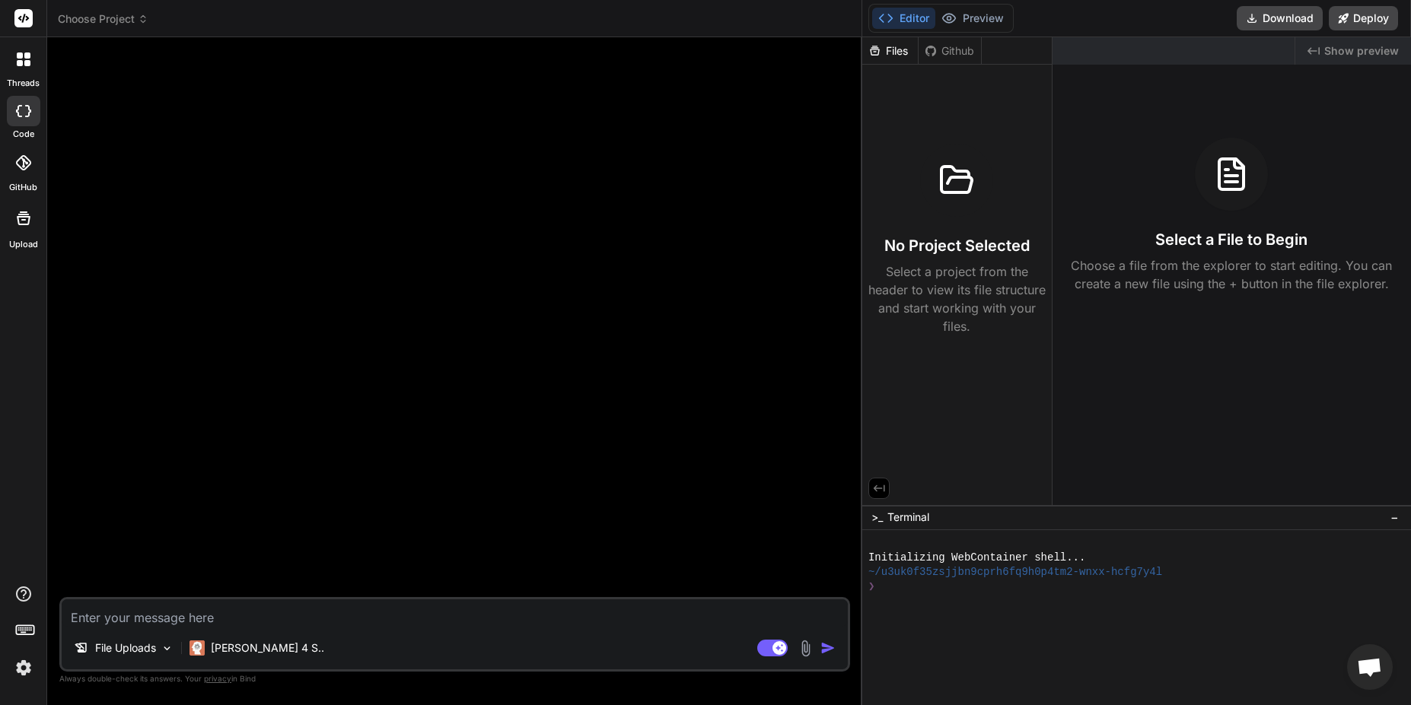
click at [269, 620] on textarea at bounding box center [455, 613] width 786 height 27
type textarea "b"
type textarea "x"
type textarea "bu"
type textarea "x"
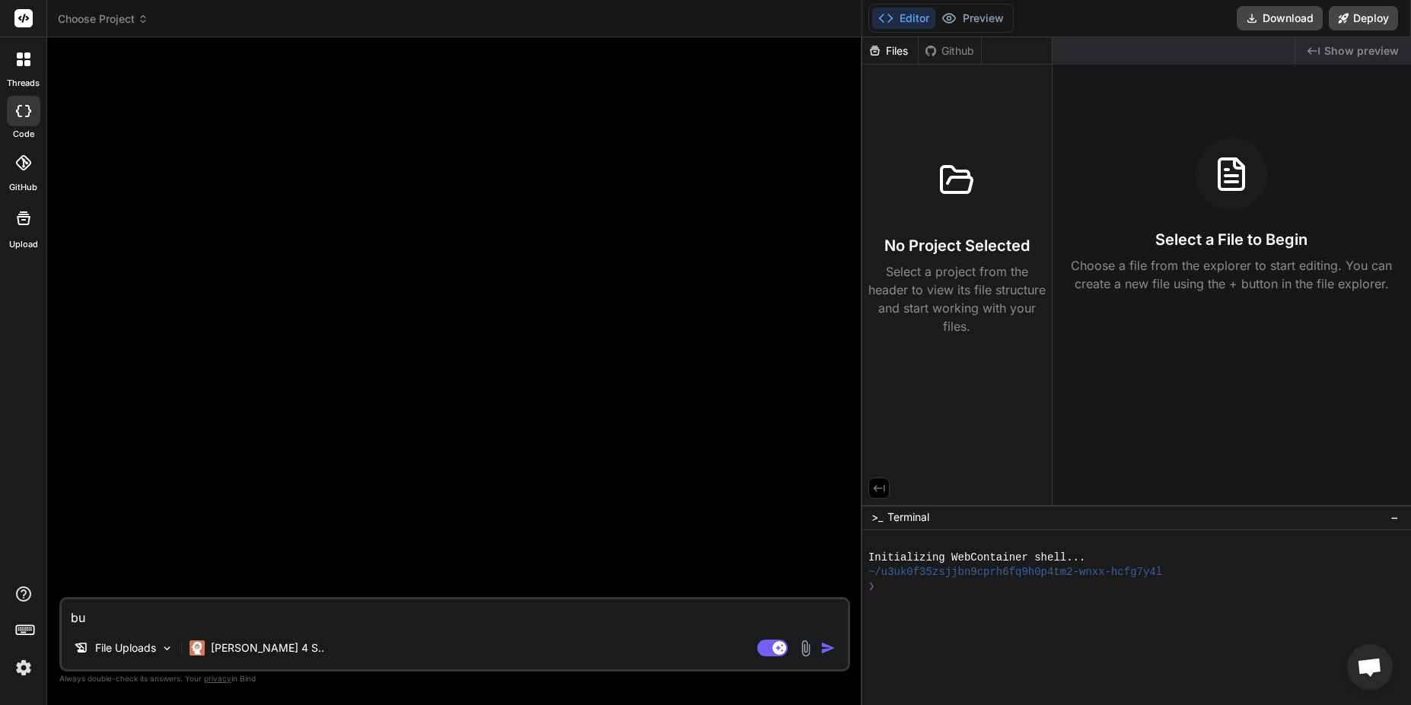
type textarea "bui"
type textarea "x"
type textarea "buil"
type textarea "x"
type textarea "build"
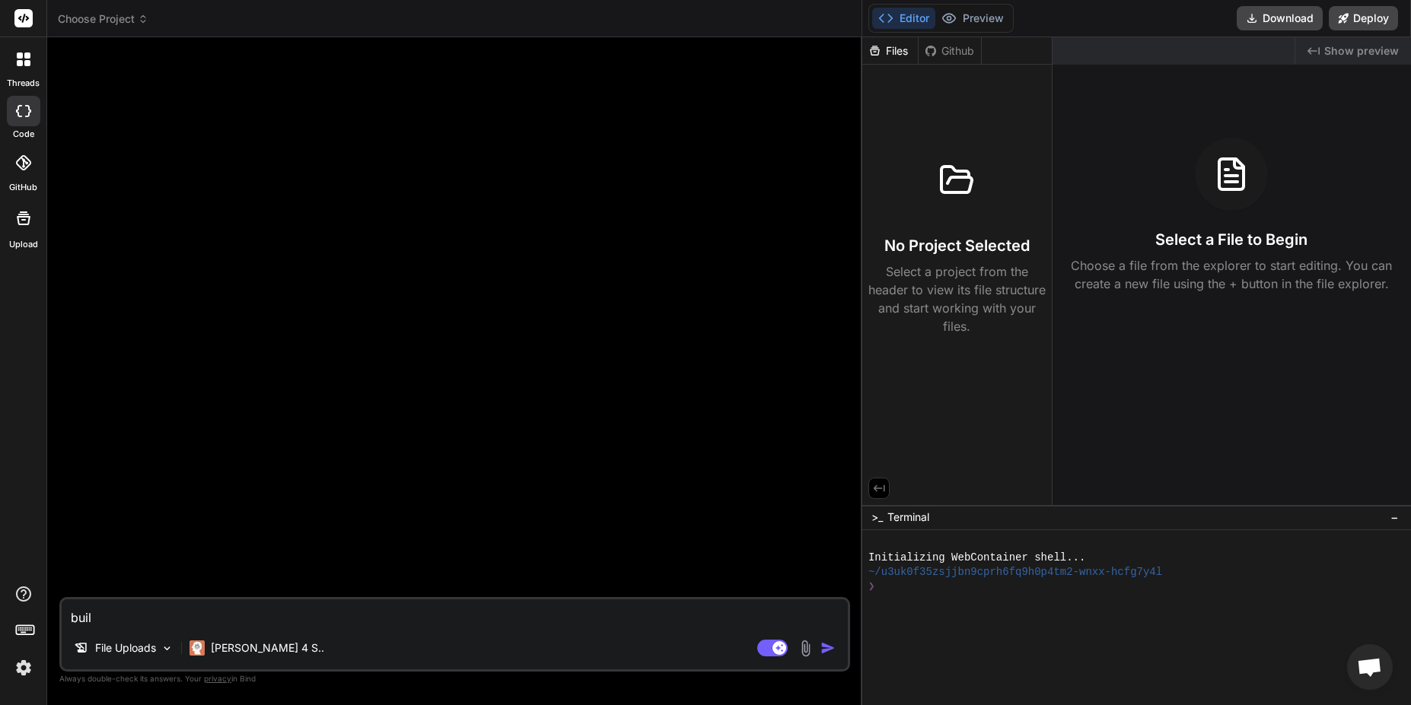
type textarea "x"
type textarea "build"
type textarea "x"
type textarea "build c"
type textarea "x"
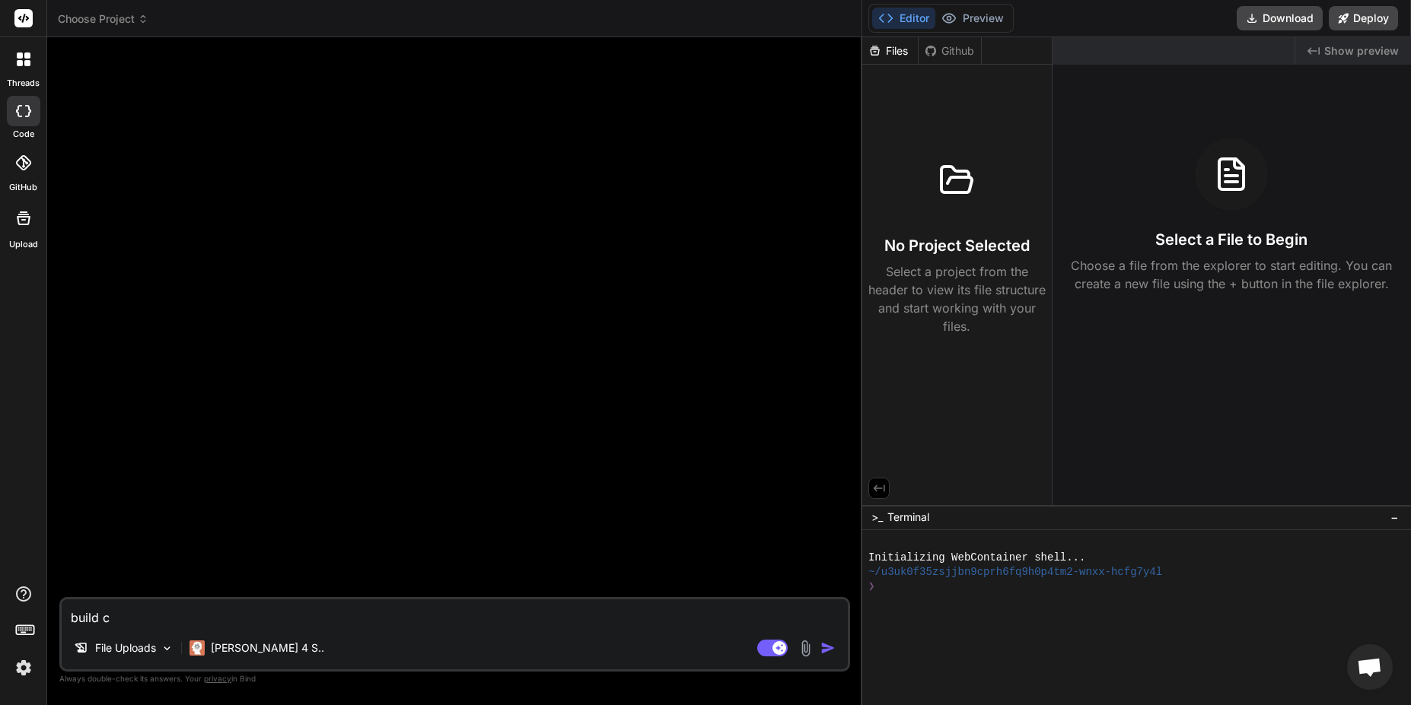
type textarea "build ch"
type textarea "x"
type textarea "build chr"
type textarea "x"
type textarea "build chro"
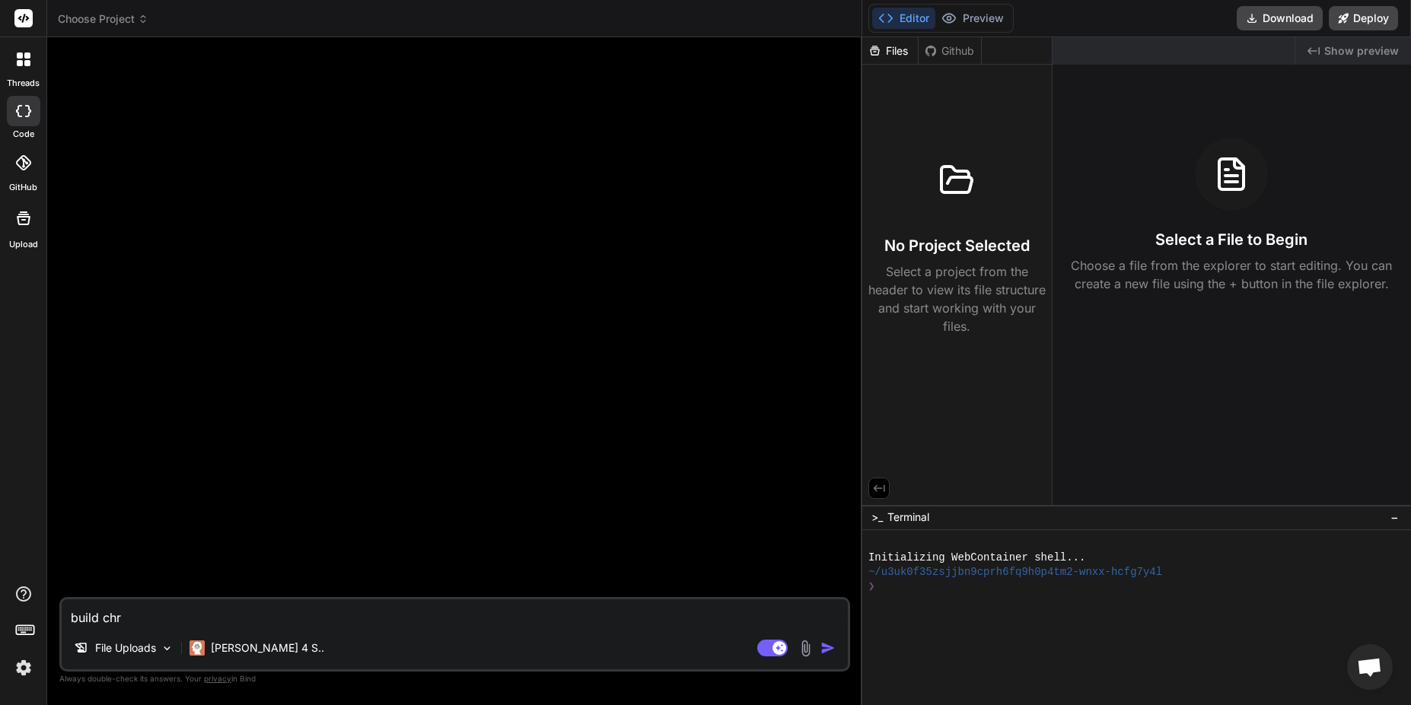
type textarea "x"
type textarea "build chrom"
type textarea "x"
type textarea "build chrome"
type textarea "x"
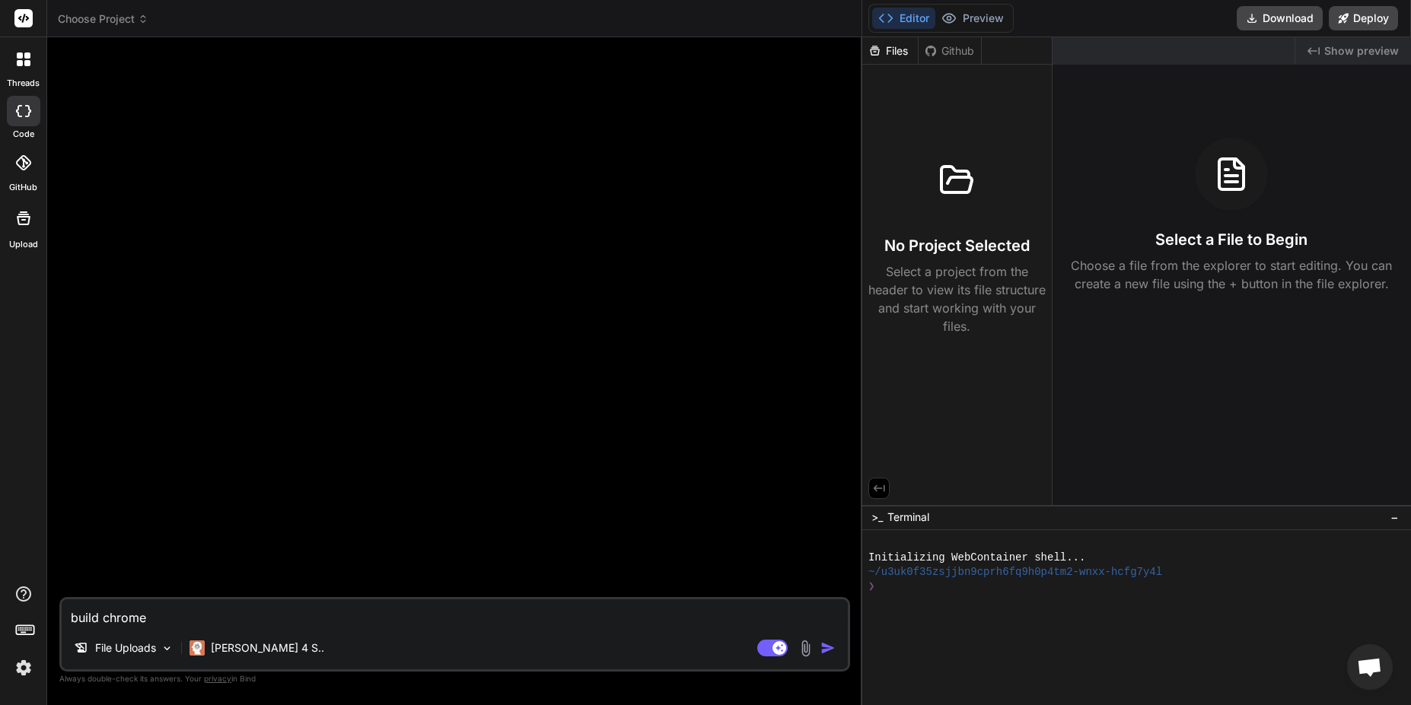
type textarea "build chrome"
type textarea "x"
type textarea "build chrome p"
type textarea "x"
type textarea "build chrome pl"
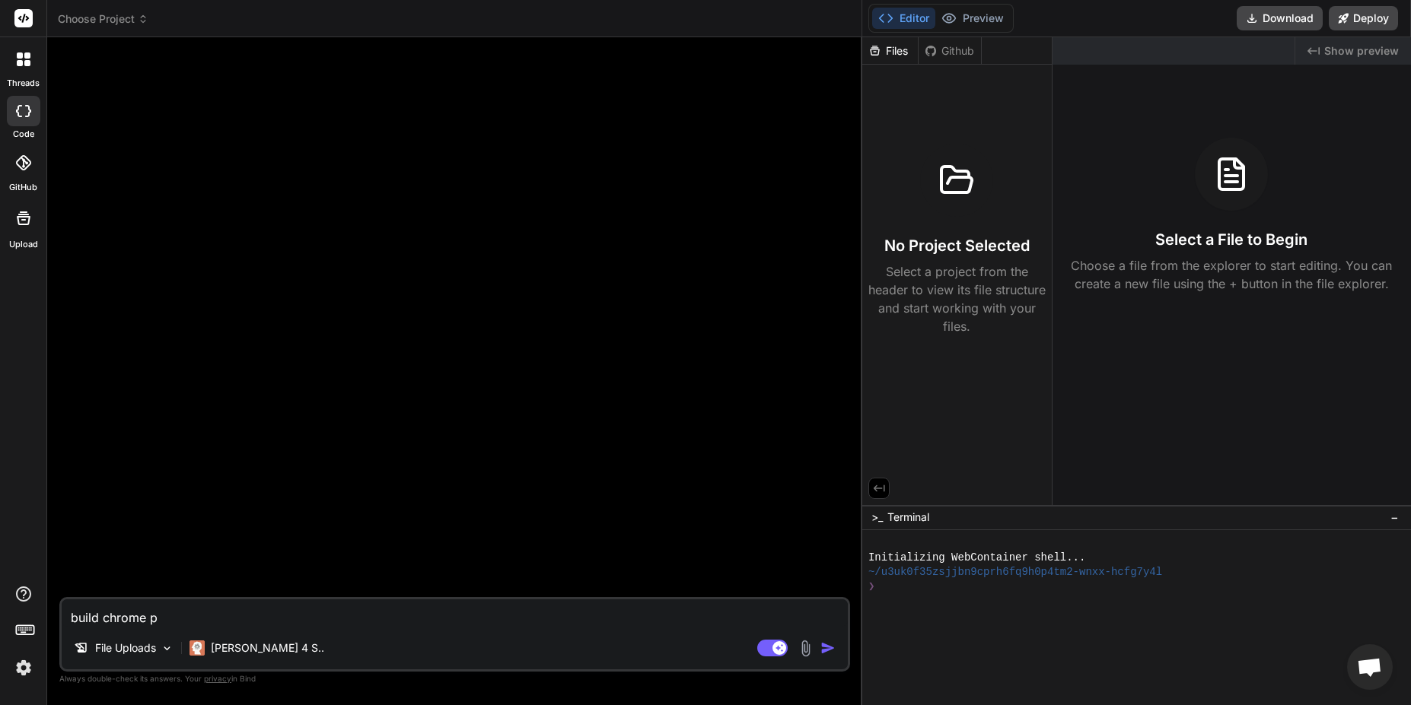
type textarea "x"
type textarea "build chrome plu"
type textarea "x"
type textarea "build chrome plug"
type textarea "x"
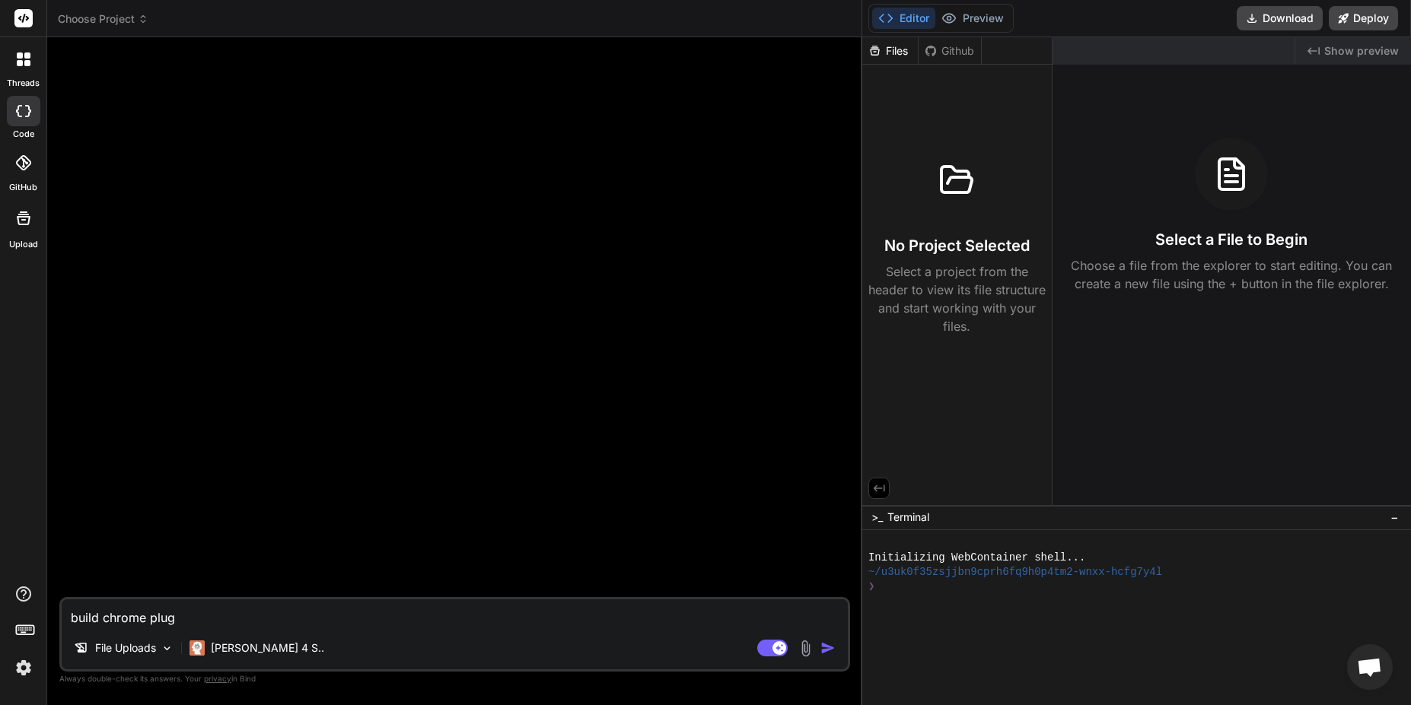
type textarea "build chrome plugi"
type textarea "x"
type textarea "build chrome plugin"
type textarea "x"
type textarea "build chrome plugin"
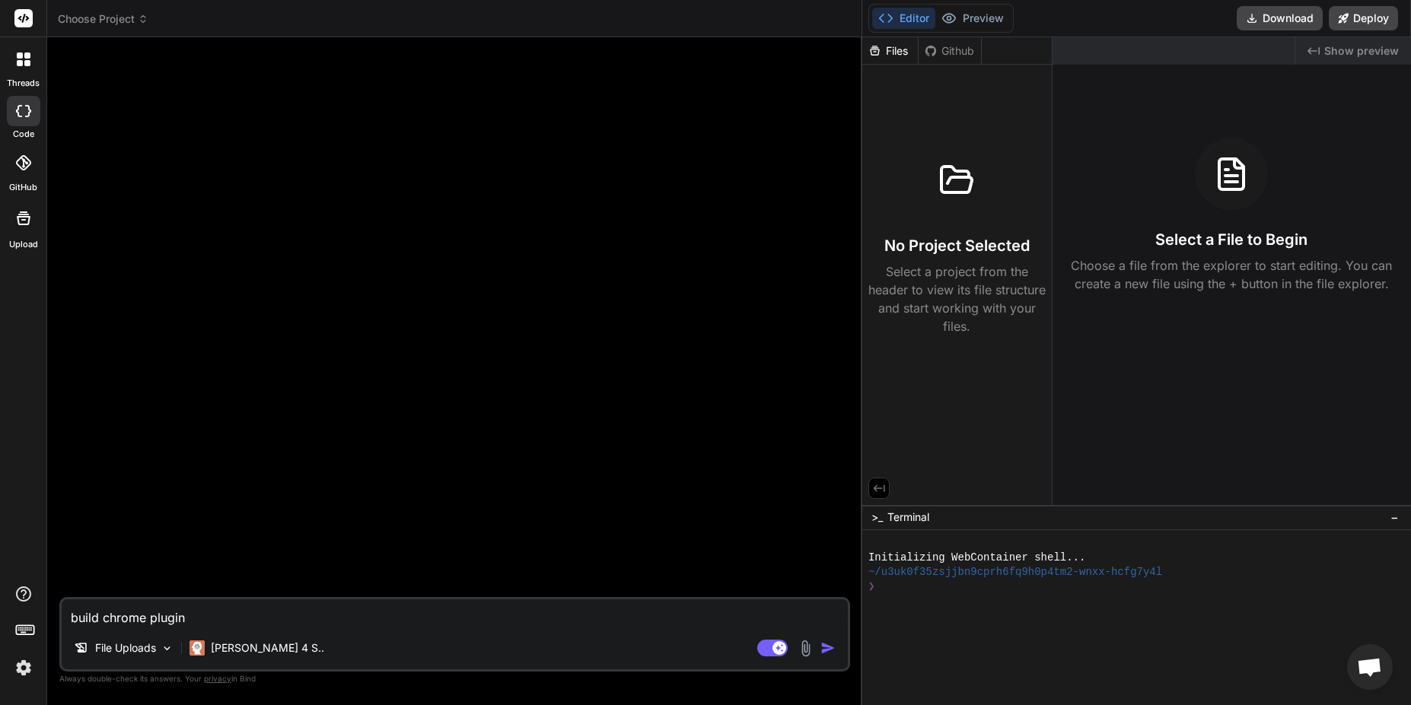
type textarea "x"
type textarea "build chrome plugin t"
type textarea "x"
type textarea "build chrome plugin th"
type textarea "x"
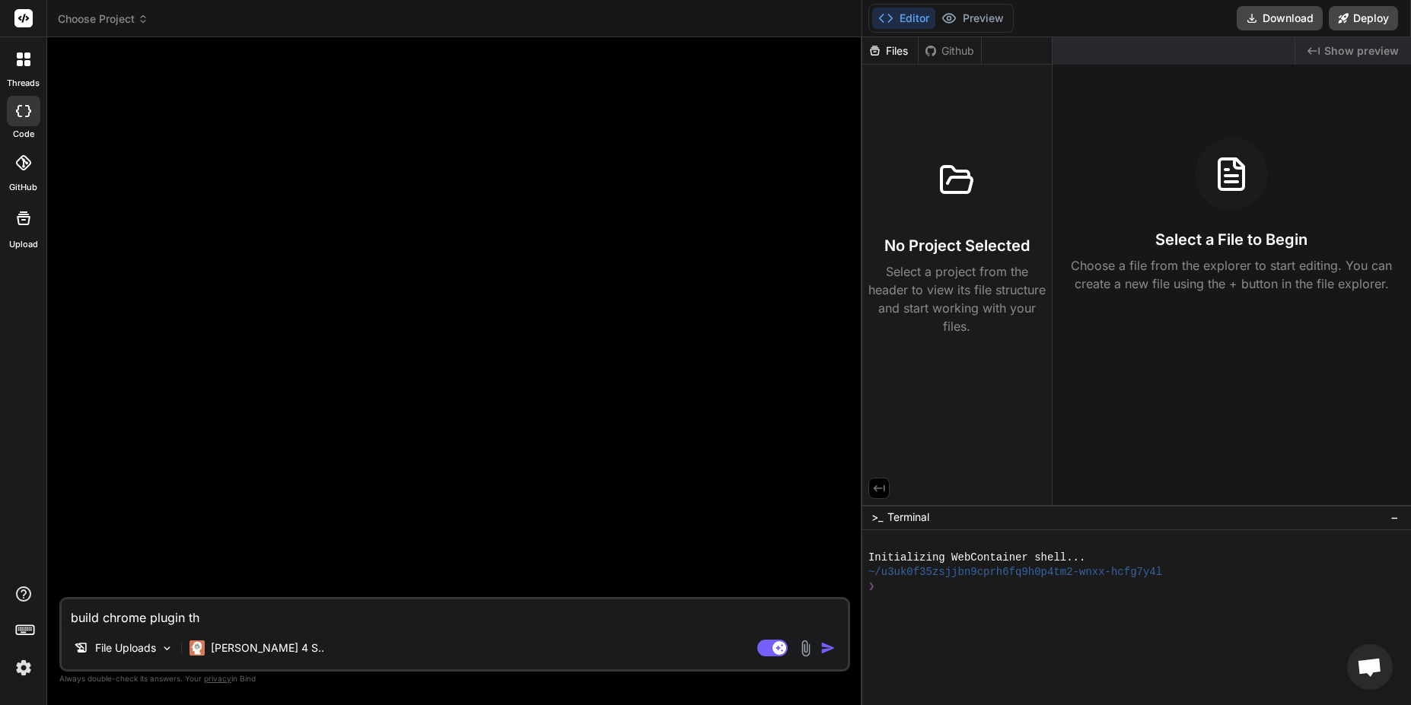
type textarea "build chrome plugin tha"
type textarea "x"
type textarea "build chrome plugin that"
type textarea "x"
type textarea "build chrome plugin that"
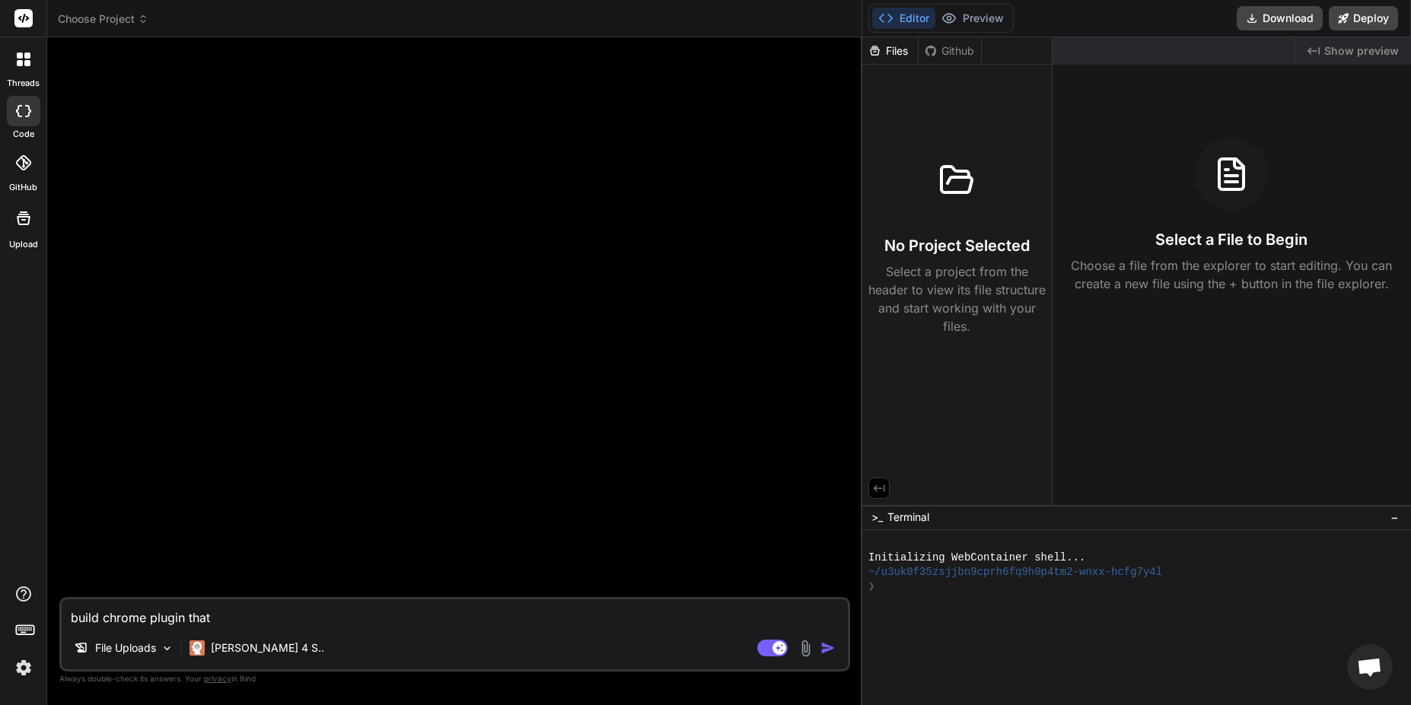
type textarea "x"
type textarea "build chrome plugin that a"
type textarea "x"
type textarea "build chrome plugin that a"
type textarea "x"
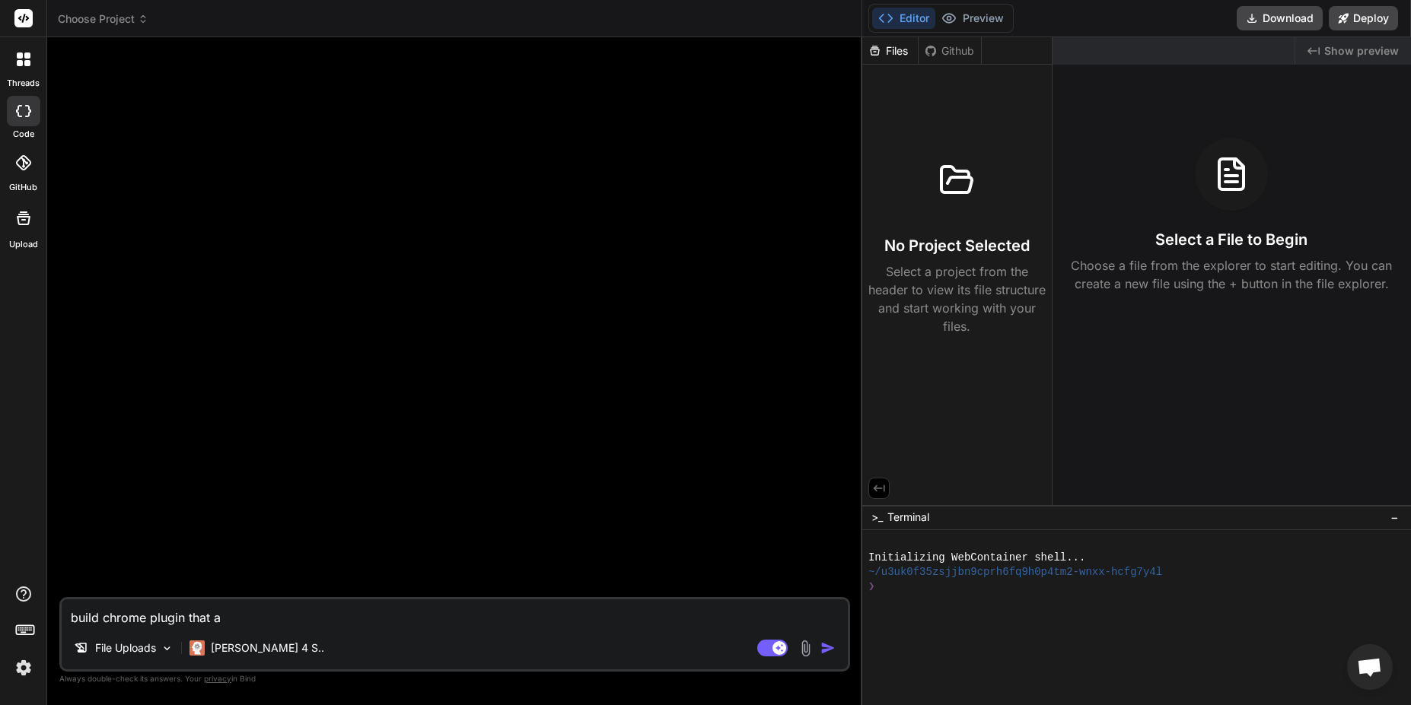
type textarea "build chrome plugin that a c"
type textarea "x"
type textarea "build chrome plugin that a co"
type textarea "x"
type textarea "build chrome plugin that a con"
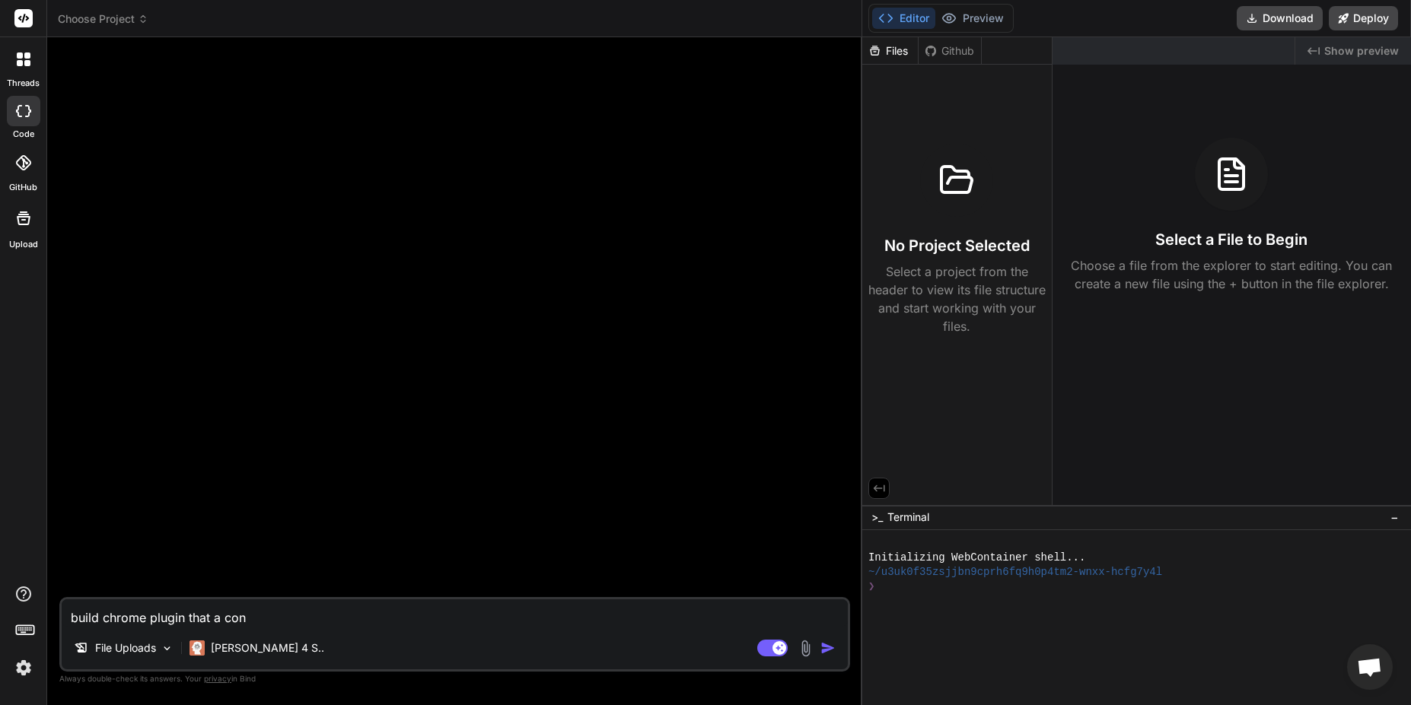
type textarea "x"
type textarea "build chrome plugin that a cons"
type textarea "x"
type textarea "build chrome plugin that a const"
type textarea "x"
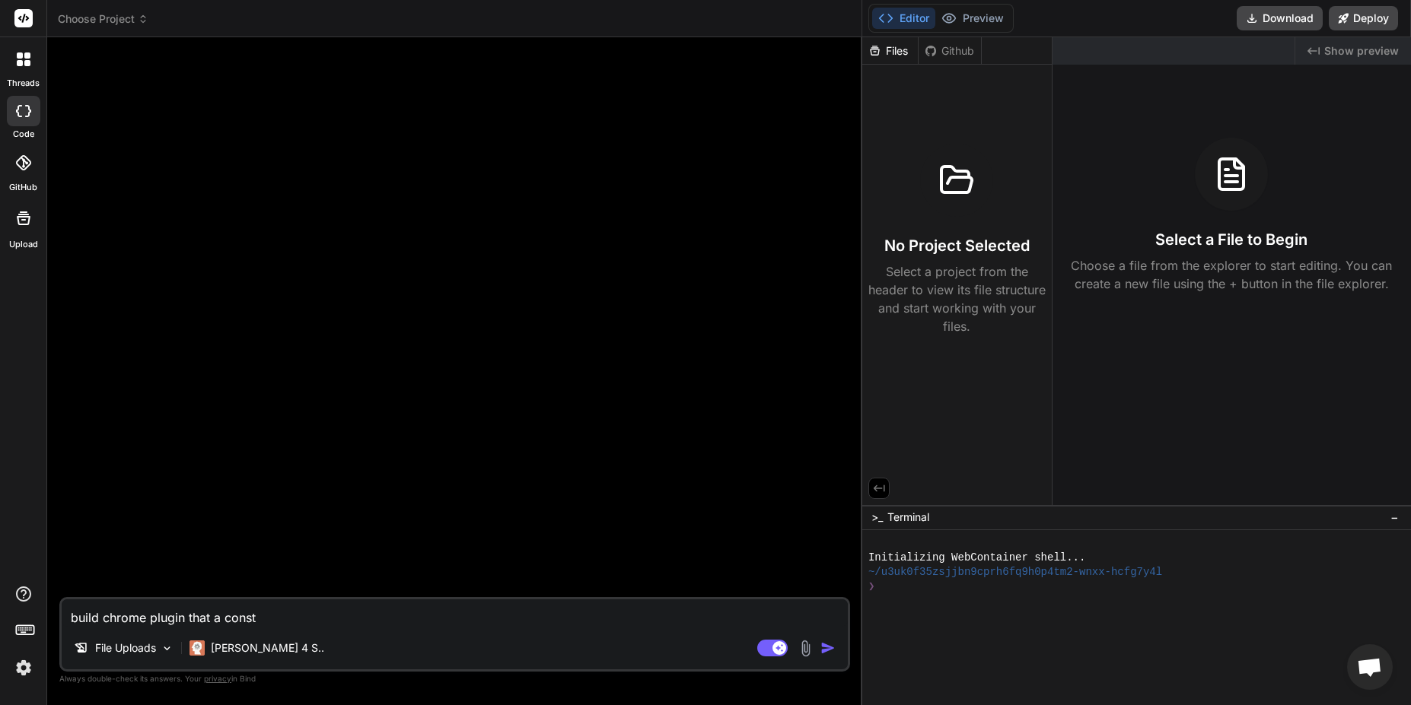
type textarea "build chrome plugin that a constr"
type textarea "x"
type textarea "build chrome plugin that a constru"
type textarea "x"
type textarea "build chrome plugin that a construc"
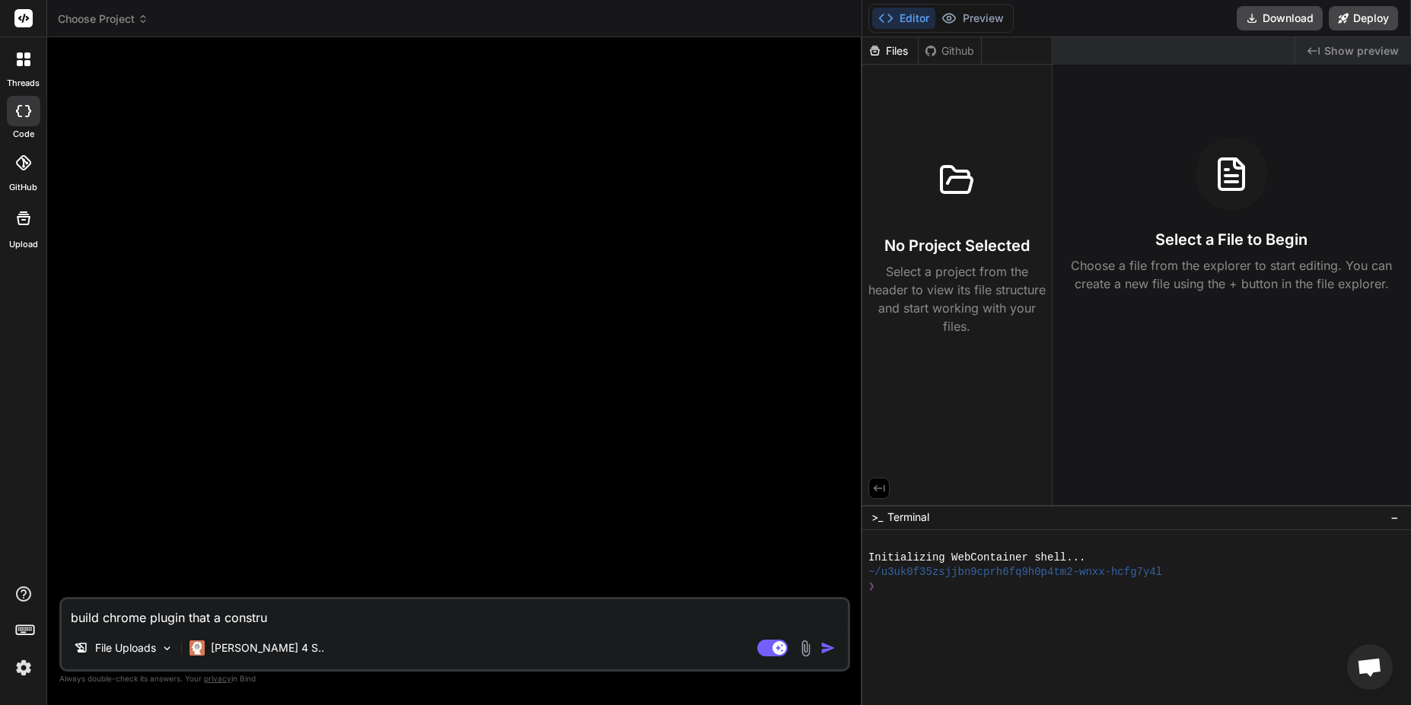
type textarea "x"
type textarea "build chrome plugin that a construci"
type textarea "x"
type textarea "build chrome plugin that a construcit"
type textarea "x"
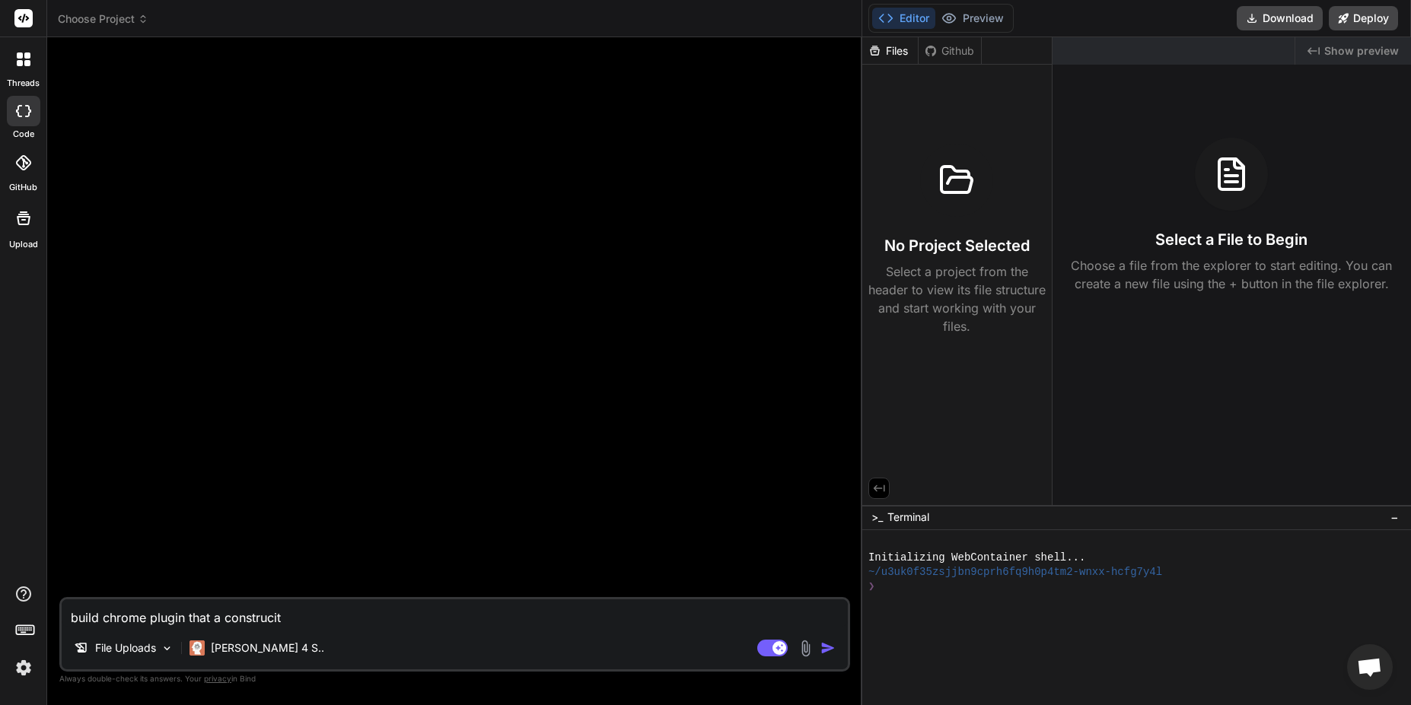
type textarea "build chrome plugin that a construcito"
type textarea "x"
type textarea "build chrome plugin that a construciton"
type textarea "x"
type textarea "build chrome plugin that a construciton"
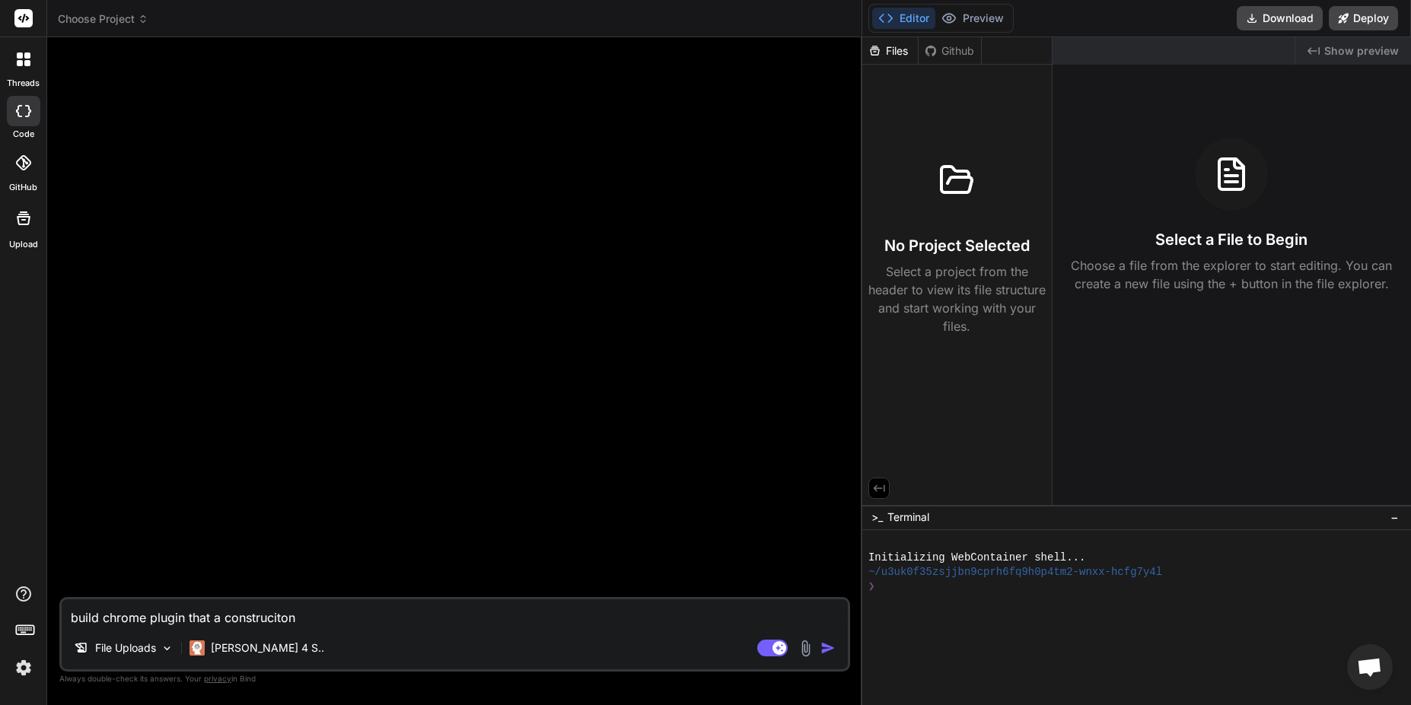
type textarea "x"
type textarea "build chrome plugin that a construciton p"
type textarea "x"
type textarea "build chrome plugin that a construciton"
type textarea "x"
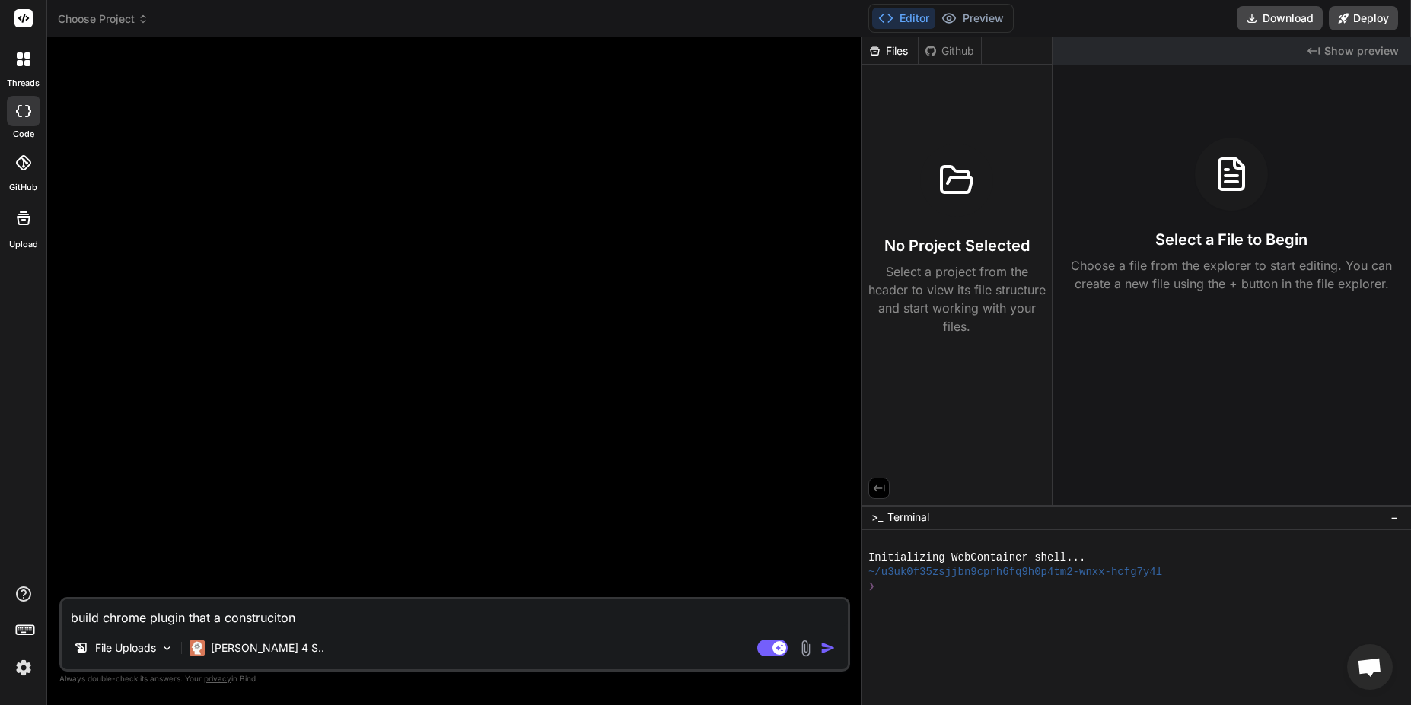
type textarea "build chrome plugin that a construciton"
type textarea "x"
type textarea "build chrome plugin that a construcito"
type textarea "x"
type textarea "build chrome plugin that a construcit"
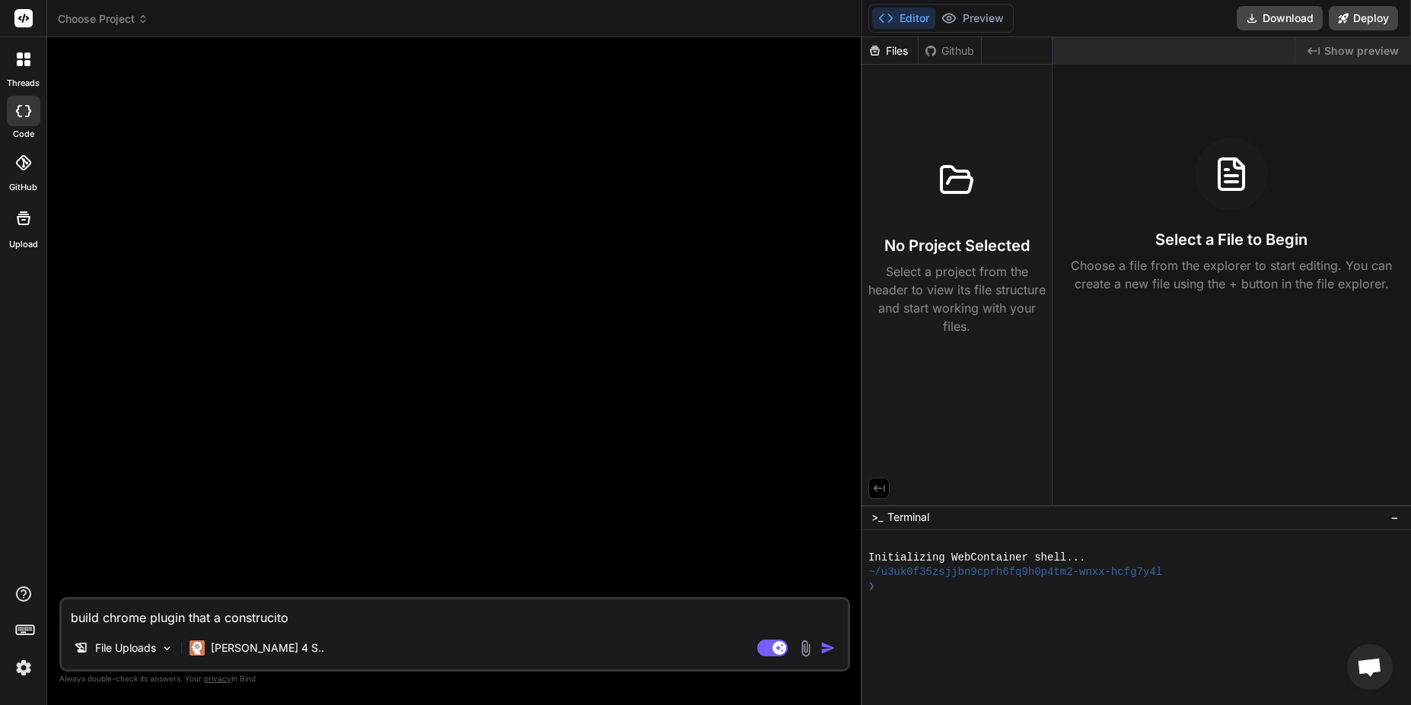
type textarea "x"
type textarea "build chrome plugin that a construci"
type textarea "x"
type textarea "build chrome plugin that a construc"
type textarea "x"
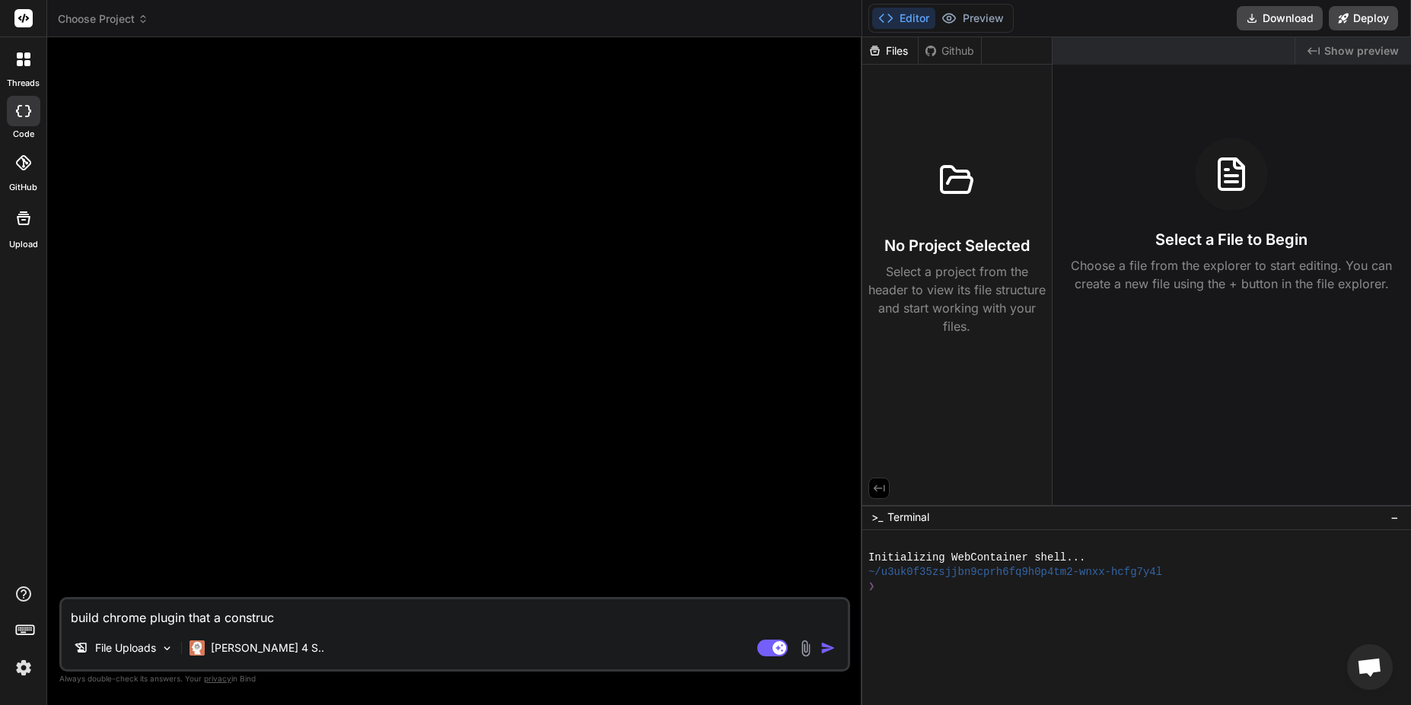
type textarea "build chrome plugin that a constru"
type textarea "x"
type textarea "build chrome plugin that a constr"
type textarea "x"
type textarea "build chrome plugin that a const"
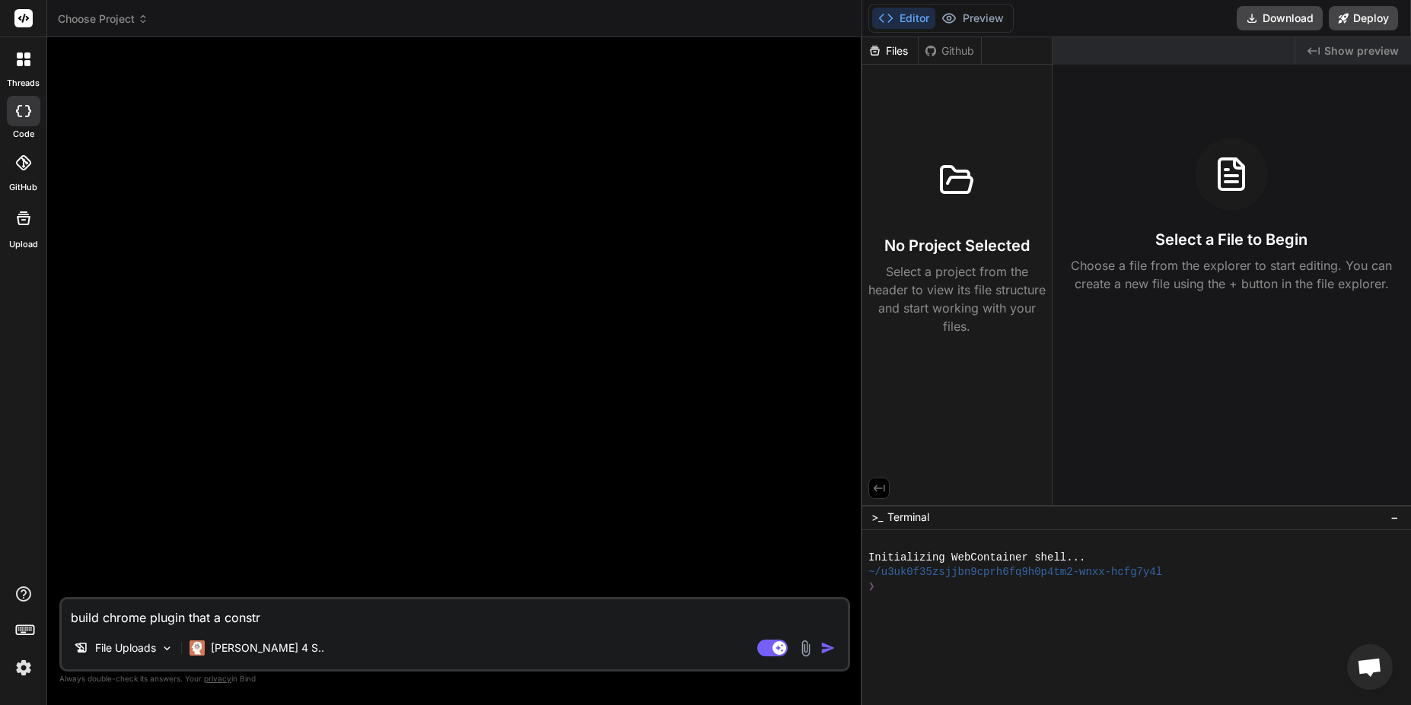
type textarea "x"
type textarea "build chrome plugin that a cons"
type textarea "x"
type textarea "build chrome plugin that a con"
type textarea "x"
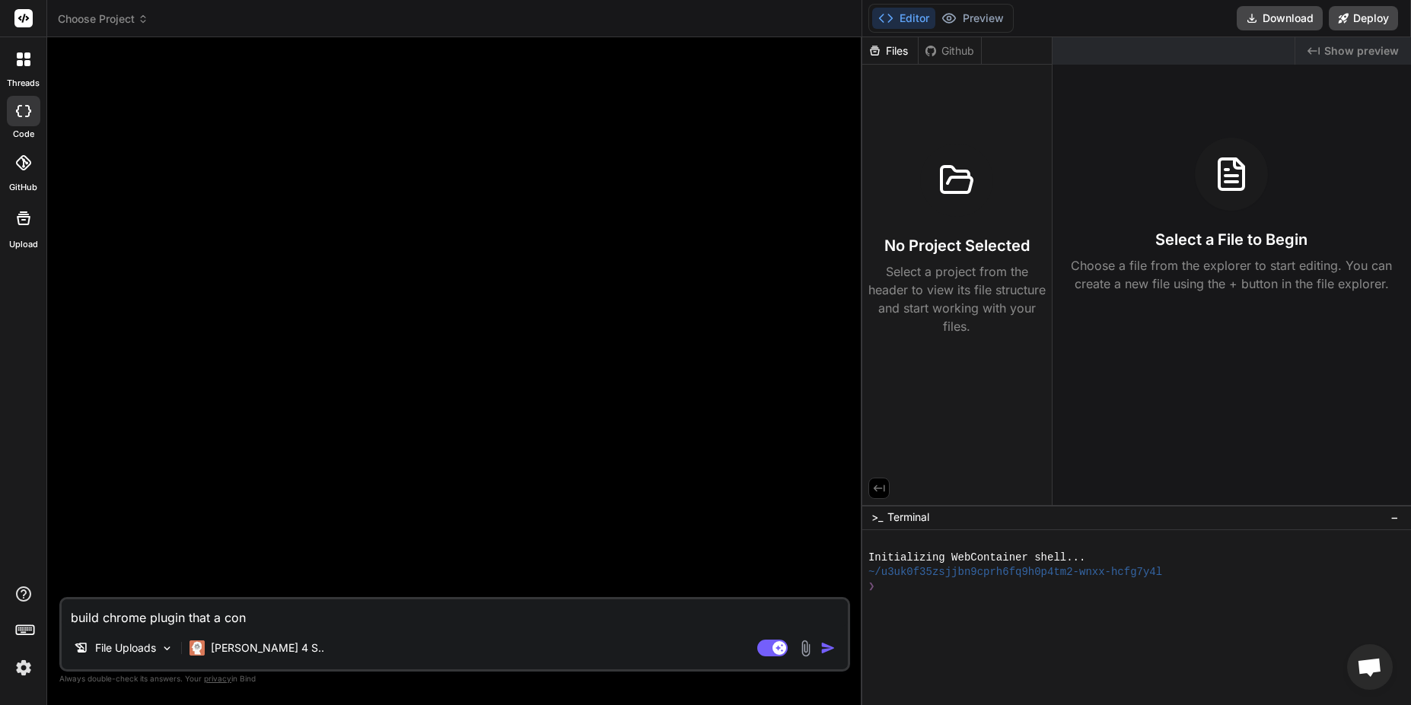
type textarea "build chrome plugin that a co"
type textarea "x"
type textarea "build chrome plugin that a c"
type textarea "x"
type textarea "build chrome plugin that a"
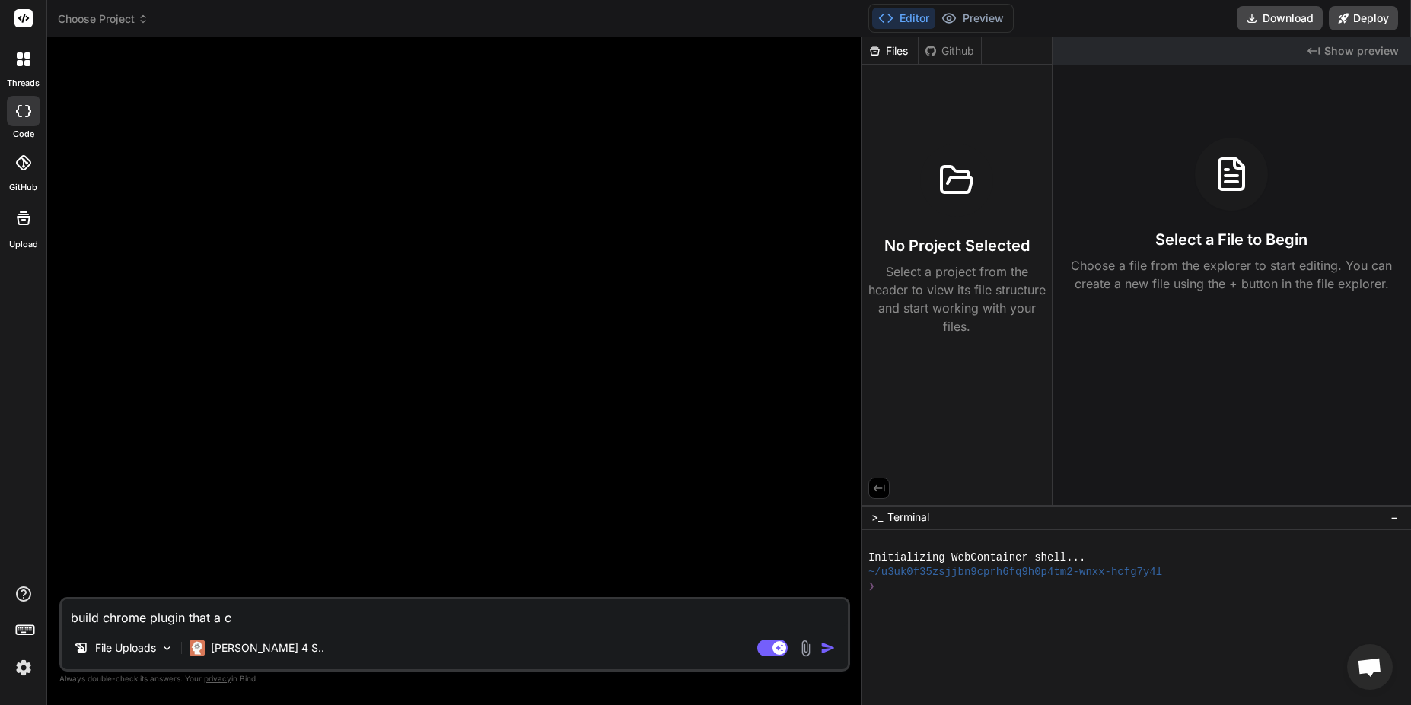
type textarea "x"
type textarea "build chrome plugin that a"
type textarea "x"
type textarea "build chrome plugin that"
type textarea "x"
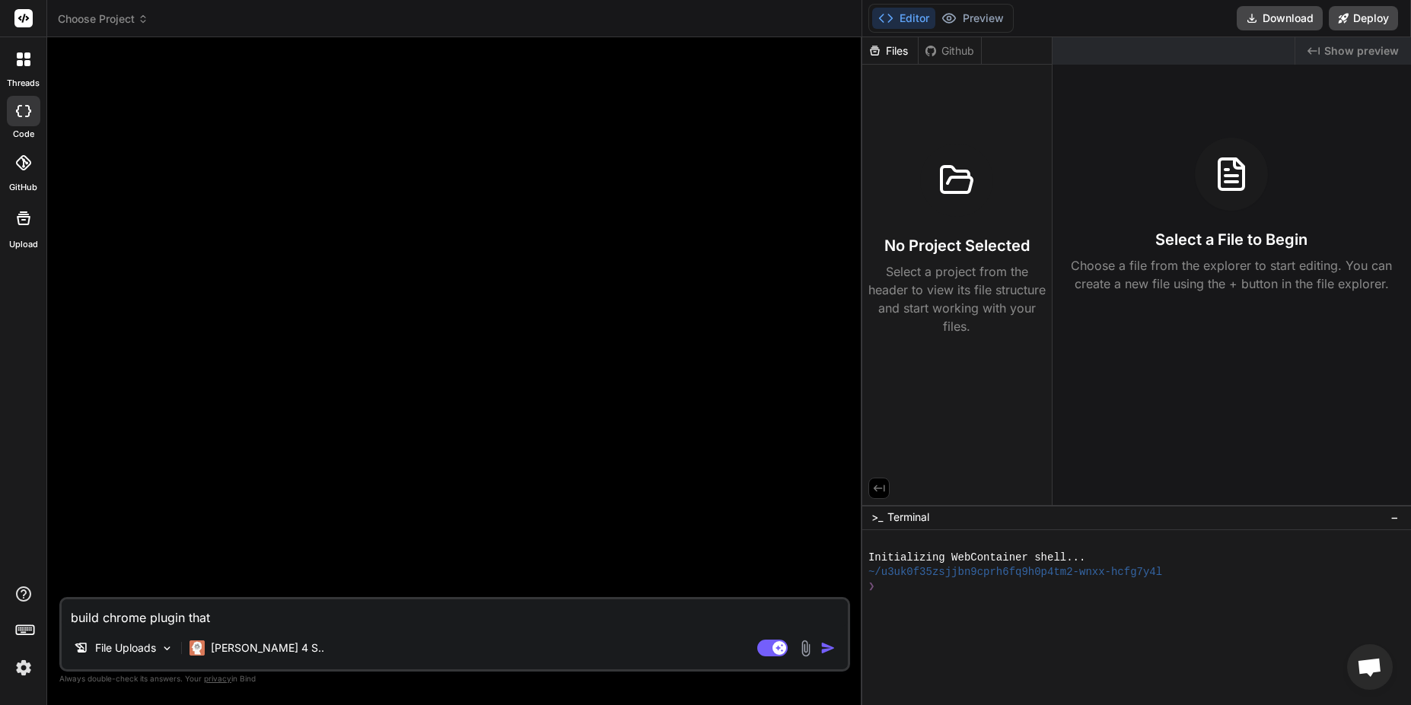
type textarea "build chrome plugin that w"
type textarea "x"
type textarea "build chrome plugin that wi"
type textarea "x"
type textarea "build chrome plugin that wil"
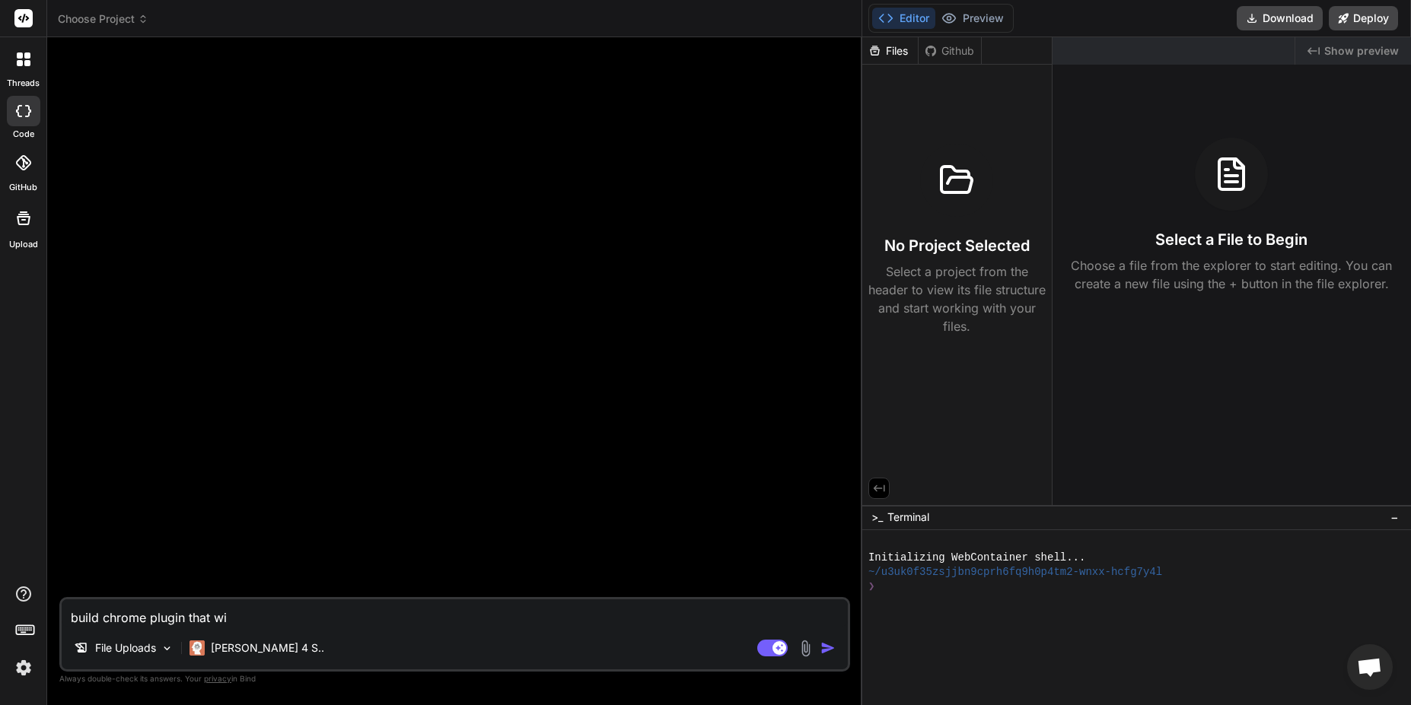
type textarea "x"
type textarea "build chrome plugin that will"
type textarea "x"
type textarea "build chrome plugin that will"
type textarea "x"
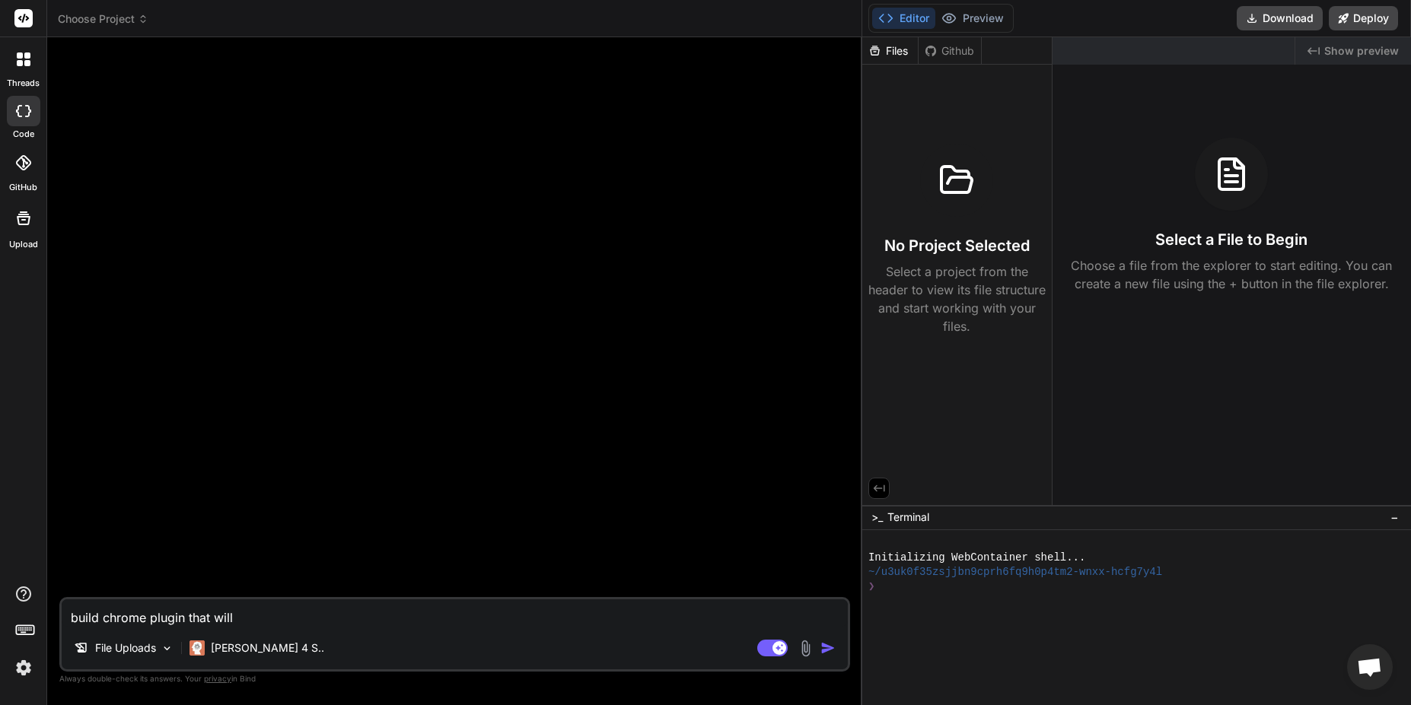
type textarea "build chrome plugin that will h"
type textarea "x"
type textarea "build chrome plugin that will he"
type textarea "x"
type textarea "build chrome plugin that will hel"
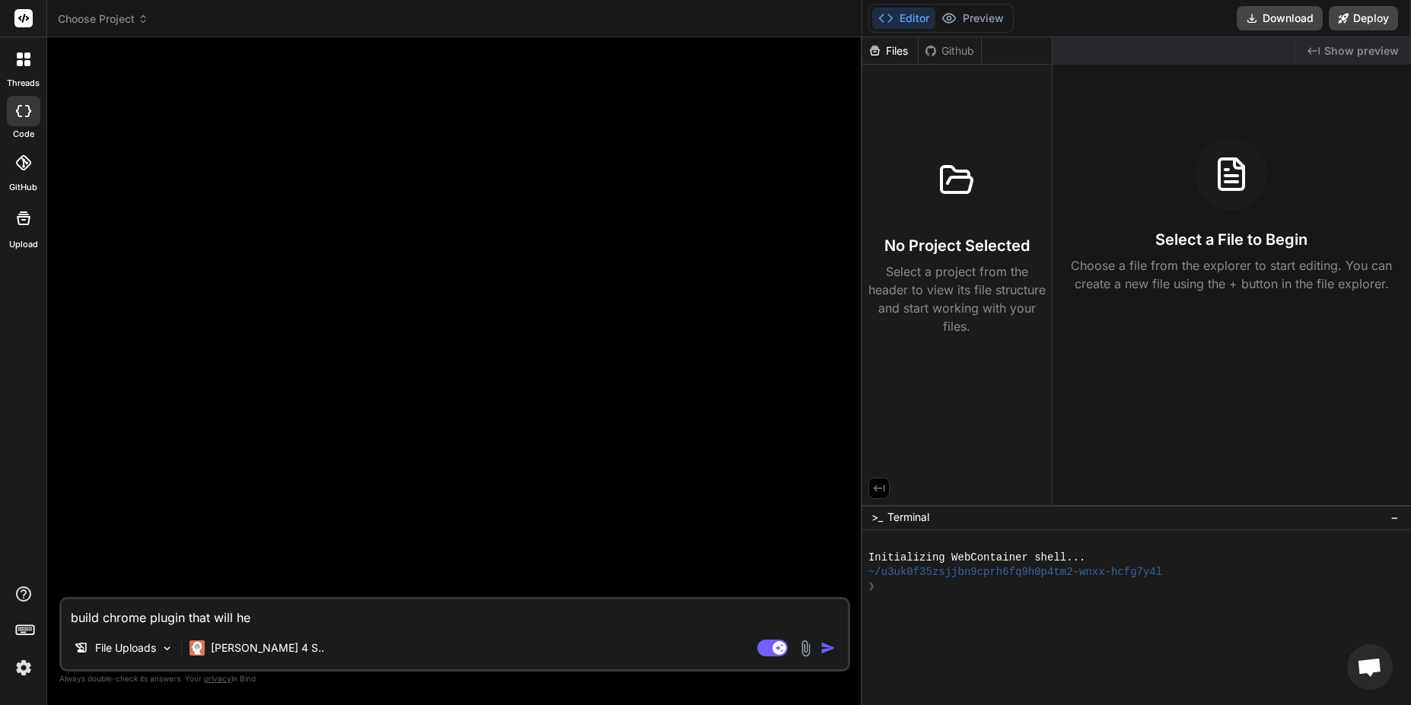
type textarea "x"
type textarea "build chrome plugin that will help"
type textarea "x"
type textarea "build chrome plugin that will help"
type textarea "x"
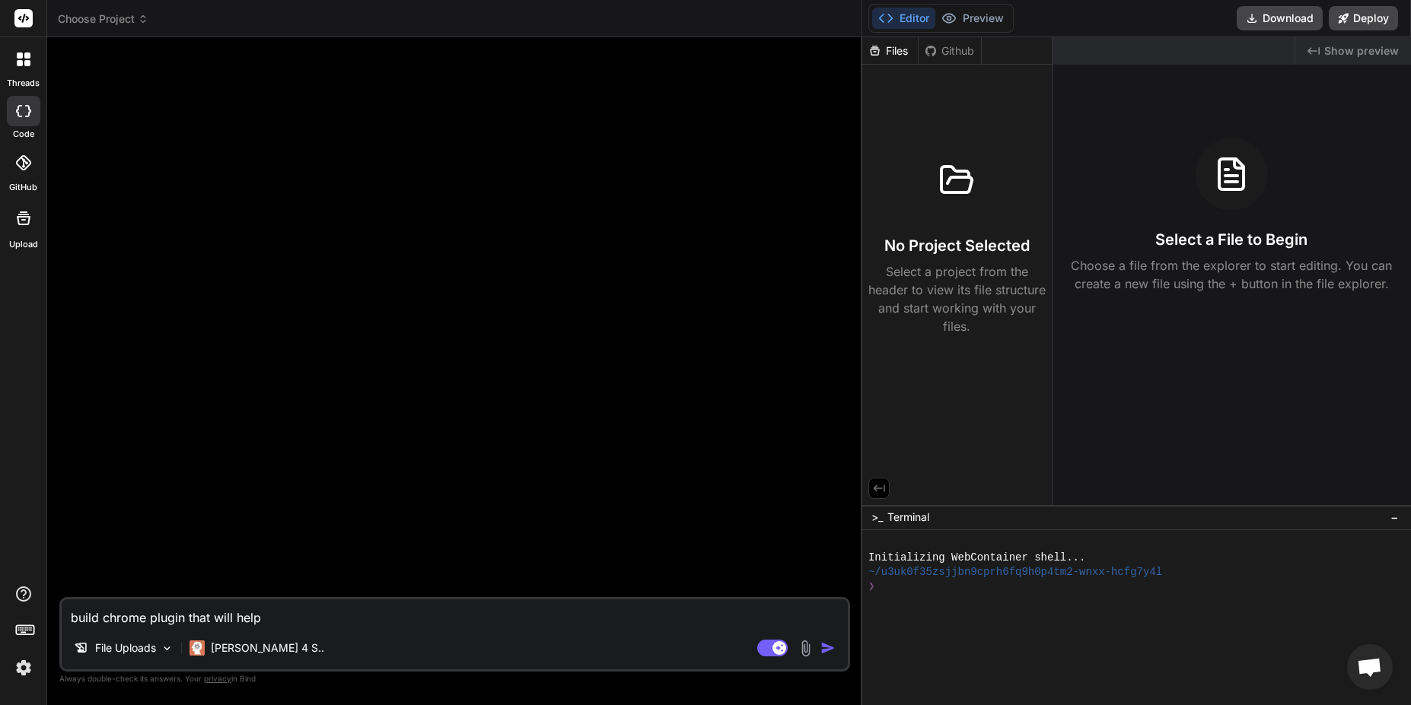
type textarea "build chrome plugin that will help c"
type textarea "x"
type textarea "build chrome plugin that will help co"
type textarea "x"
type textarea "build chrome plugin that will help con"
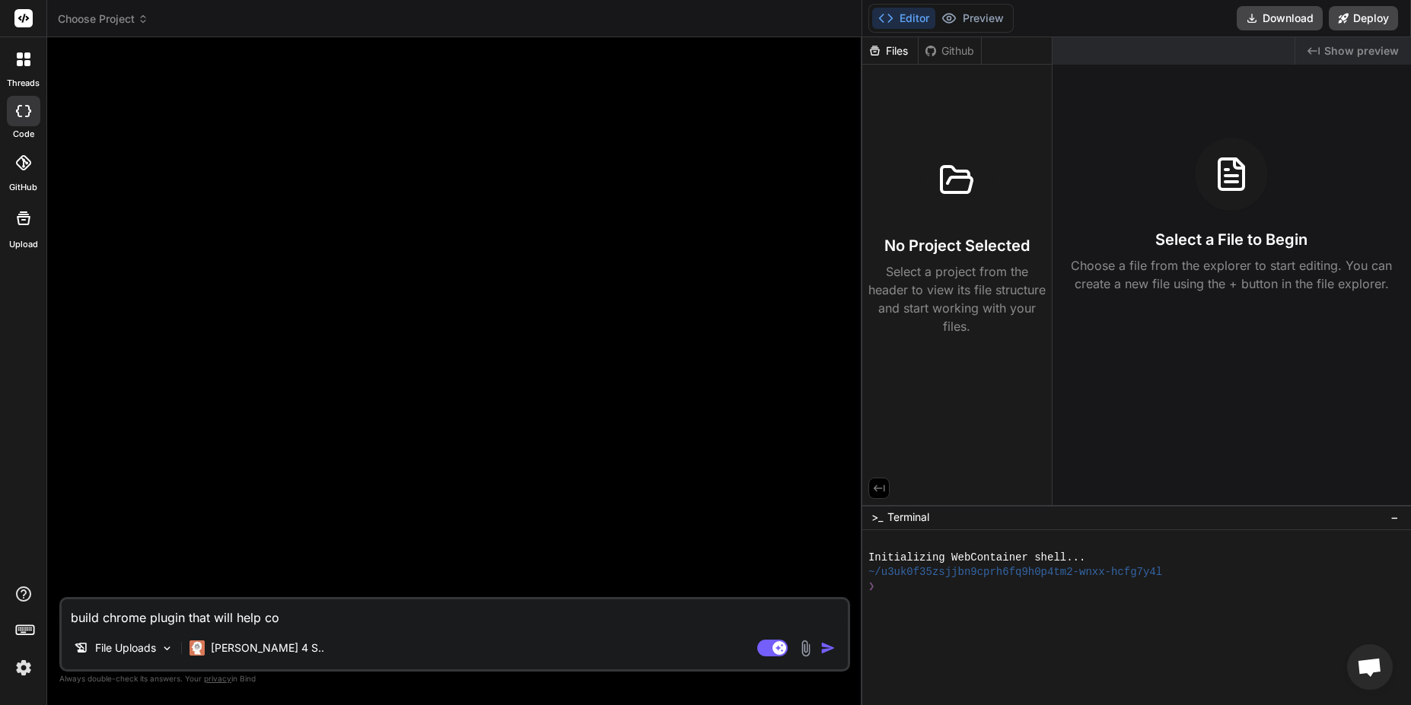
type textarea "x"
type textarea "build chrome plugin that will help cons"
type textarea "x"
type textarea "build chrome plugin that will help const"
type textarea "x"
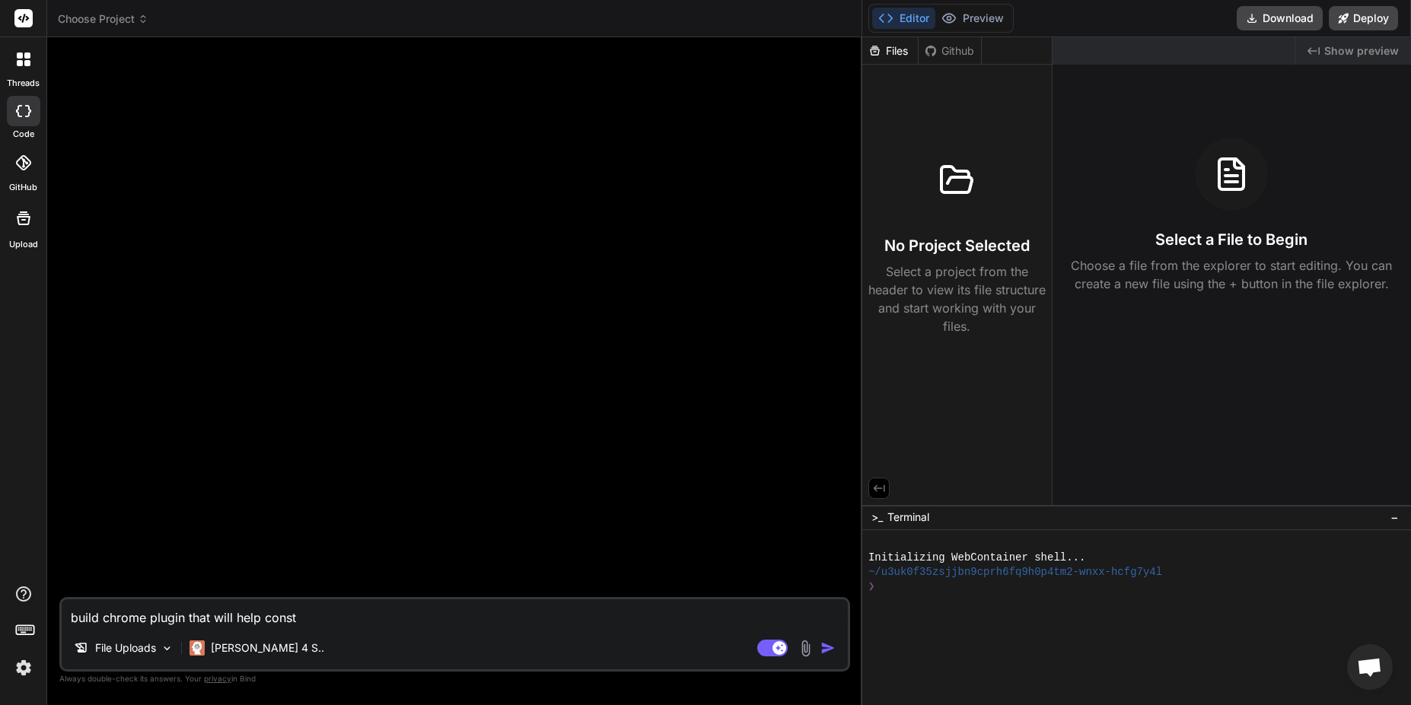
type textarea "build chrome plugin that will help constr"
type textarea "x"
type textarea "build chrome plugin that will help constru"
type textarea "x"
type textarea "build chrome plugin that will help construc"
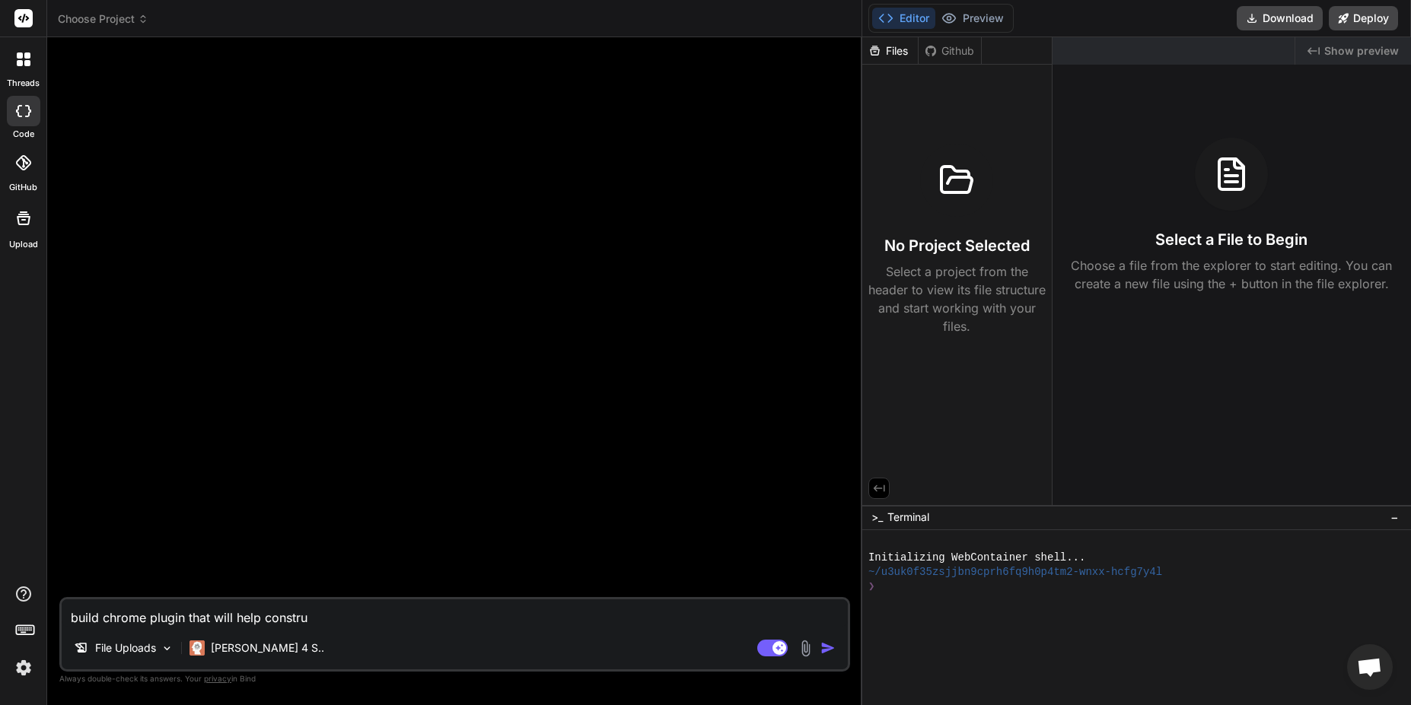
type textarea "x"
type textarea "build chrome plugin that will help construct"
type textarea "x"
type textarea "build chrome plugin that will help constructi"
type textarea "x"
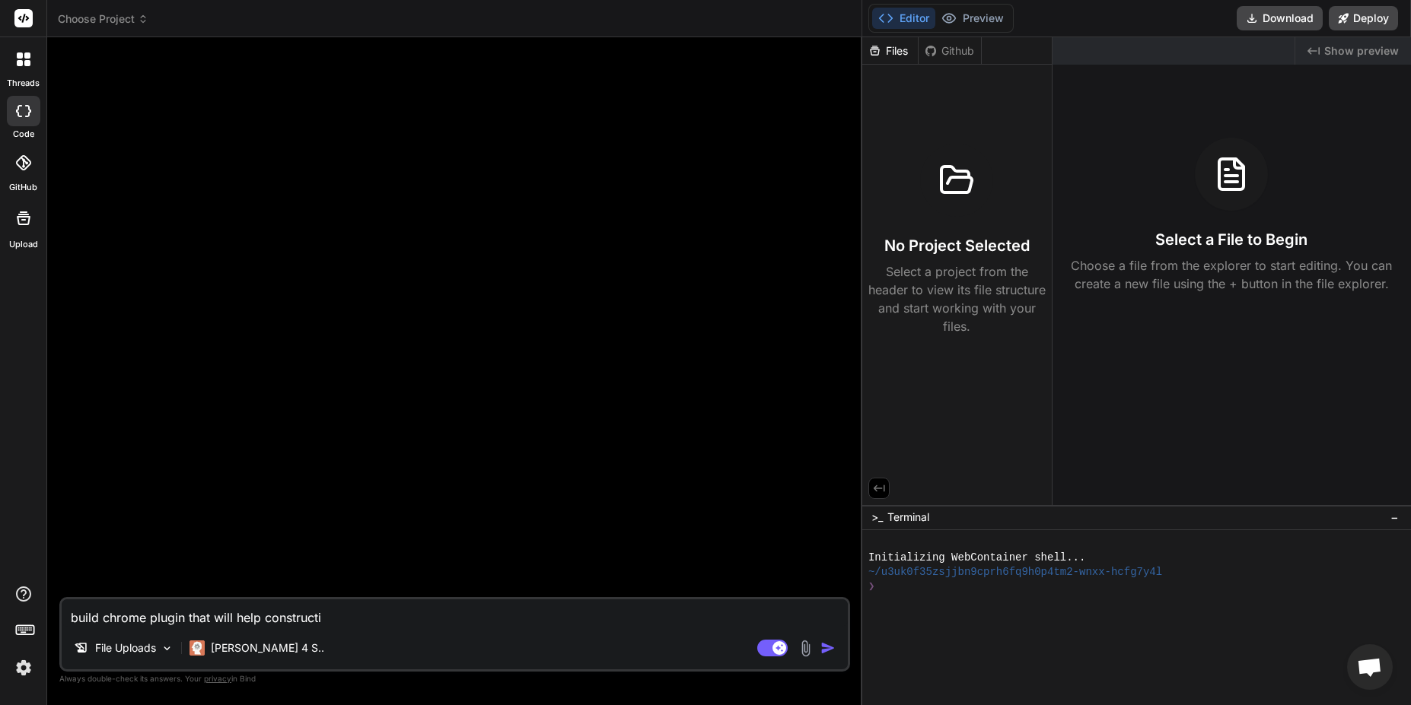
type textarea "build chrome plugin that will help constructio"
type textarea "x"
type textarea "build chrome plugin that will help construction"
type textarea "x"
type textarea "build chrome plugin that will help construction"
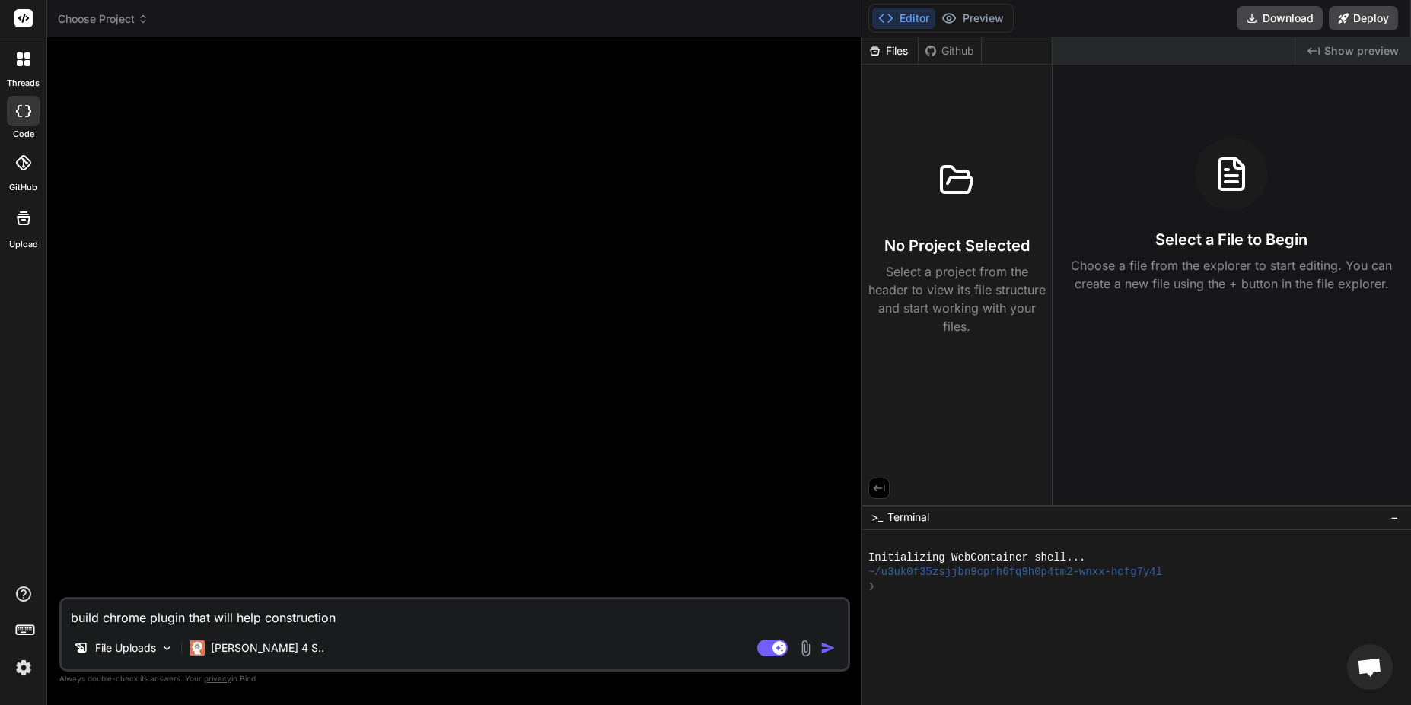
type textarea "x"
type textarea "build chrome plugin that will help construction p"
type textarea "x"
type textarea "build chrome plugin that will help construction pr"
type textarea "x"
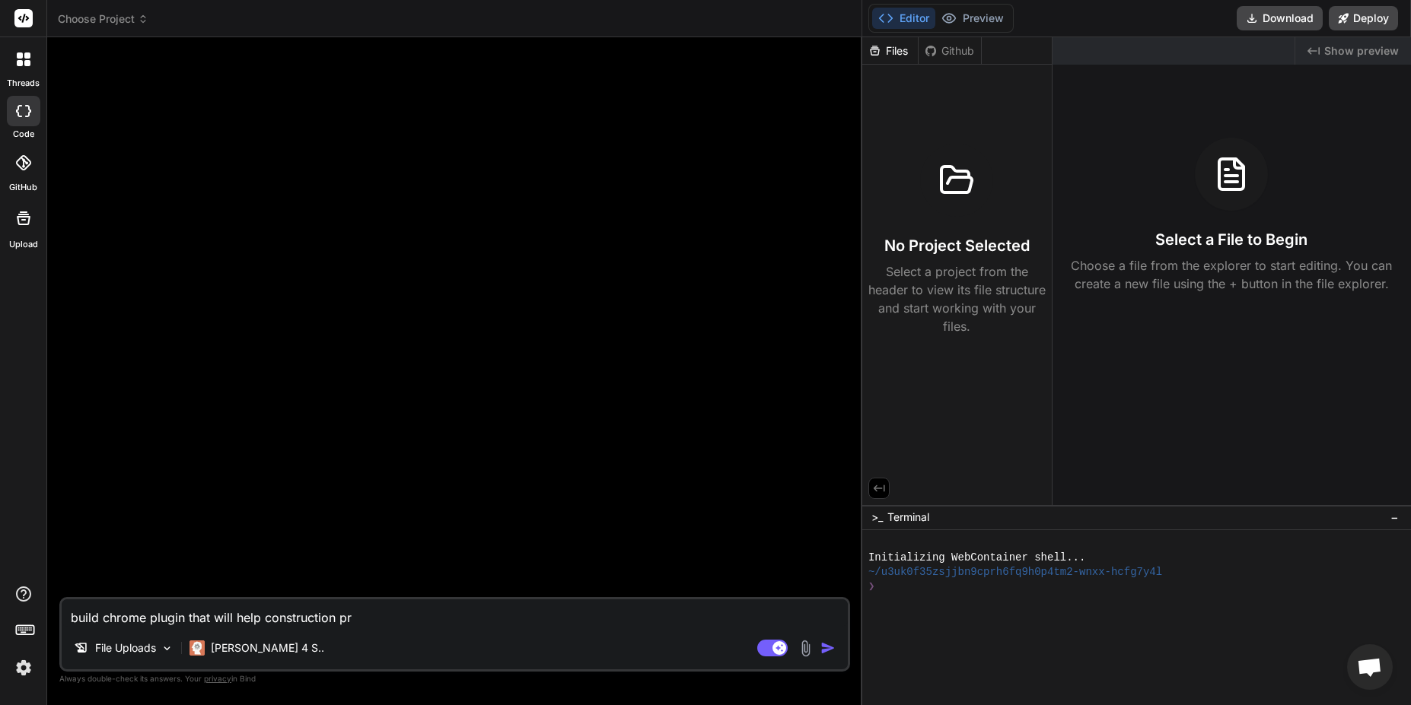
type textarea "build chrome plugin that will help construction pro"
type textarea "x"
type textarea "build chrome plugin that will help construction proj"
type textarea "x"
type textarea "build chrome plugin that will help construction proje"
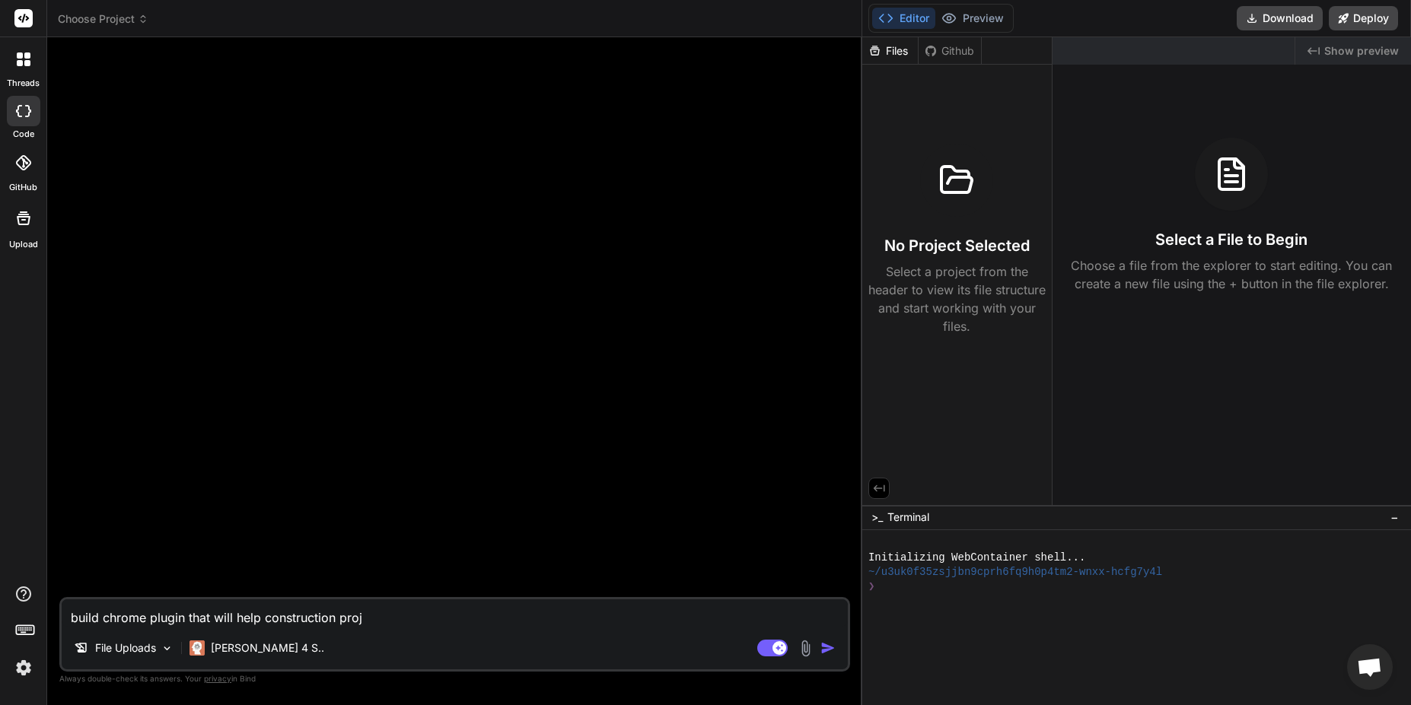
type textarea "x"
type textarea "build chrome plugin that will help construction projec"
type textarea "x"
type textarea "build chrome plugin that will help construction project"
type textarea "x"
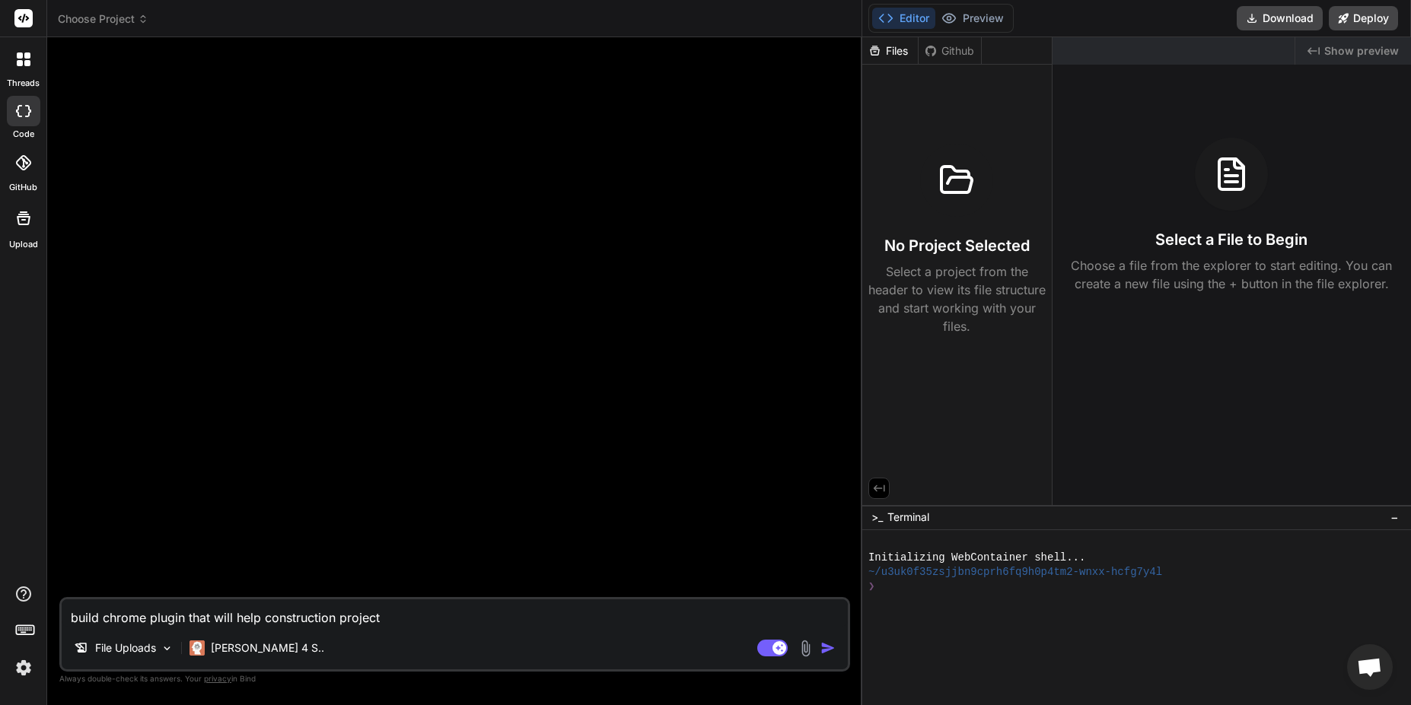
type textarea "build chrome plugin that will help construction project"
type textarea "x"
type textarea "build chrome plugin that will help construction project m"
type textarea "x"
type textarea "build chrome plugin that will help construction project ma"
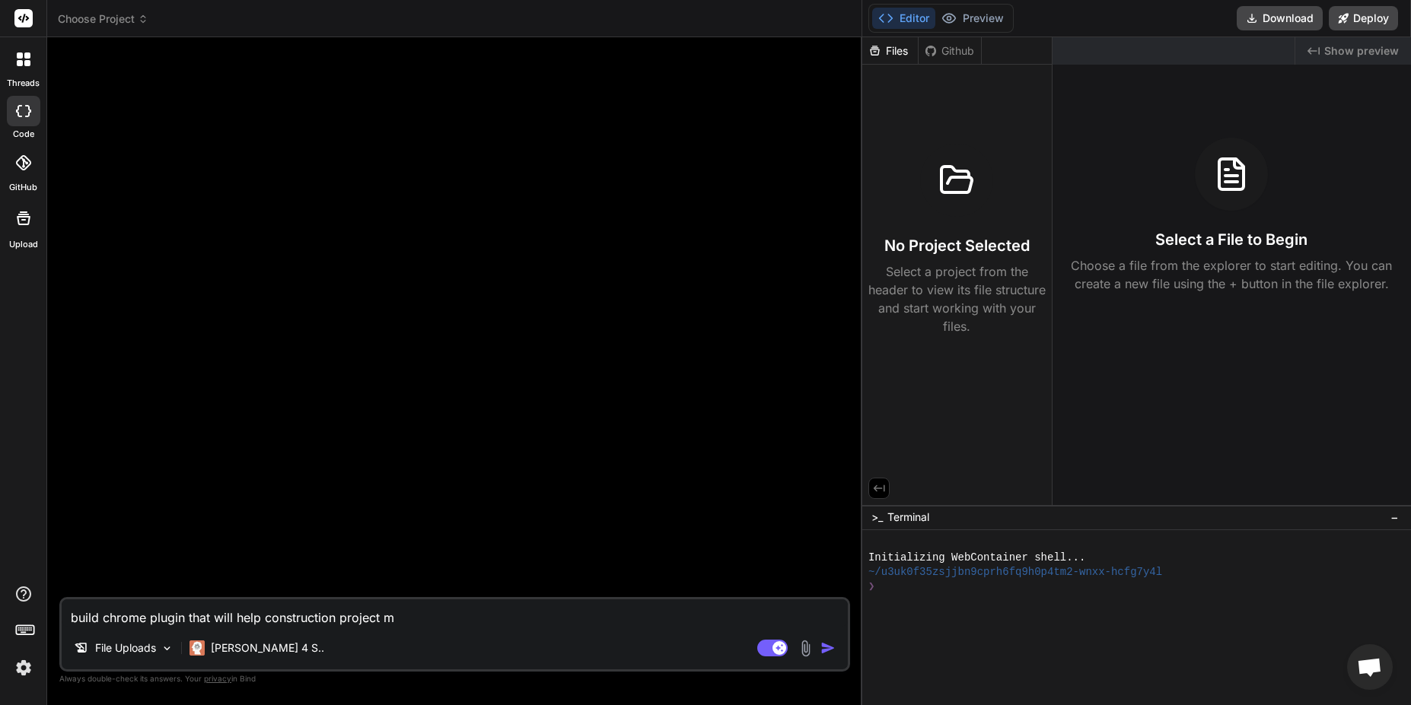
type textarea "x"
type textarea "build chrome plugin that will help construction project man"
type textarea "x"
type textarea "build chrome plugin that will help construction project mana"
type textarea "x"
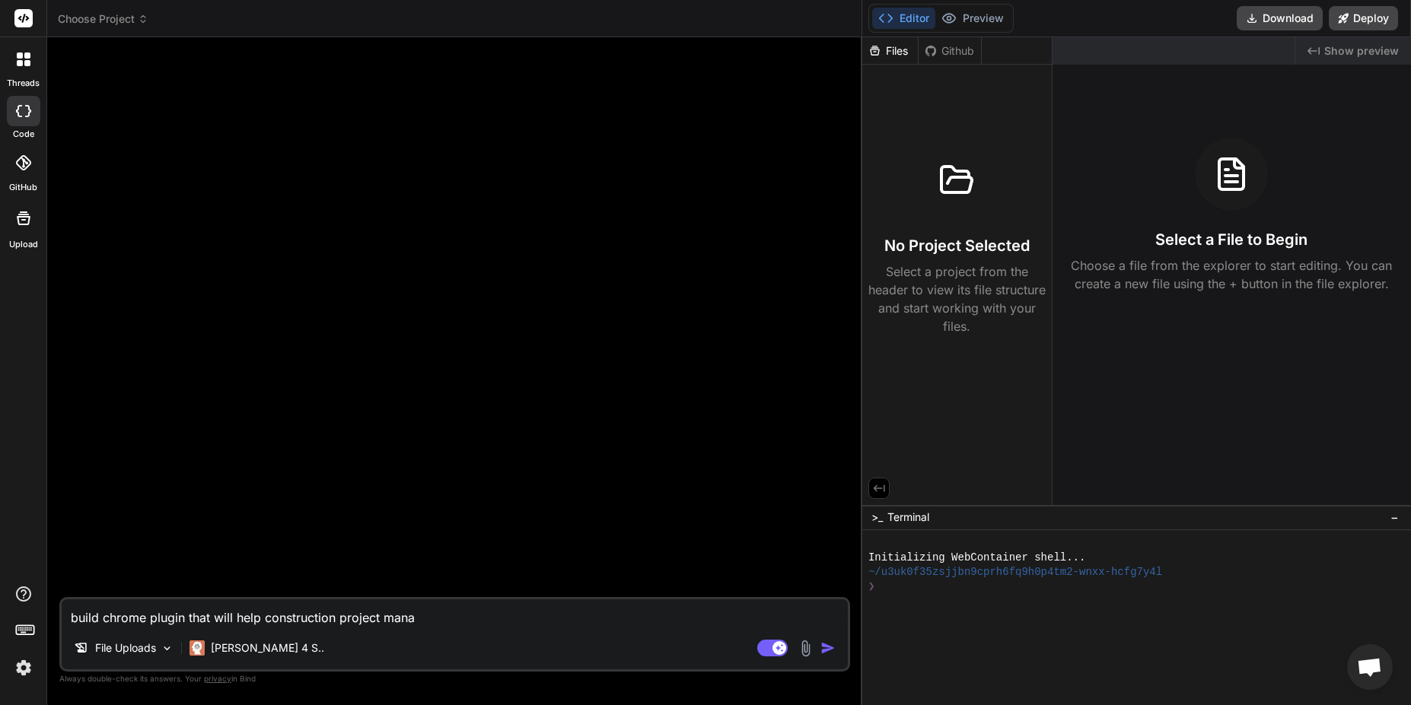
type textarea "build chrome plugin that will help construction project manag"
type textarea "x"
type textarea "build chrome plugin that will help construction project manage"
type textarea "x"
type textarea "build chrome plugin that will help construction project manager"
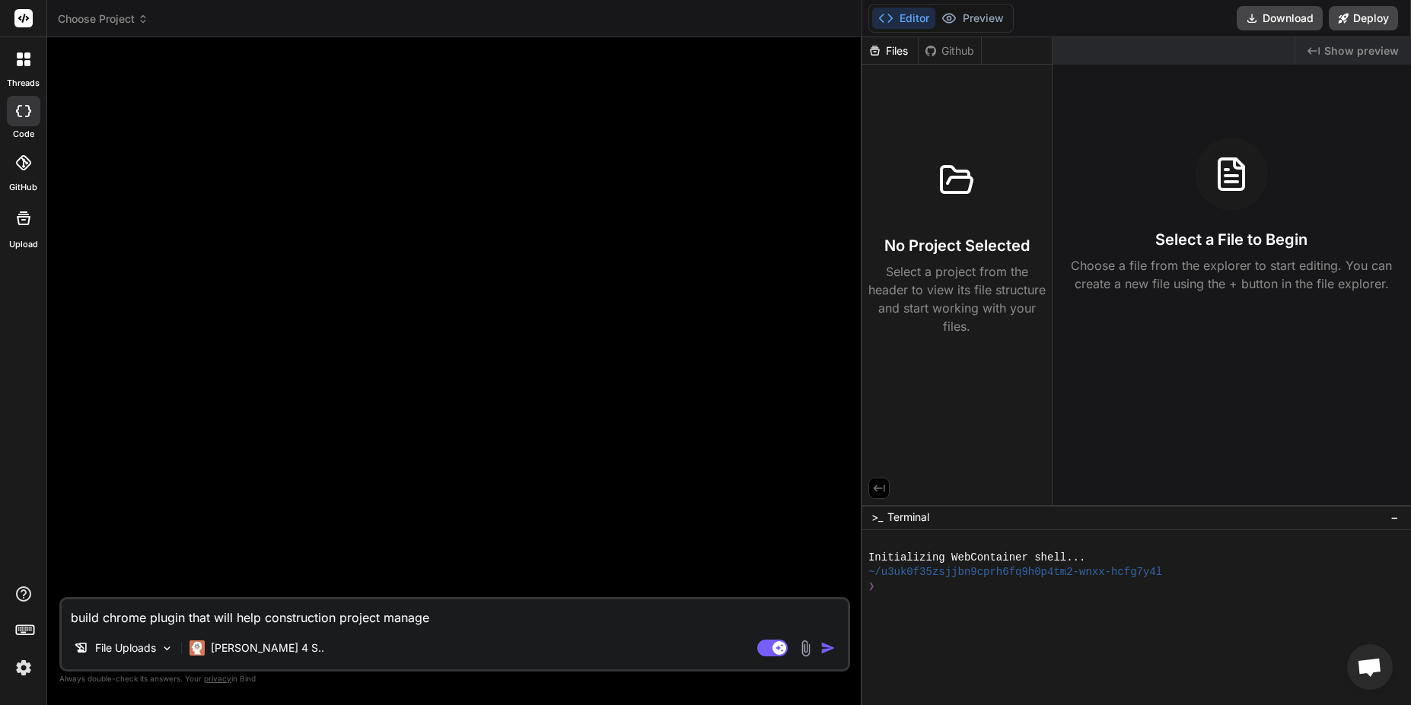
type textarea "x"
type textarea "build chrome plugin that will help construction project managers"
type textarea "x"
type textarea "build chrome plugin that will help construction project managers"
type textarea "x"
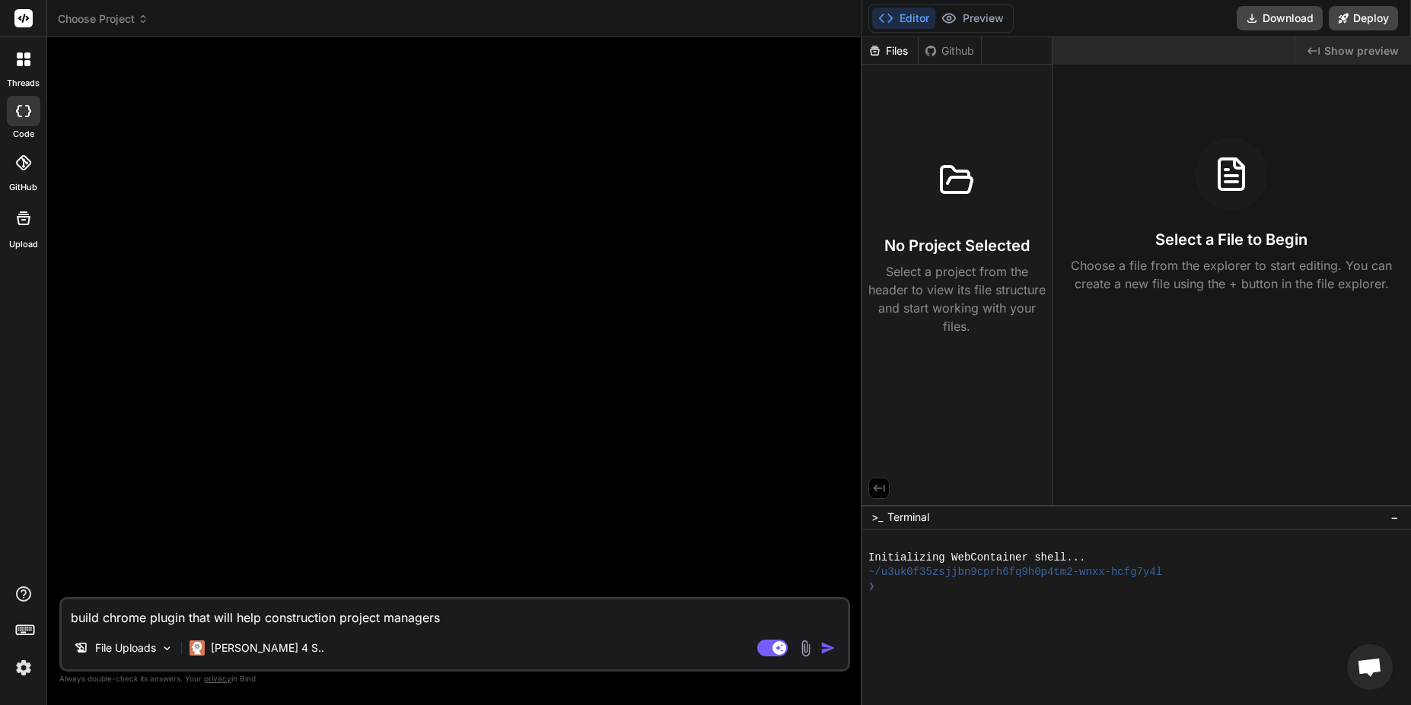
type textarea "build chrome plugin that will help construction project managers a"
type textarea "x"
type textarea "build chrome plugin that will help construction project managers an"
type textarea "x"
type textarea "build chrome plugin that will help construction project managers and"
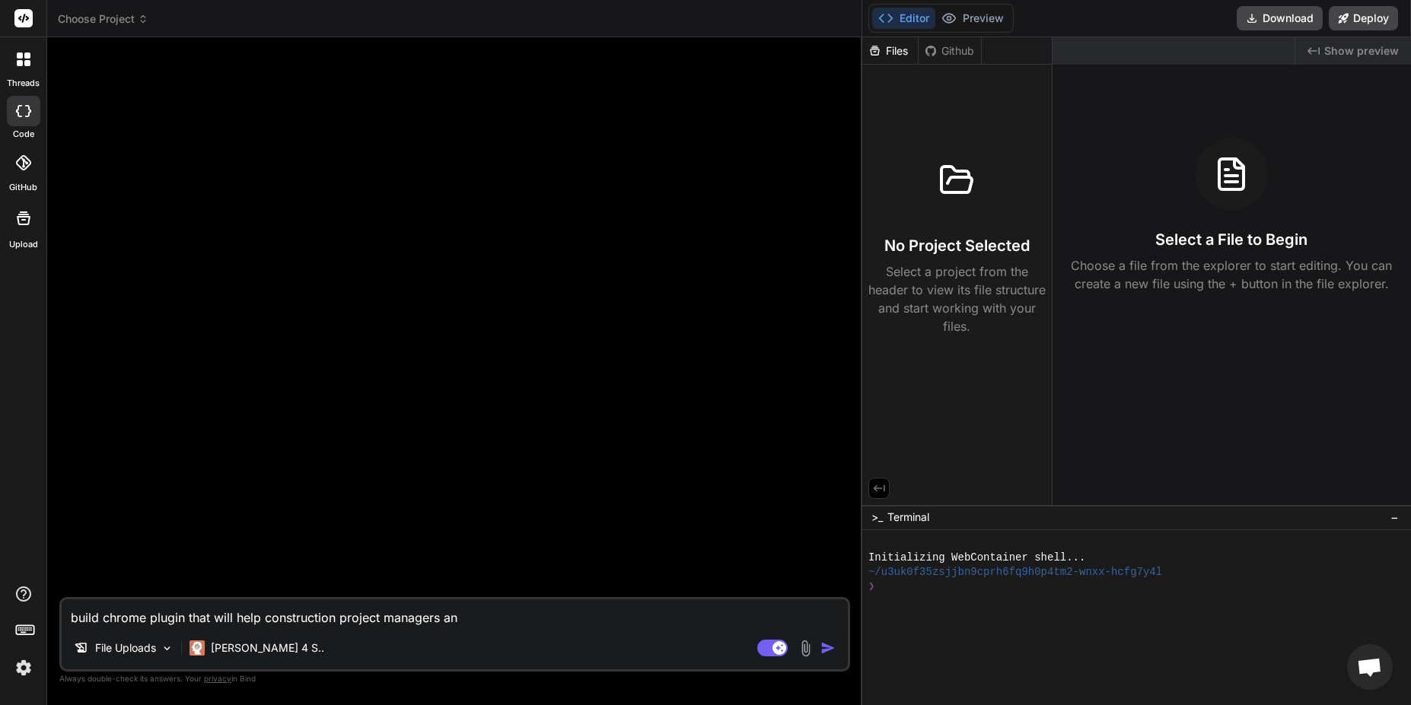
type textarea "x"
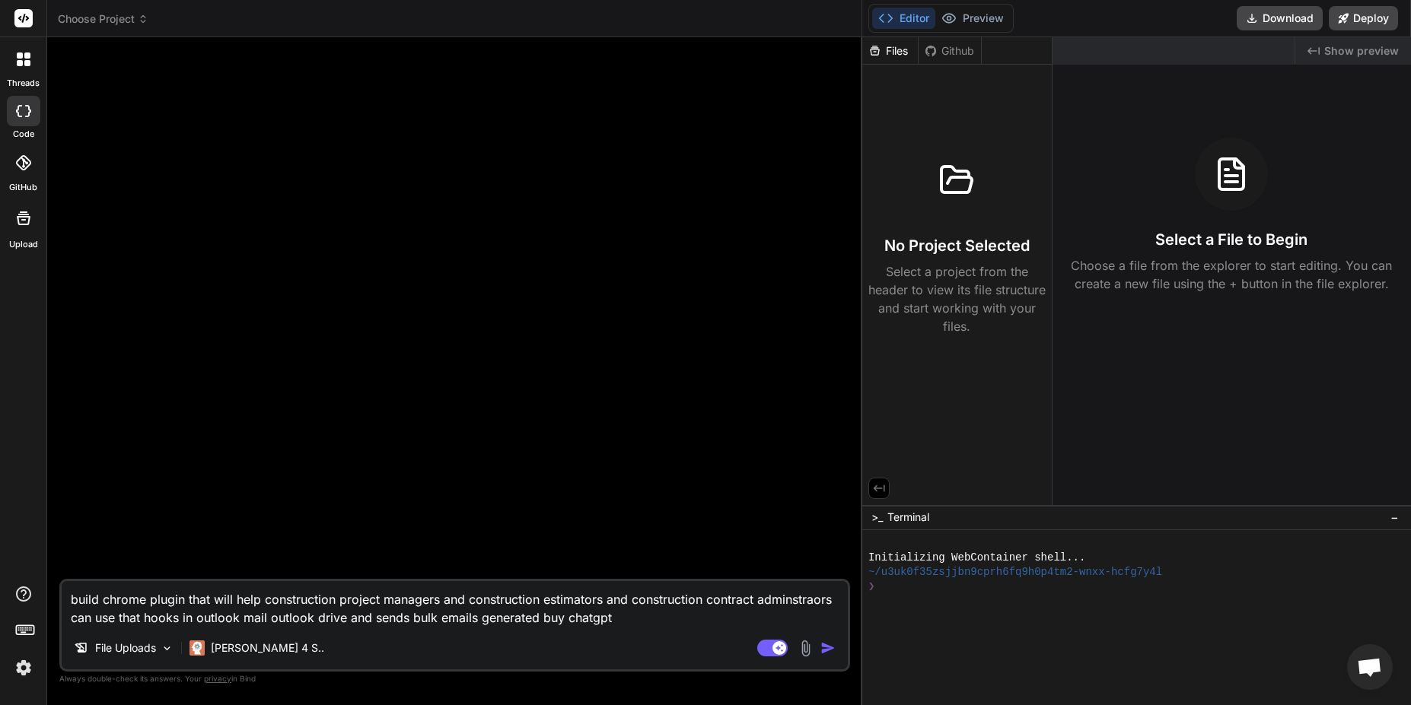
drag, startPoint x: 598, startPoint y: 623, endPoint x: 710, endPoint y: 654, distance: 116.1
click at [710, 654] on div "build chrome plugin that will help construction project managers and constructi…" at bounding box center [454, 625] width 791 height 93
click at [718, 621] on textarea "build chrome plugin that will help construction project managers and constructi…" at bounding box center [455, 604] width 786 height 46
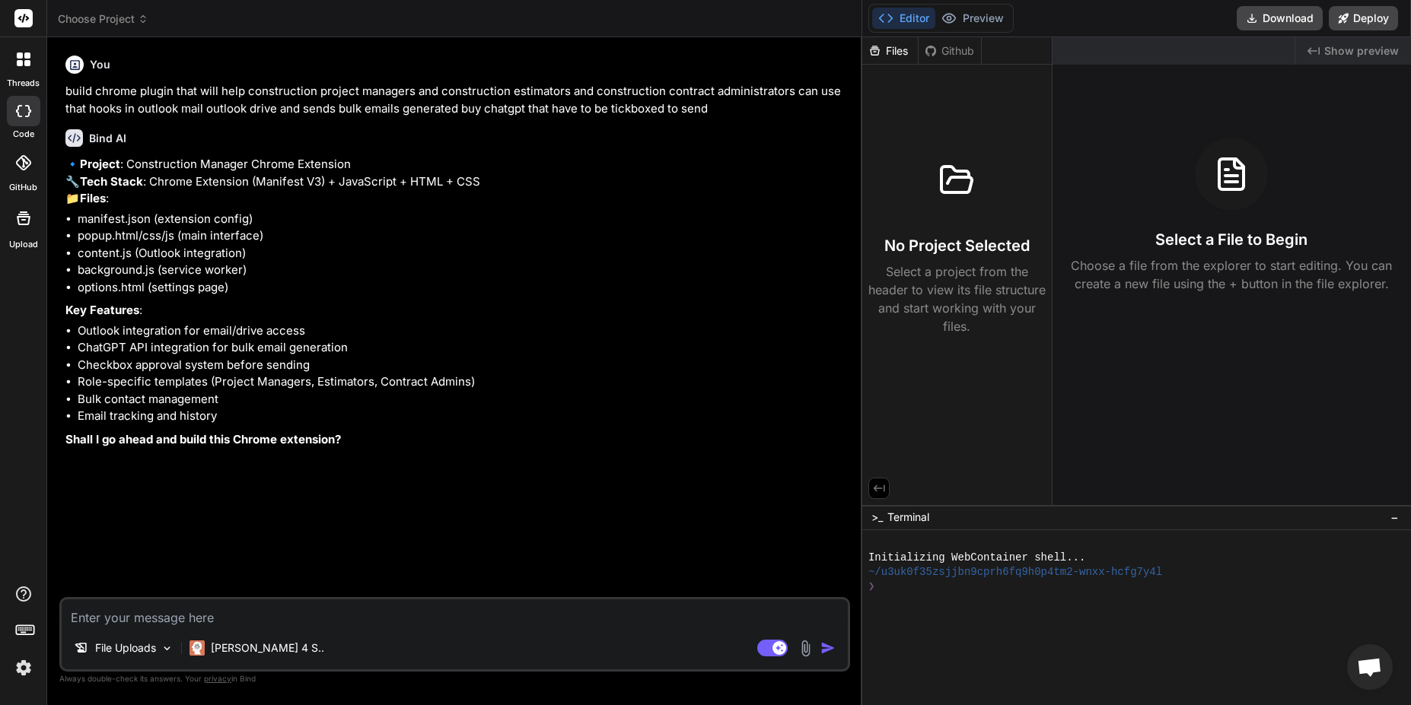
click at [194, 447] on strong "Shall I go ahead and build this Chrome extension?" at bounding box center [202, 439] width 275 height 14
drag, startPoint x: 194, startPoint y: 476, endPoint x: 208, endPoint y: 616, distance: 139.9
click at [208, 616] on div "You build chrome plugin that will help construction project managers and constr…" at bounding box center [454, 376] width 791 height 655
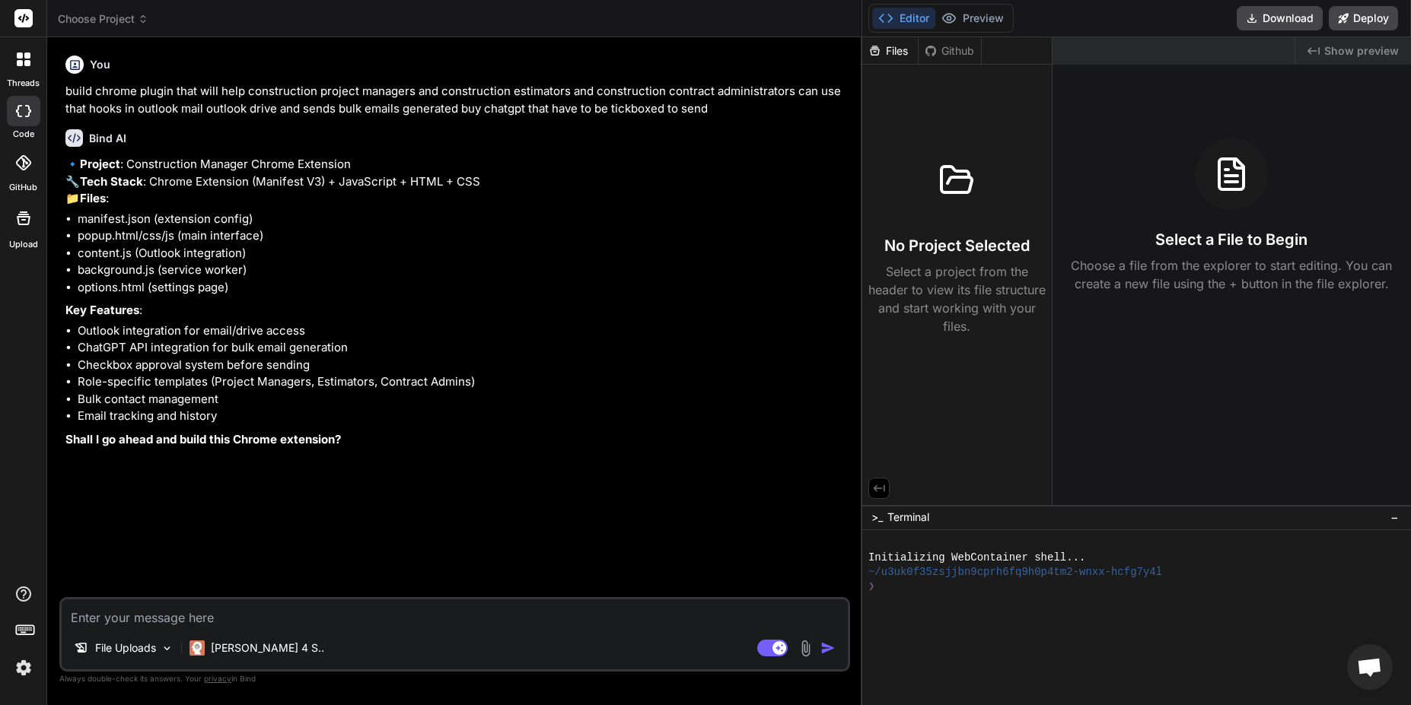
click at [208, 619] on textarea at bounding box center [455, 613] width 786 height 27
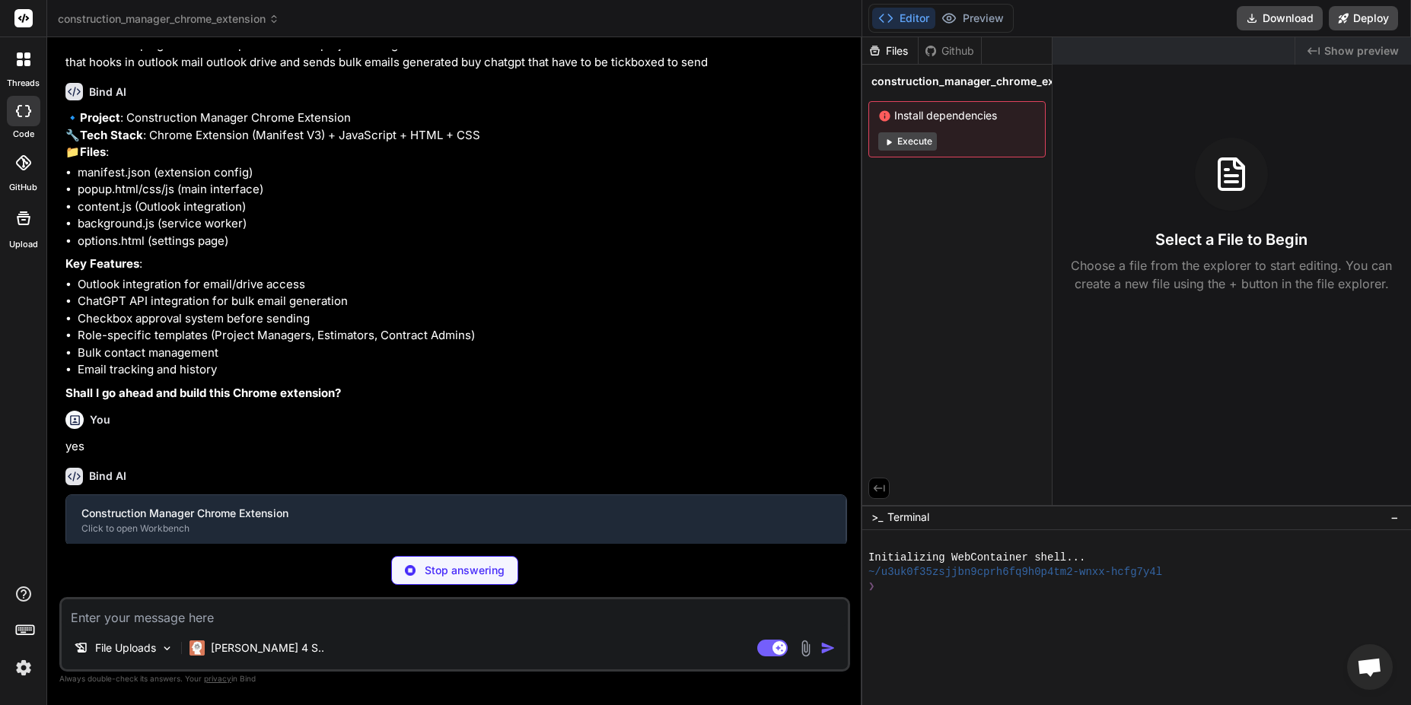
scroll to position [46, 0]
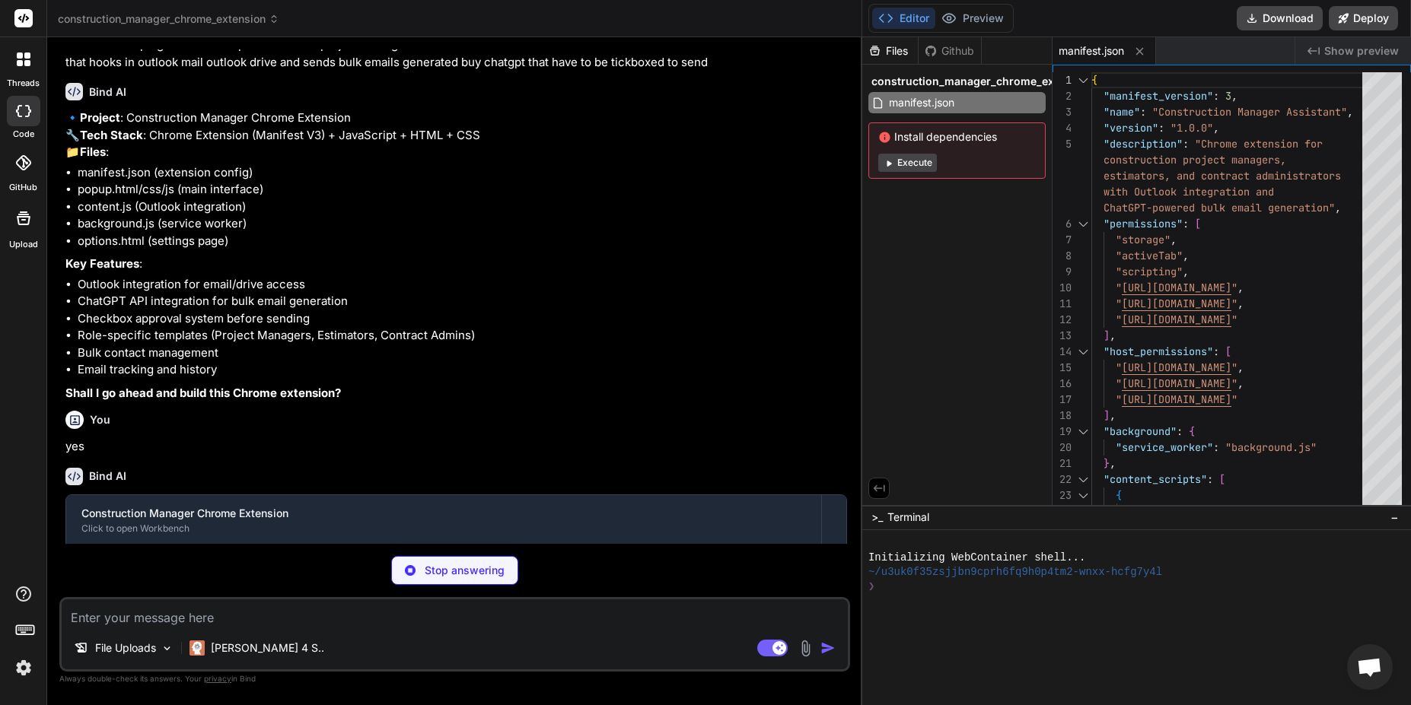
click at [920, 164] on button "Execute" at bounding box center [907, 163] width 59 height 18
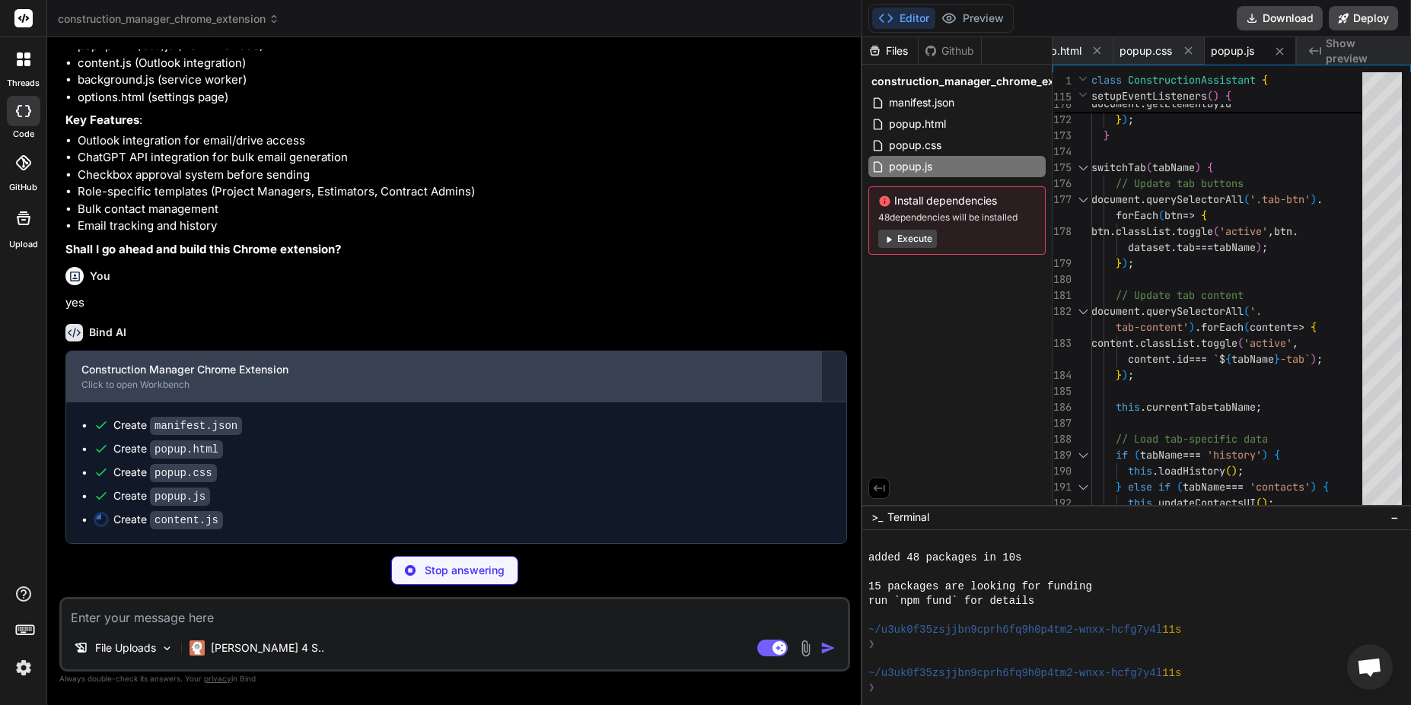
scroll to position [225, 0]
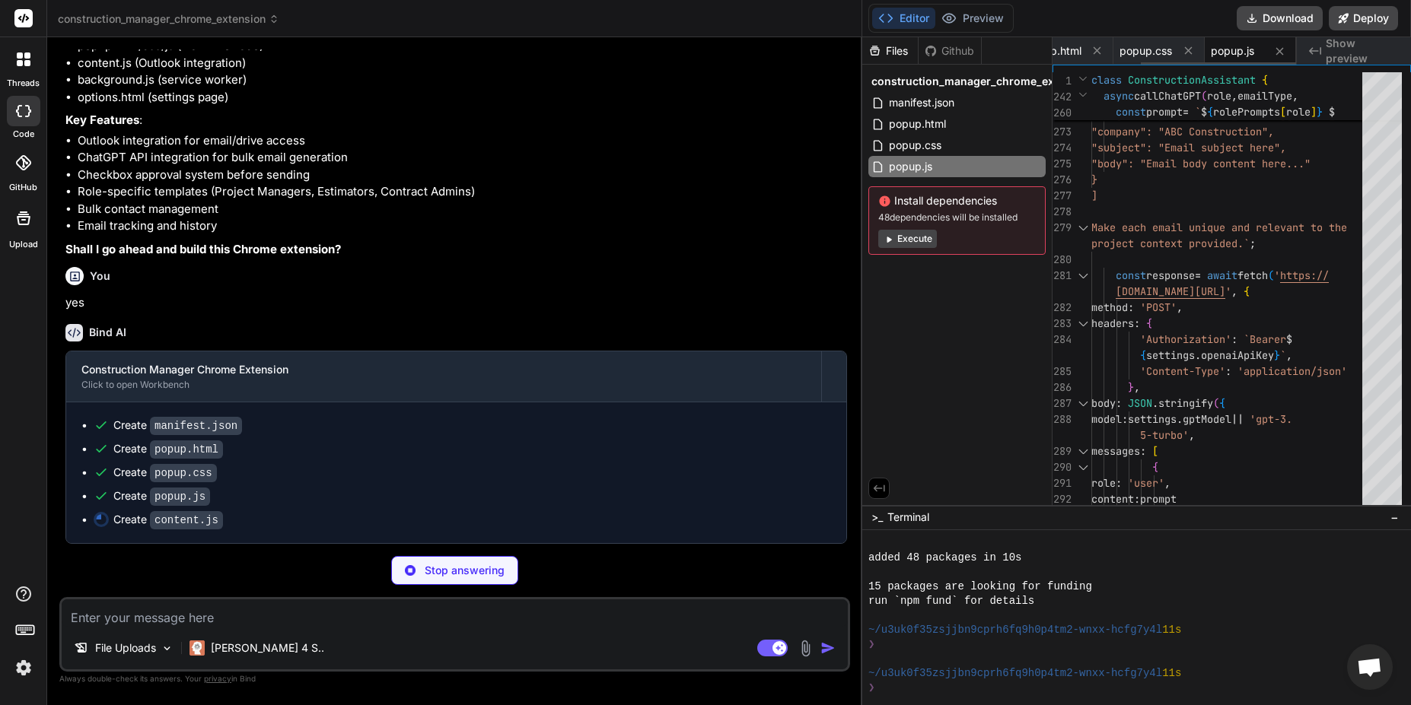
click at [1239, 53] on span "popup.js" at bounding box center [1232, 50] width 43 height 15
click at [1240, 53] on span "popup.js" at bounding box center [1232, 50] width 43 height 15
click at [1072, 59] on div "popup.html" at bounding box center [1065, 50] width 95 height 27
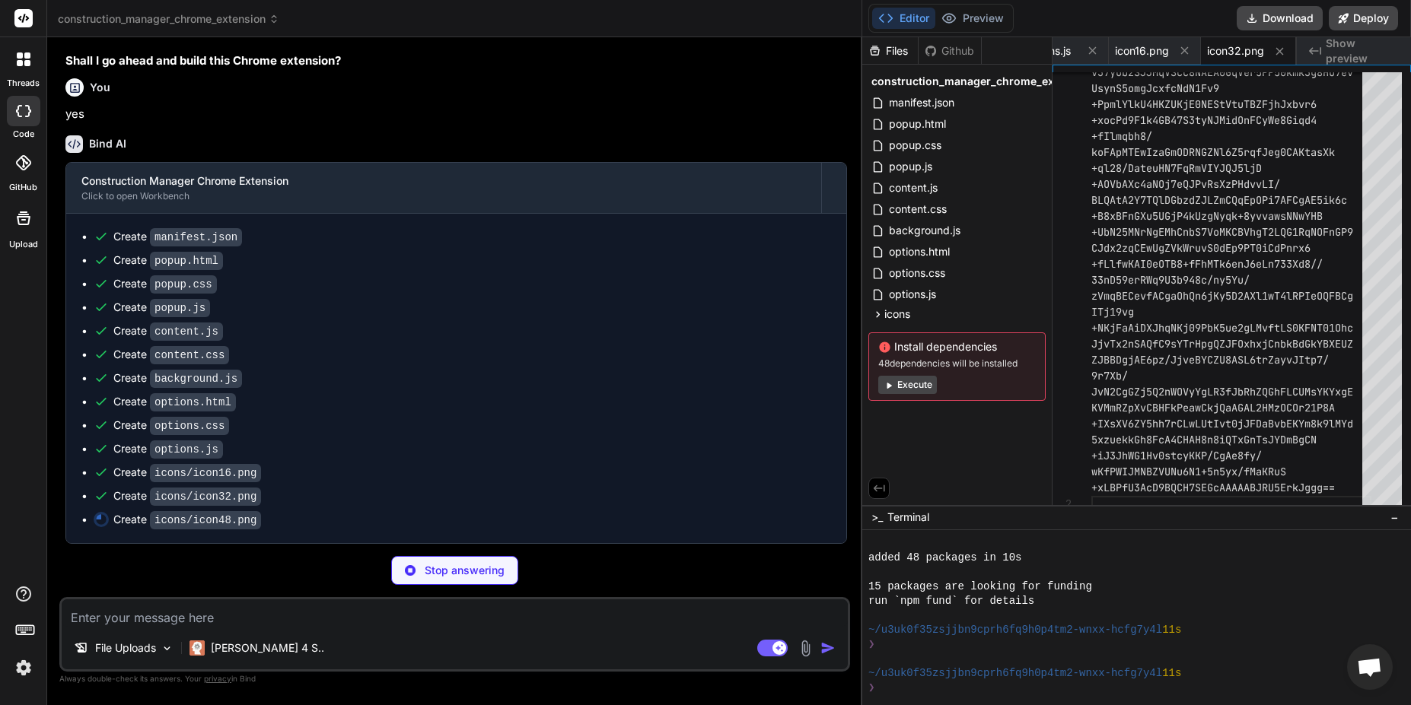
scroll to position [413, 0]
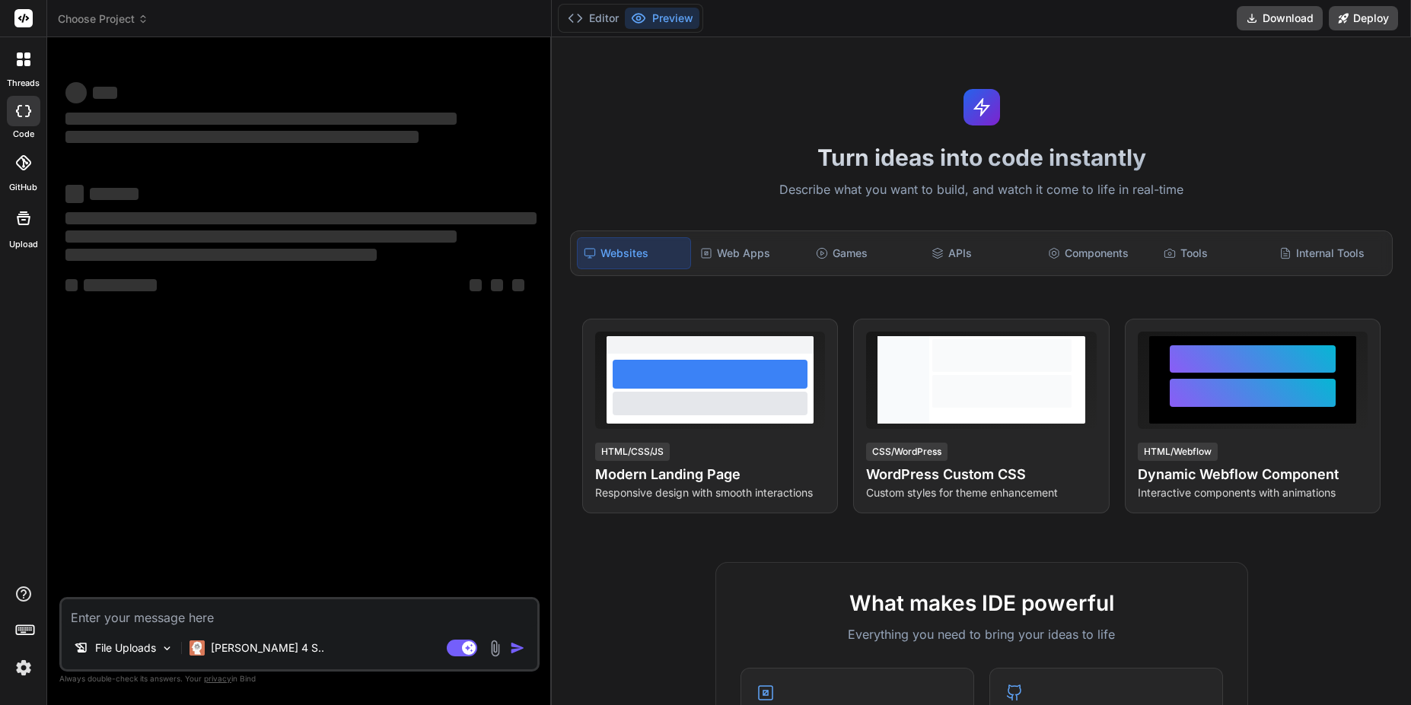
type textarea "x"
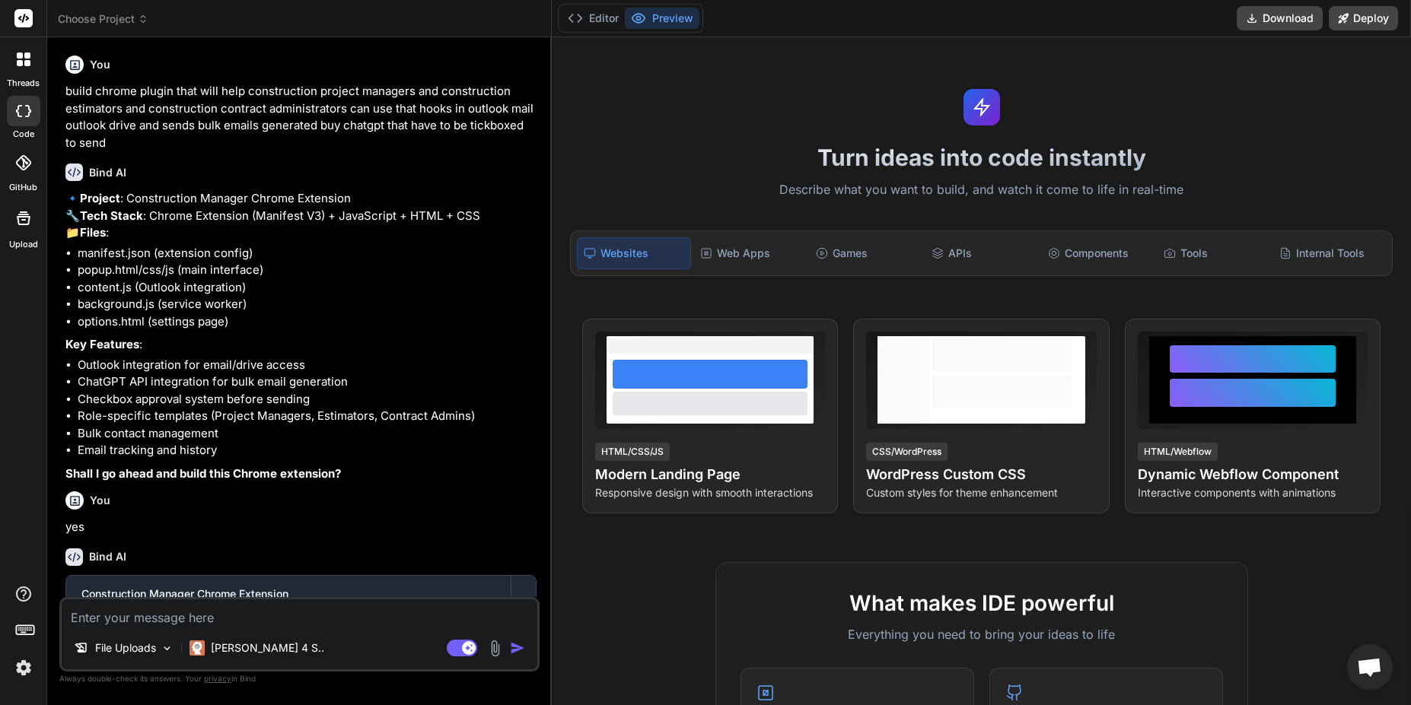
scroll to position [104, 0]
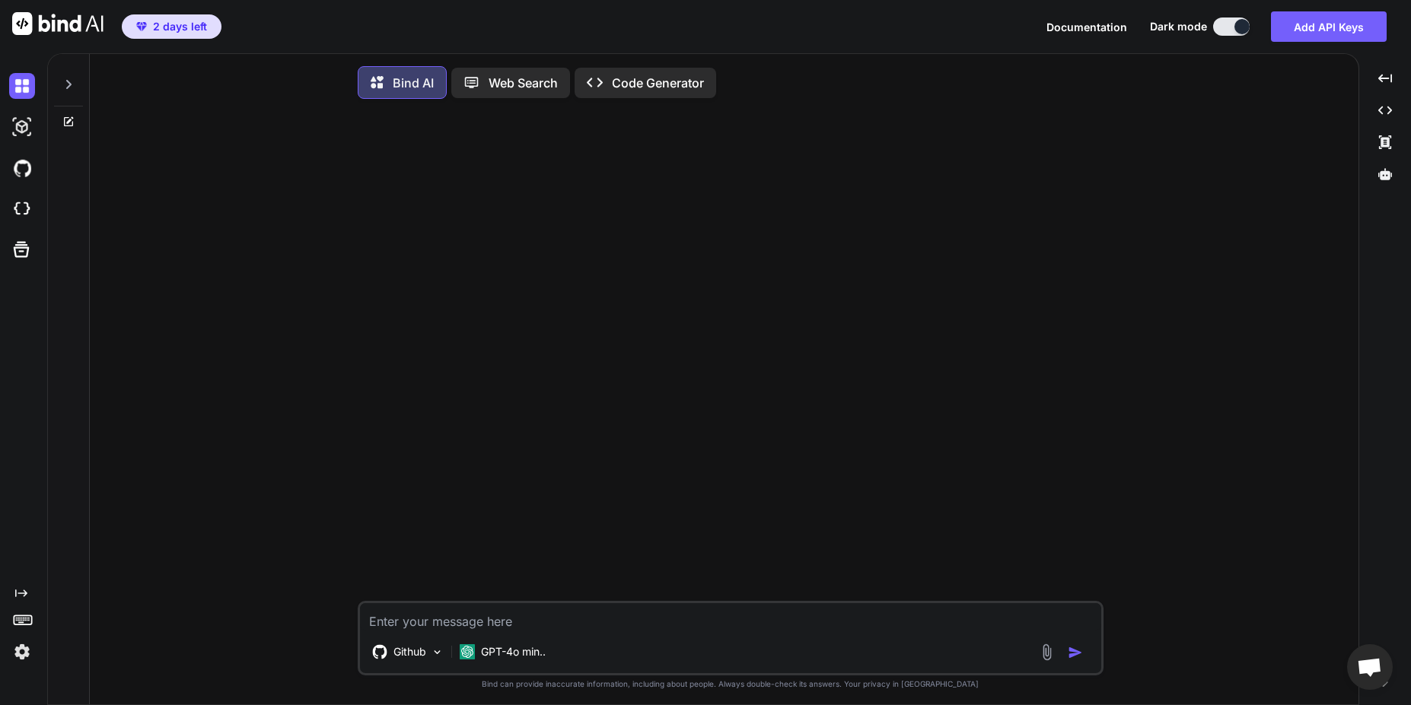
click at [626, 85] on p "Code Generator" at bounding box center [658, 83] width 92 height 18
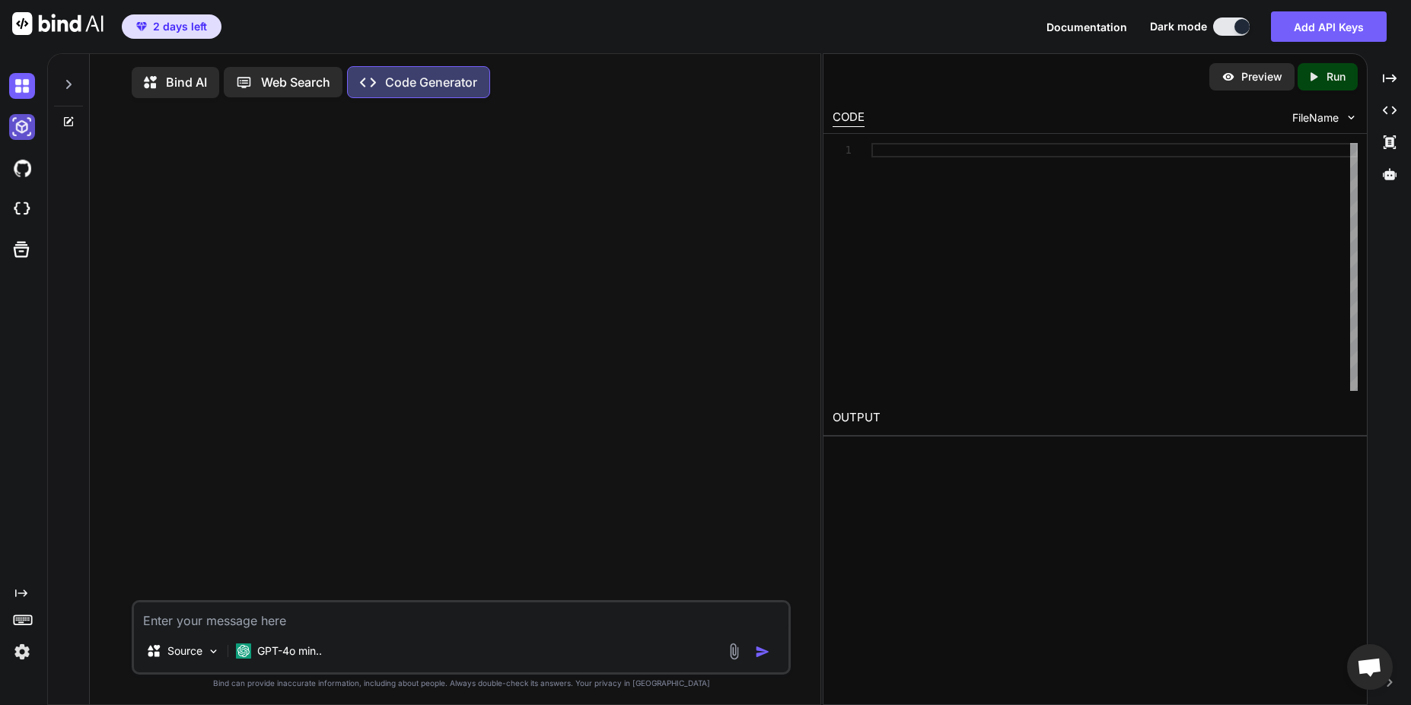
click at [28, 129] on img at bounding box center [22, 127] width 26 height 26
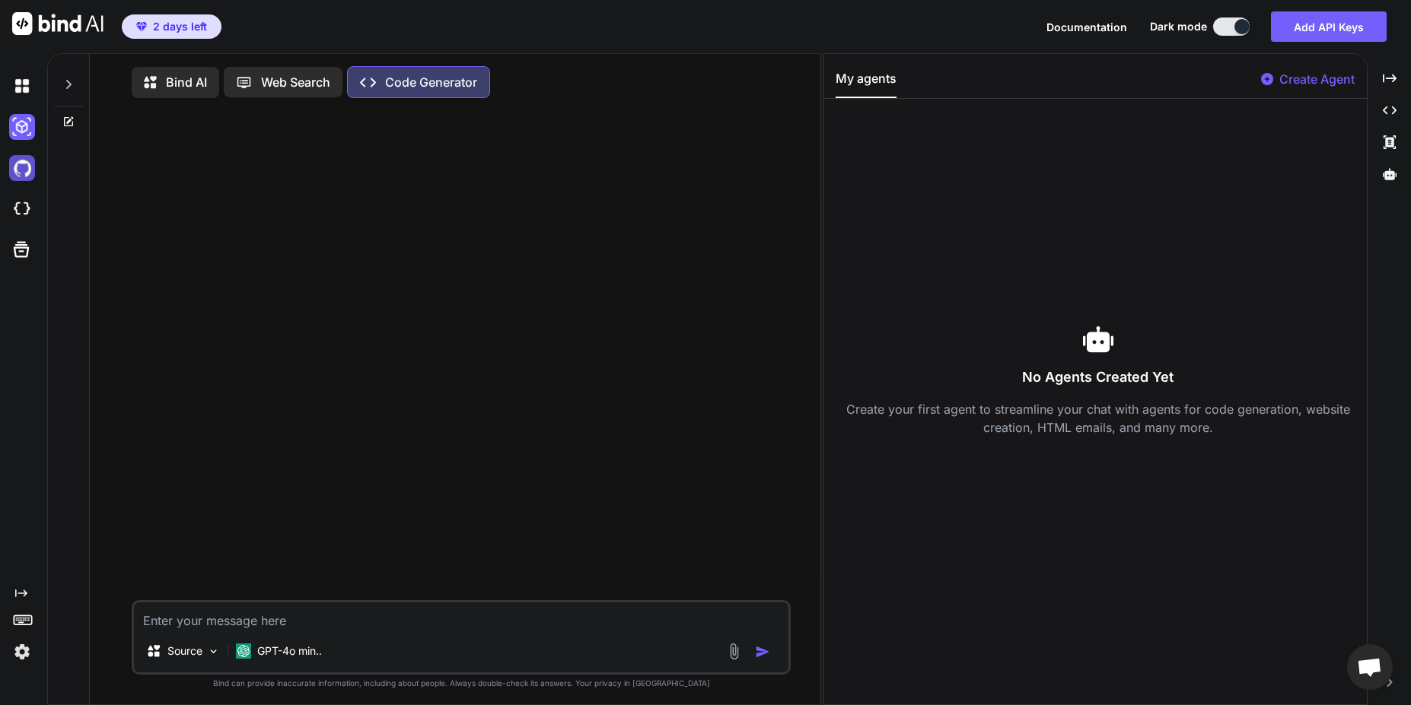
click at [30, 175] on img at bounding box center [22, 168] width 26 height 26
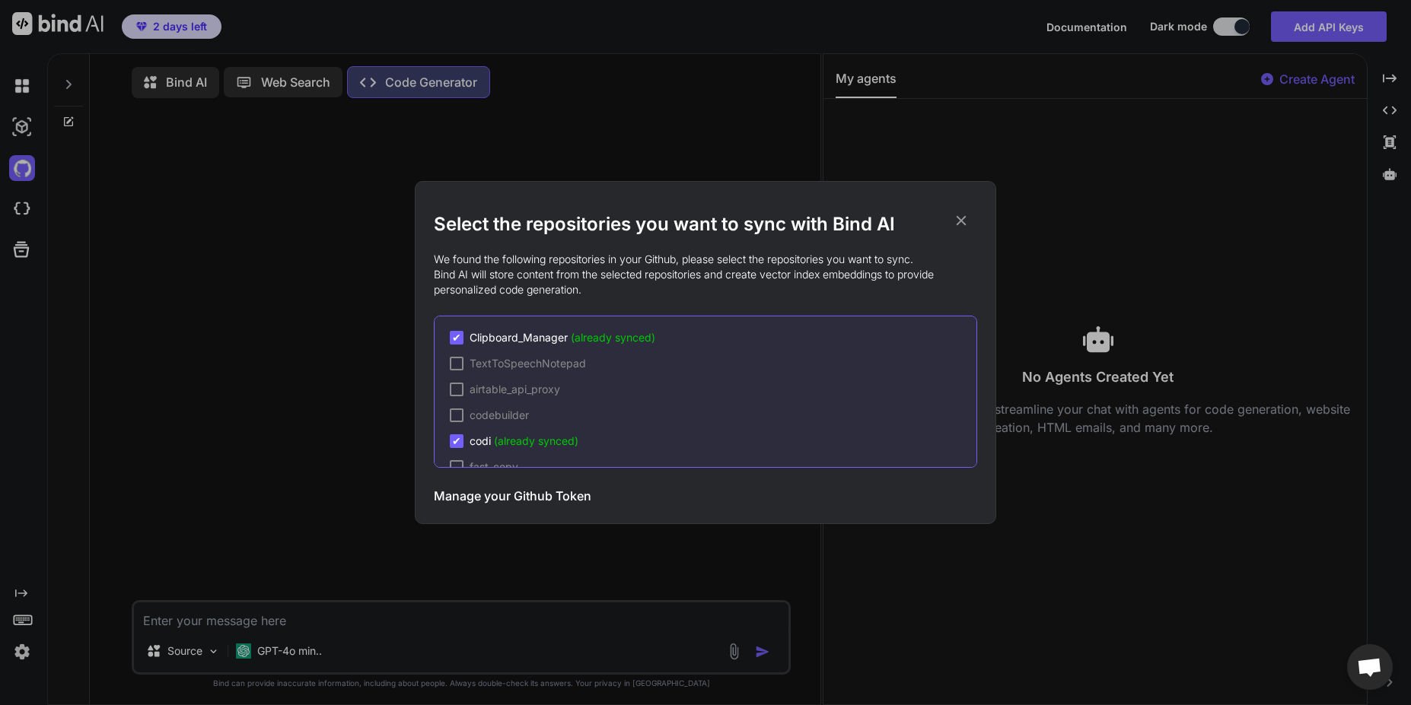
click at [26, 204] on div "Select the repositories you want to sync with Bind AI We found the following re…" at bounding box center [705, 352] width 1411 height 705
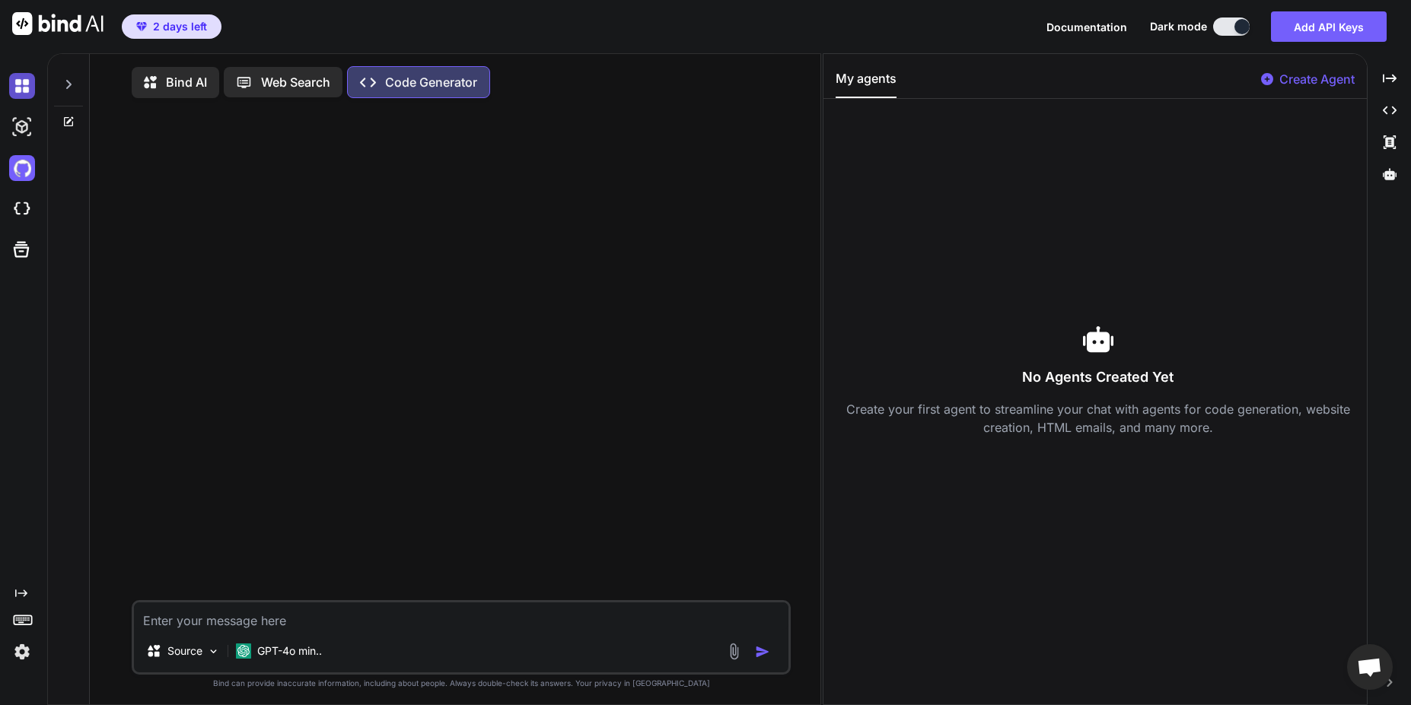
click at [26, 86] on img at bounding box center [22, 86] width 26 height 26
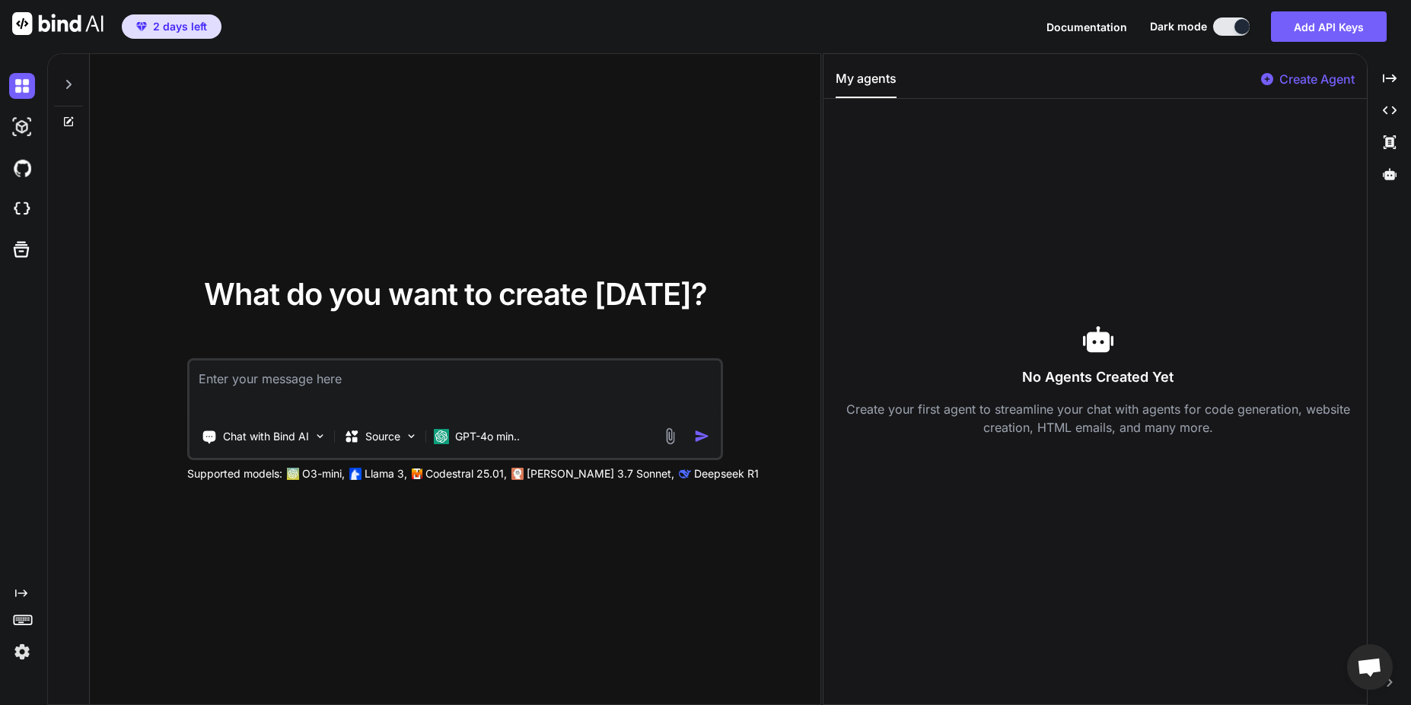
type textarea "x"
click at [1394, 180] on icon at bounding box center [1390, 174] width 14 height 14
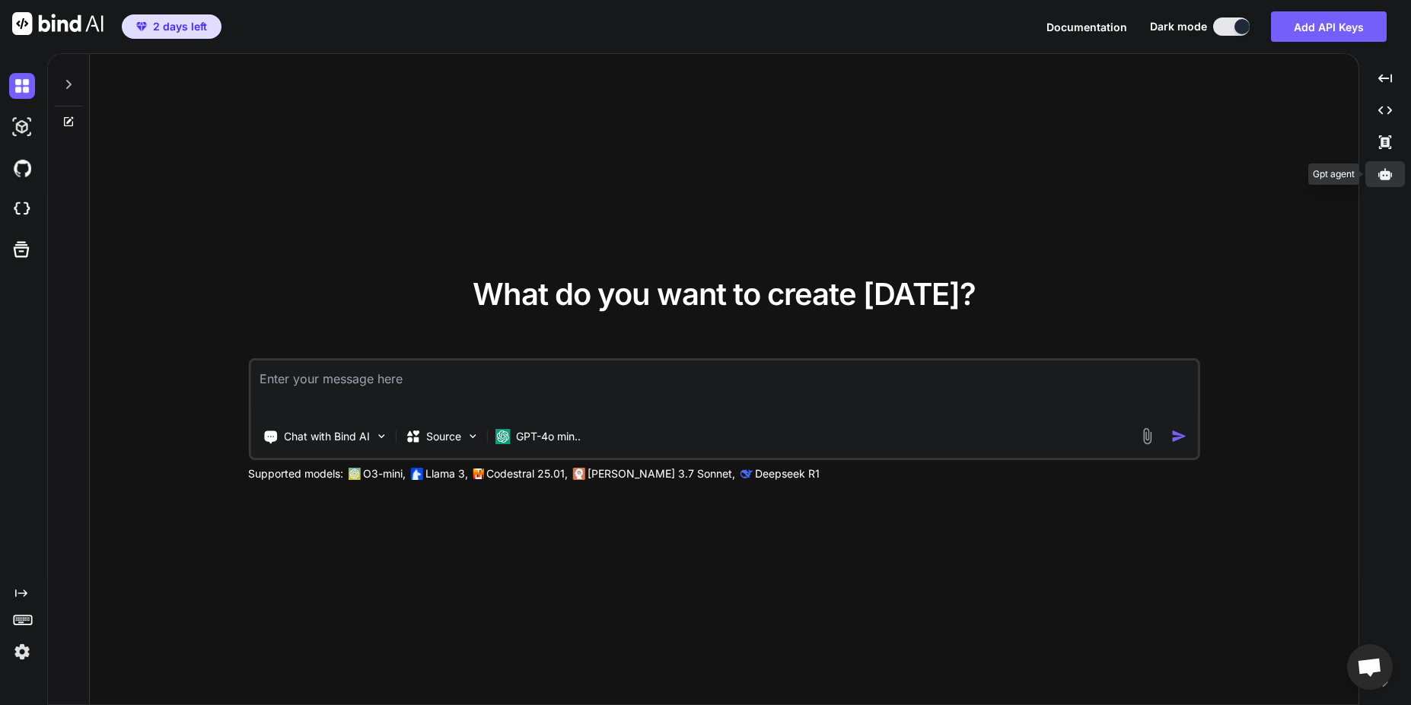
click at [1391, 180] on icon at bounding box center [1385, 174] width 14 height 14
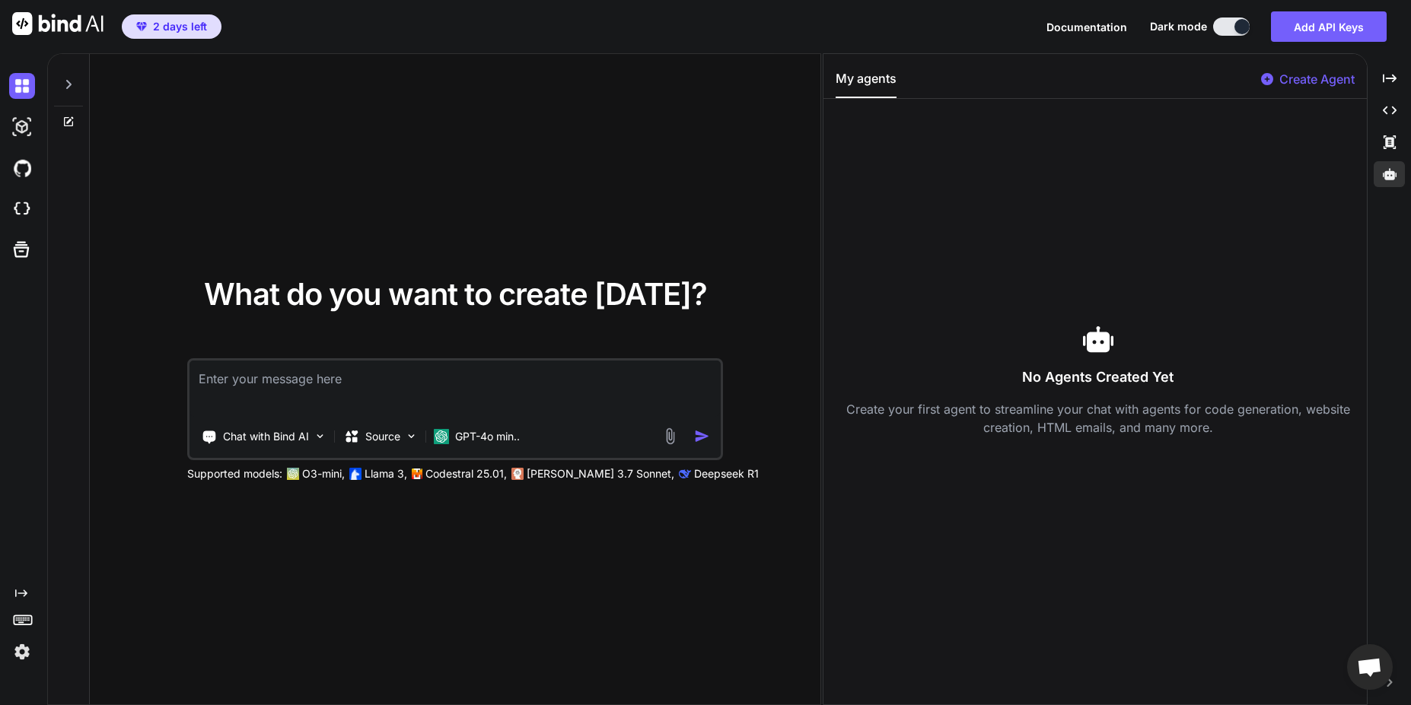
click at [74, 94] on div at bounding box center [68, 80] width 29 height 53
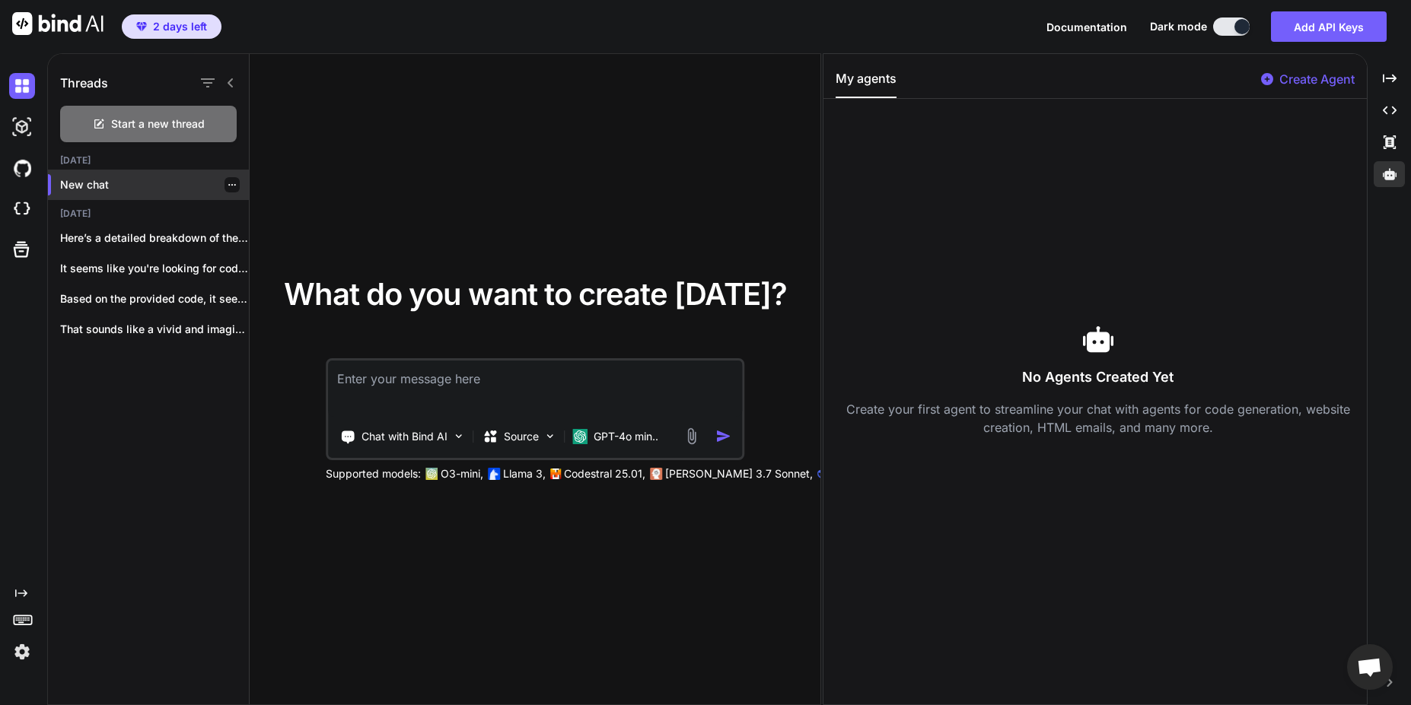
click at [143, 187] on p "New chat" at bounding box center [154, 184] width 189 height 15
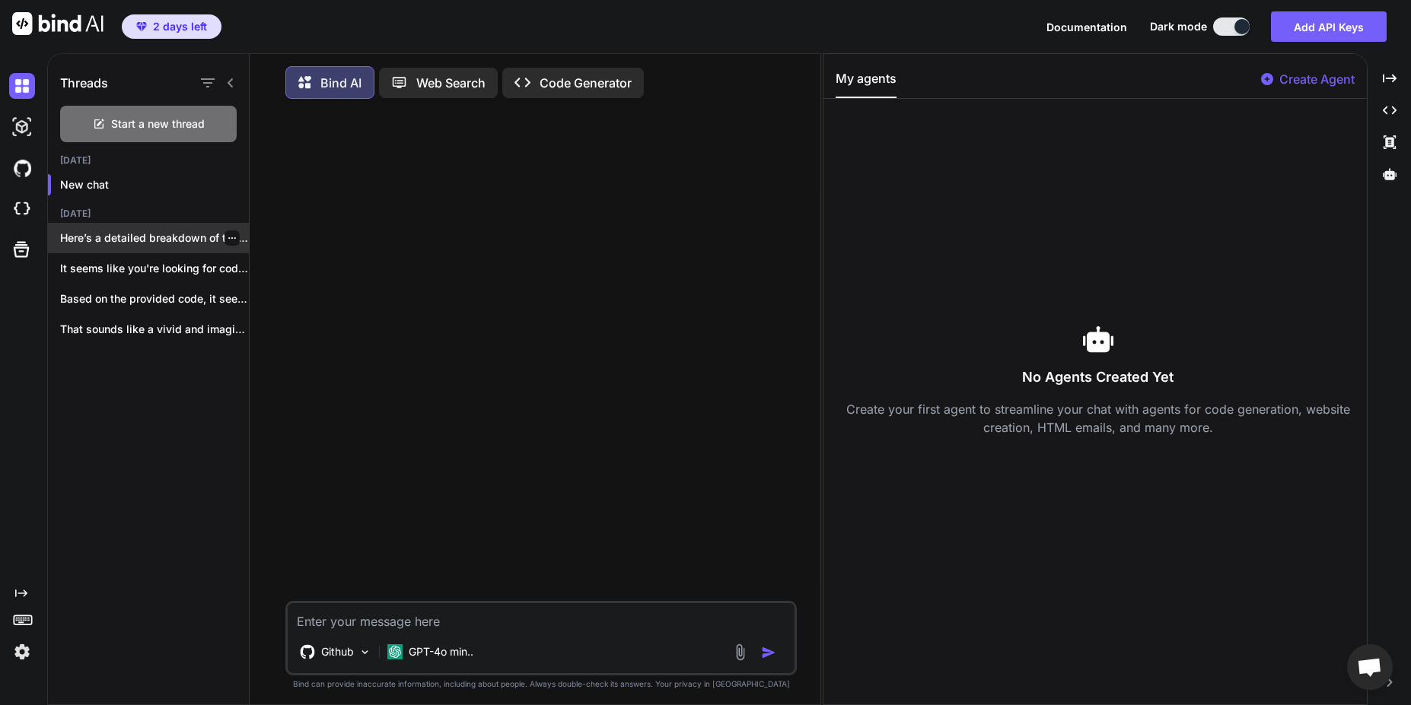
click at [102, 245] on p "Here’s a detailed breakdown of the next..." at bounding box center [154, 238] width 189 height 15
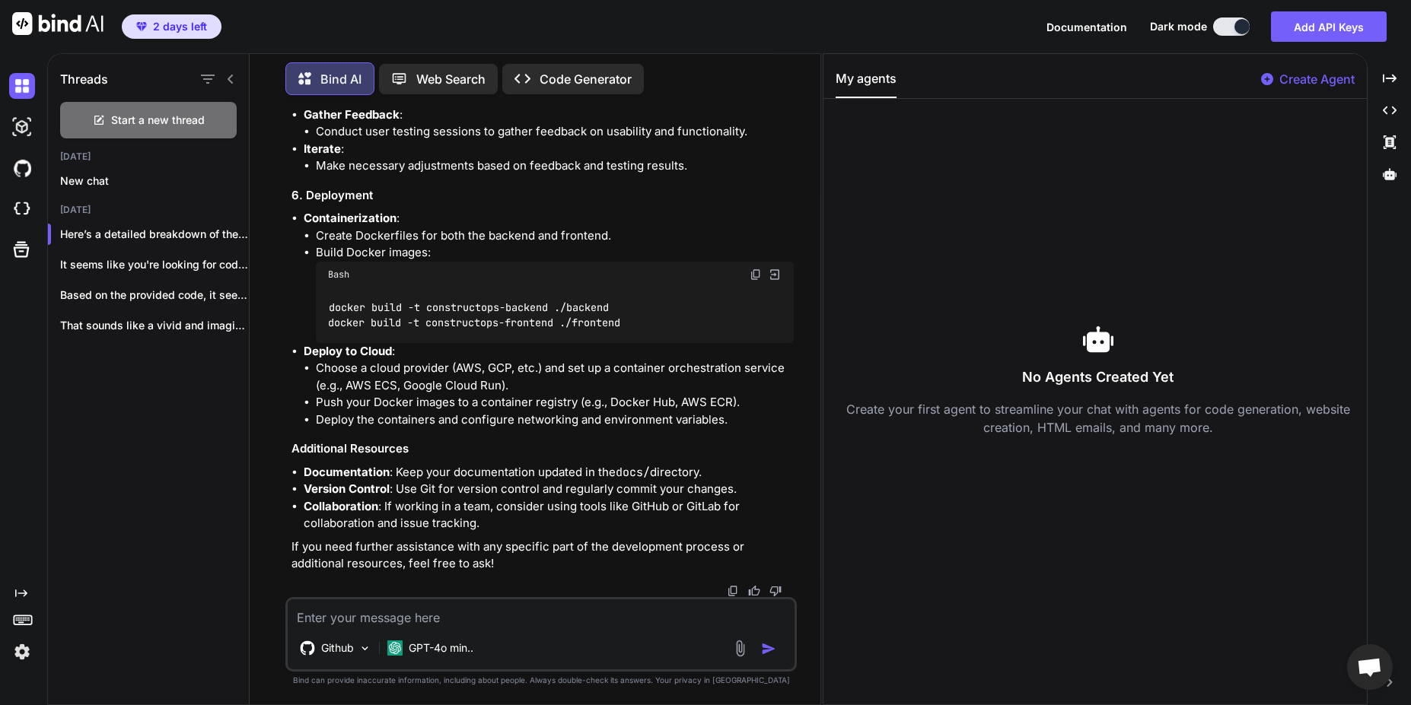
scroll to position [4559, 0]
click at [30, 126] on img at bounding box center [22, 127] width 26 height 26
click at [205, 77] on icon "button" at bounding box center [208, 79] width 18 height 18
click at [218, 113] on input "Saved Threads" at bounding box center [216, 114] width 14 height 14
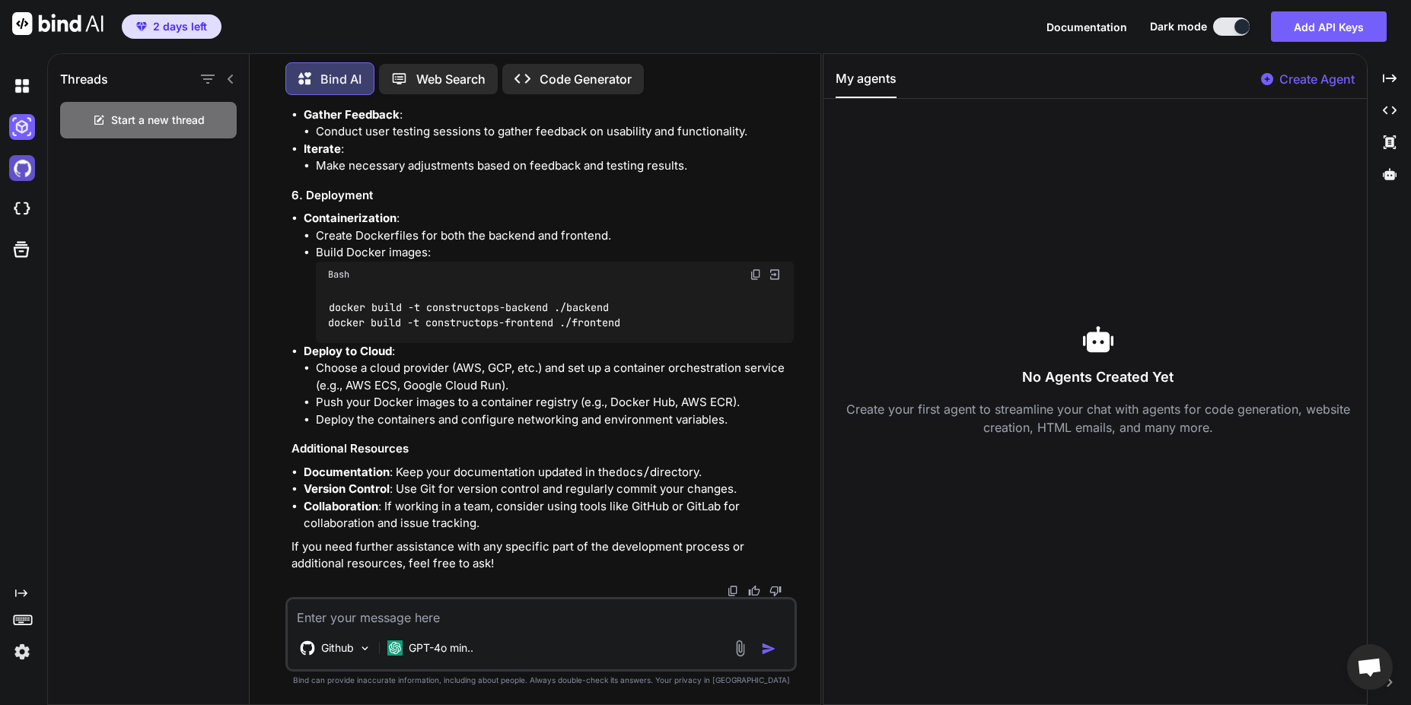
click at [22, 175] on img at bounding box center [22, 168] width 26 height 26
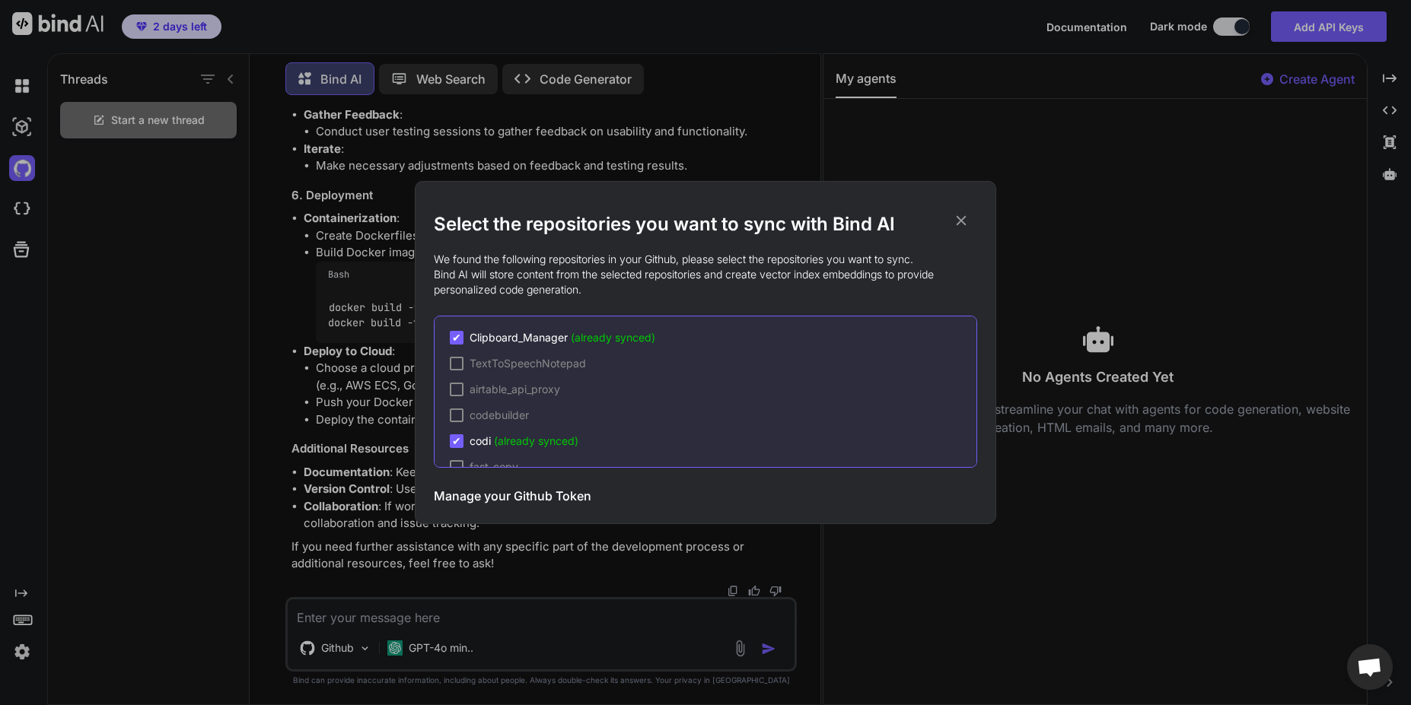
click at [962, 208] on div "Select the repositories you want to sync with Bind AI We found the following re…" at bounding box center [705, 353] width 543 height 342
click at [964, 221] on icon at bounding box center [961, 220] width 17 height 17
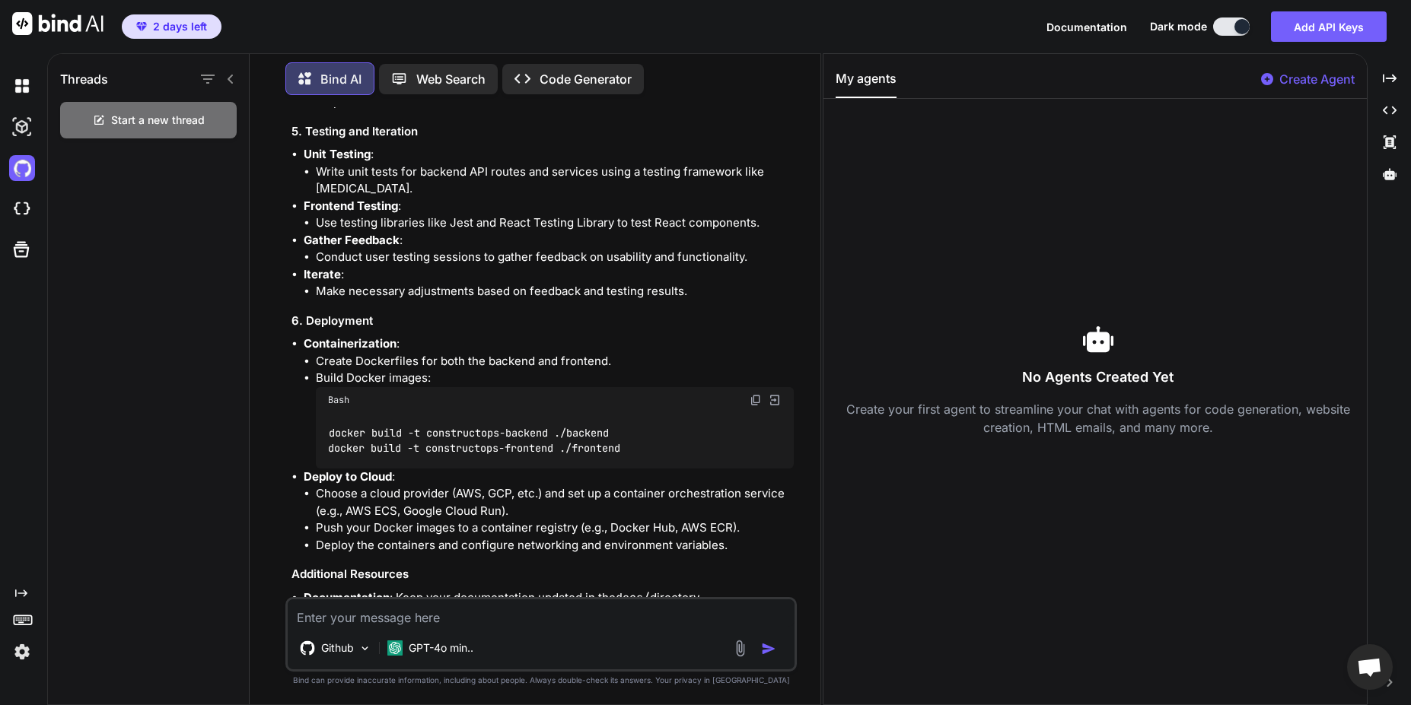
scroll to position [4103, 0]
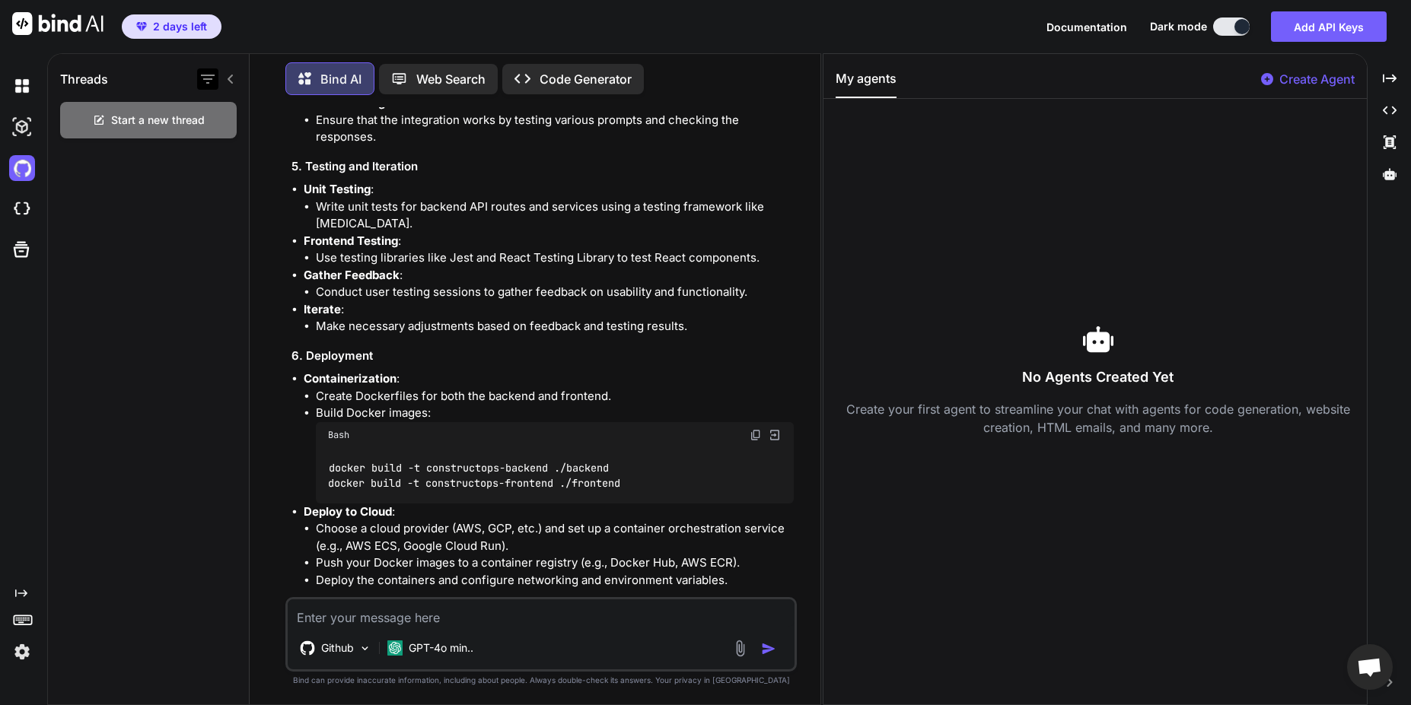
click at [210, 78] on icon "button" at bounding box center [208, 79] width 18 height 18
click at [215, 152] on input "All Threads" at bounding box center [216, 150] width 14 height 14
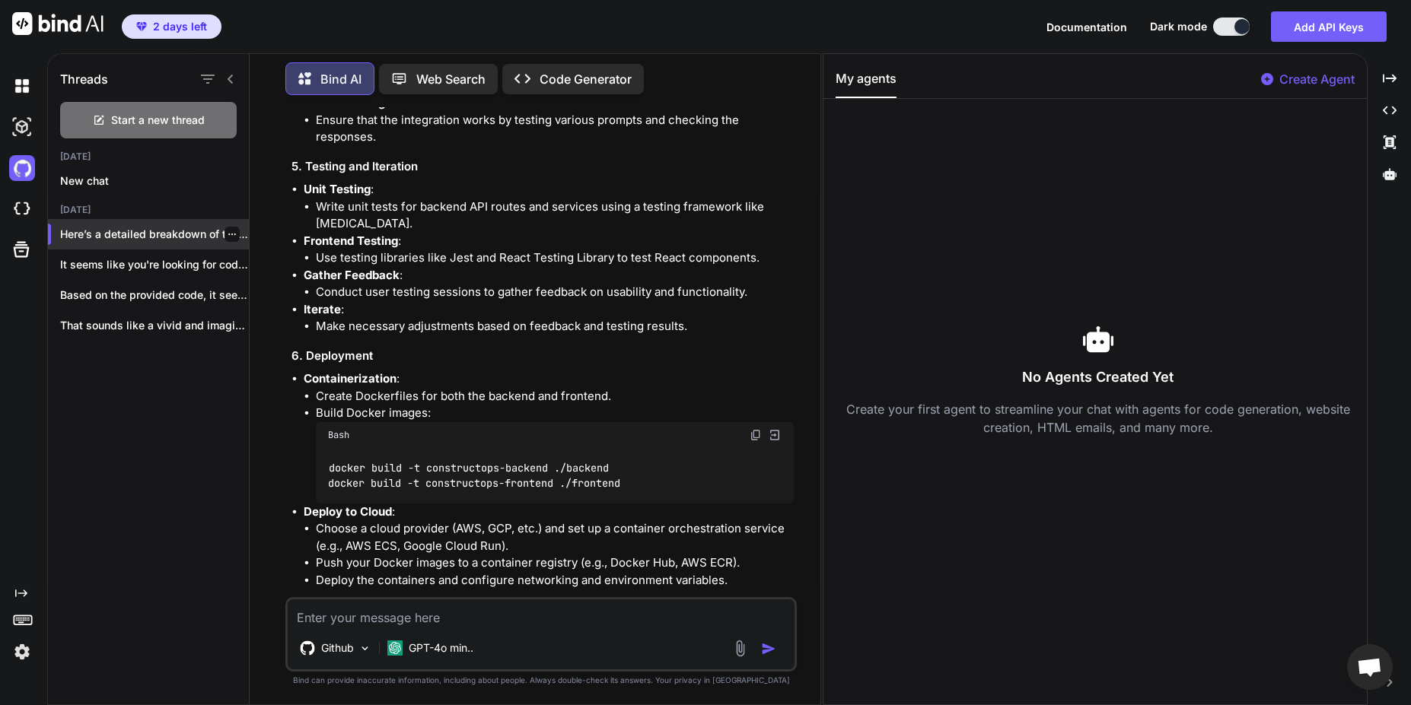
click at [100, 228] on p "Here’s a detailed breakdown of the next..." at bounding box center [154, 234] width 189 height 15
click at [103, 257] on p "It seems like you're looking for code..." at bounding box center [154, 264] width 189 height 15
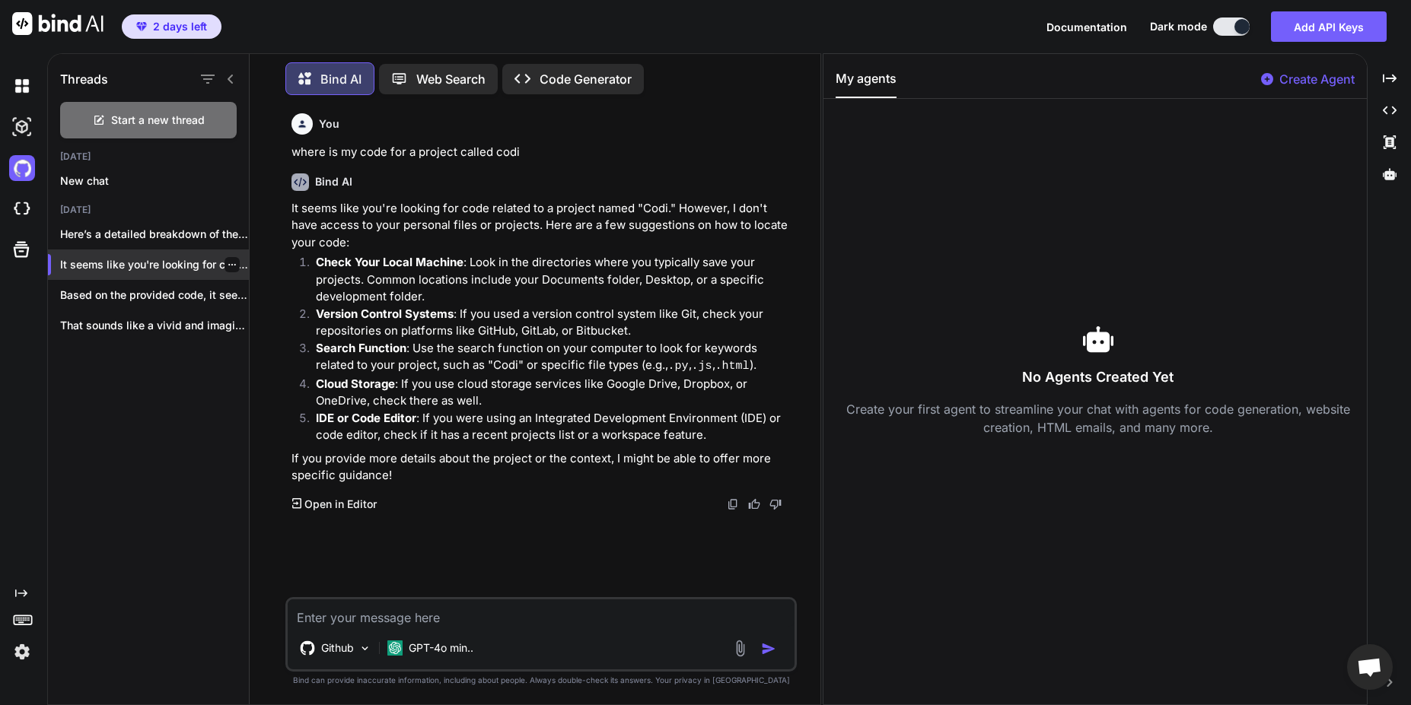
click at [228, 268] on div at bounding box center [232, 264] width 15 height 15
click at [228, 264] on icon "button" at bounding box center [232, 265] width 8 height 2
click at [250, 327] on span "Delete" at bounding box center [266, 321] width 33 height 15
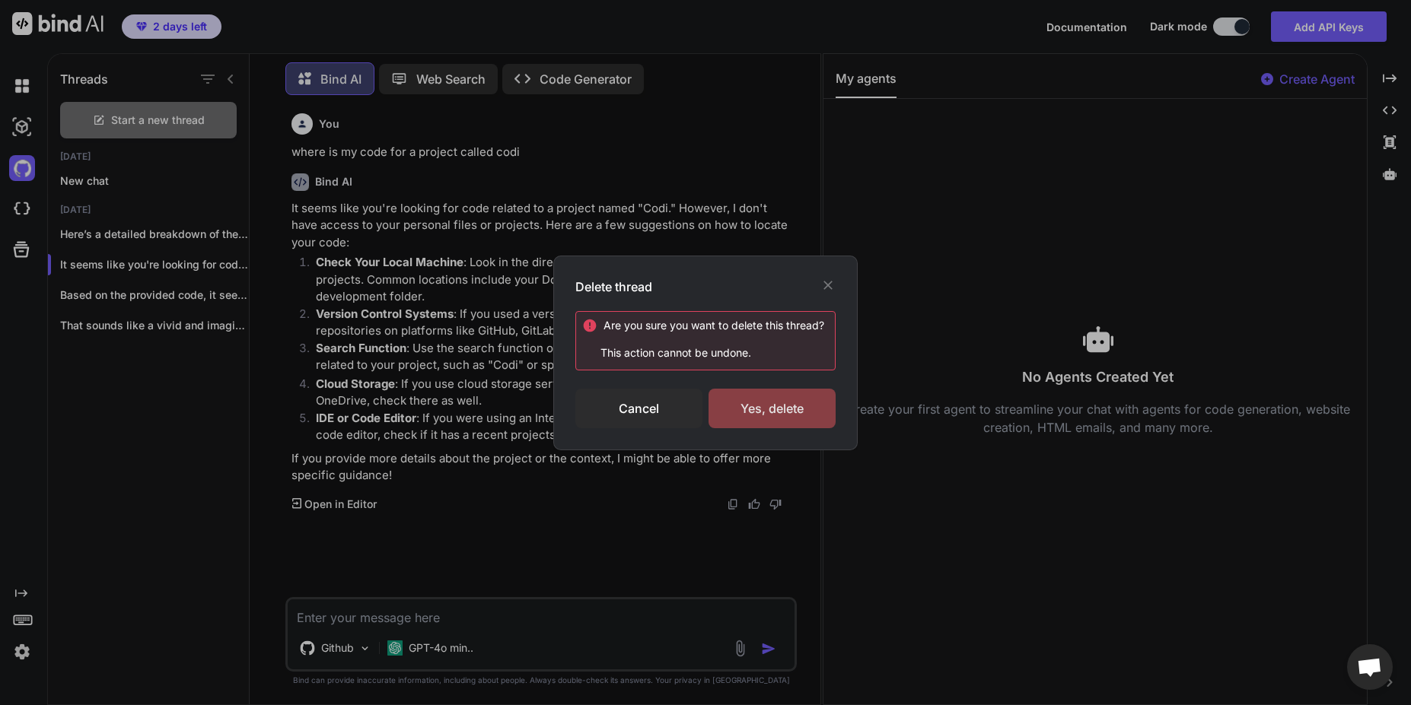
click at [767, 406] on div "Yes, delete" at bounding box center [772, 409] width 127 height 40
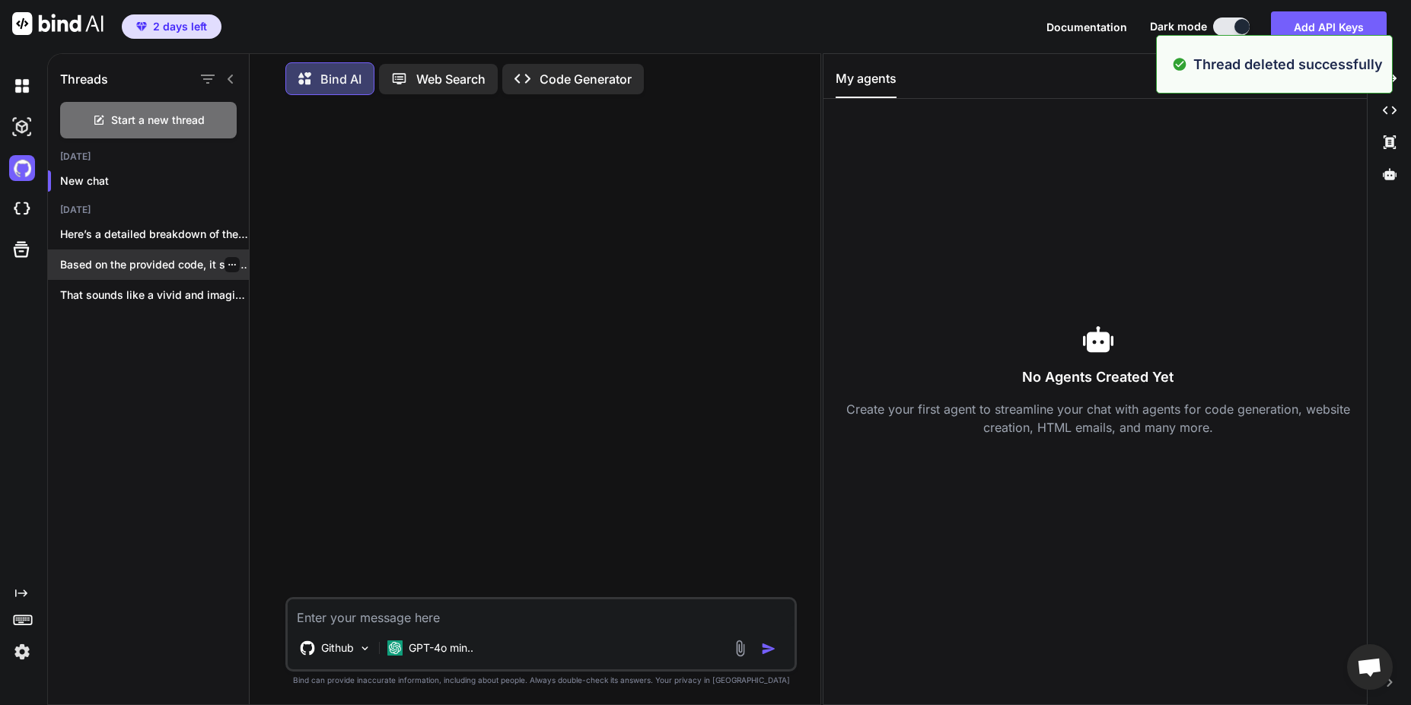
click at [193, 253] on div "Based on the provided code, it seems..." at bounding box center [148, 265] width 201 height 30
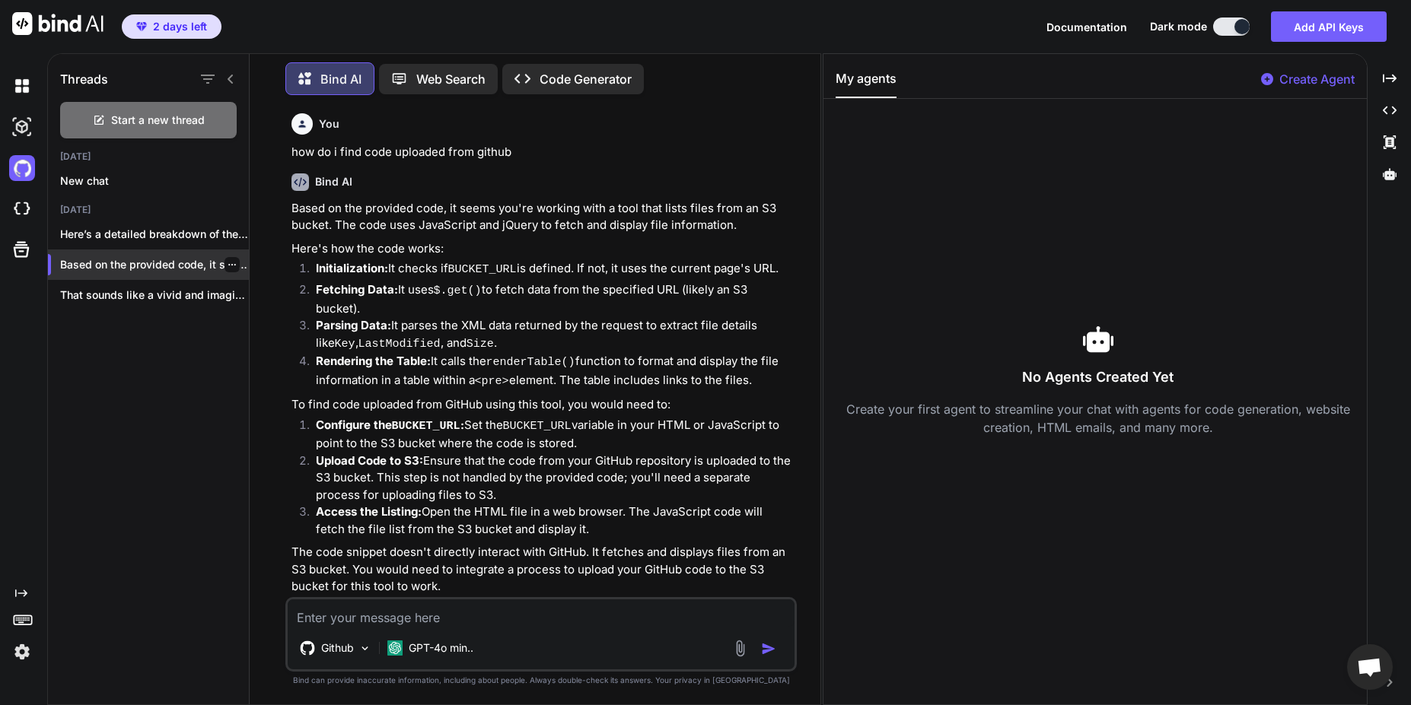
click at [228, 263] on icon "button" at bounding box center [232, 264] width 9 height 9
click at [250, 330] on div "Delete" at bounding box center [296, 322] width 149 height 30
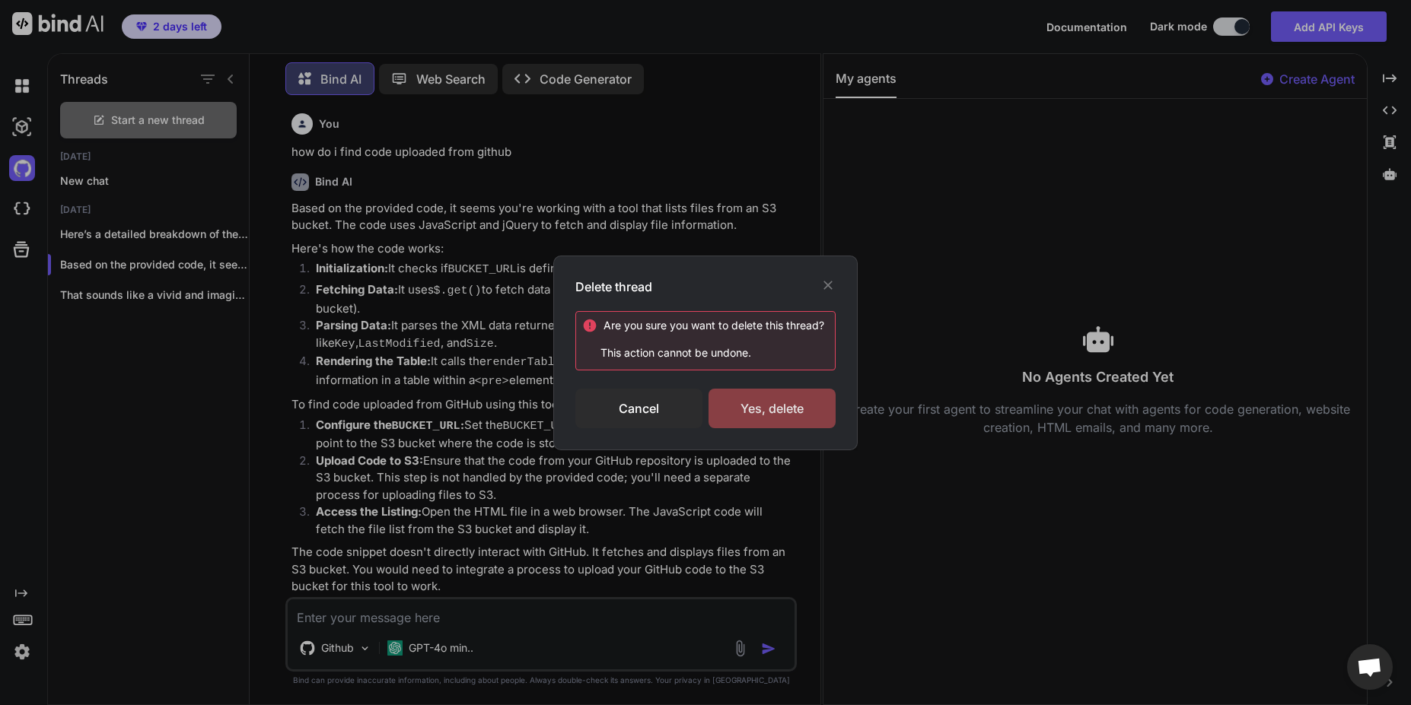
click at [766, 406] on div "Yes, delete" at bounding box center [772, 409] width 127 height 40
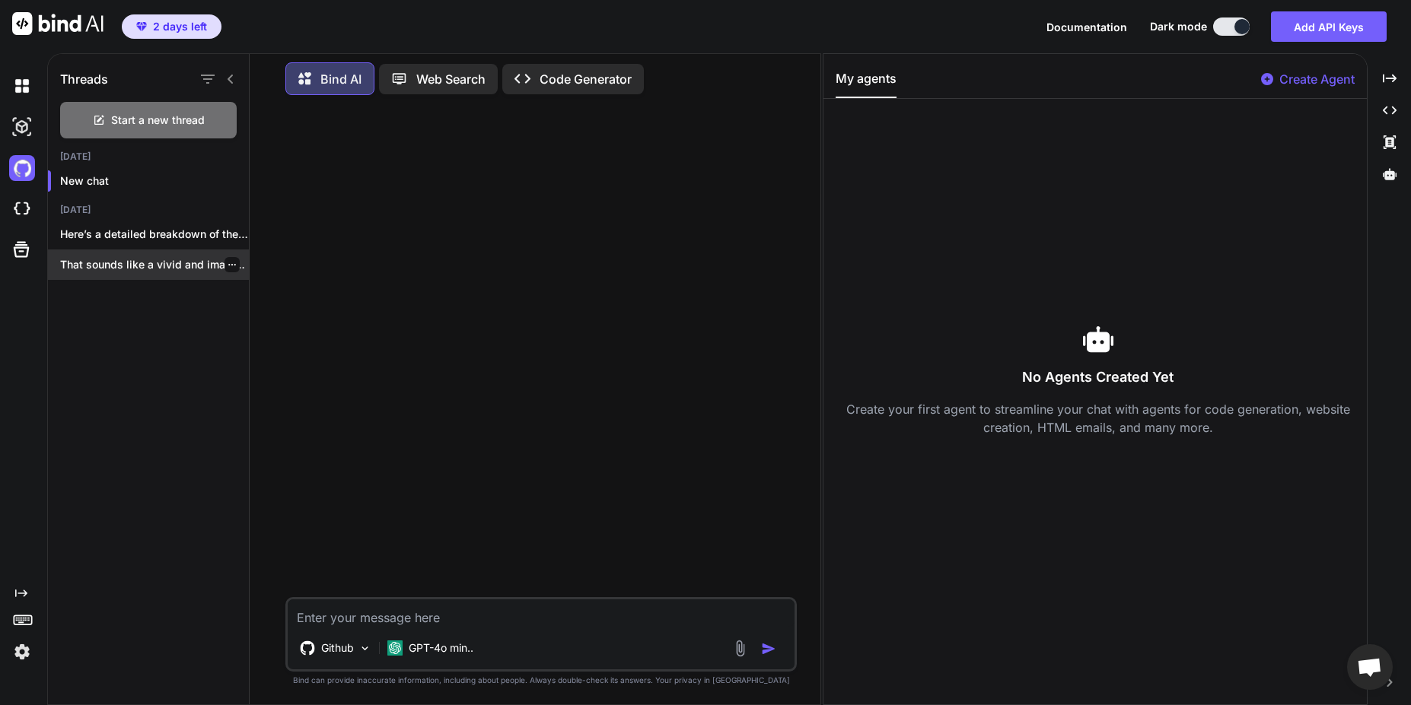
click at [181, 273] on div "That sounds like a vivid and imaginative..." at bounding box center [148, 265] width 201 height 30
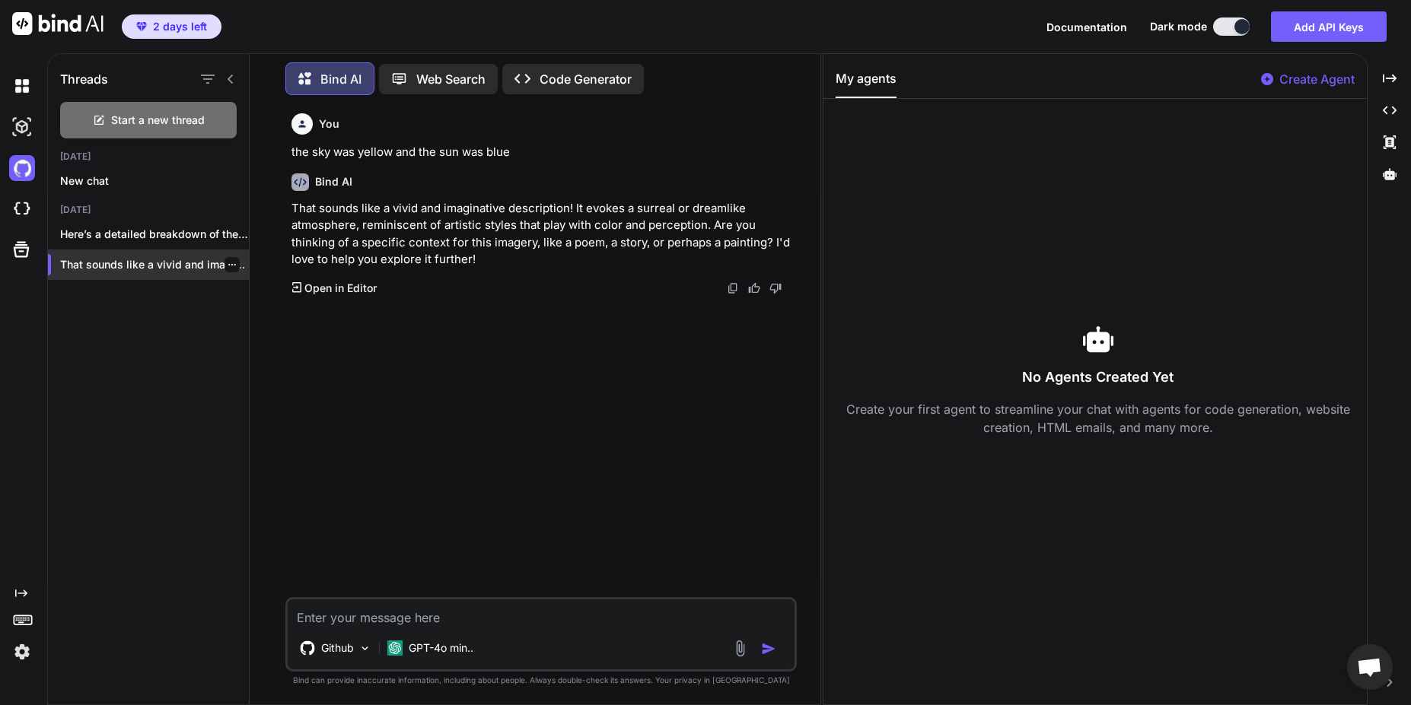
click at [230, 260] on icon "button" at bounding box center [232, 264] width 9 height 9
click at [263, 330] on div "Delete" at bounding box center [296, 322] width 149 height 30
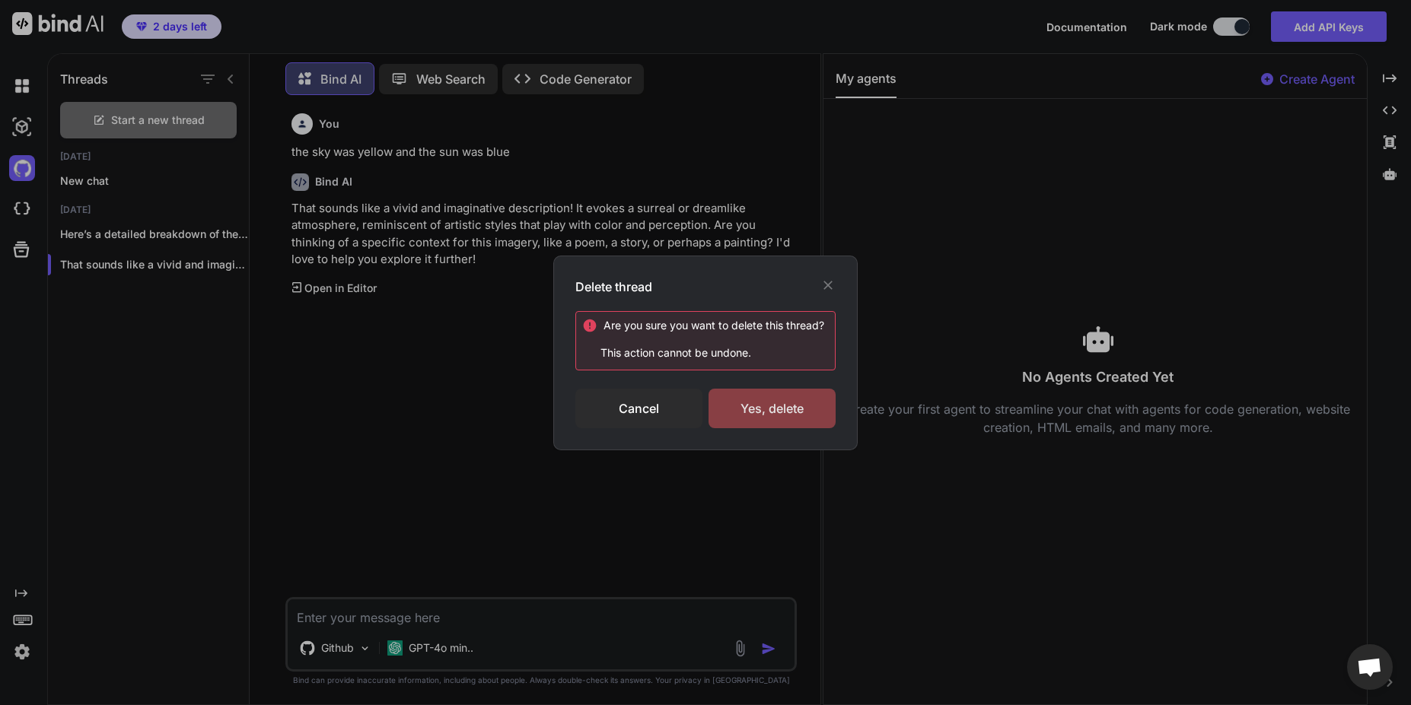
click at [764, 410] on div "Yes, delete" at bounding box center [772, 409] width 127 height 40
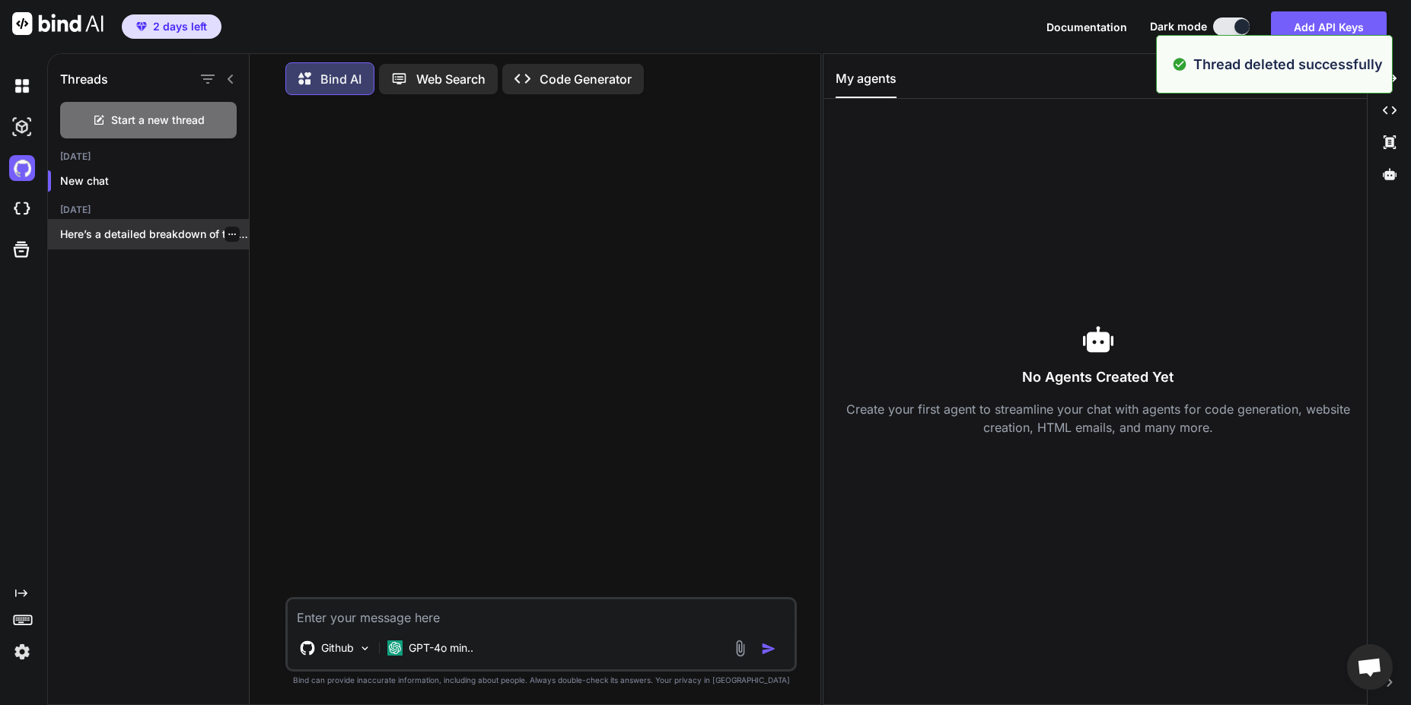
click at [179, 234] on p "Here’s a detailed breakdown of the next..." at bounding box center [154, 234] width 189 height 15
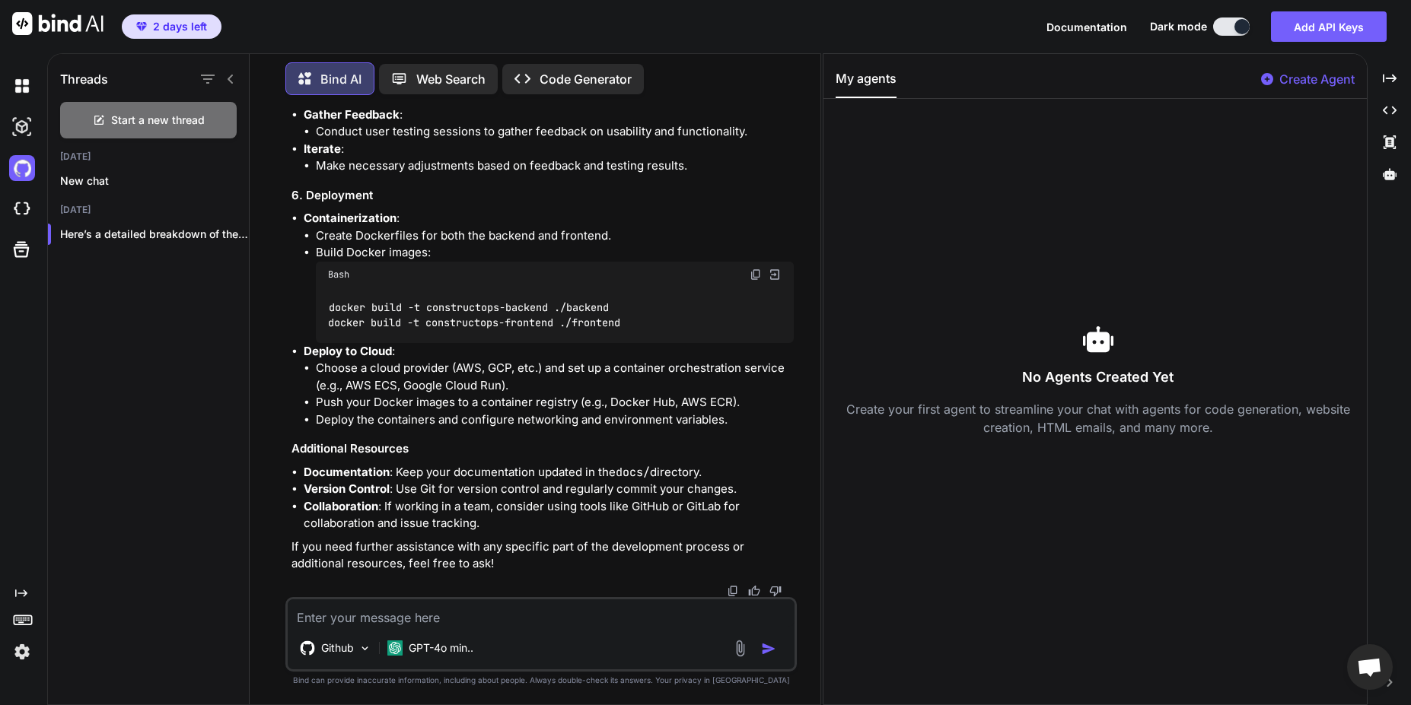
scroll to position [4559, 0]
click at [157, 123] on span "Start a new thread" at bounding box center [158, 120] width 94 height 15
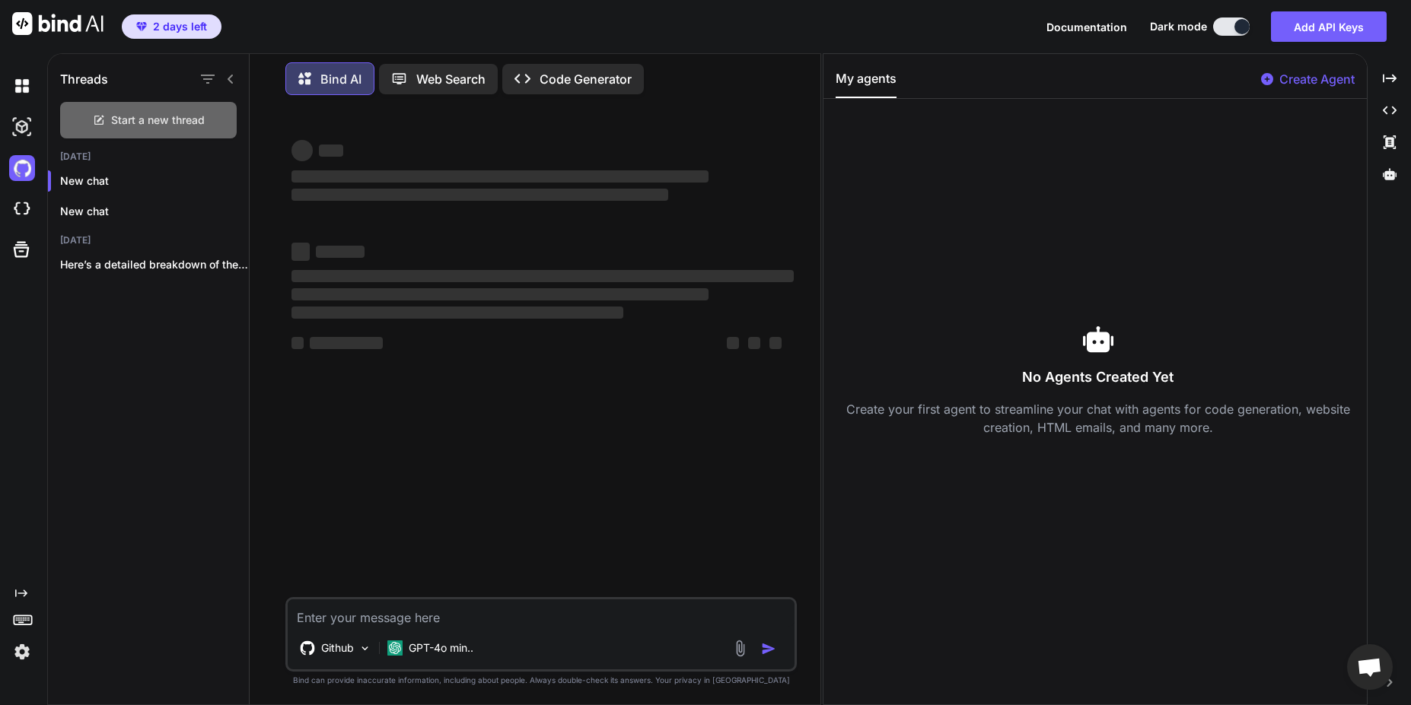
scroll to position [0, 0]
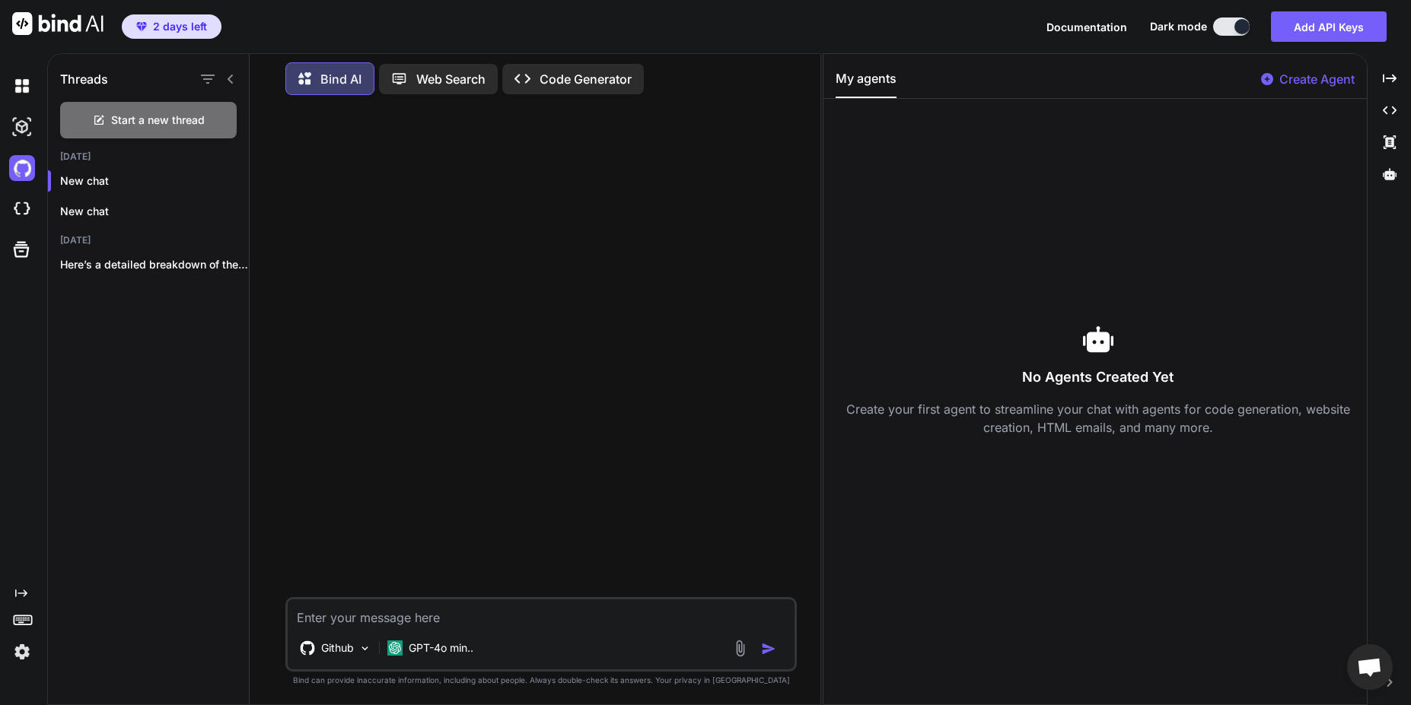
click at [414, 613] on textarea at bounding box center [542, 613] width 508 height 27
click at [368, 649] on img at bounding box center [364, 648] width 13 height 13
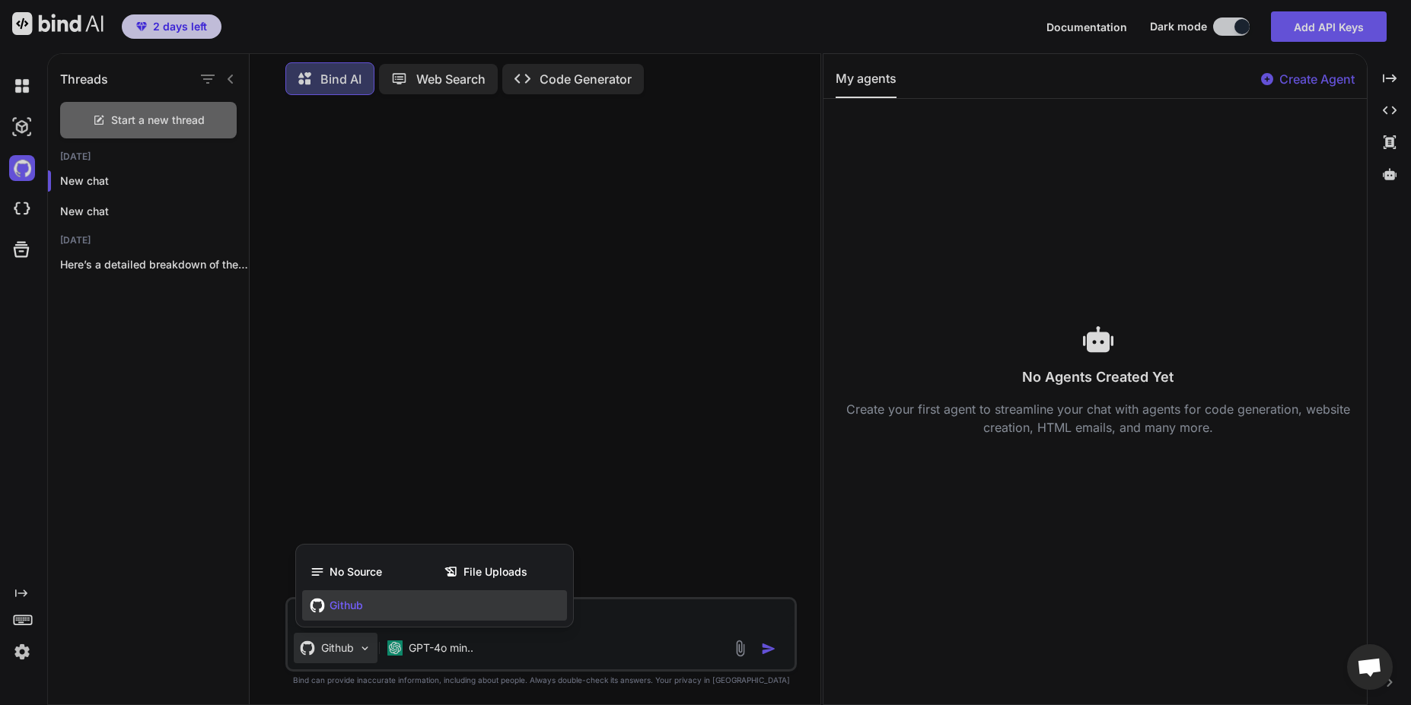
click at [639, 622] on div at bounding box center [705, 352] width 1411 height 705
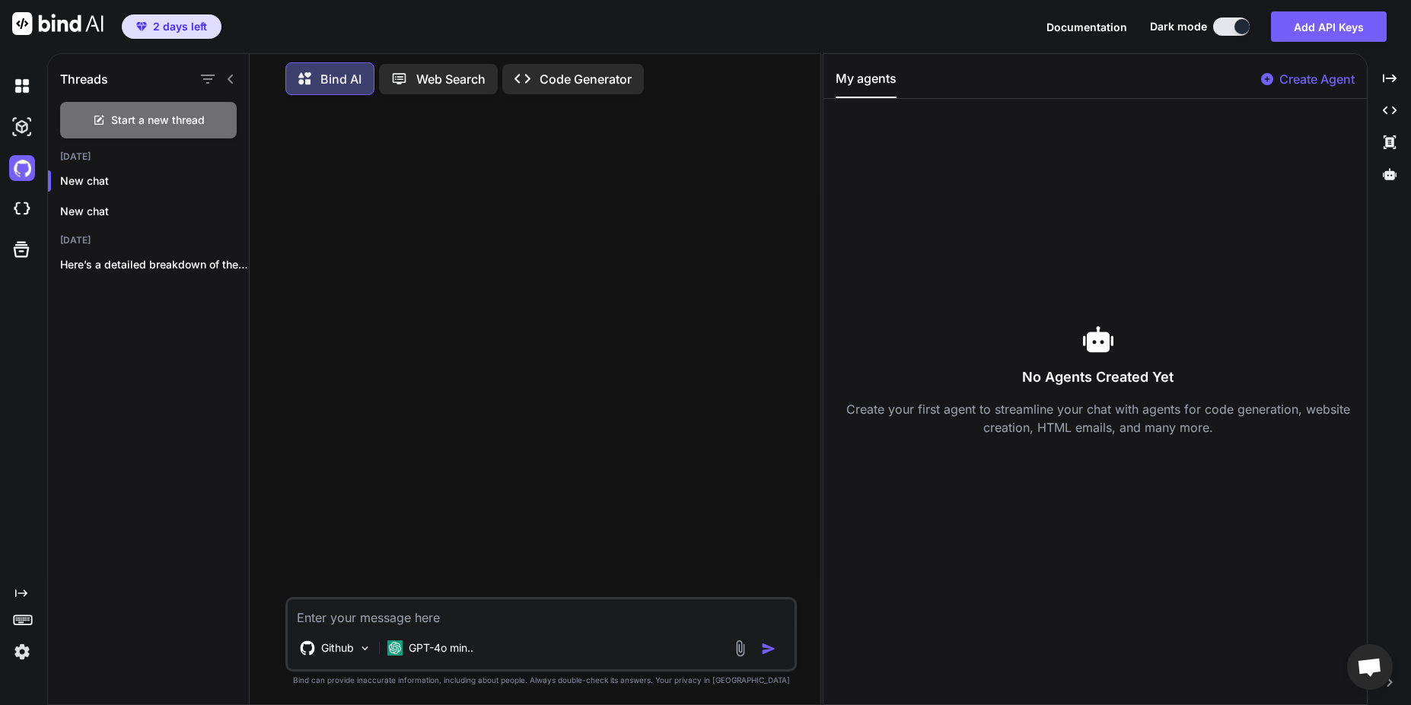
click at [639, 622] on textarea at bounding box center [542, 613] width 508 height 27
type textarea "r"
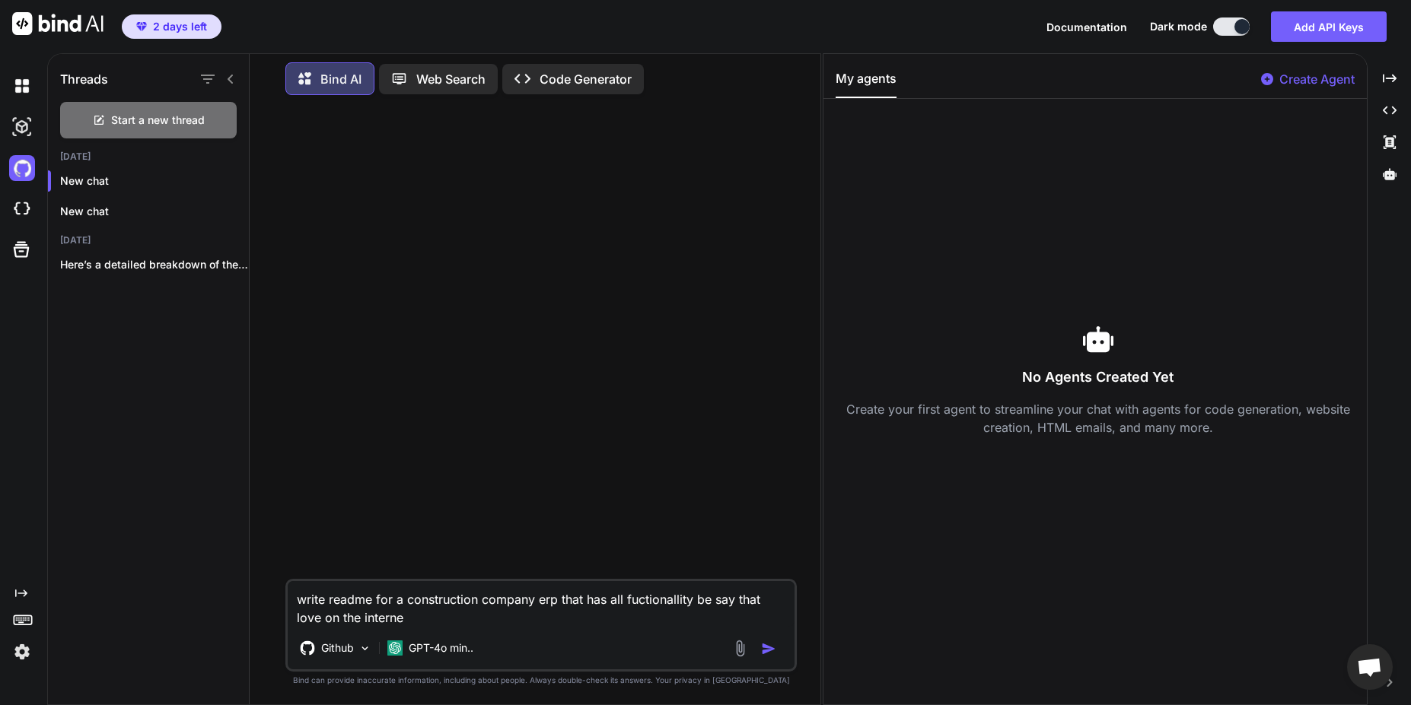
type textarea "write readme for a construction company erp that has all fuctionallity be say t…"
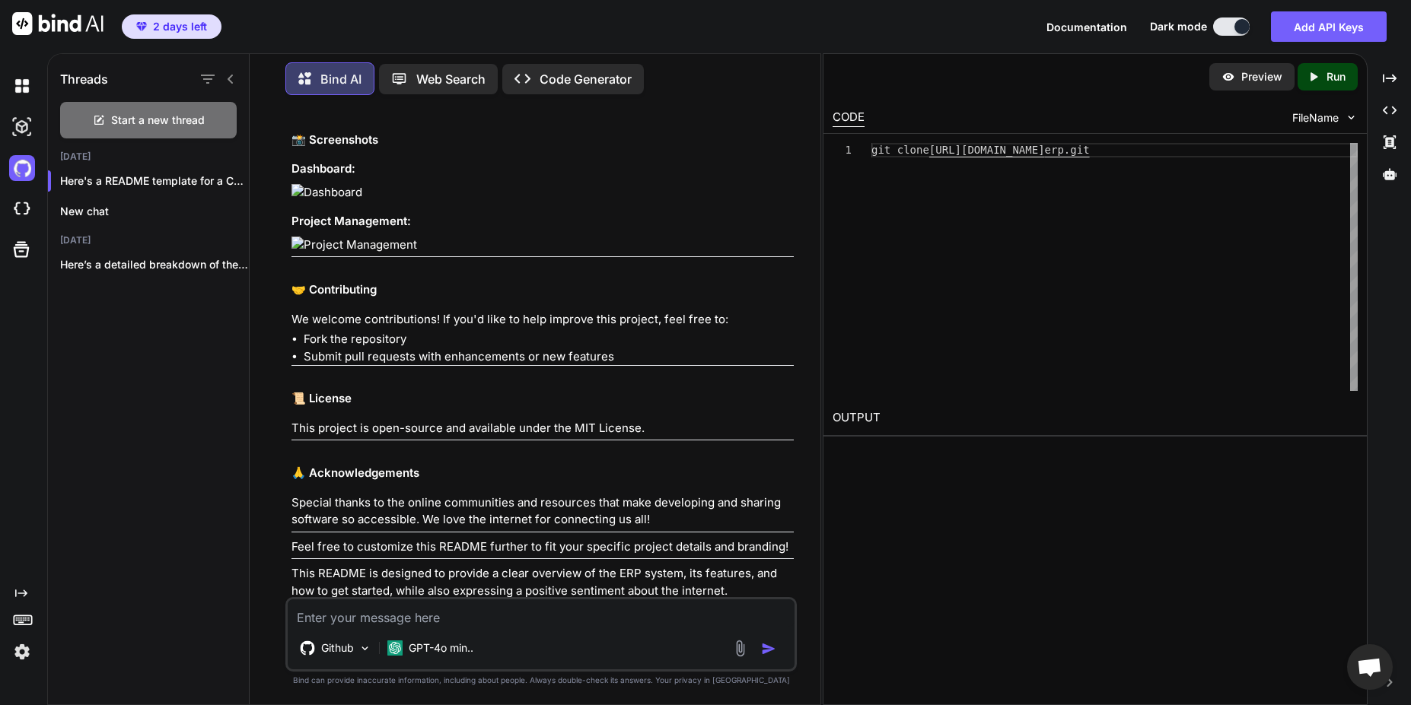
scroll to position [1425, 0]
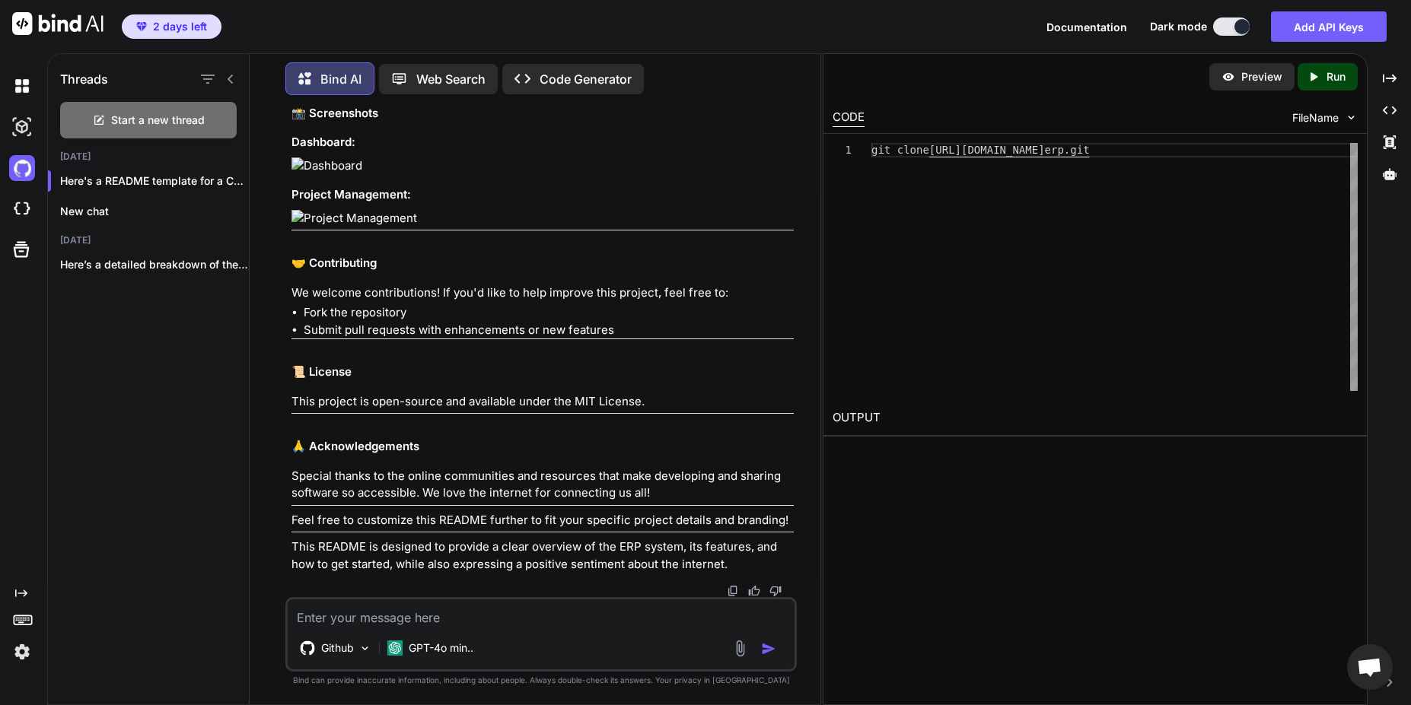
click at [451, 615] on textarea at bounding box center [542, 613] width 508 height 27
type textarea "w"
click at [447, 617] on textarea "and estormators" at bounding box center [542, 613] width 508 height 27
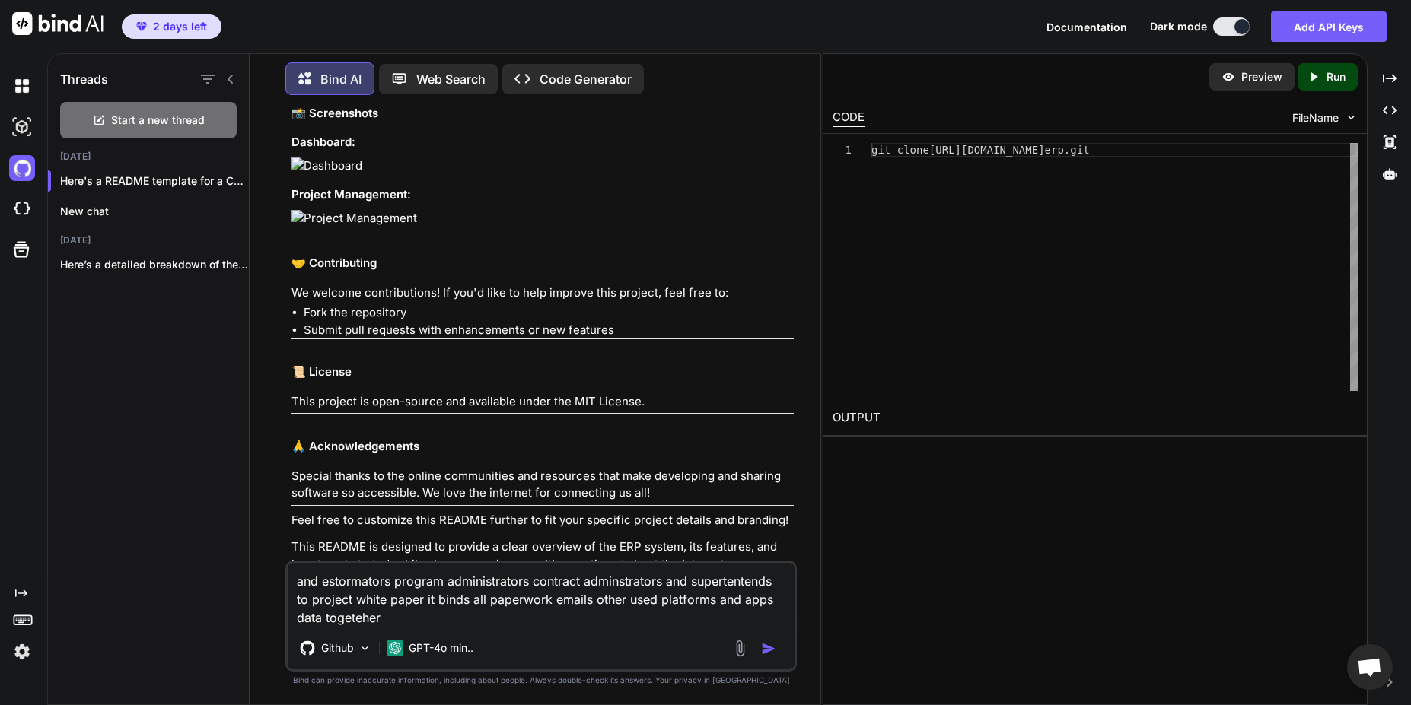
drag, startPoint x: 381, startPoint y: 591, endPoint x: 362, endPoint y: 582, distance: 20.1
type textarea "and estimators program administrators contract administrators and superintends …"
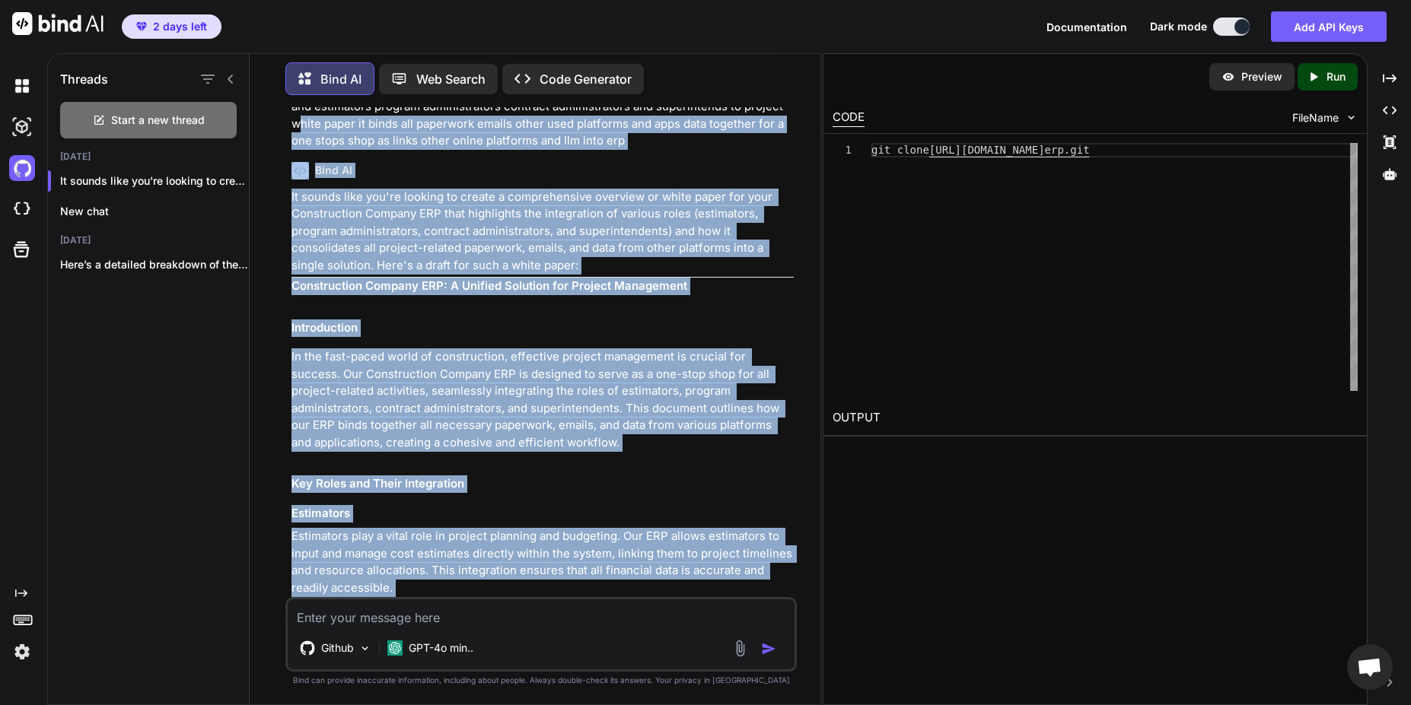
scroll to position [1913, 0]
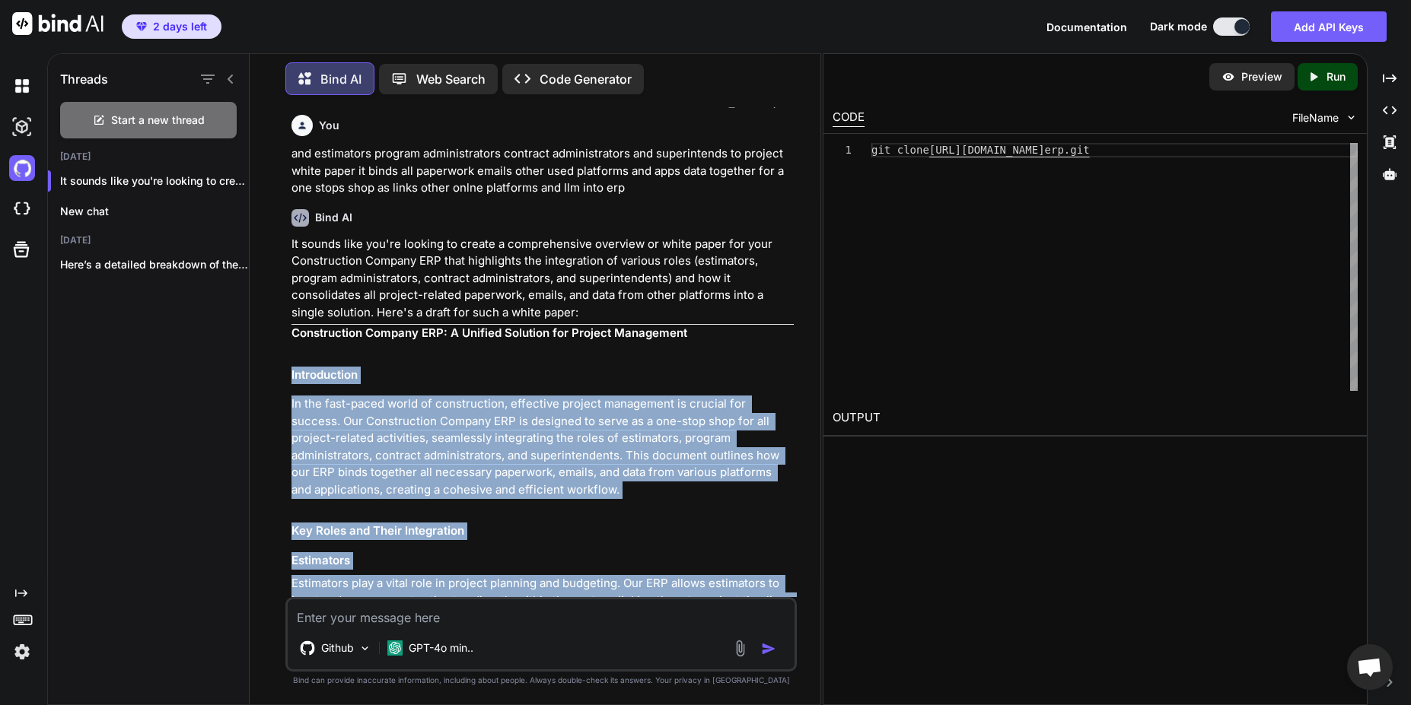
drag, startPoint x: 693, startPoint y: 563, endPoint x: 276, endPoint y: 373, distance: 457.7
click at [276, 373] on div "You write readme for a construction company erp that has all fuctionallity be s…" at bounding box center [541, 405] width 559 height 597
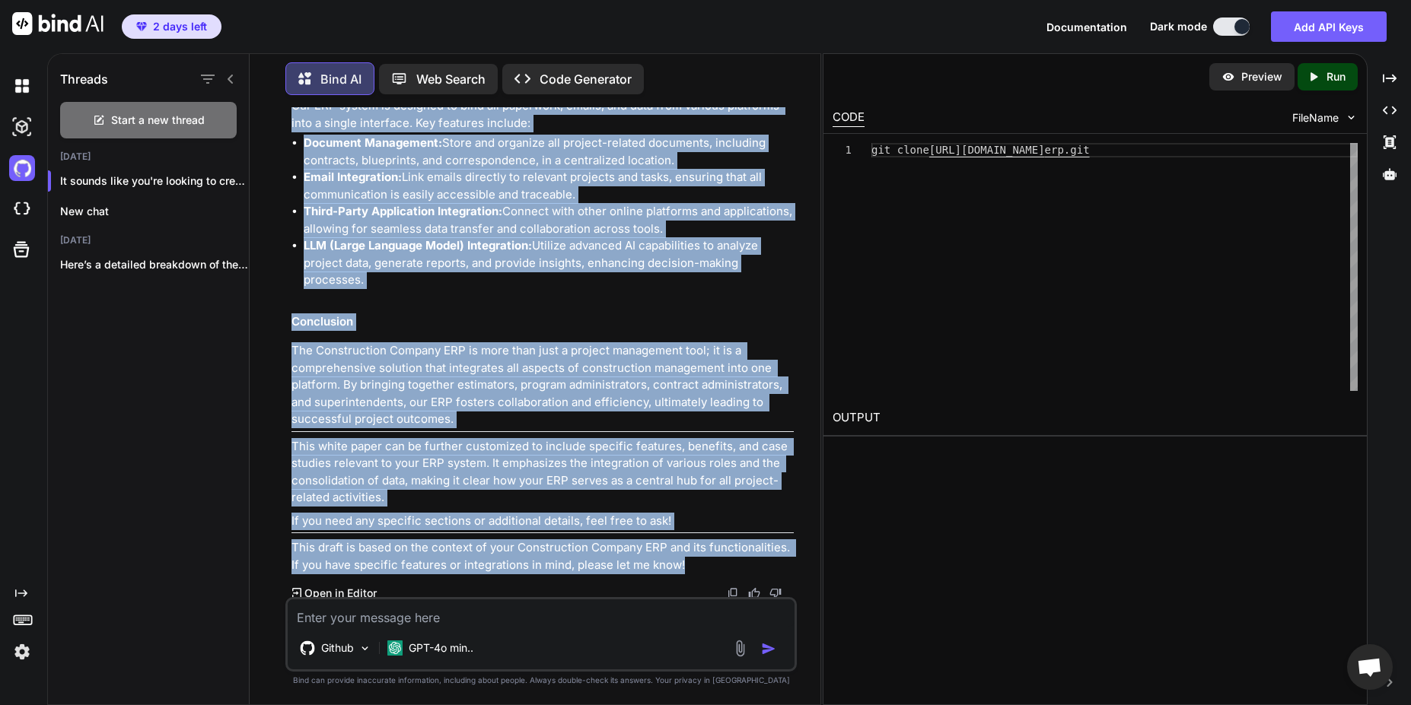
scroll to position [2829, 0]
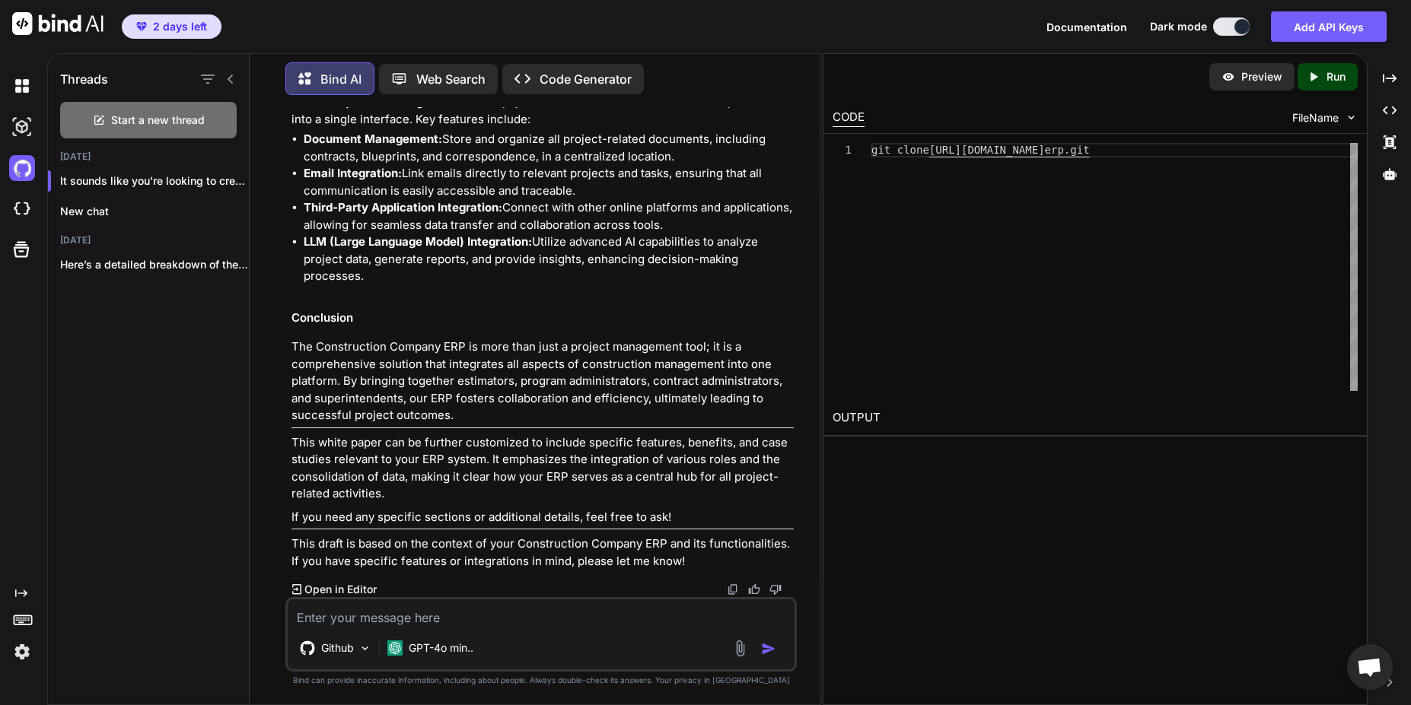
click at [419, 625] on textarea at bounding box center [542, 613] width 508 height 27
type textarea "add to readme.md"
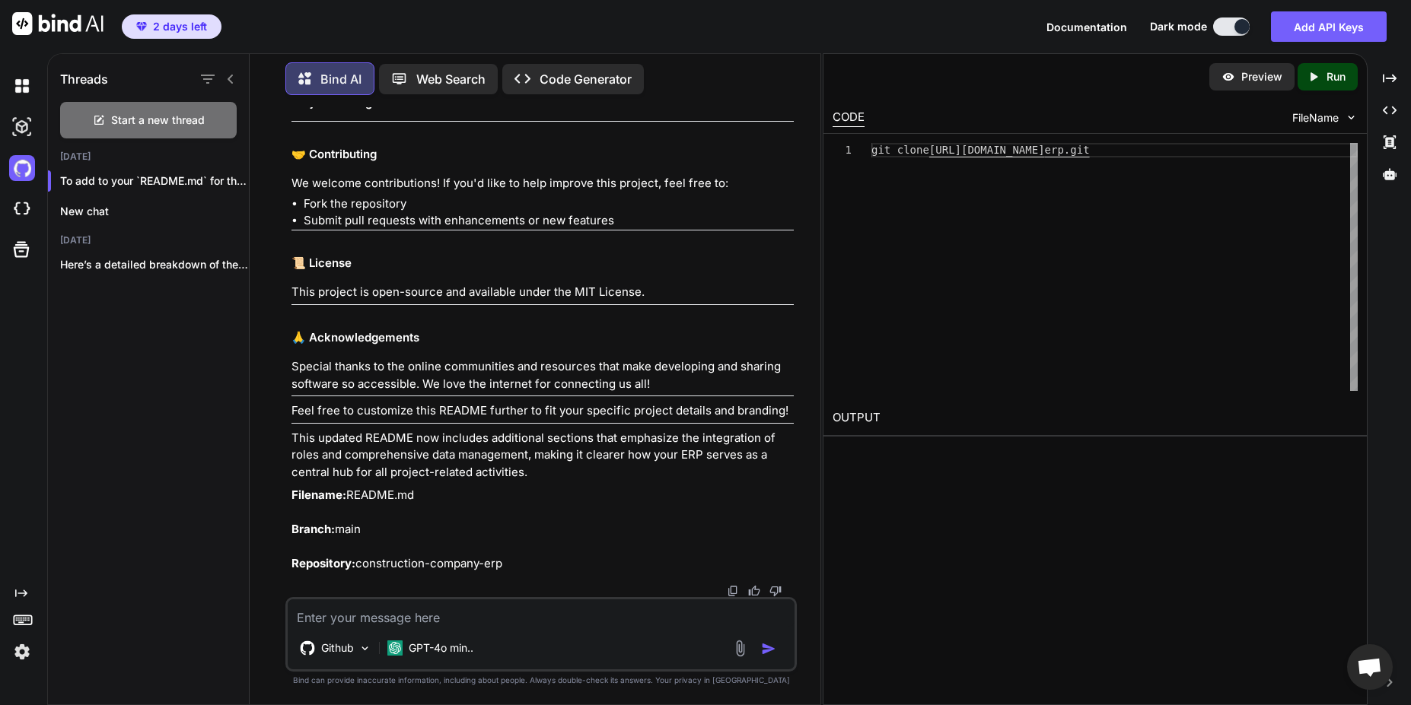
scroll to position [4938, 0]
click at [546, 622] on textarea at bounding box center [542, 613] width 508 height 27
type textarea "f"
click at [430, 86] on div "Web Search" at bounding box center [438, 79] width 119 height 30
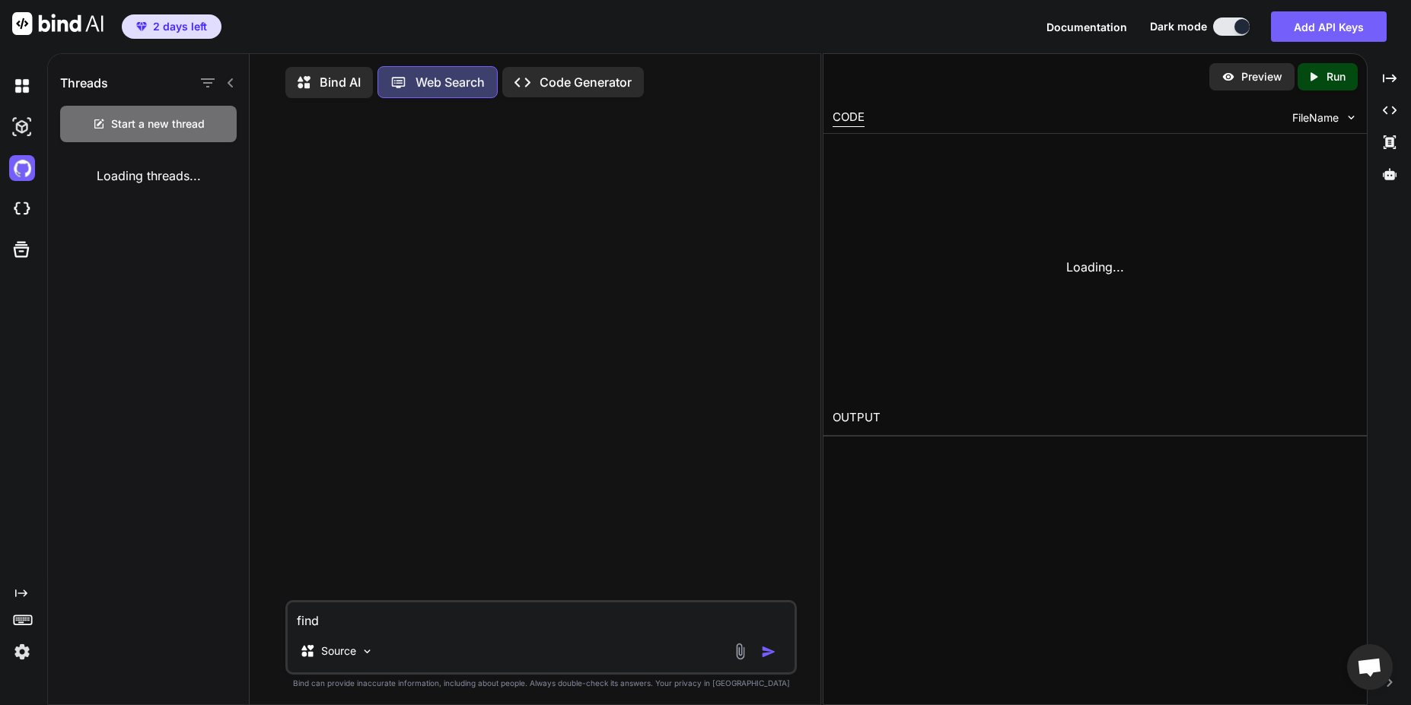
scroll to position [7, 0]
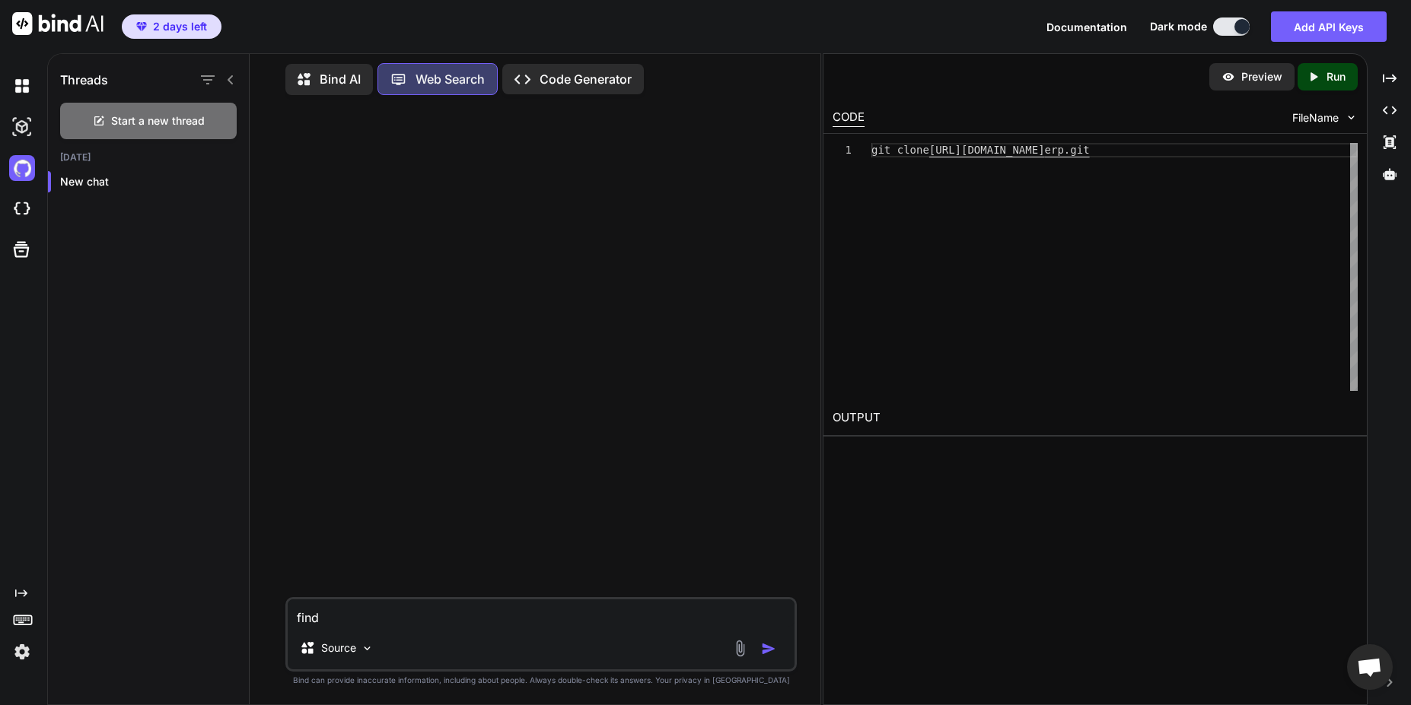
drag, startPoint x: 383, startPoint y: 619, endPoint x: 269, endPoint y: 621, distance: 114.2
click at [269, 621] on div "find Source Created with Bind Always check its answers. Privacy in Bind Bind ca…" at bounding box center [541, 405] width 559 height 597
type textarea "what fuctions for construction comany erp do be like + what are boilderplate"
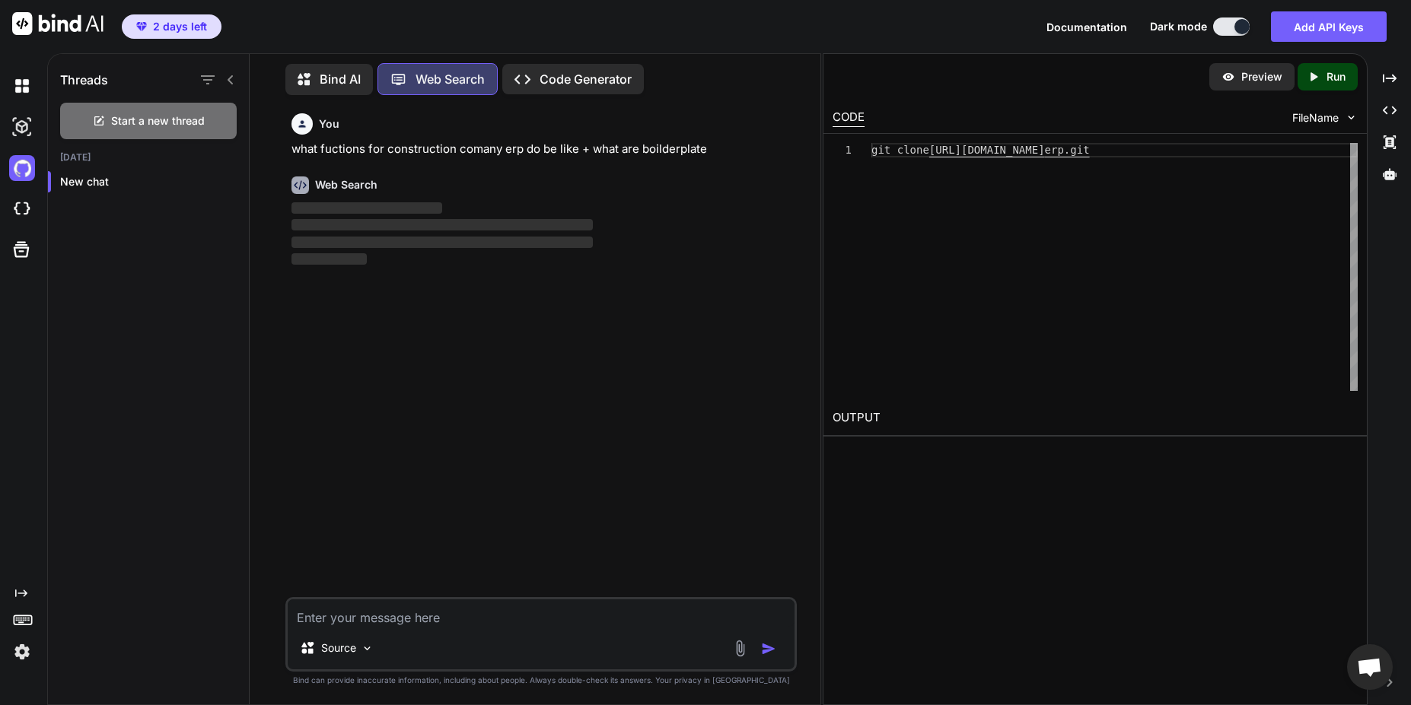
click at [342, 74] on p "Bind AI" at bounding box center [340, 79] width 41 height 18
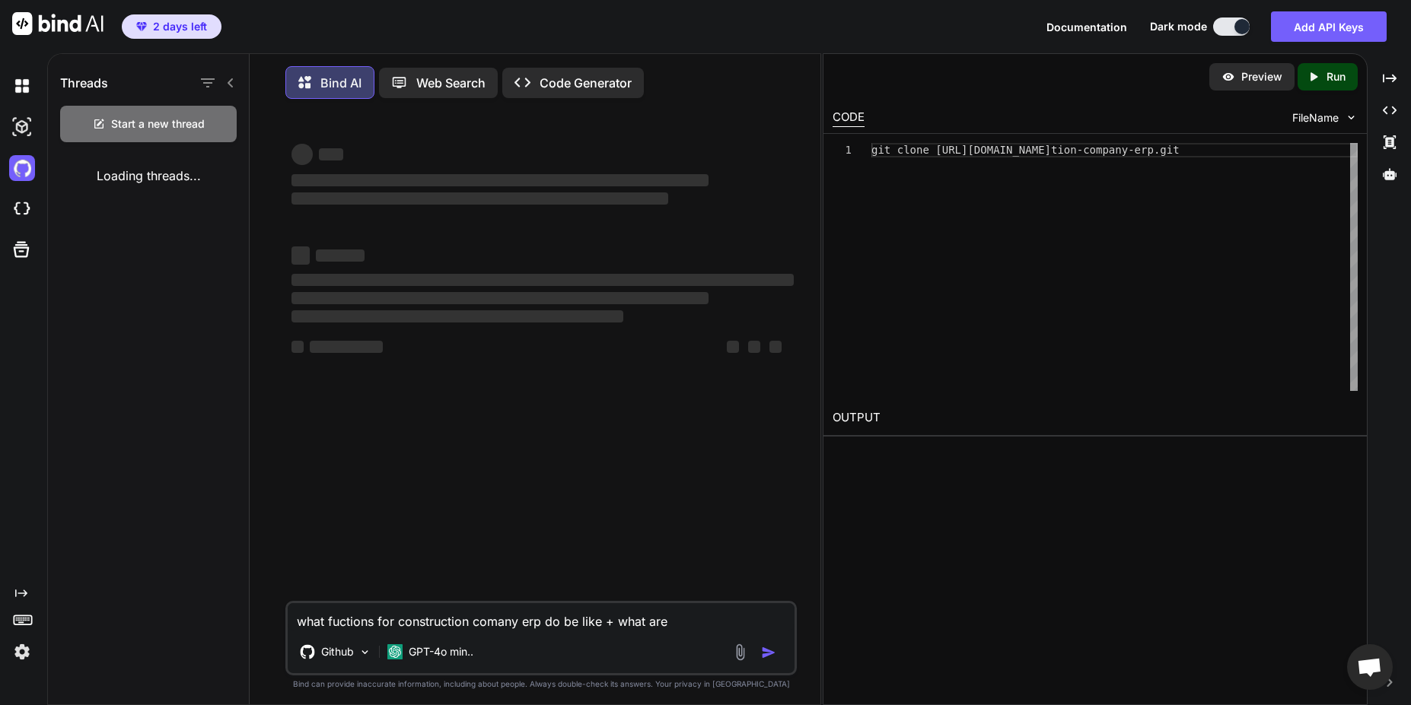
click at [426, 88] on p "Web Search" at bounding box center [450, 83] width 69 height 18
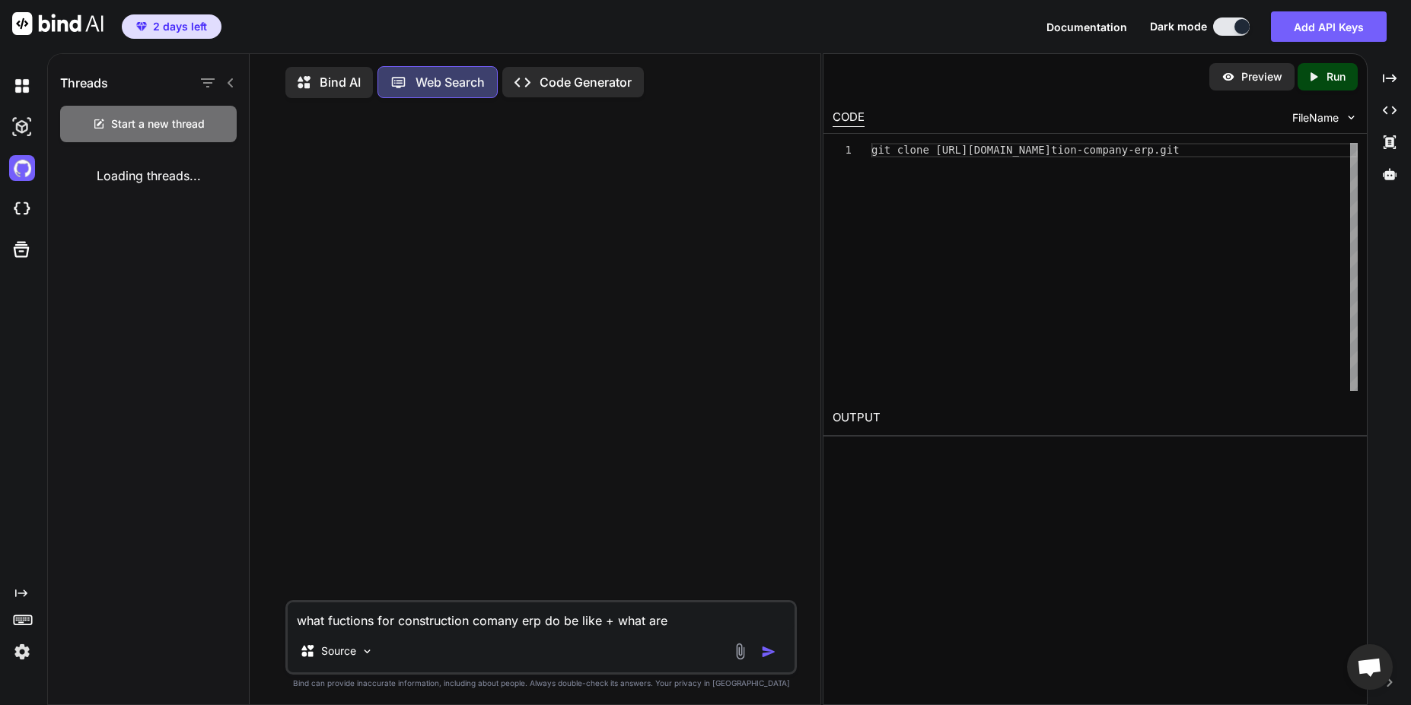
scroll to position [7, 0]
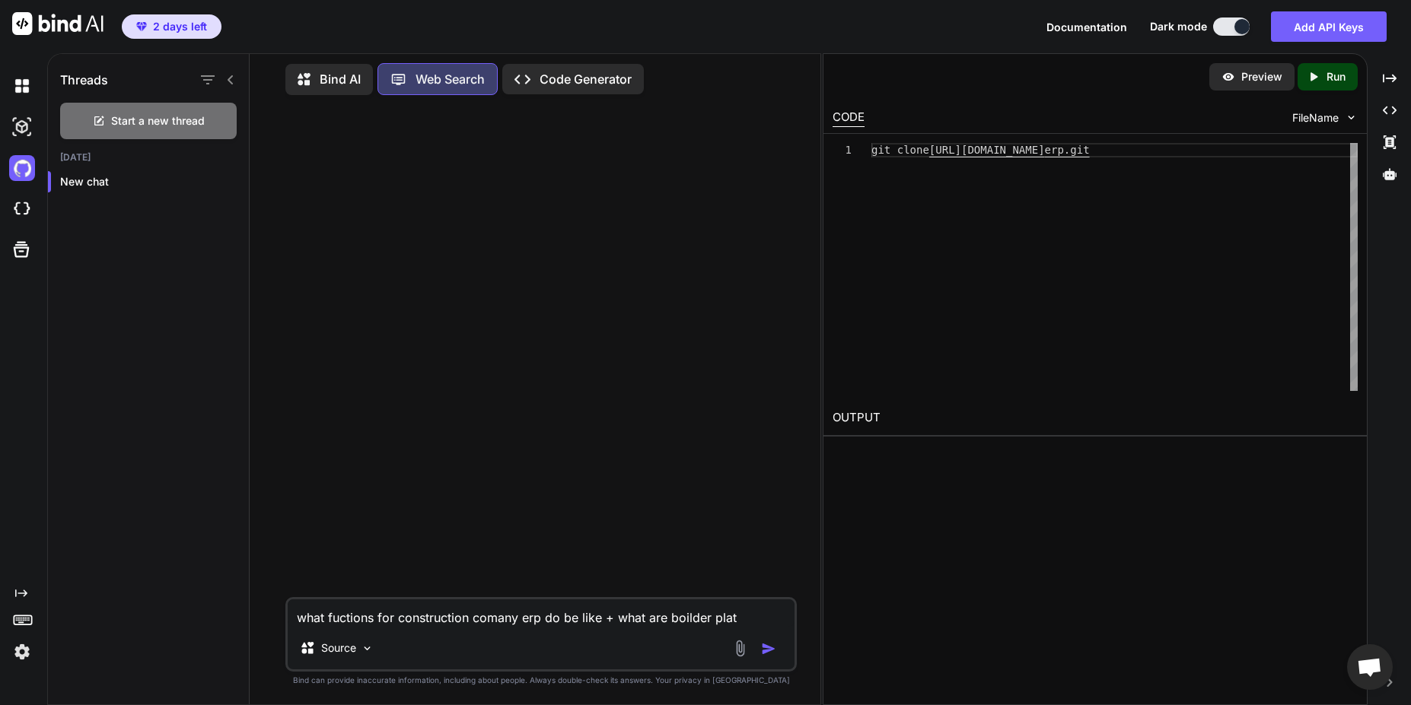
type textarea "what fuctions for construction comany erp do be like + what are boilder plate"
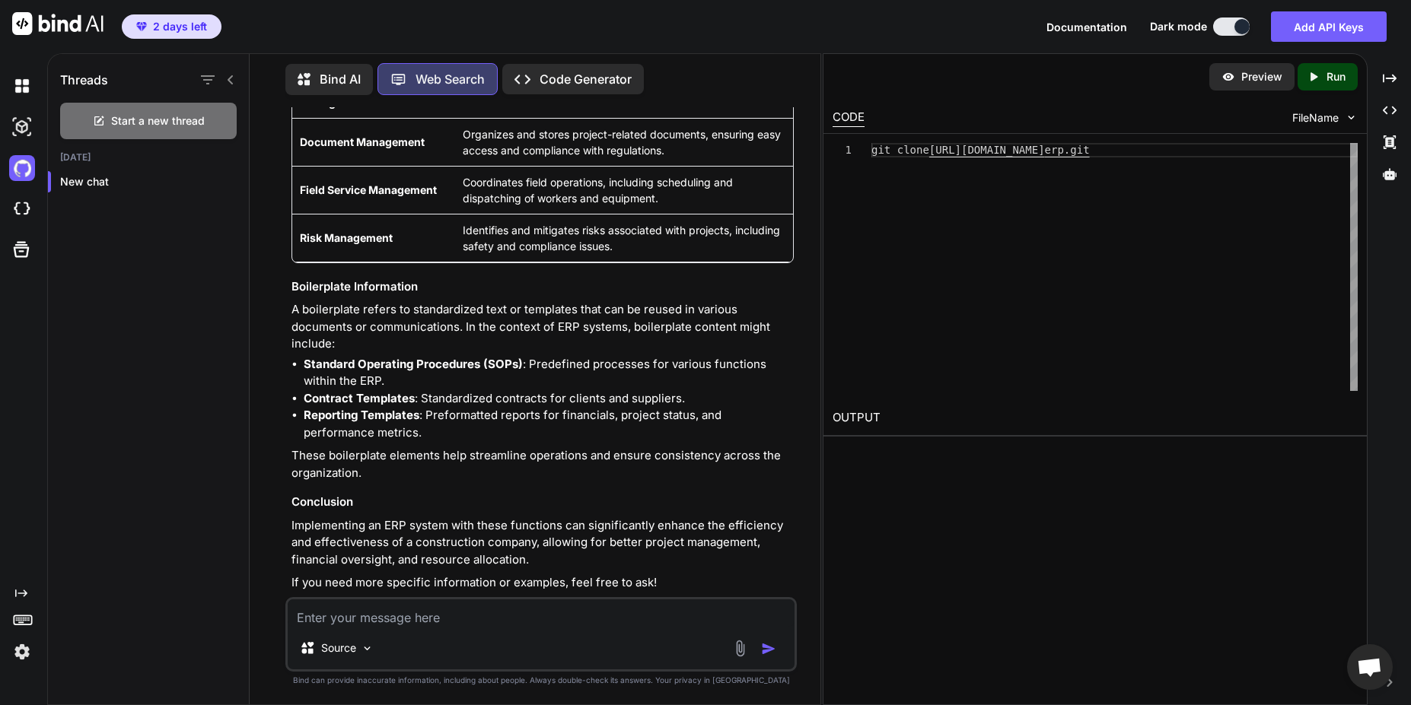
scroll to position [457, 0]
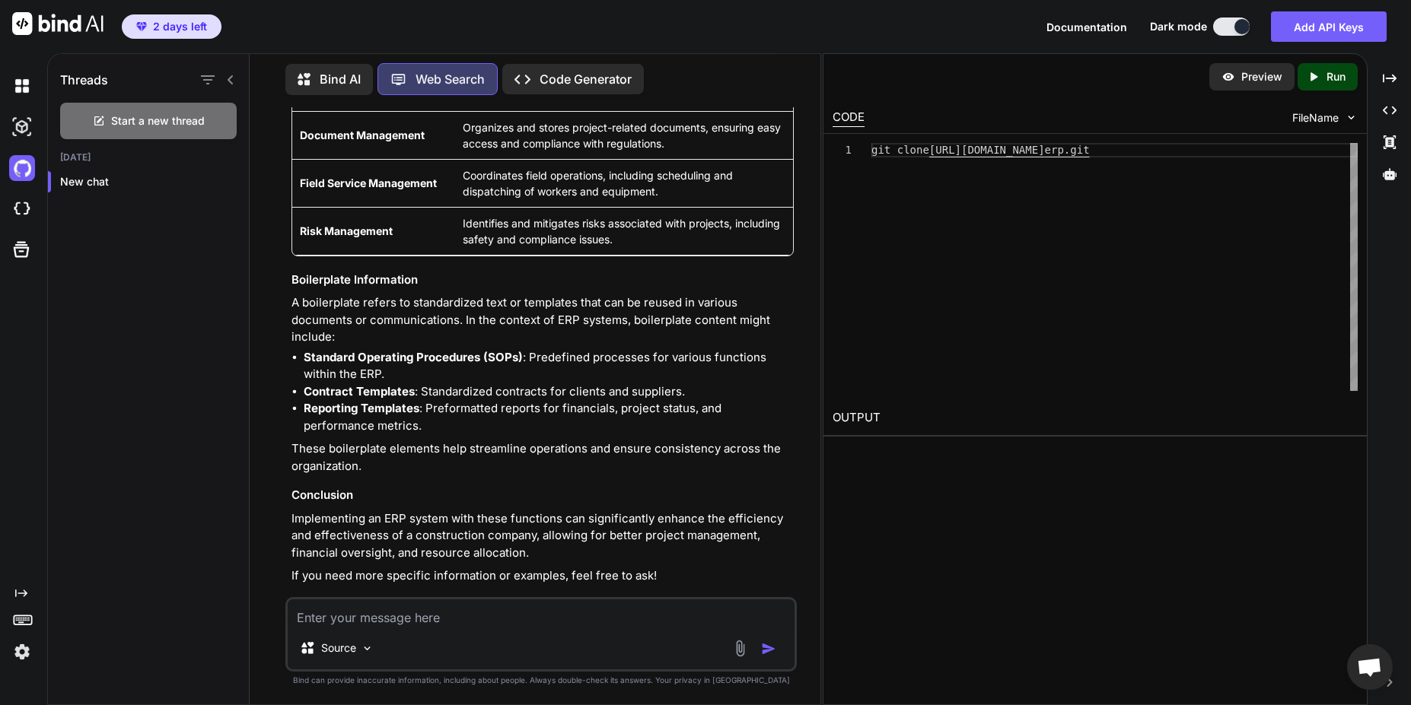
click at [438, 617] on textarea at bounding box center [542, 613] width 508 height 27
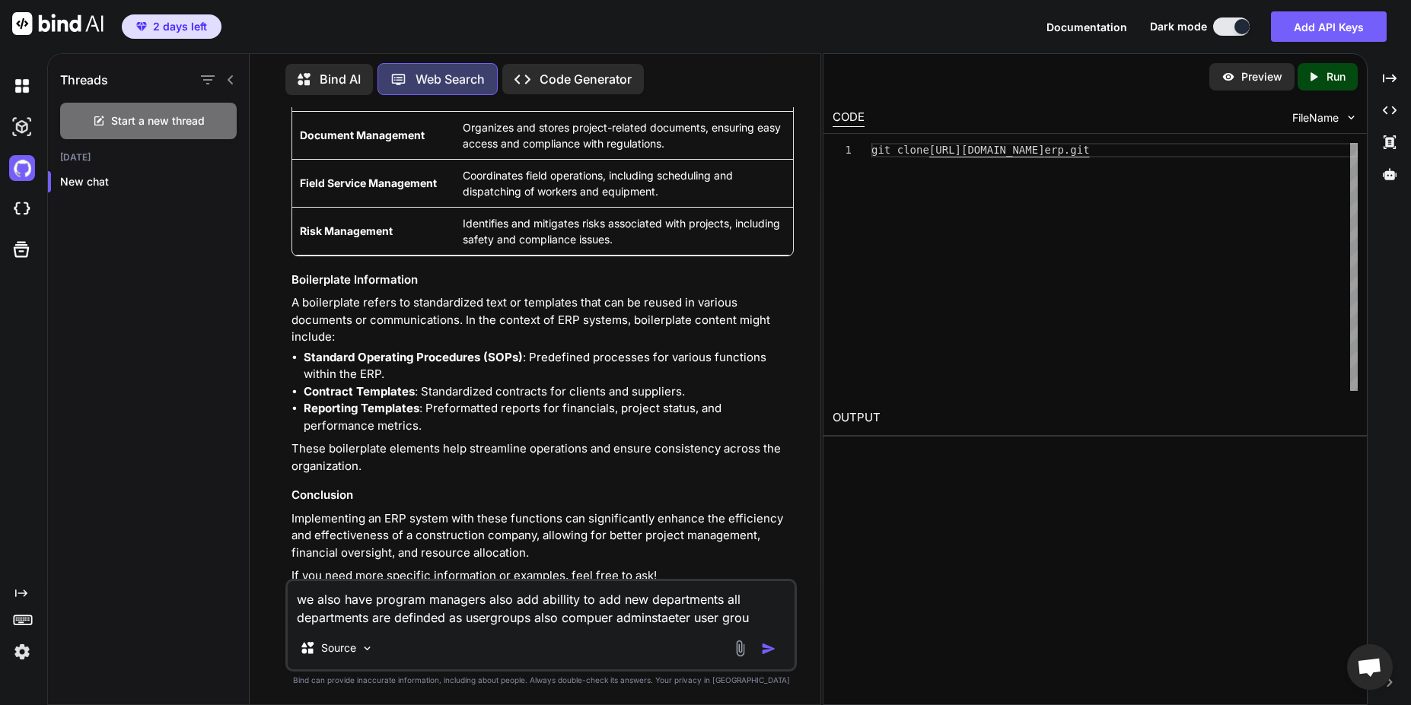
type textarea "we also have program managers also add abillity to add new departments all depa…"
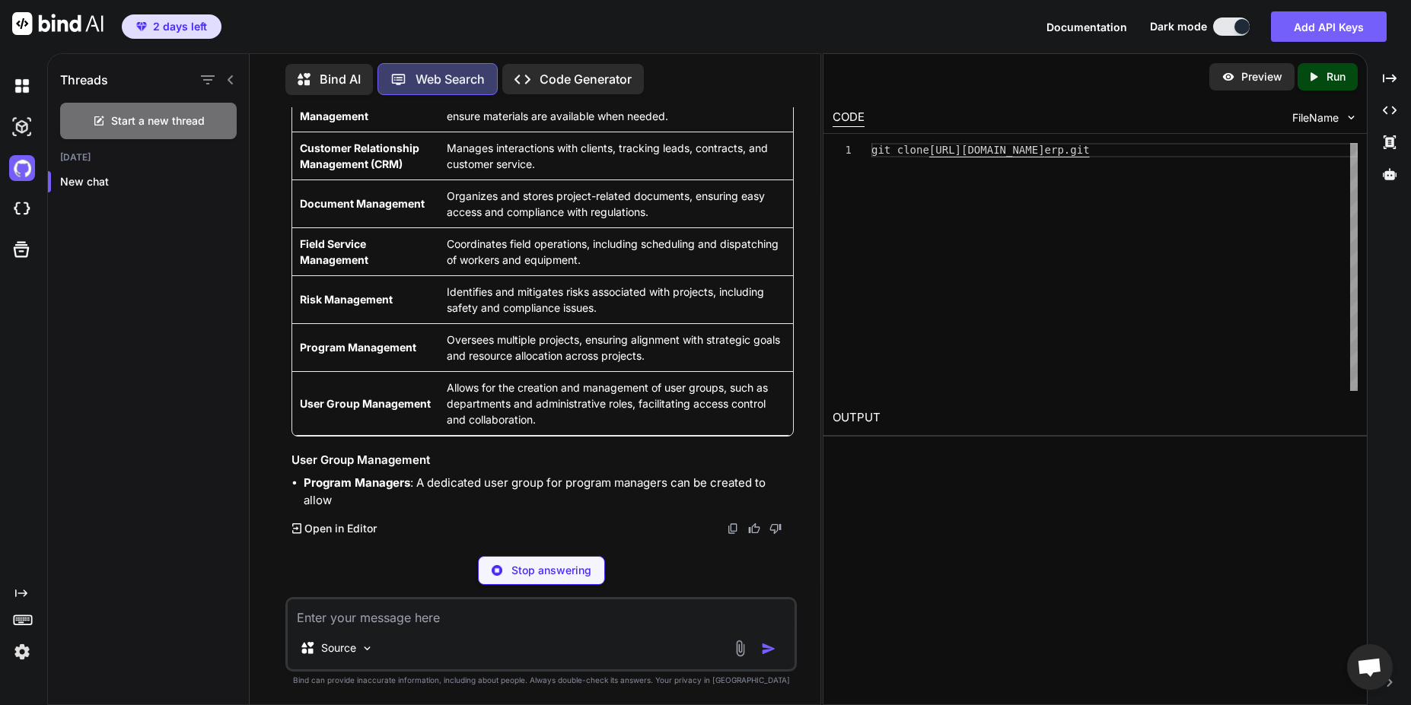
scroll to position [1408, 0]
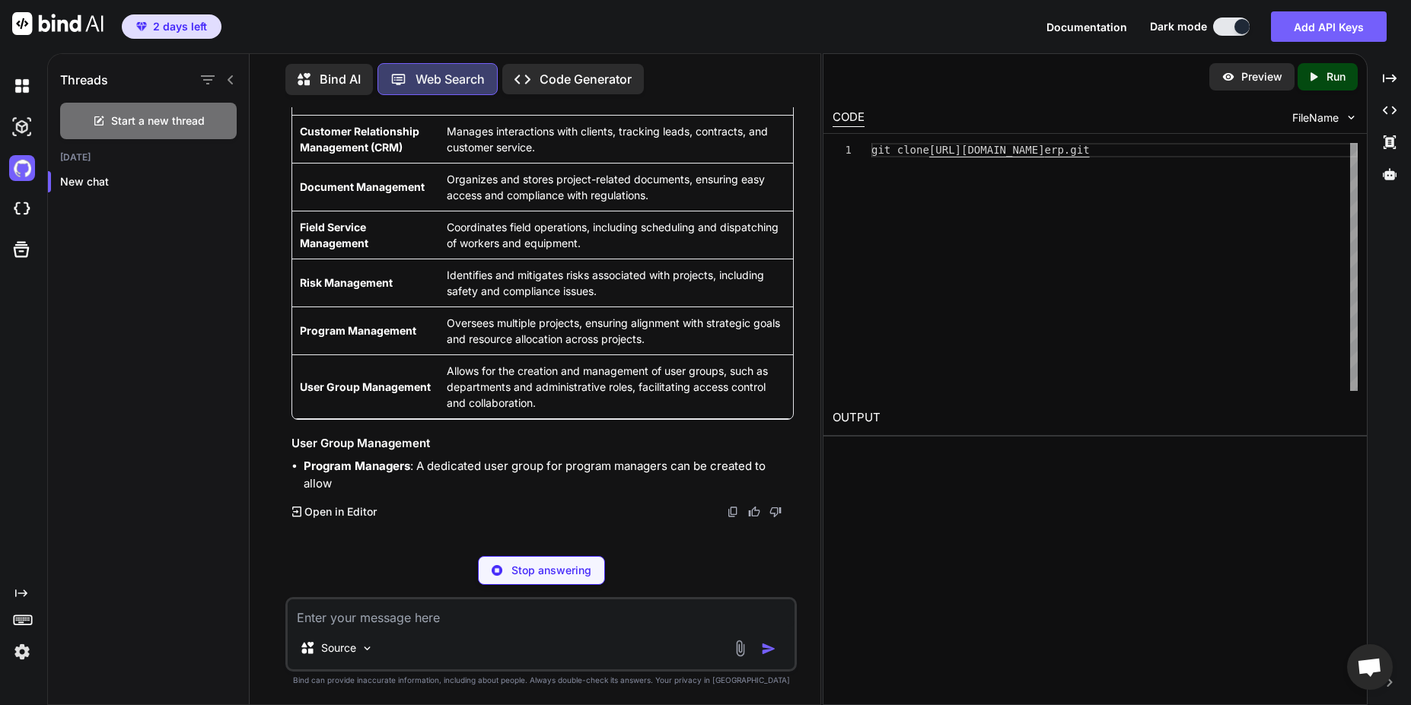
click at [457, 623] on textarea at bounding box center [542, 613] width 508 height 27
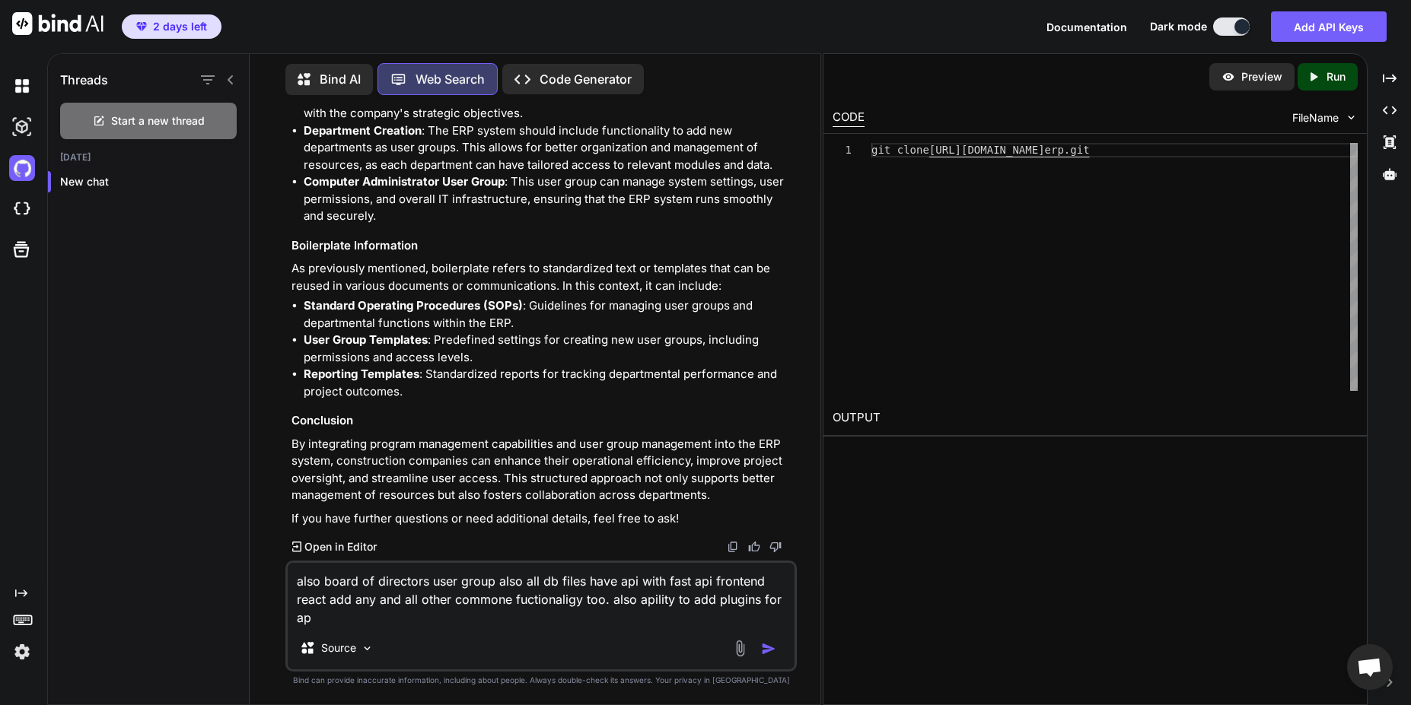
scroll to position [1814, 0]
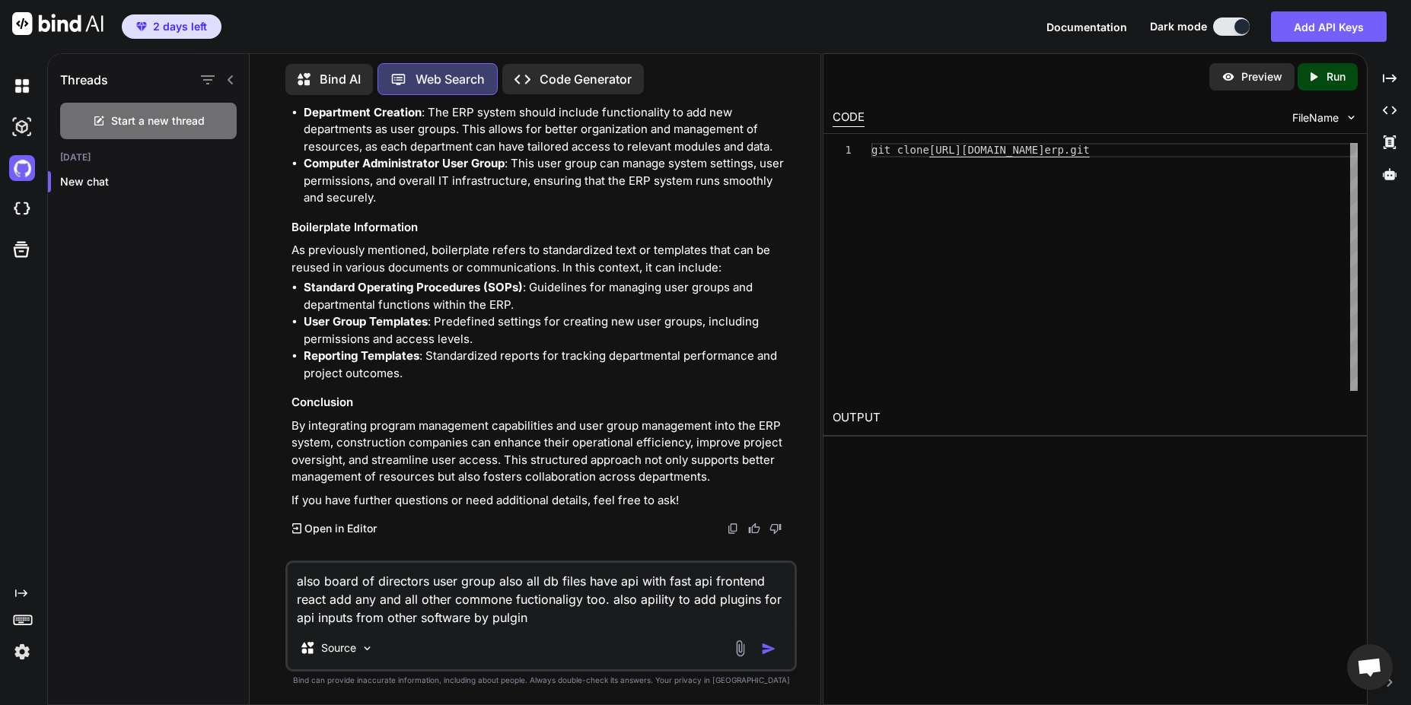
type textarea "also board of directors user group also all db files have api with fast api fro…"
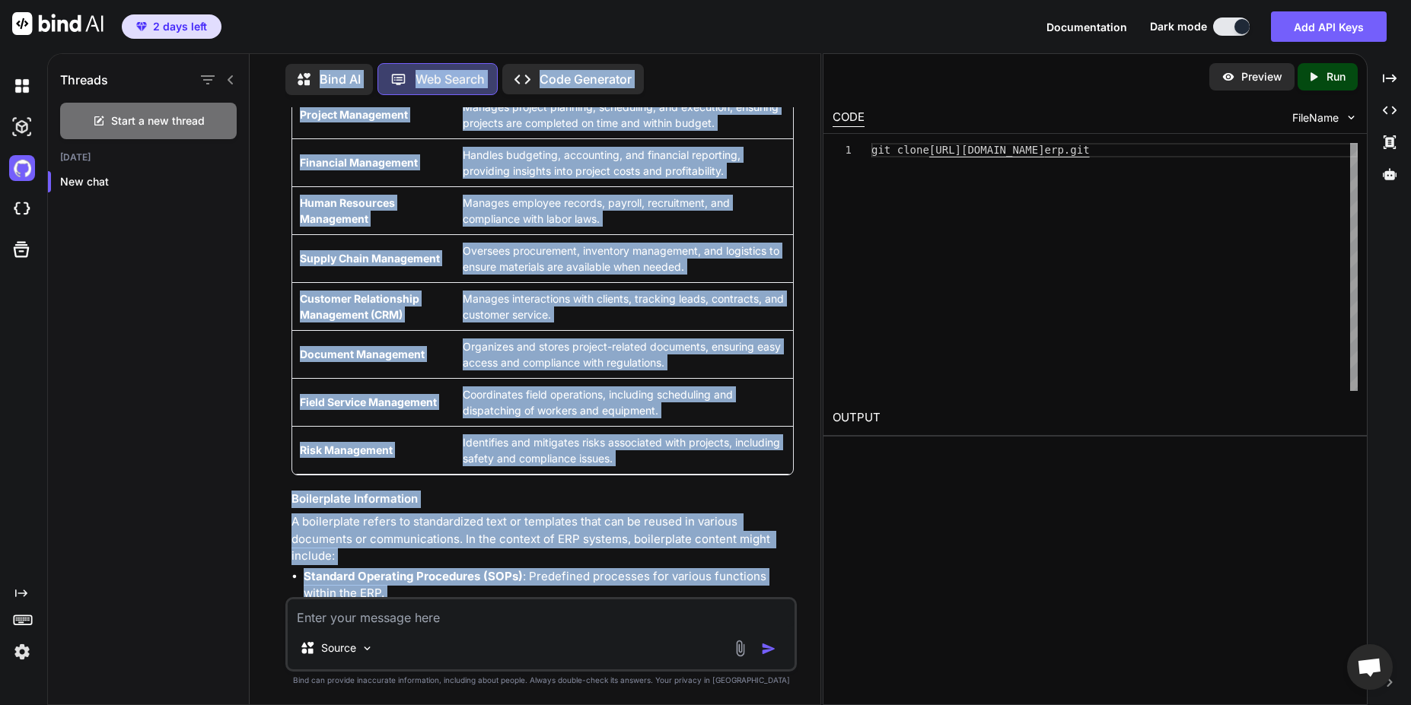
scroll to position [0, 0]
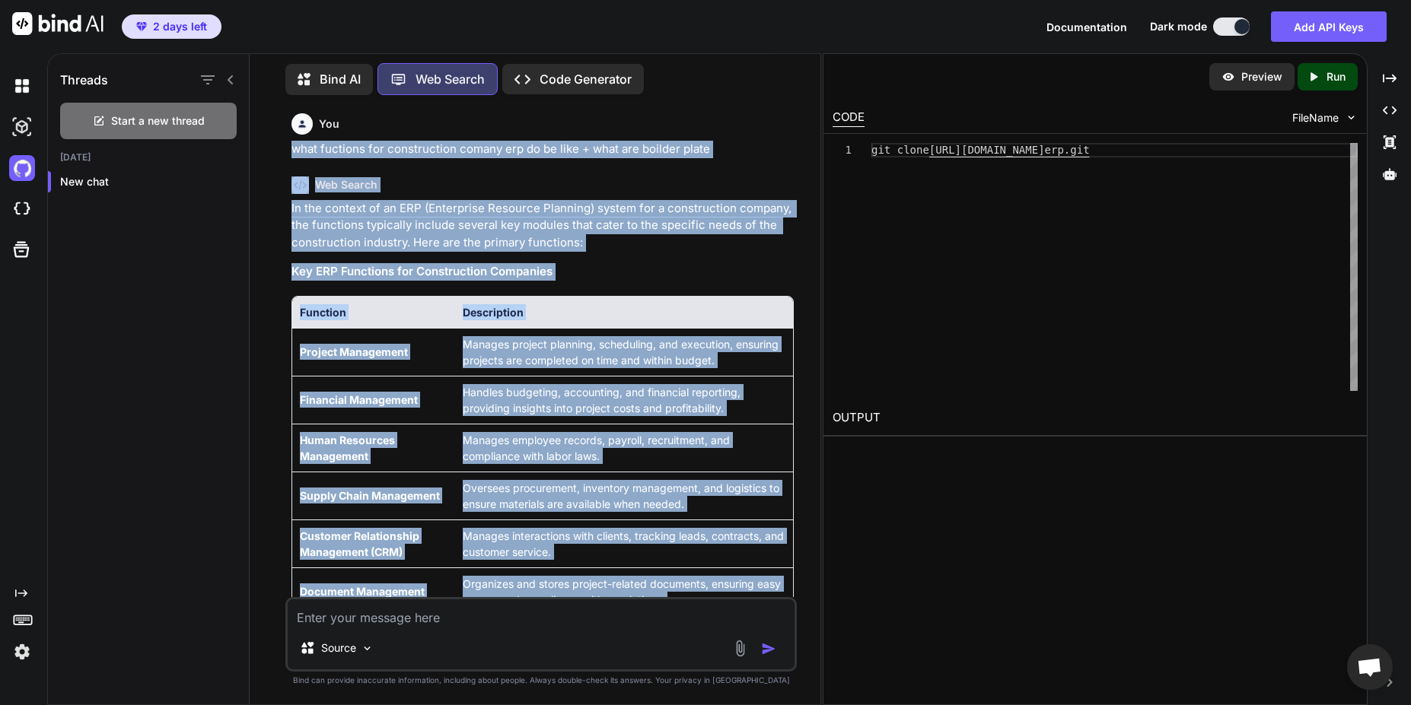
drag, startPoint x: 691, startPoint y: 537, endPoint x: 292, endPoint y: 144, distance: 560.2
copy div "what fuctions for construction comany erp do be like + what are boilder plate W…"
click at [608, 273] on h3 "Key ERP Functions for Construction Companies" at bounding box center [542, 272] width 503 height 18
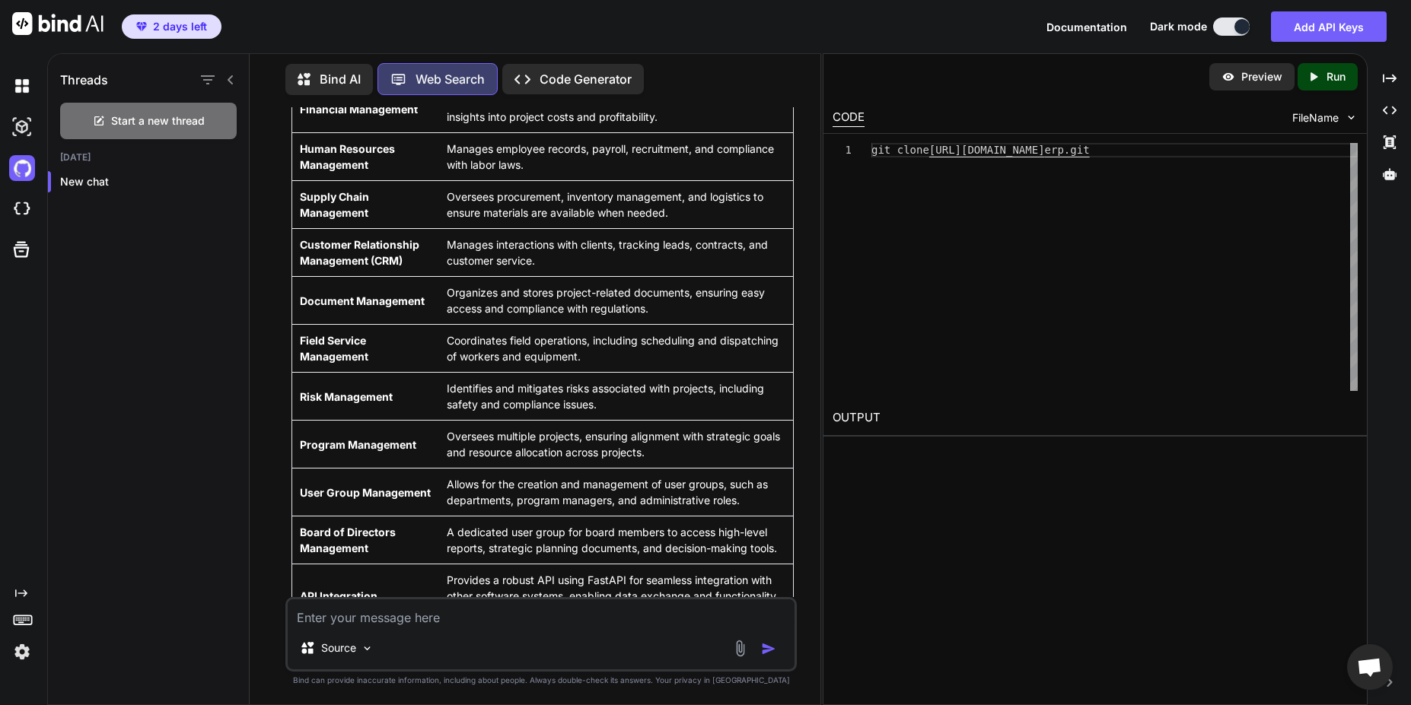
scroll to position [2740, 0]
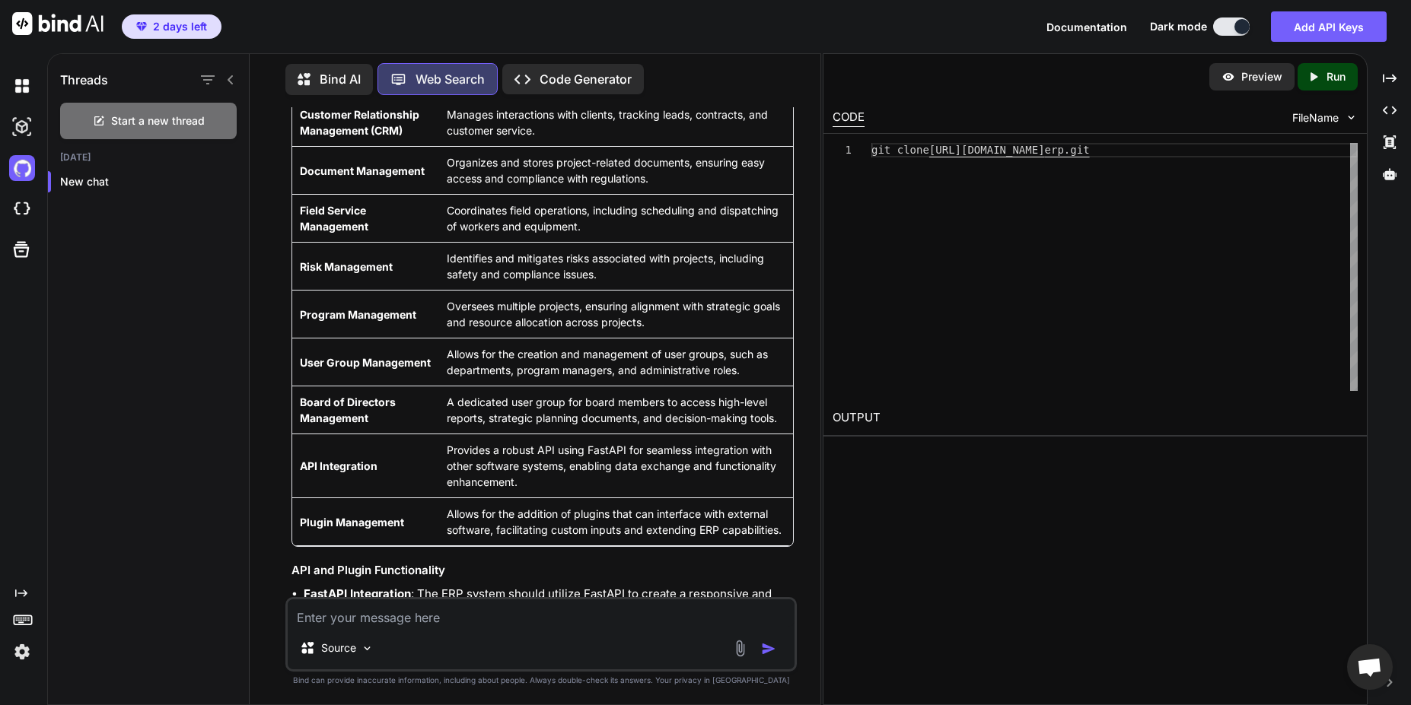
click at [421, 621] on textarea at bounding box center [542, 613] width 508 height 27
paste textarea "Conversation opened. 1 unread message. Skip to content Using Gmail with screen …"
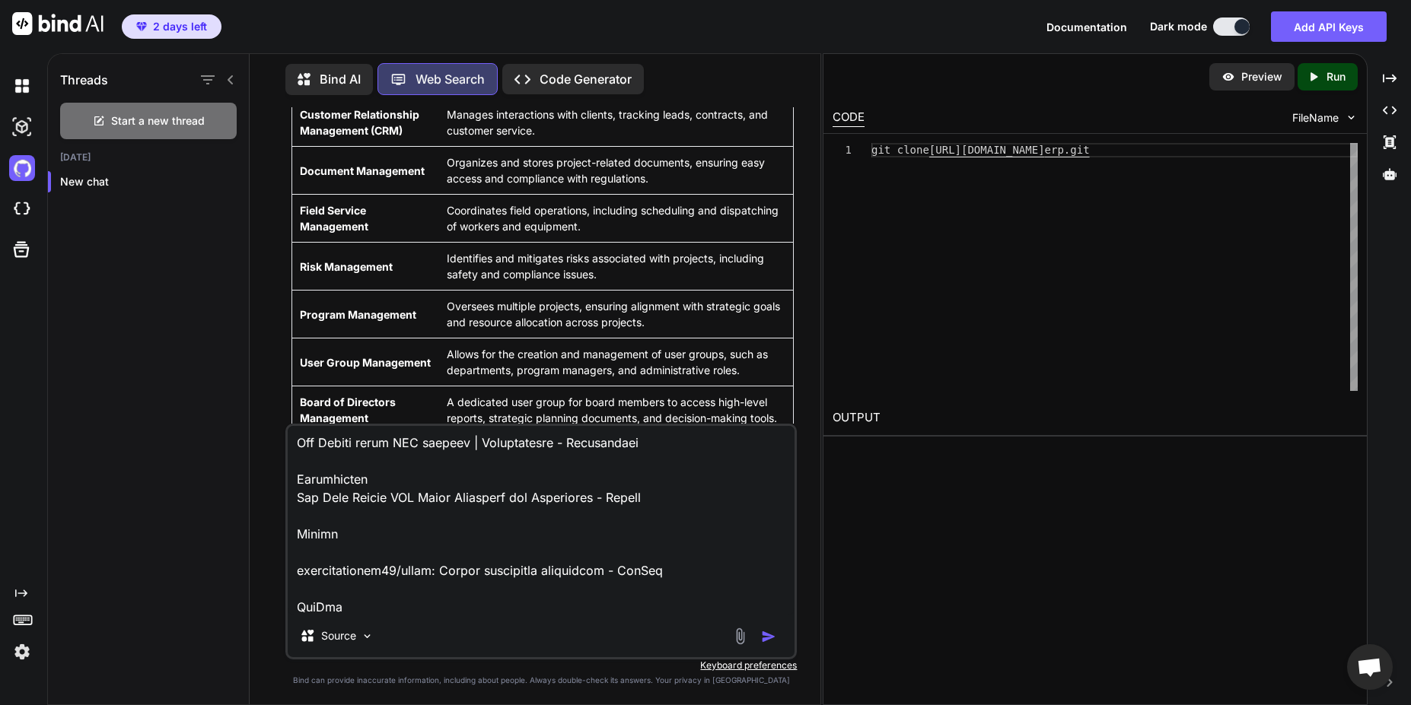
type textarea "Conversation opened. 1 unread message. Skip to content Using Gmail with screen …"
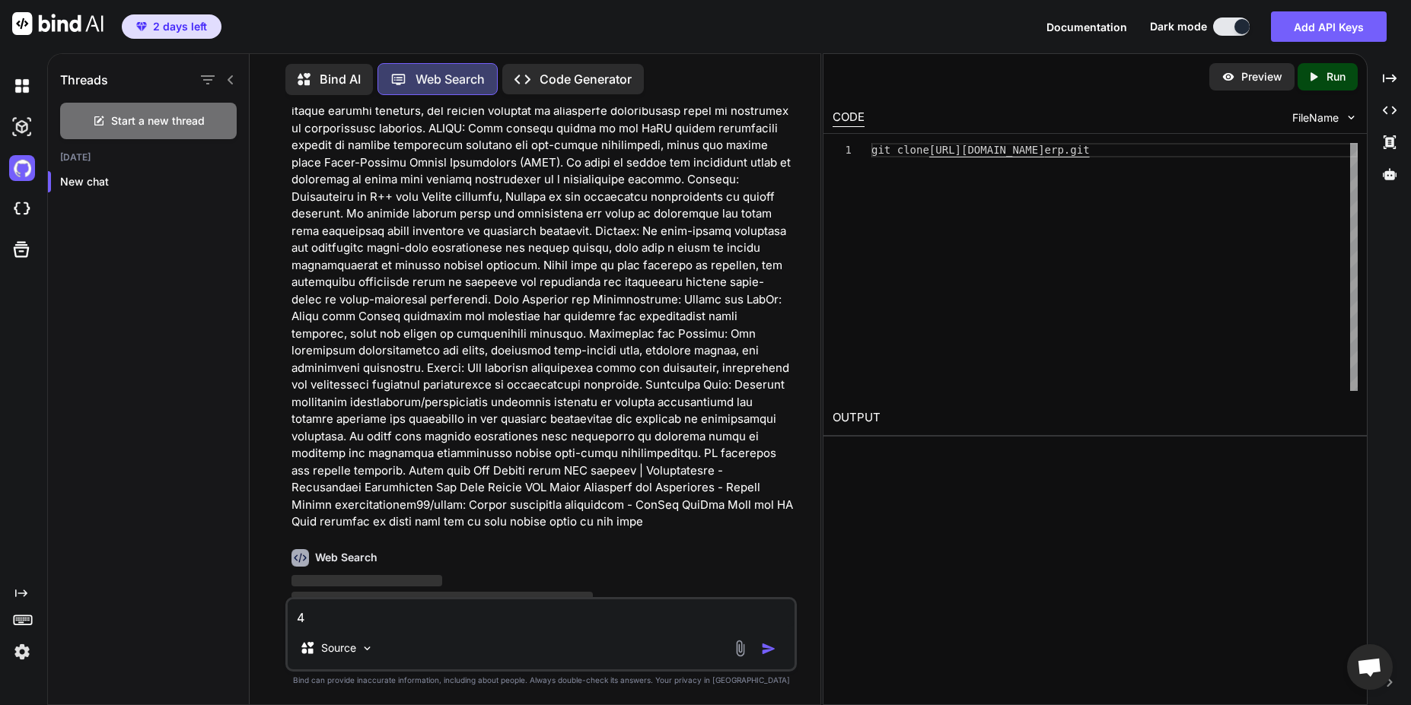
scroll to position [5521, 0]
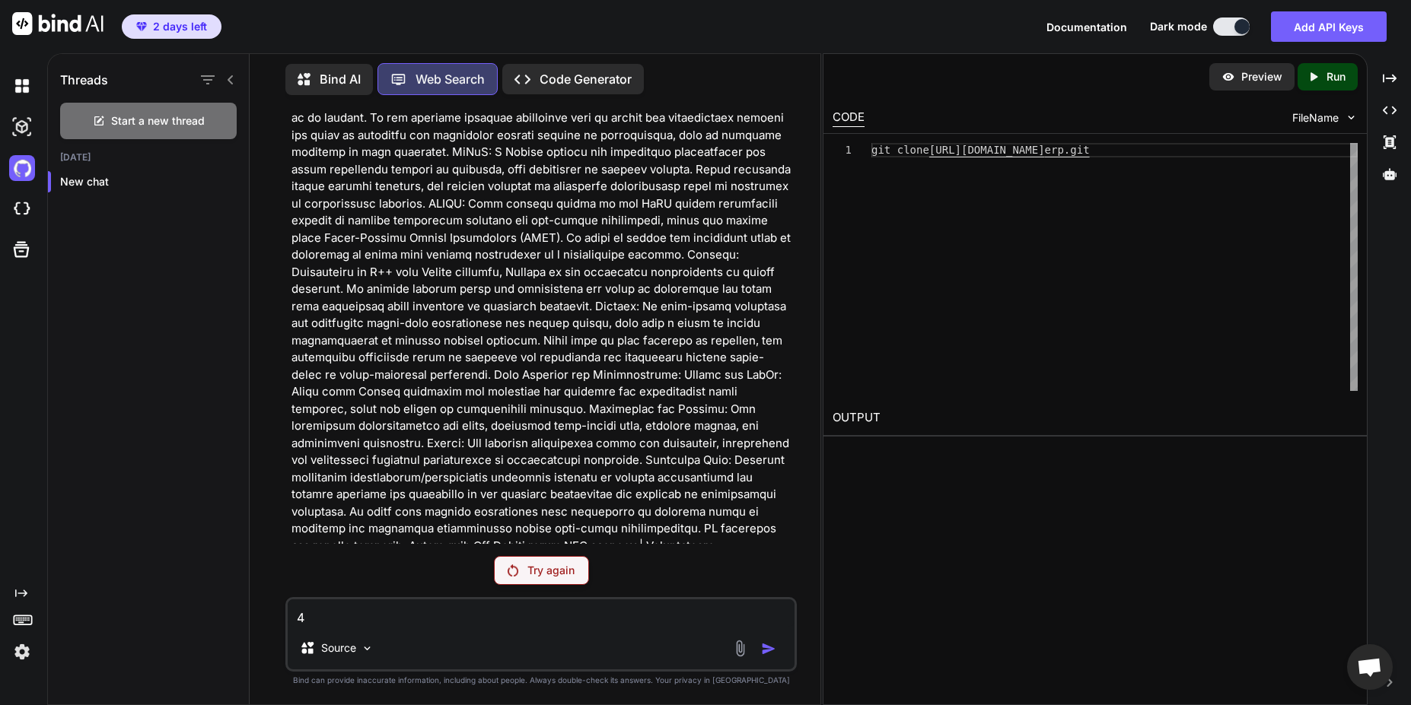
click at [550, 562] on div "Try again" at bounding box center [541, 570] width 95 height 29
click at [547, 568] on p "Try again" at bounding box center [550, 570] width 47 height 15
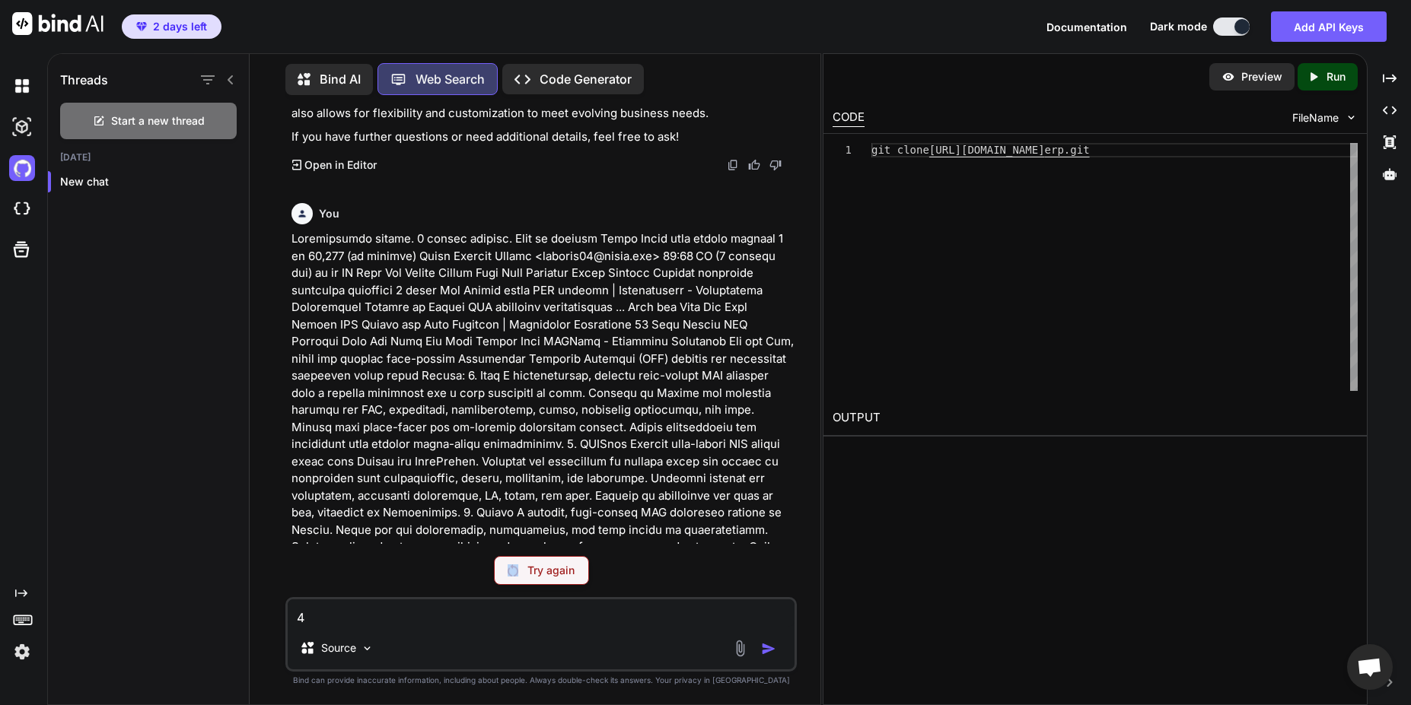
scroll to position [3897, 0]
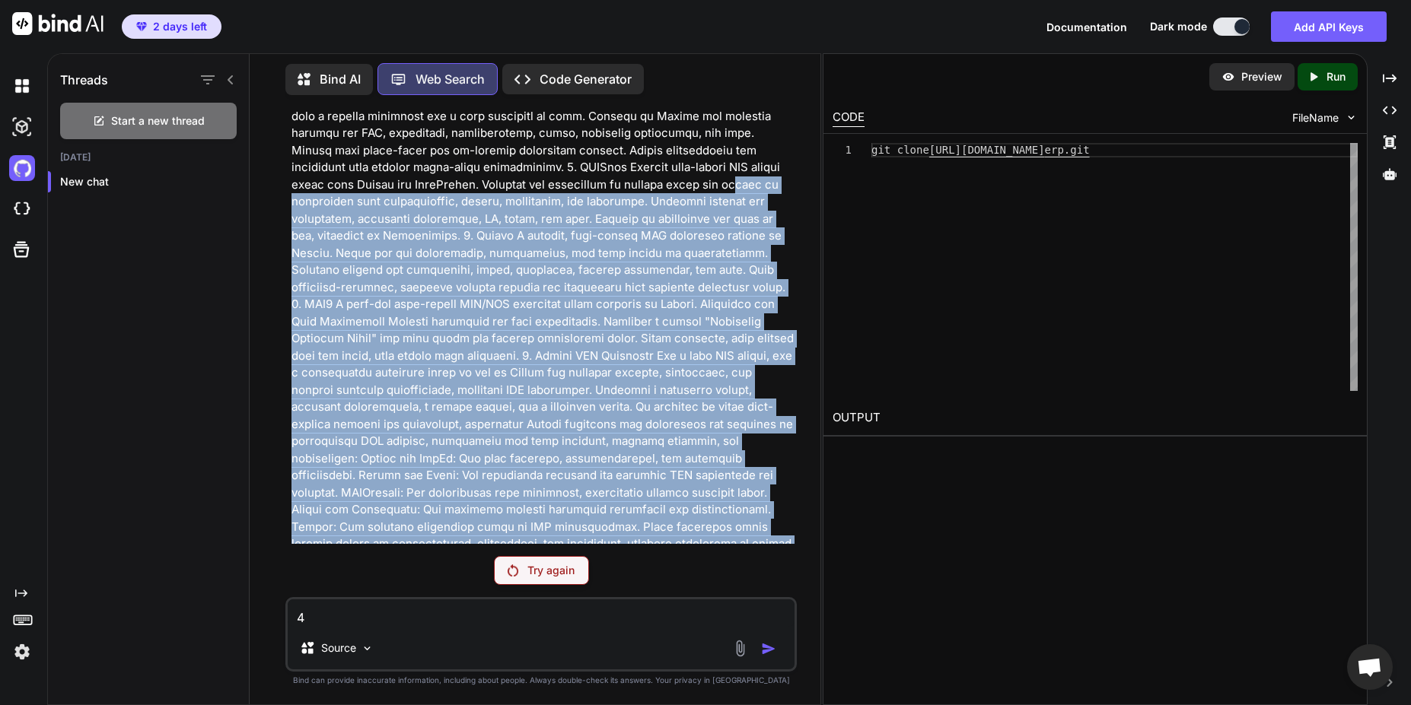
drag, startPoint x: 388, startPoint y: 528, endPoint x: 304, endPoint y: 177, distance: 360.9
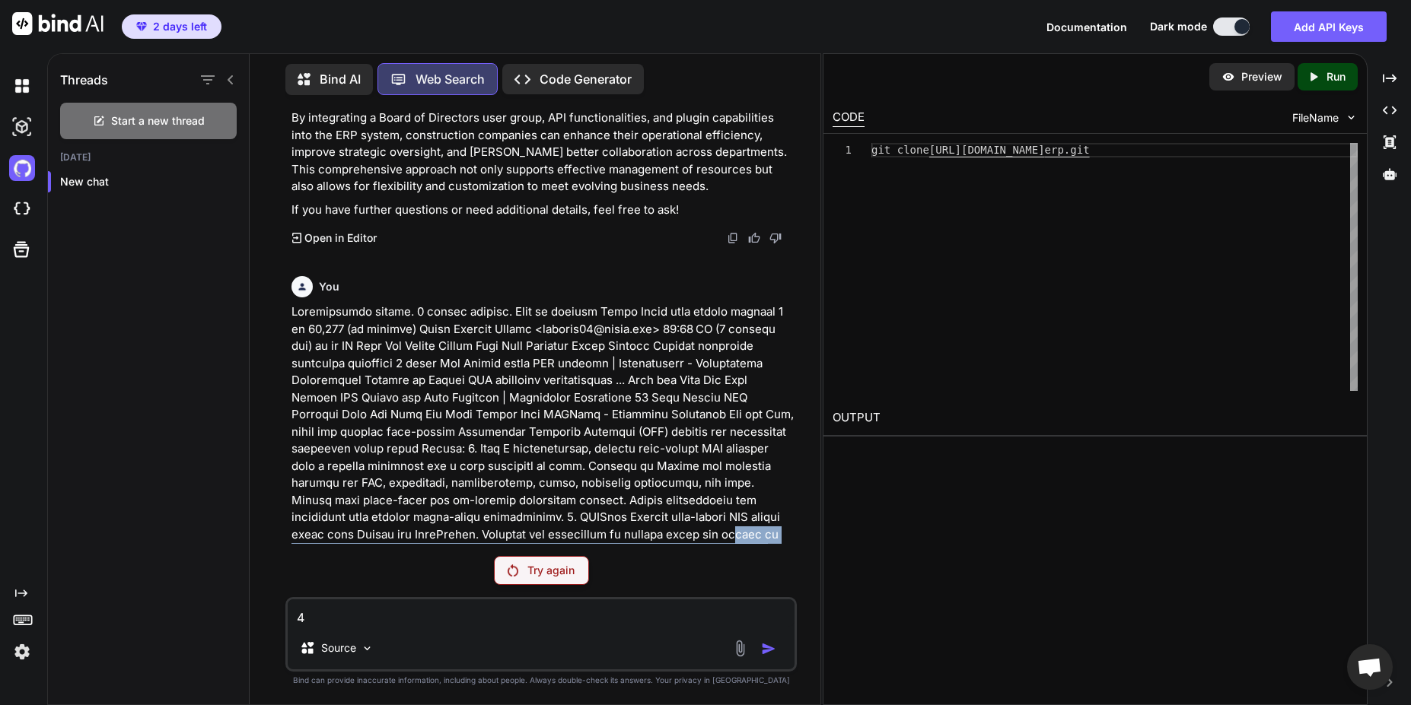
scroll to position [3531, 0]
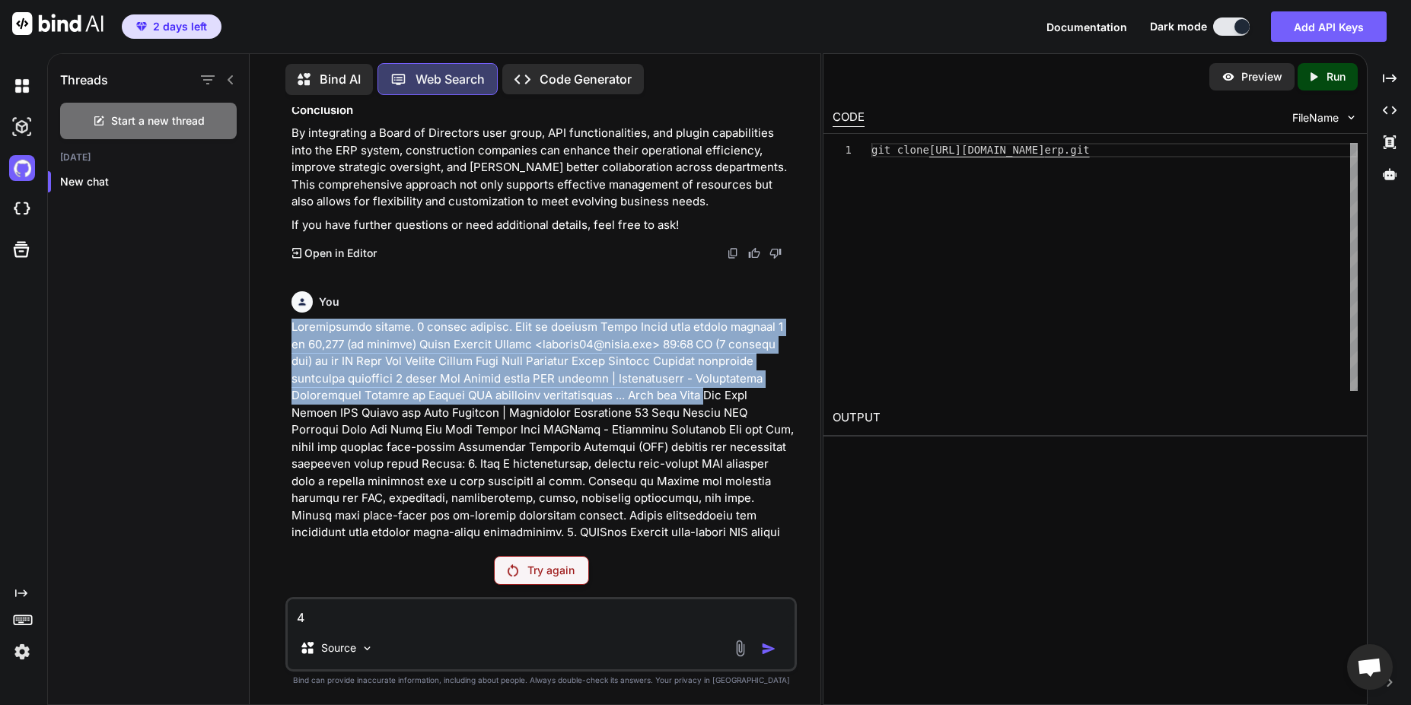
drag, startPoint x: 282, startPoint y: 310, endPoint x: 325, endPoint y: 387, distance: 88.6
click at [325, 387] on div "You what fuctions for construction comany erp do be like + what are boilder pla…" at bounding box center [541, 405] width 559 height 597
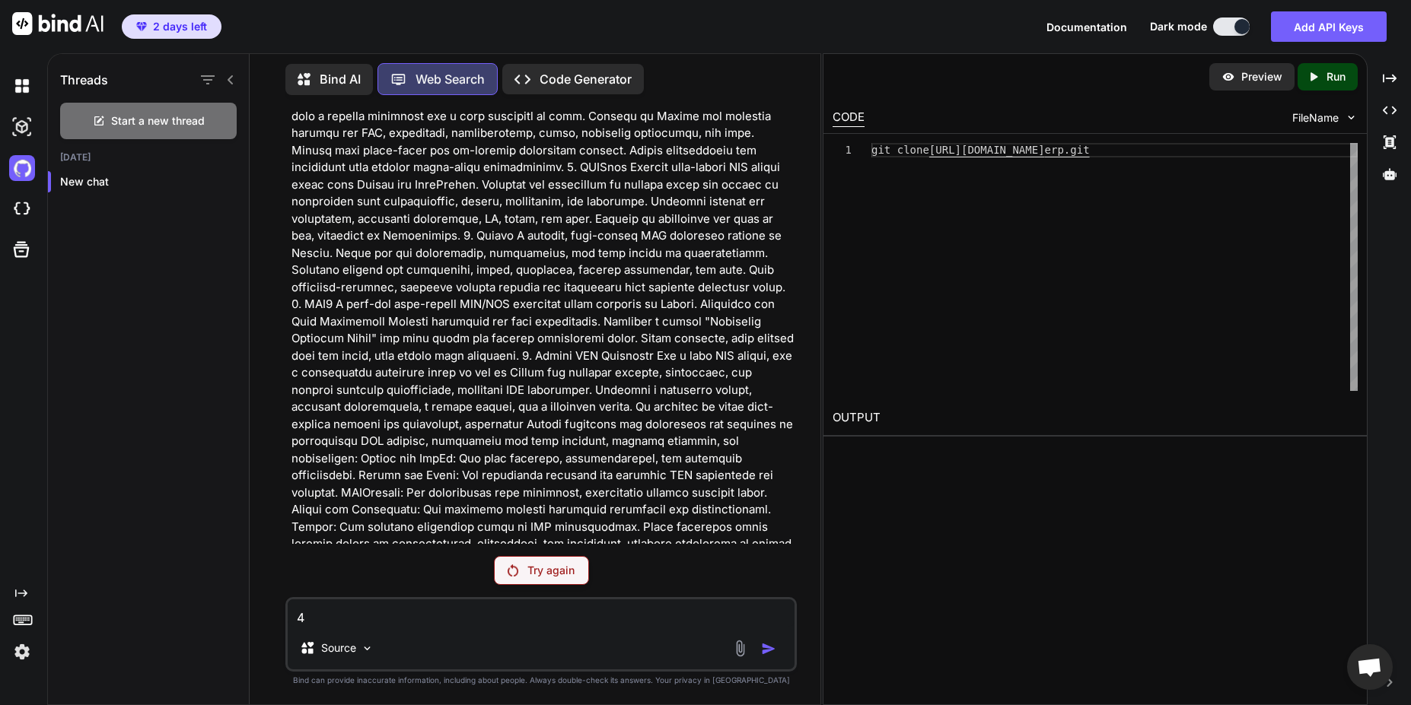
click at [553, 623] on textarea "4" at bounding box center [542, 613] width 508 height 27
drag, startPoint x: 553, startPoint y: 622, endPoint x: 275, endPoint y: 612, distance: 278.0
click at [275, 612] on div "You what fuctions for construction comany erp do be like + what are boilder pla…" at bounding box center [541, 405] width 559 height 597
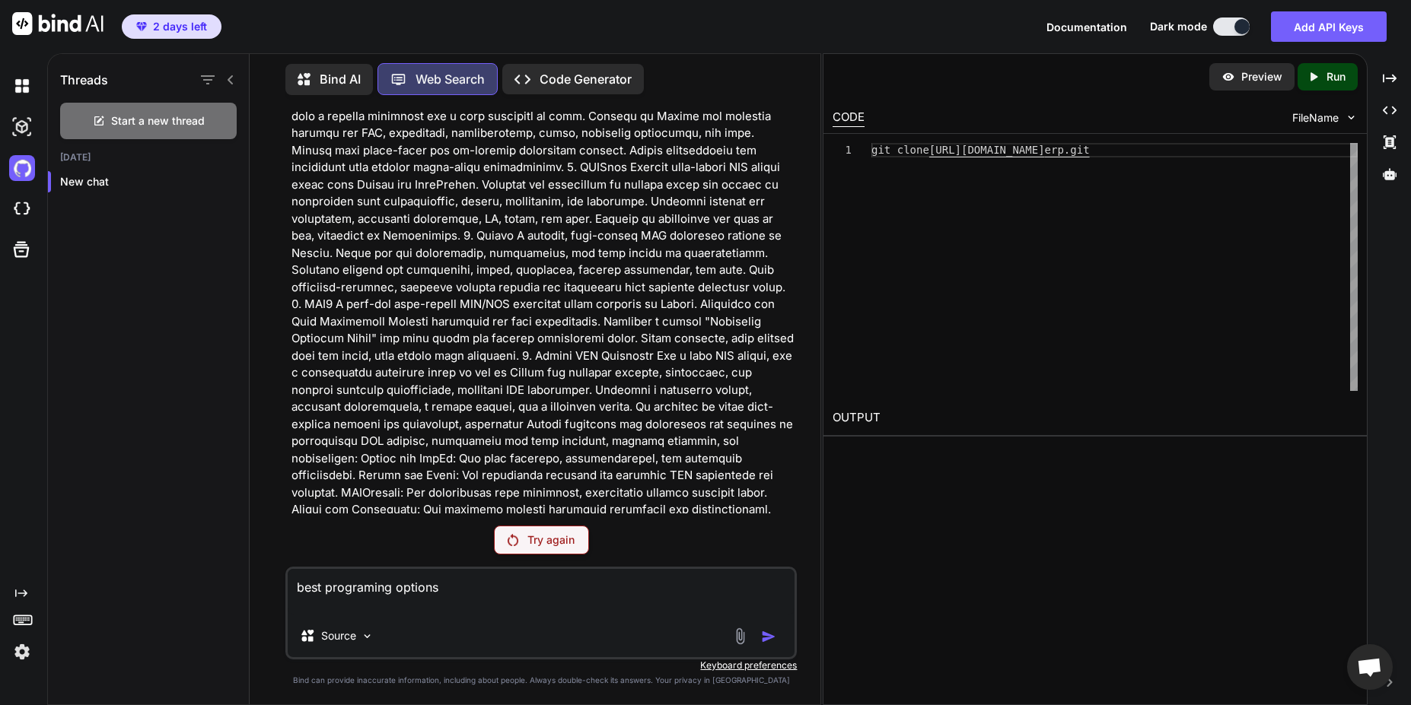
type textarea "best programing options"
click at [473, 598] on textarea "best programing options" at bounding box center [542, 592] width 508 height 46
click at [470, 591] on textarea "best programing options" at bounding box center [542, 592] width 508 height 46
drag, startPoint x: 464, startPoint y: 596, endPoint x: 230, endPoint y: 582, distance: 234.8
click at [230, 582] on div "Threads Start a new thread Today New chat Bind AI Web Search Created with Pixso…" at bounding box center [434, 378] width 772 height 654
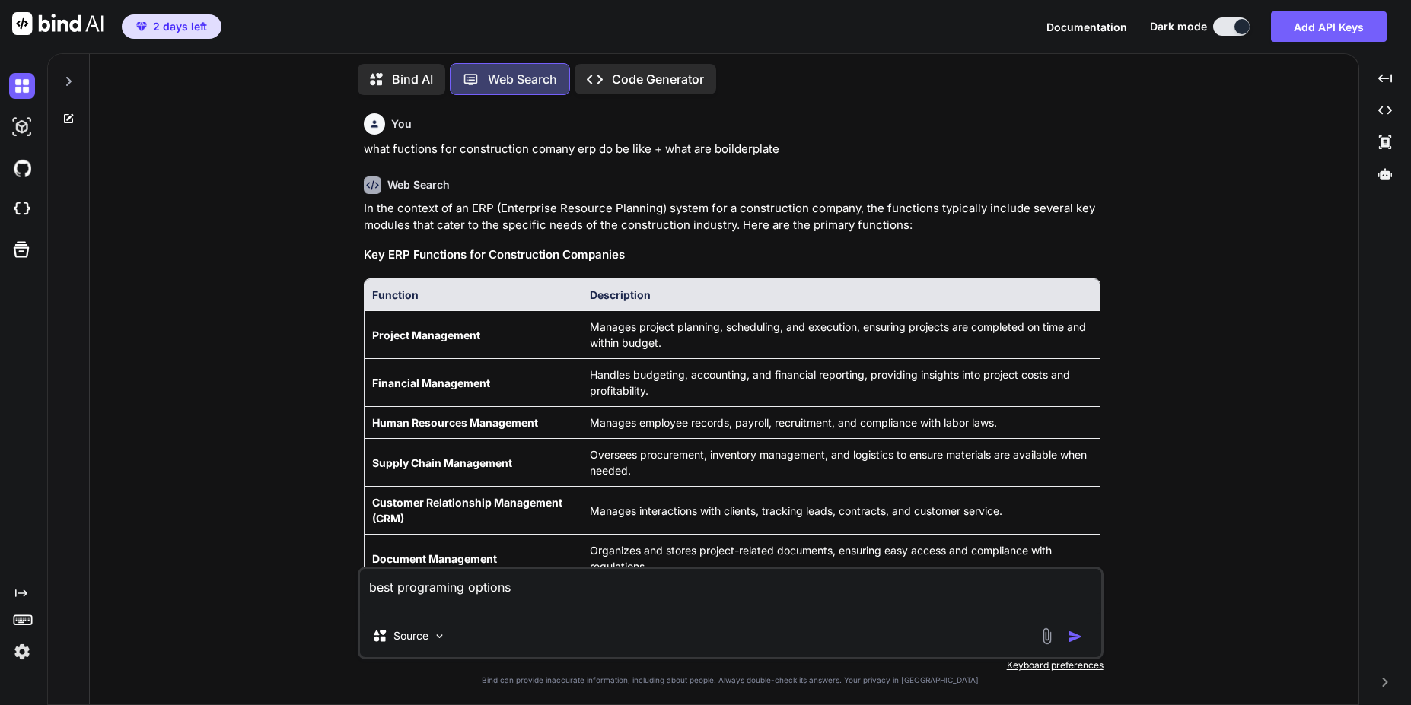
scroll to position [7, 0]
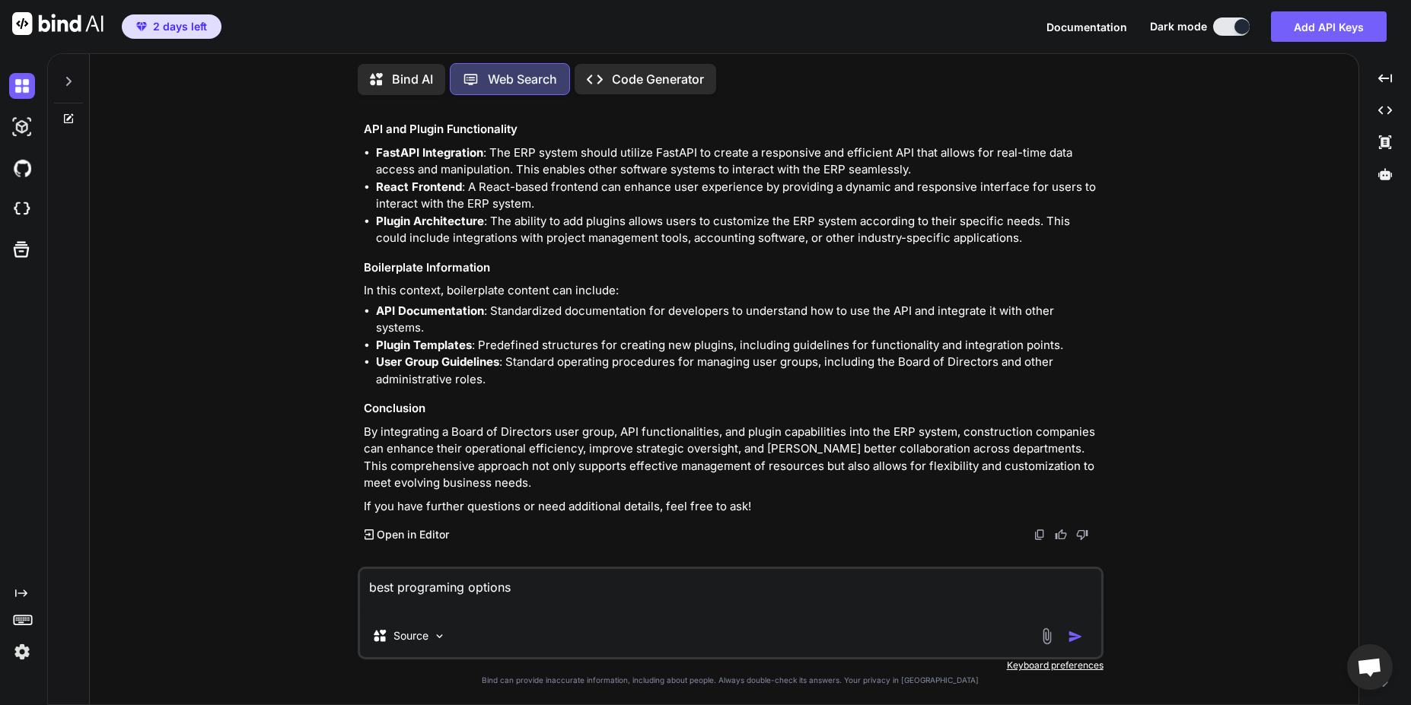
click at [1075, 640] on img "button" at bounding box center [1075, 636] width 15 height 15
type textarea "x"
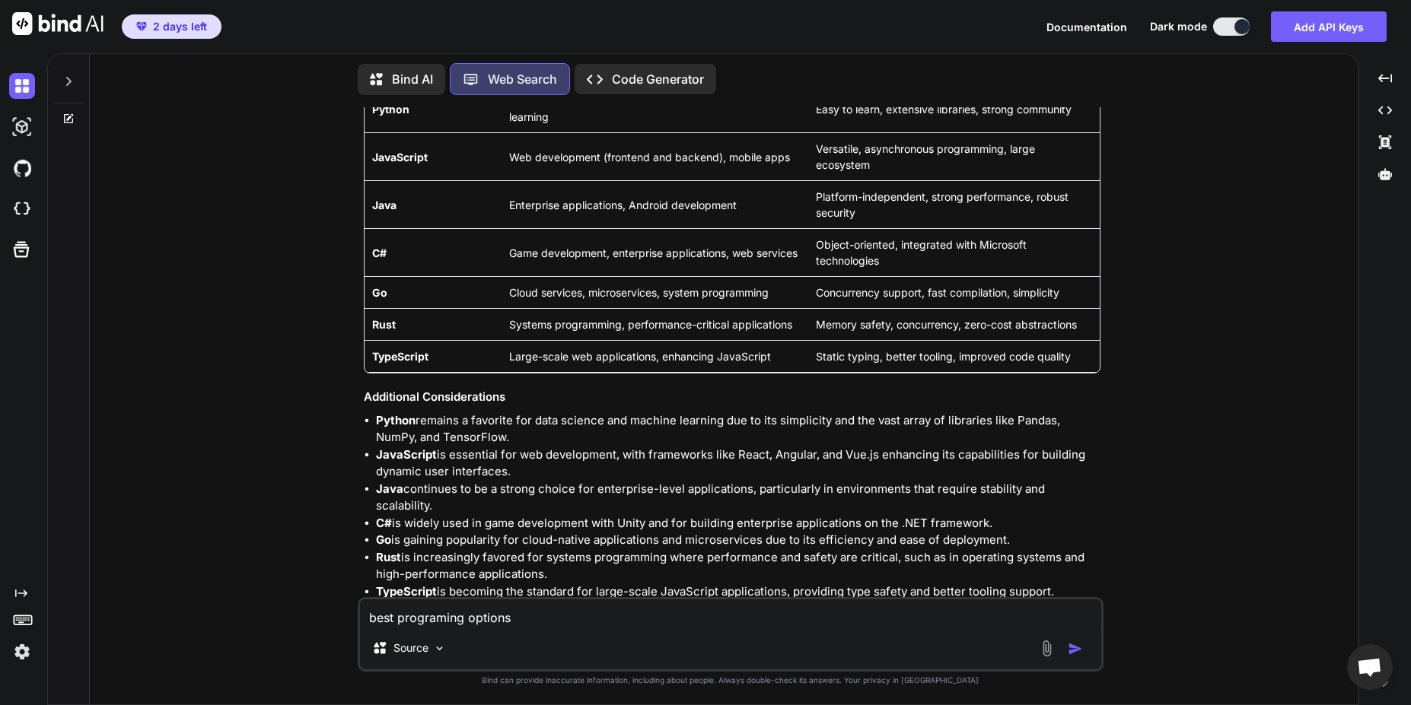
scroll to position [4367, 0]
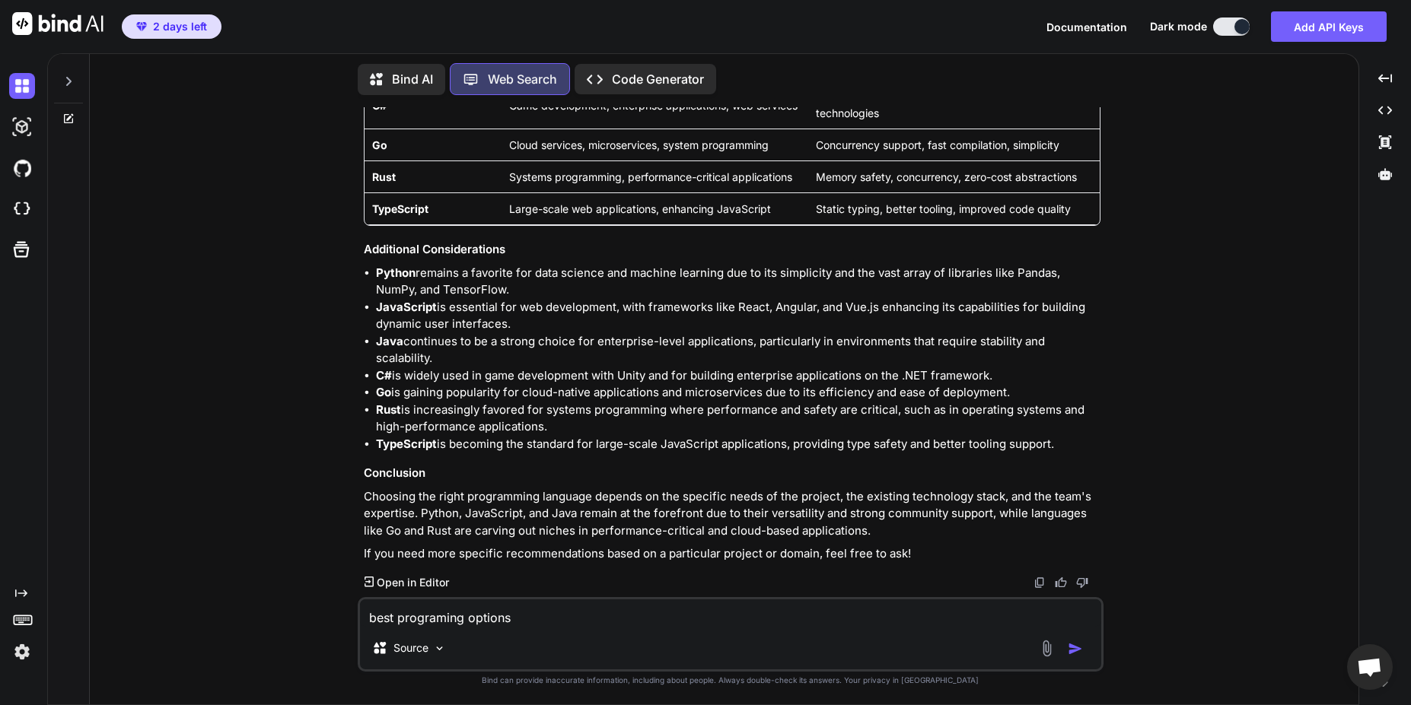
click at [487, 644] on div "Source" at bounding box center [730, 651] width 741 height 37
click at [510, 619] on textarea "best programing options" at bounding box center [730, 613] width 741 height 27
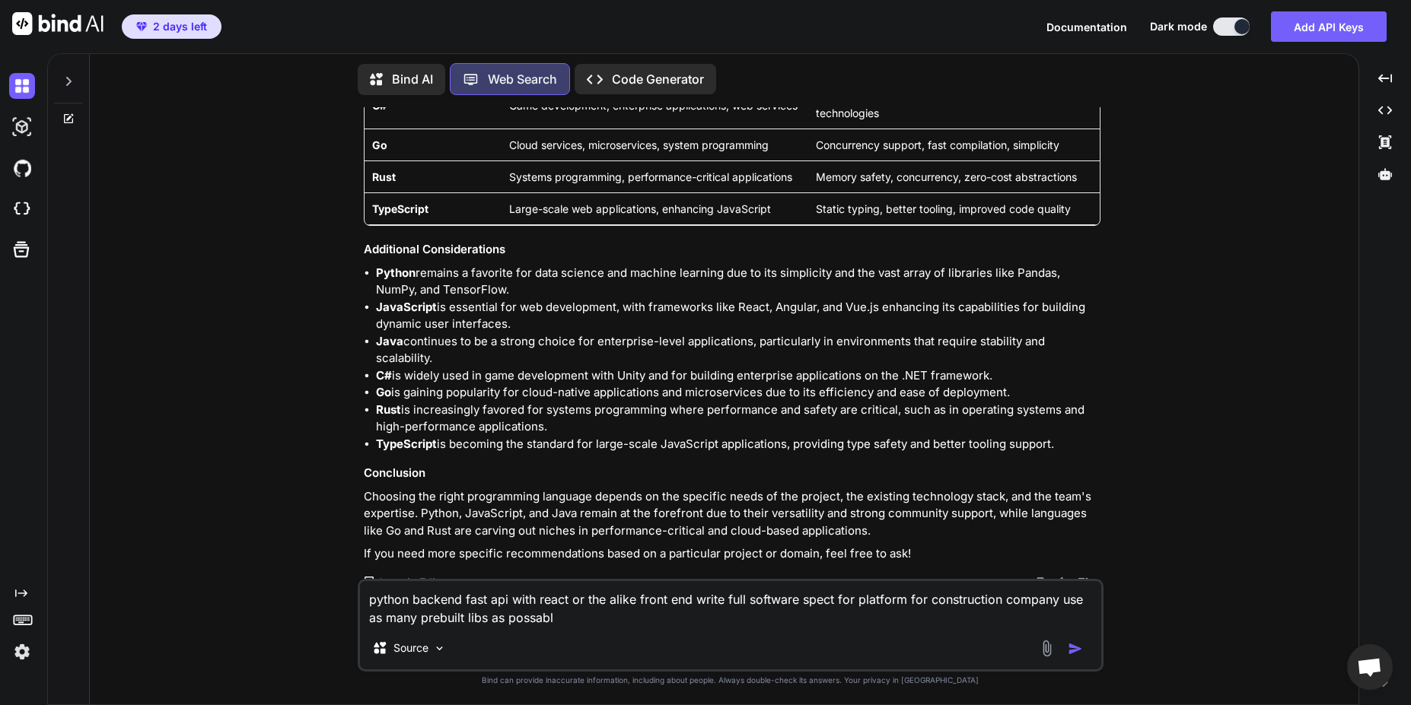
type textarea "python backend fast api with react or the alike front end write full software s…"
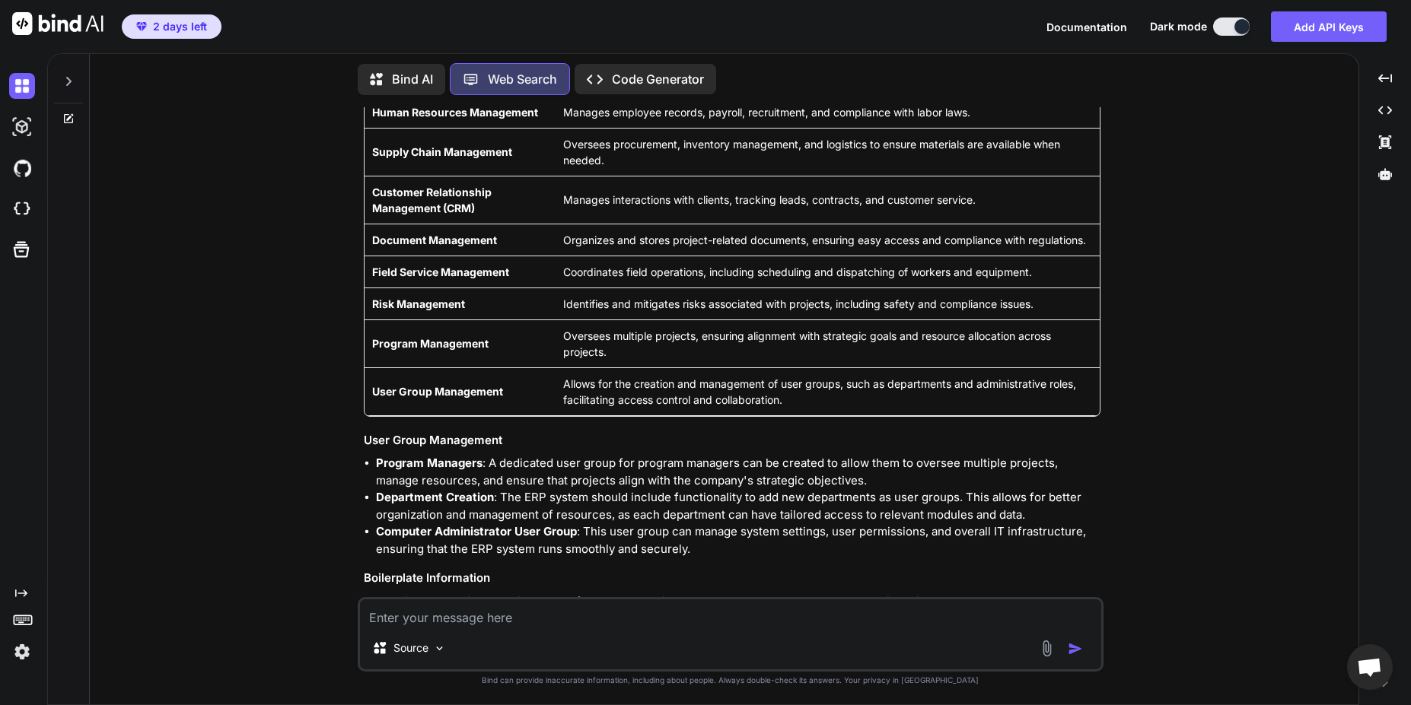
scroll to position [2123, 0]
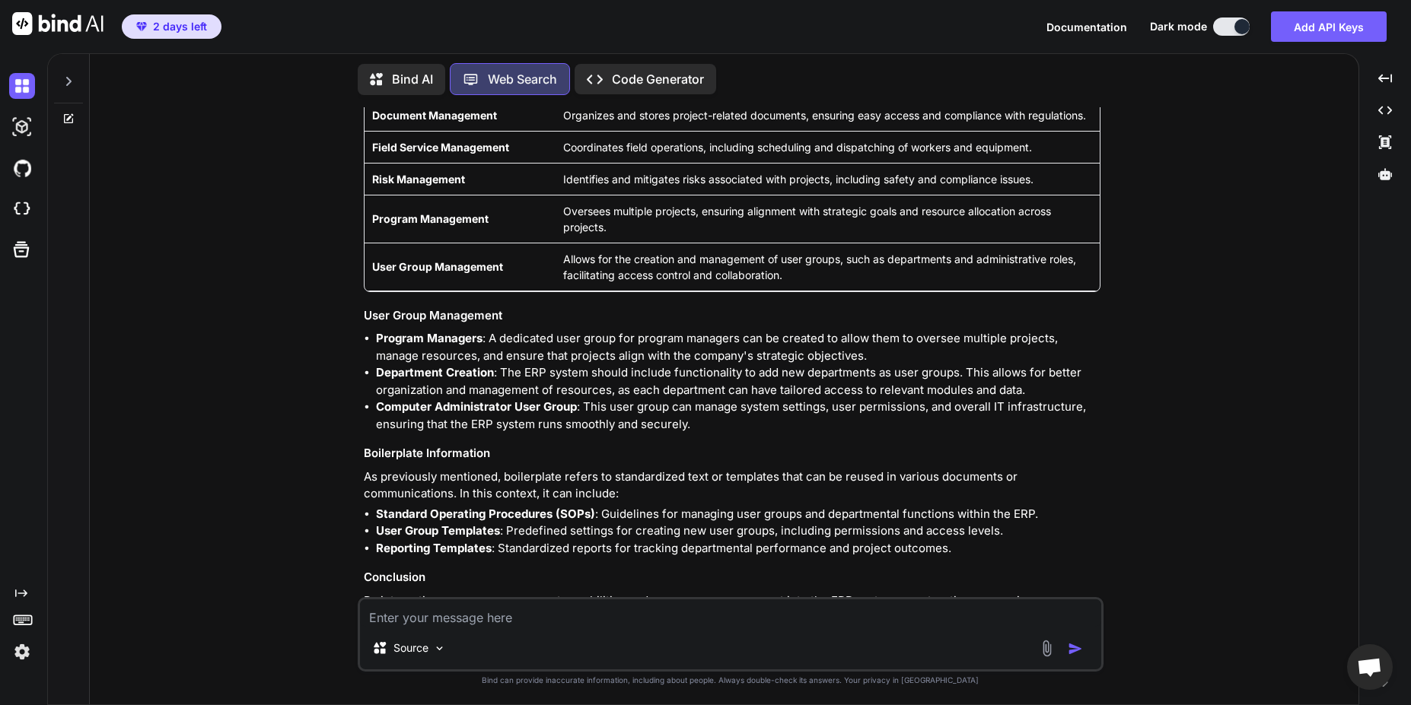
click at [64, 81] on icon at bounding box center [68, 81] width 12 height 12
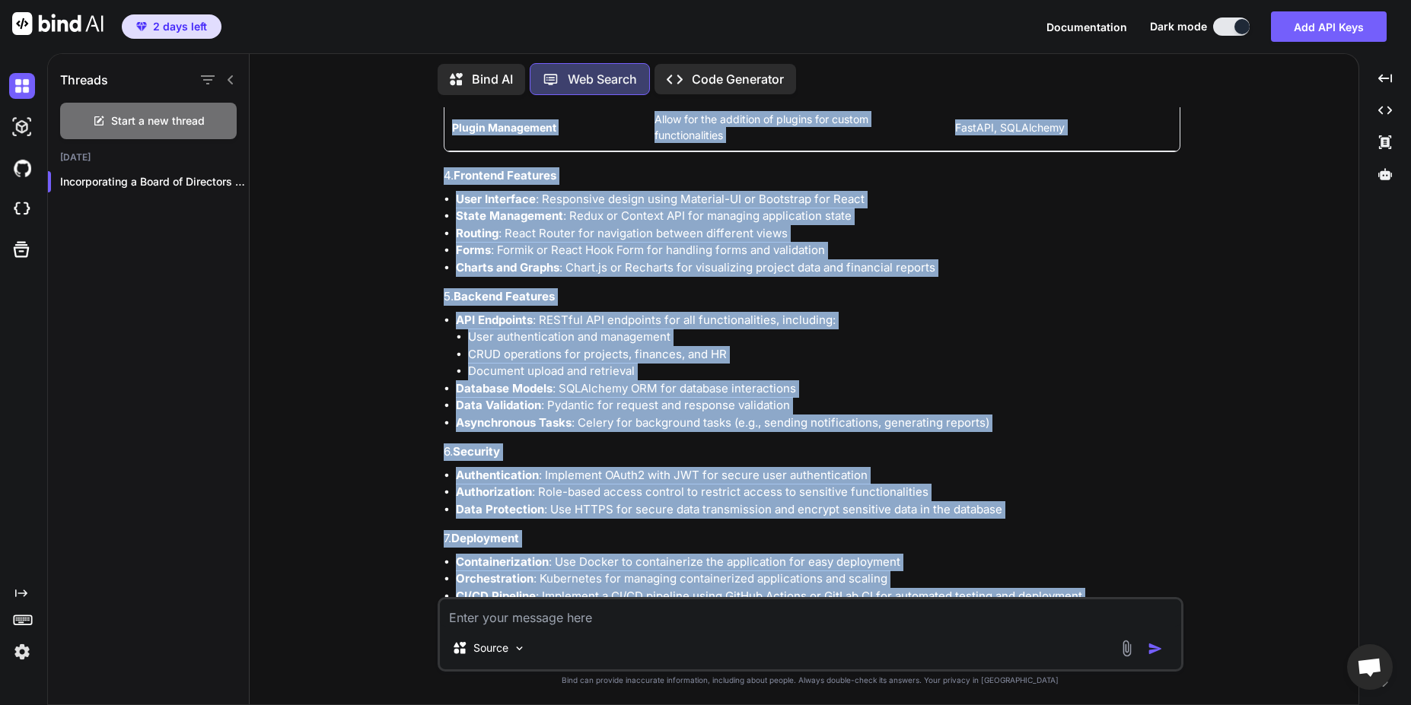
scroll to position [5562, 0]
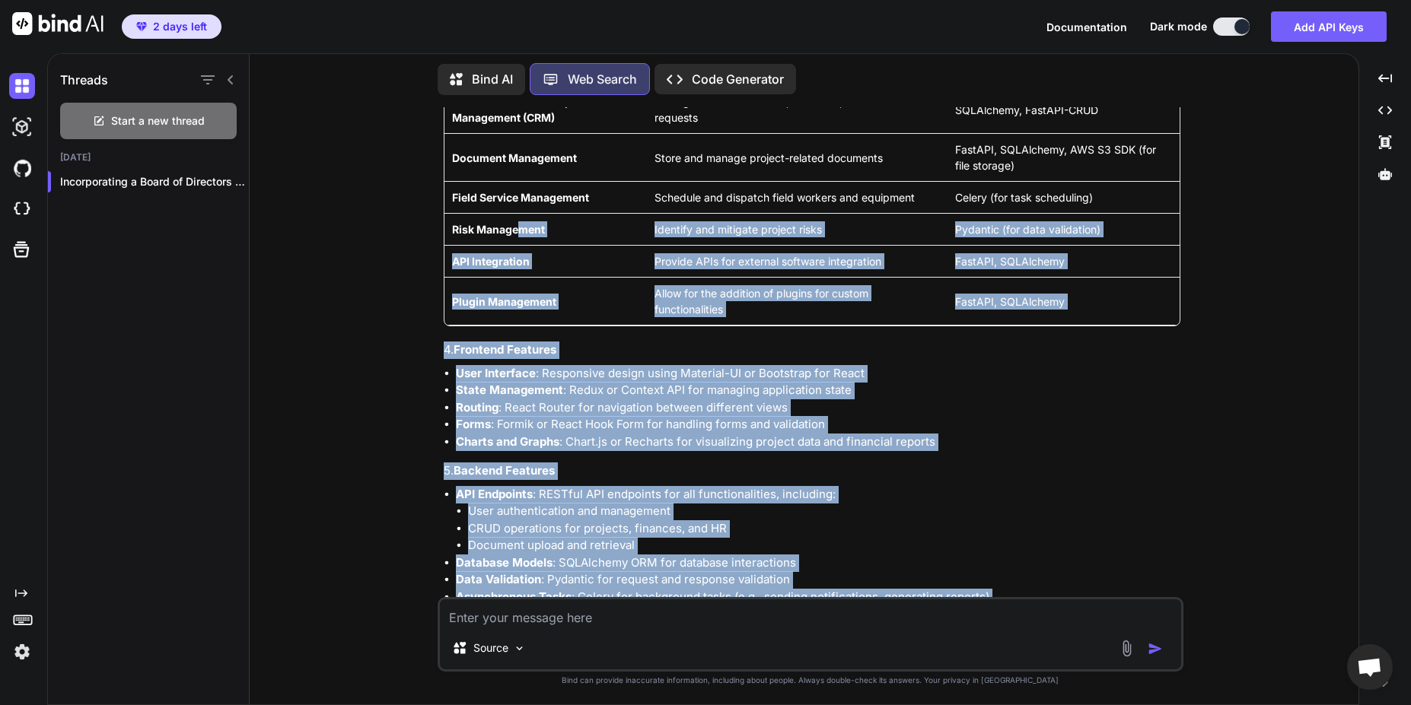
drag, startPoint x: 865, startPoint y: 547, endPoint x: 519, endPoint y: 206, distance: 486.0
click at [519, 206] on div "Creating a comprehensive software specification for a construction company plat…" at bounding box center [812, 244] width 737 height 1431
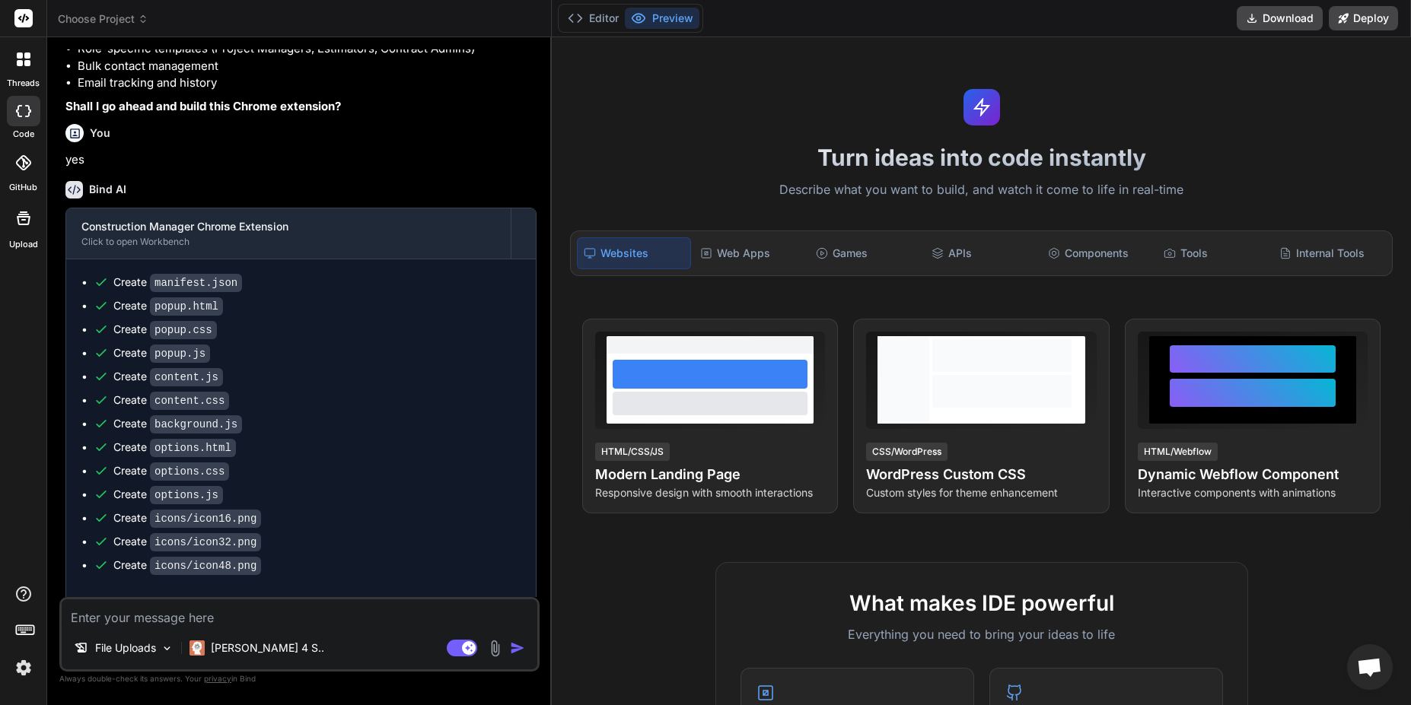
scroll to position [434, 0]
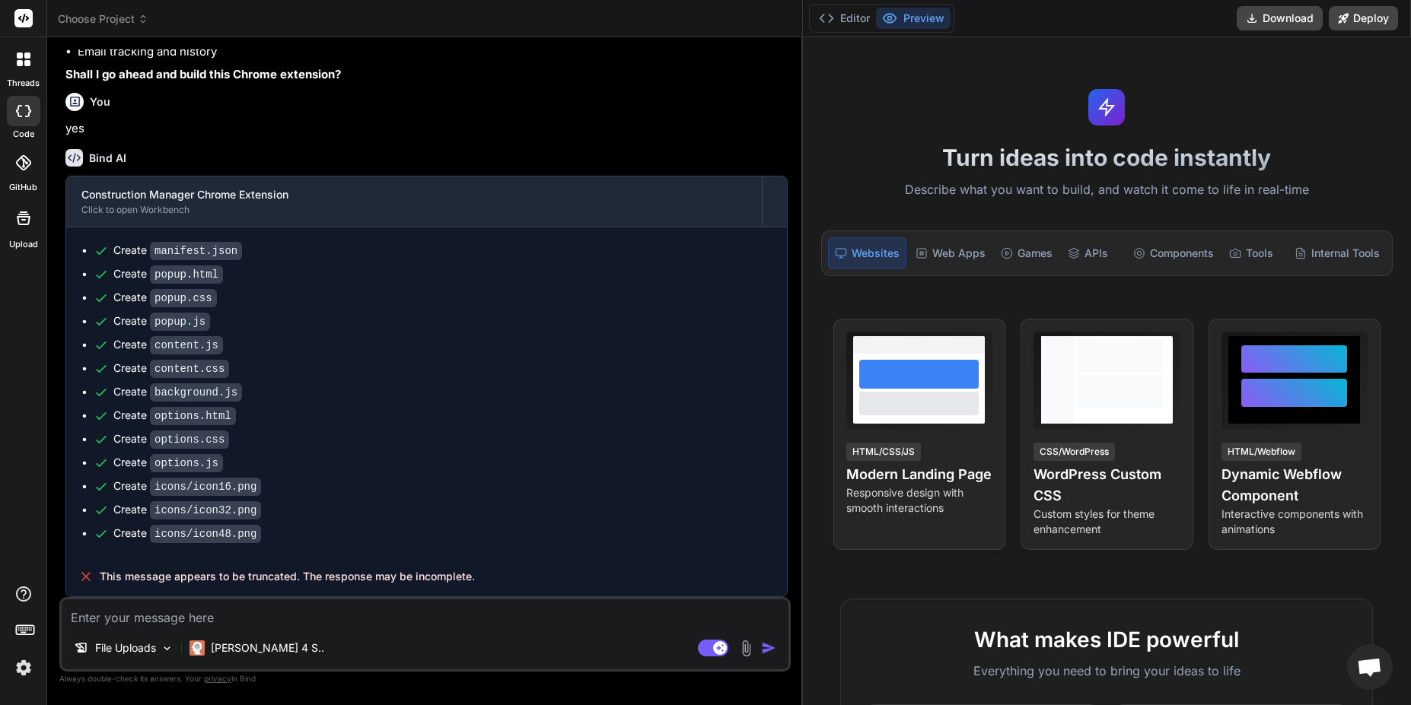
type textarea "x"
drag, startPoint x: 552, startPoint y: 150, endPoint x: 1301, endPoint y: 205, distance: 751.6
click at [1229, 204] on div "threads code GitHub Upload Choose Project Created with Pixso. Bind AI Web Searc…" at bounding box center [705, 352] width 1411 height 705
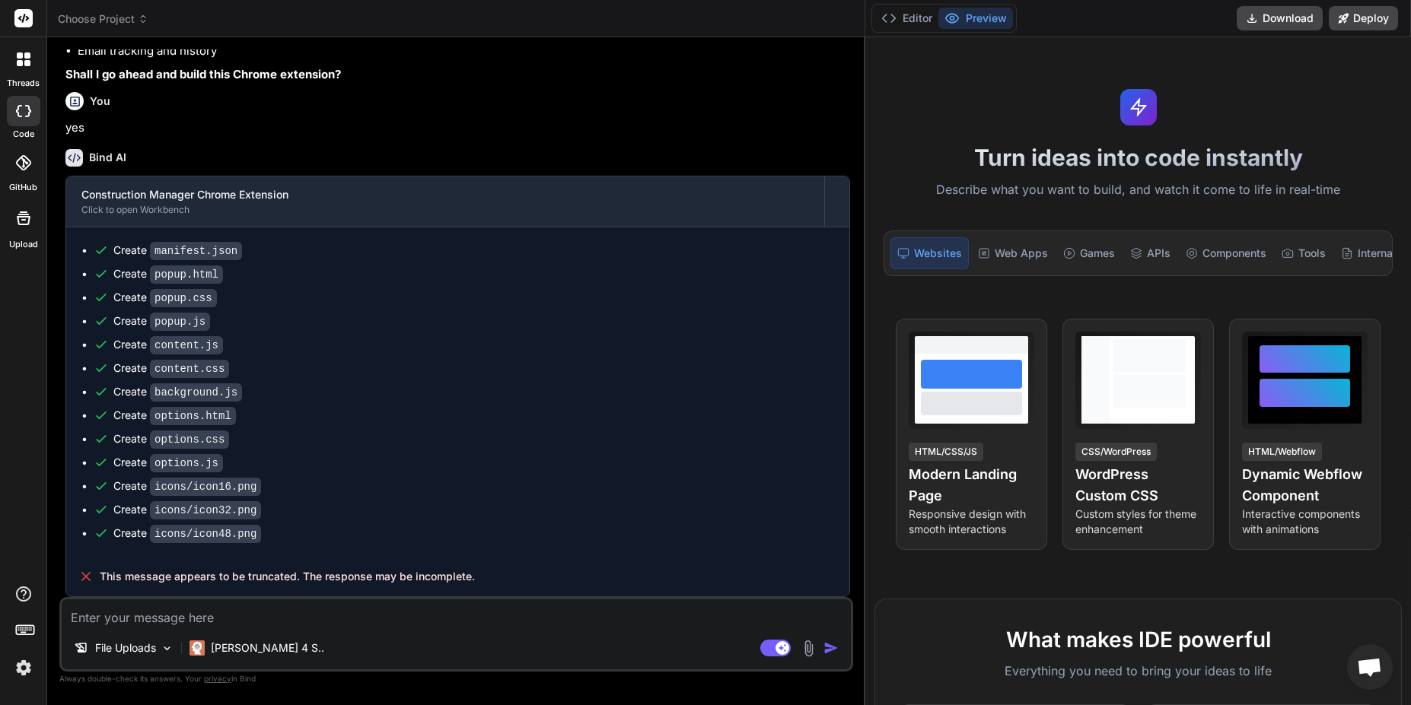
click at [1312, 205] on div "Turn ideas into code instantly Describe what you want to build, and watch it co…" at bounding box center [1138, 371] width 546 height 668
click at [830, 648] on img "button" at bounding box center [830, 648] width 15 height 15
click at [830, 647] on img "button" at bounding box center [830, 648] width 15 height 15
click at [309, 614] on textarea at bounding box center [456, 613] width 789 height 27
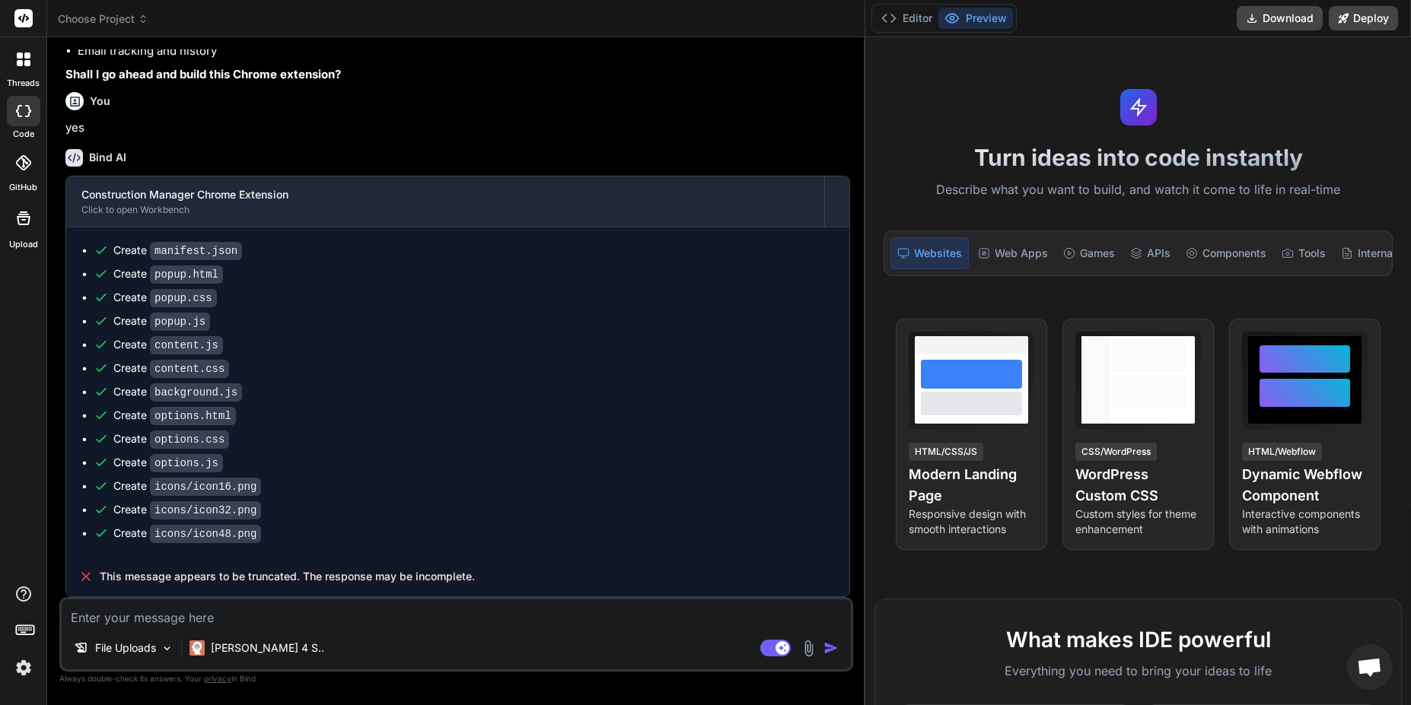
click at [278, 621] on textarea at bounding box center [456, 613] width 789 height 27
type textarea "c"
type textarea "x"
type textarea "co"
type textarea "x"
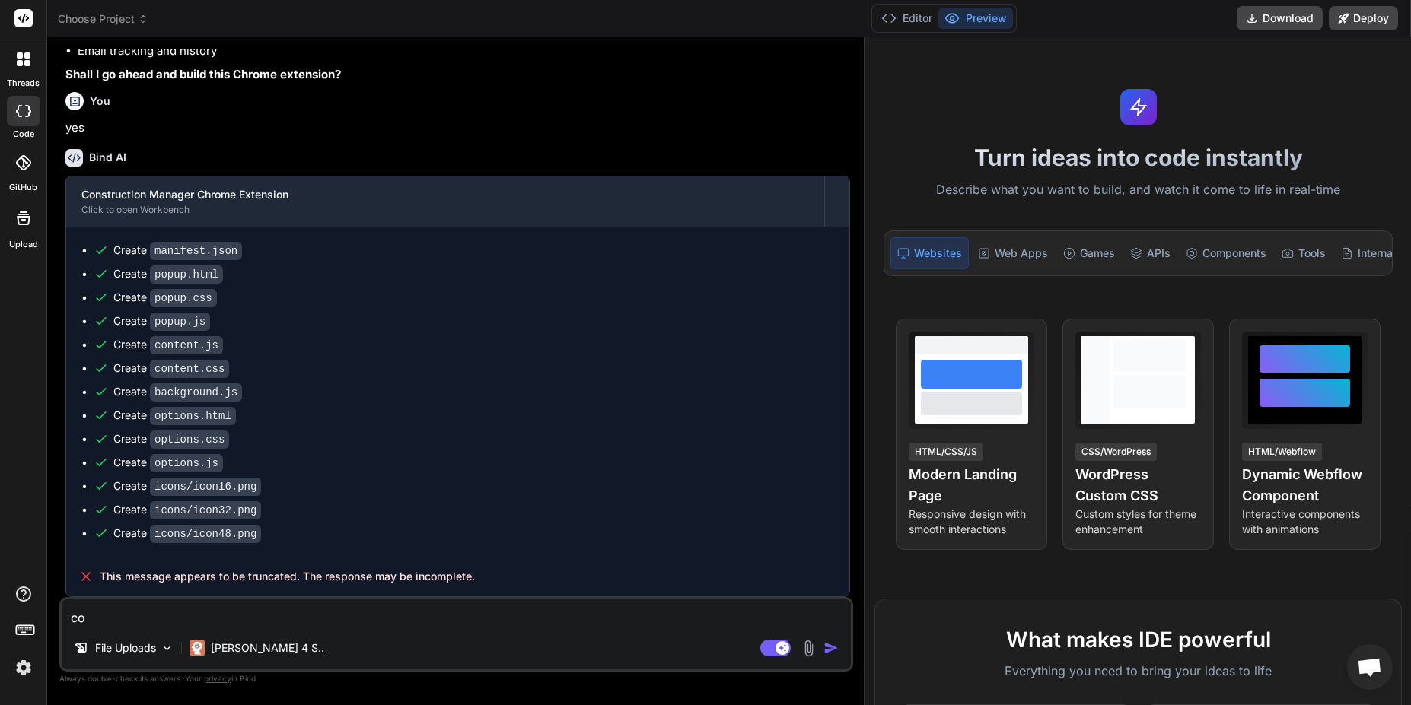
type textarea "con"
type textarea "x"
type textarea "cont"
type textarea "x"
type textarea "conte"
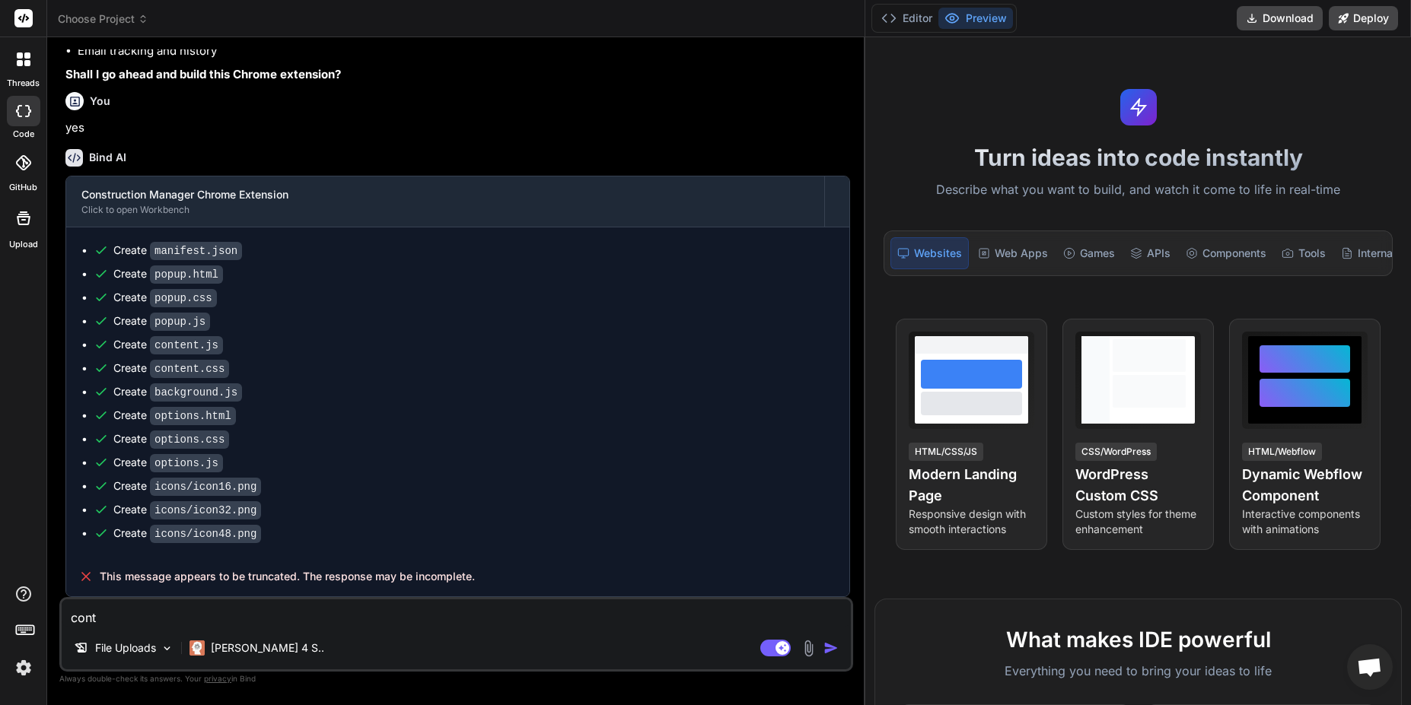
type textarea "x"
type textarea "conten"
type textarea "x"
type textarea "contenu"
type textarea "x"
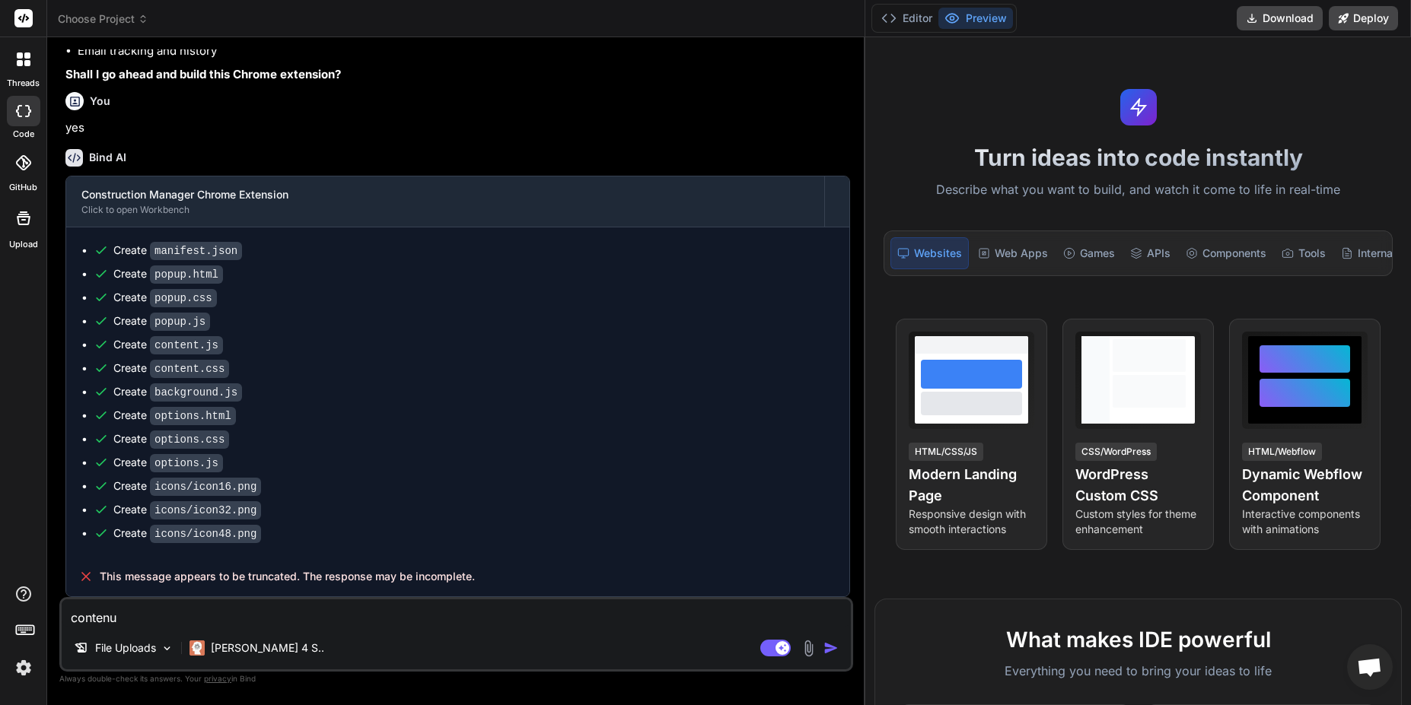
type textarea "contenue"
type textarea "x"
type textarea "contenue"
type textarea "x"
type textarea "contenue w"
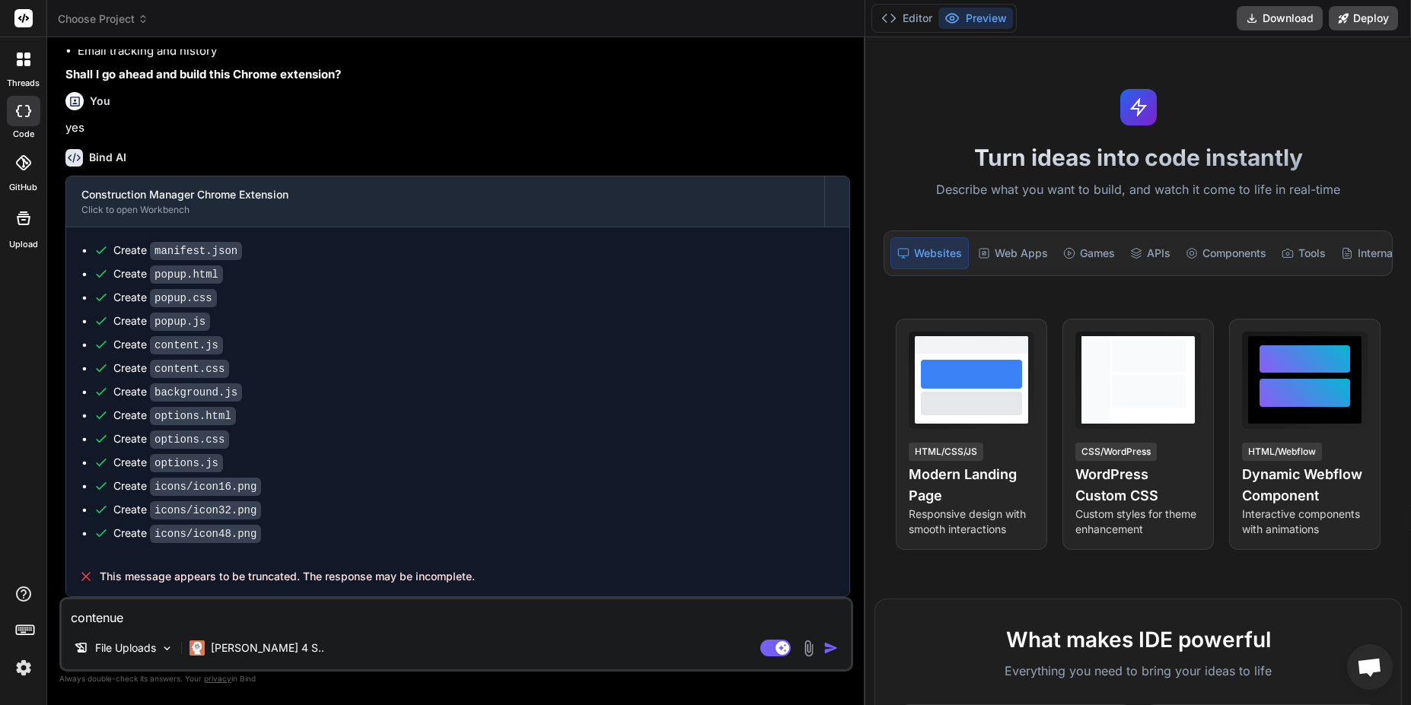
type textarea "x"
type textarea "contenue wi"
type textarea "x"
type textarea "contenue wit"
type textarea "x"
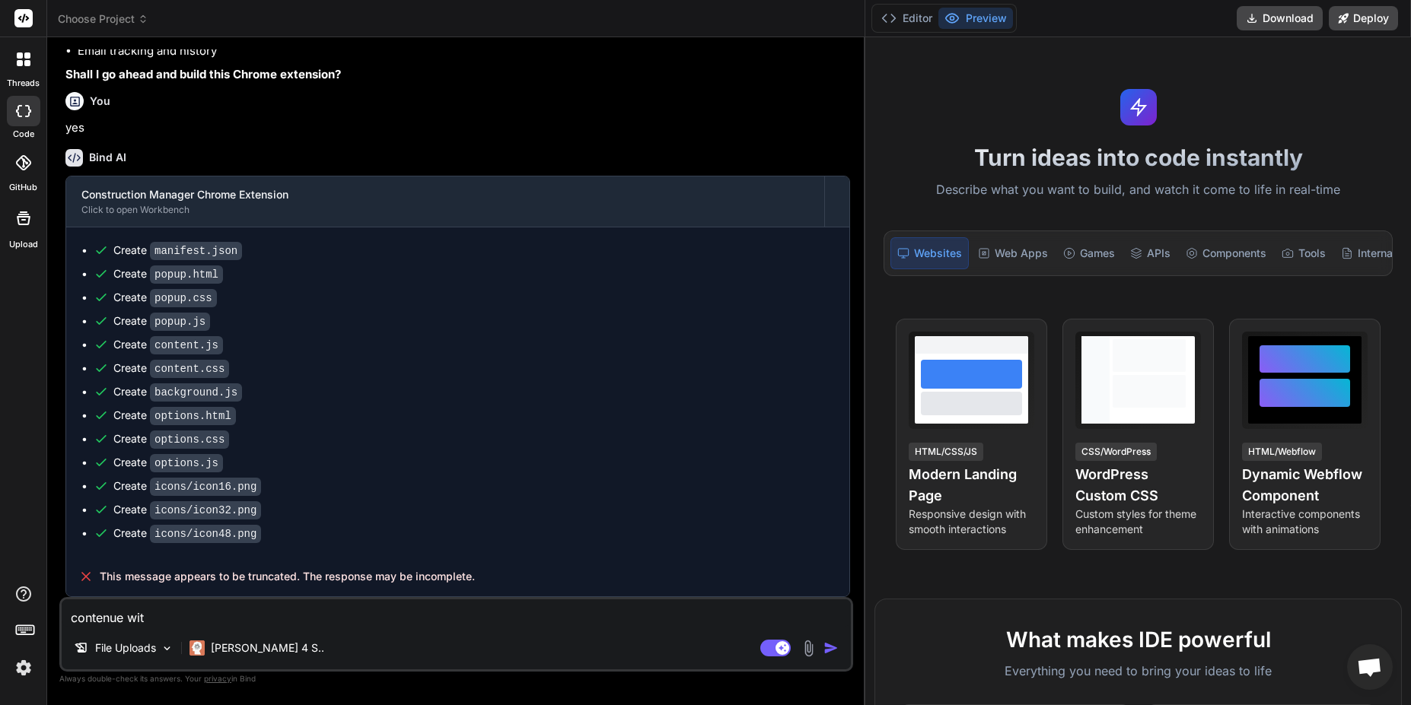
type textarea "contenue with"
type textarea "x"
type textarea "contenue with"
type textarea "x"
type textarea "contenue with b"
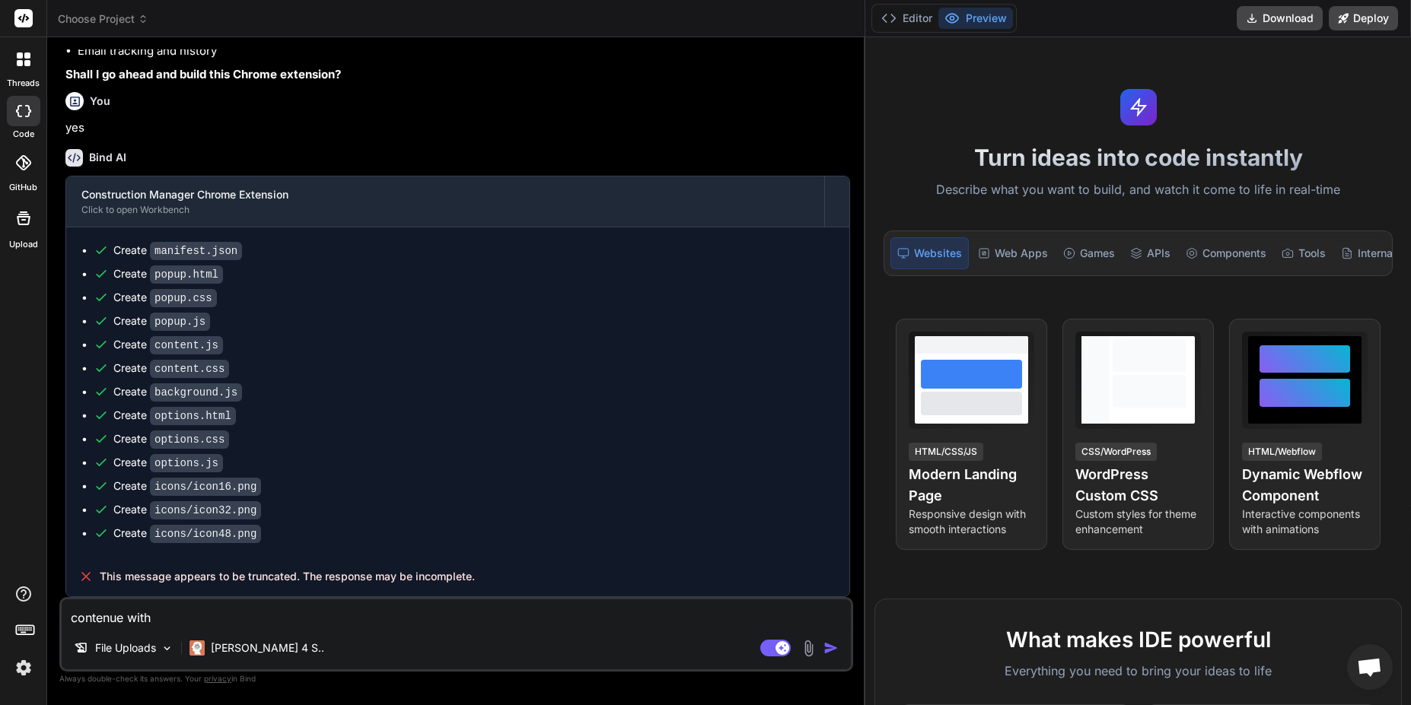
type textarea "x"
type textarea "contenue with bu"
type textarea "x"
type textarea "contenue with buu"
type textarea "x"
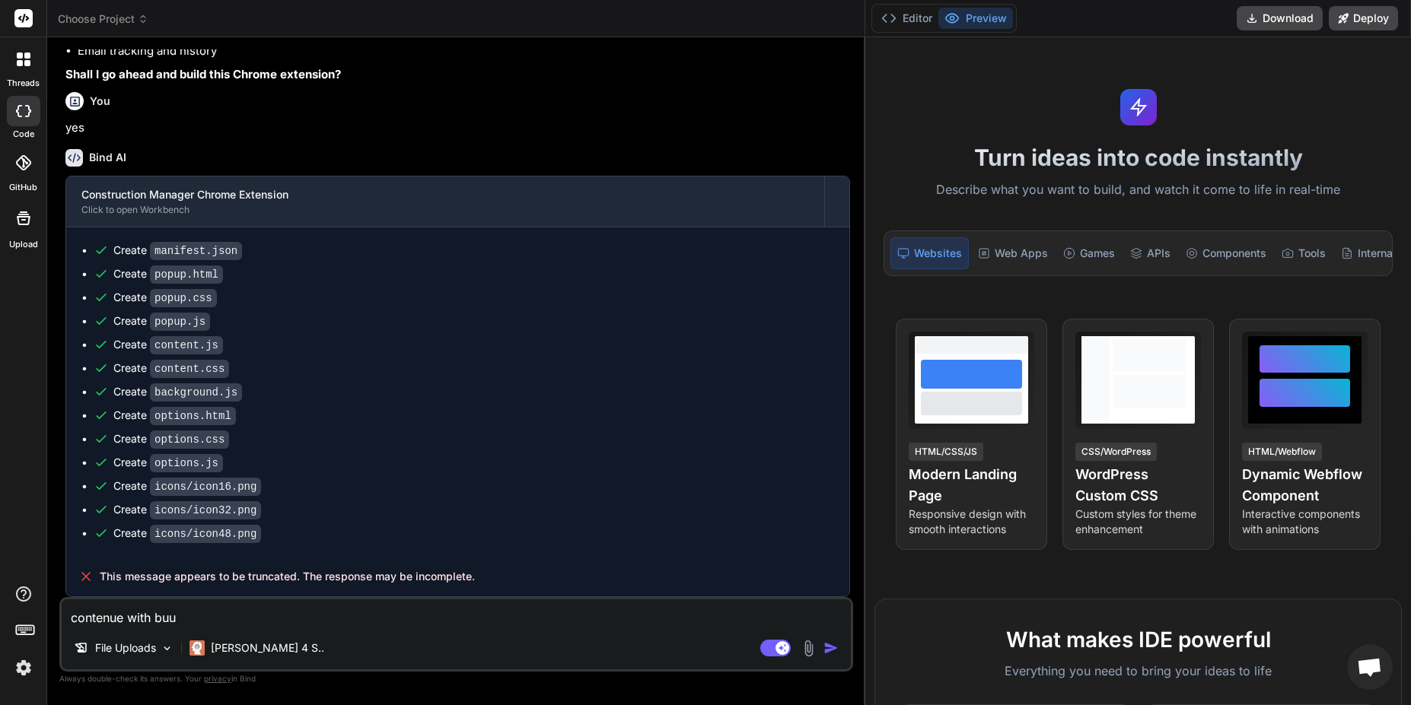
type textarea "contenue with bu"
type textarea "x"
type textarea "contenue with bui"
type textarea "x"
type textarea "contenue with buil"
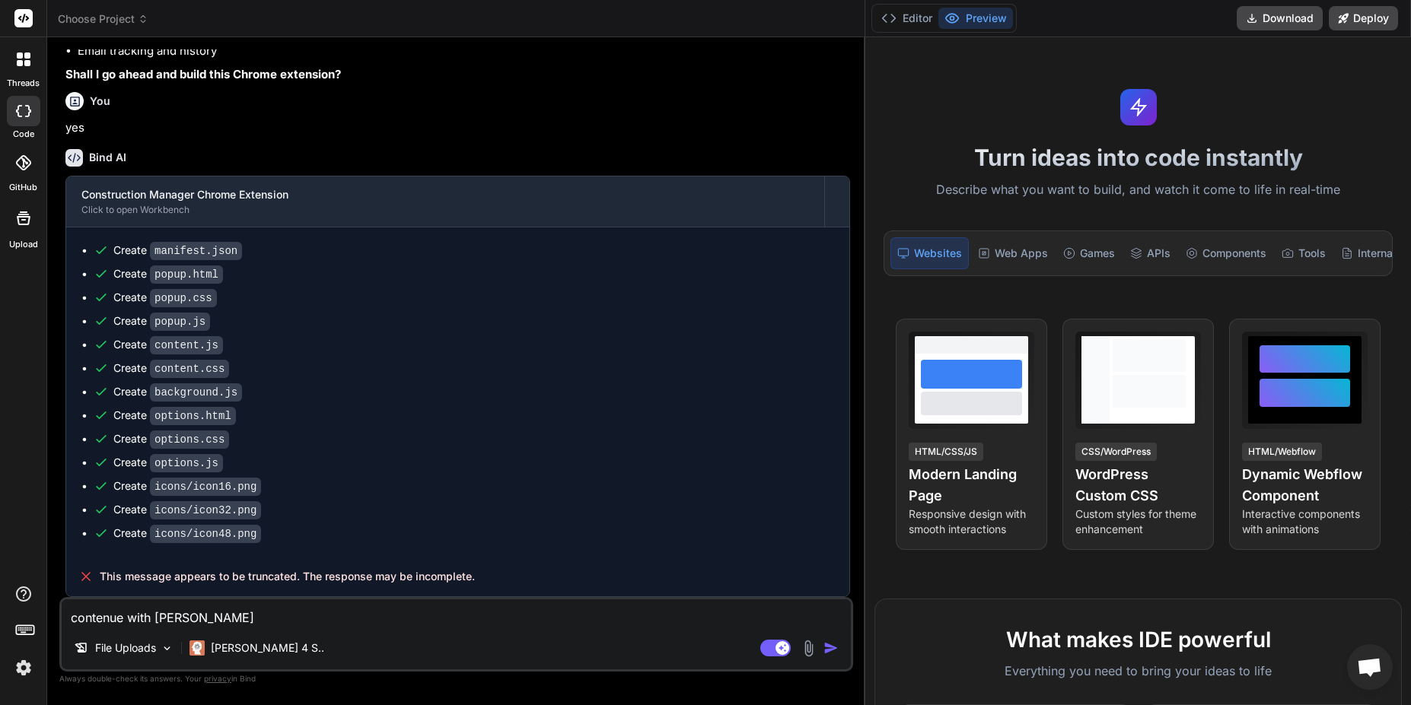
type textarea "x"
type textarea "contenue with build"
type textarea "x"
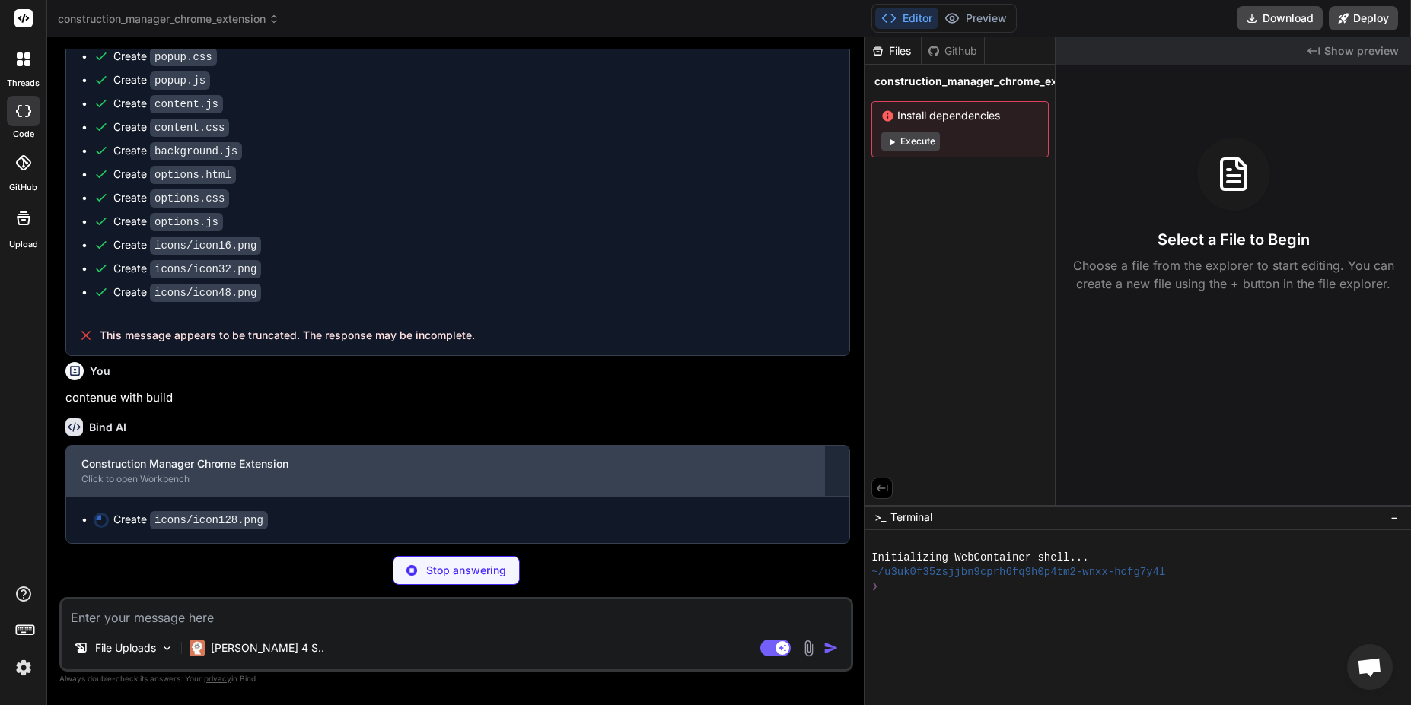
scroll to position [641, 0]
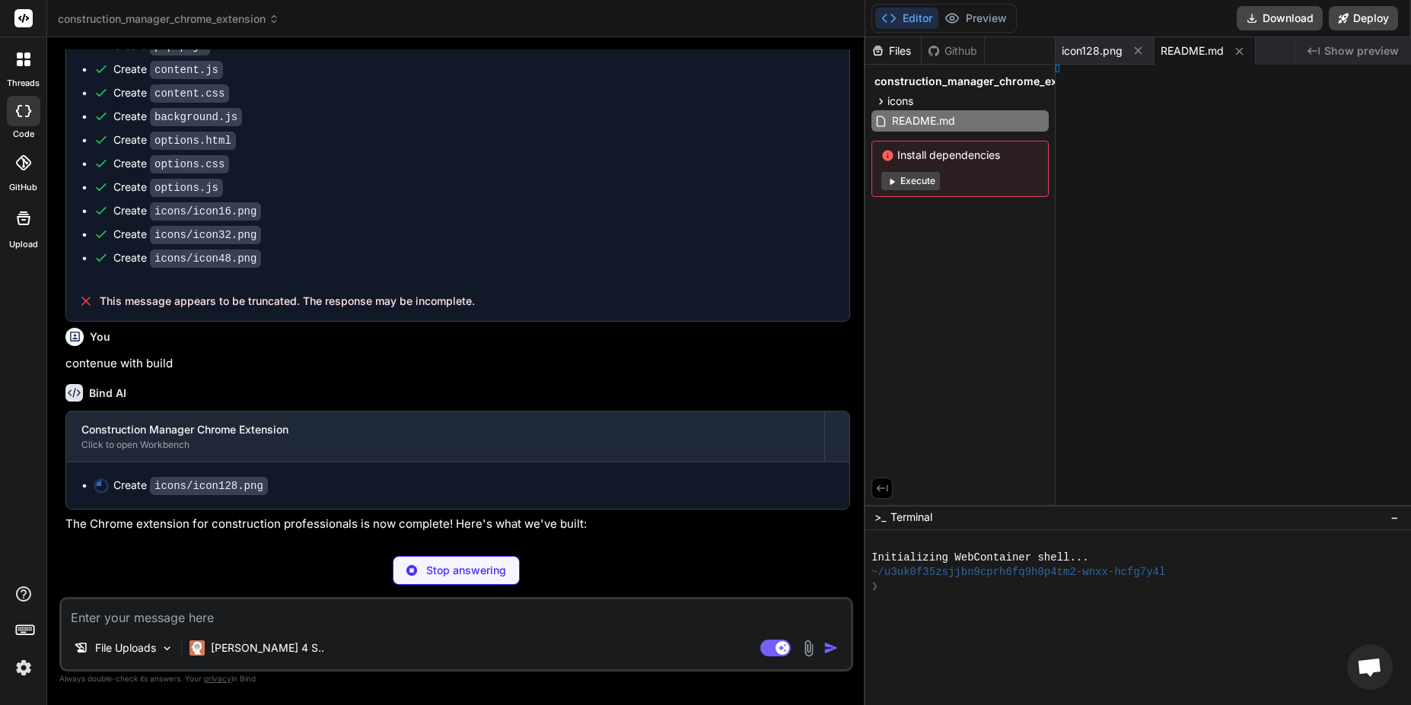
type textarea "x"
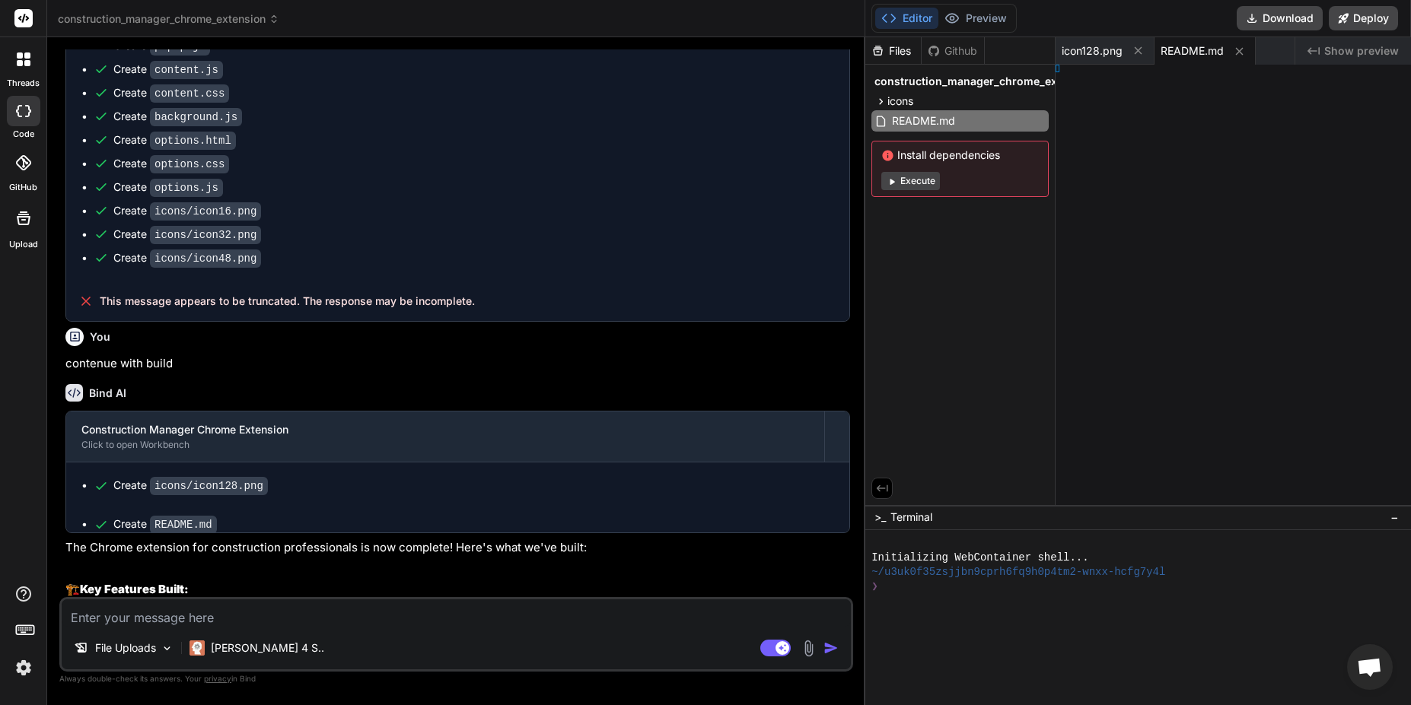
type textarea "--- **Built for the Construction Industry** - This extension was designed with …"
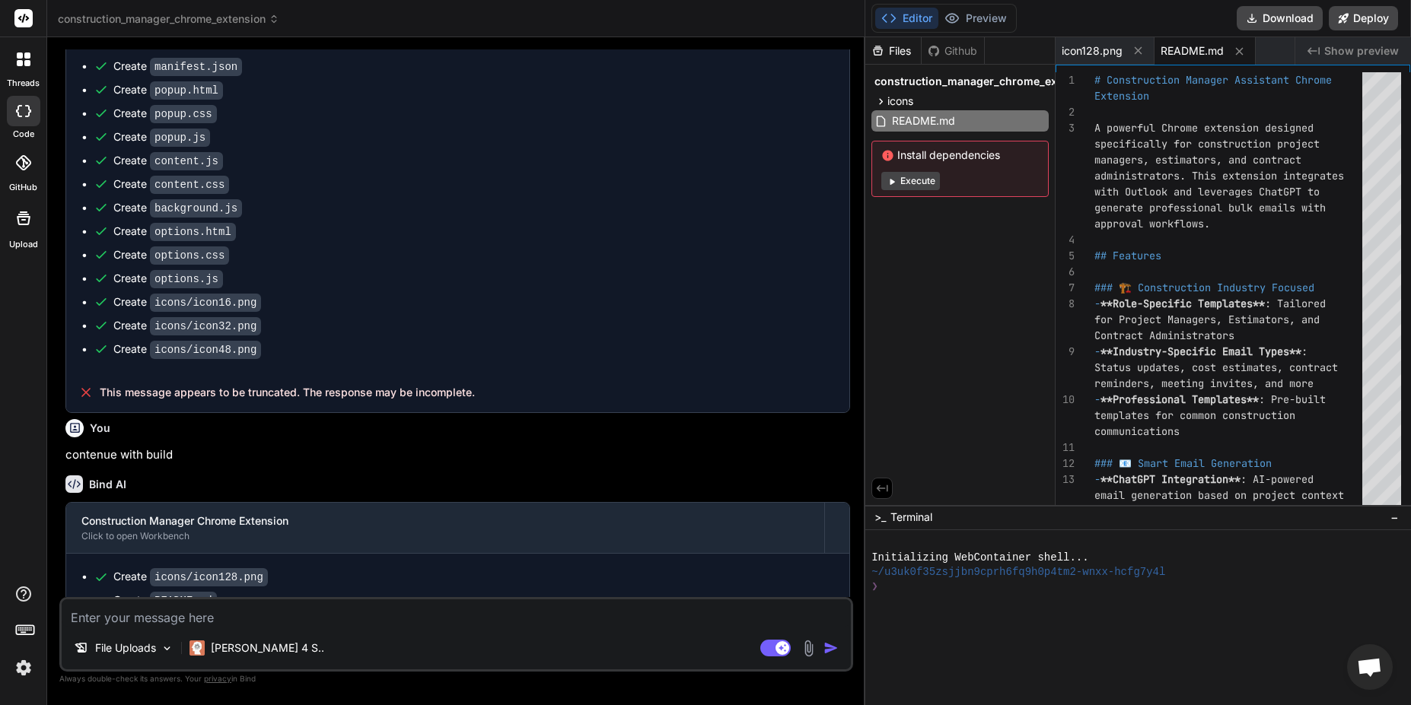
scroll to position [591, 0]
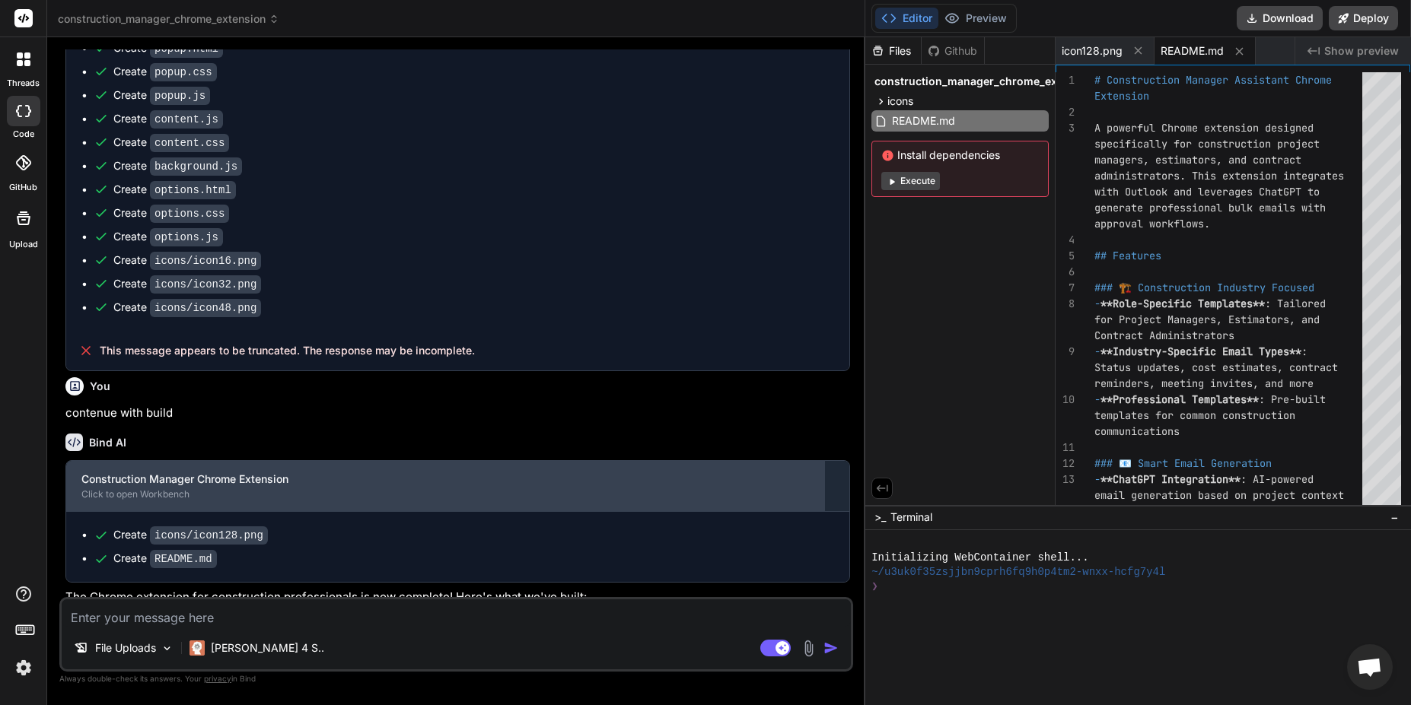
click at [163, 501] on div "Click to open Workbench" at bounding box center [445, 495] width 728 height 12
click at [163, 487] on div "Construction Manager Chrome Extension" at bounding box center [445, 479] width 728 height 15
click at [162, 487] on div "Construction Manager Chrome Extension" at bounding box center [445, 479] width 728 height 15
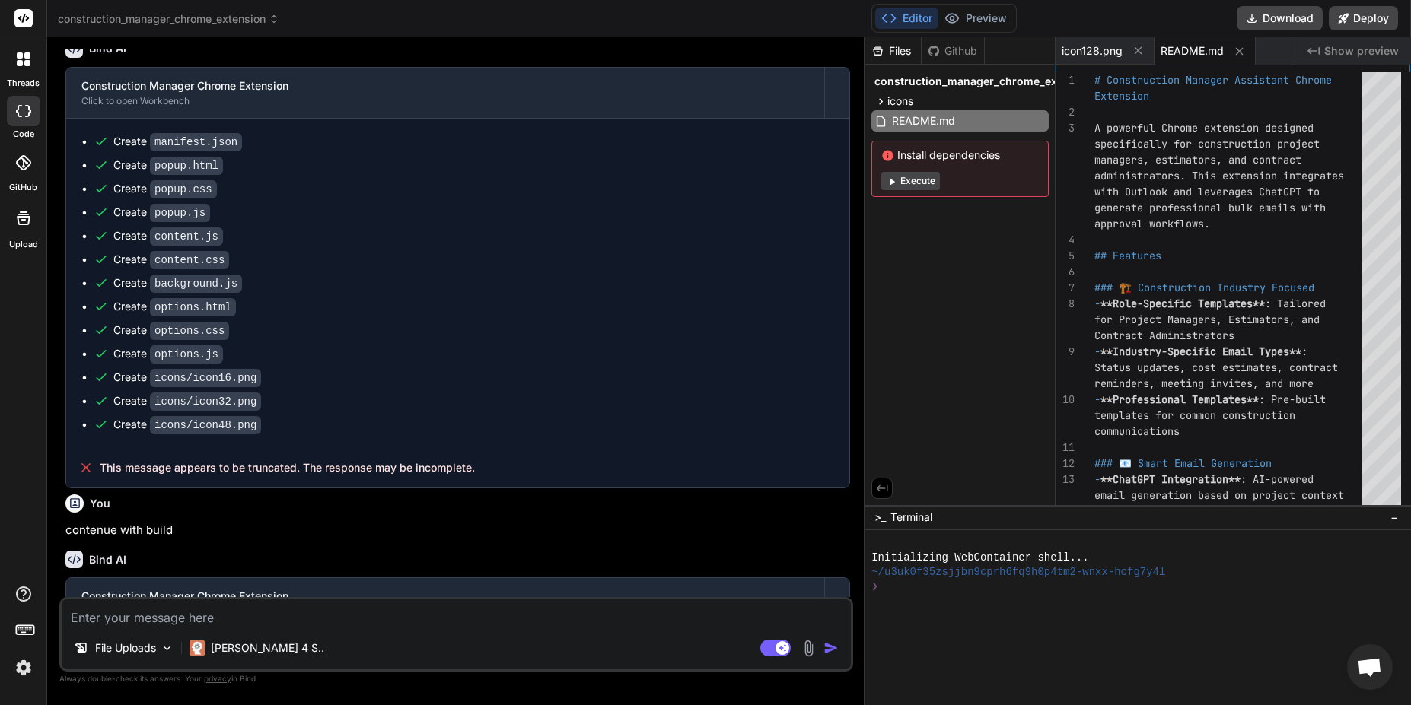
scroll to position [135, 0]
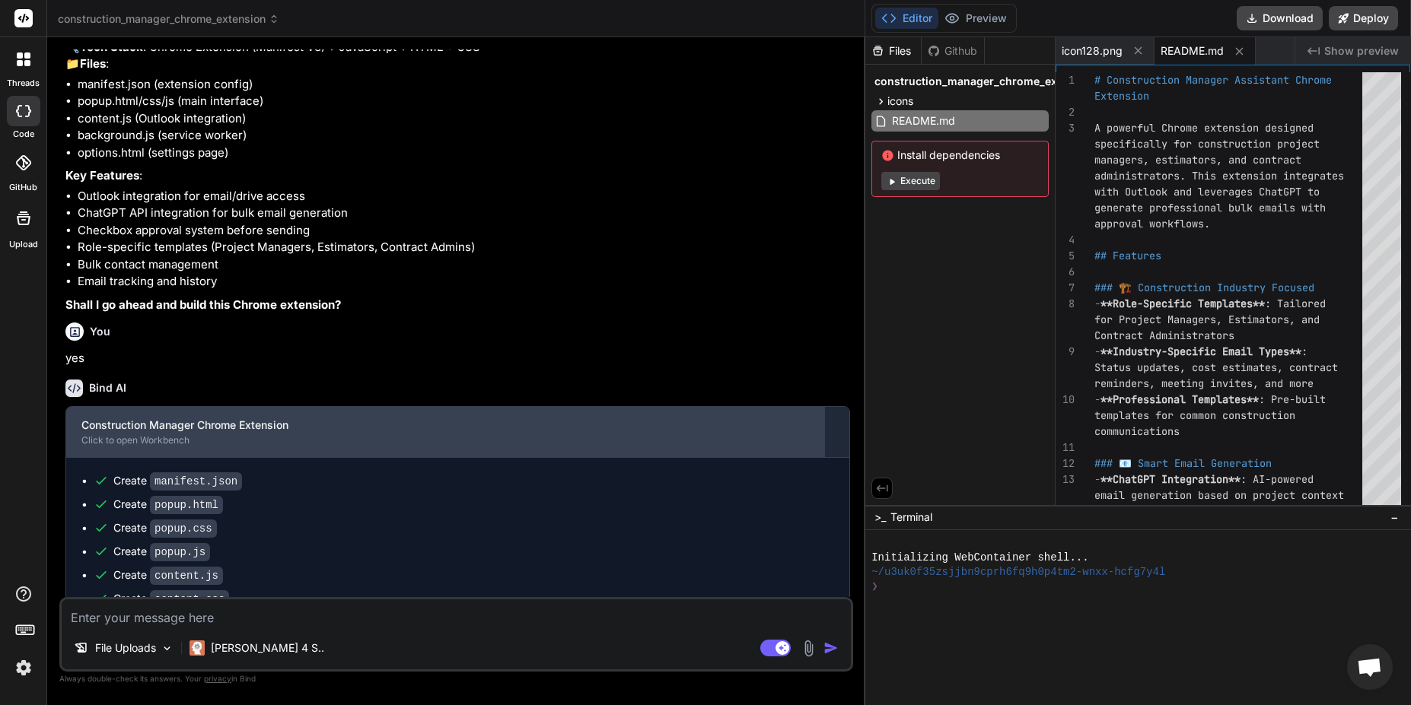
click at [162, 433] on div "Construction Manager Chrome Extension" at bounding box center [445, 425] width 728 height 15
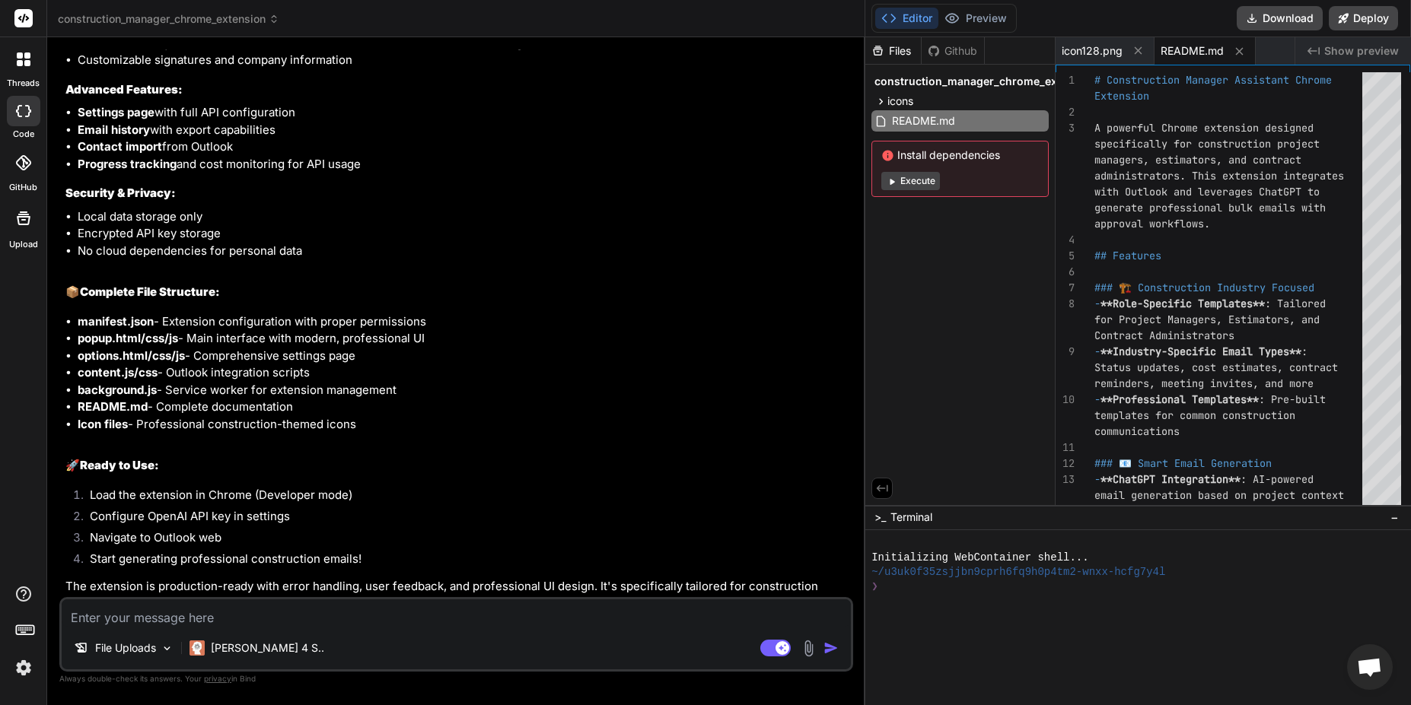
scroll to position [1413, 0]
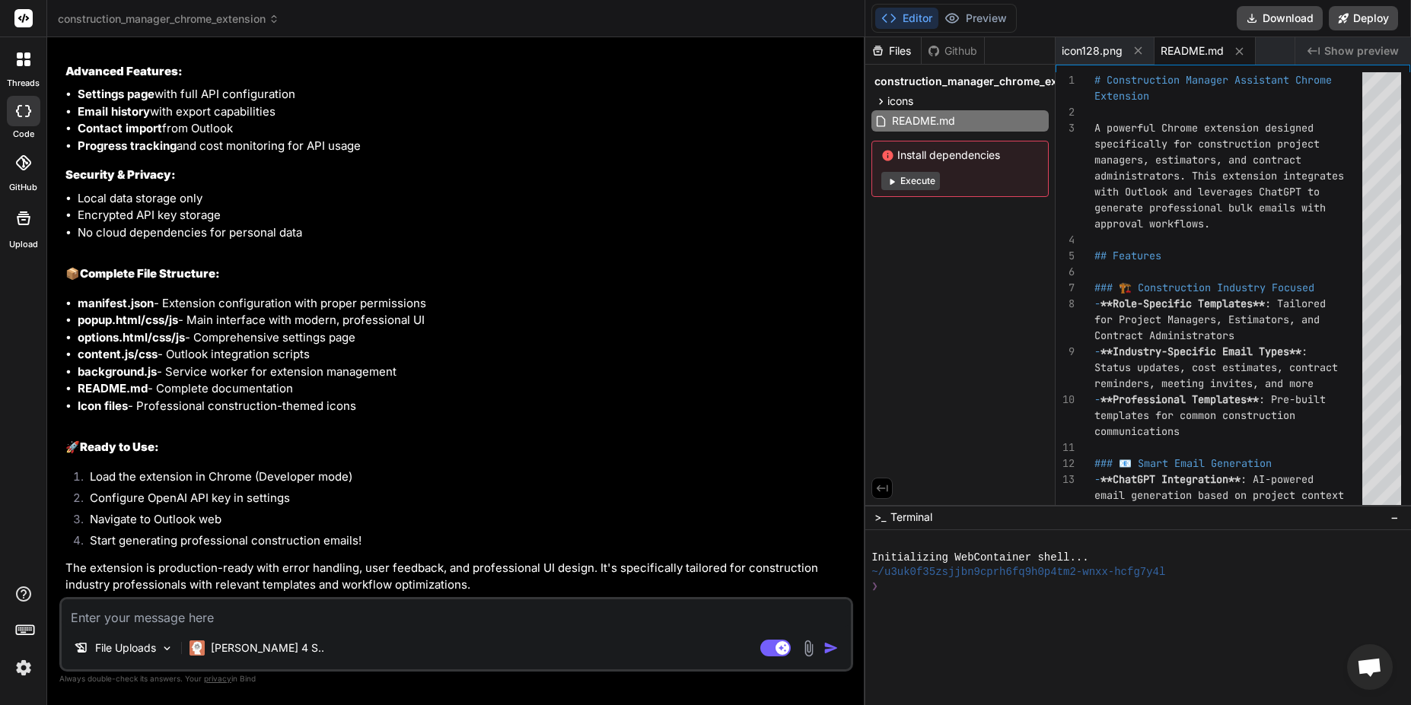
click at [183, 617] on textarea at bounding box center [456, 613] width 789 height 27
click at [917, 181] on button "Execute" at bounding box center [910, 181] width 59 height 18
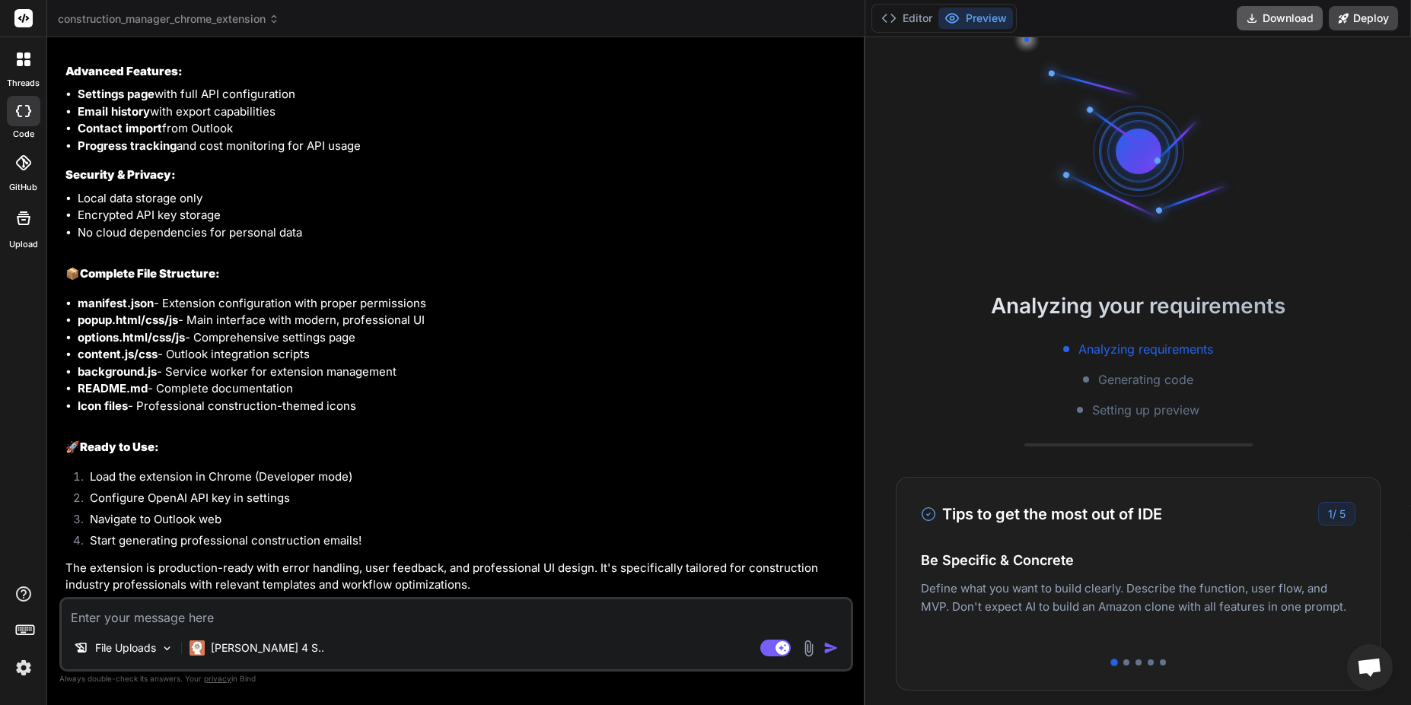
click at [1279, 22] on button "Download" at bounding box center [1280, 18] width 86 height 24
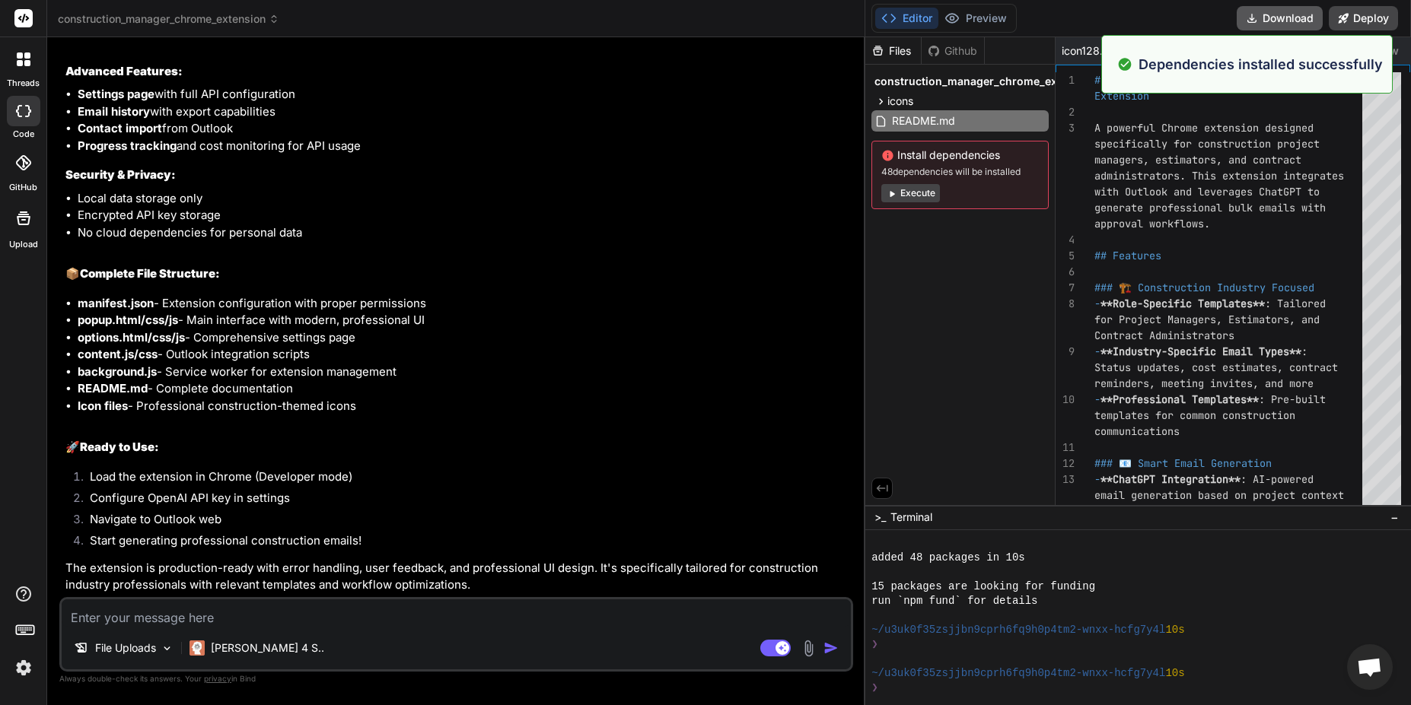
scroll to position [116, 0]
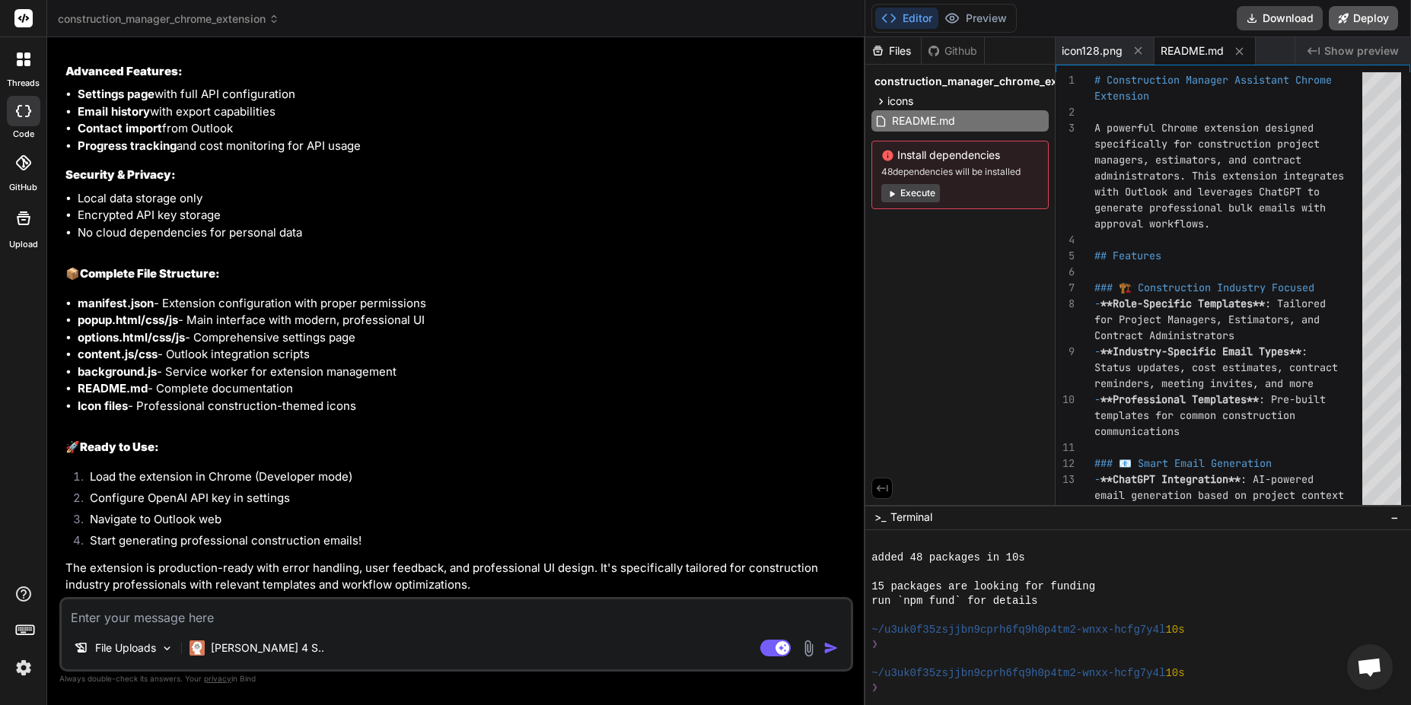
click at [1362, 17] on button "Deploy" at bounding box center [1363, 18] width 69 height 24
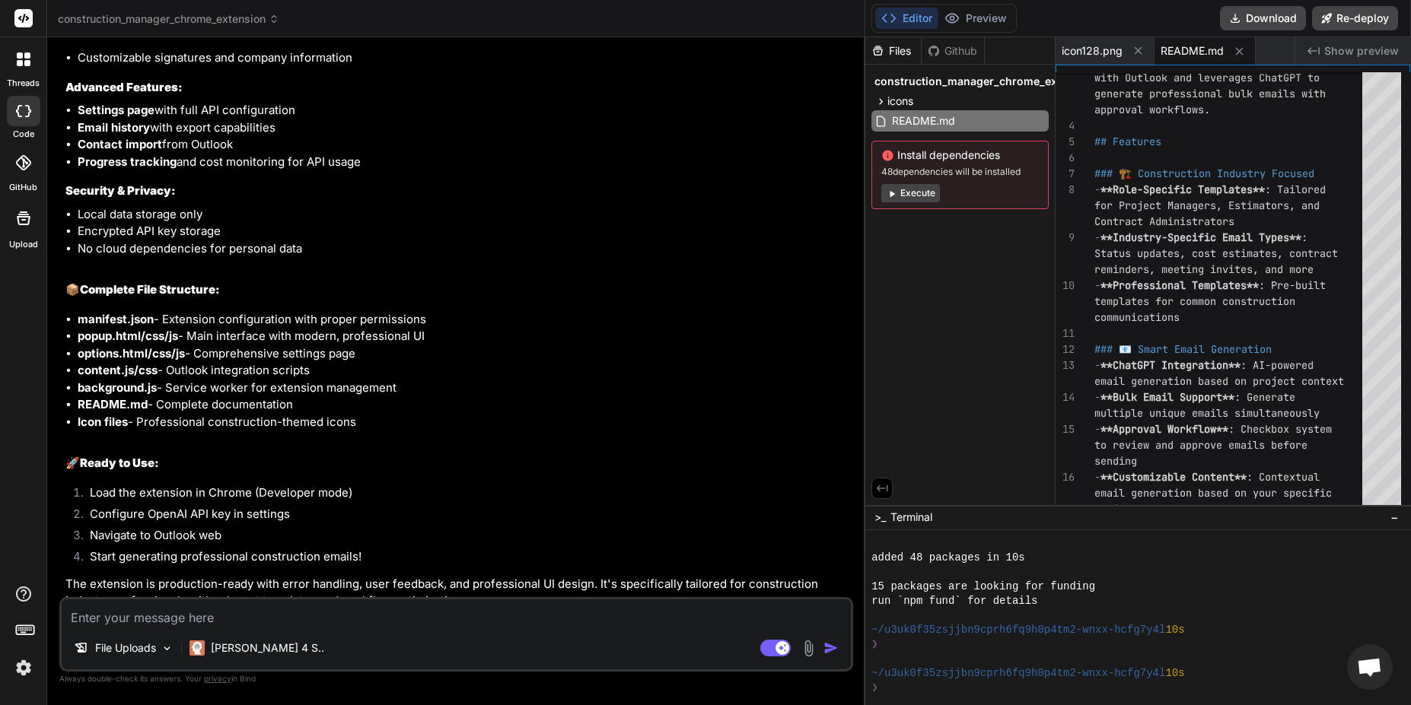
scroll to position [1637, 0]
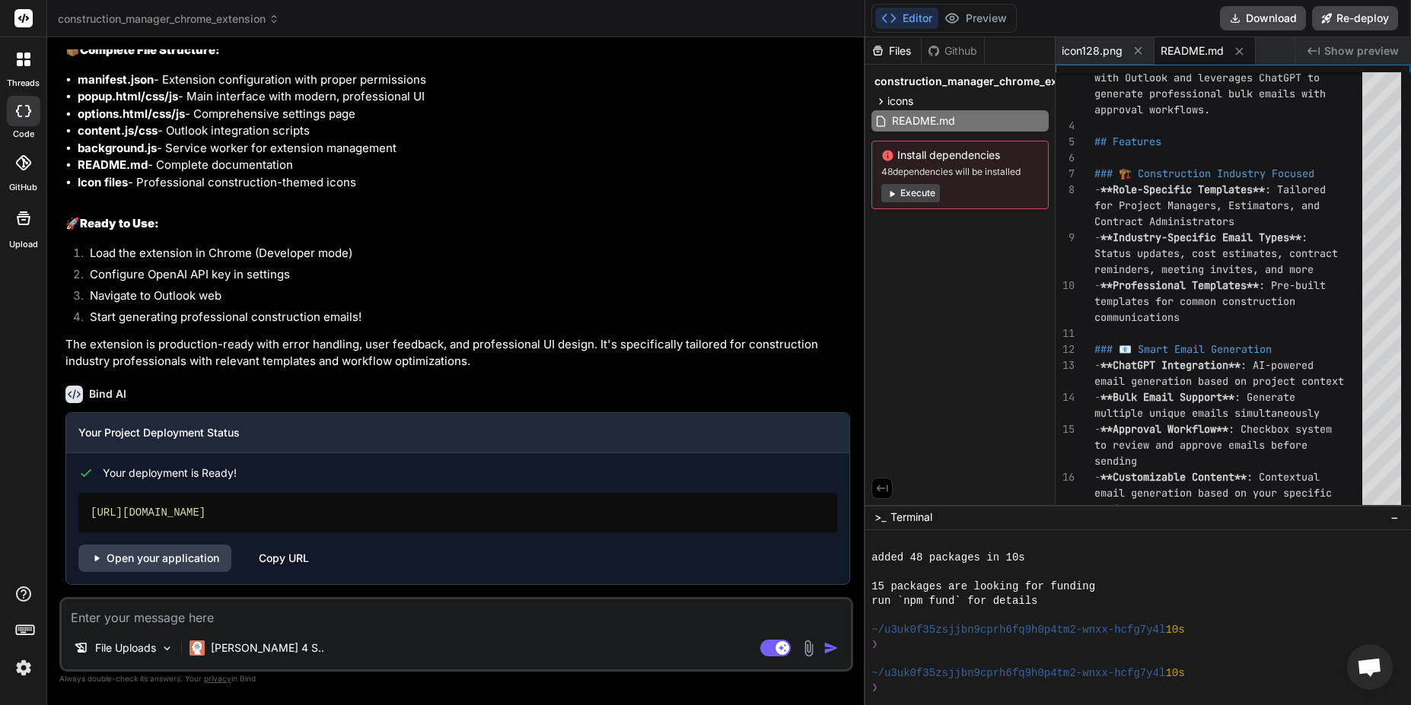
click at [245, 510] on div "https://constructionmanagerchromeextension.vercel.app" at bounding box center [457, 513] width 759 height 40
copy div "https://constructionmanagerchromeextension.vercel.app"
click at [912, 196] on button "Execute" at bounding box center [910, 193] width 59 height 18
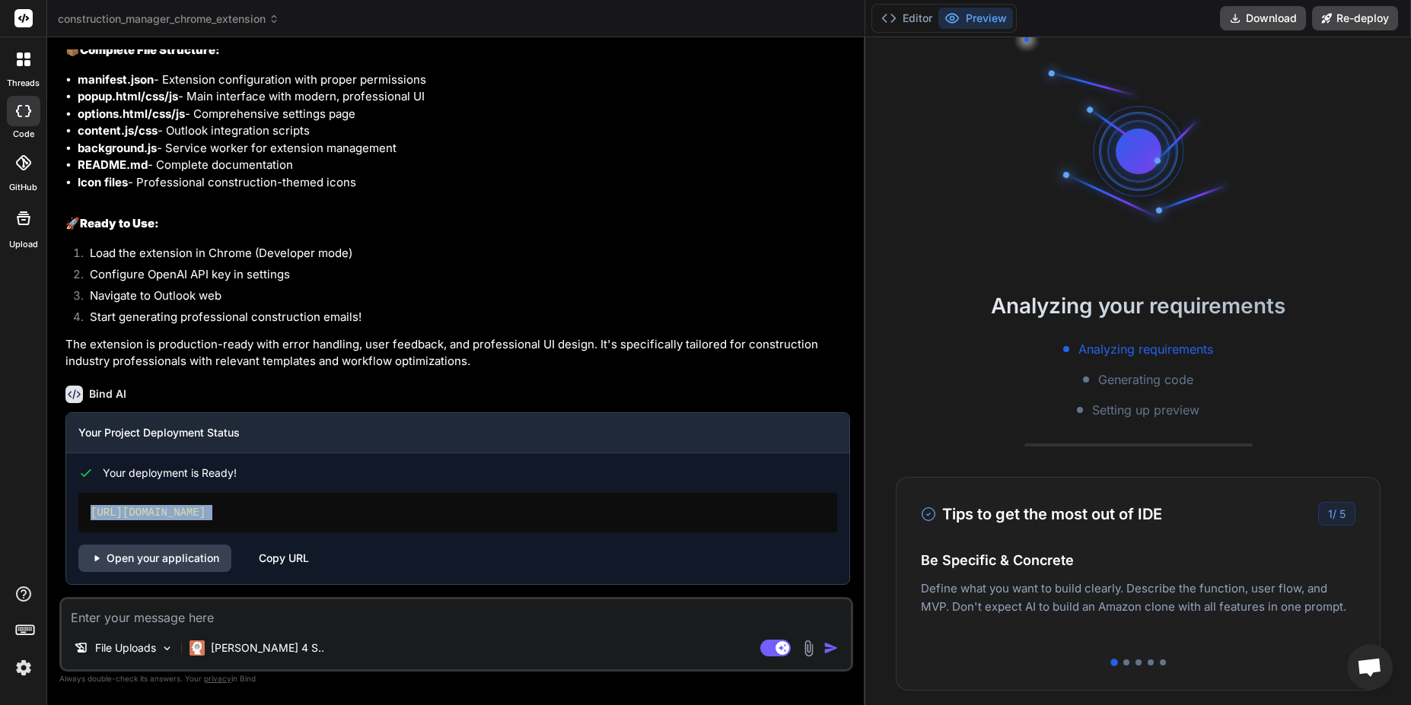
scroll to position [289, 0]
type textarea "x"
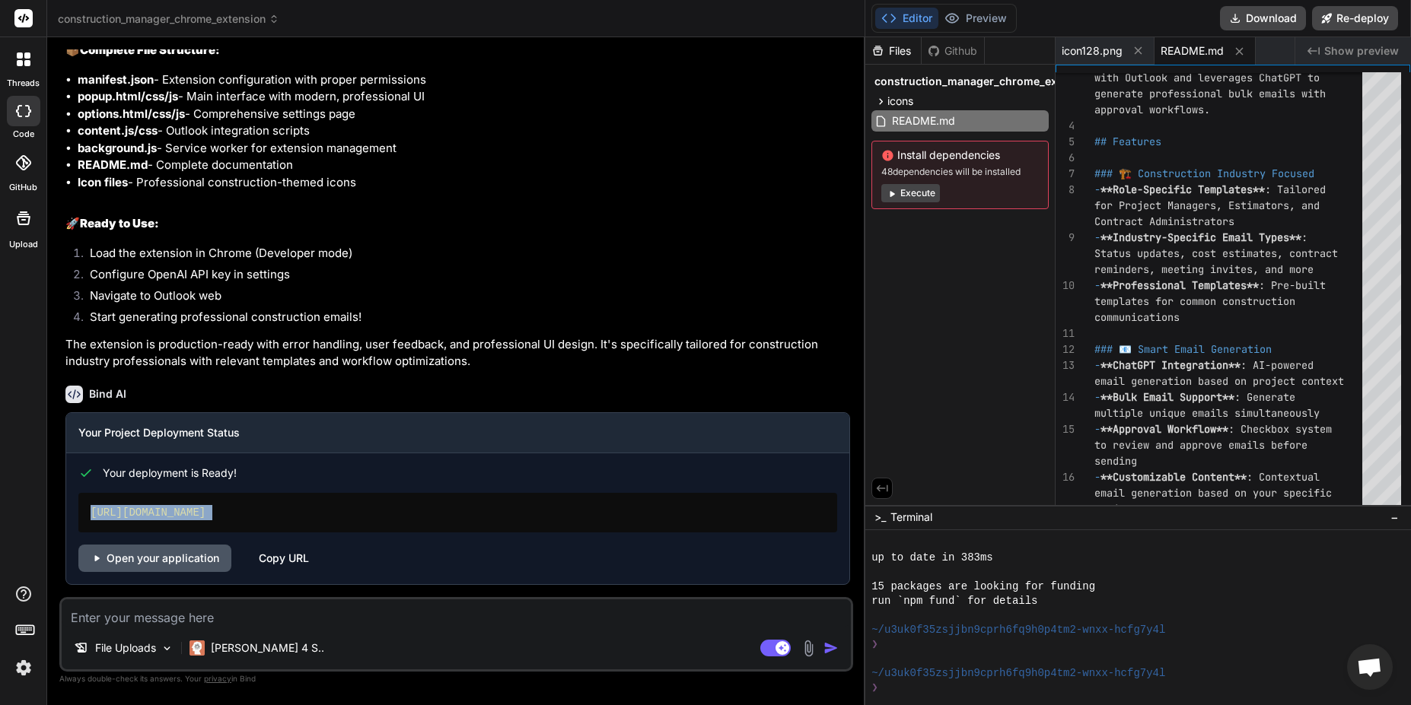
click at [187, 557] on link "Open your application" at bounding box center [154, 558] width 153 height 27
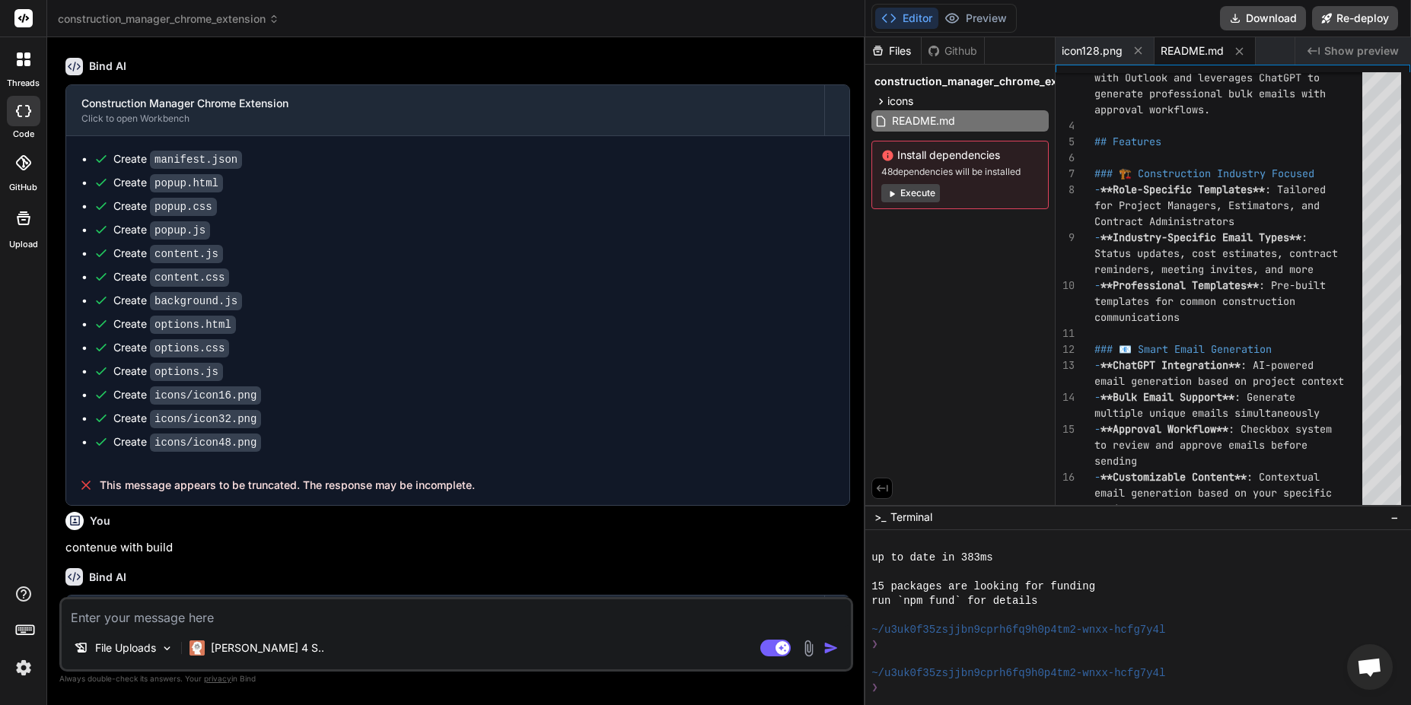
scroll to position [0, 0]
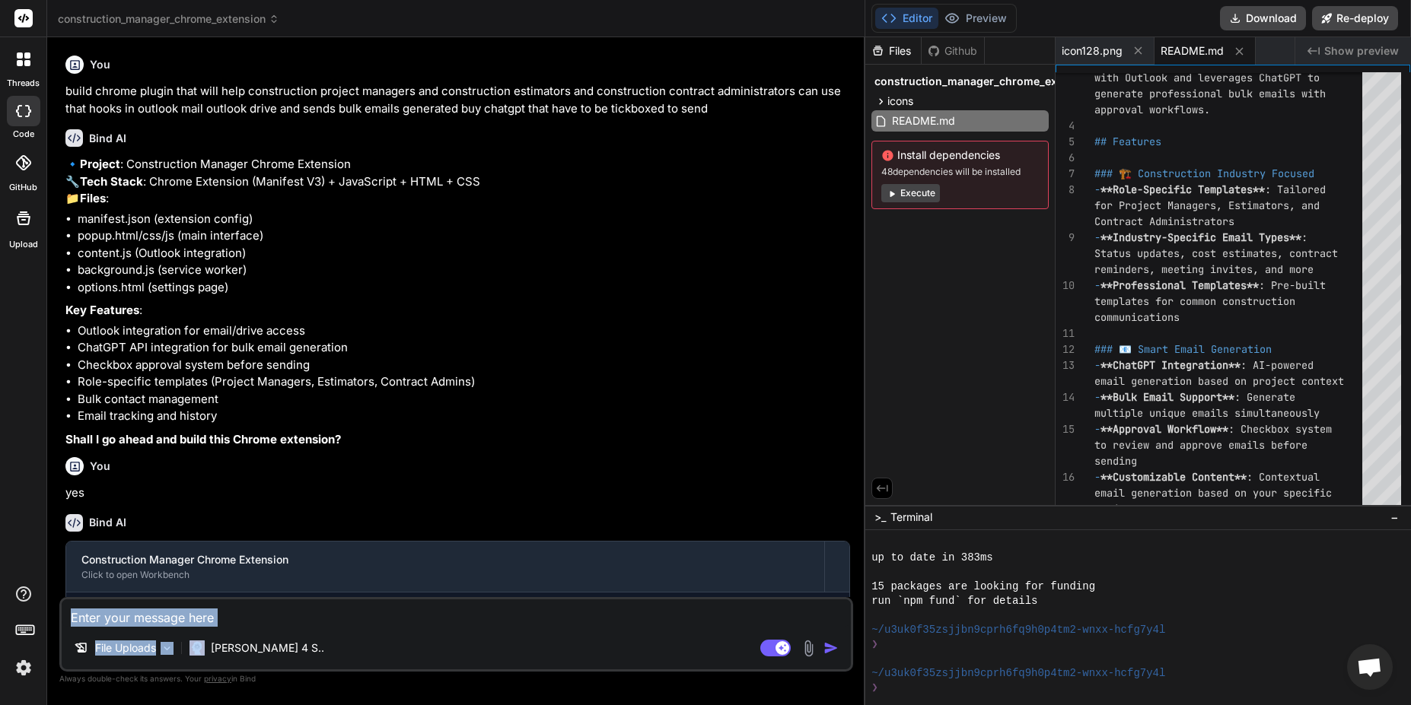
click at [219, 631] on div "File Uploads Claude 4 S.. Agent Mode. When this toggle is activated, AI automat…" at bounding box center [456, 634] width 794 height 75
click at [219, 625] on textarea at bounding box center [456, 613] width 789 height 27
type textarea "h"
type textarea "x"
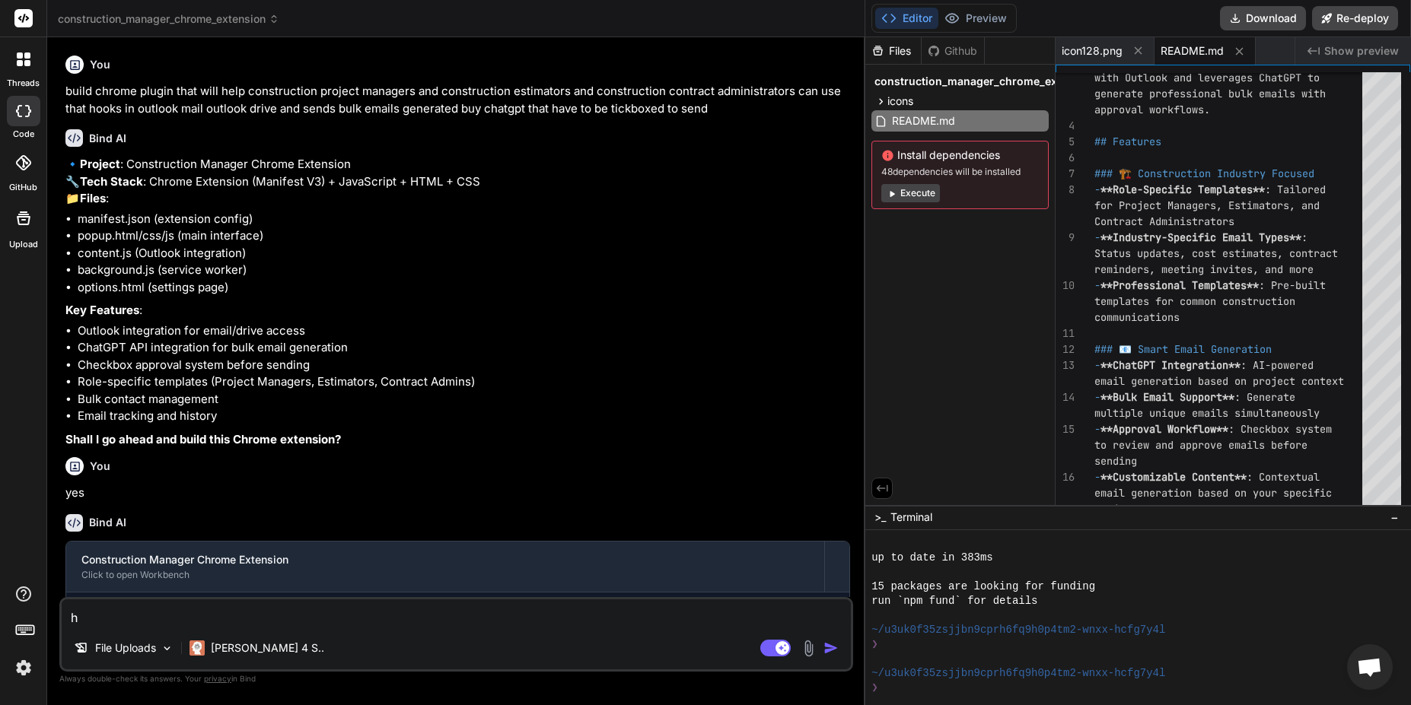
type textarea "ho"
type textarea "x"
type textarea "how"
type textarea "x"
type textarea "how"
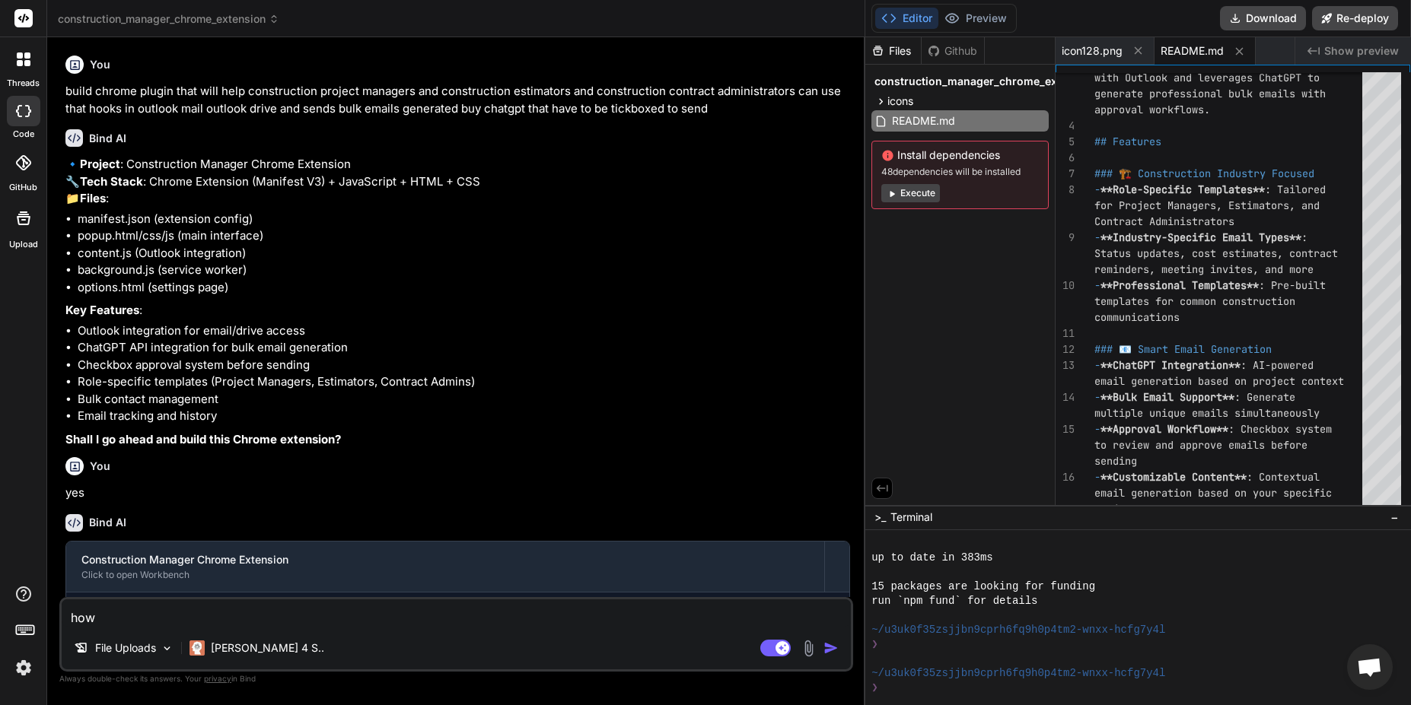
type textarea "x"
type textarea "how d"
type textarea "x"
type textarea "how do"
type textarea "x"
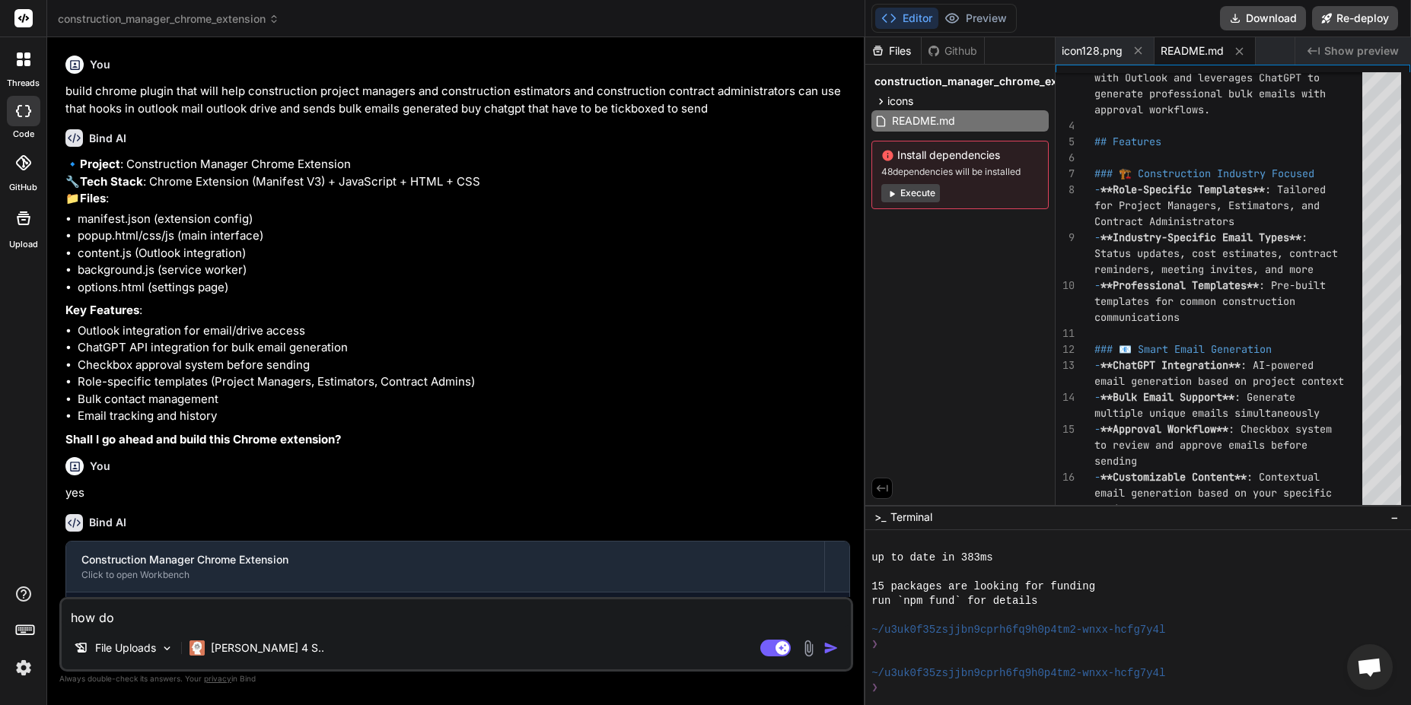
type textarea "how do"
type textarea "x"
type textarea "how do i"
type textarea "x"
type textarea "how do i"
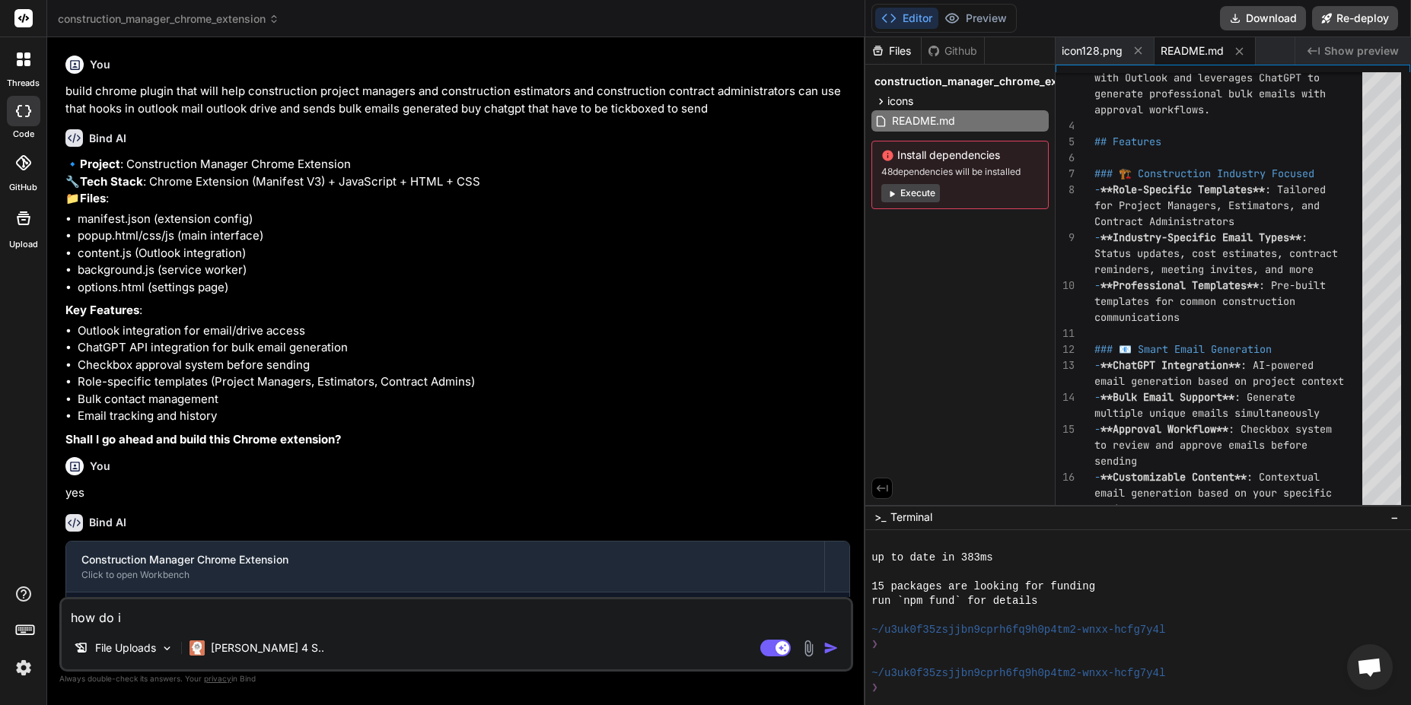
type textarea "x"
type textarea "how do i r"
type textarea "x"
type textarea "how do i re"
type textarea "x"
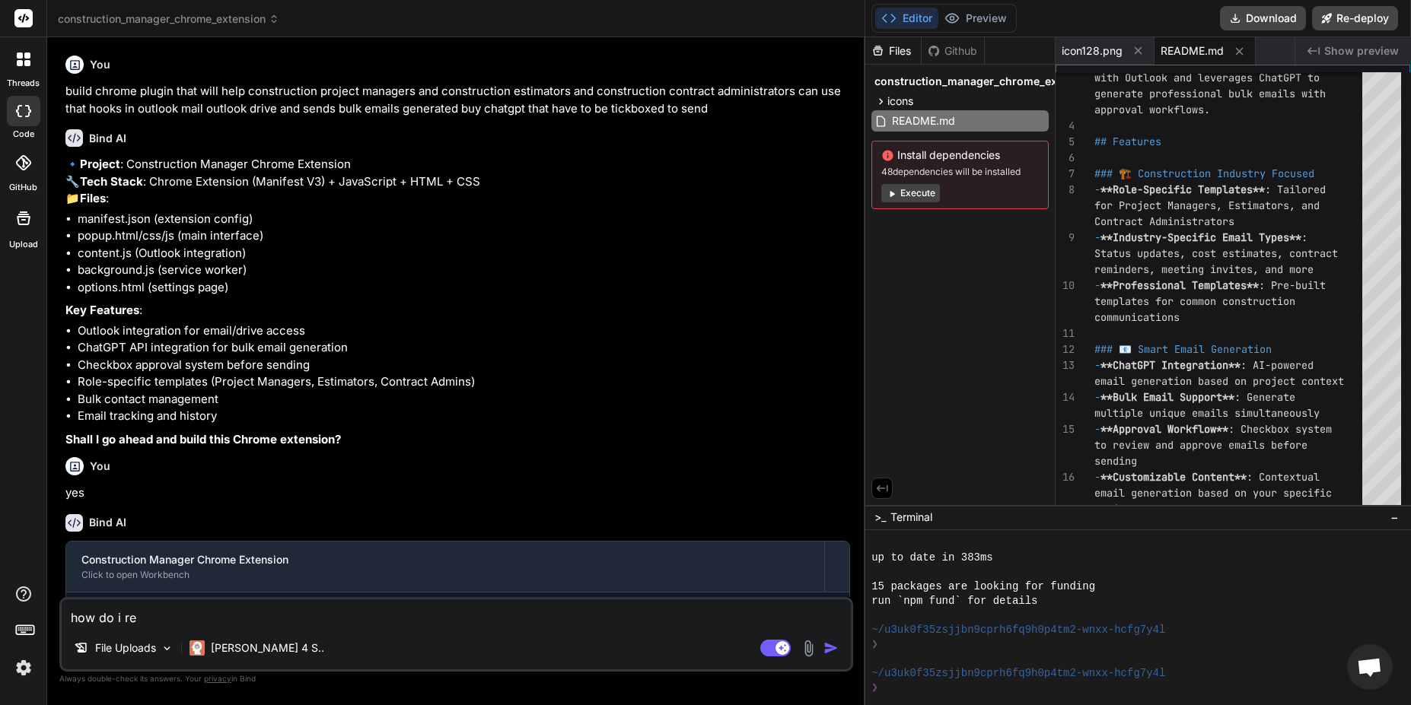
type textarea "how do i rem"
type textarea "x"
type textarea "how do i remo"
type textarea "x"
type textarea "how do i remov"
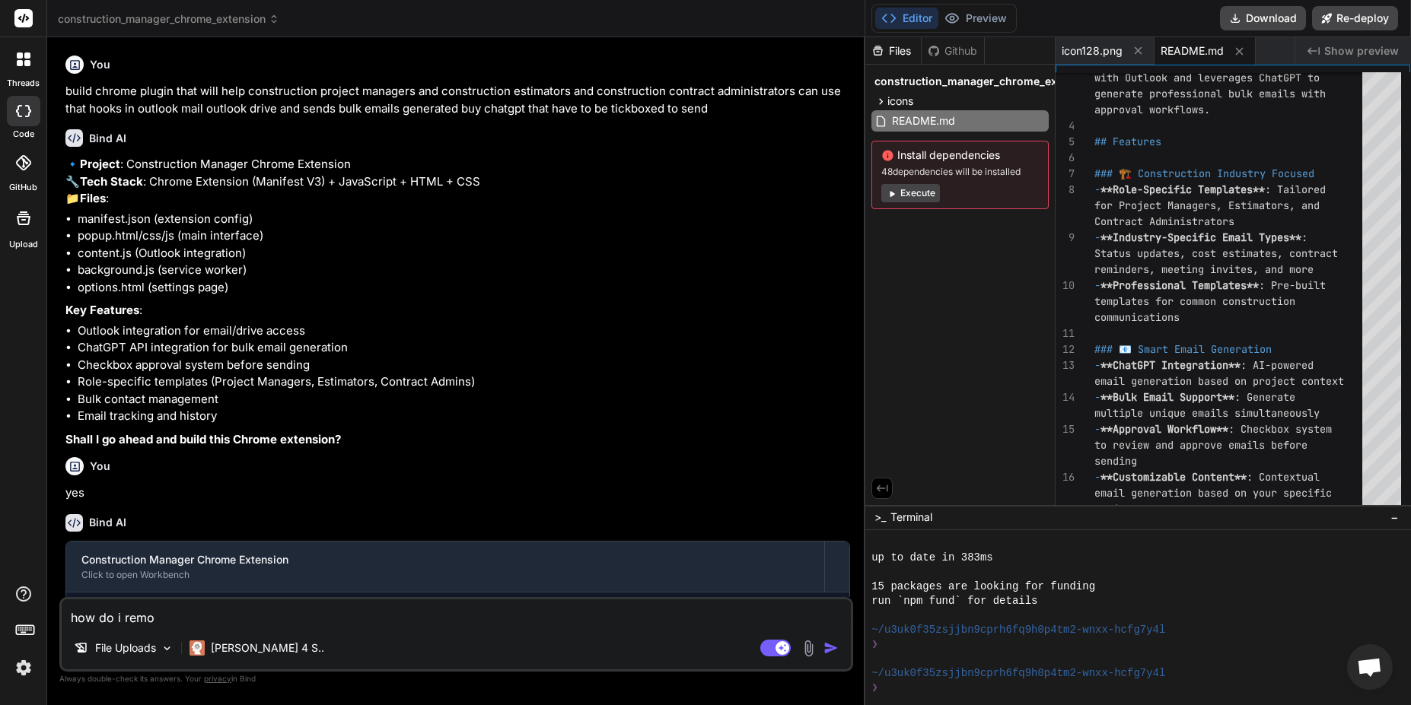
type textarea "x"
type textarea "how do i remove"
type textarea "x"
type textarea "how do i remove"
type textarea "x"
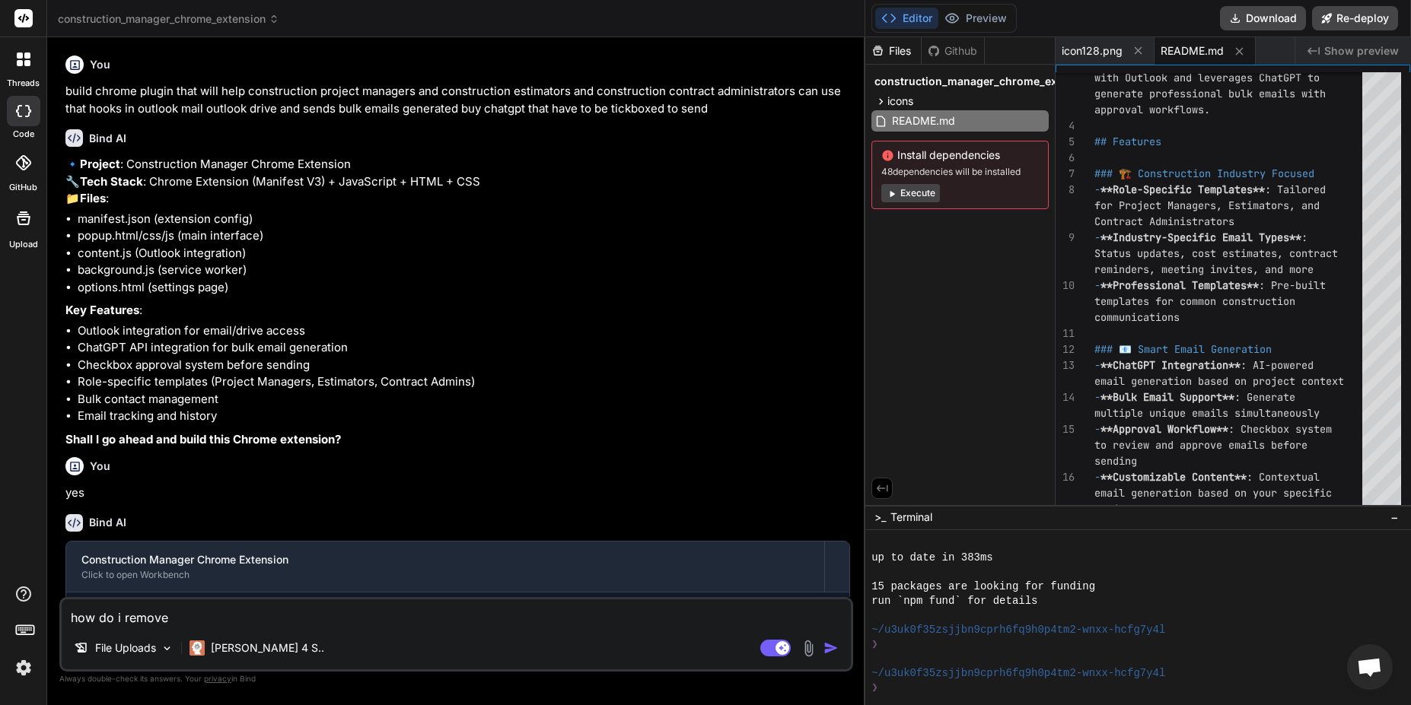
type textarea "how do i remove d"
type textarea "x"
type textarea "how do i remove de"
type textarea "x"
type textarea "how do i remove dep"
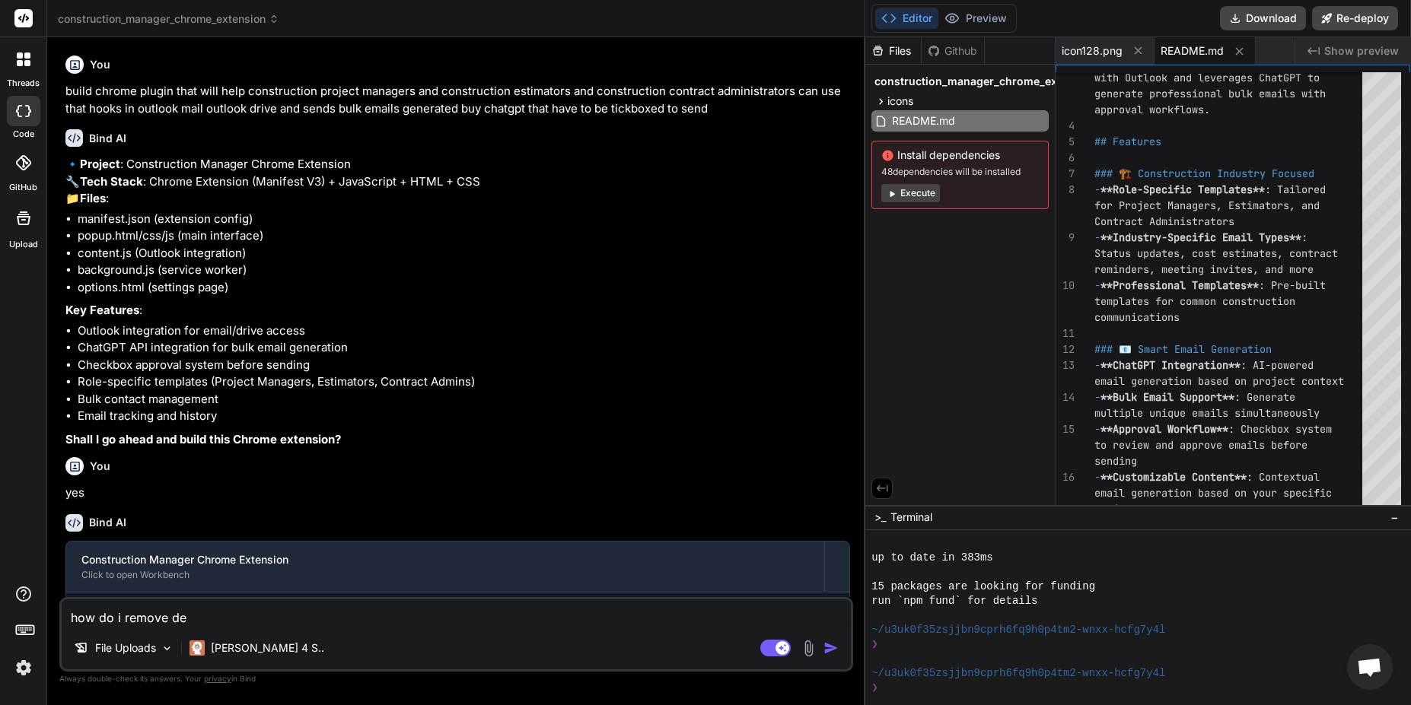
type textarea "x"
type textarea "how do i remove depl"
type textarea "x"
type textarea "how do i remove deplo"
type textarea "x"
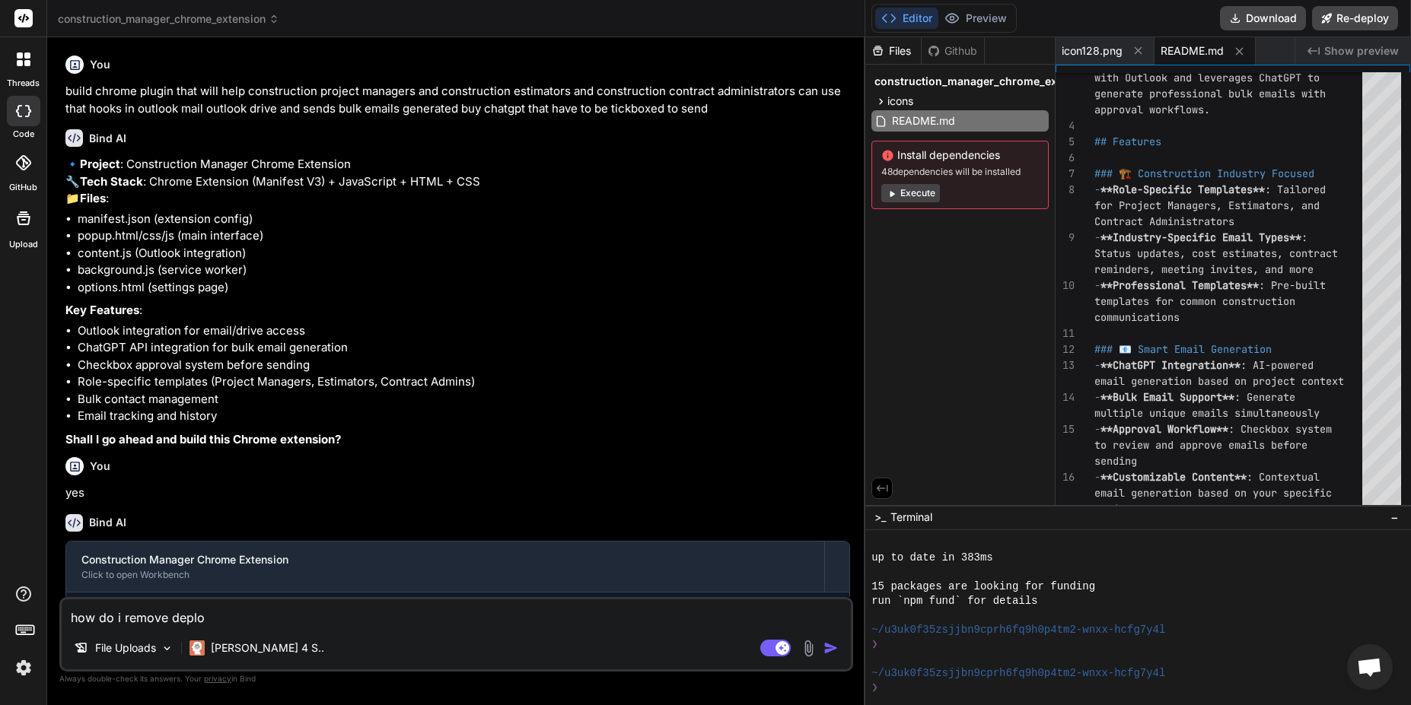
type textarea "how do i remove deploy"
type textarea "x"
type textarea "how do i remove deploym"
type textarea "x"
type textarea "how do i remove deploymn"
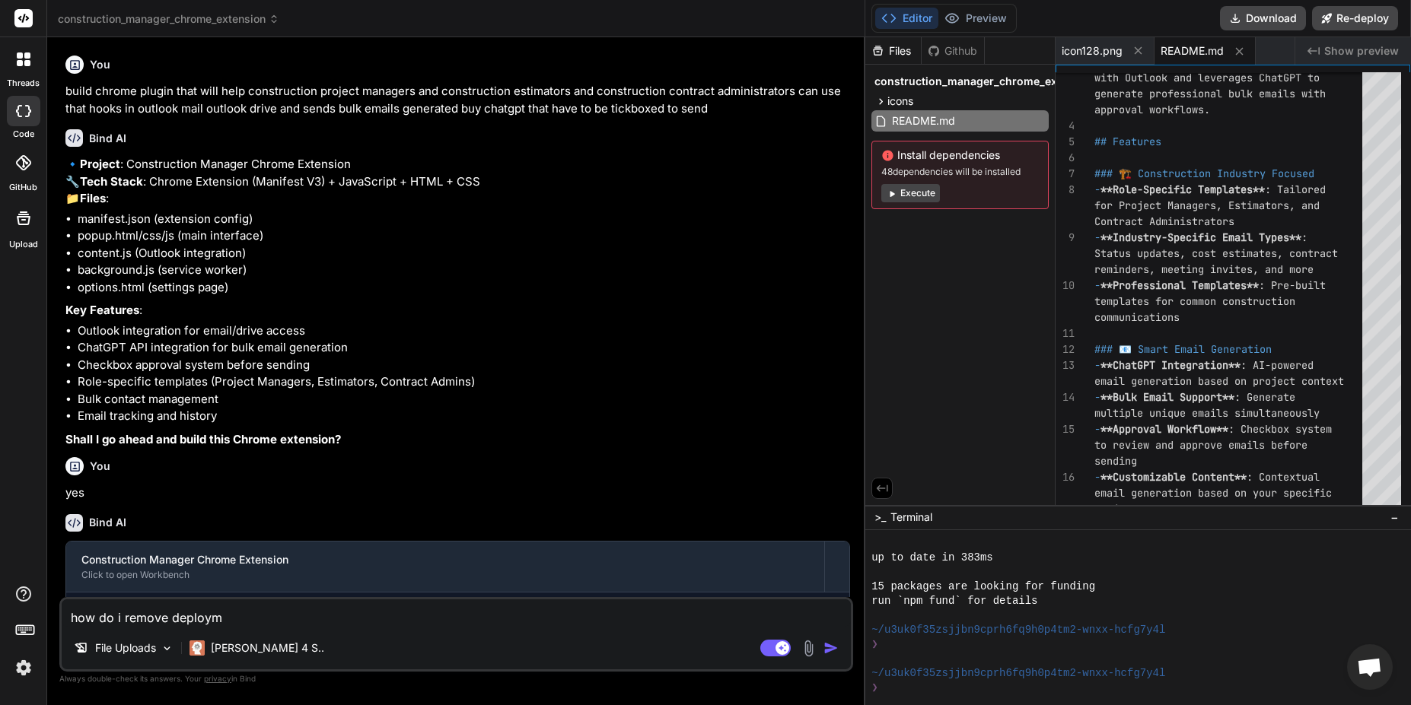
type textarea "x"
type textarea "how do i remove deploymne"
type textarea "x"
type textarea "how do i remove deploymnet"
type textarea "x"
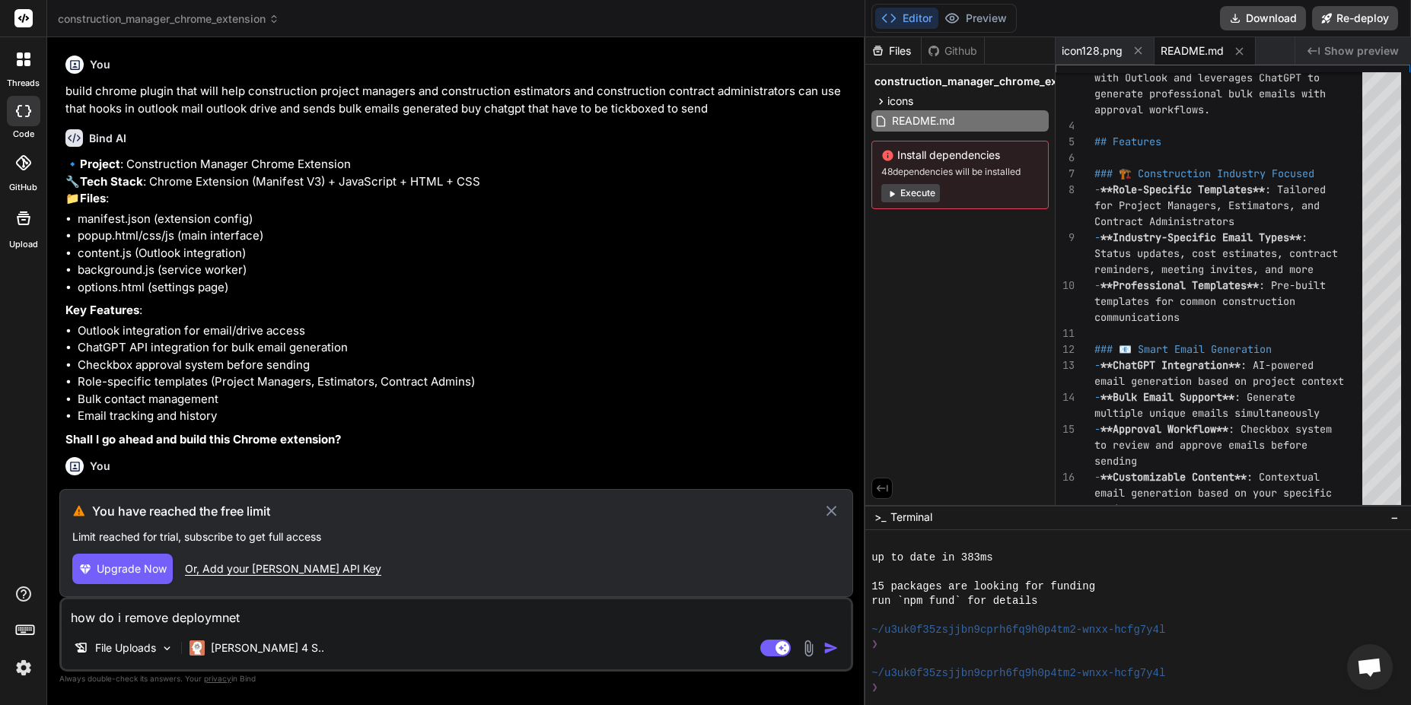
type textarea "how do i remove deploymnet"
click at [218, 571] on div "Or, Add your Claude API Key" at bounding box center [283, 569] width 196 height 15
type textarea "x"
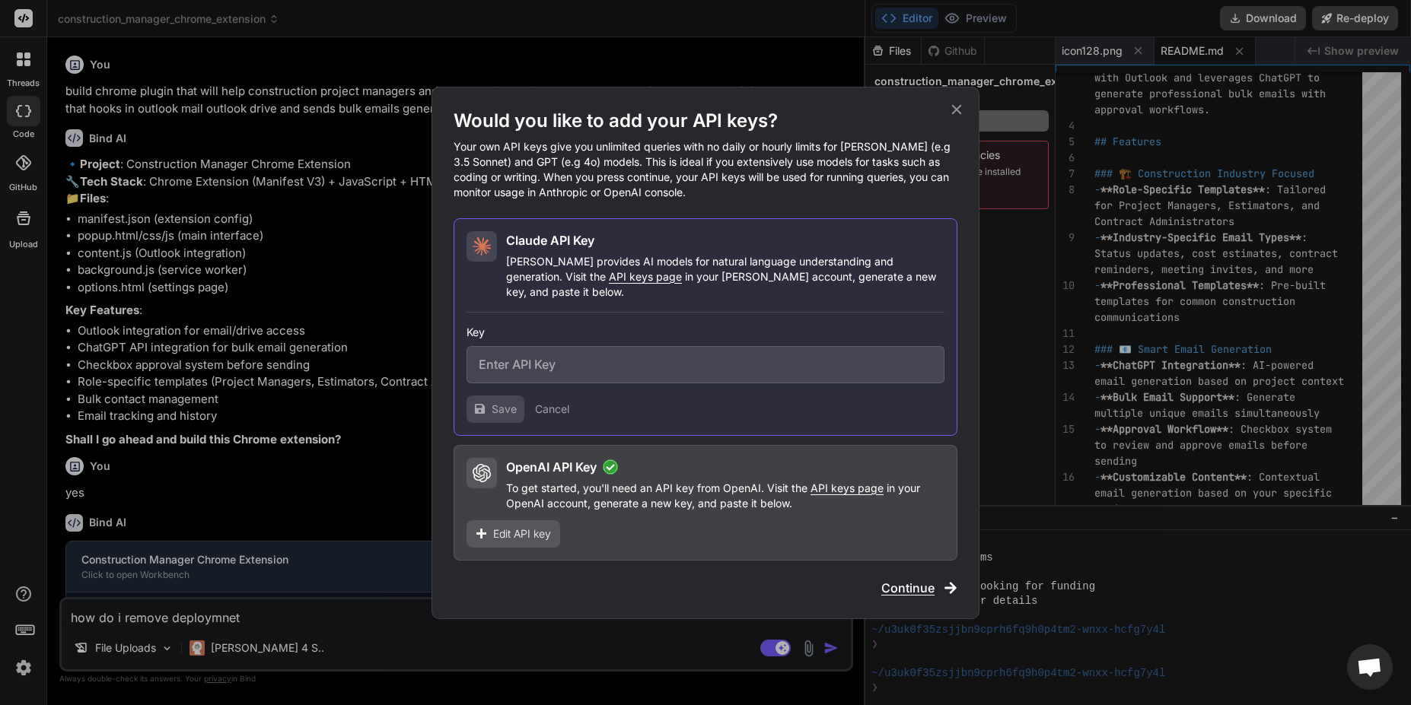
click at [587, 472] on div "OpenAI API Key To get started, you'll need an API key from OpenAI. Visit the AP…" at bounding box center [725, 484] width 438 height 53
click at [578, 359] on input "text" at bounding box center [706, 364] width 478 height 37
click at [577, 358] on input "text" at bounding box center [706, 364] width 478 height 37
click at [609, 277] on span "API keys page" at bounding box center [645, 276] width 73 height 13
click at [527, 363] on input "text" at bounding box center [706, 364] width 478 height 37
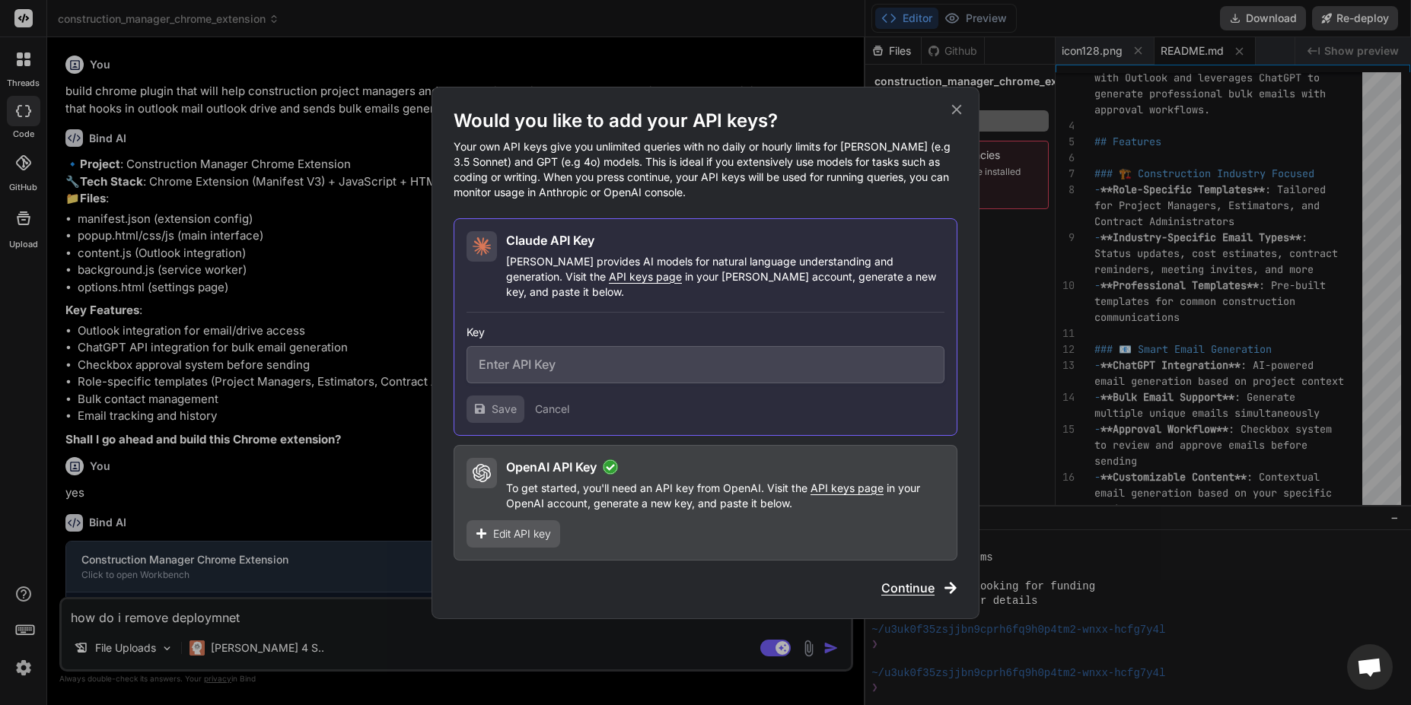
paste input "sk-ant-api03-E5b-ck3mhsWVgELQSuQSVa1B2nEMfeTQH5jGUkU5JrpDAF8L2IYo5IXe_s50ZlRTob…"
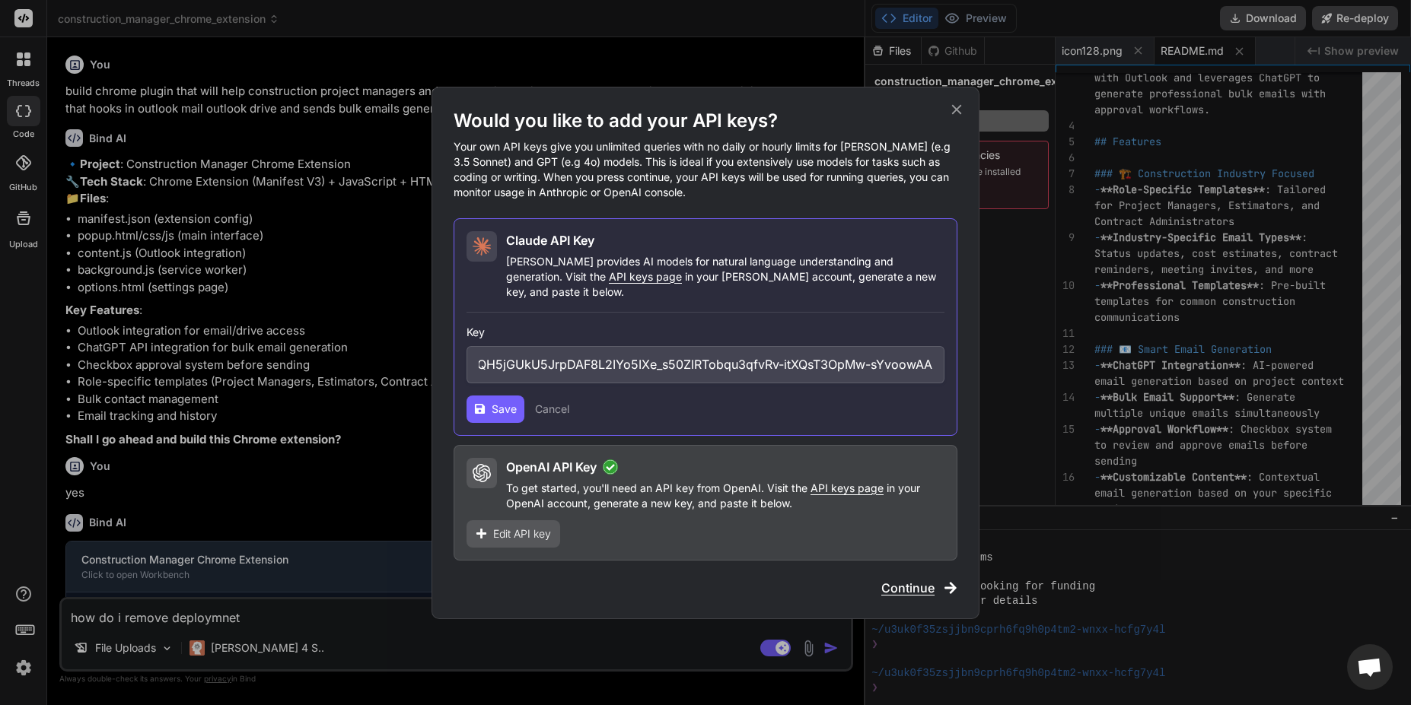
type input "sk-ant-api03-E5b-ck3mhsWVgELQSuQSVa1B2nEMfeTQH5jGUkU5JrpDAF8L2IYo5IXe_s50ZlRTob…"
click at [502, 402] on span "Save" at bounding box center [504, 409] width 25 height 15
click at [900, 579] on span "Continue" at bounding box center [907, 588] width 53 height 18
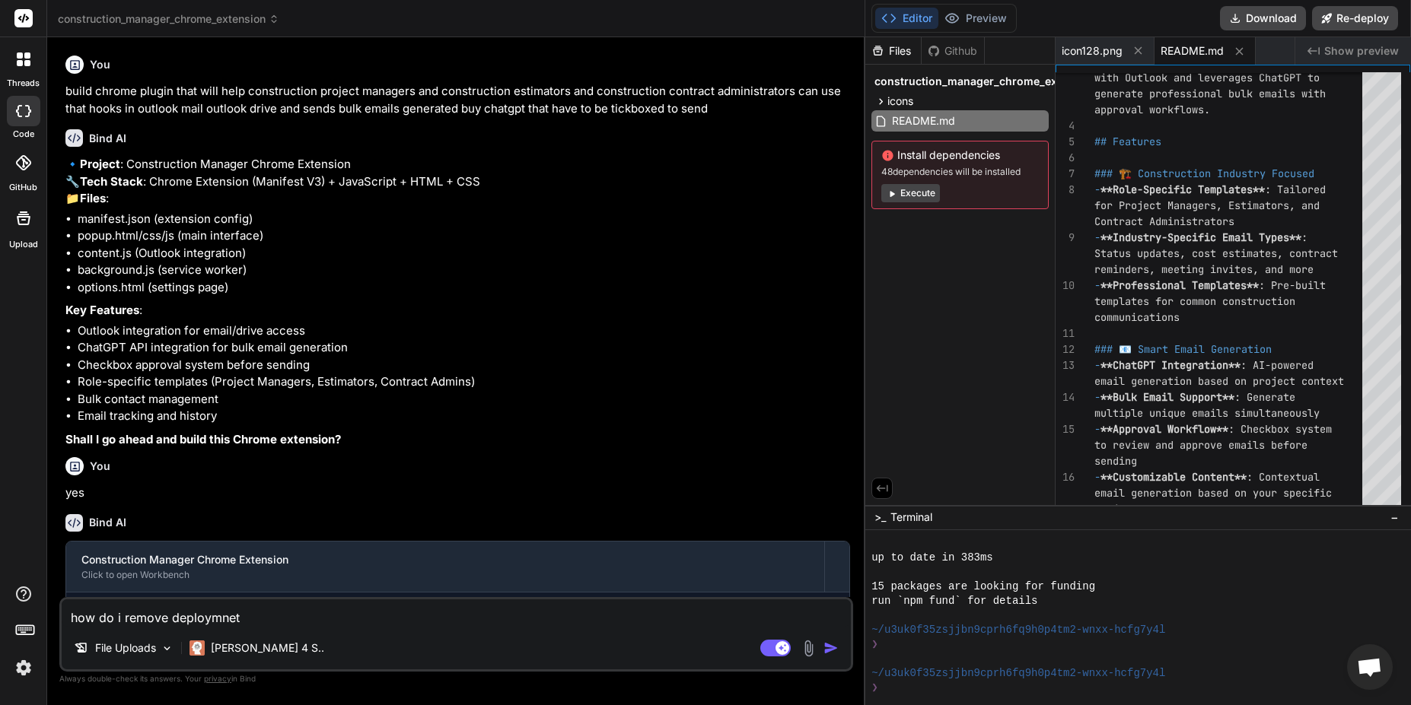
click at [531, 624] on textarea "how do i remove deploymnet" at bounding box center [456, 613] width 789 height 27
click at [823, 648] on div "Agent Mode. When this toggle is activated, AI automatically makes decisions, re…" at bounding box center [801, 648] width 88 height 18
click at [824, 651] on img "button" at bounding box center [830, 648] width 15 height 15
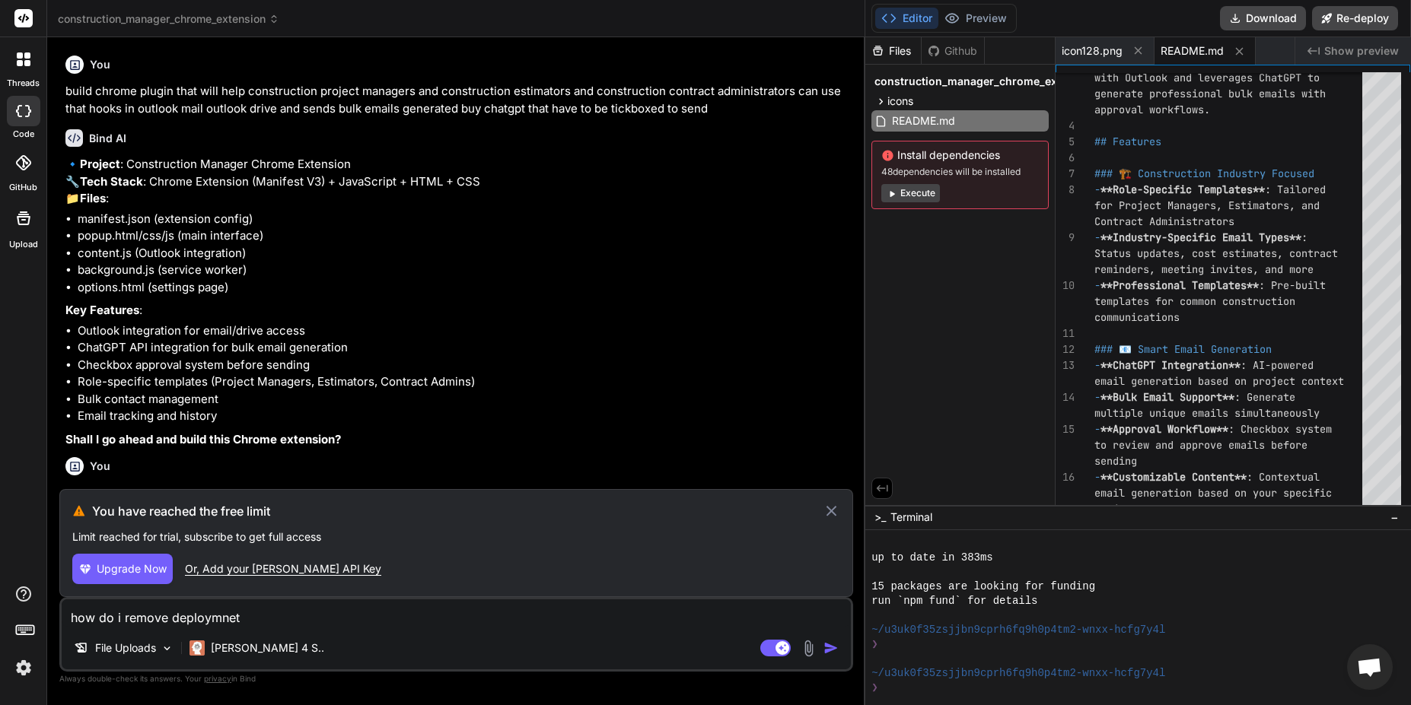
click at [160, 568] on span "Upgrade Now" at bounding box center [132, 569] width 70 height 15
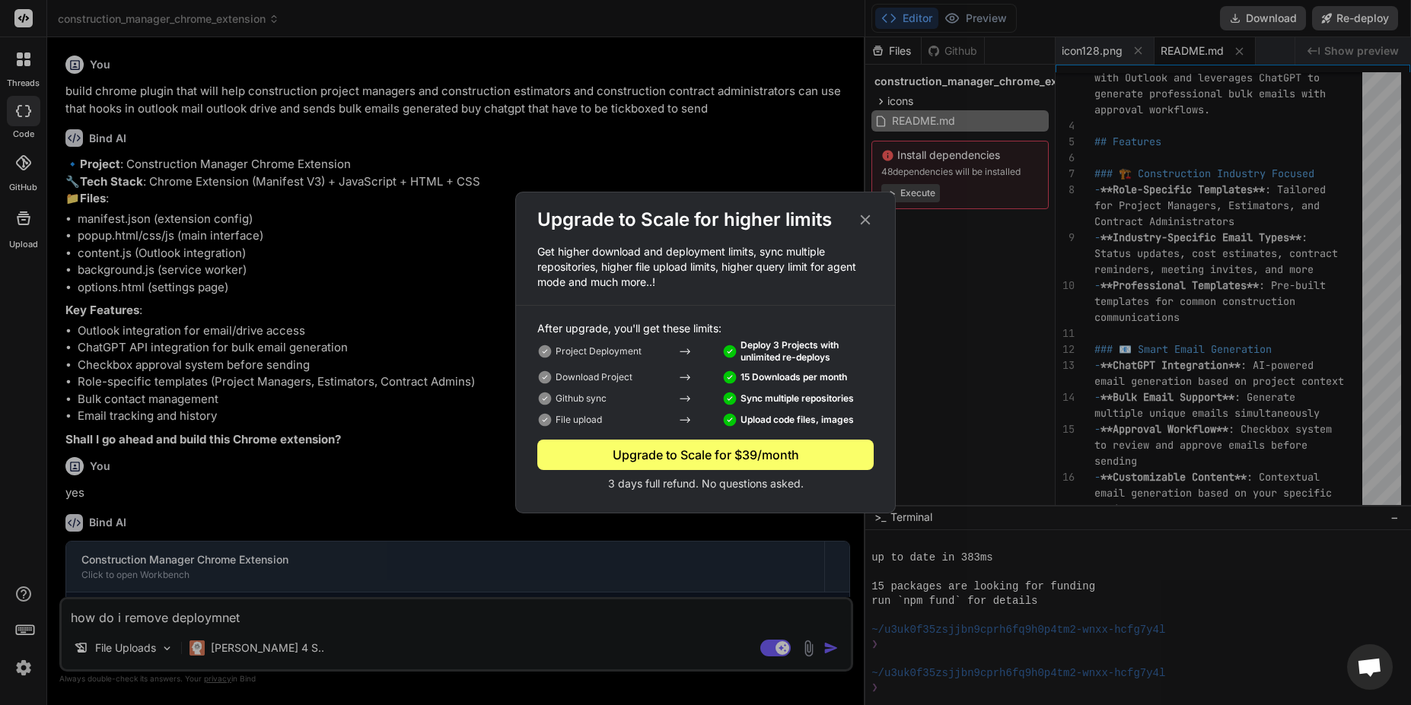
click at [773, 390] on div "Github sync Sync multiple repositories" at bounding box center [705, 398] width 336 height 21
click at [868, 219] on icon at bounding box center [865, 220] width 17 height 17
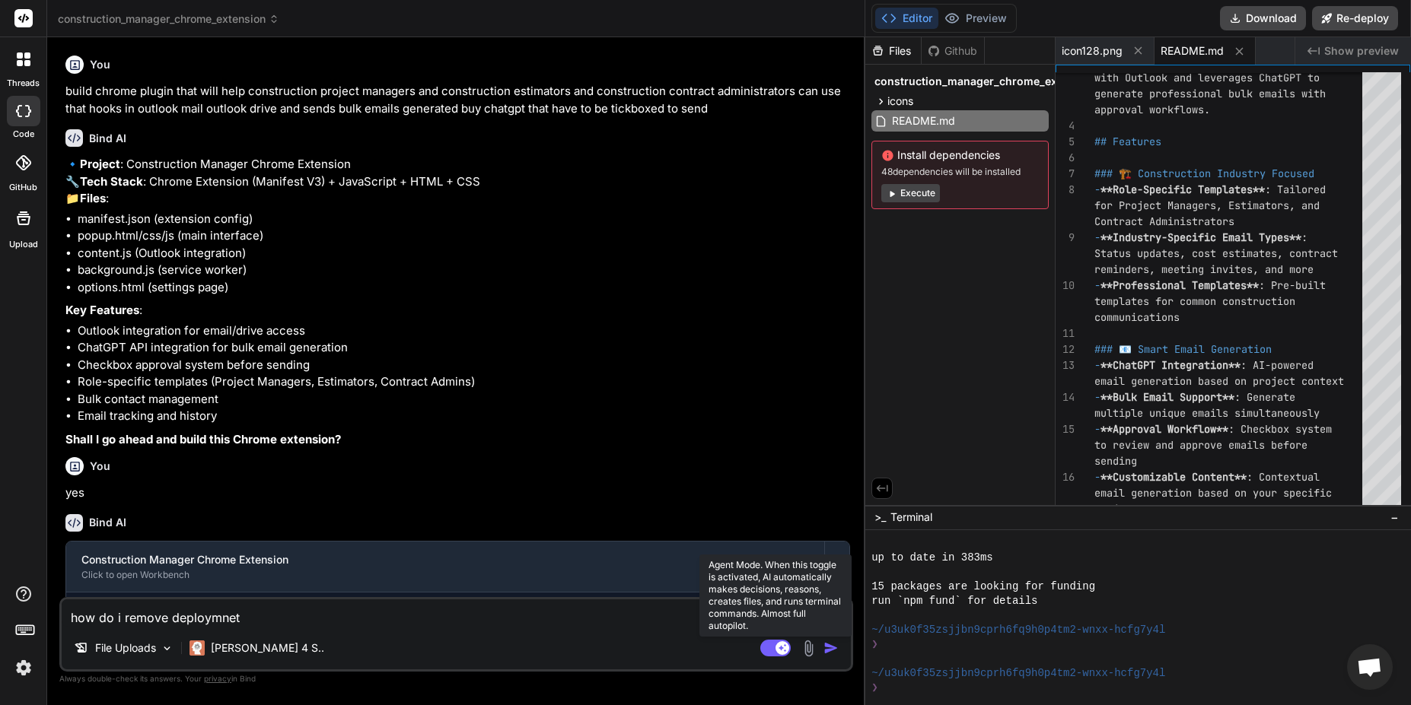
click at [767, 652] on rect at bounding box center [775, 648] width 30 height 17
click at [777, 653] on rect at bounding box center [775, 648] width 30 height 17
click at [830, 650] on img "button" at bounding box center [830, 648] width 15 height 15
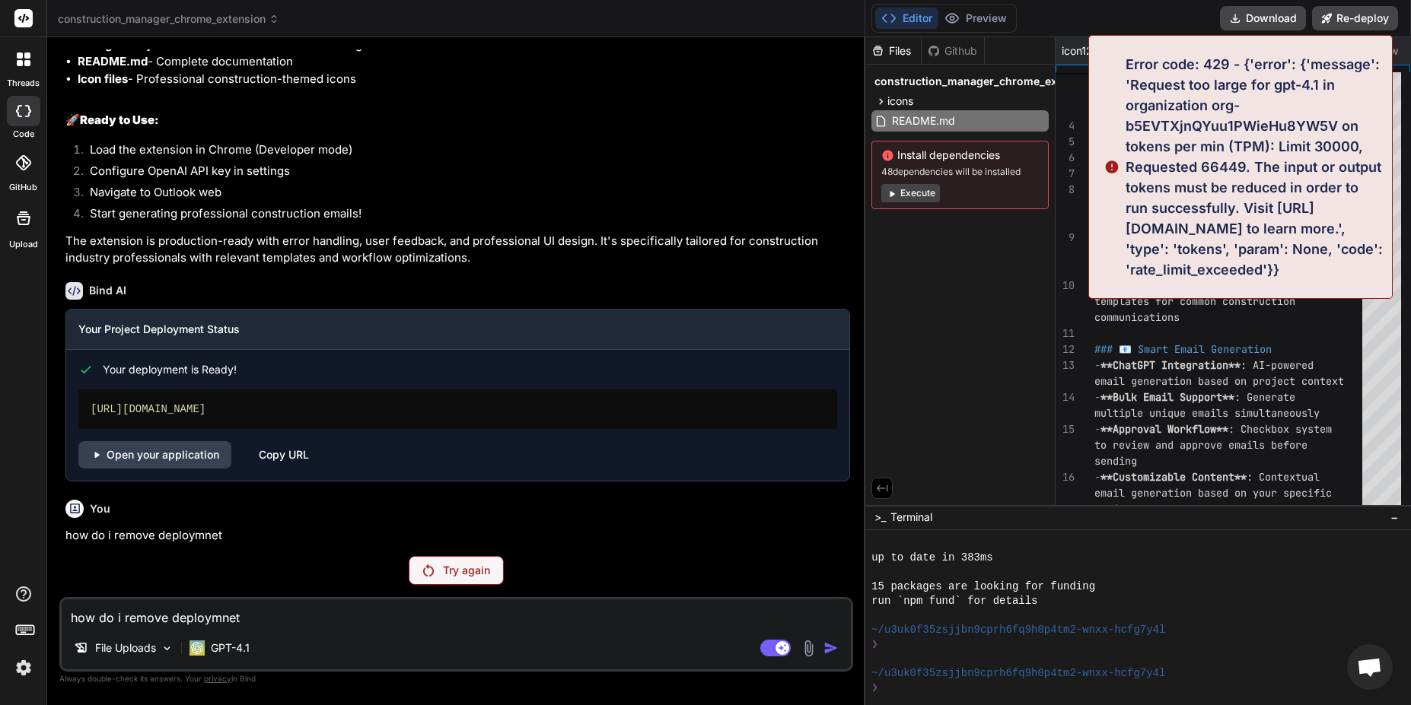
scroll to position [1740, 0]
click at [487, 571] on p "Try again" at bounding box center [466, 570] width 47 height 15
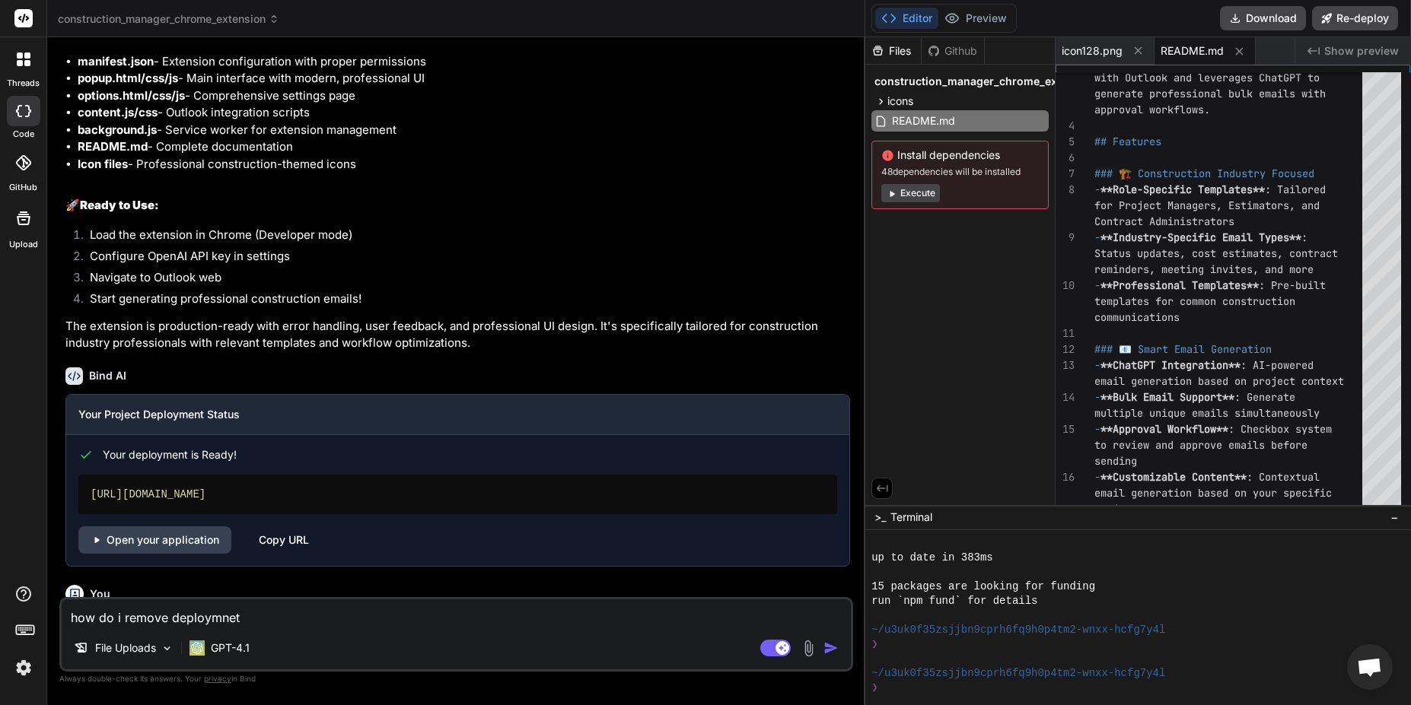
scroll to position [1795, 0]
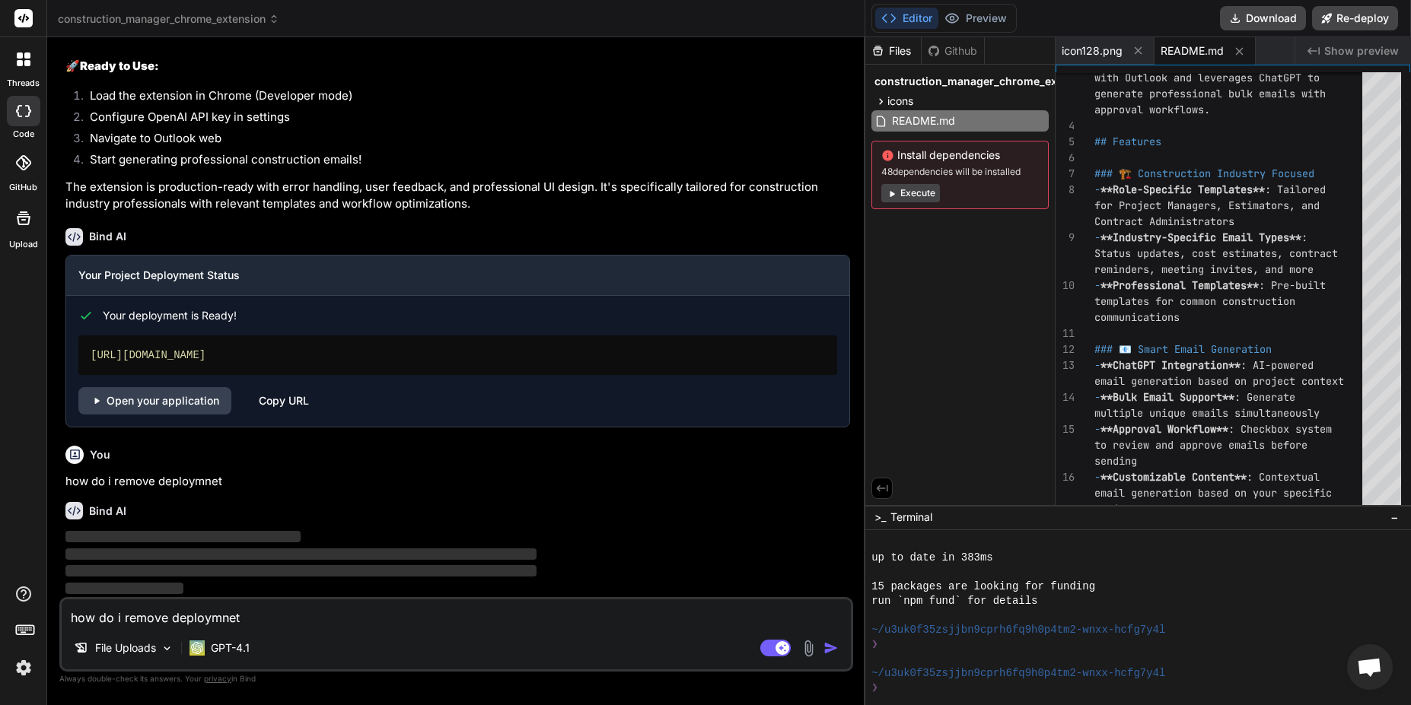
click at [280, 352] on div "https://constructionmanagerchromeextension.vercel.app" at bounding box center [457, 356] width 759 height 40
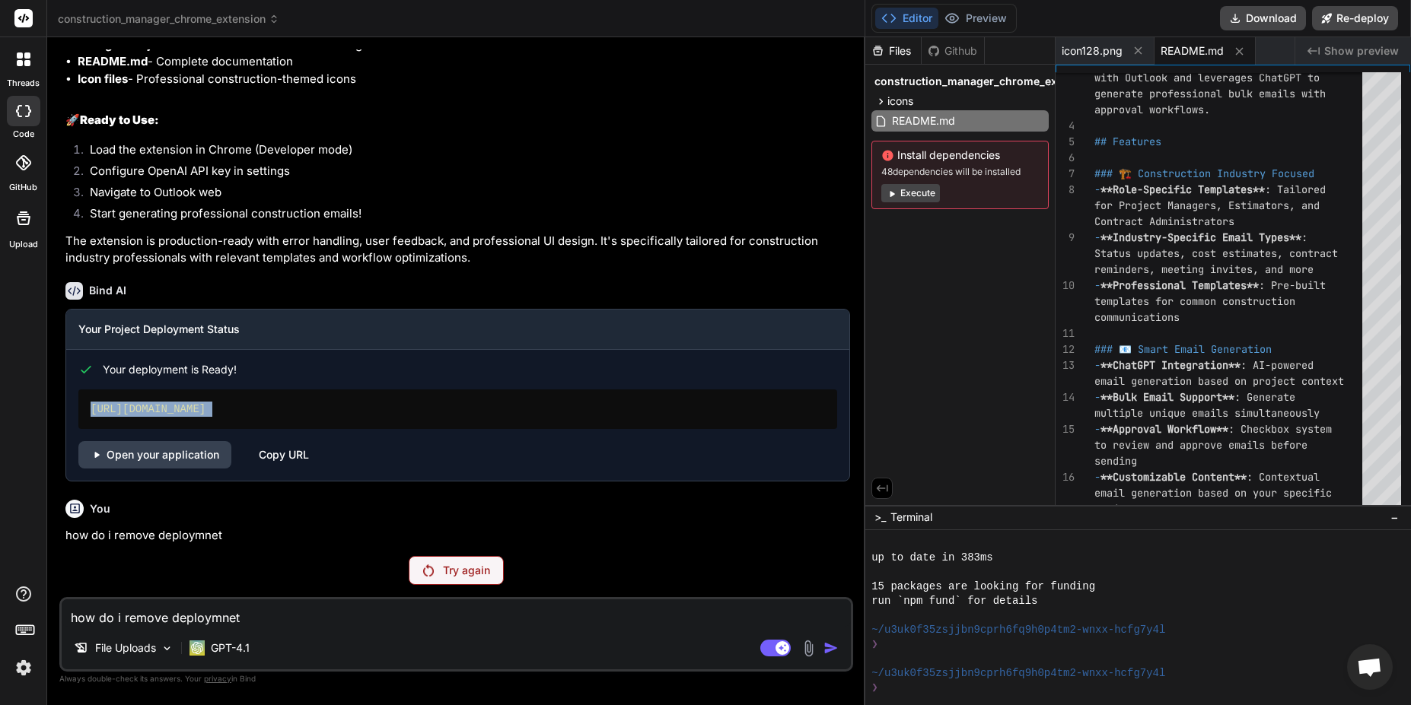
drag, startPoint x: 280, startPoint y: 352, endPoint x: 24, endPoint y: 65, distance: 385.4
click at [23, 65] on div "threads code GitHub Upload construction_manager_chrome_extension Created with P…" at bounding box center [705, 352] width 1411 height 705
click at [24, 65] on icon at bounding box center [24, 60] width 14 height 14
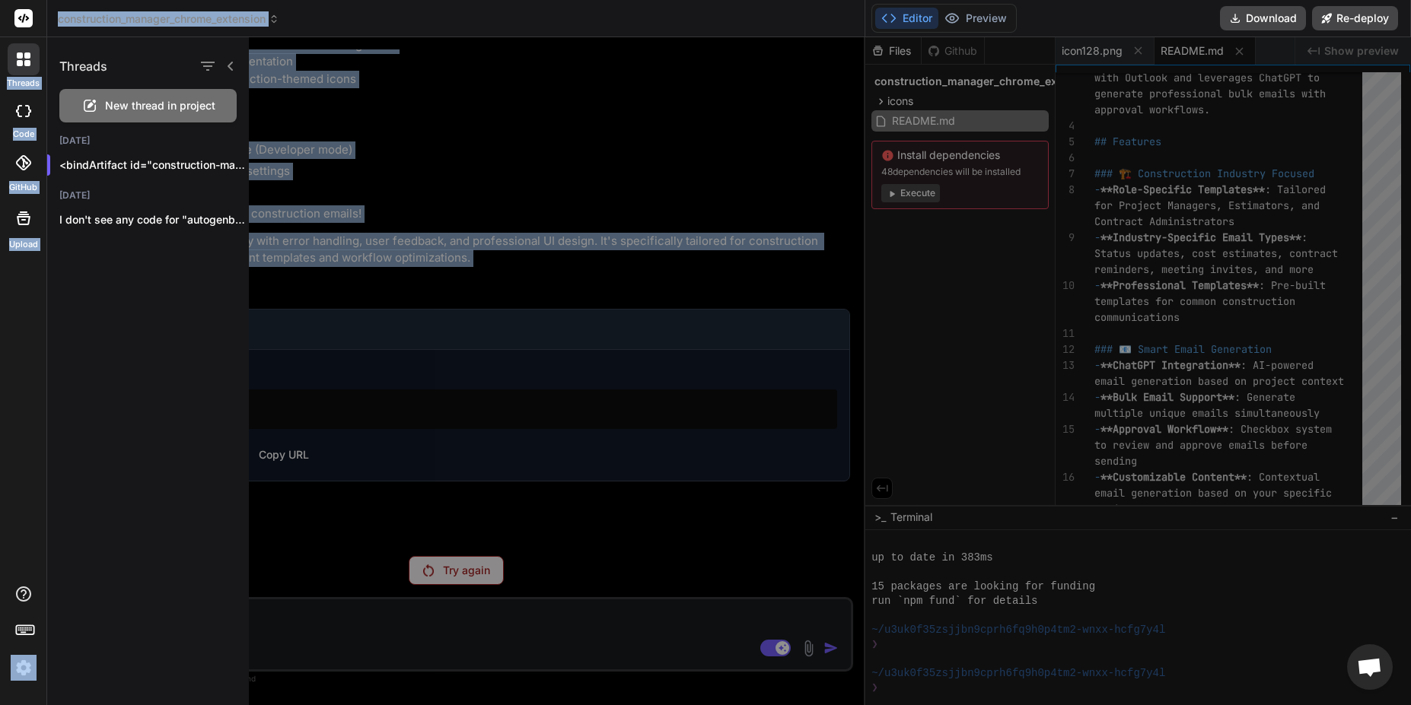
click at [27, 670] on img at bounding box center [24, 668] width 26 height 26
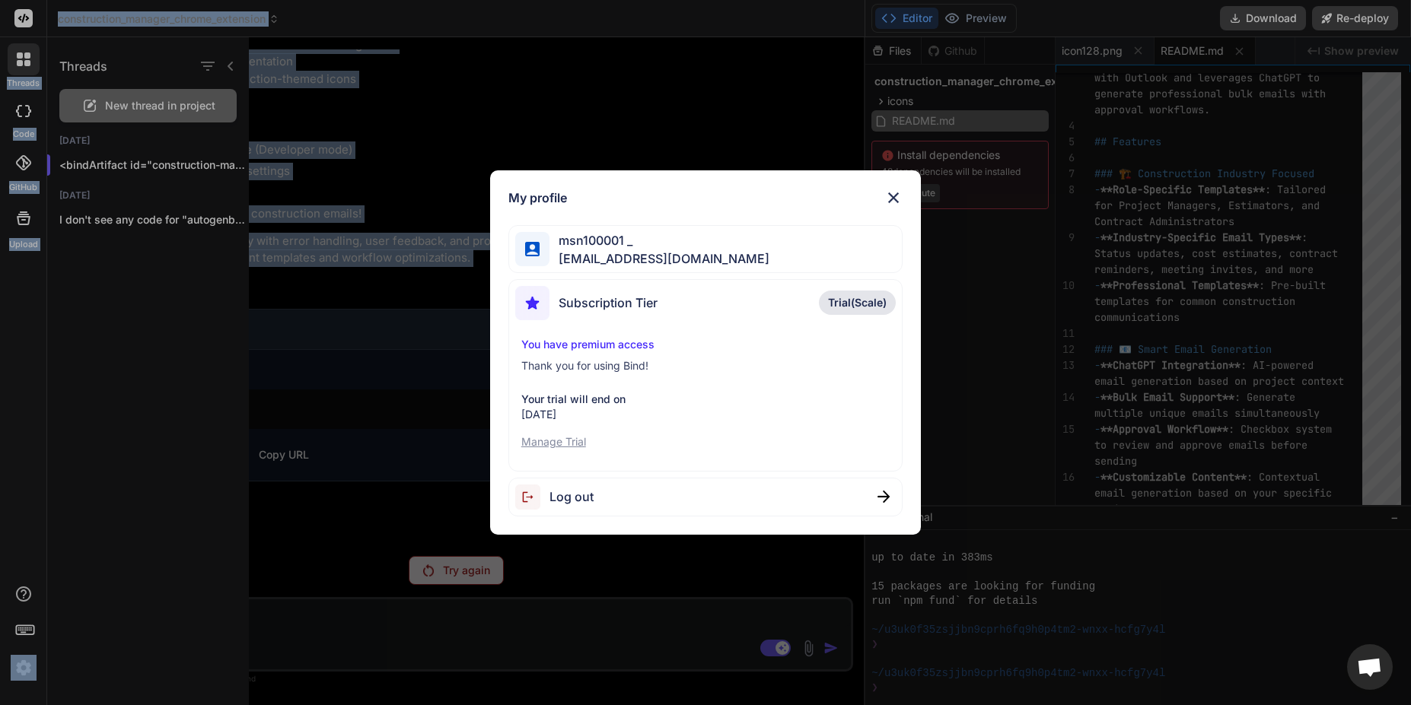
click at [27, 670] on div "My profile msn100001 _ mattnel33@gmail.com Subscription Tier Trial(Scale) You h…" at bounding box center [705, 352] width 1411 height 705
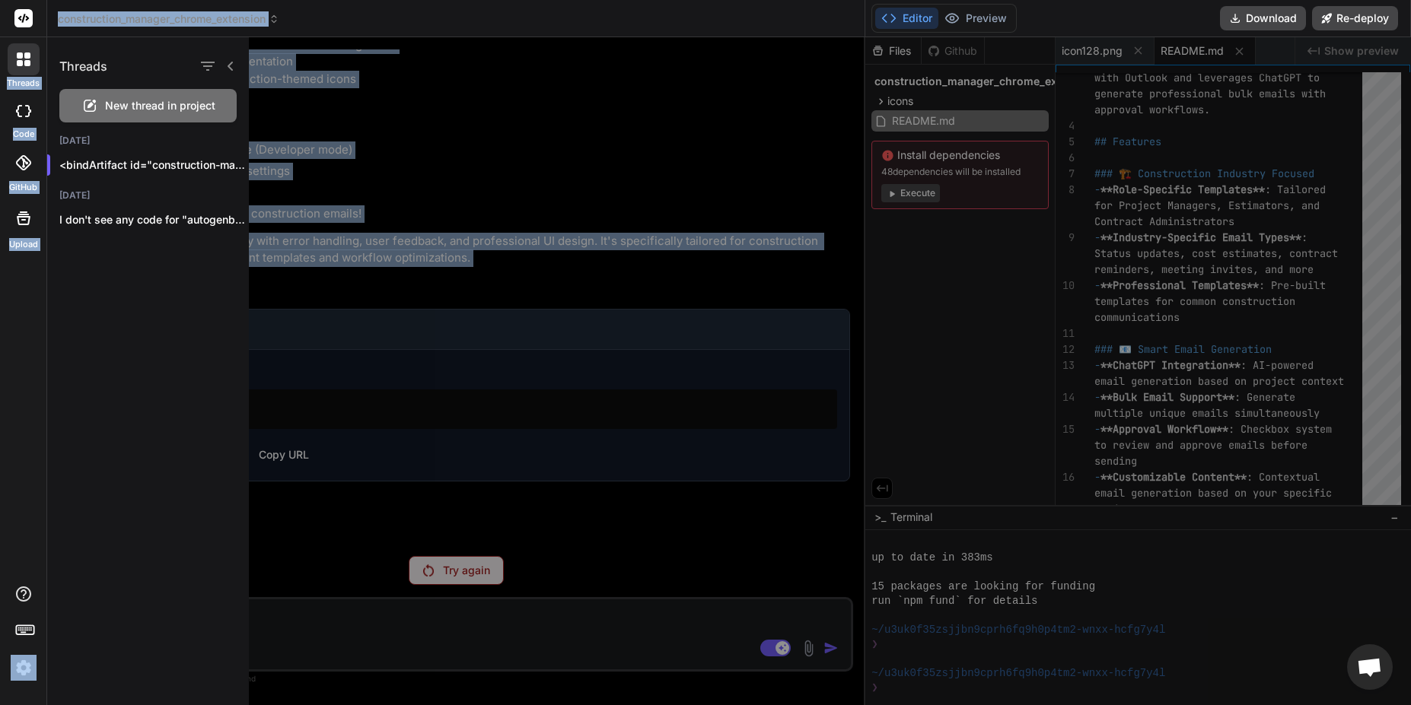
click at [27, 670] on img at bounding box center [24, 668] width 26 height 26
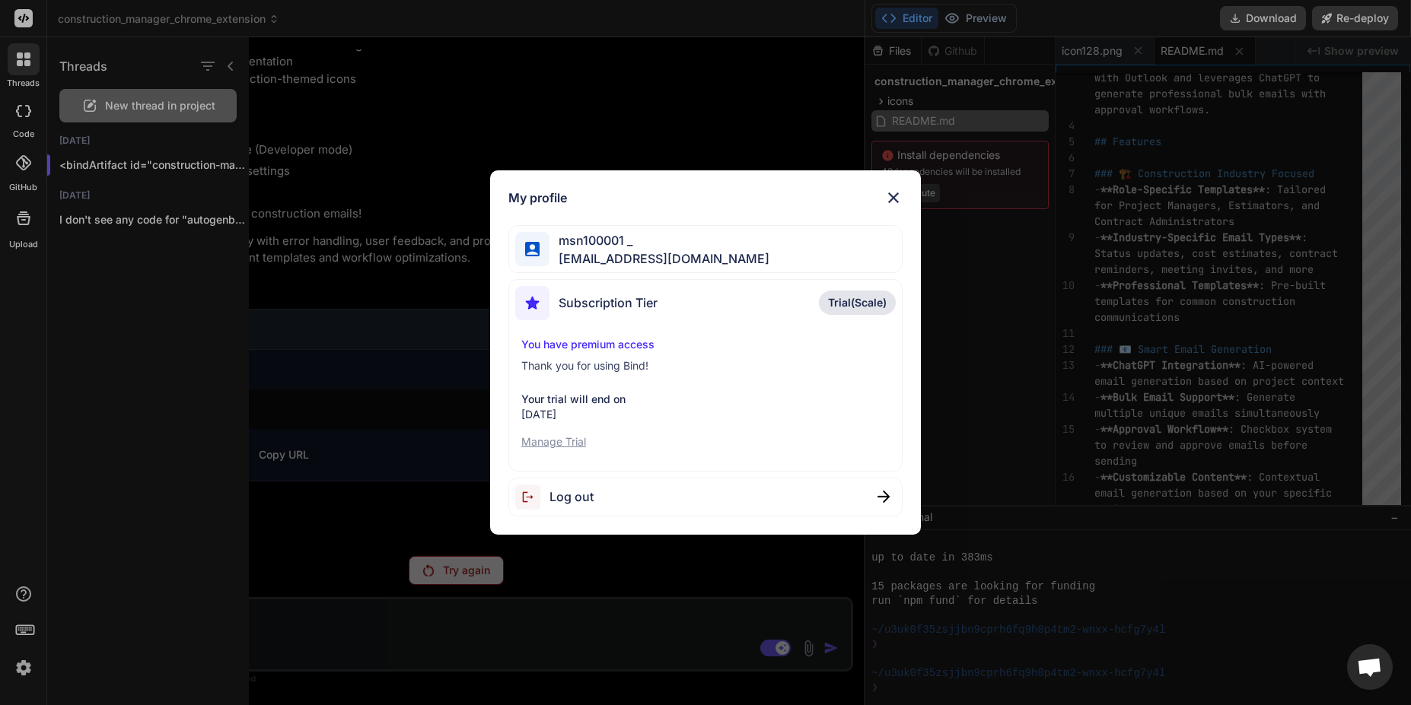
click at [867, 307] on span "Trial(Scale)" at bounding box center [857, 302] width 59 height 15
click at [867, 311] on p "Trial(Scale)" at bounding box center [857, 303] width 77 height 24
click at [558, 441] on p "Manage Trial" at bounding box center [705, 442] width 368 height 15
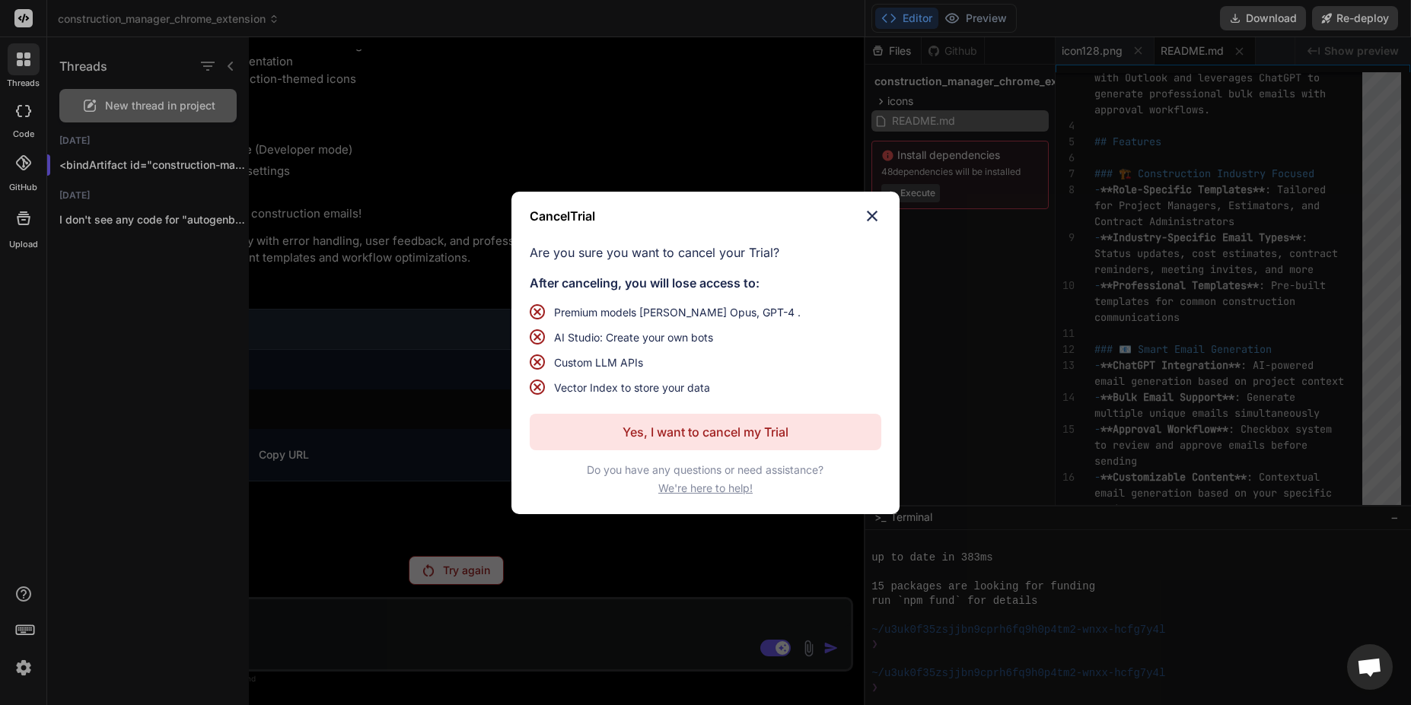
click at [605, 441] on button "Yes, I want to cancel my Trial" at bounding box center [706, 432] width 352 height 37
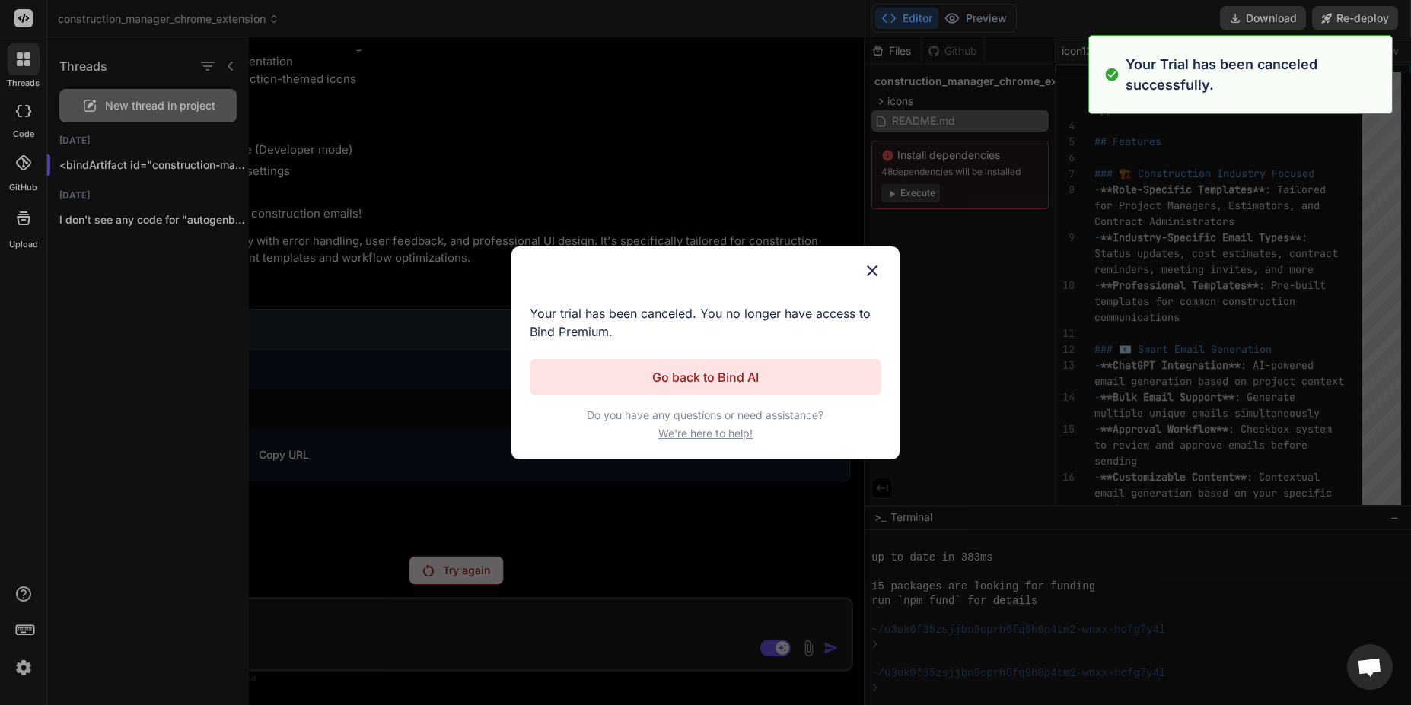
click at [702, 376] on p "Go back to Bind AI" at bounding box center [705, 377] width 107 height 18
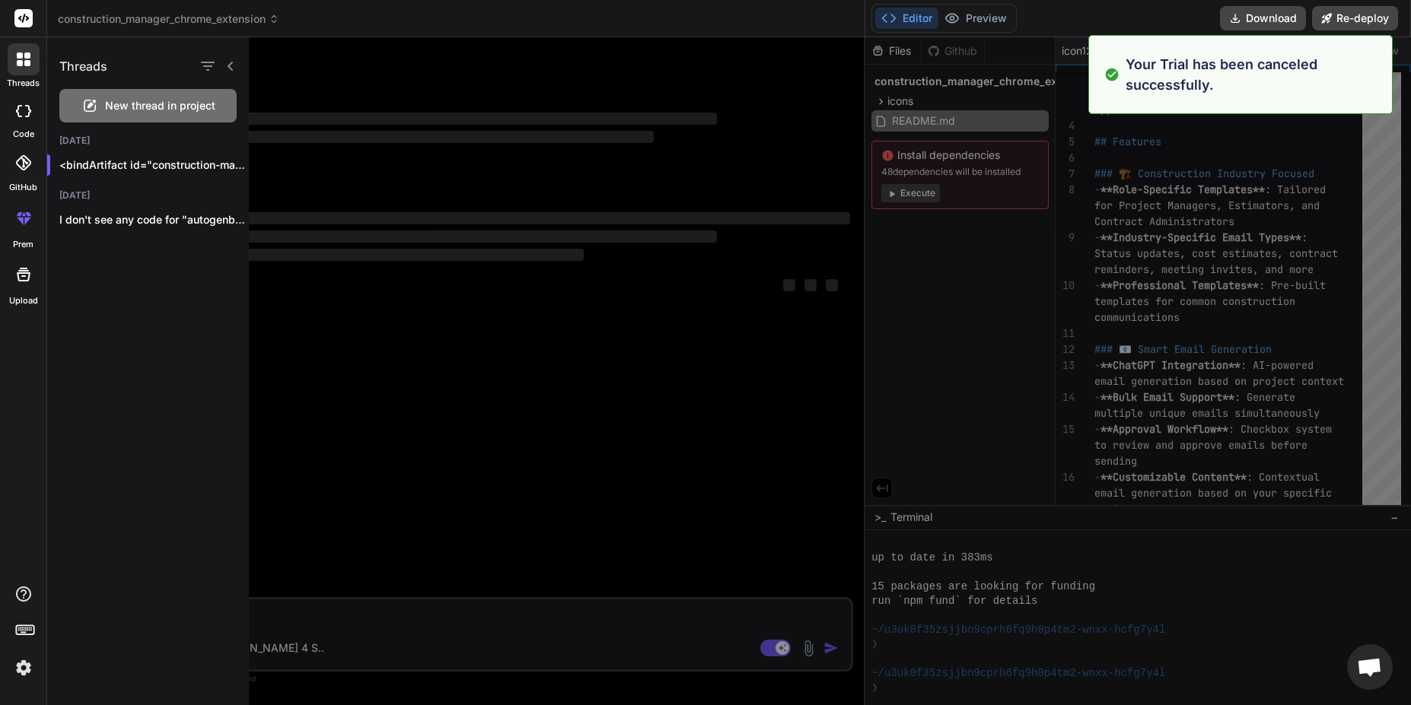
scroll to position [0, 0]
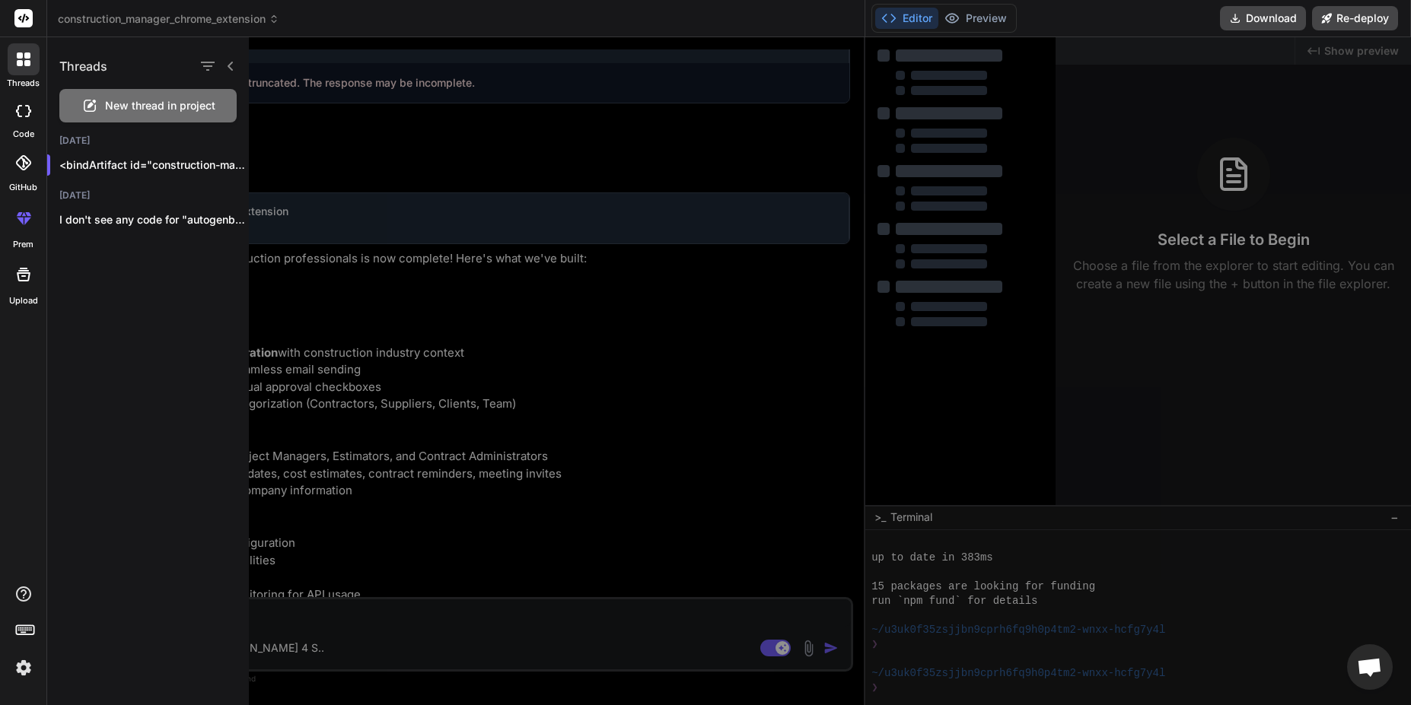
type textarea "x"
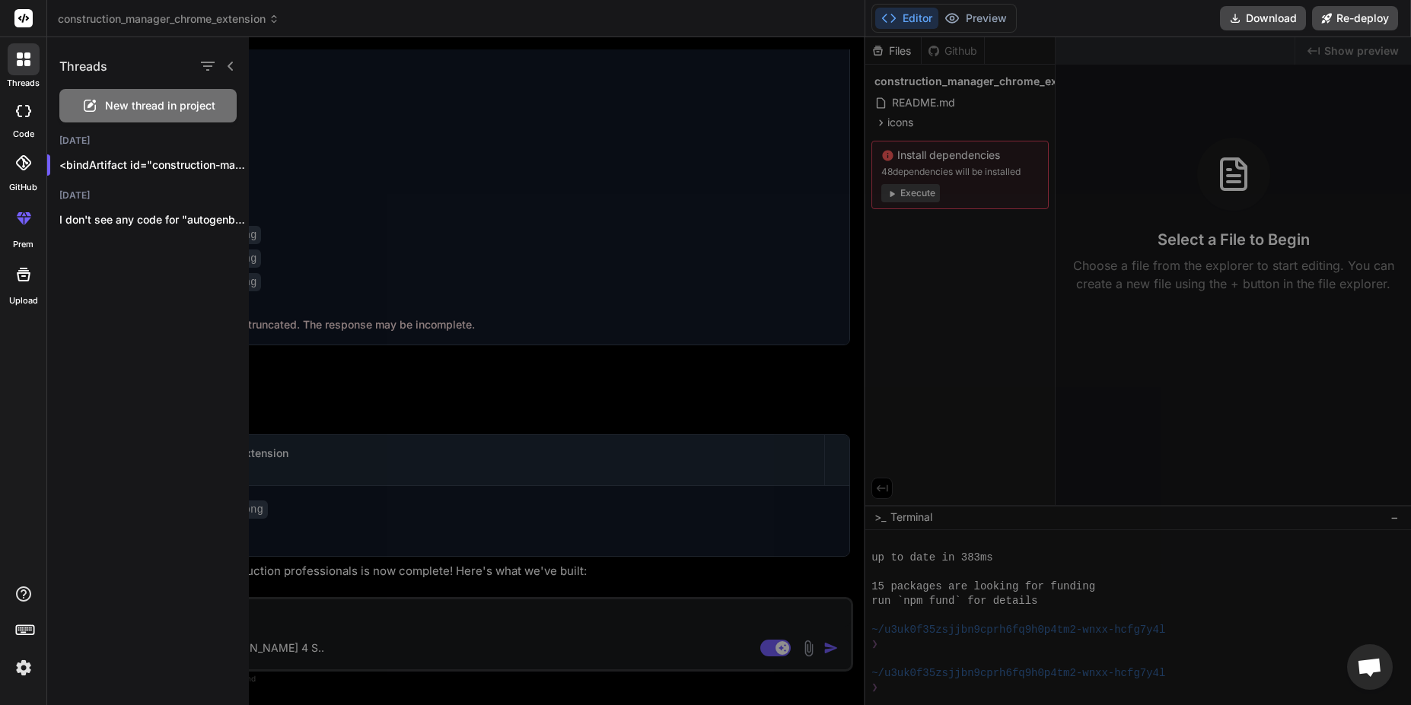
click at [28, 664] on img at bounding box center [24, 668] width 26 height 26
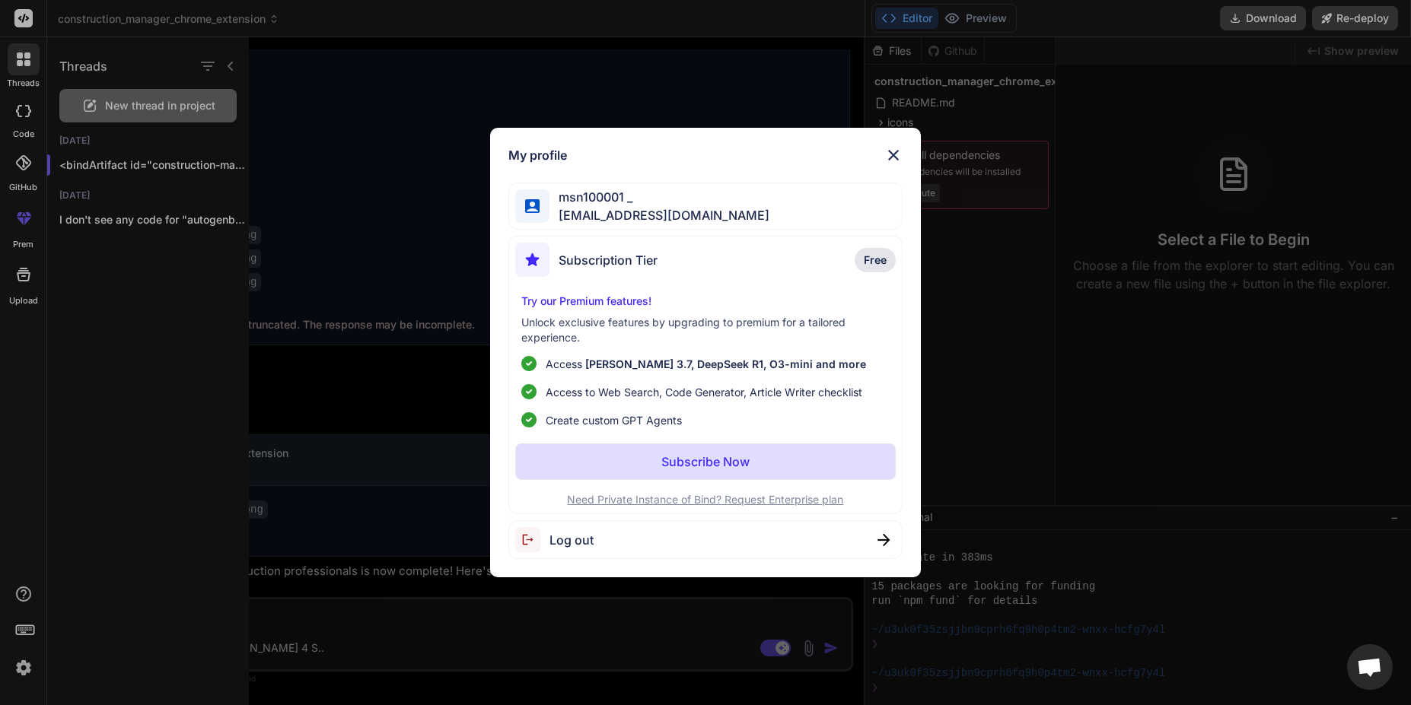
click at [677, 460] on p "Subscribe Now" at bounding box center [705, 462] width 88 height 18
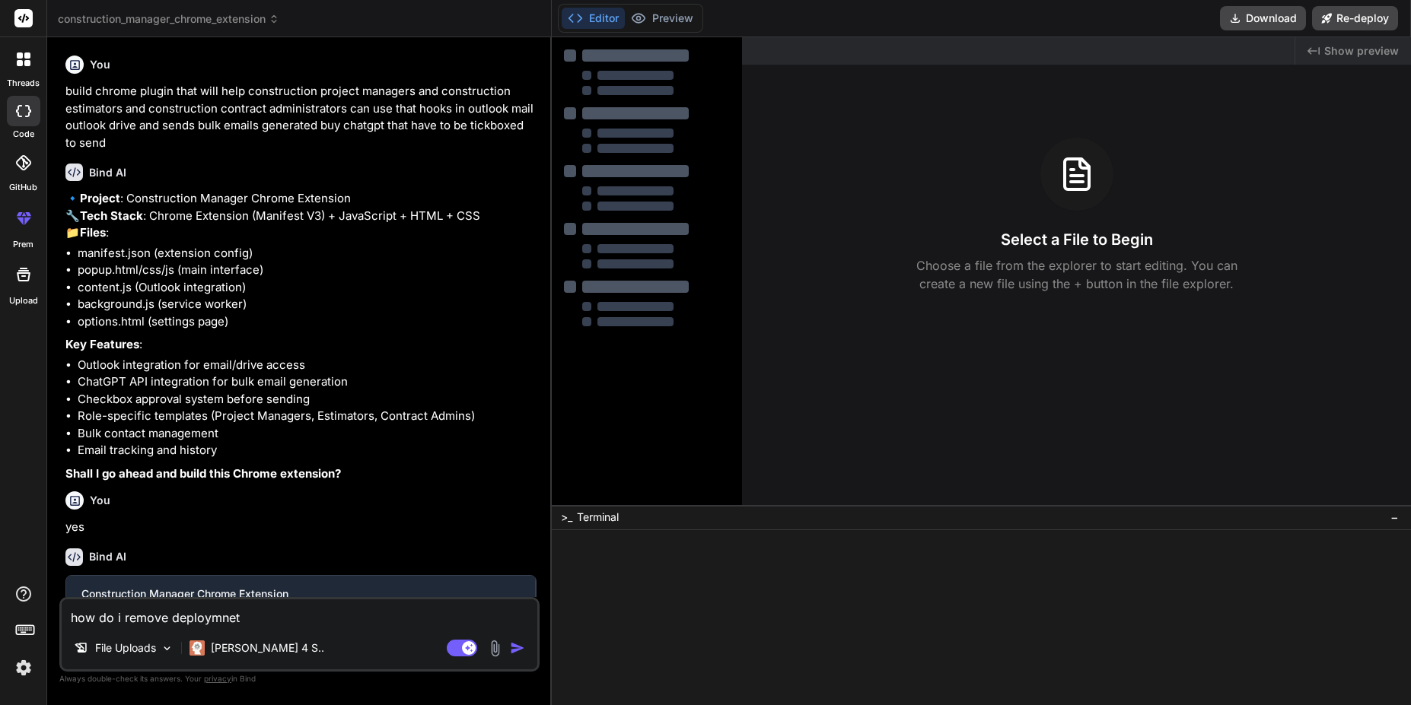
type textarea "x"
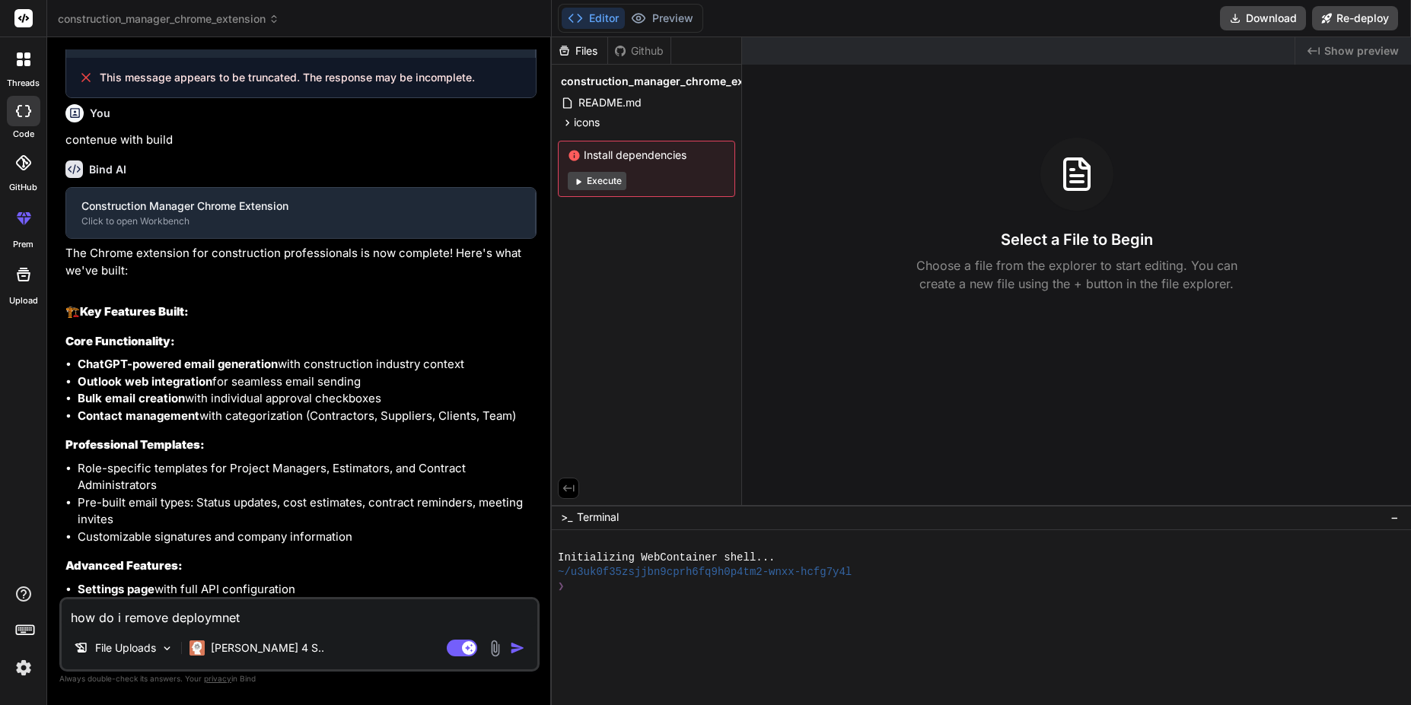
scroll to position [651, 0]
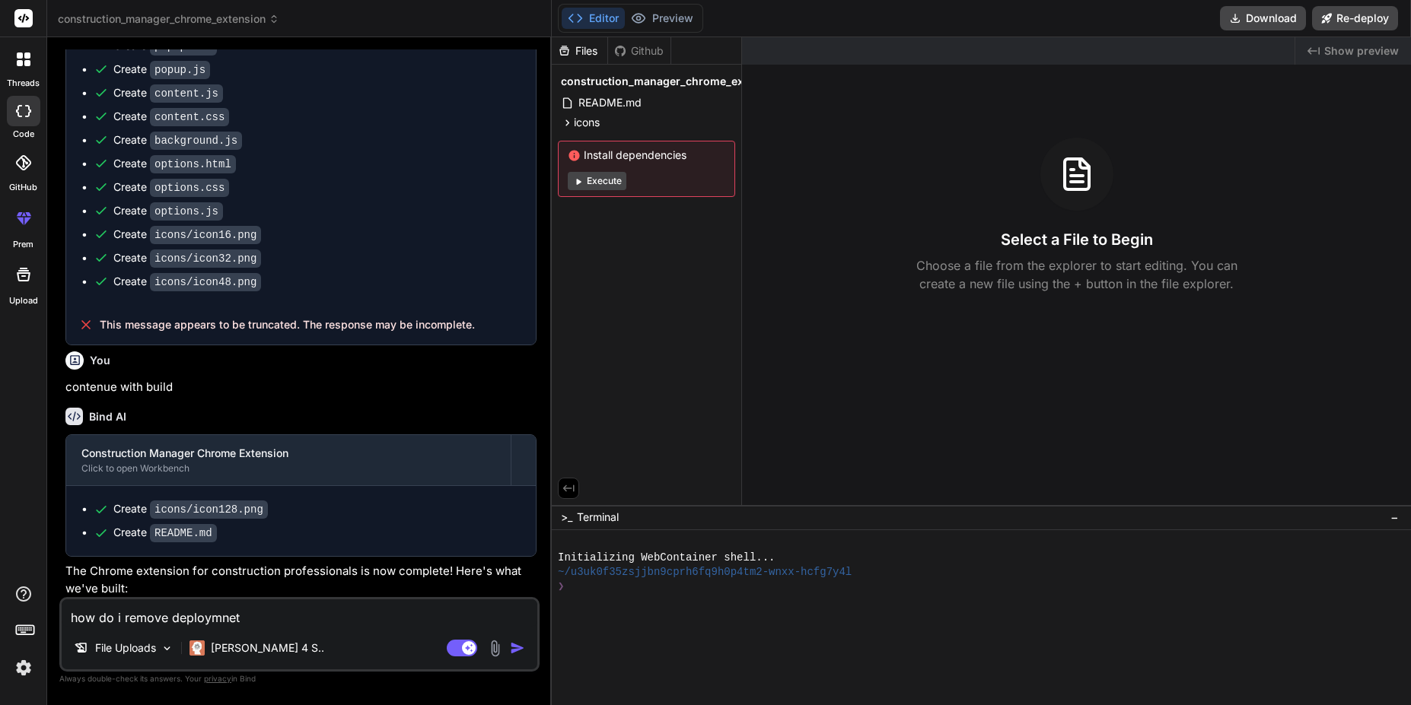
click at [27, 672] on img at bounding box center [24, 668] width 26 height 26
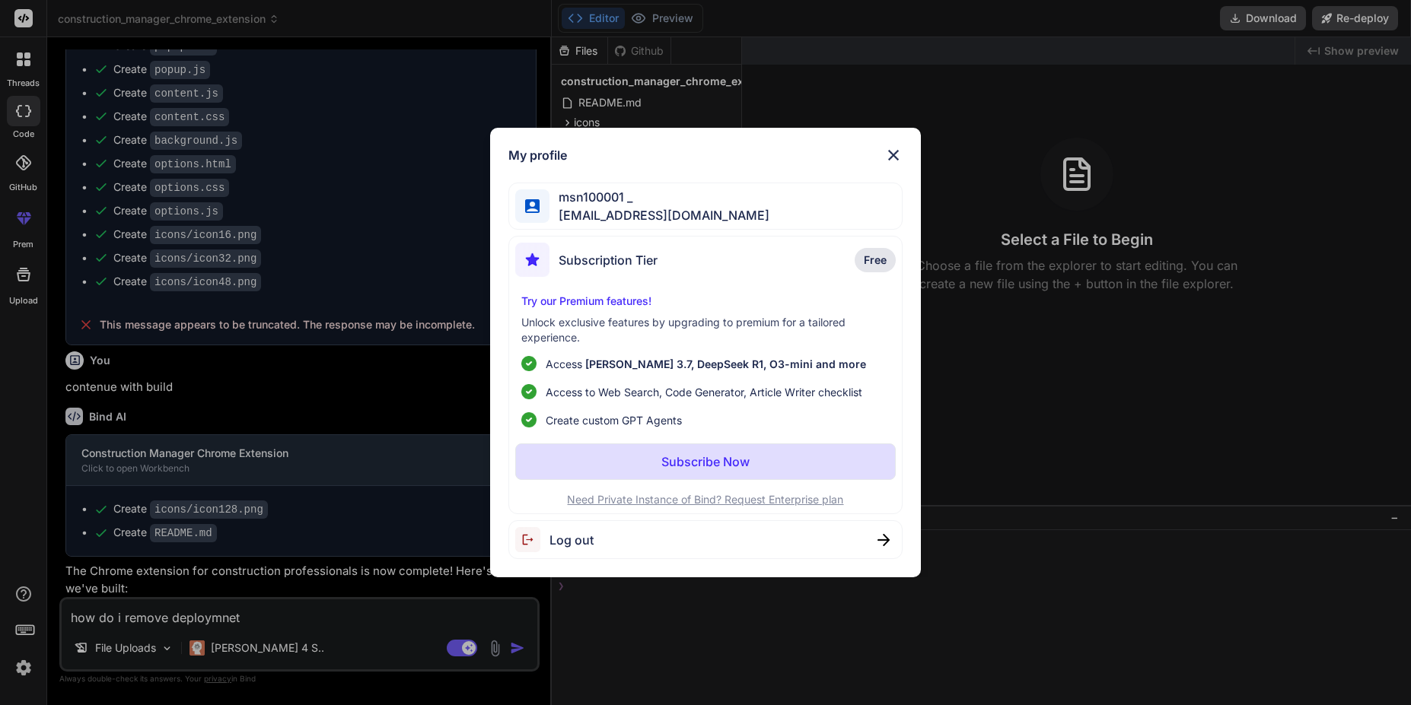
click at [867, 263] on span "Free" at bounding box center [875, 260] width 23 height 15
click at [680, 462] on p "Subscribe Now" at bounding box center [705, 462] width 88 height 18
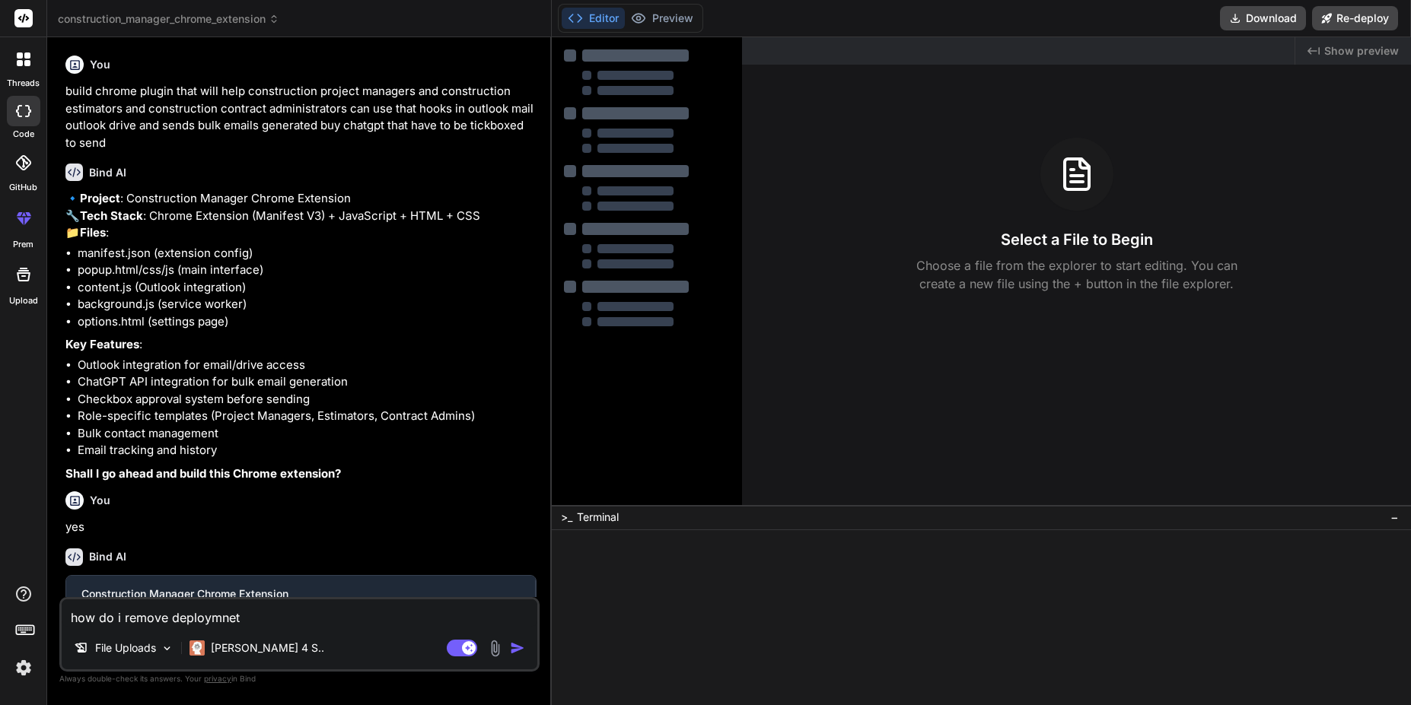
type textarea "x"
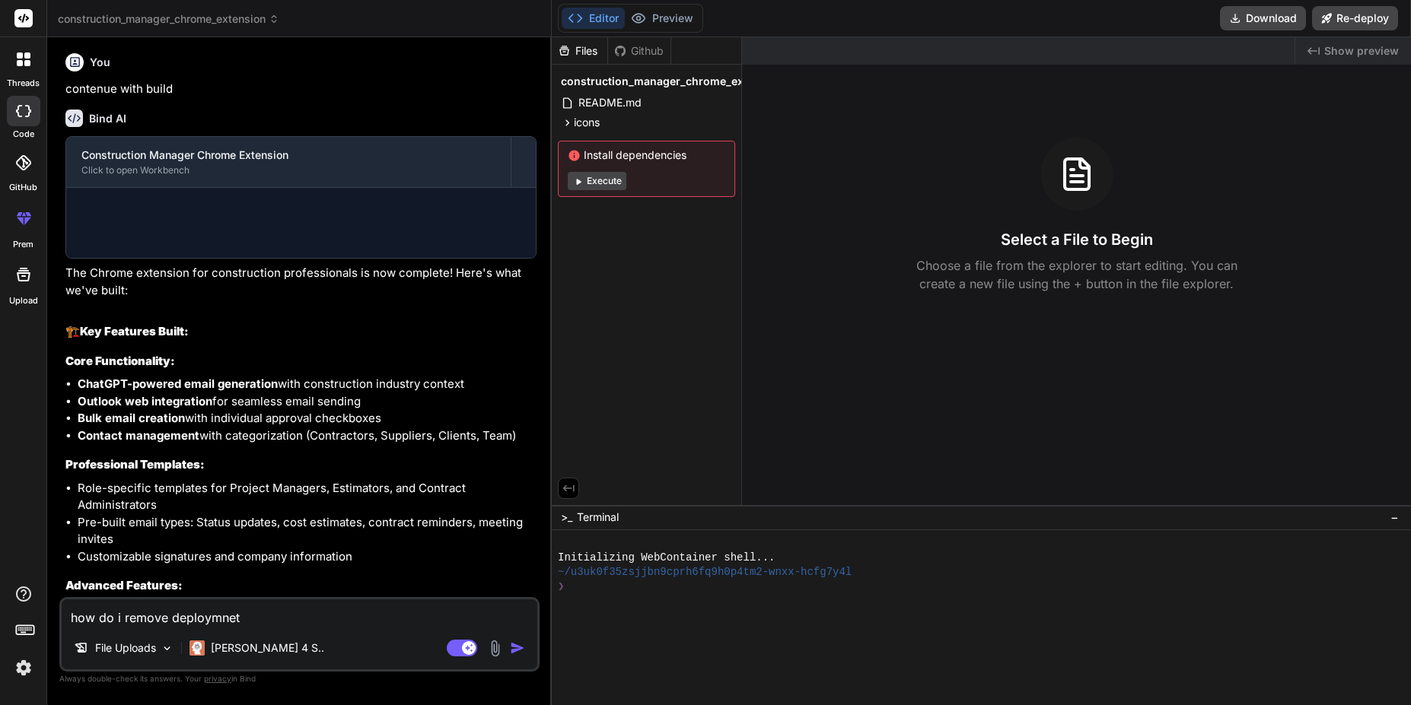
scroll to position [982, 0]
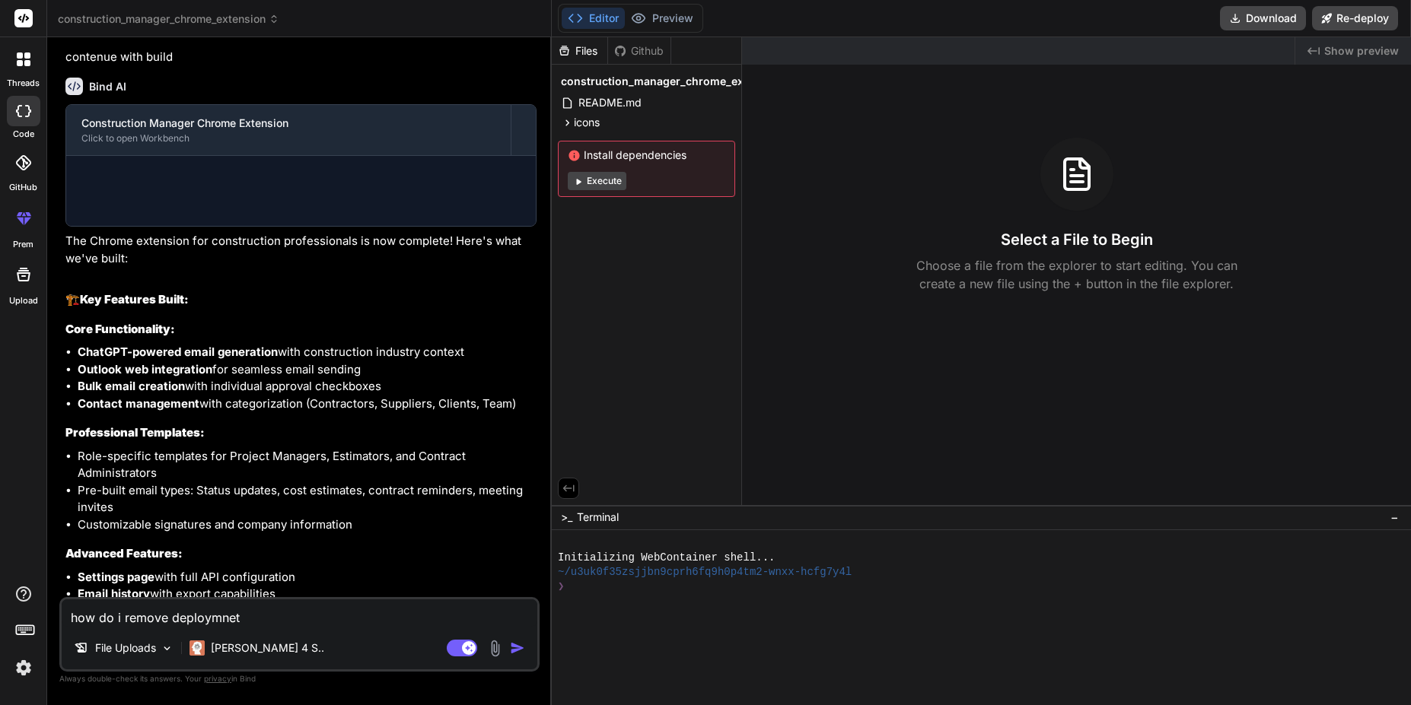
click at [29, 672] on img at bounding box center [24, 668] width 26 height 26
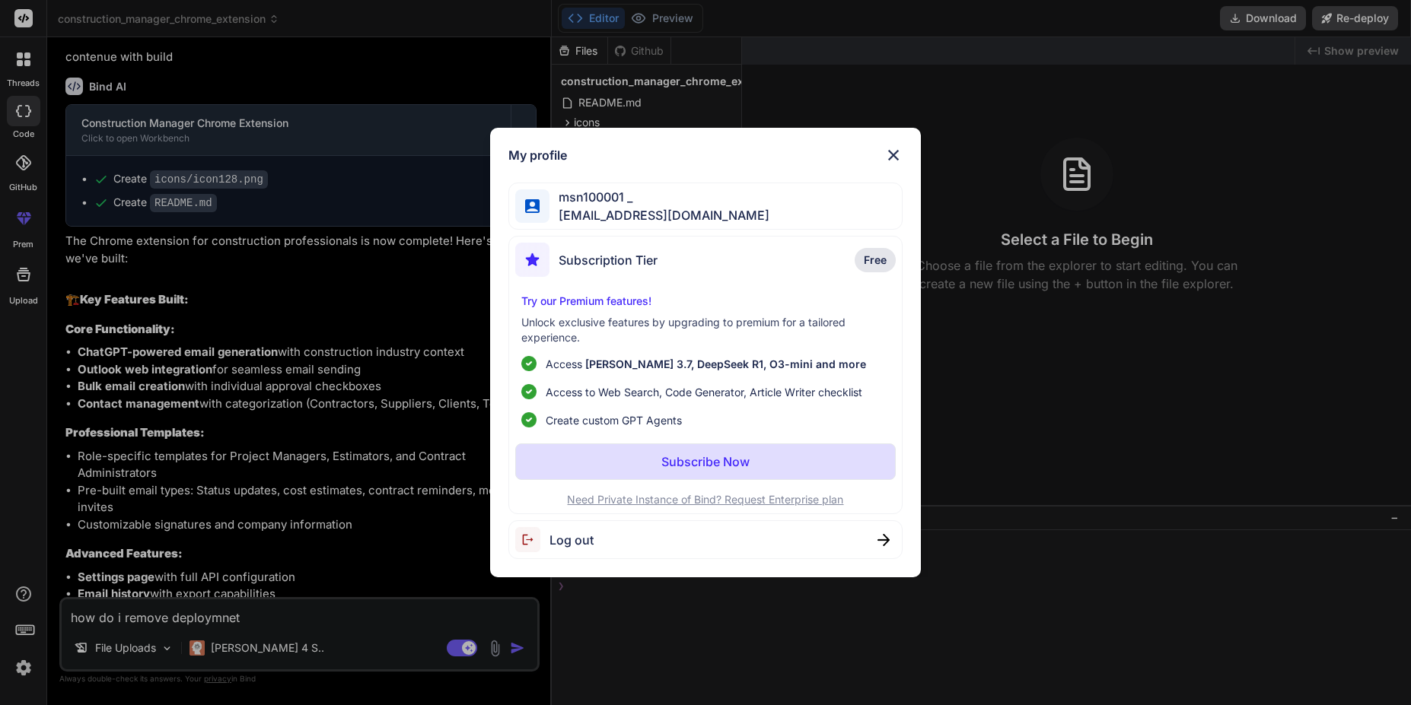
click at [603, 423] on span "Create custom GPT Agents" at bounding box center [614, 420] width 136 height 16
click at [626, 463] on button "Subscribe Now" at bounding box center [705, 462] width 381 height 37
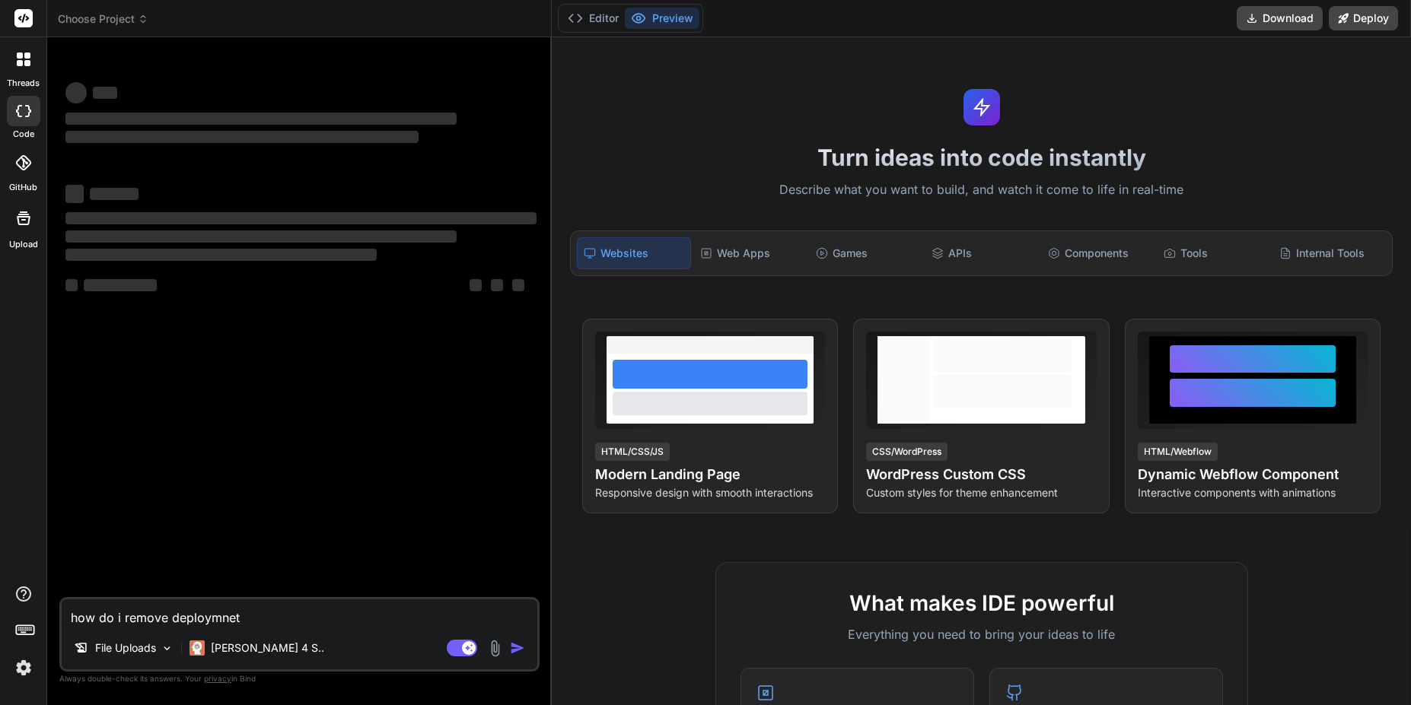
click at [29, 672] on img at bounding box center [24, 668] width 26 height 26
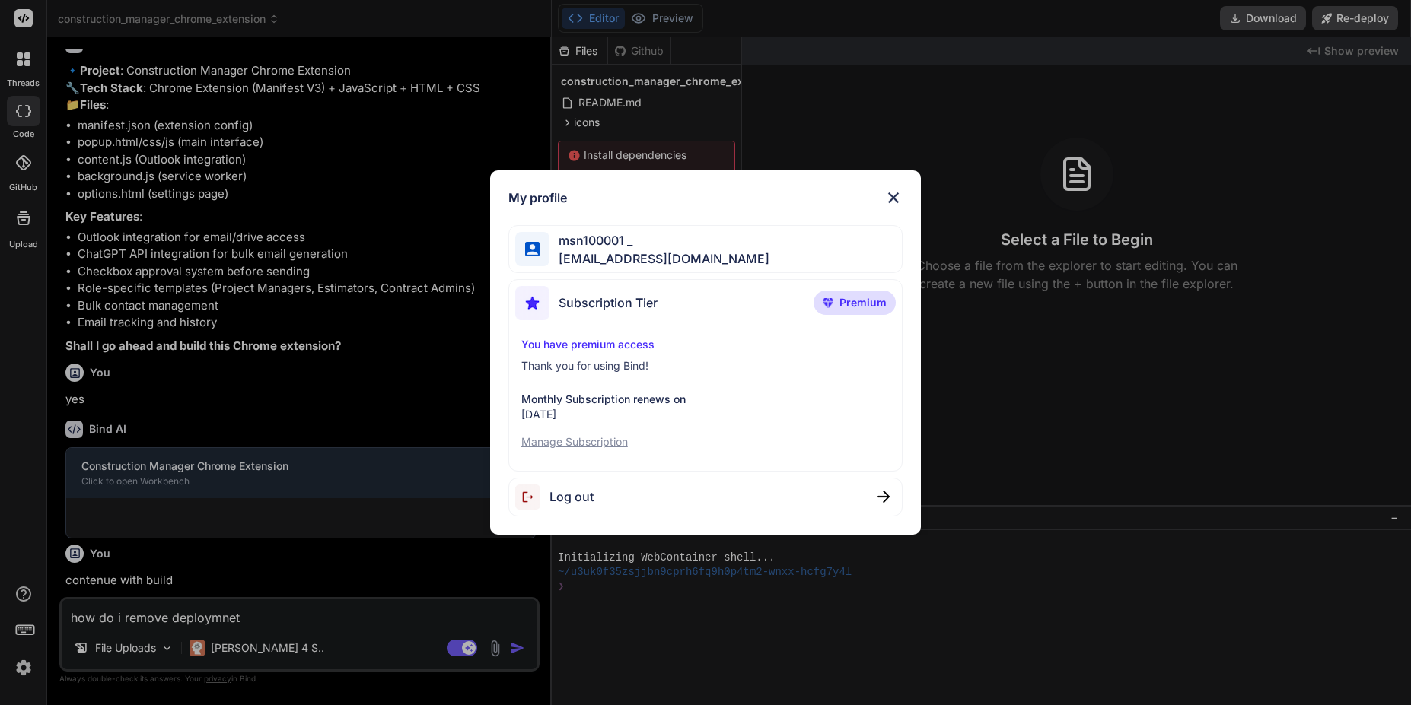
click at [22, 667] on div "My profile msn100001 _ [EMAIL_ADDRESS][DOMAIN_NAME] Subscription Tier Premium Y…" at bounding box center [705, 352] width 1411 height 705
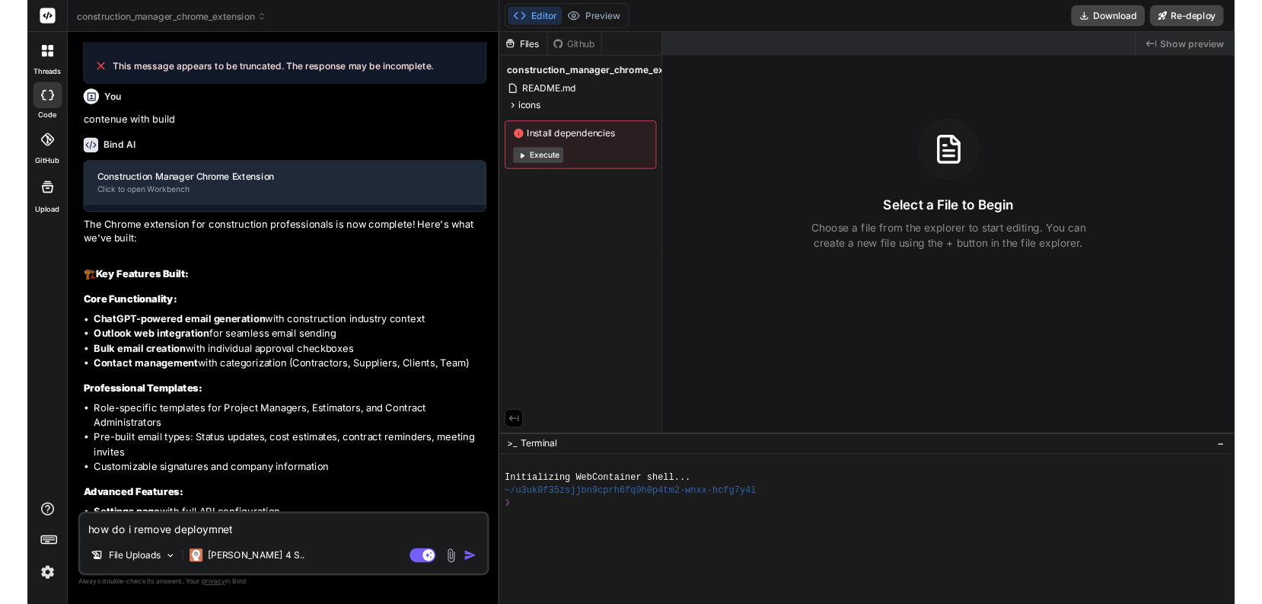
scroll to position [651, 0]
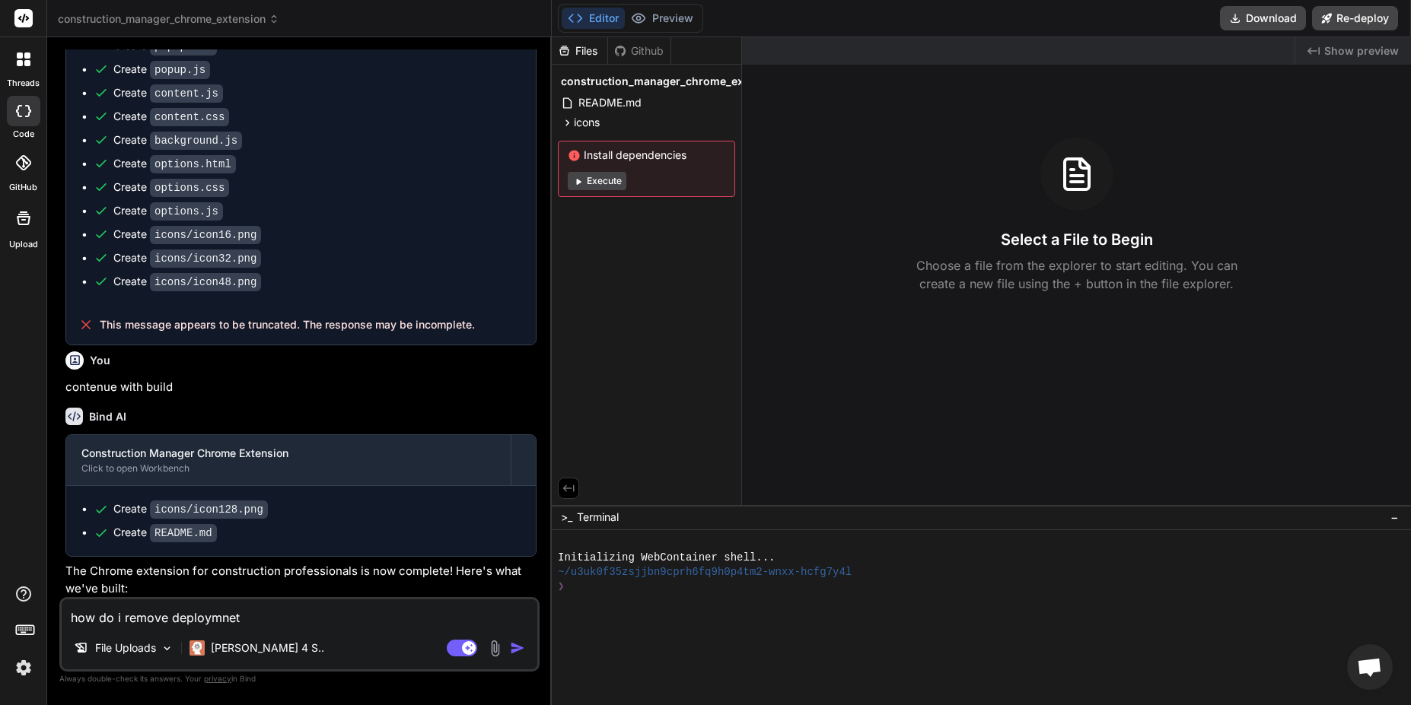
click at [18, 674] on img at bounding box center [24, 668] width 26 height 26
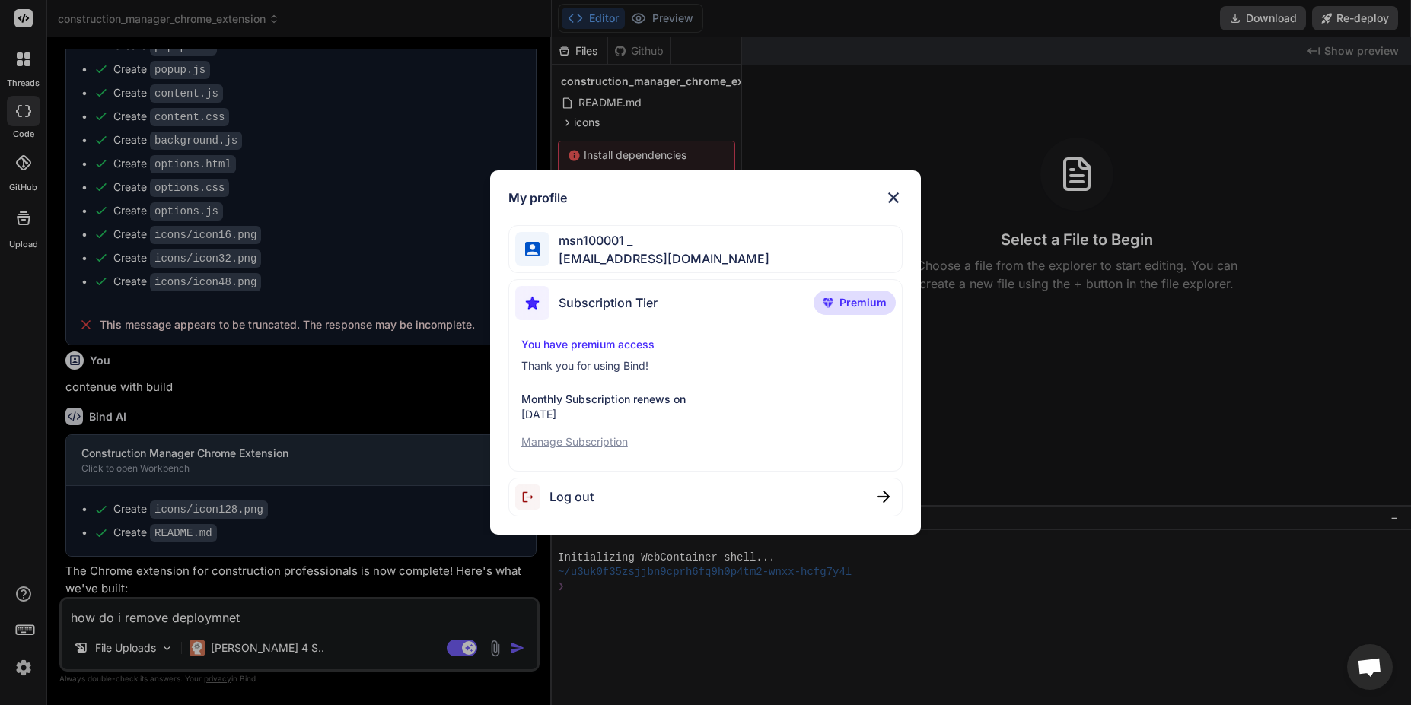
click at [855, 303] on span "Premium" at bounding box center [862, 302] width 47 height 15
click at [639, 304] on span "Subscription Tier" at bounding box center [608, 303] width 99 height 18
click at [639, 305] on span "Subscription Tier" at bounding box center [608, 303] width 99 height 18
click at [623, 346] on p "You have premium access" at bounding box center [705, 344] width 368 height 15
click at [626, 348] on p "You have premium access" at bounding box center [705, 344] width 368 height 15
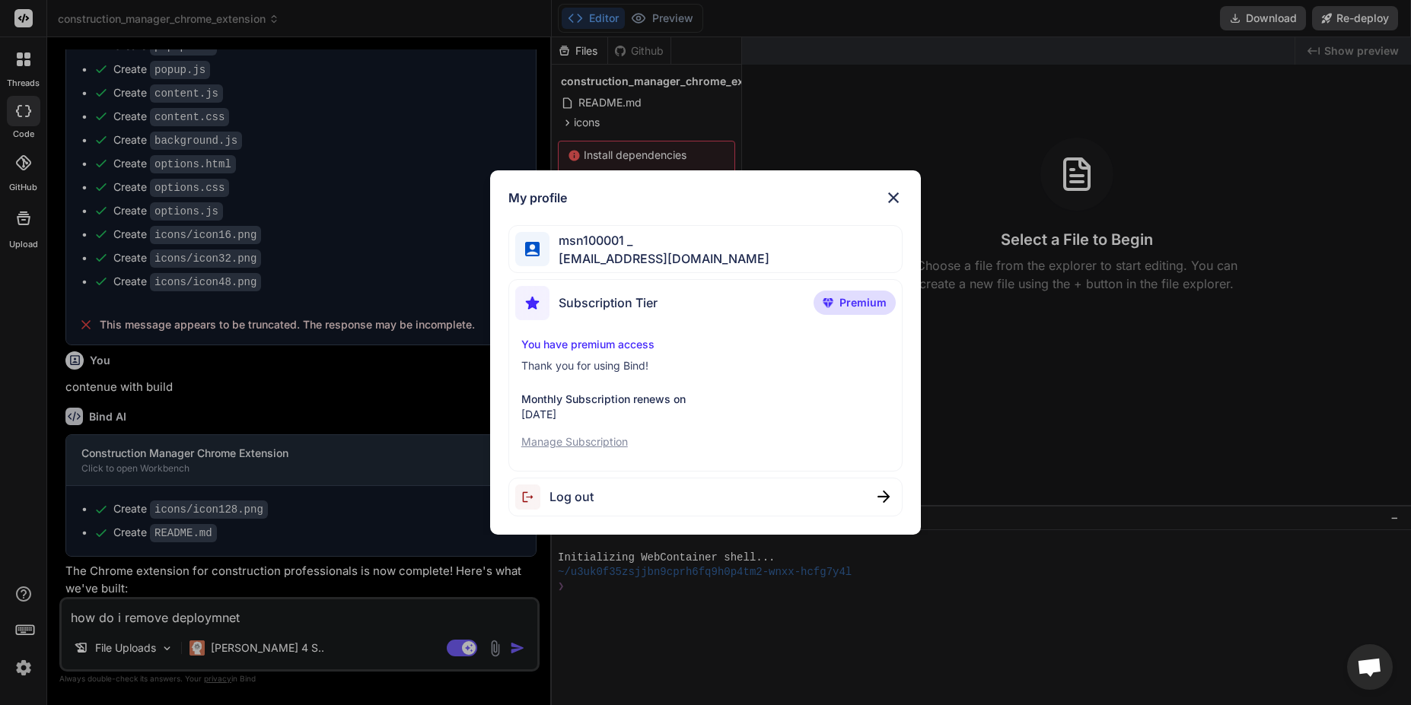
click at [602, 313] on div "Subscription Tier" at bounding box center [586, 303] width 142 height 34
click at [886, 196] on img at bounding box center [893, 198] width 18 height 18
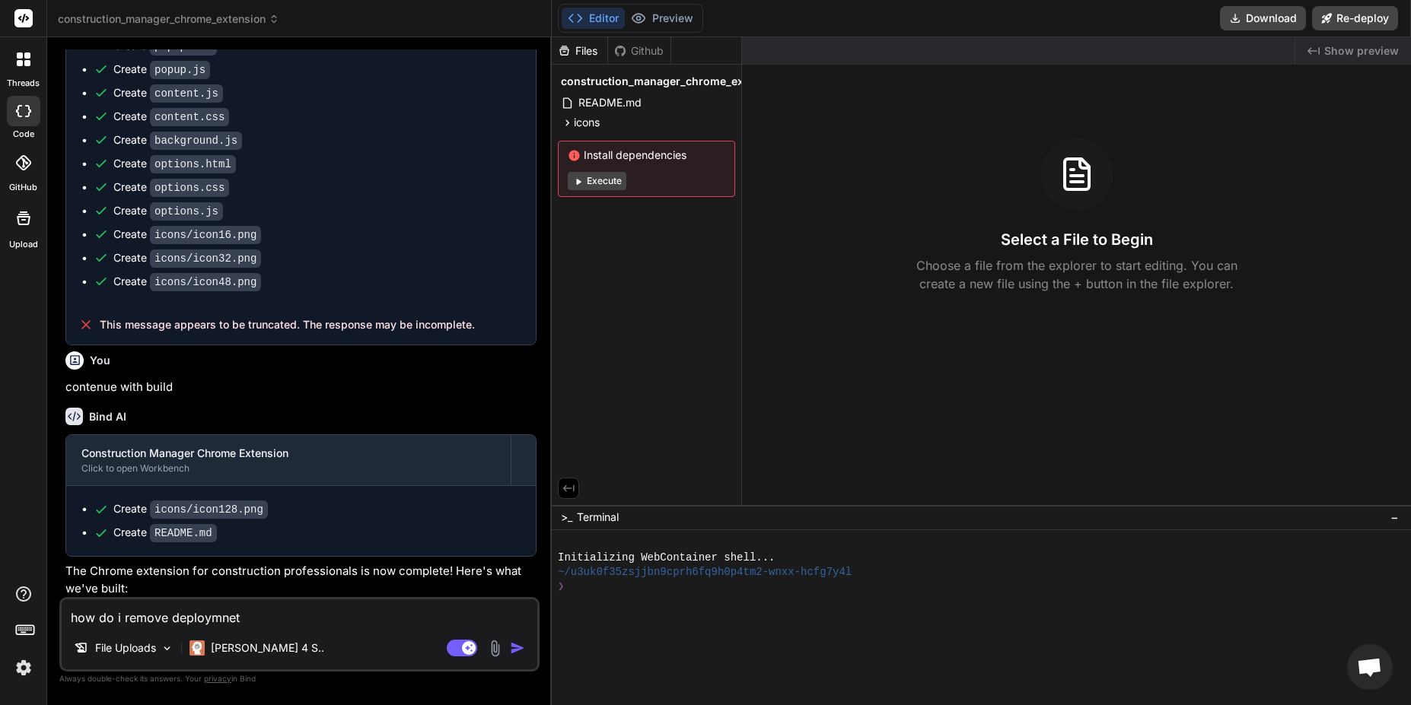
type textarea "x"
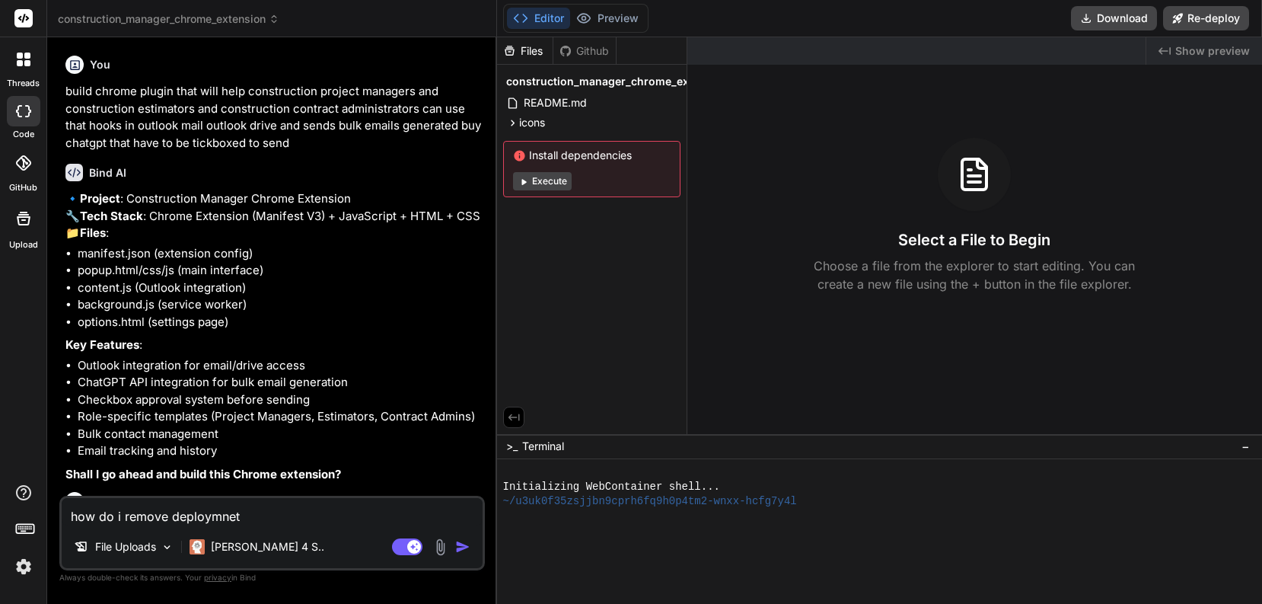
click at [24, 570] on img at bounding box center [24, 566] width 26 height 26
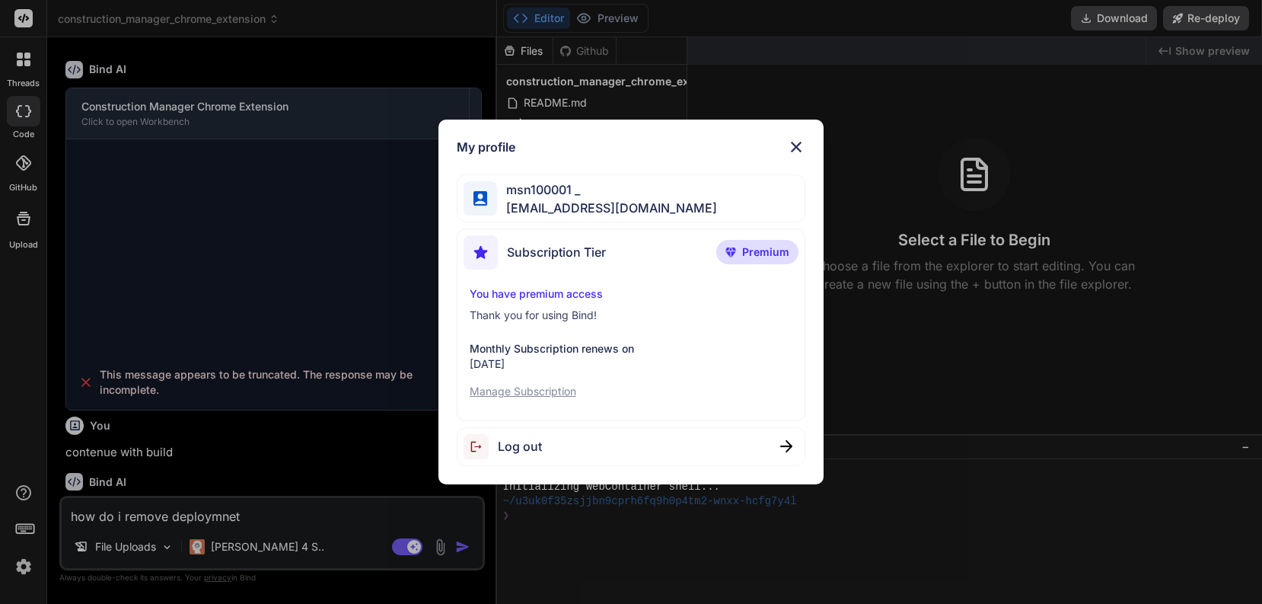
scroll to position [997, 0]
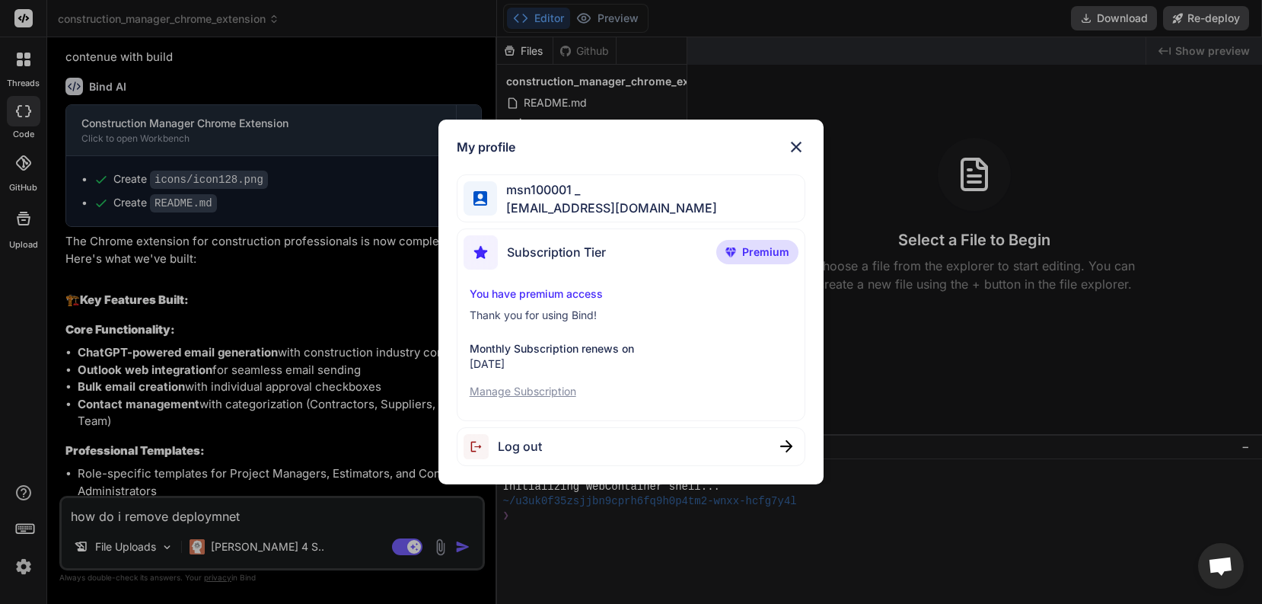
click at [749, 260] on p "Premium" at bounding box center [757, 252] width 82 height 24
click at [784, 453] on div "Log out" at bounding box center [631, 446] width 349 height 39
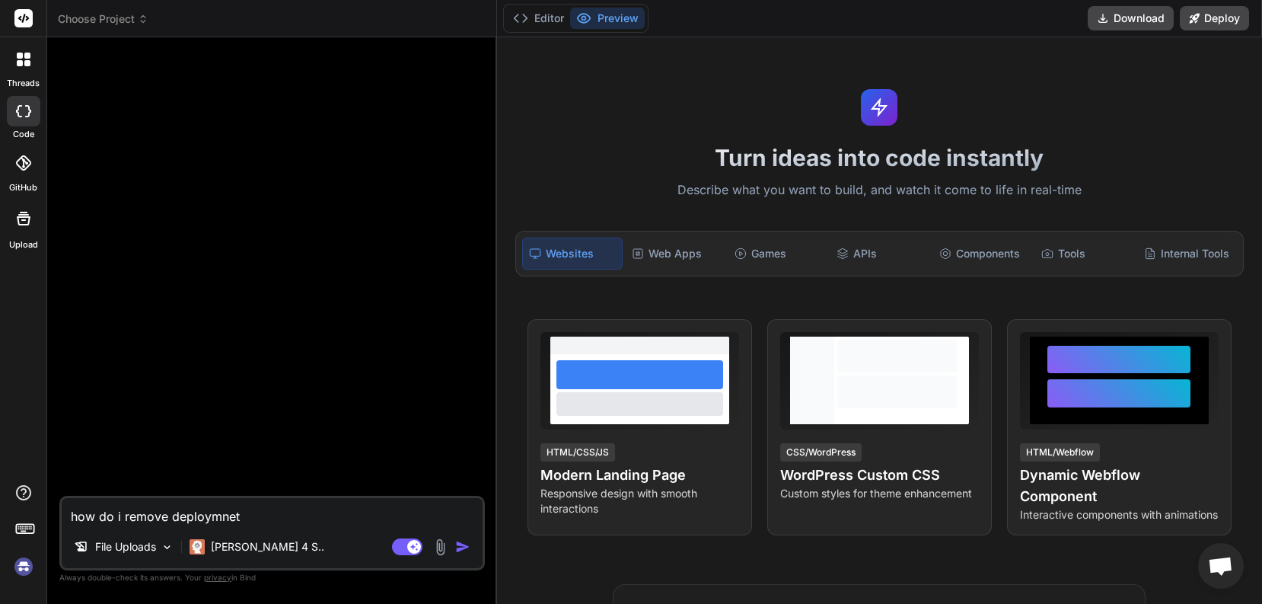
scroll to position [0, 0]
click at [1148, 21] on button "Download" at bounding box center [1131, 18] width 86 height 24
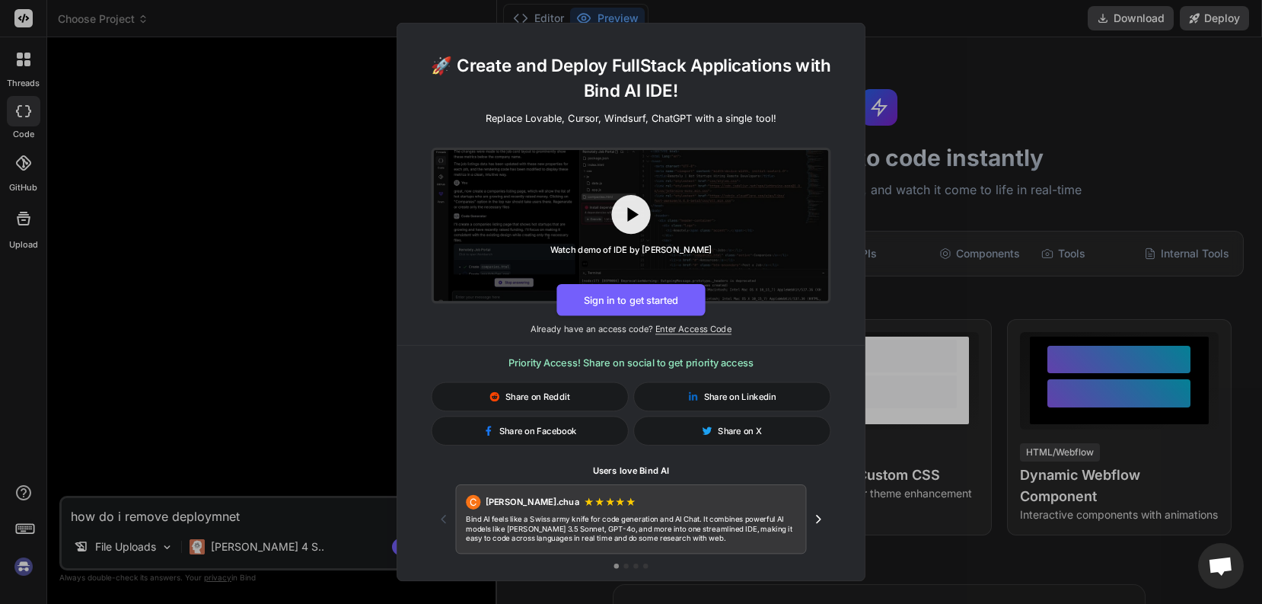
click at [42, 60] on div "🚀 Create and Deploy FullStack Applications with Bind AI IDE! Replace Lovable, C…" at bounding box center [631, 302] width 1262 height 604
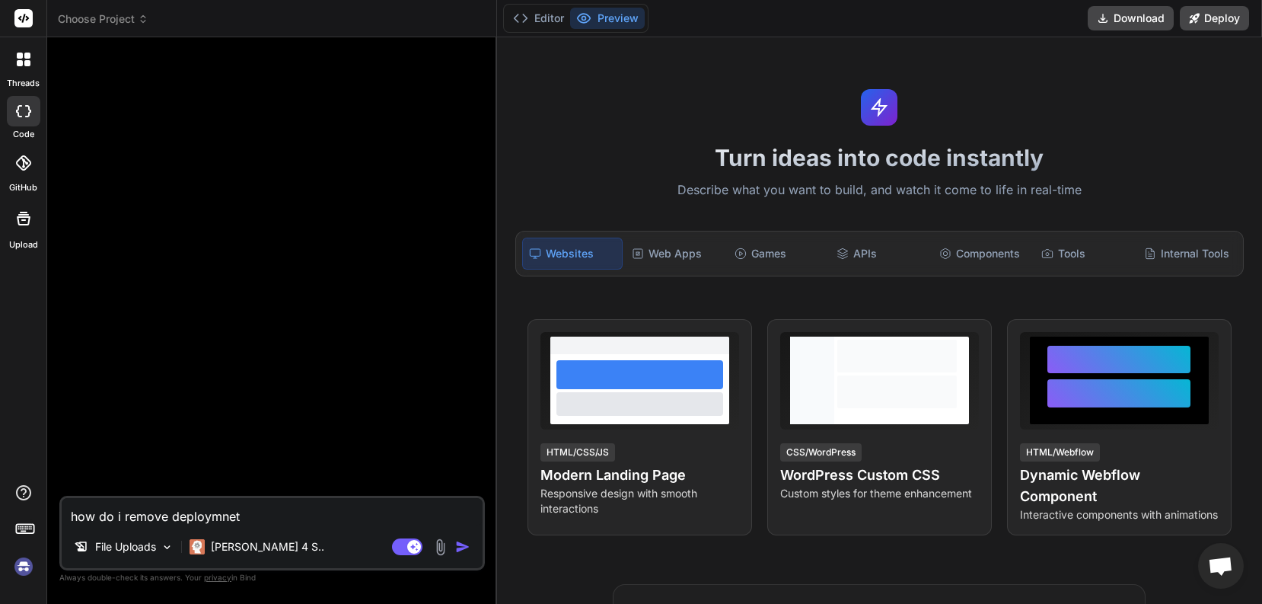
click at [42, 60] on div "threads" at bounding box center [23, 63] width 46 height 53
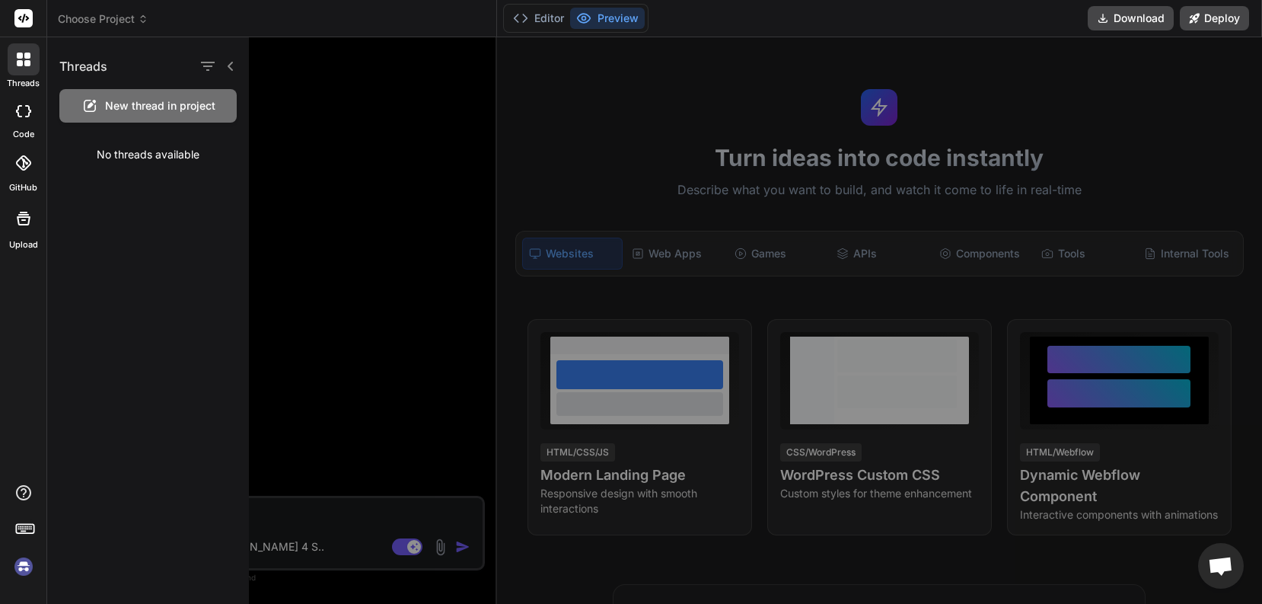
click at [27, 231] on div at bounding box center [23, 218] width 37 height 37
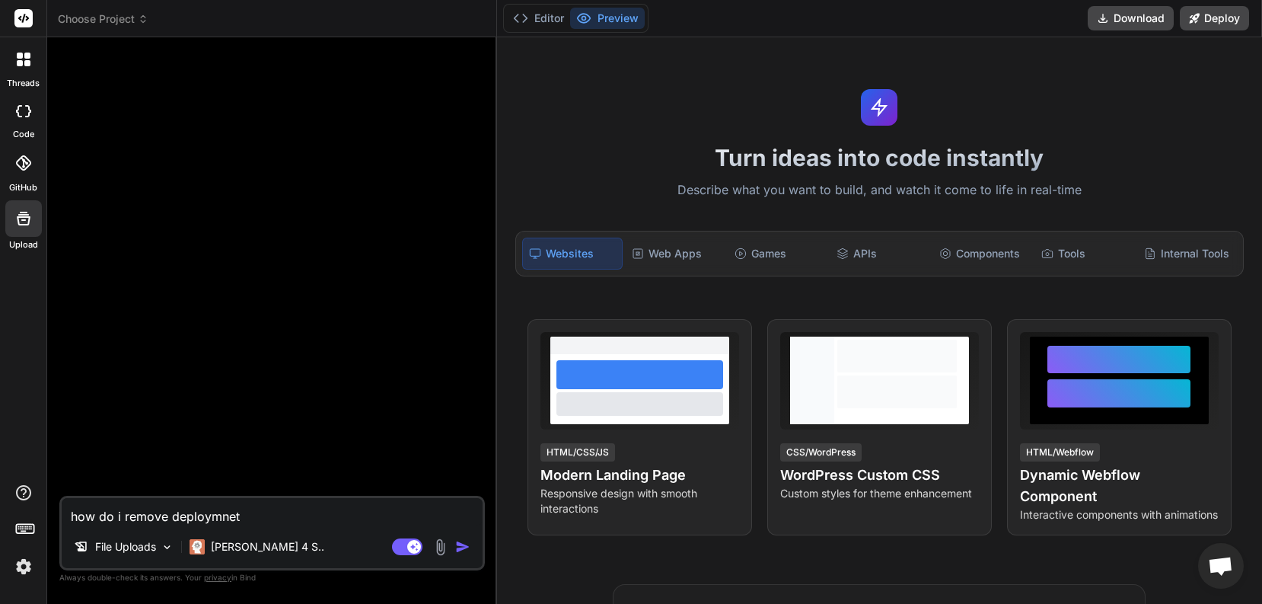
click at [21, 568] on img at bounding box center [24, 566] width 26 height 26
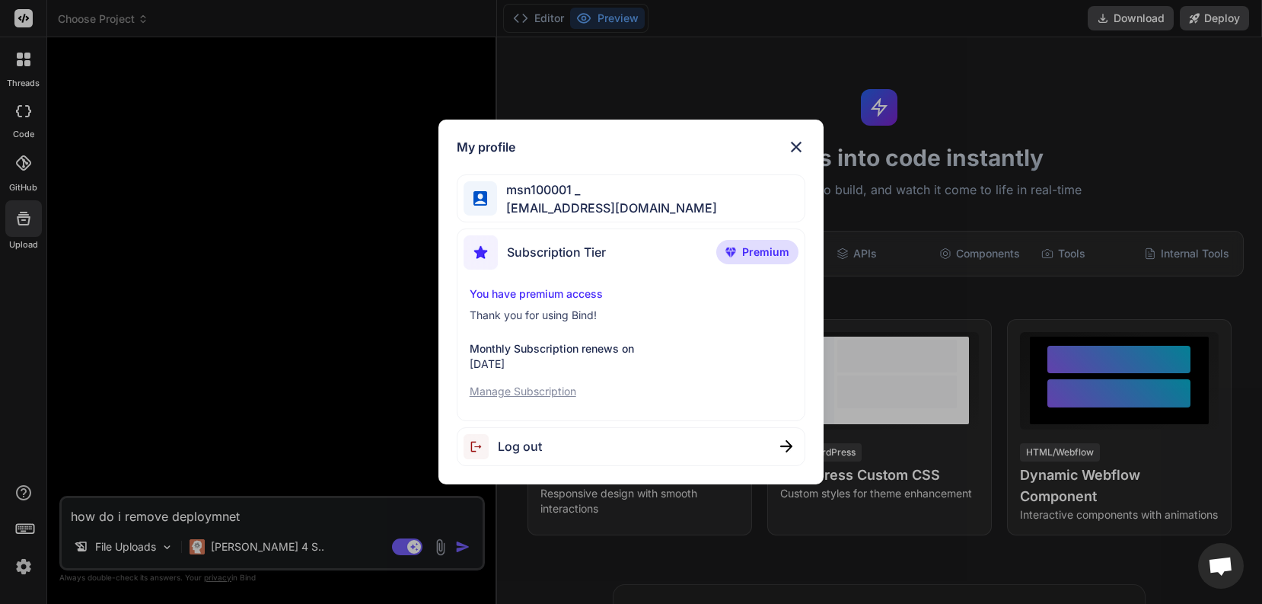
click at [456, 550] on div "My profile msn100001 _ mattnel33@gmail.com Subscription Tier Premium You have p…" at bounding box center [631, 302] width 1262 height 604
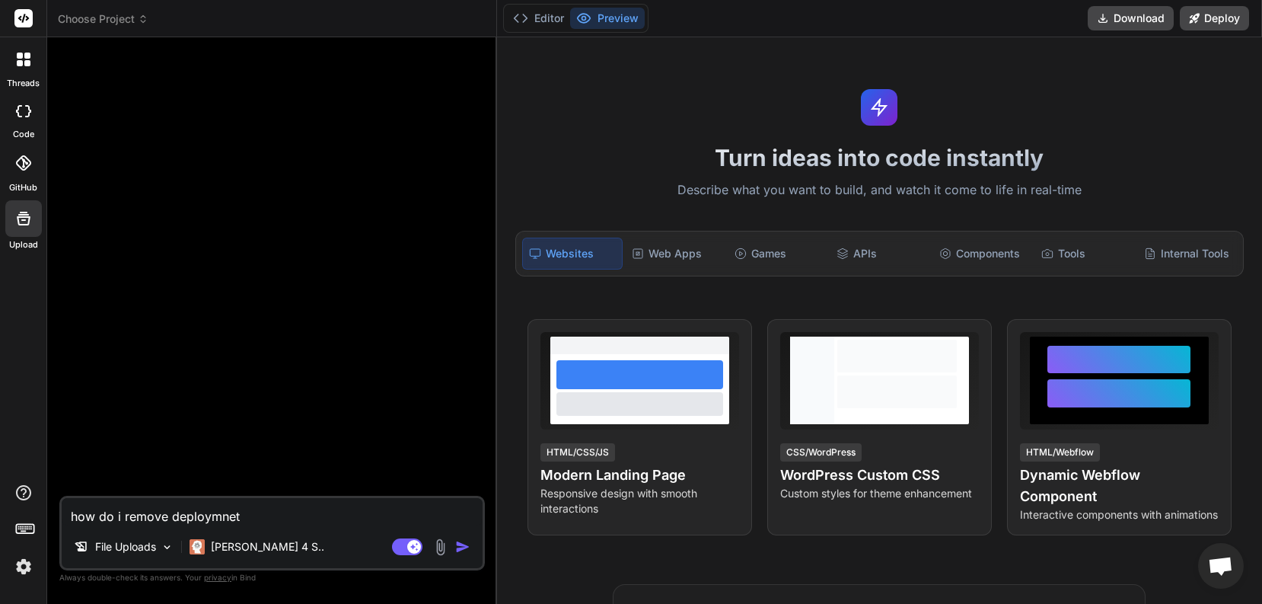
click at [456, 550] on img "button" at bounding box center [462, 546] width 15 height 15
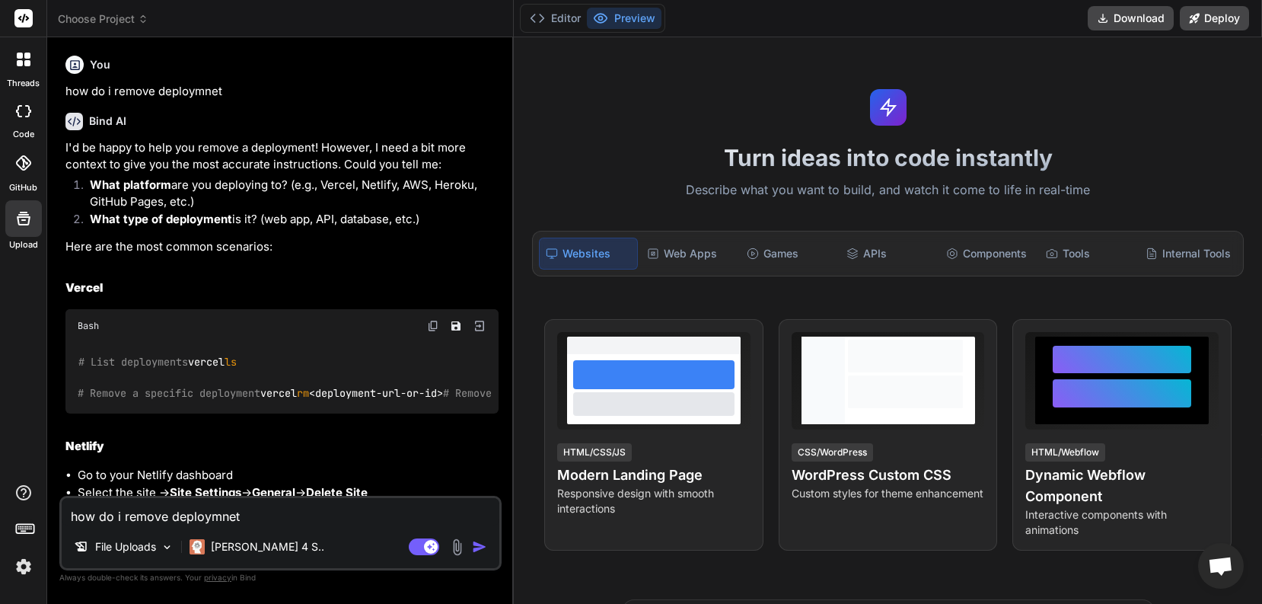
drag, startPoint x: 326, startPoint y: 186, endPoint x: 380, endPoint y: 194, distance: 53.8
click at [380, 194] on li "What platform are you deploying to? (e.g., Vercel, Netlify, AWS, Heroku, GitHub…" at bounding box center [288, 194] width 421 height 34
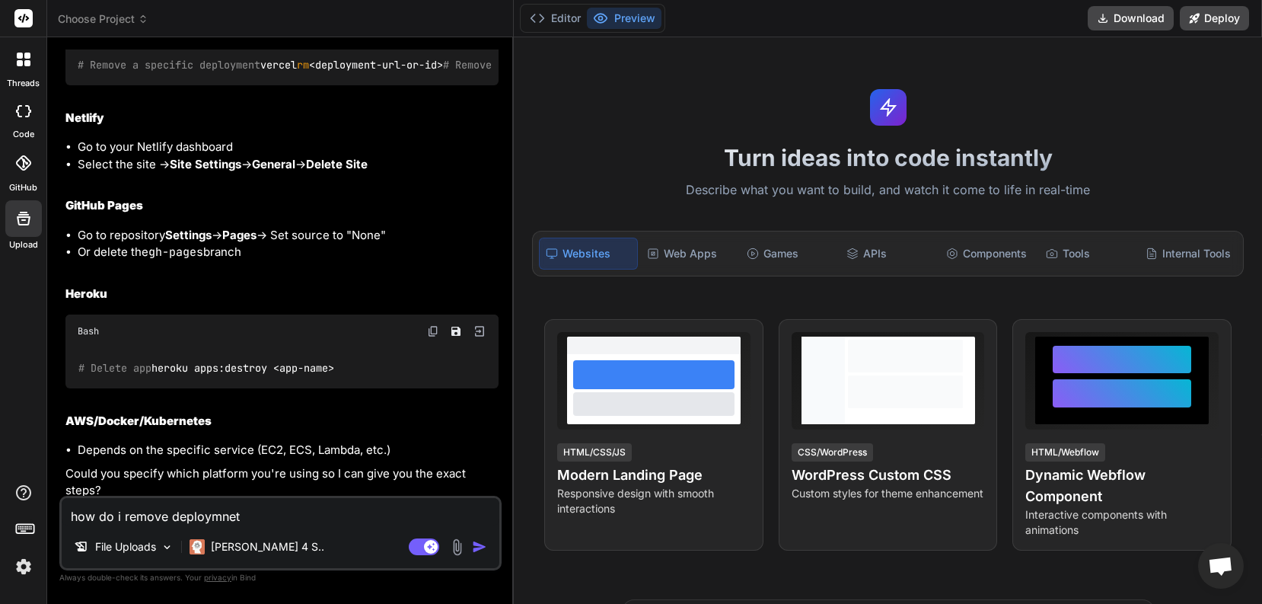
scroll to position [62, 0]
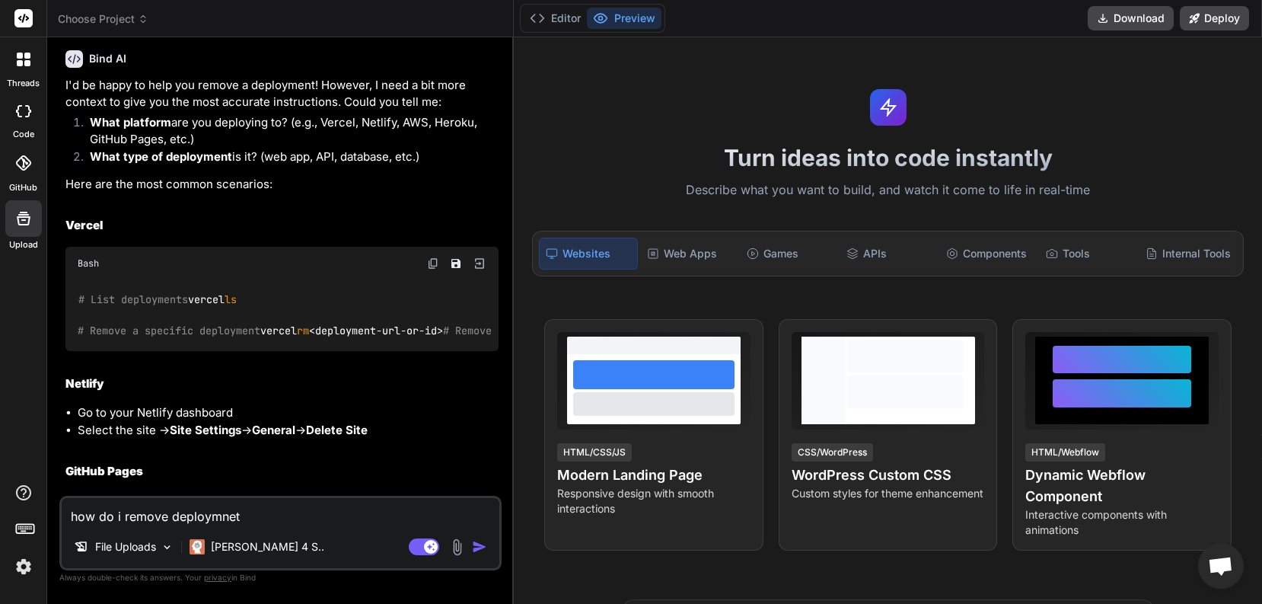
type textarea "x"
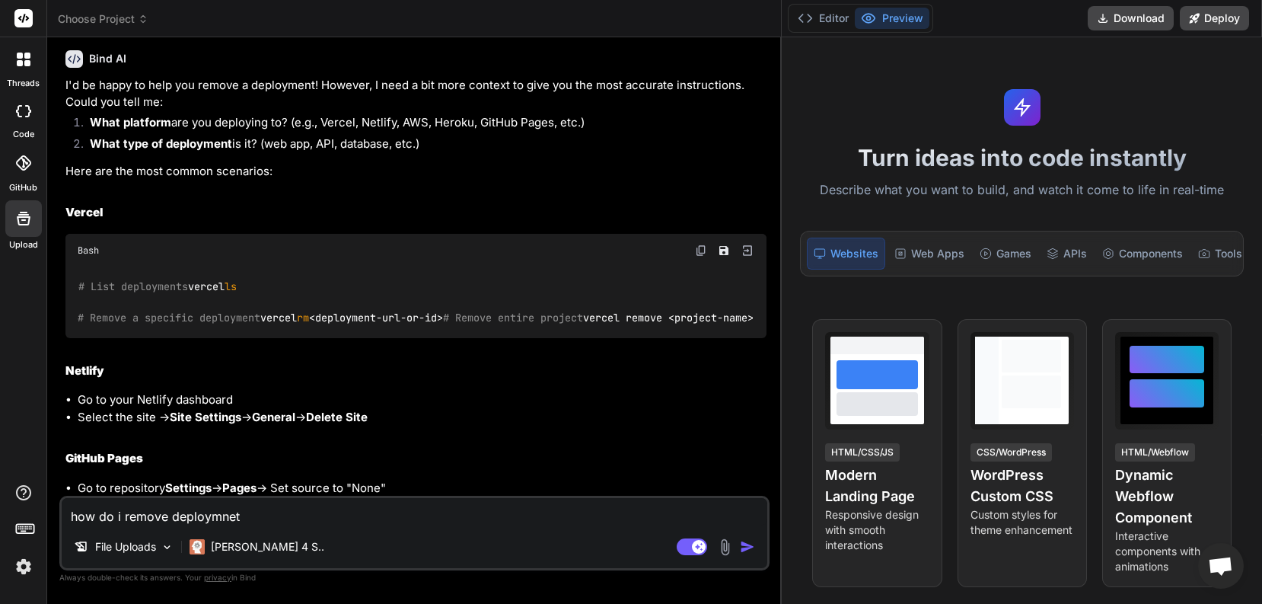
drag, startPoint x: 496, startPoint y: 202, endPoint x: 1061, endPoint y: 234, distance: 565.6
click at [1061, 234] on div "threads code GitHub Upload Choose Project Created with Pixso. Bind AI Web Searc…" at bounding box center [631, 302] width 1262 height 604
click at [826, 11] on button "Editor" at bounding box center [822, 18] width 63 height 21
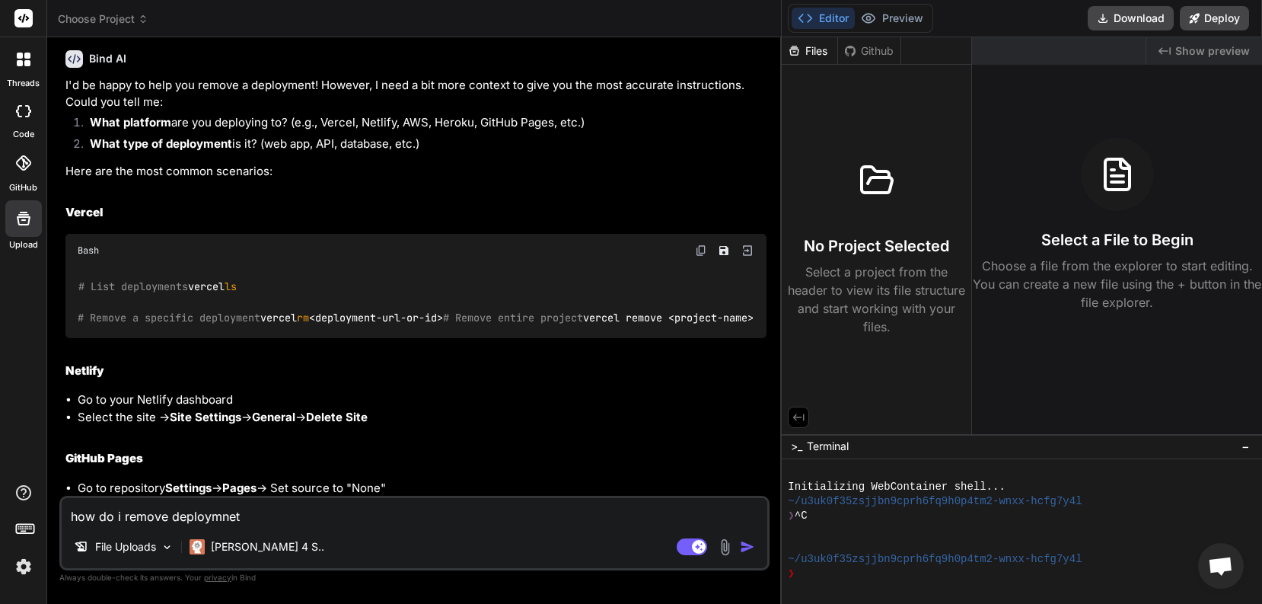
click at [869, 183] on icon at bounding box center [876, 180] width 37 height 37
click at [858, 314] on p "Select a project from the header to view its file structure and start working w…" at bounding box center [876, 299] width 177 height 73
click at [1119, 184] on icon at bounding box center [1117, 174] width 37 height 37
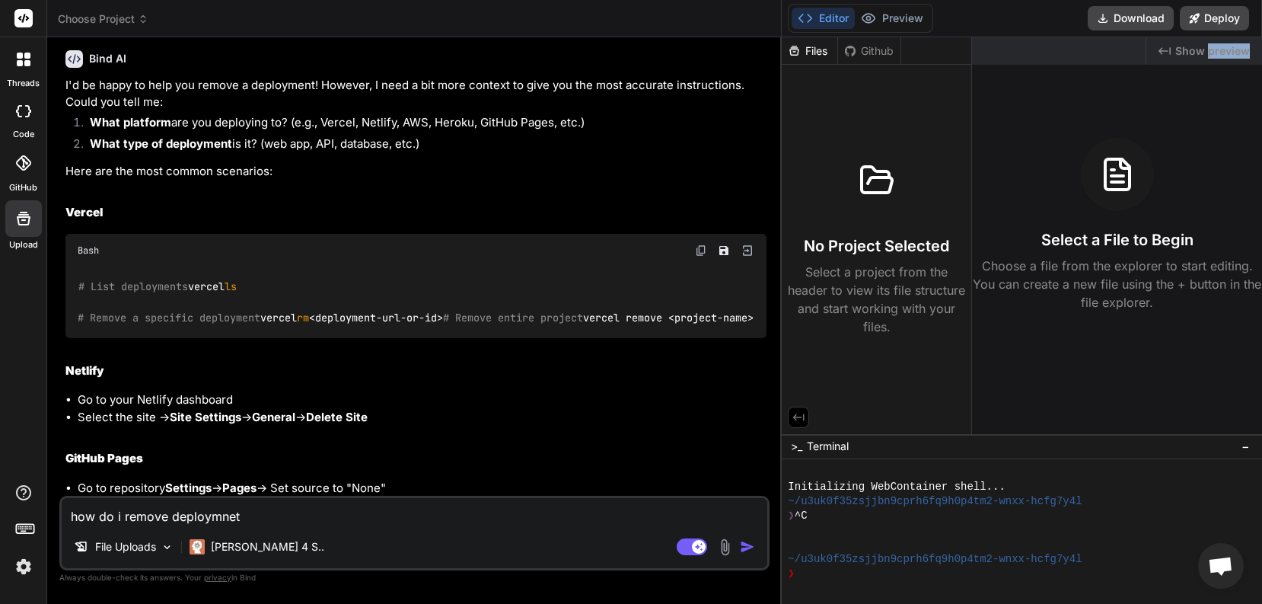
click at [1209, 60] on div "Created with Pixso. Show preview" at bounding box center [1204, 50] width 116 height 27
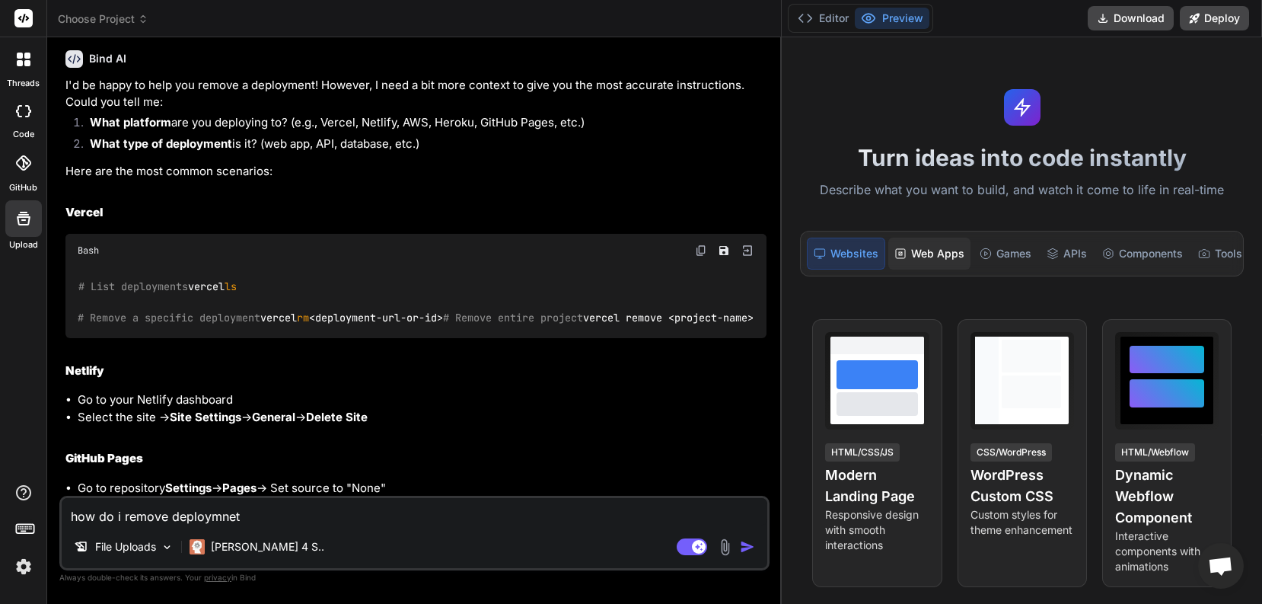
click at [956, 261] on div "Web Apps" at bounding box center [929, 253] width 82 height 32
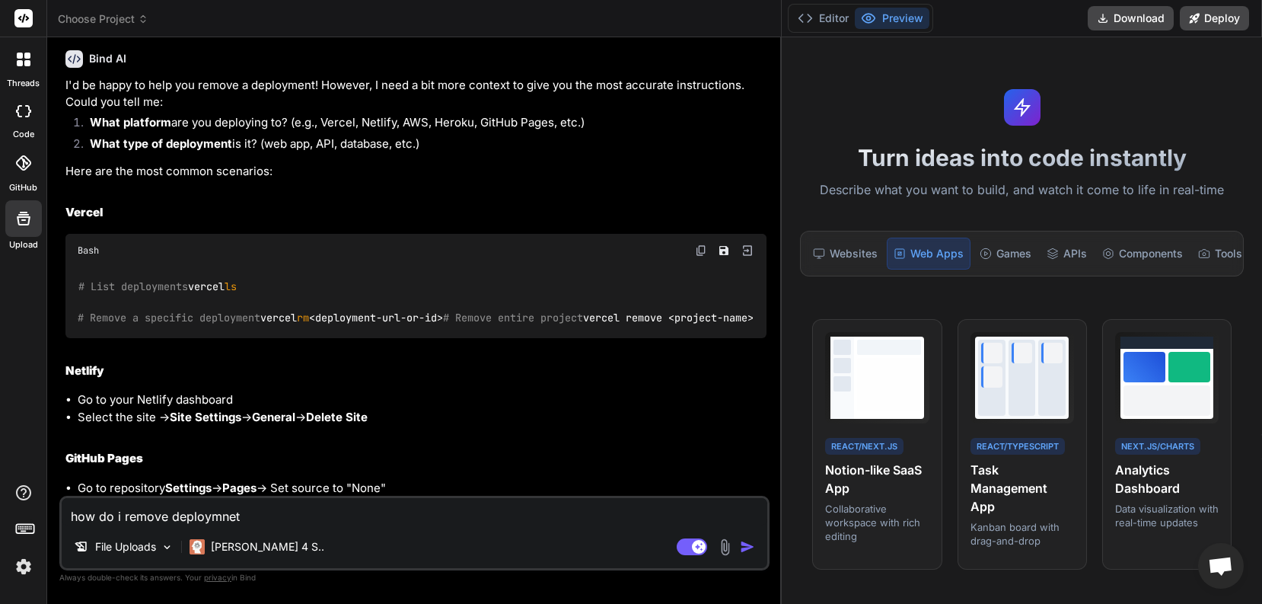
click at [1004, 269] on div "Websites Web Apps Games APIs Components Tools Internal Tools" at bounding box center [1022, 254] width 444 height 46
click at [1220, 244] on div "Tools" at bounding box center [1220, 253] width 56 height 32
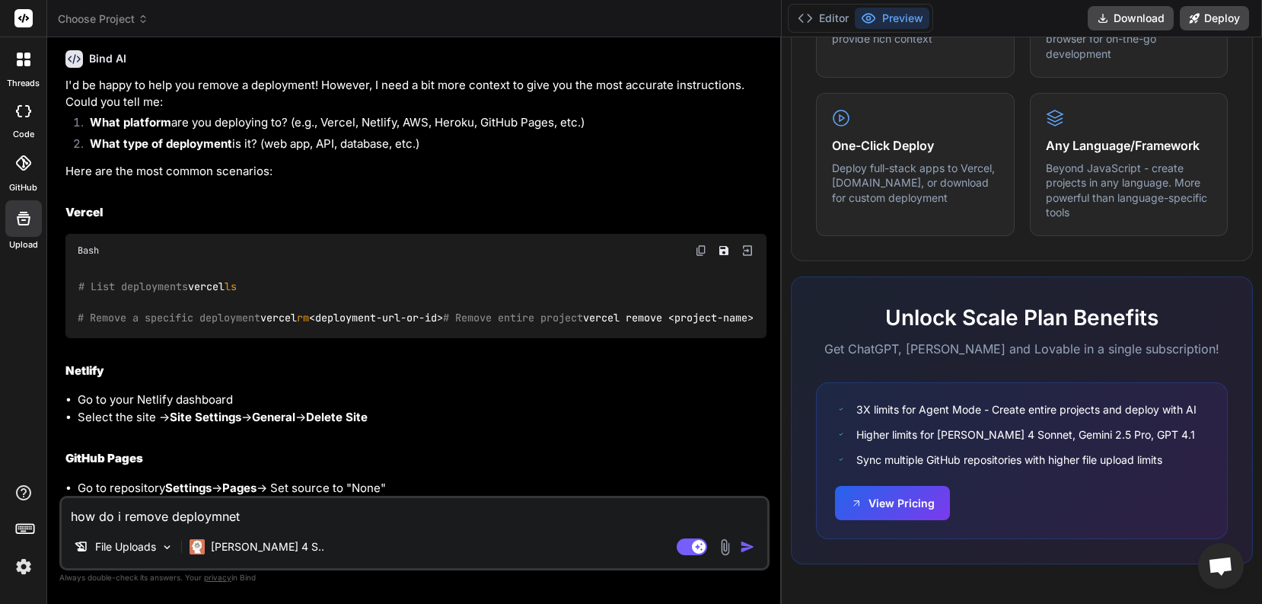
scroll to position [919, 0]
click at [907, 508] on button "View Pricing" at bounding box center [892, 501] width 115 height 34
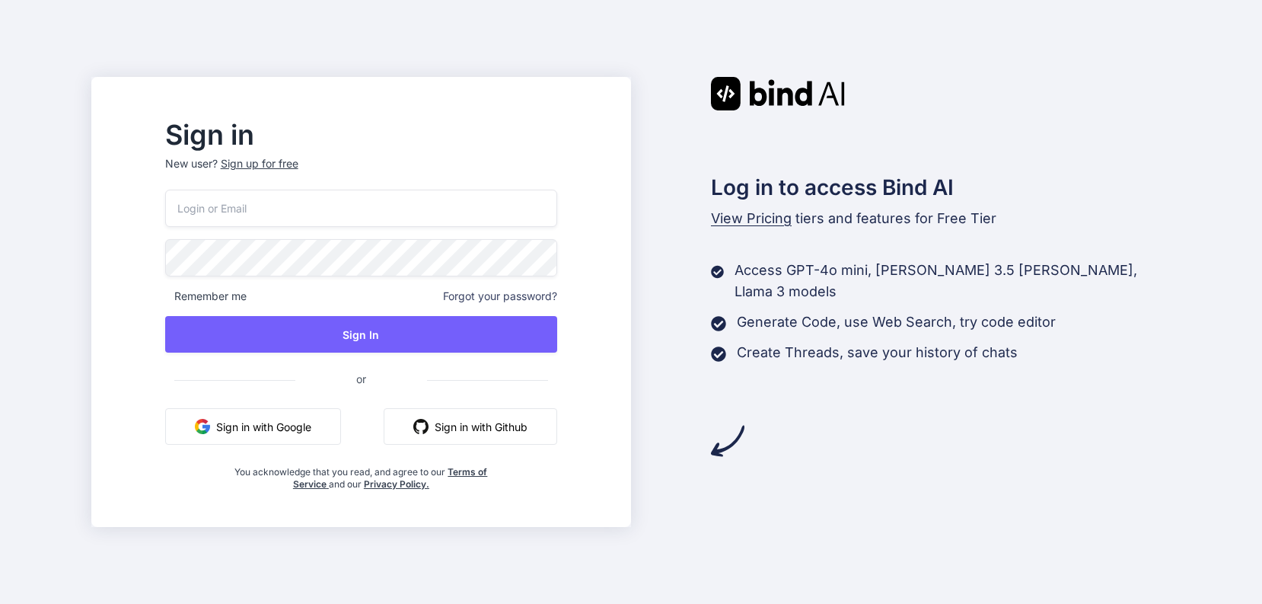
click at [470, 432] on button "Sign in with Github" at bounding box center [471, 426] width 174 height 37
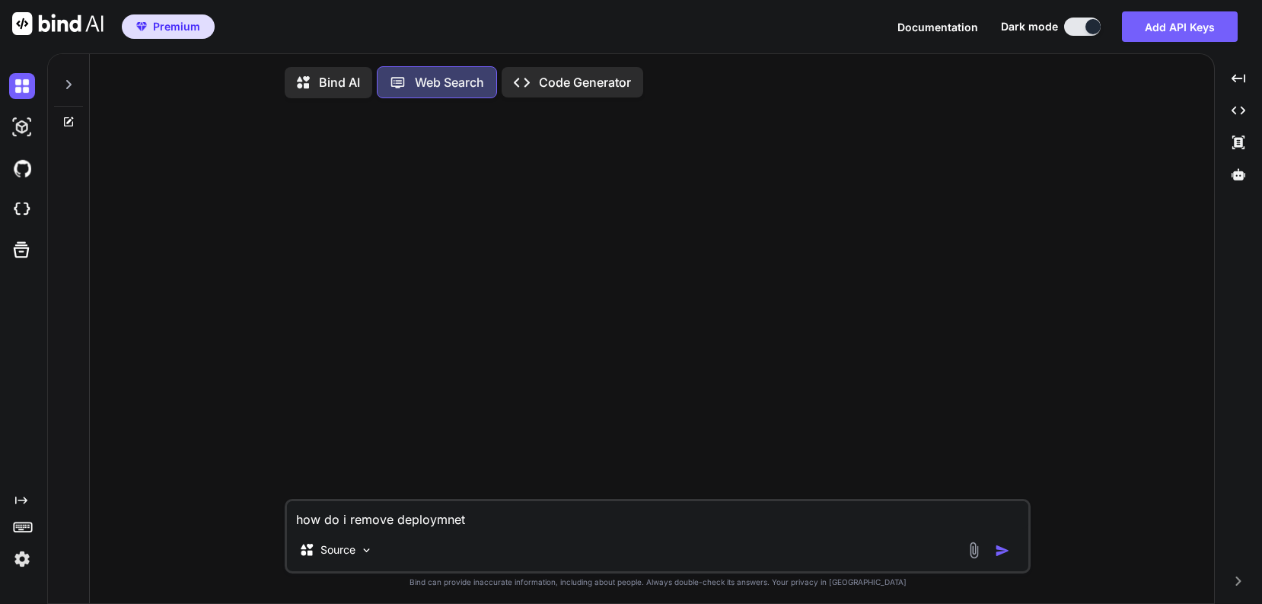
type textarea "x"
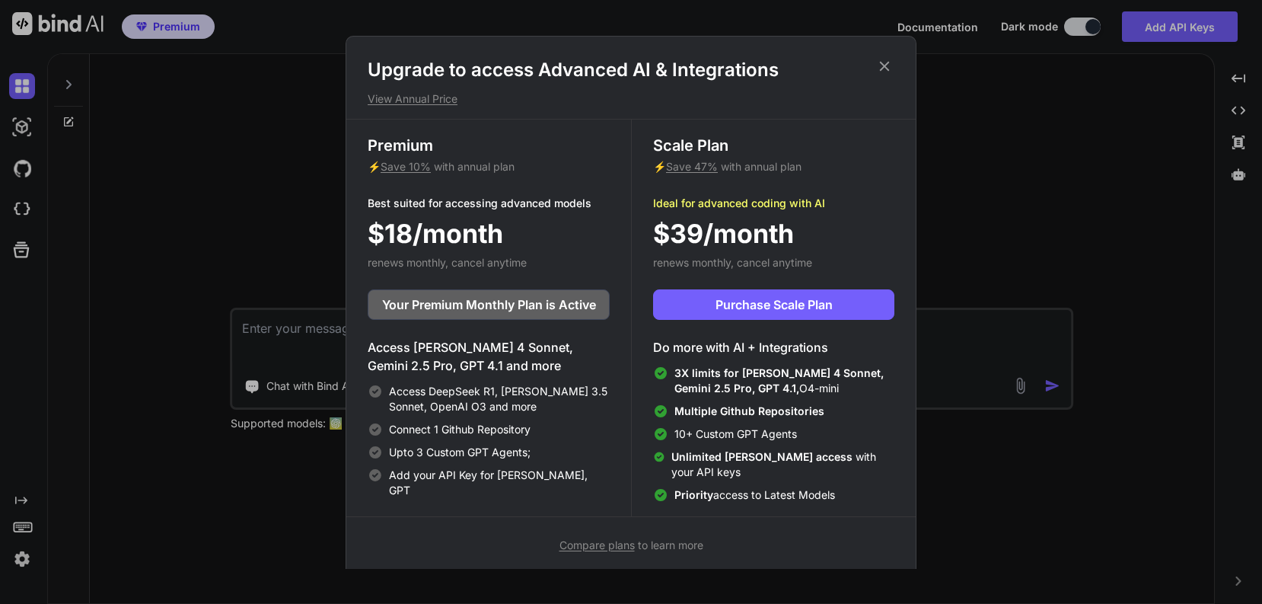
type textarea "x"
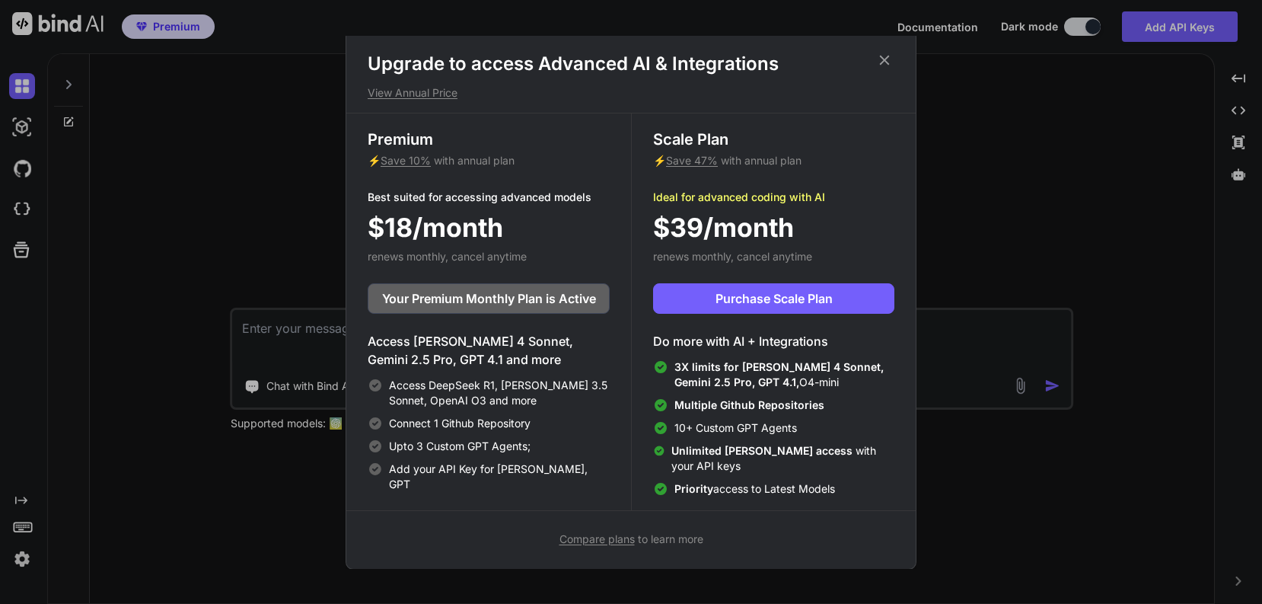
scroll to position [7, 0]
click at [712, 307] on button "Purchase Scale Plan" at bounding box center [773, 297] width 241 height 30
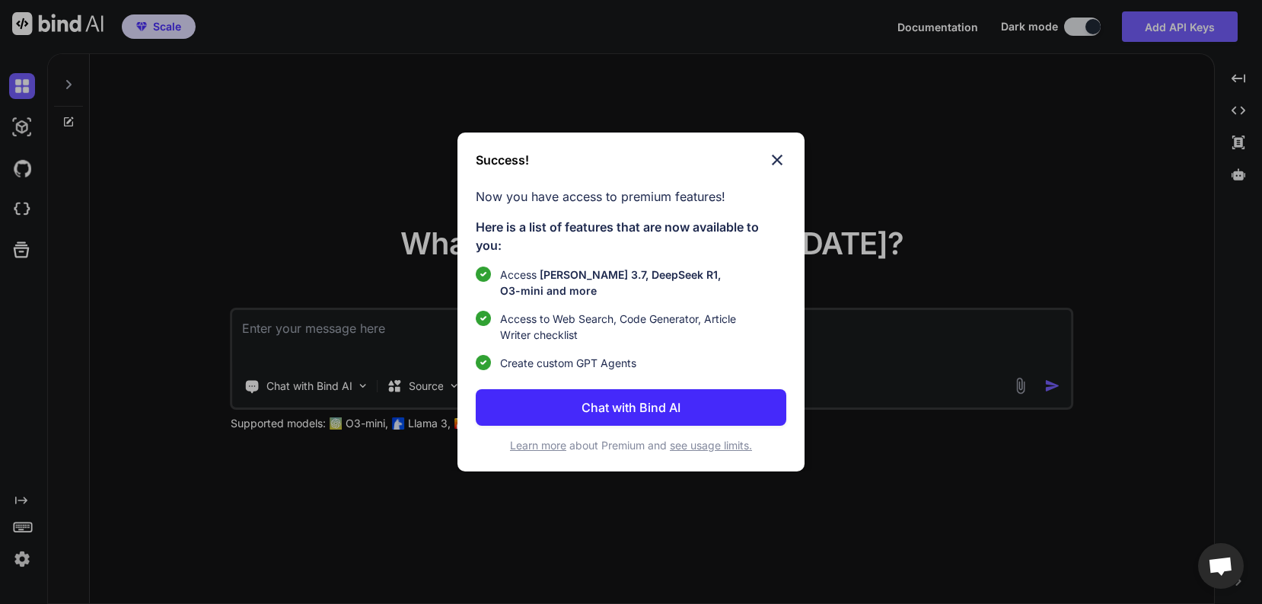
click at [613, 409] on p "Chat with Bind AI" at bounding box center [630, 407] width 99 height 18
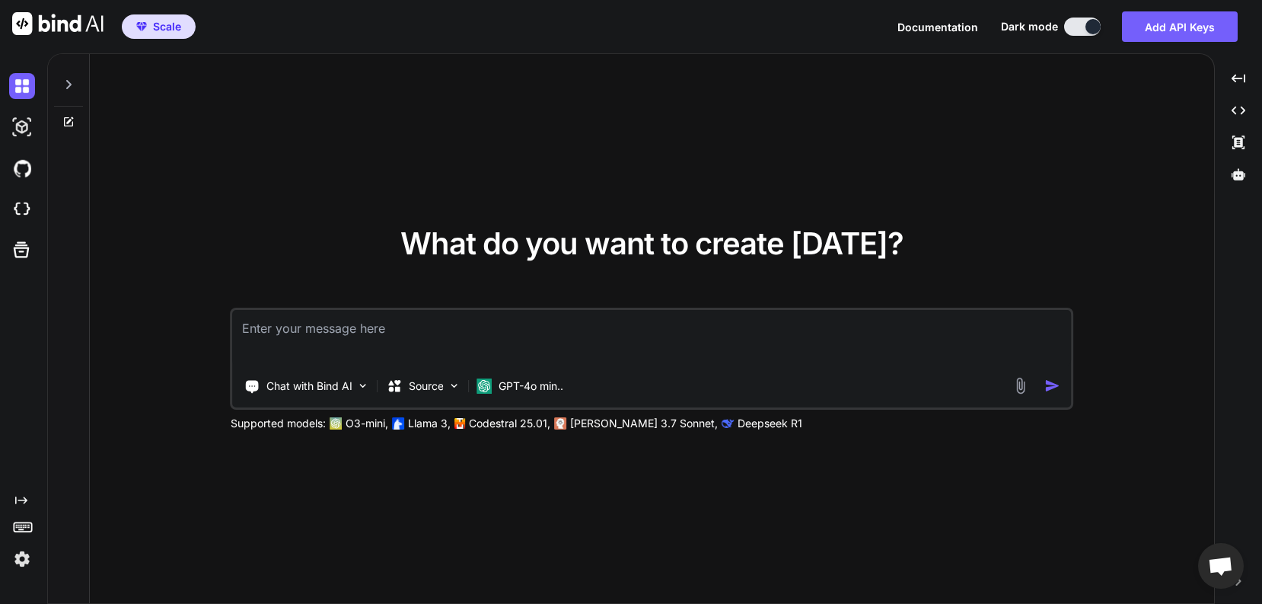
click at [446, 339] on textarea at bounding box center [652, 338] width 839 height 56
click at [349, 390] on p "Chat with Bind AI" at bounding box center [309, 385] width 86 height 15
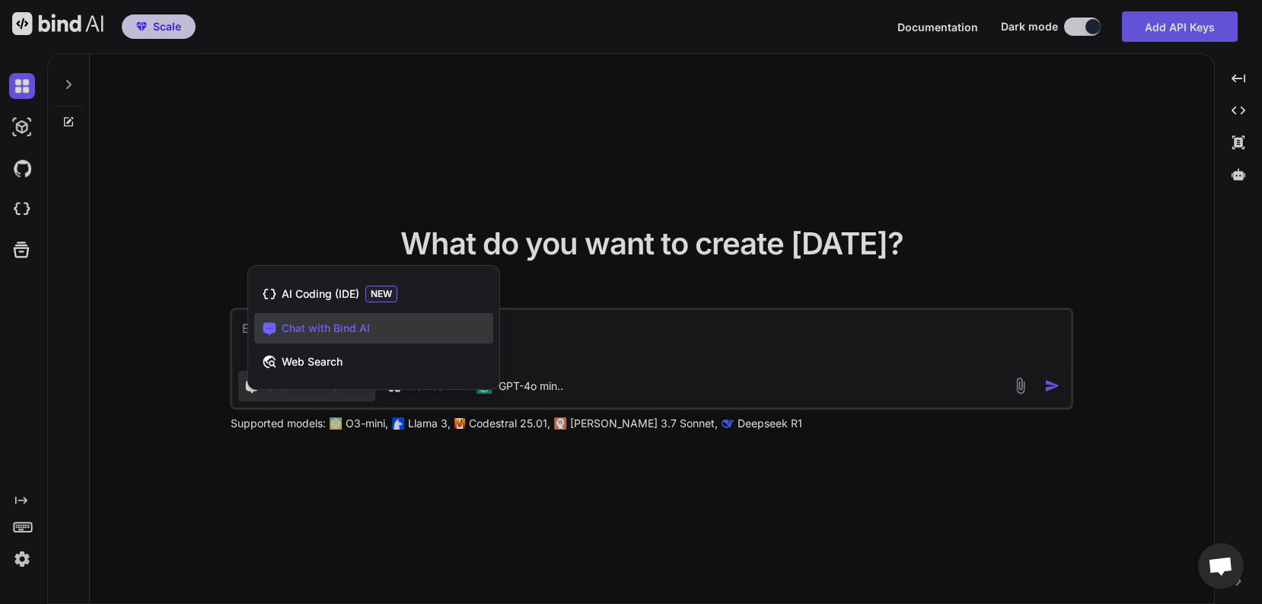
click at [364, 335] on span "Chat with Bind AI" at bounding box center [326, 327] width 88 height 15
type textarea "x"
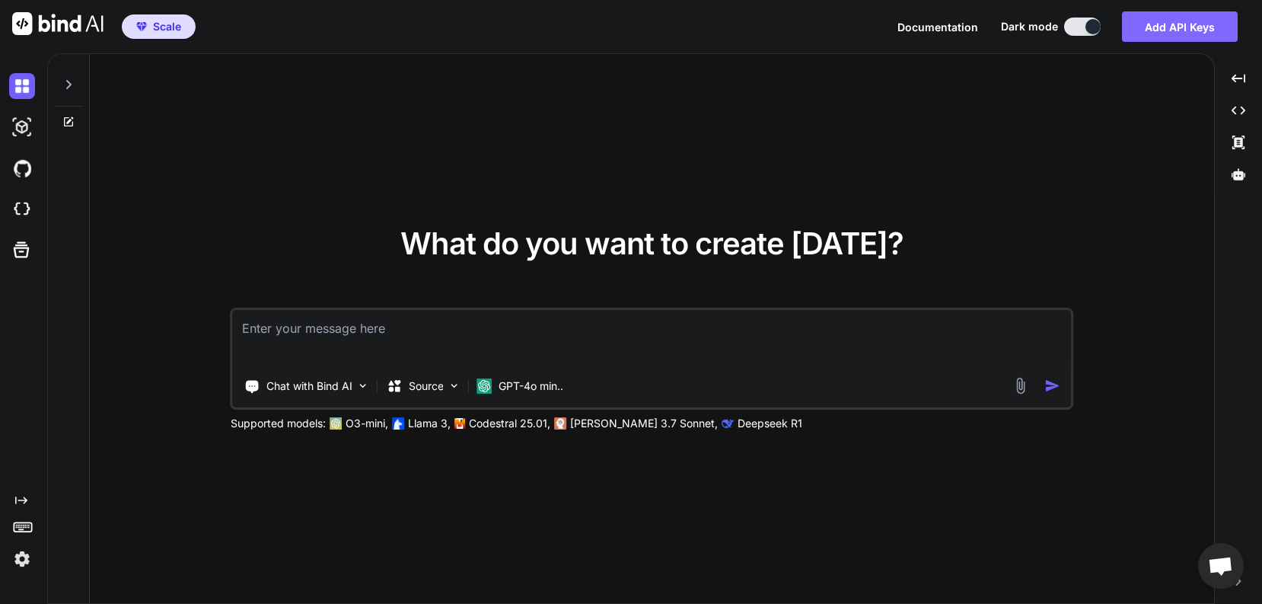
click at [1153, 33] on button "Add API Keys" at bounding box center [1180, 26] width 116 height 30
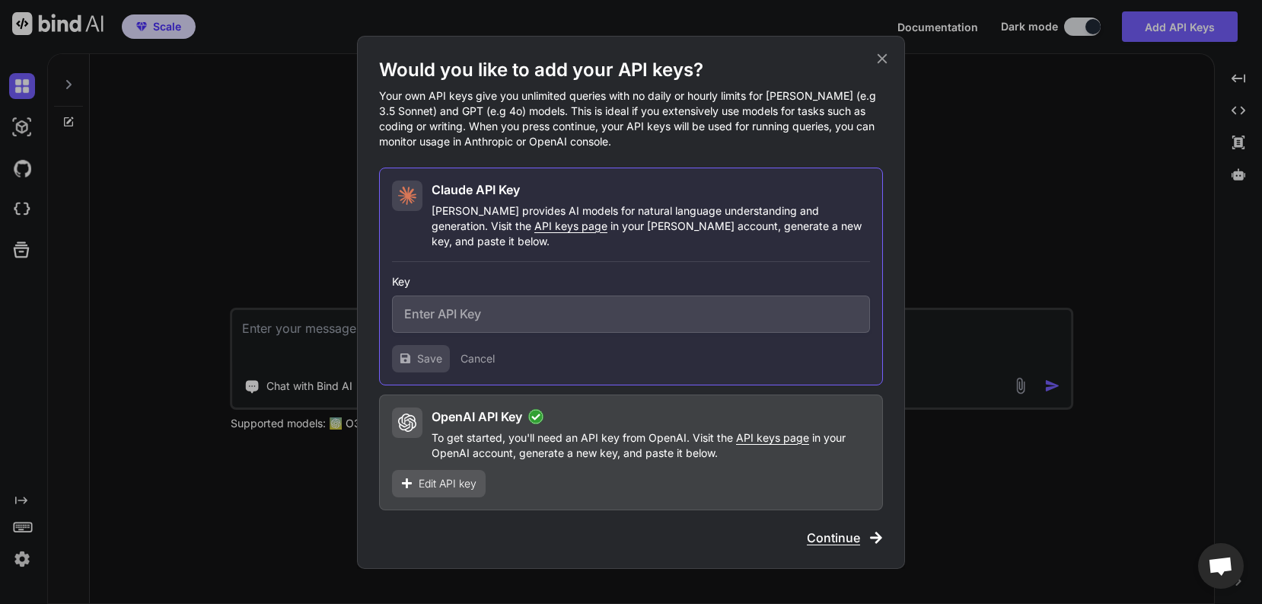
click at [610, 304] on input "text" at bounding box center [631, 313] width 478 height 37
drag, startPoint x: 817, startPoint y: 107, endPoint x: 412, endPoint y: 121, distance: 404.3
click at [412, 121] on p "Your own API keys give you unlimited queries with no daily or hourly limits for…" at bounding box center [631, 118] width 504 height 61
click at [445, 305] on input "text" at bounding box center [631, 313] width 478 height 37
drag, startPoint x: 445, startPoint y: 305, endPoint x: 420, endPoint y: 304, distance: 25.2
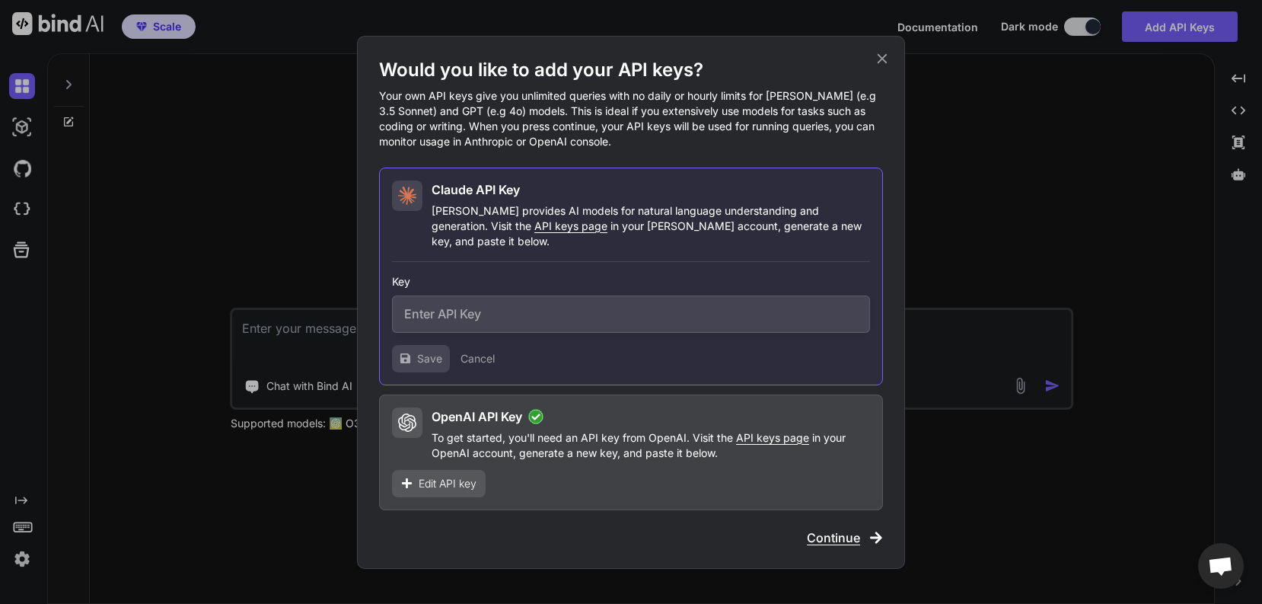
click at [415, 298] on input "text" at bounding box center [631, 313] width 478 height 37
click at [420, 304] on input "text" at bounding box center [631, 313] width 478 height 37
paste input "sk-ant-api03-Z_i5nR0ubSVkMA0OE1PbX2bgJCsZKDDysCiYeLLR5l1FZZ0HXtFC8GcWkfDVqrf0NV…"
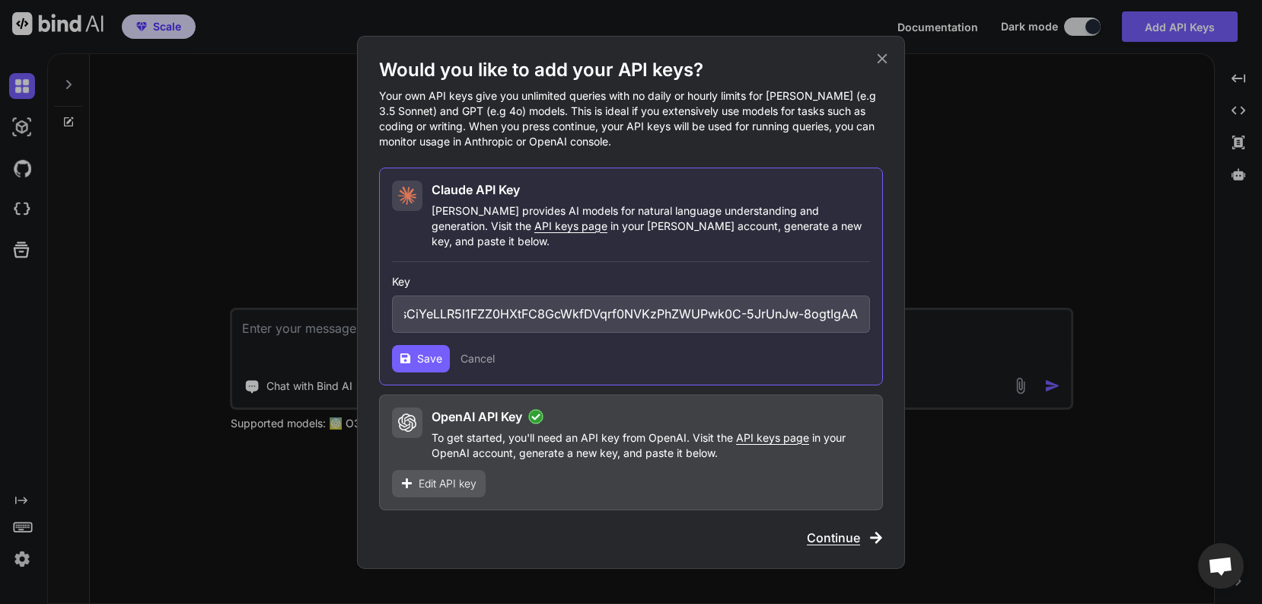
type input "sk-ant-api03-Z_i5nR0ubSVkMA0OE1PbX2bgJCsZKDDysCiYeLLR5l1FZZ0HXtFC8GcWkfDVqrf0NV…"
click at [416, 345] on button "Save" at bounding box center [421, 358] width 58 height 27
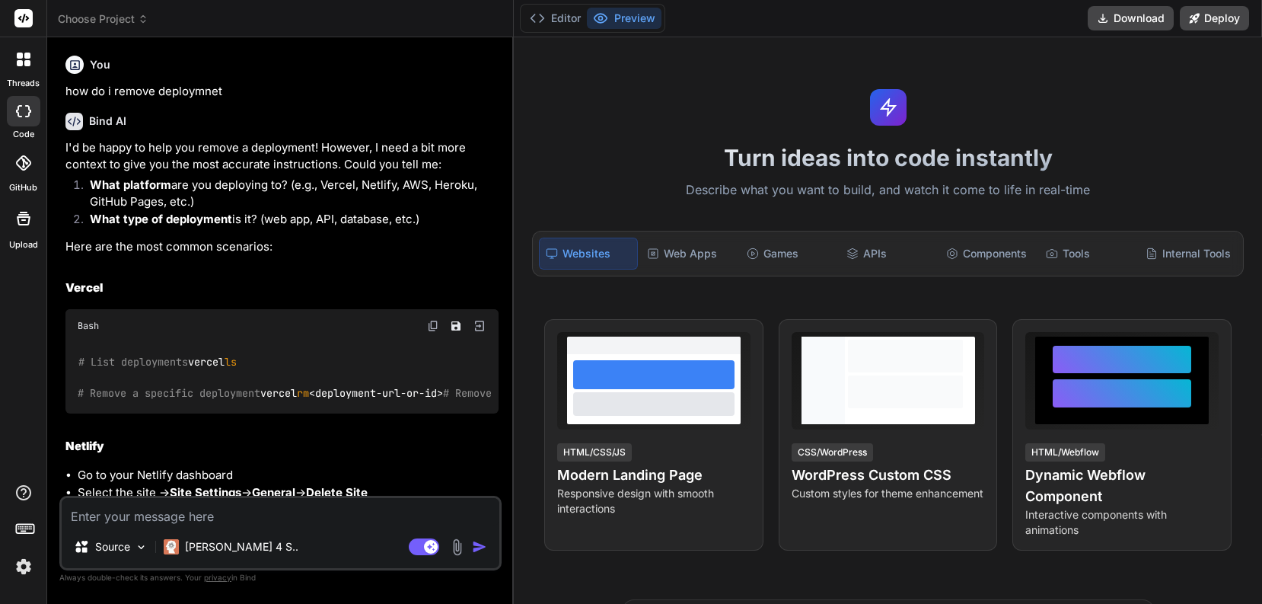
type textarea "x"
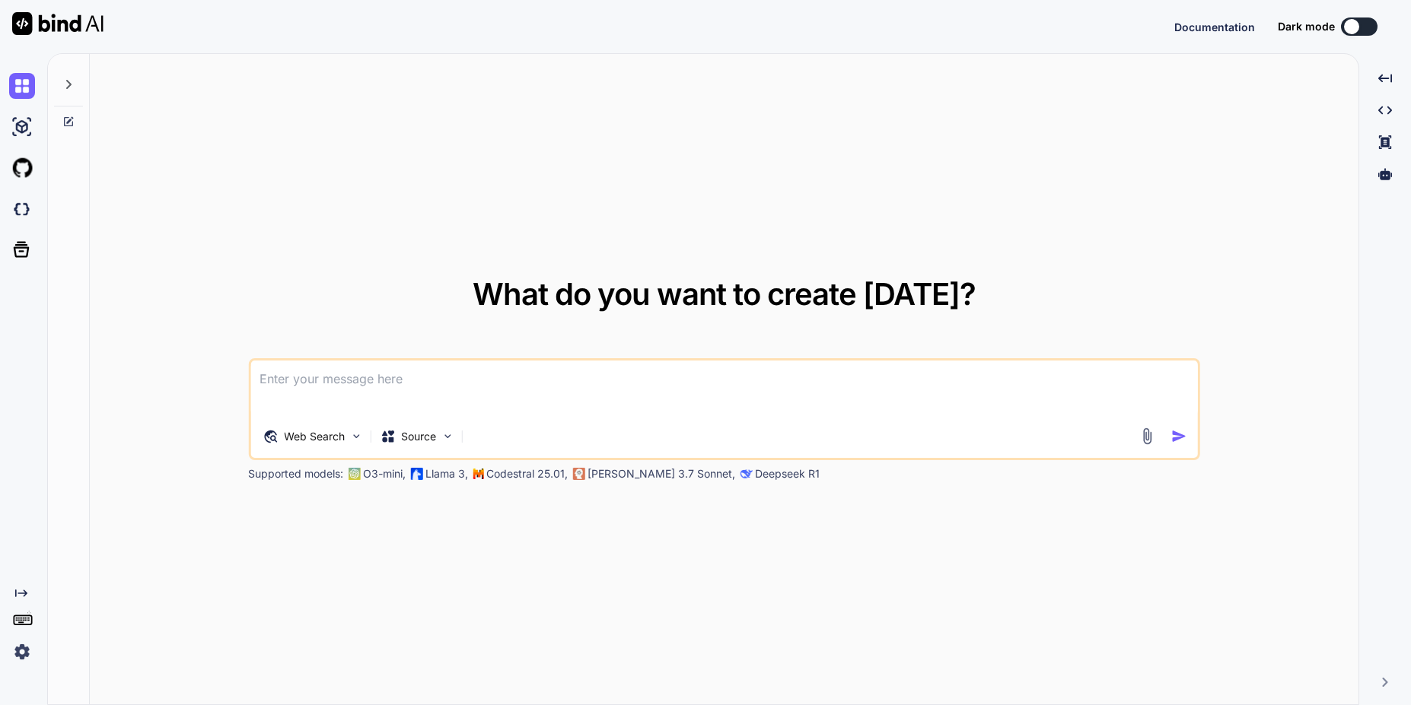
click at [1148, 438] on img at bounding box center [1148, 437] width 18 height 18
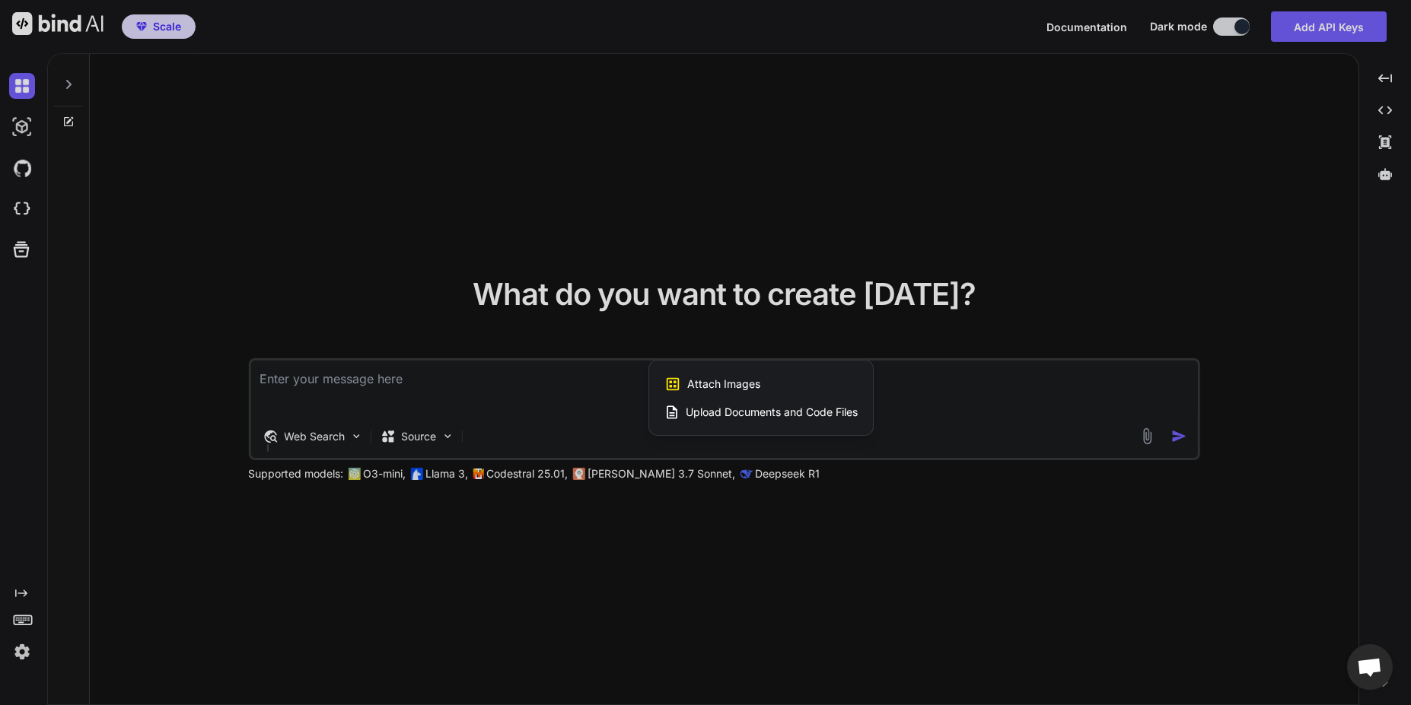
click at [757, 415] on span "Upload Documents and Code Files" at bounding box center [772, 412] width 172 height 15
type textarea "x"
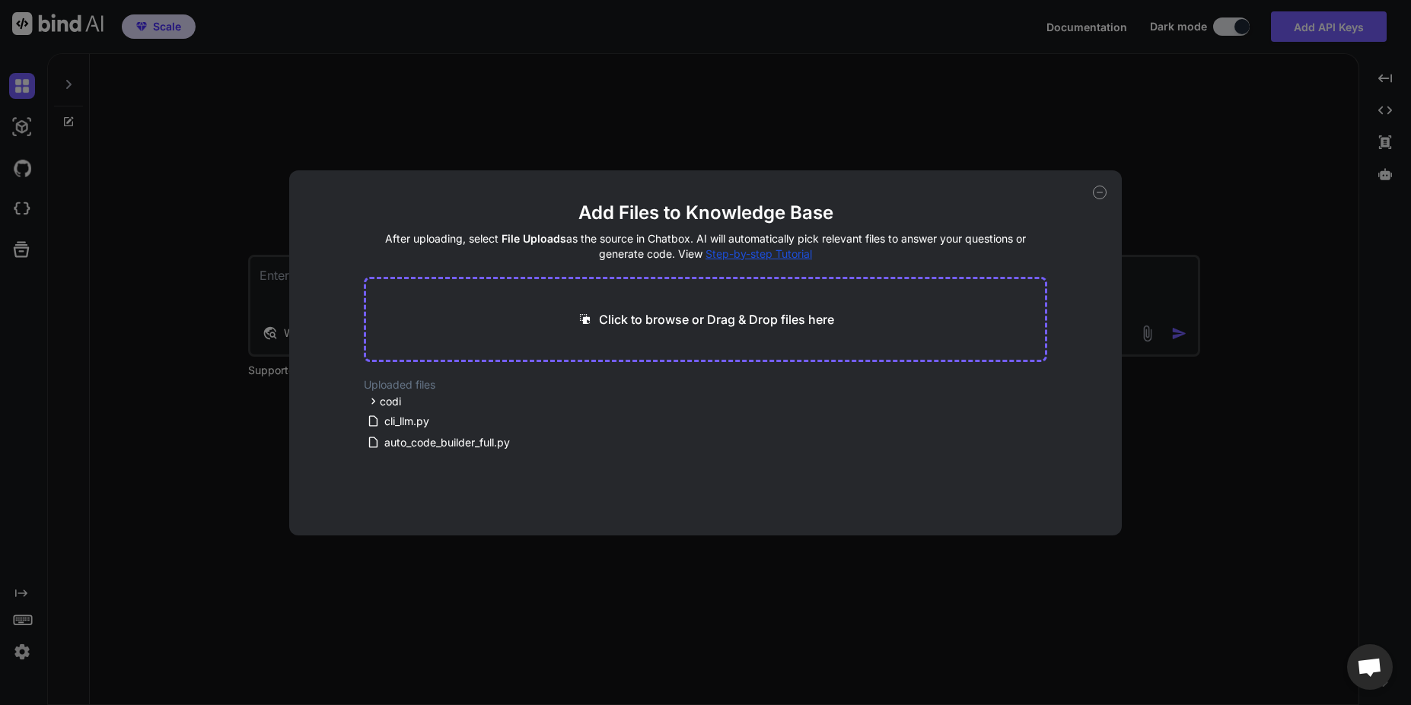
click at [648, 321] on p "Click to browse or Drag & Drop files here" at bounding box center [716, 320] width 235 height 18
type input "C:\fakepath\all_files.txt"
click at [380, 420] on div "-> Upgrade for more" at bounding box center [428, 416] width 102 height 15
click at [384, 406] on icon at bounding box center [383, 400] width 13 height 13
click at [513, 394] on icon at bounding box center [512, 389] width 13 height 13
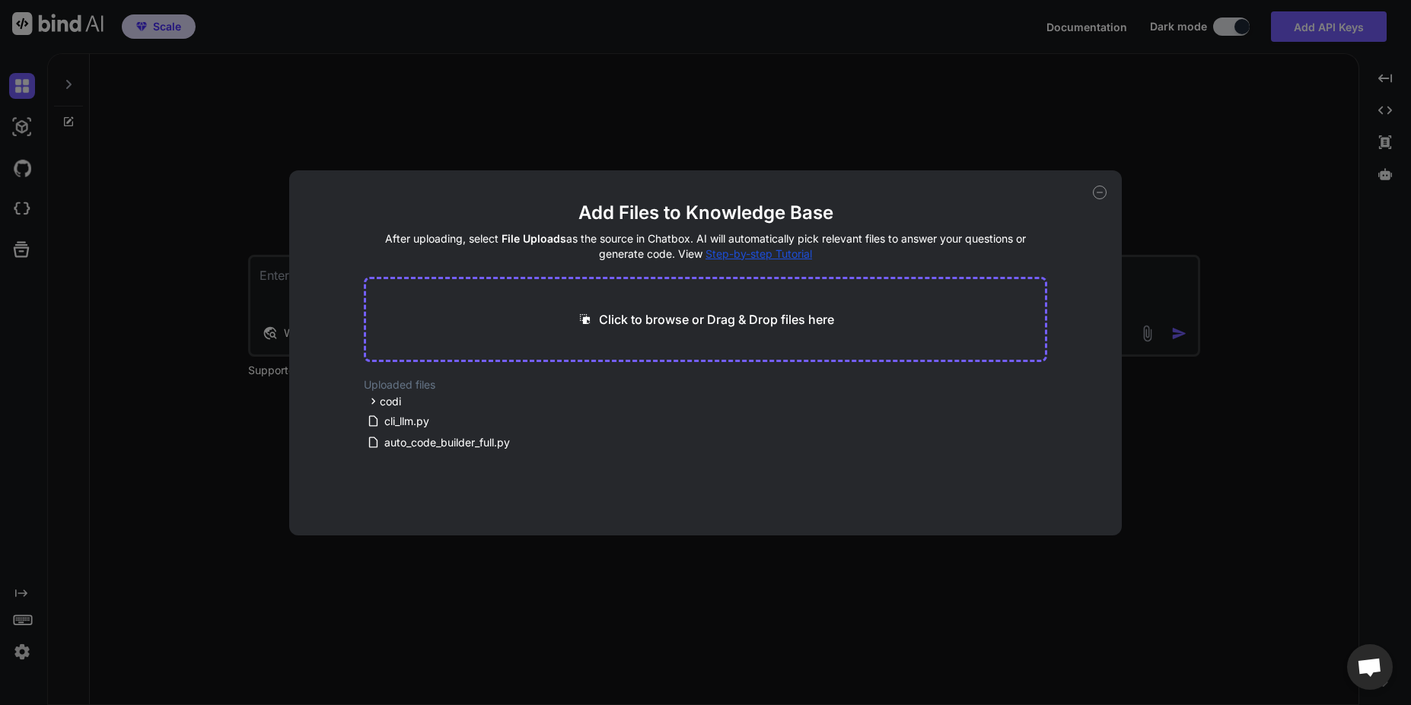
click at [1098, 194] on icon at bounding box center [1100, 193] width 14 height 14
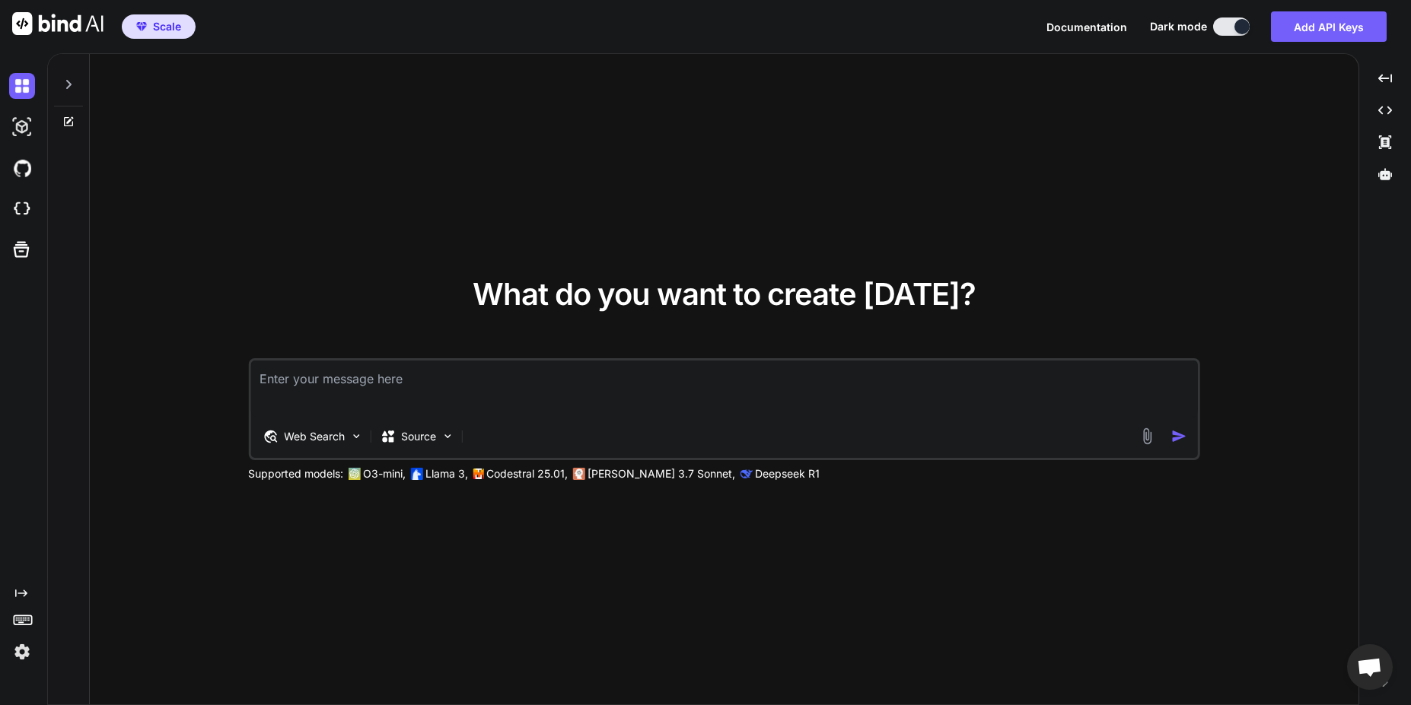
click at [462, 386] on textarea at bounding box center [723, 389] width 947 height 56
type textarea "write shell script to make .txt file smaller"
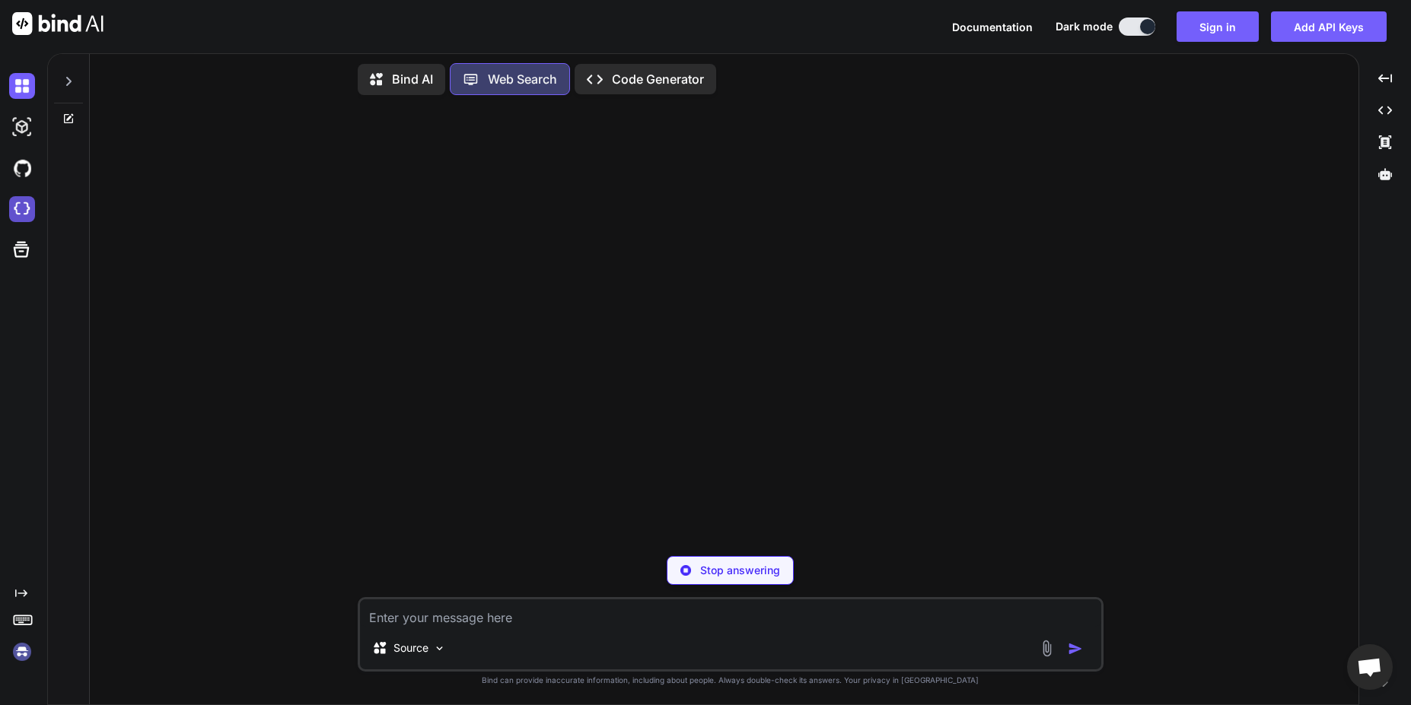
click at [30, 205] on img at bounding box center [22, 209] width 26 height 26
click at [1233, 33] on button "Sign in" at bounding box center [1218, 26] width 82 height 30
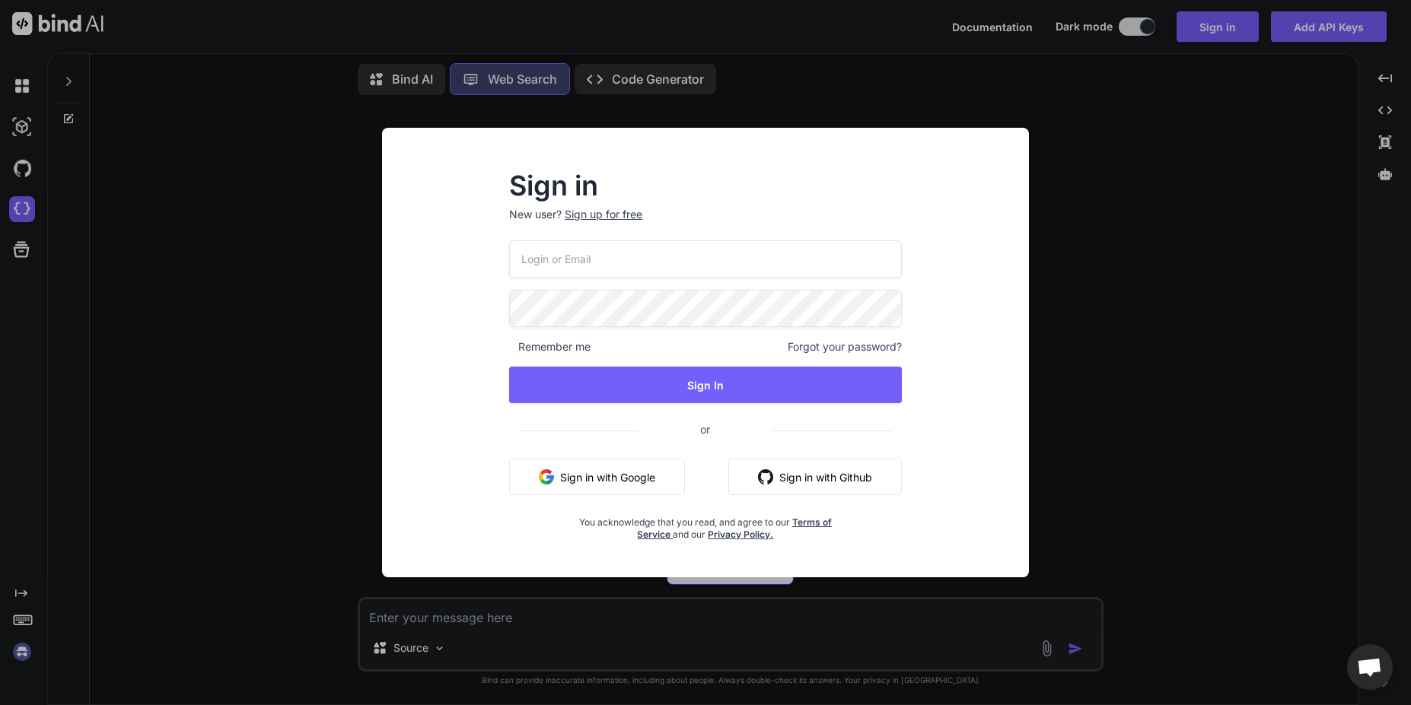
click at [779, 474] on button "Sign in with Github" at bounding box center [815, 477] width 174 height 37
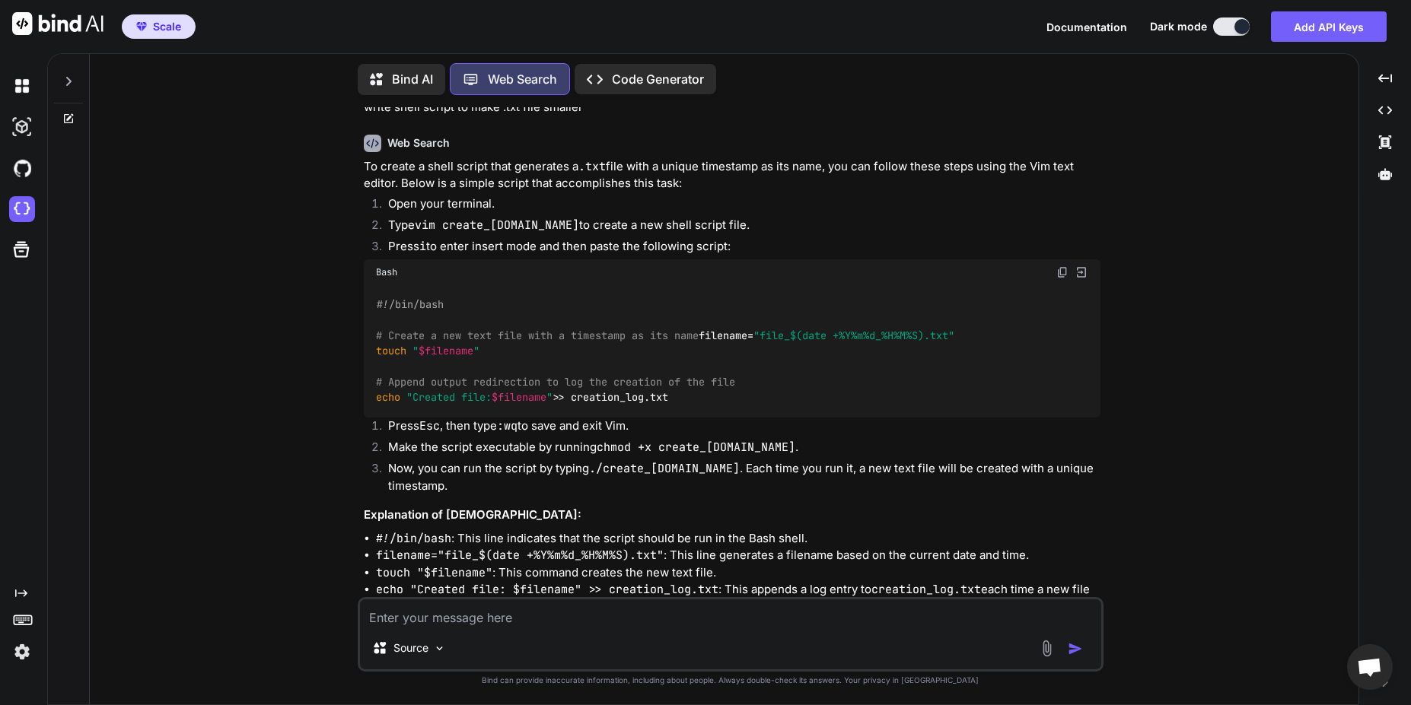
scroll to position [35, 0]
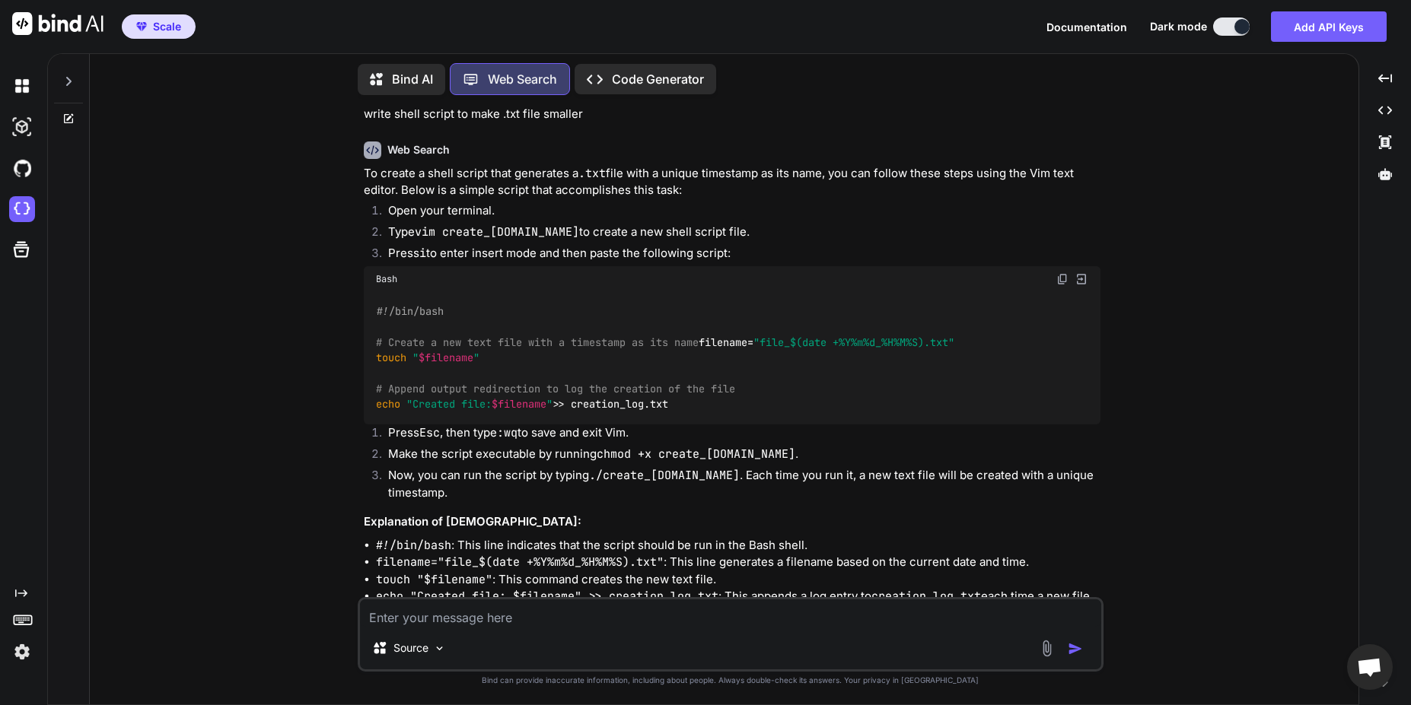
click at [1063, 281] on img at bounding box center [1062, 279] width 12 height 12
click at [686, 628] on div "Source" at bounding box center [731, 634] width 746 height 75
click at [654, 623] on textarea at bounding box center [730, 613] width 741 height 27
click at [1386, 173] on icon at bounding box center [1385, 173] width 14 height 11
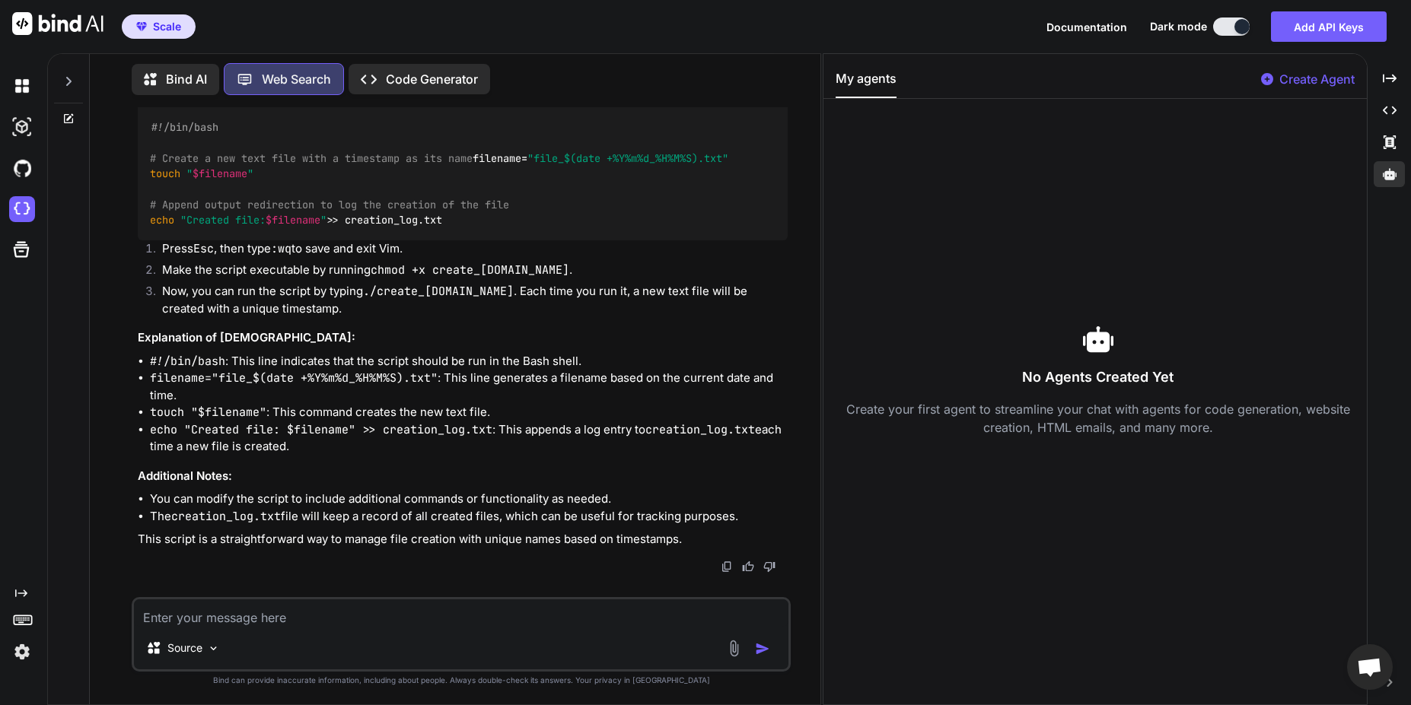
click at [513, 613] on textarea at bounding box center [461, 613] width 654 height 27
click at [412, 612] on textarea at bounding box center [461, 613] width 654 height 27
type textarea "file was empty"
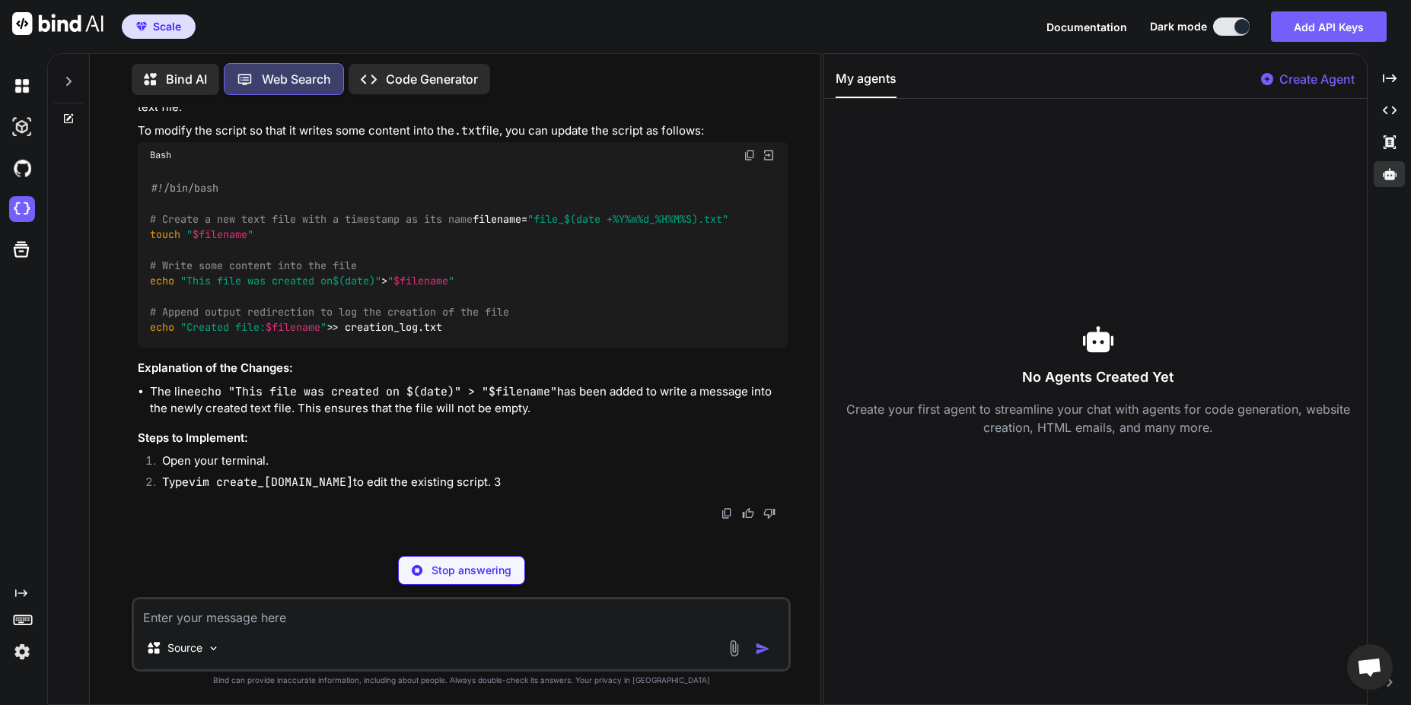
scroll to position [897, 0]
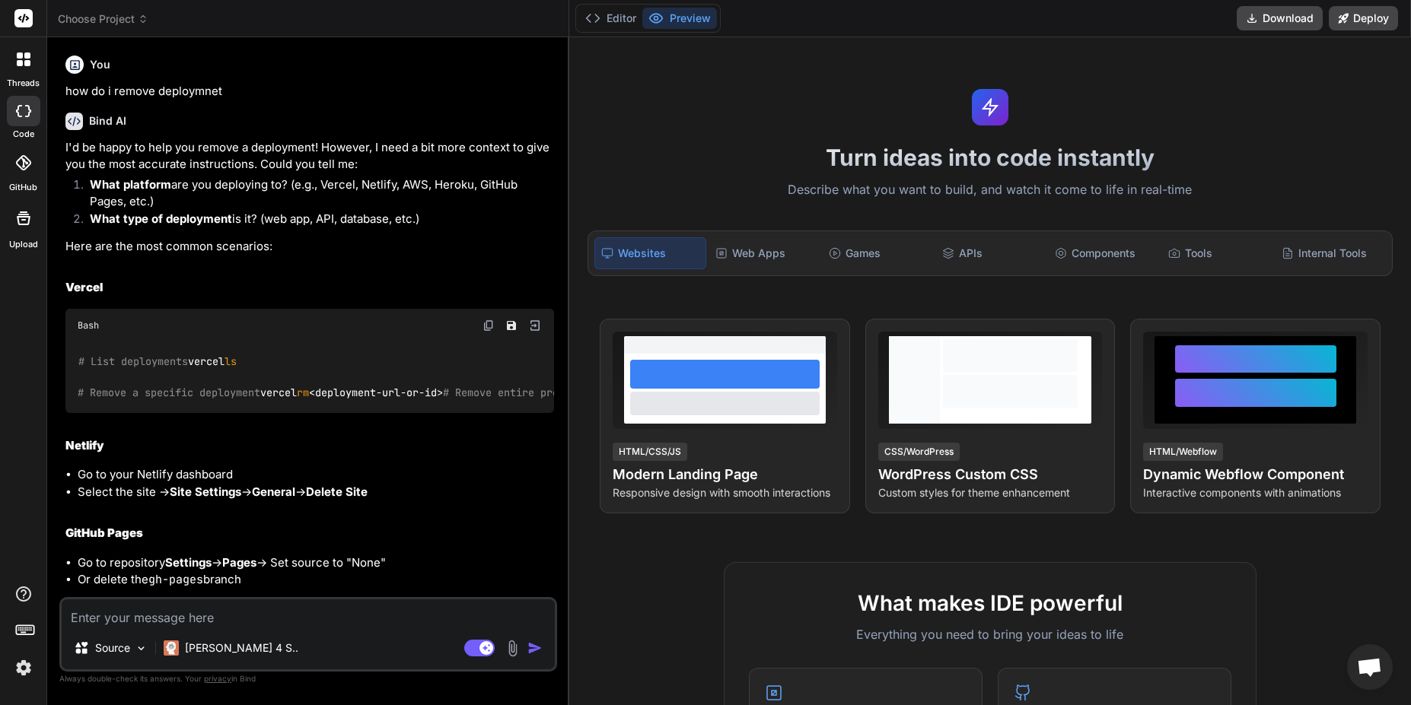
click at [548, 95] on div "Bind AI Web Search Created with Pixso. Code Generator You how do i remove deplo…" at bounding box center [308, 370] width 522 height 667
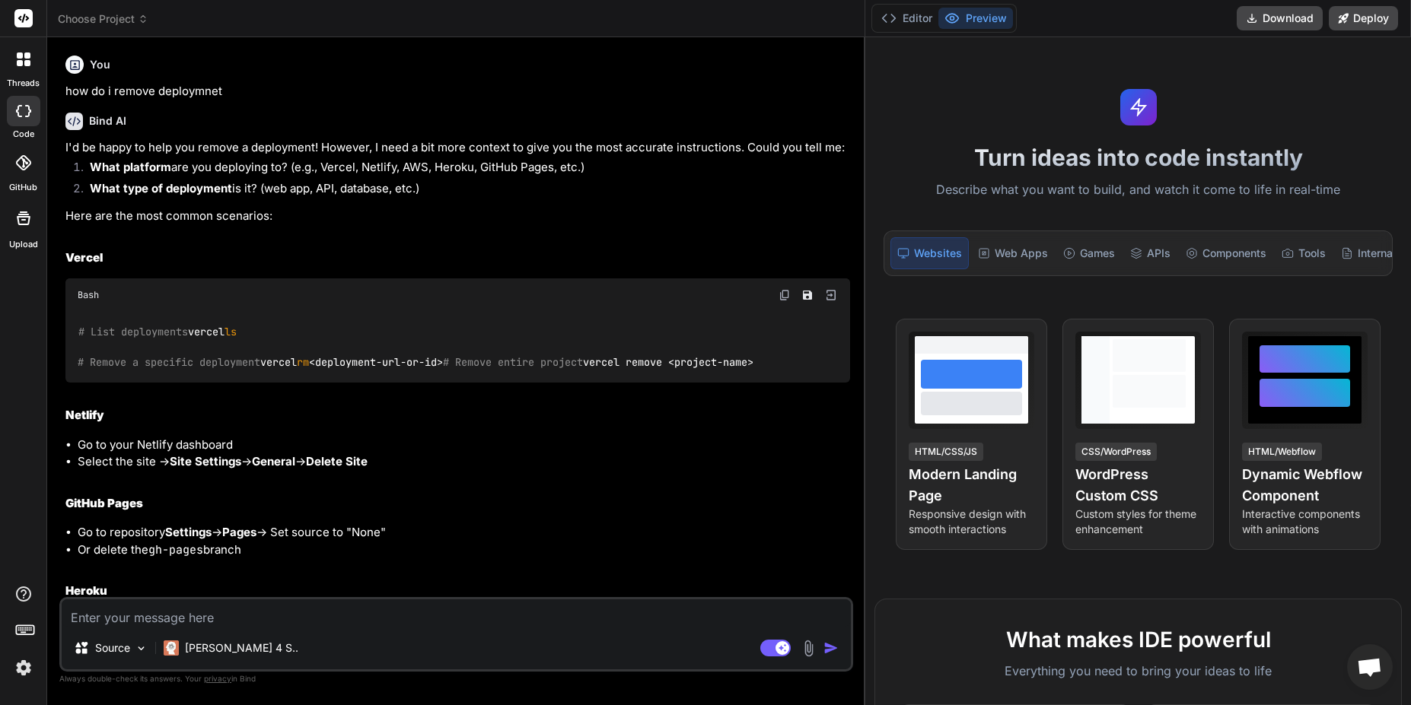
type textarea "x"
drag, startPoint x: 552, startPoint y: 95, endPoint x: 1086, endPoint y: 121, distance: 534.9
click at [1086, 121] on div "threads code GitHub Upload Choose Project Created with Pixso. Bind AI Web Searc…" at bounding box center [705, 352] width 1411 height 705
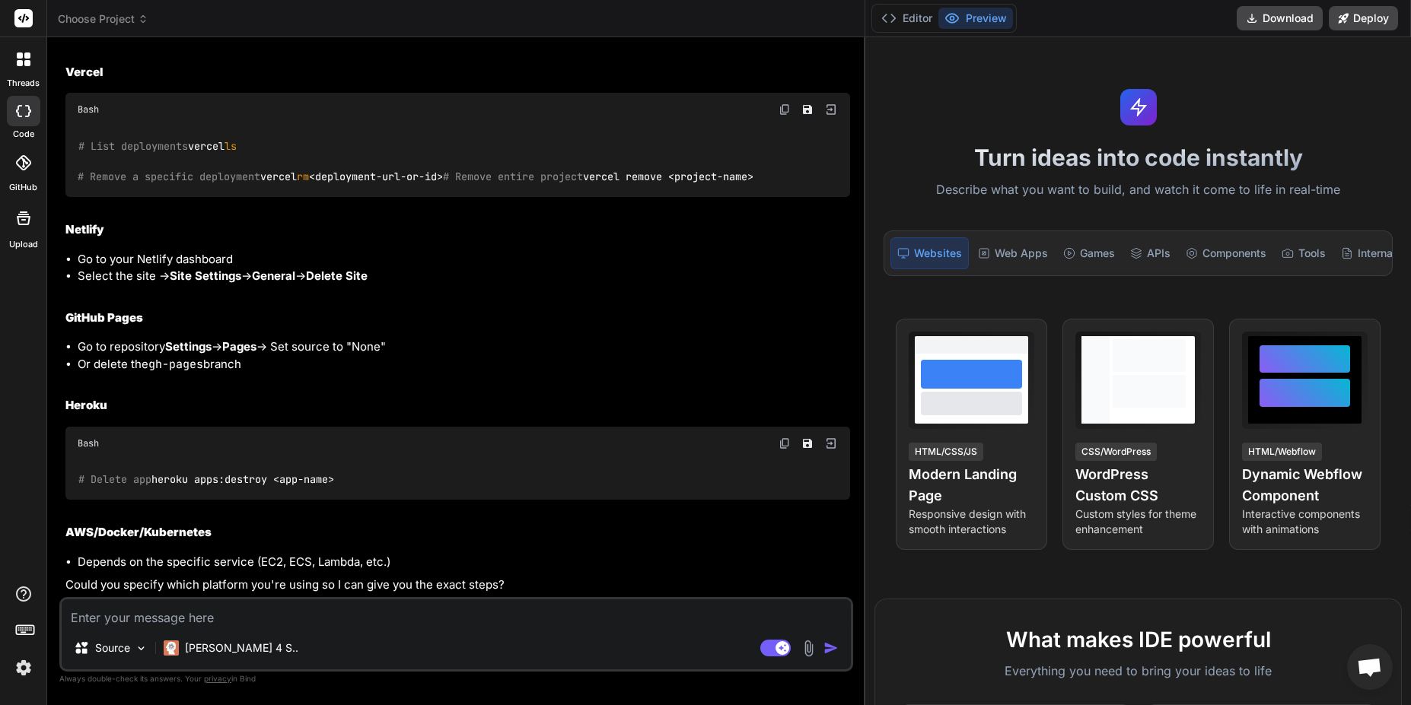
scroll to position [279, 0]
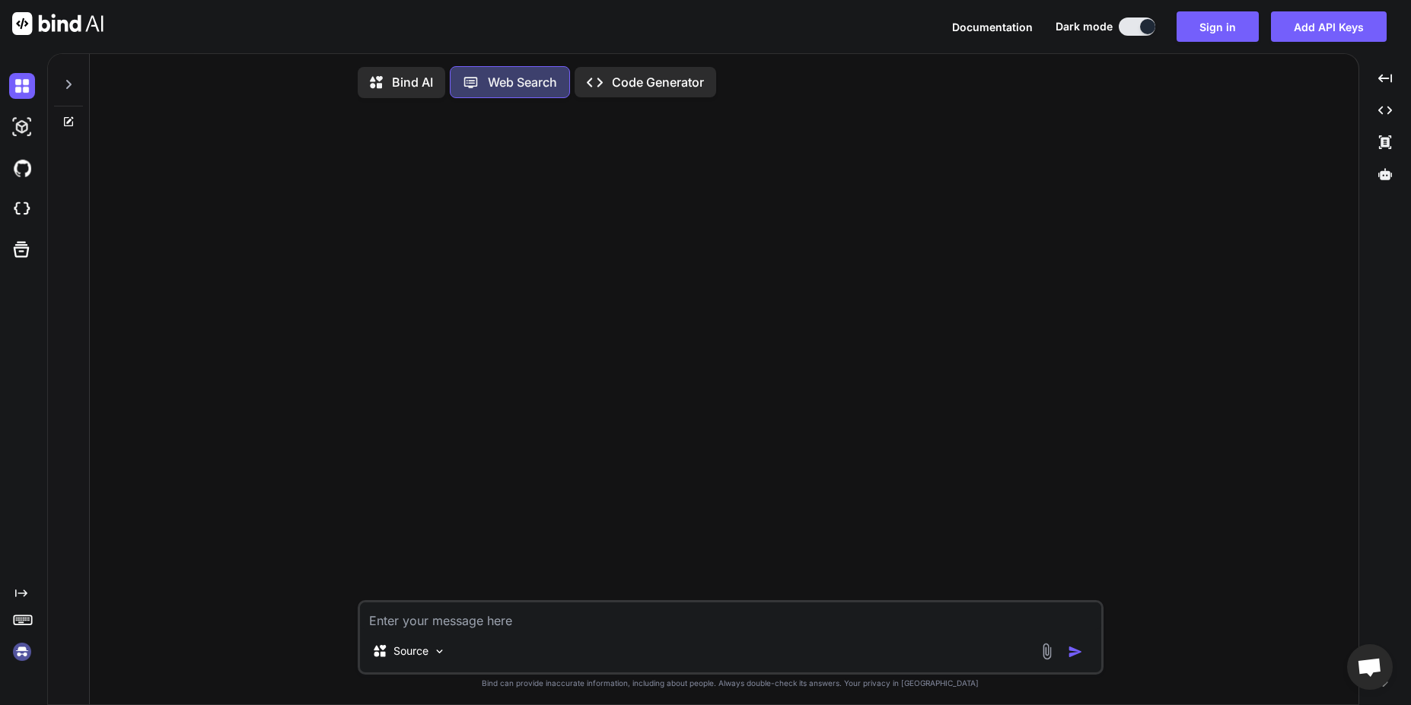
type textarea "x"
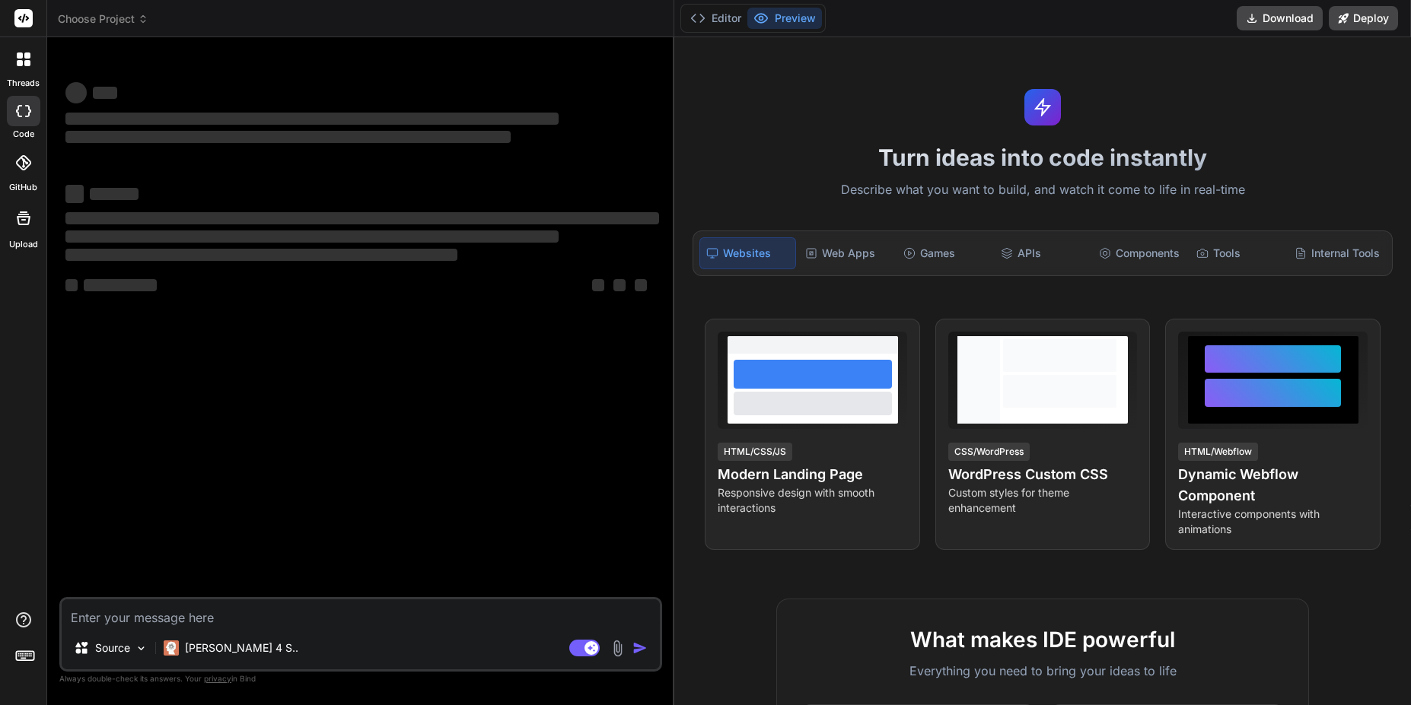
drag, startPoint x: 552, startPoint y: 102, endPoint x: 1119, endPoint y: 126, distance: 568.3
click at [903, 126] on div "threads code GitHub Upload Choose Project Created with Pixso. Bind AI Web Searc…" at bounding box center [705, 352] width 1411 height 705
click at [1056, 129] on div "Turn ideas into code instantly Describe what you want to build, and watch it co…" at bounding box center [1042, 371] width 737 height 668
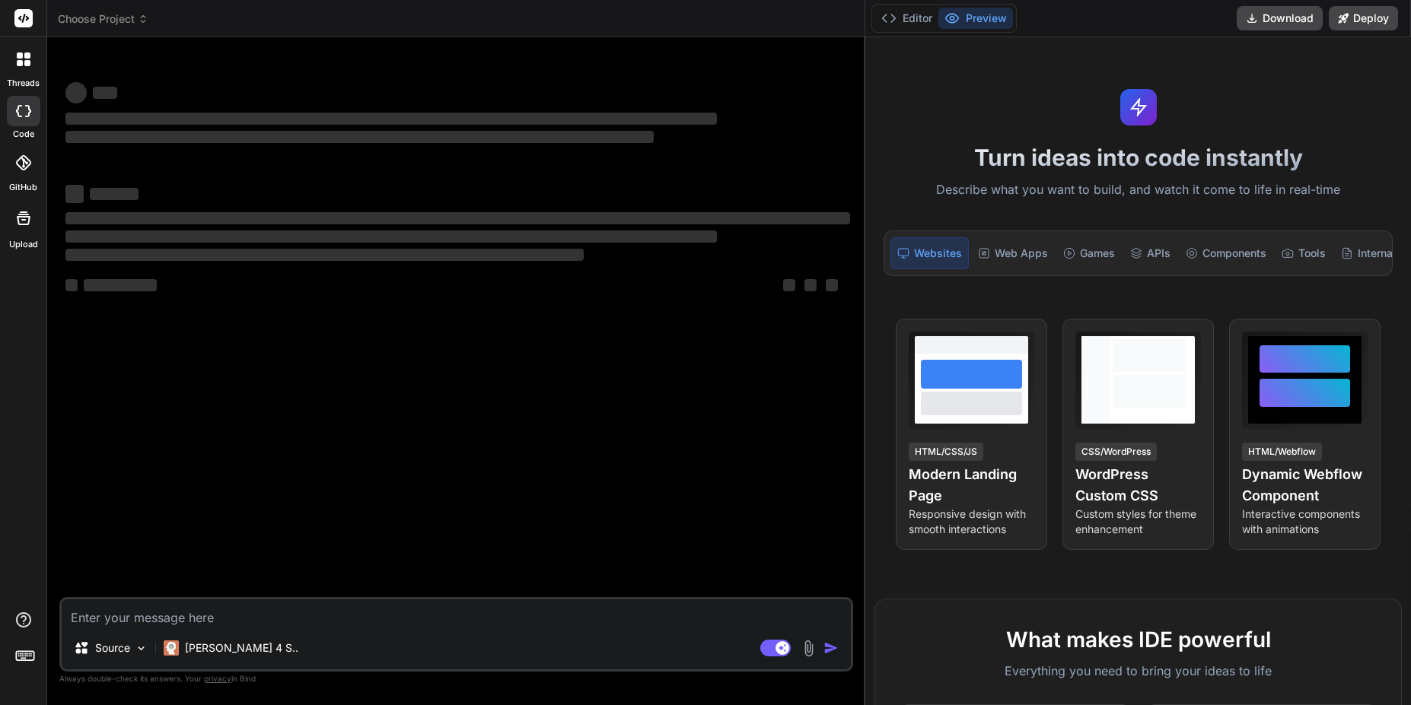
click at [1171, 129] on div "Turn ideas into code instantly Describe what you want to build, and watch it co…" at bounding box center [1138, 371] width 546 height 668
click at [1315, 256] on div "Tools" at bounding box center [1304, 253] width 56 height 32
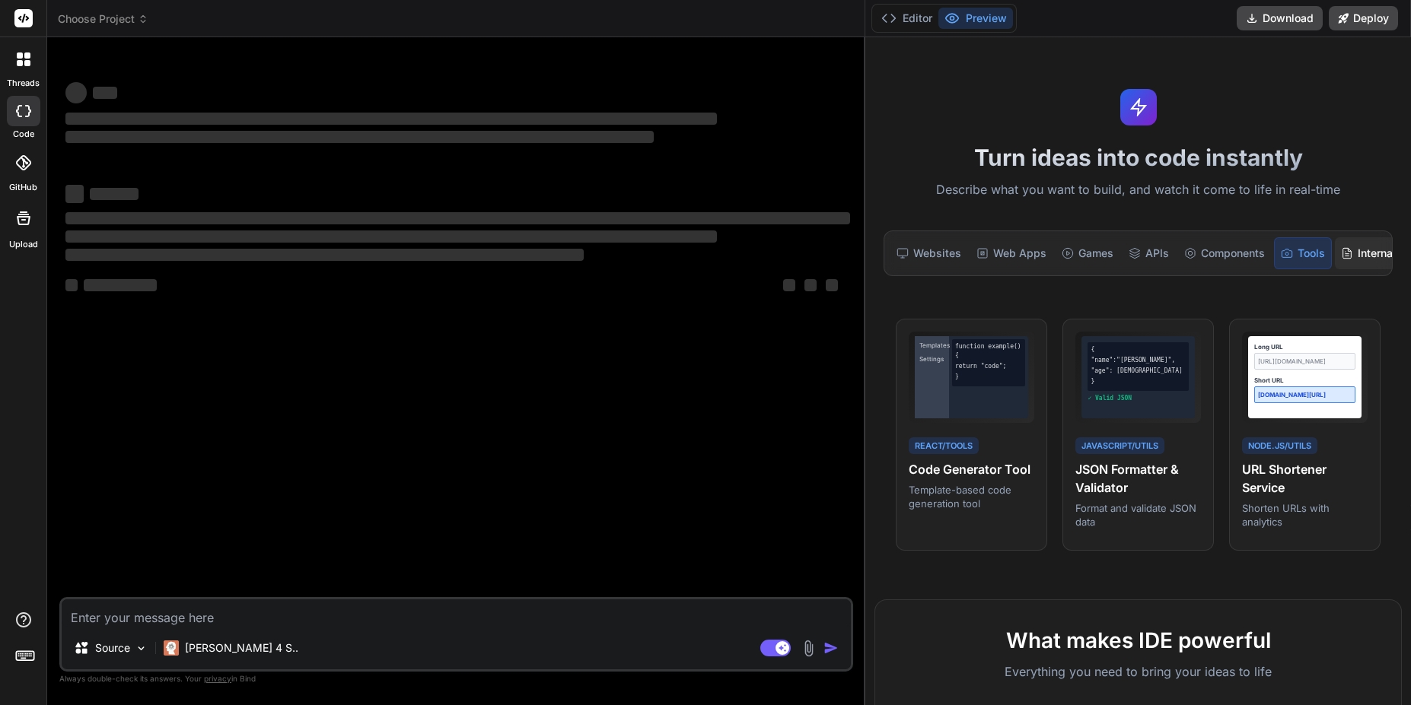
click at [1369, 256] on div "Internal Tools" at bounding box center [1383, 253] width 97 height 32
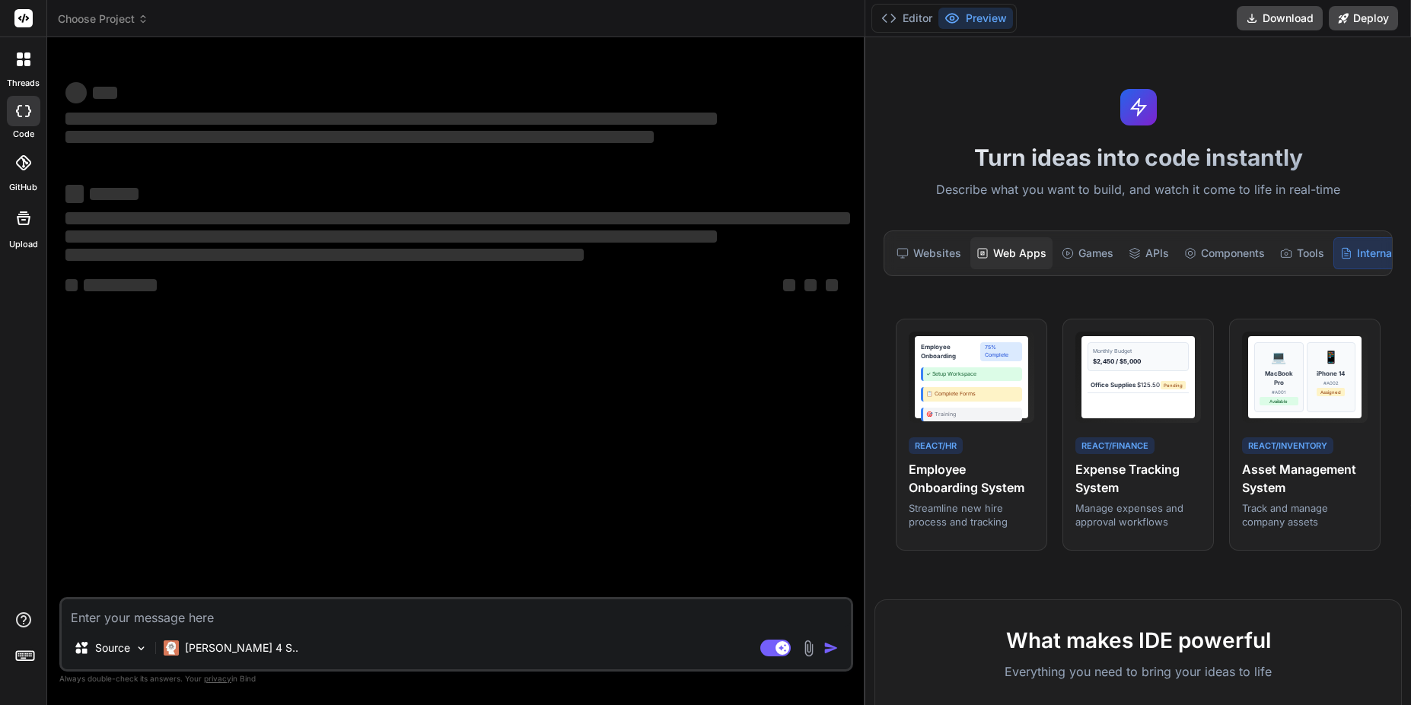
click at [1013, 263] on div "Web Apps" at bounding box center [1011, 253] width 82 height 32
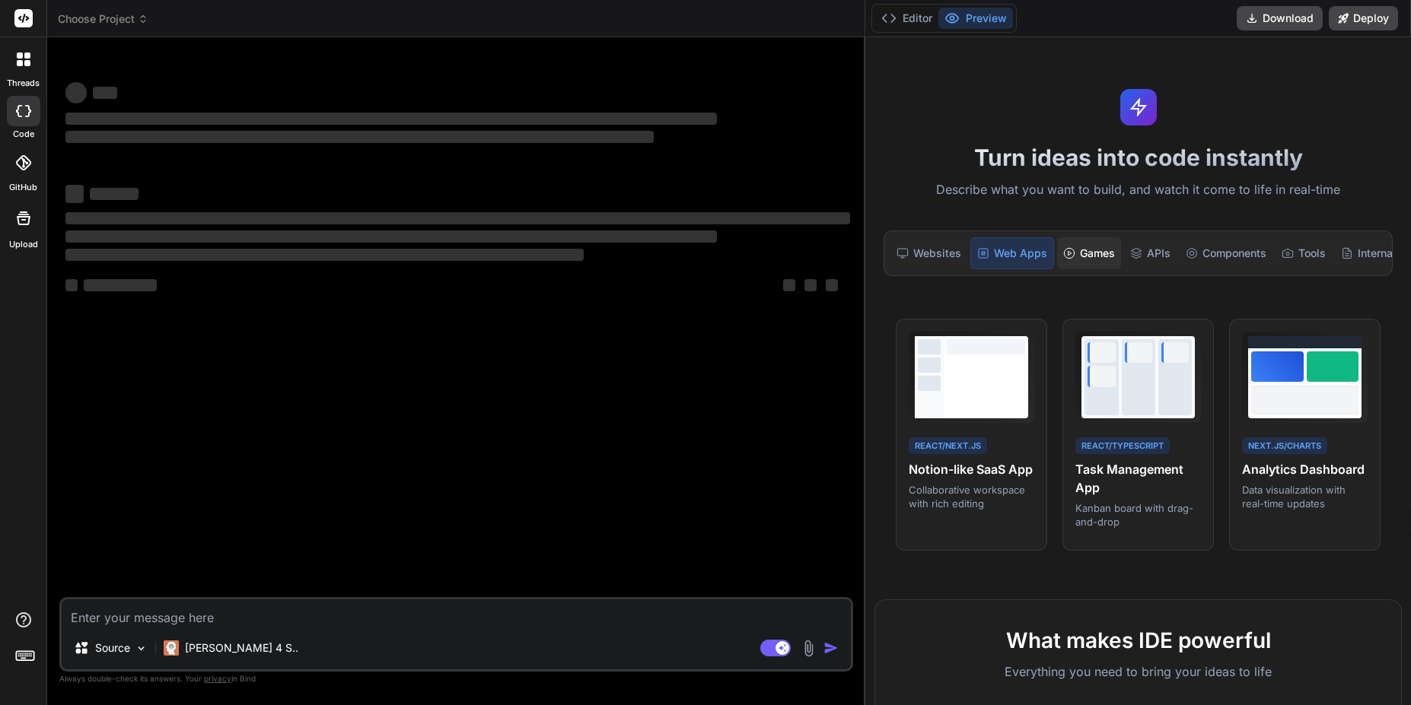
click at [1081, 257] on div "Games" at bounding box center [1089, 253] width 64 height 32
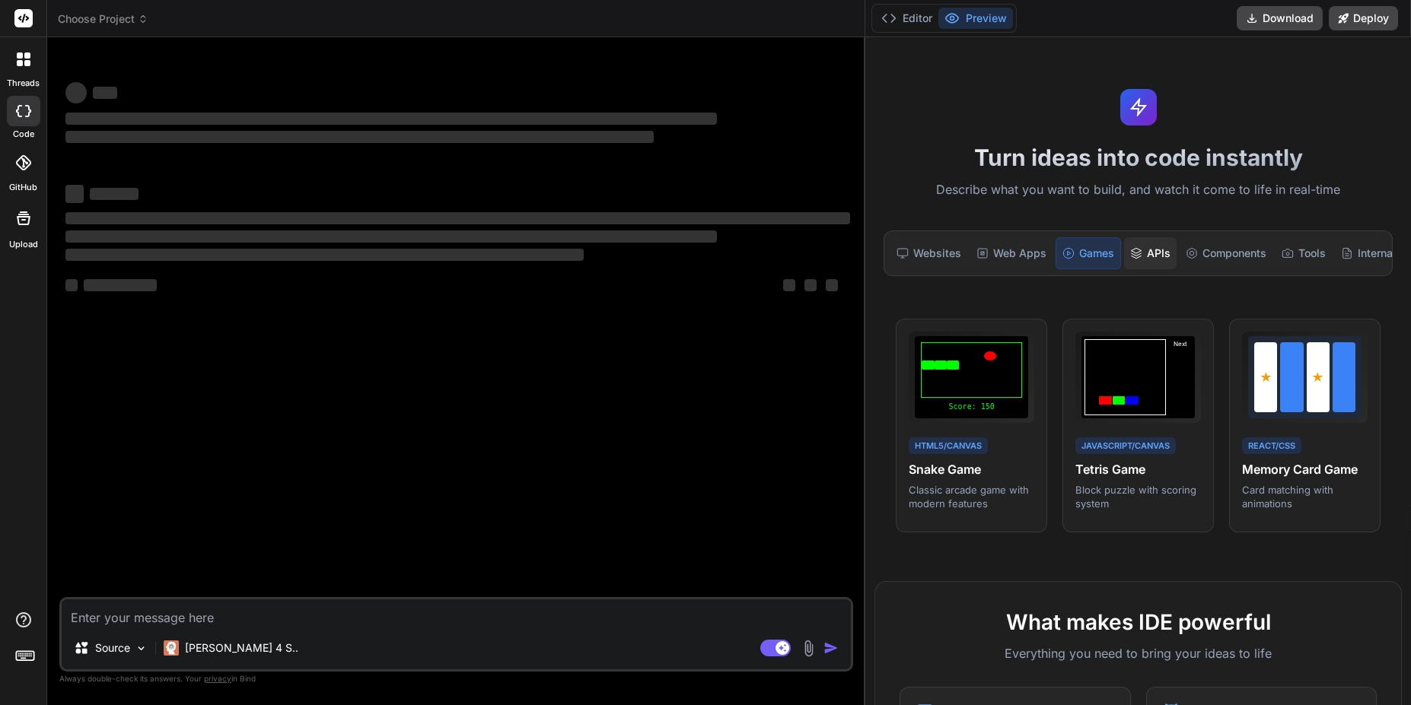
click at [1146, 246] on div "APIs" at bounding box center [1150, 253] width 53 height 32
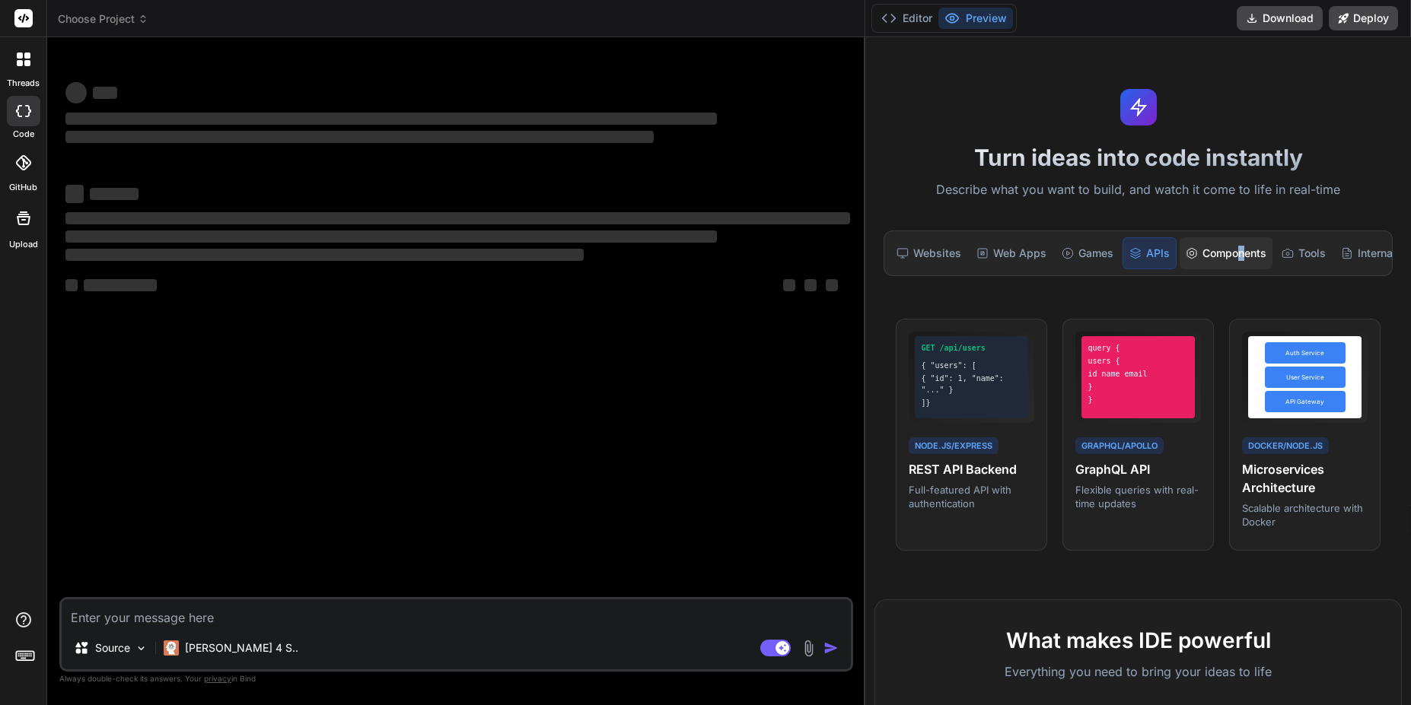
click at [1240, 256] on div "Components" at bounding box center [1226, 253] width 93 height 32
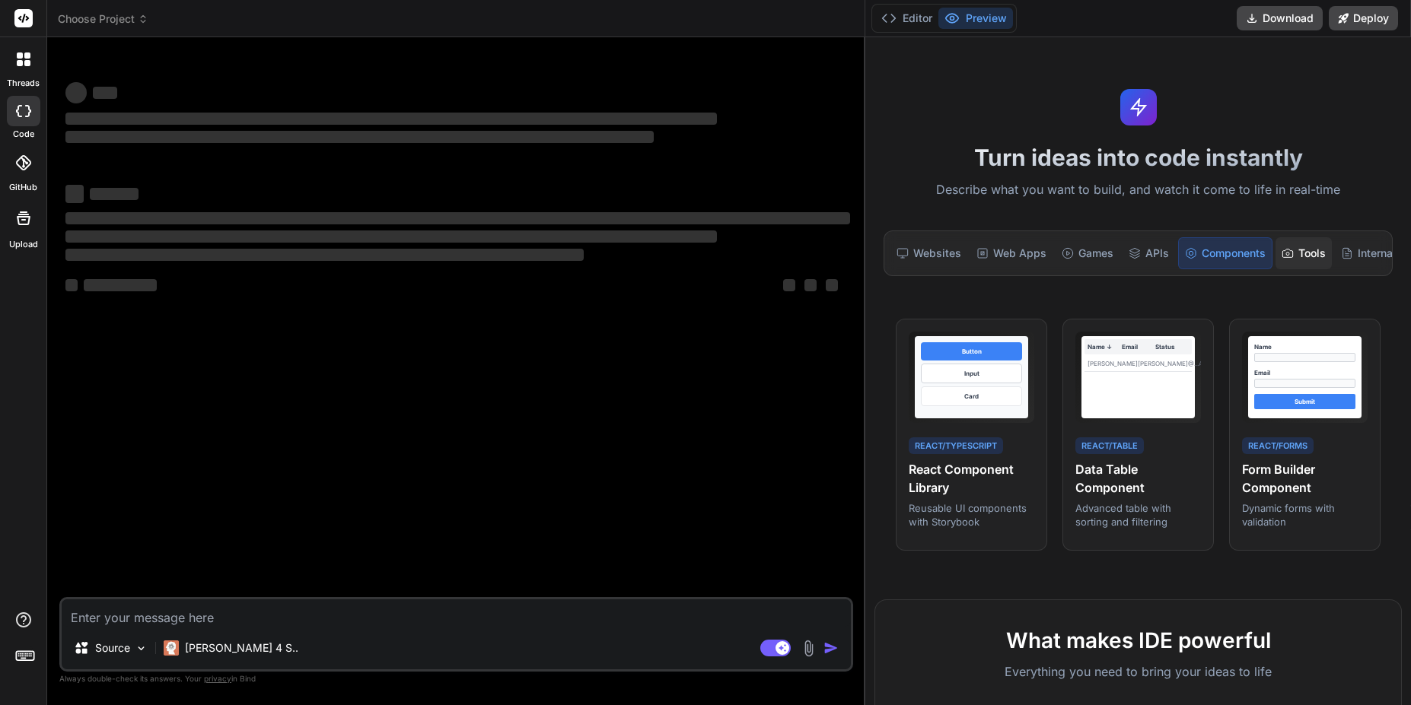
click at [1288, 259] on icon at bounding box center [1288, 253] width 12 height 12
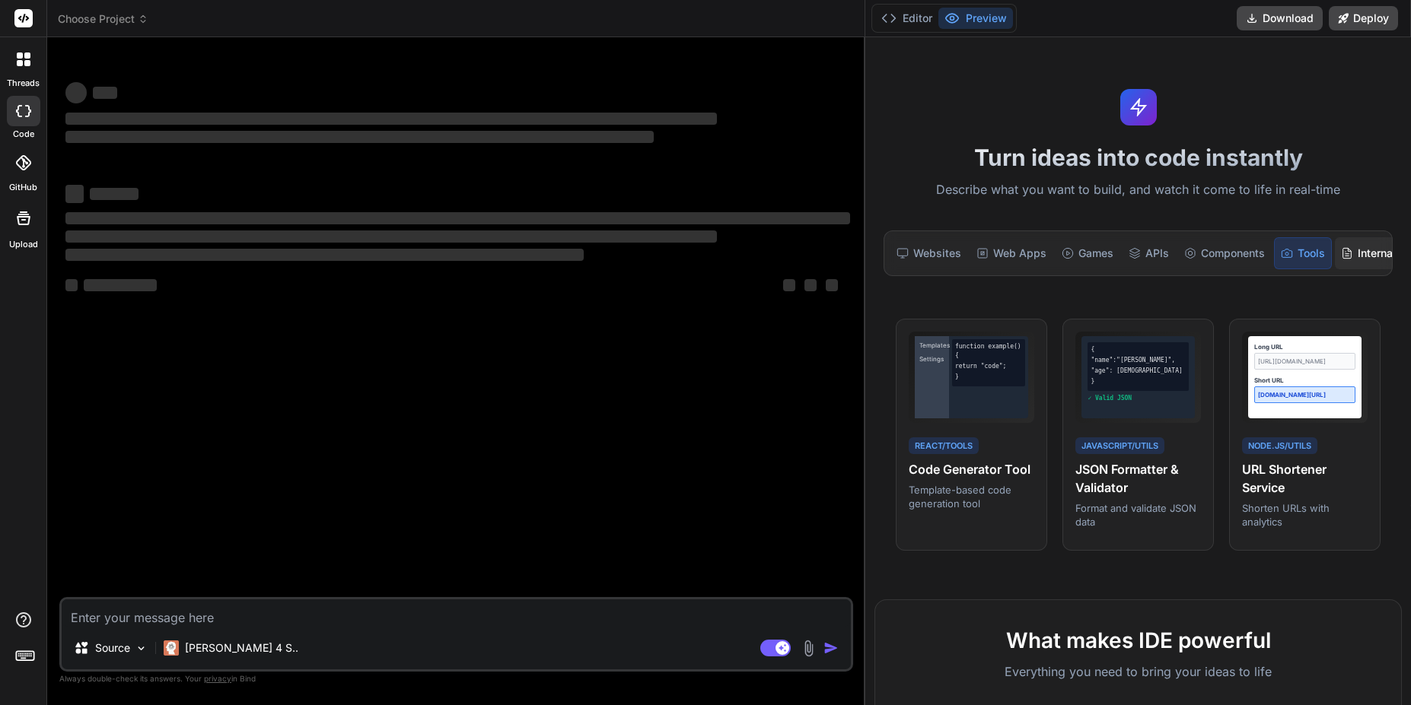
click at [1349, 261] on div "Internal Tools" at bounding box center [1383, 253] width 97 height 32
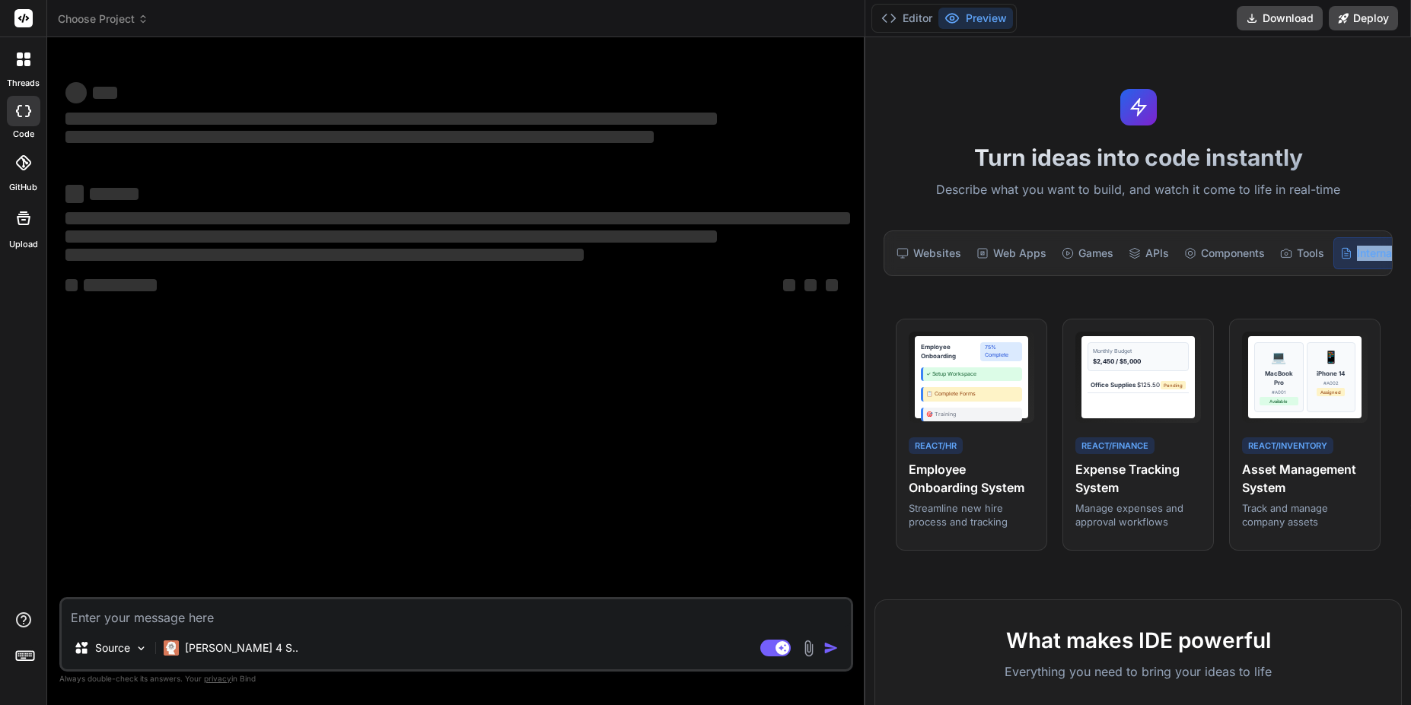
drag, startPoint x: 1330, startPoint y: 277, endPoint x: 1374, endPoint y: 279, distance: 44.2
click at [1374, 276] on div "Websites Web Apps Games APIs Components Tools Internal Tools" at bounding box center [1138, 254] width 509 height 46
click at [1365, 274] on div "Websites Web Apps Games APIs Components Tools Internal Tools" at bounding box center [1138, 254] width 509 height 46
click at [1363, 280] on div "Turn ideas into code instantly Describe what you want to build, and watch it co…" at bounding box center [1138, 371] width 546 height 668
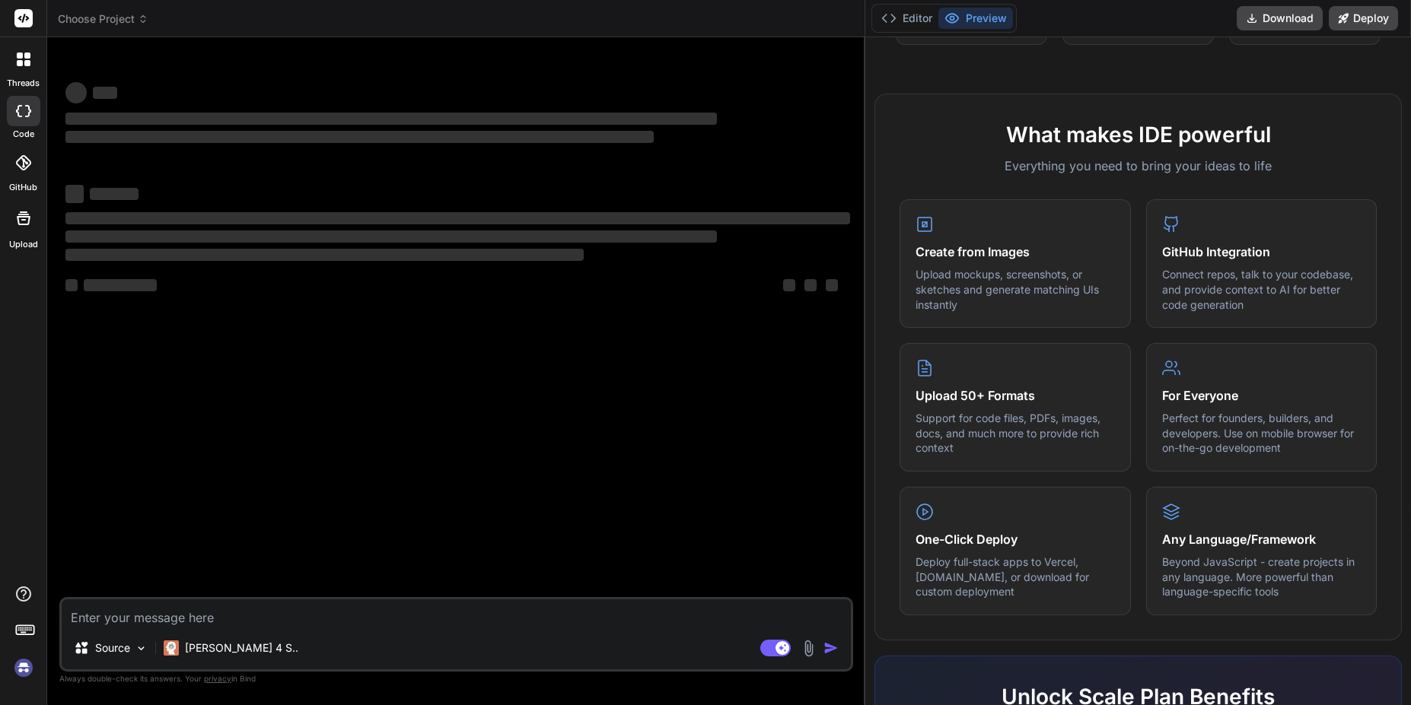
scroll to position [548, 0]
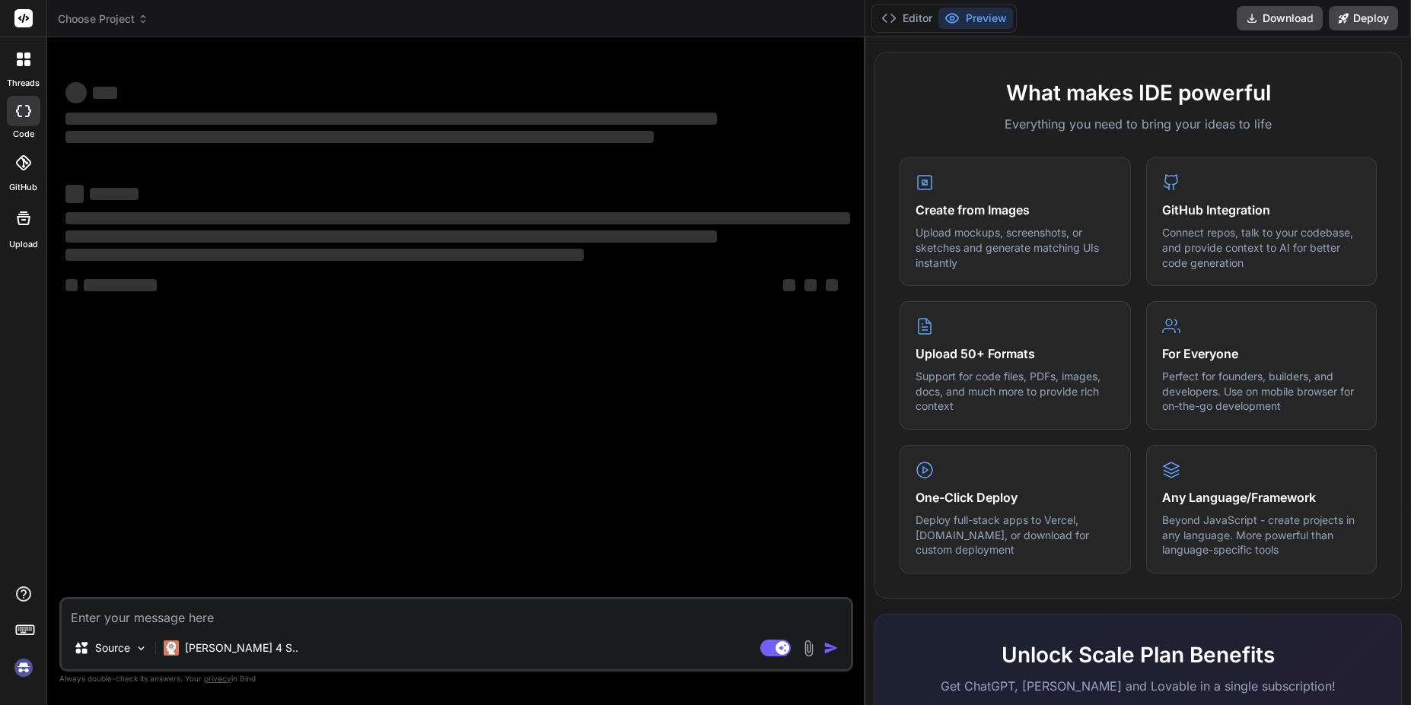
type textarea "x"
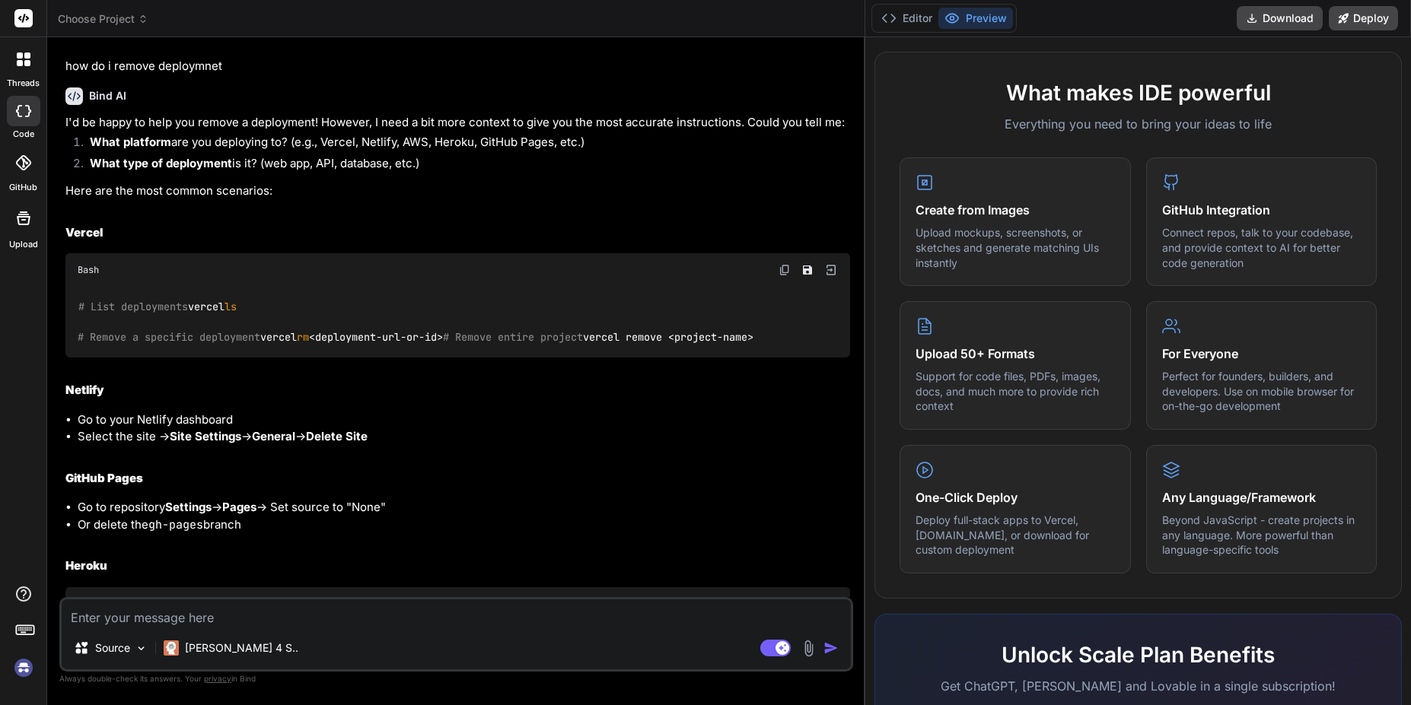
scroll to position [0, 0]
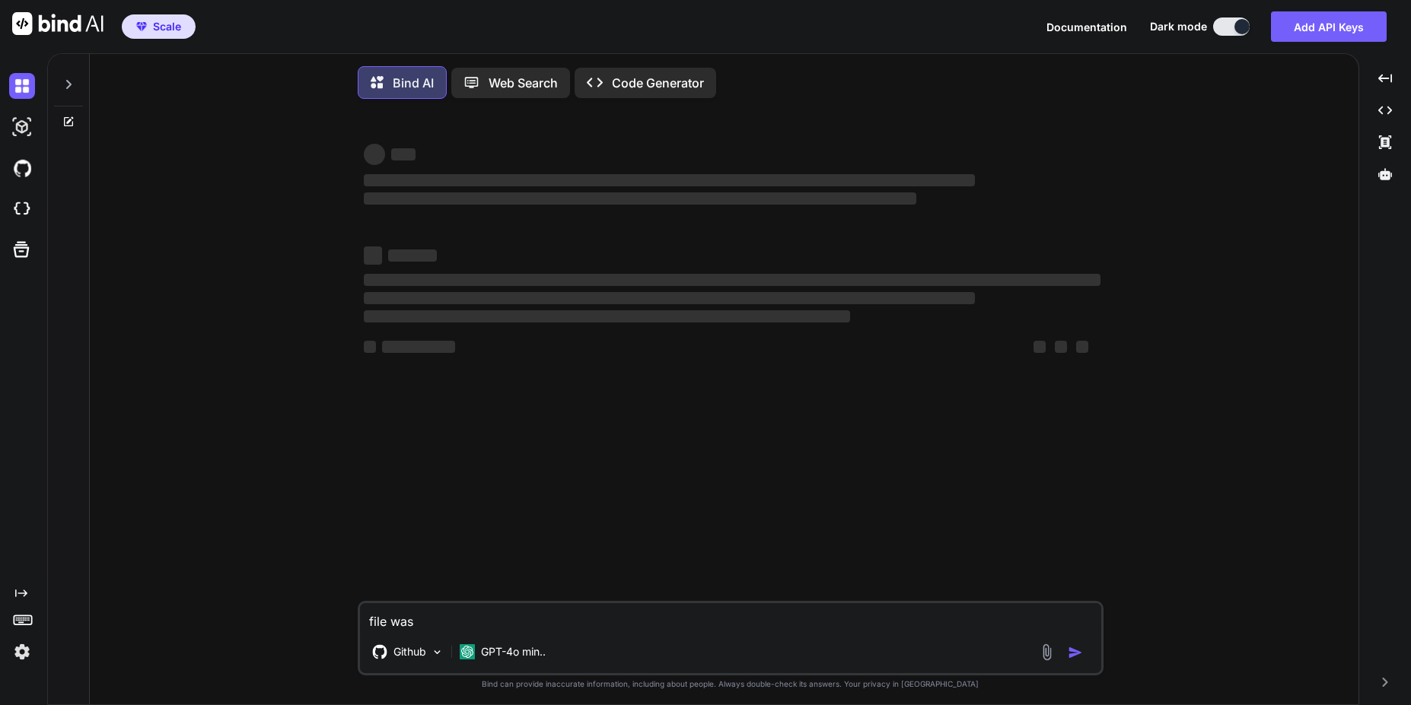
type textarea "x"
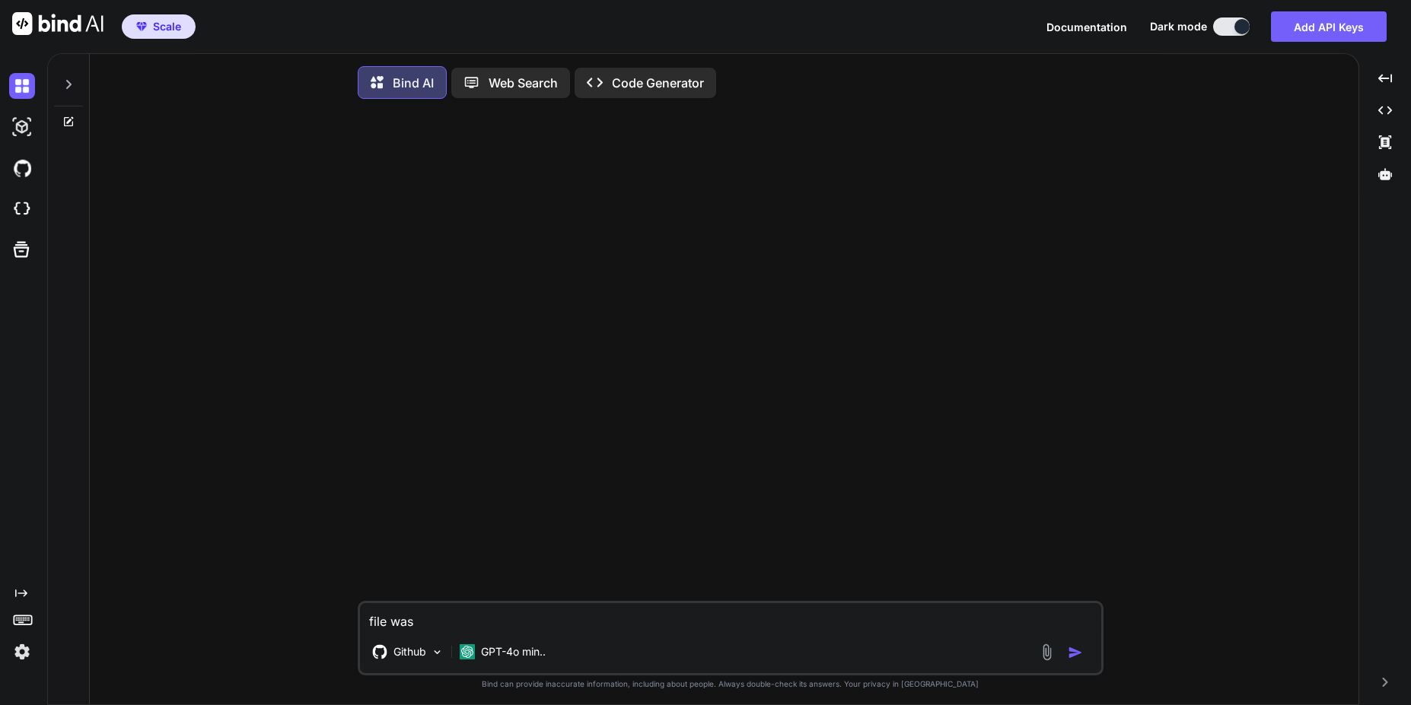
drag, startPoint x: 434, startPoint y: 629, endPoint x: 323, endPoint y: 629, distance: 111.1
click at [336, 626] on div "file was Github GPT-4o min.. Created with Bind Always check its answers. Privac…" at bounding box center [730, 409] width 1256 height 597
type textarea "x"
click at [678, 88] on p "Code Generator" at bounding box center [658, 83] width 92 height 18
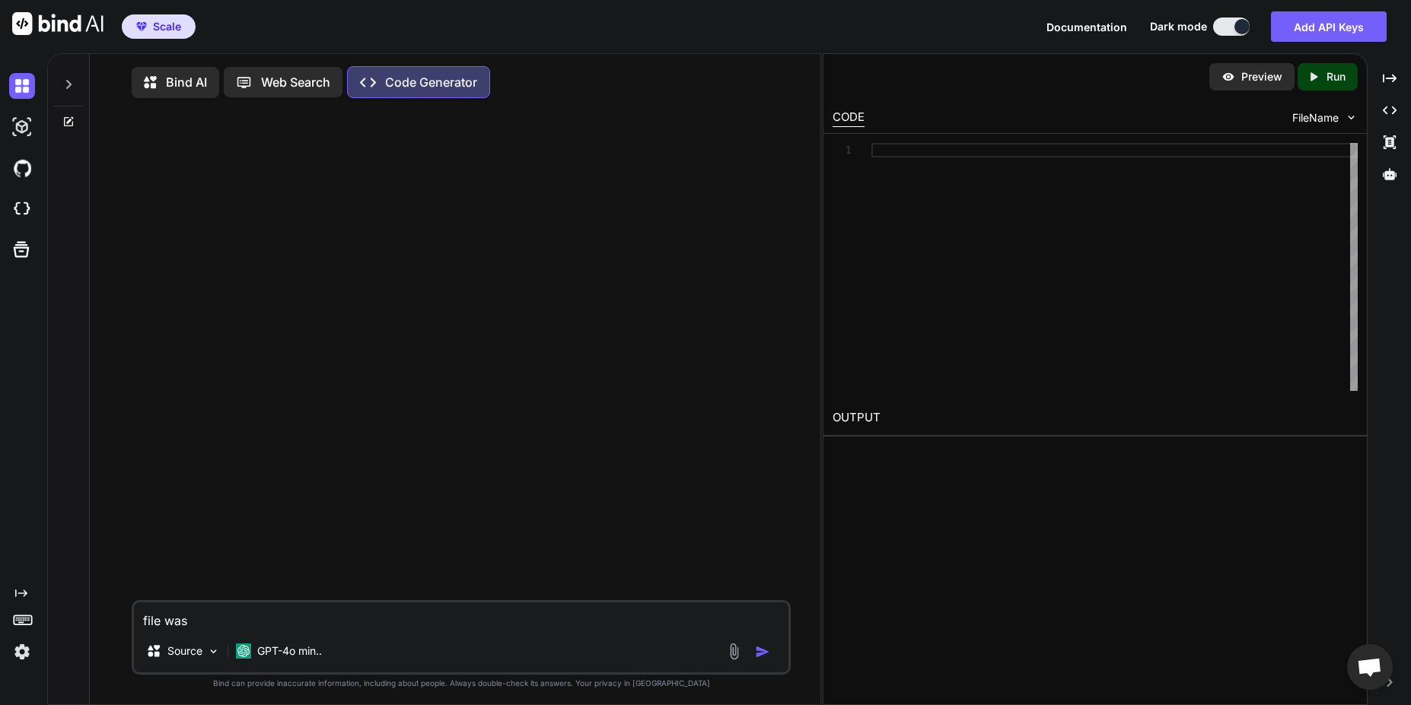
drag, startPoint x: 202, startPoint y: 628, endPoint x: 119, endPoint y: 621, distance: 82.5
click at [119, 621] on div "file was Source GPT-4o min.. Created with Bind Always check its answers. Privac…" at bounding box center [461, 408] width 718 height 597
type textarea "x"
click at [394, 627] on textarea at bounding box center [461, 616] width 654 height 27
paste textarea "Construction ERP blueprint (FastAPI + React) Below is a complete, production-gr…"
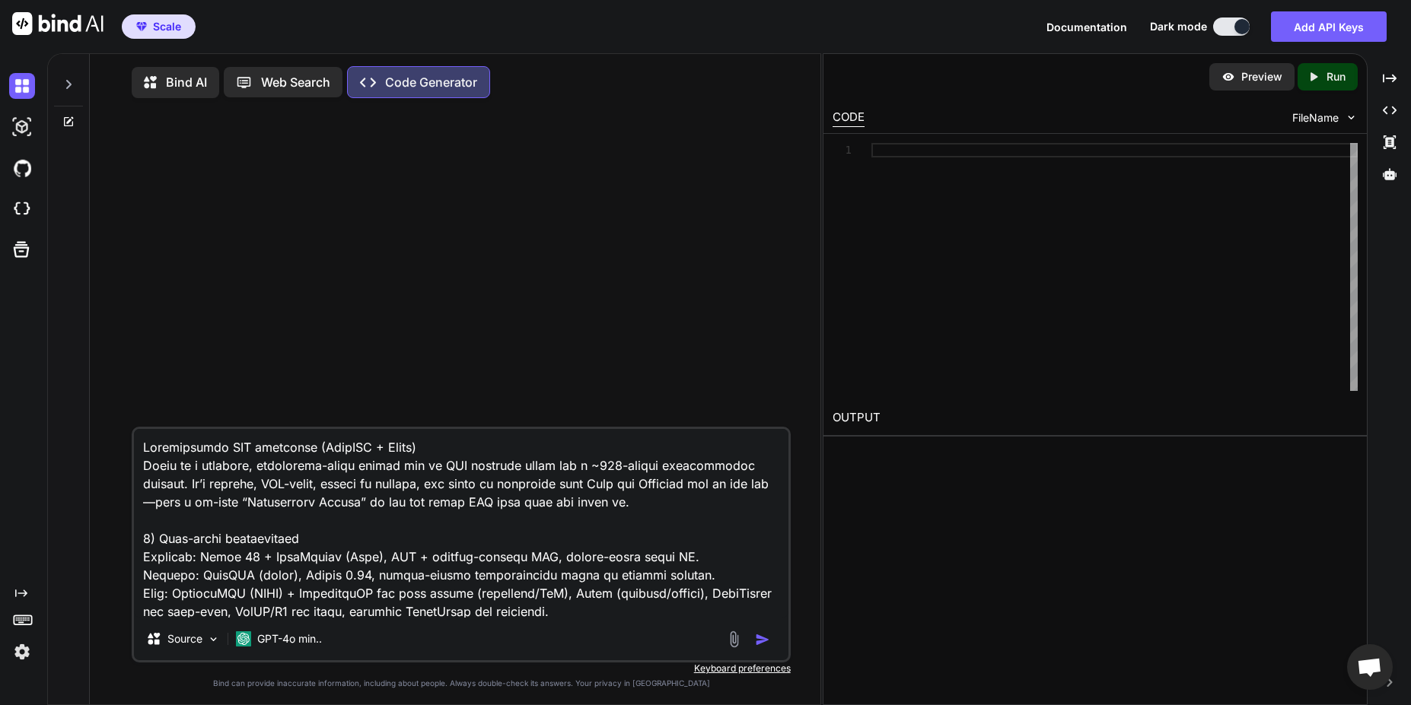
scroll to position [4476, 0]
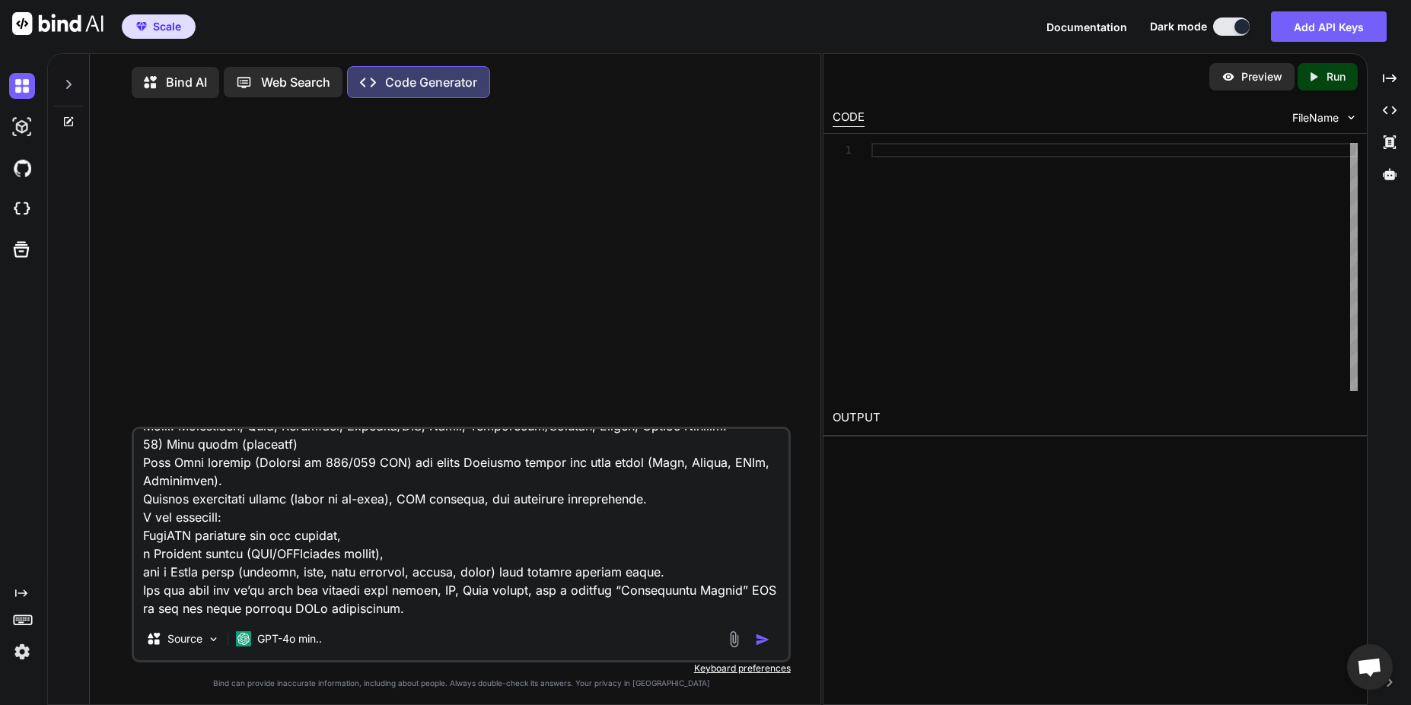
type textarea "Construction ERP blueprint (FastAPI + React) Below is a complete, production-gr…"
click at [760, 644] on img "button" at bounding box center [762, 639] width 15 height 15
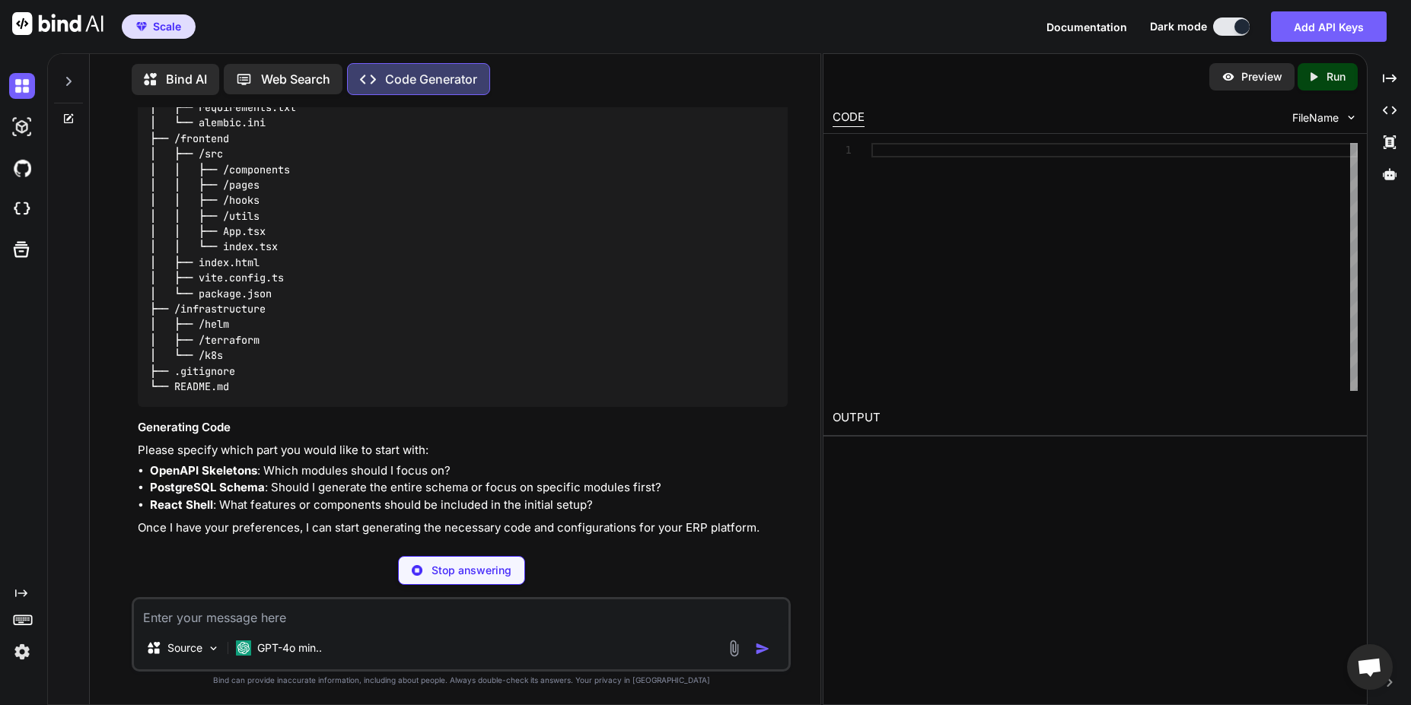
scroll to position [2949, 0]
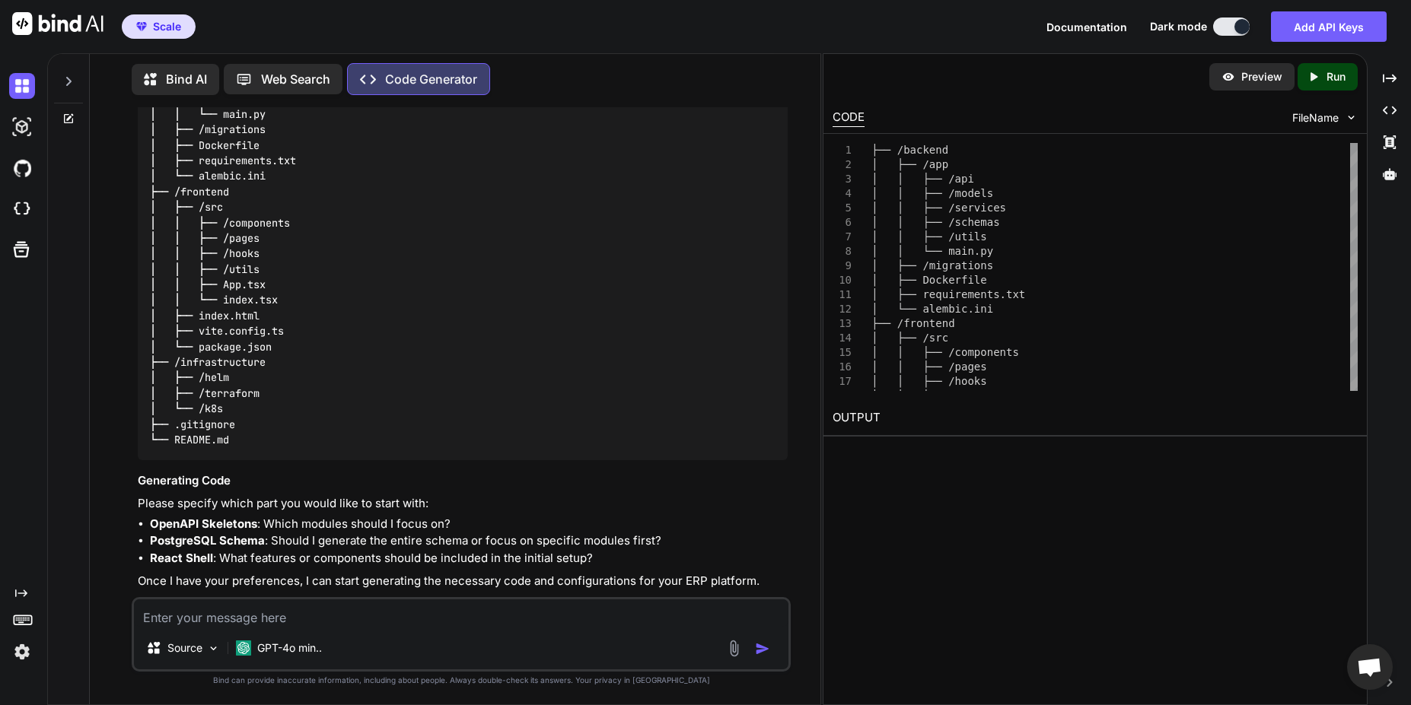
click at [572, 623] on textarea at bounding box center [461, 613] width 654 height 27
type textarea "s"
type textarea "o"
type textarea "openapi skeletions"
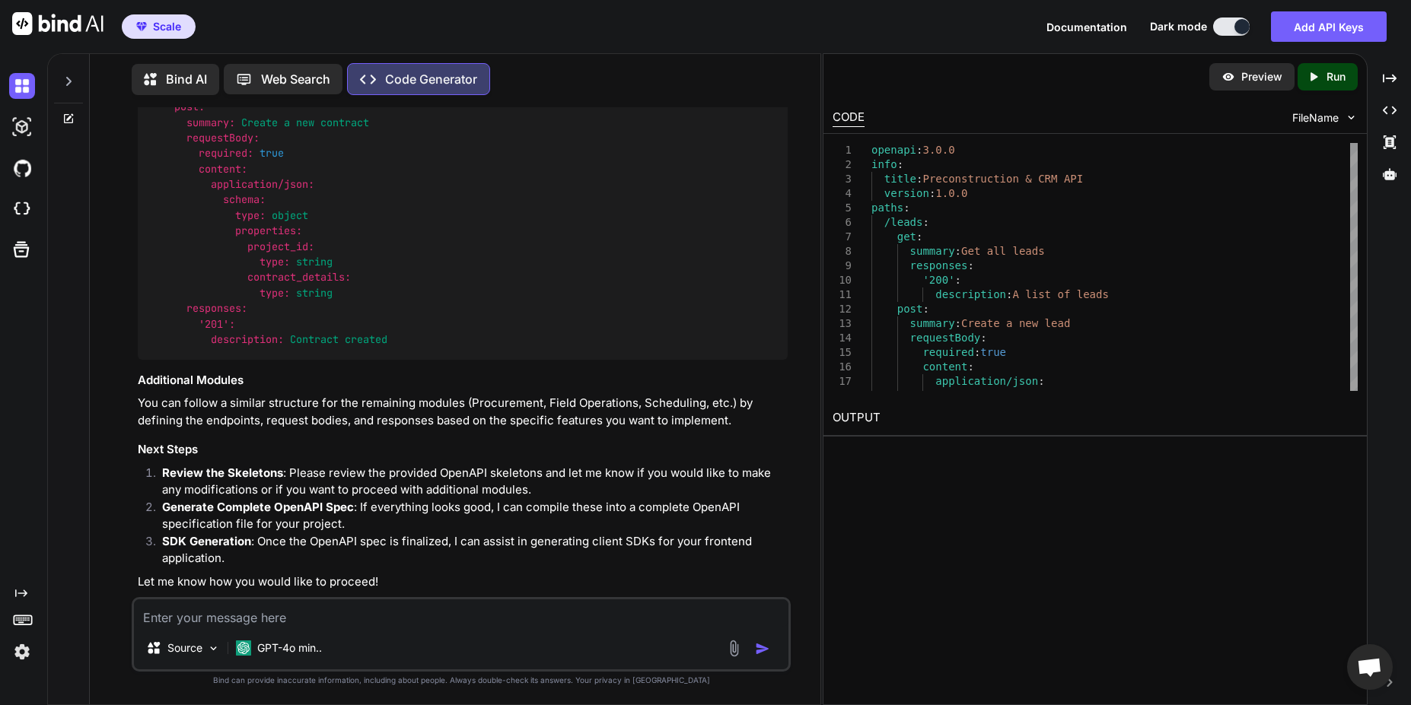
scroll to position [6272, 0]
drag, startPoint x: 353, startPoint y: 493, endPoint x: 161, endPoint y: 489, distance: 191.8
click at [161, 498] on li "Generate Complete OpenAPI Spec : If everything looks good, I can compile these …" at bounding box center [468, 515] width 637 height 34
copy strong "Generate Complete OpenAPI Spec"
click at [231, 618] on textarea at bounding box center [461, 613] width 654 height 27
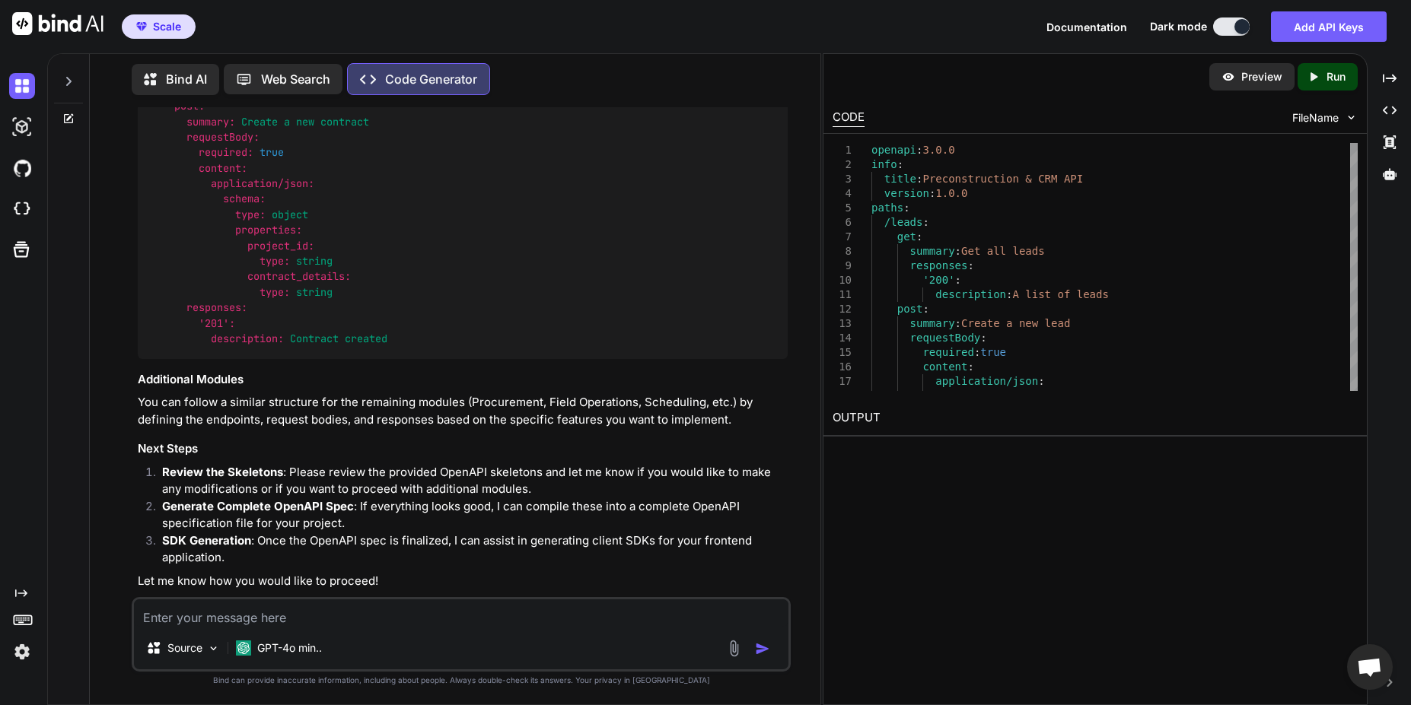
paste textarea "Generate Complete OpenAPI Spec"
type textarea "Generate Complete OpenAPI Spec"
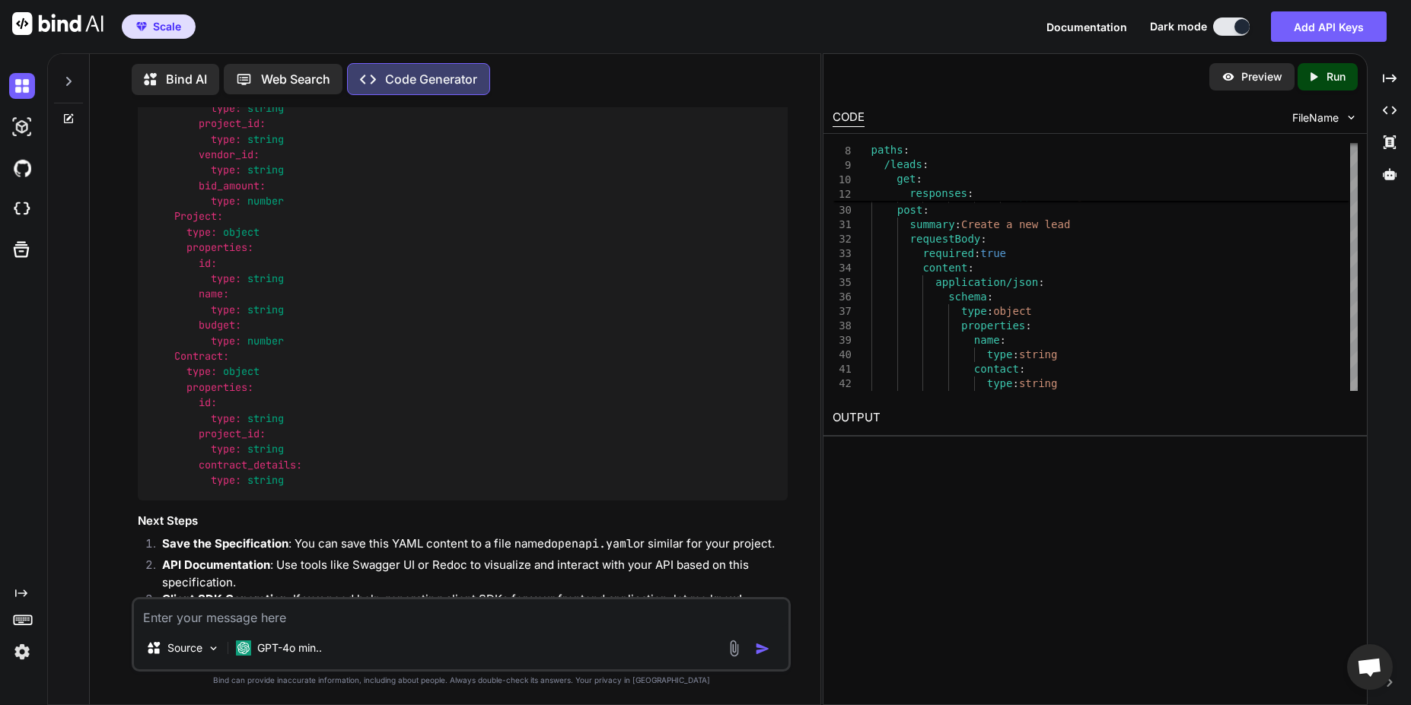
scroll to position [11240, 0]
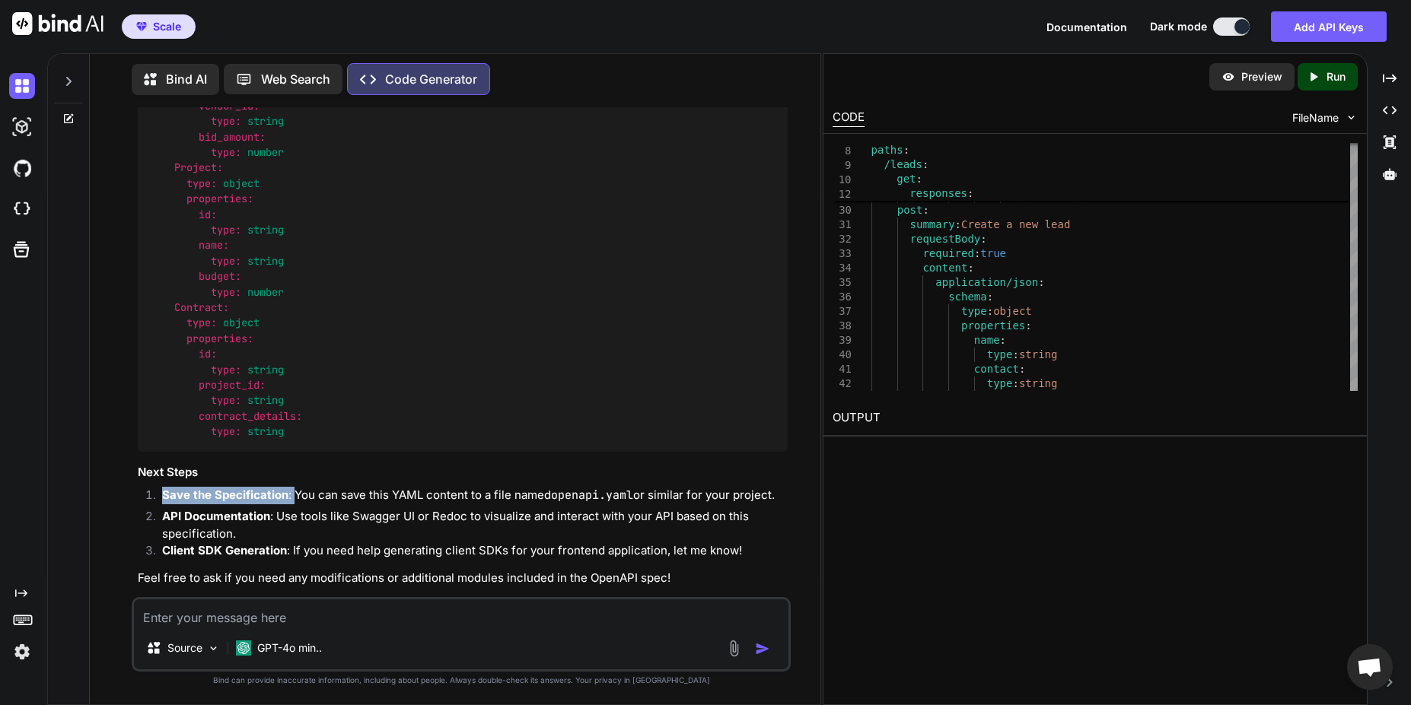
drag, startPoint x: 292, startPoint y: 486, endPoint x: 174, endPoint y: 477, distance: 118.3
click at [155, 487] on li "Save the Specification : You can save this YAML content to a file named openapi…" at bounding box center [468, 497] width 637 height 21
copy li "Save the Specification :"
click at [263, 623] on textarea at bounding box center [461, 613] width 654 height 27
paste textarea "Save the Specification:"
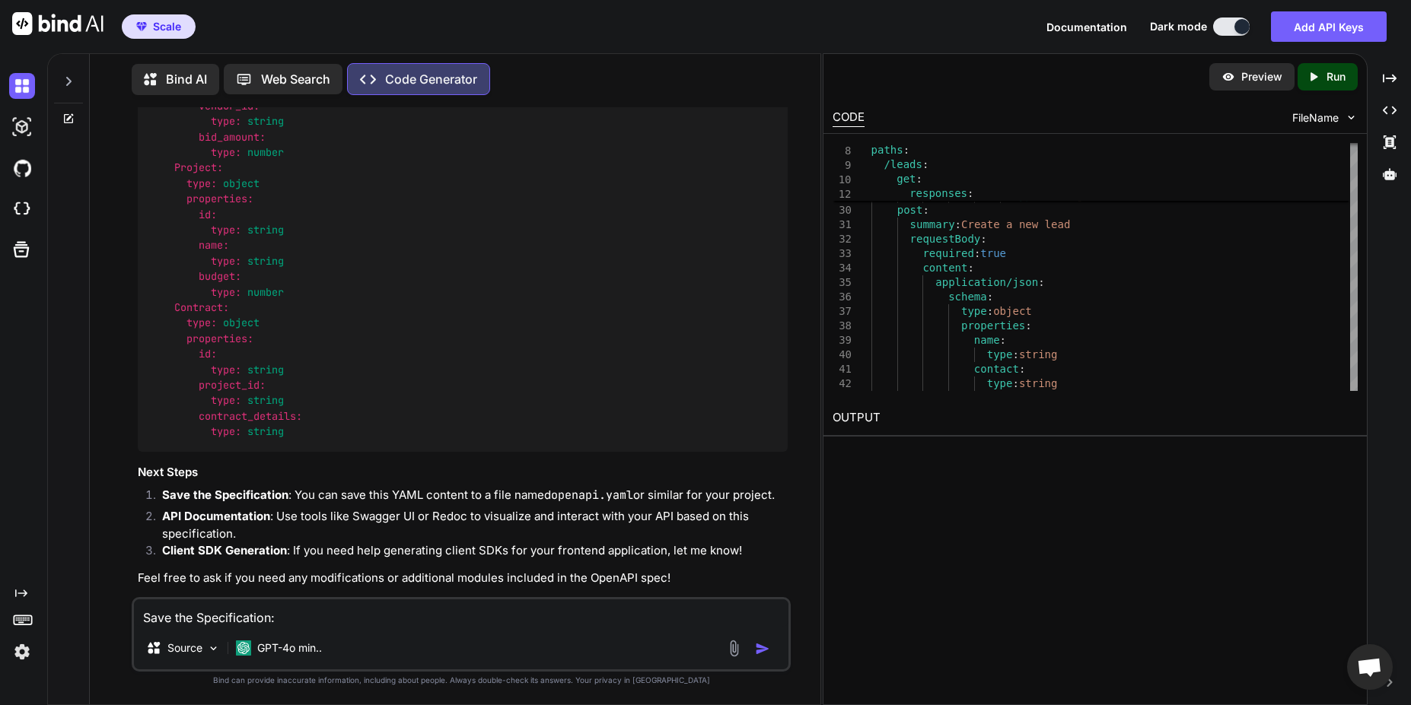
type textarea "Save the Specification:"
click at [766, 647] on img "button" at bounding box center [762, 649] width 15 height 15
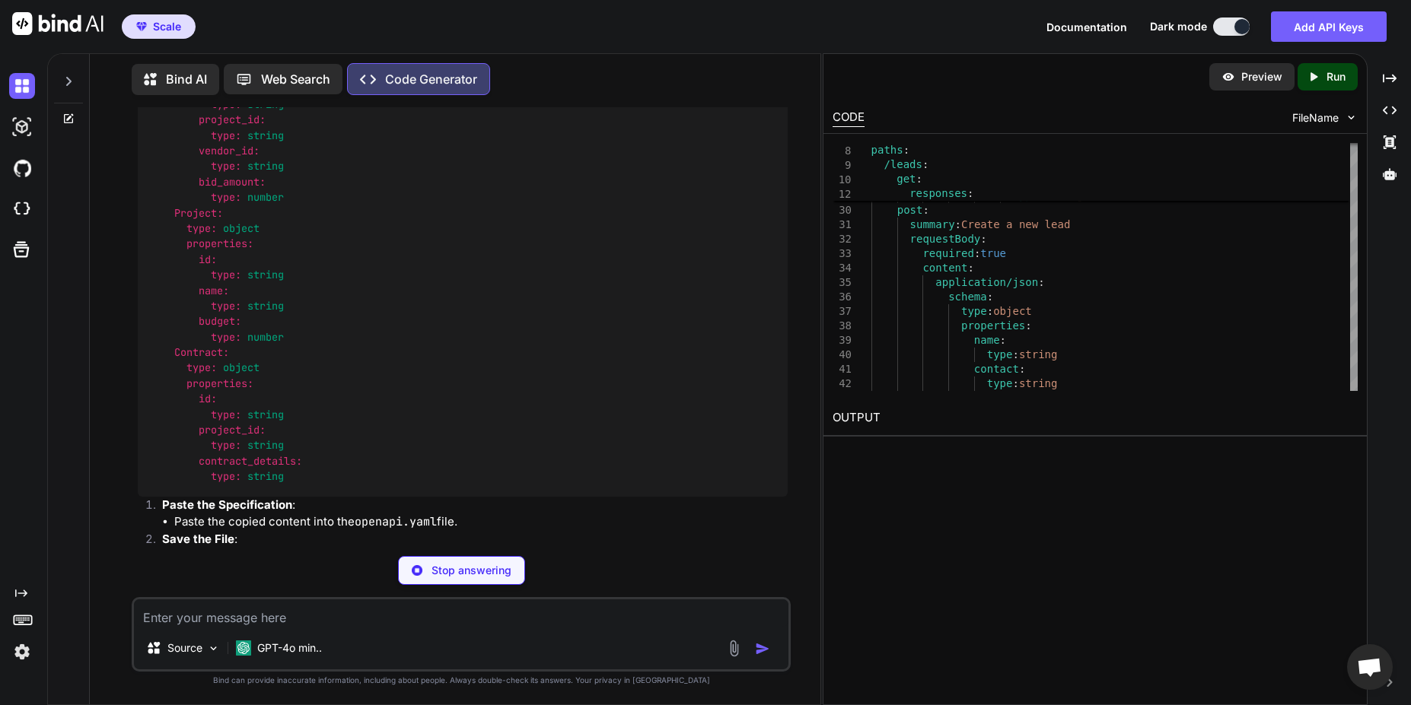
scroll to position [16218, 0]
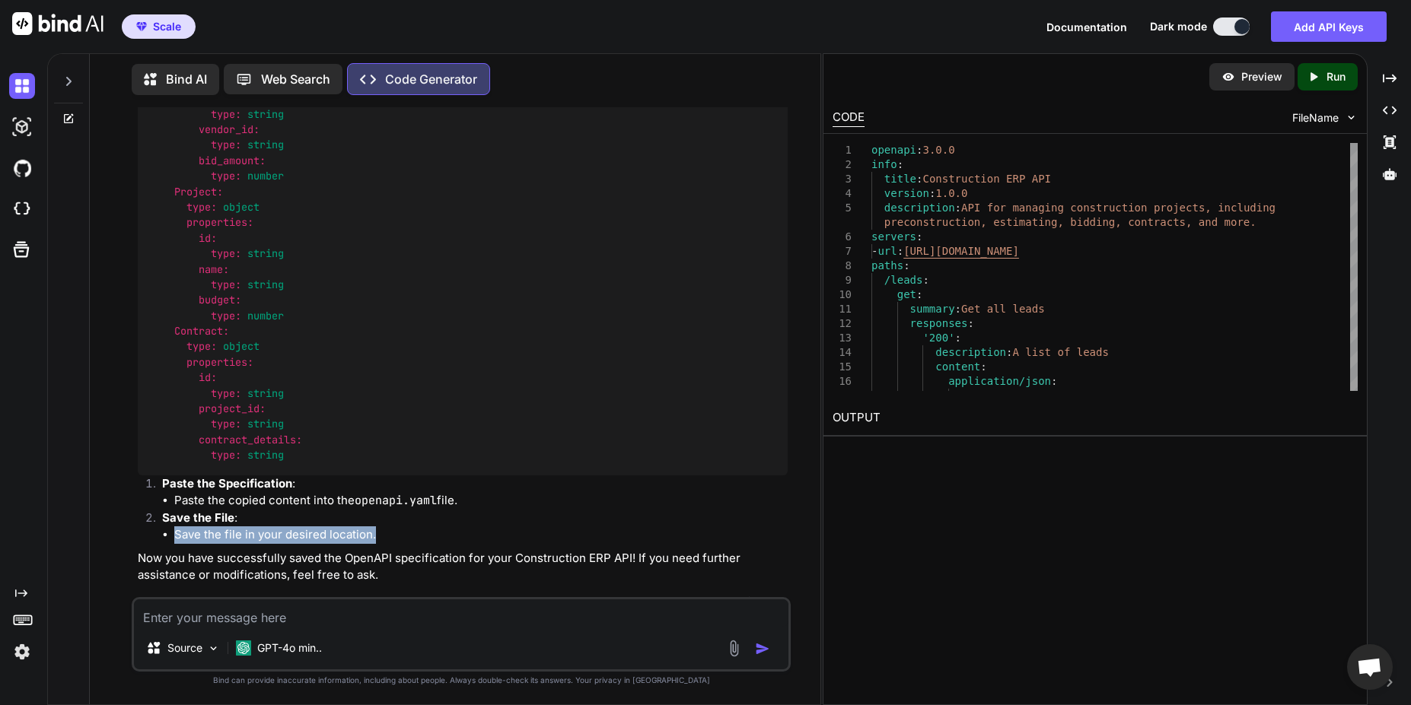
drag, startPoint x: 177, startPoint y: 524, endPoint x: 382, endPoint y: 530, distance: 205.6
click at [382, 530] on li "Save the file in your desired location." at bounding box center [480, 536] width 613 height 18
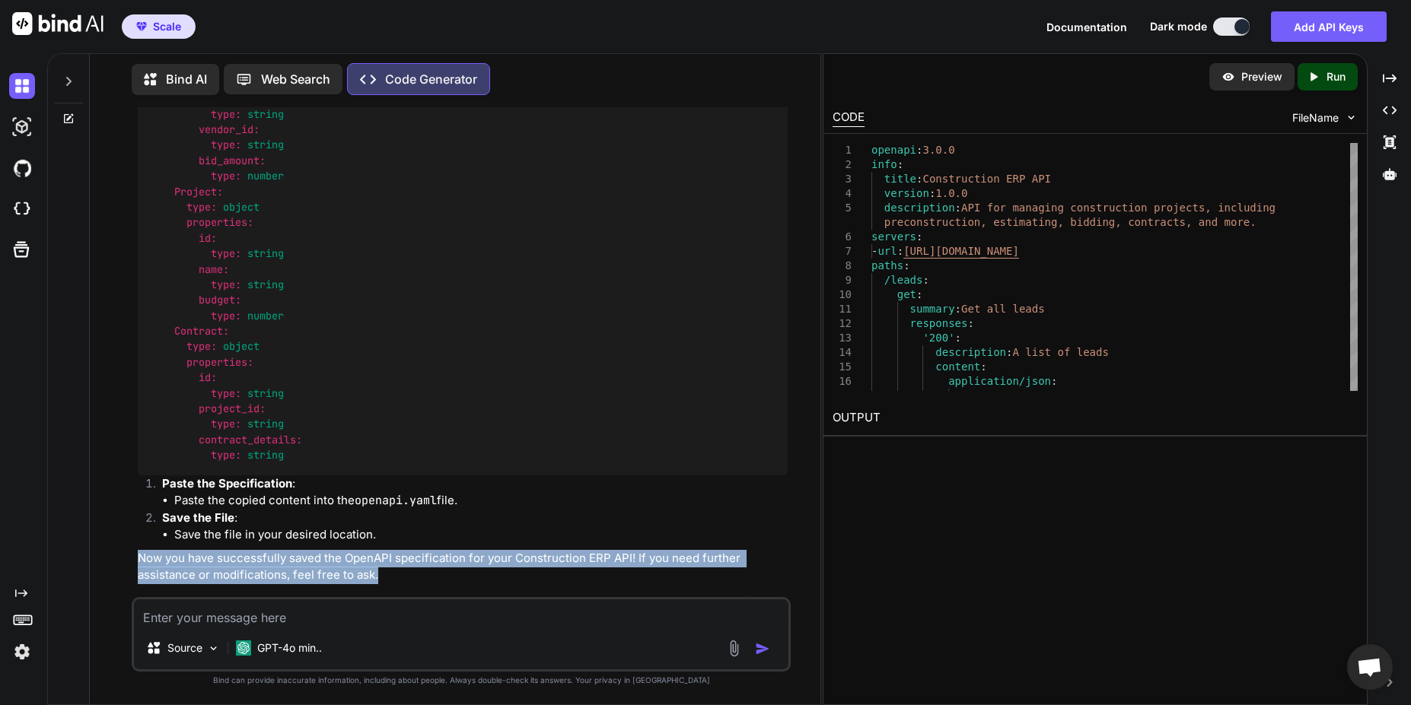
drag, startPoint x: 370, startPoint y: 568, endPoint x: 119, endPoint y: 543, distance: 251.6
click at [119, 543] on div "You Code Generator This is a comprehensive blueprint for a construction ERP pla…" at bounding box center [461, 405] width 718 height 597
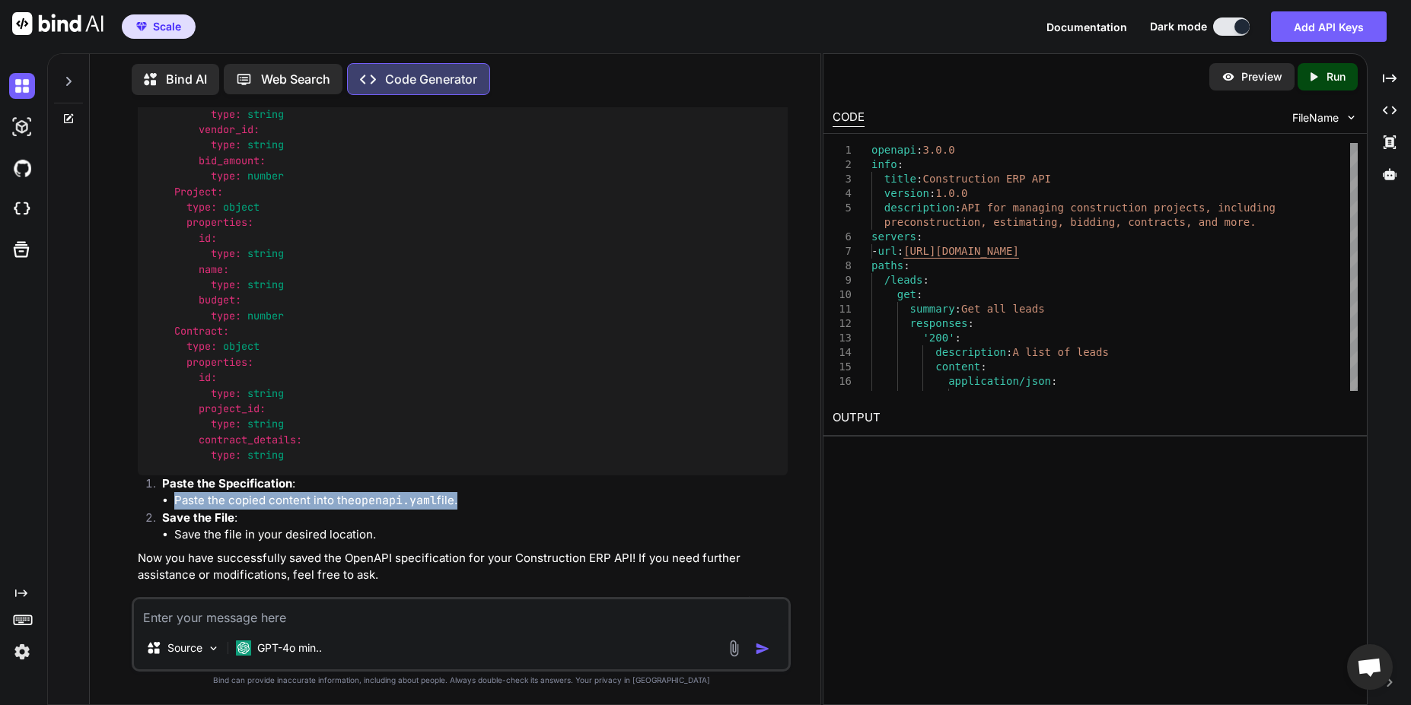
drag, startPoint x: 168, startPoint y: 488, endPoint x: 459, endPoint y: 495, distance: 290.8
click at [459, 495] on li "Paste the copied content into the openapi.yaml file." at bounding box center [480, 501] width 613 height 18
copy li "Paste the copied content into the openapi.yaml file"
click at [412, 616] on textarea at bounding box center [461, 613] width 654 height 27
paste textarea "Paste the copied content into the openapi.yaml file"
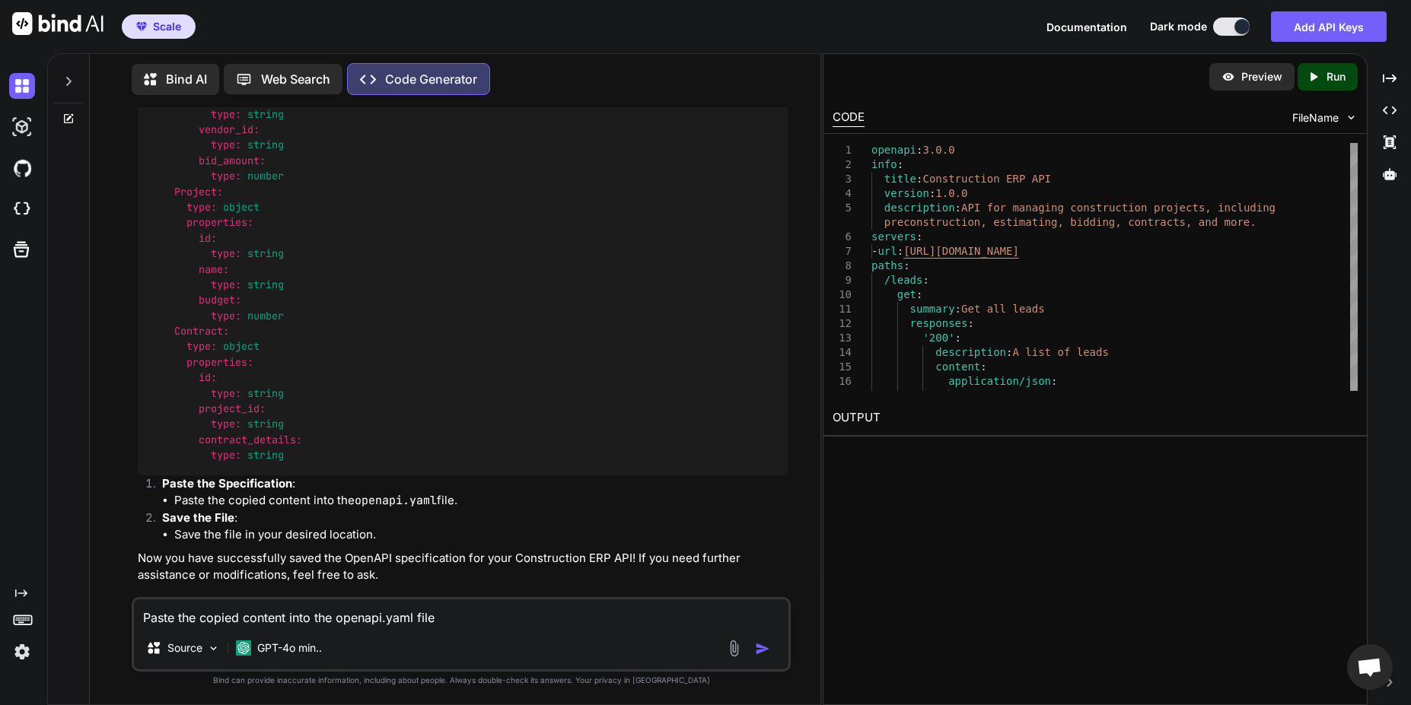
type textarea "Paste the copied content into the openapi.yaml file"
click at [763, 648] on img "button" at bounding box center [762, 649] width 15 height 15
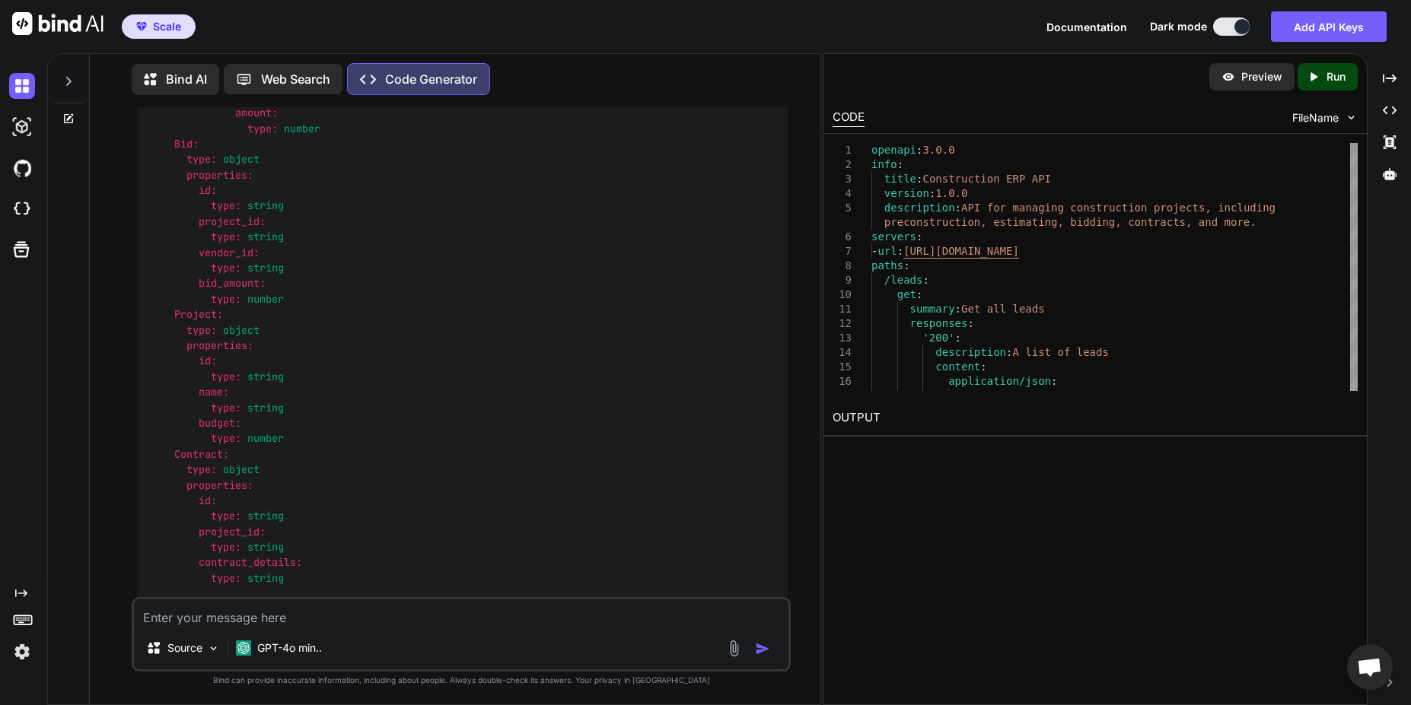
scroll to position [21213, 0]
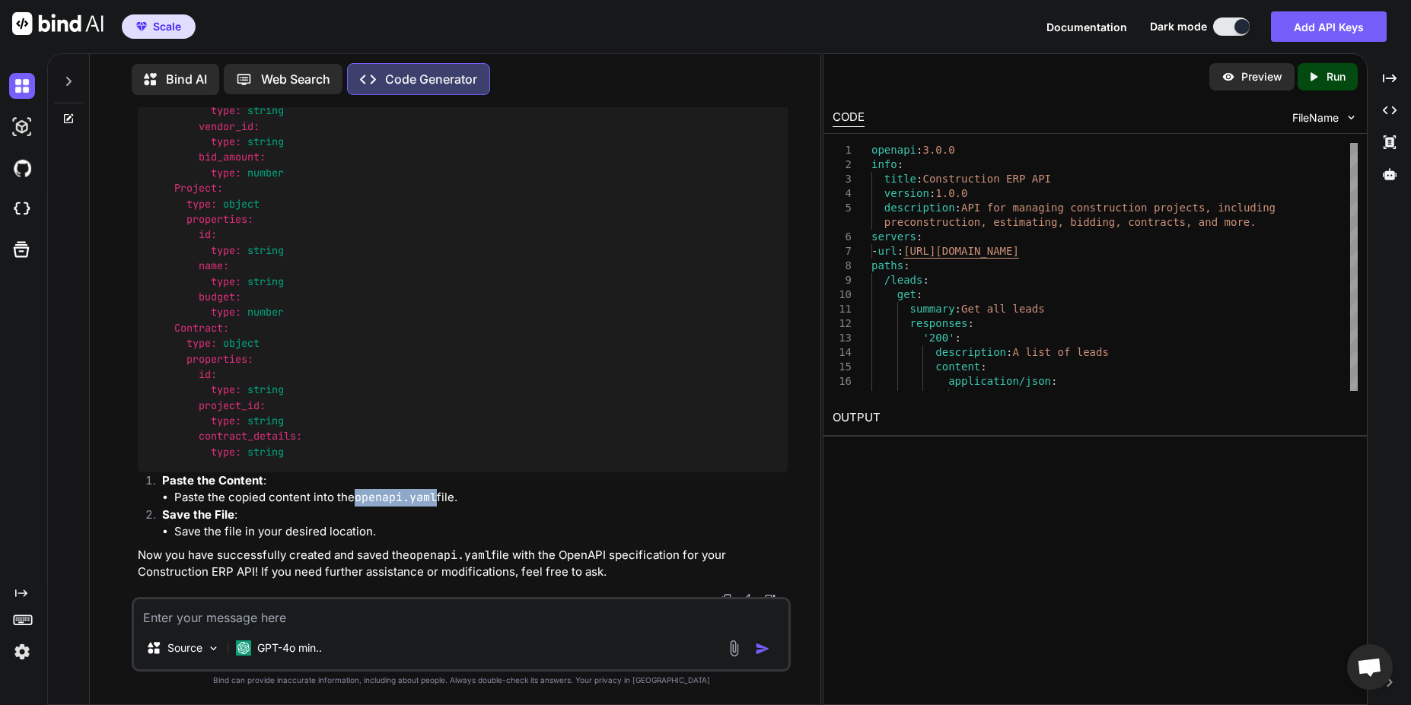
drag, startPoint x: 435, startPoint y: 492, endPoint x: 357, endPoint y: 492, distance: 77.6
click at [357, 492] on li "Paste the copied content into the openapi.yaml file." at bounding box center [480, 498] width 613 height 18
copy code "openapi.yaml"
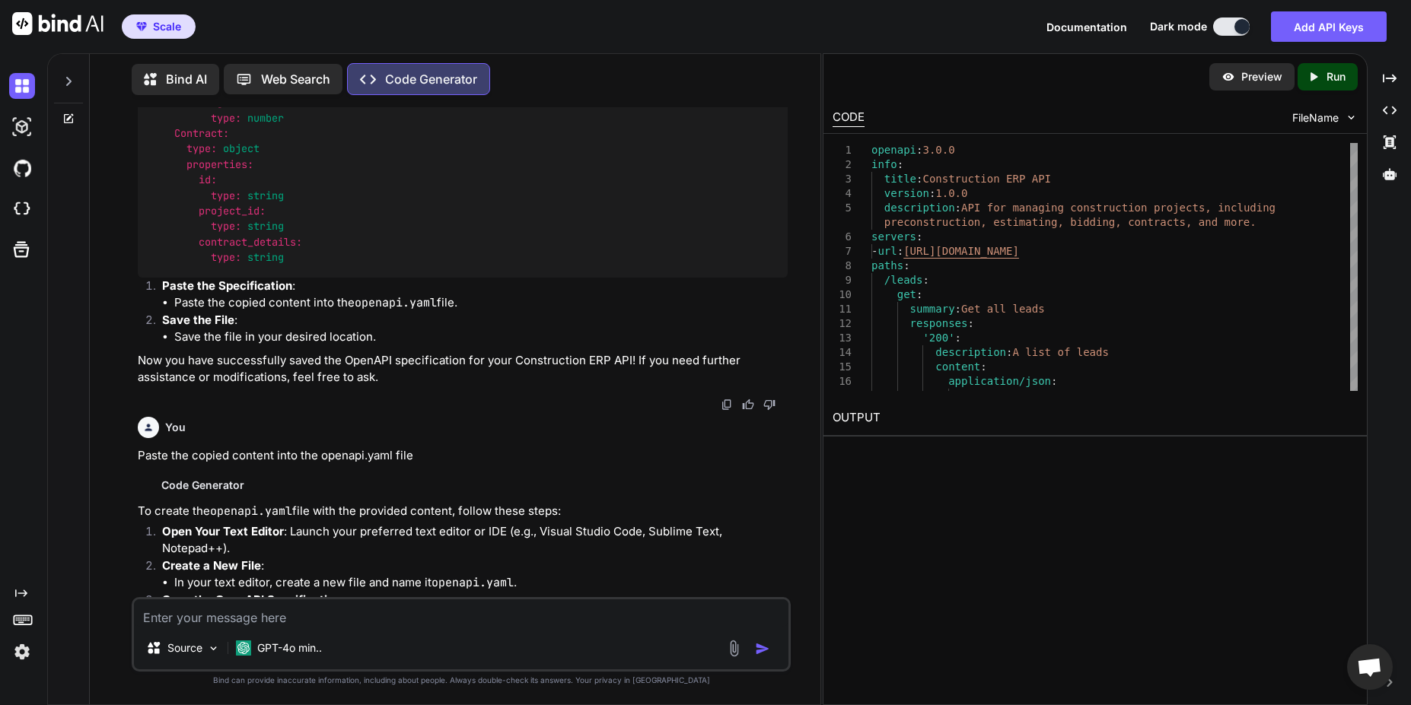
scroll to position [16647, 0]
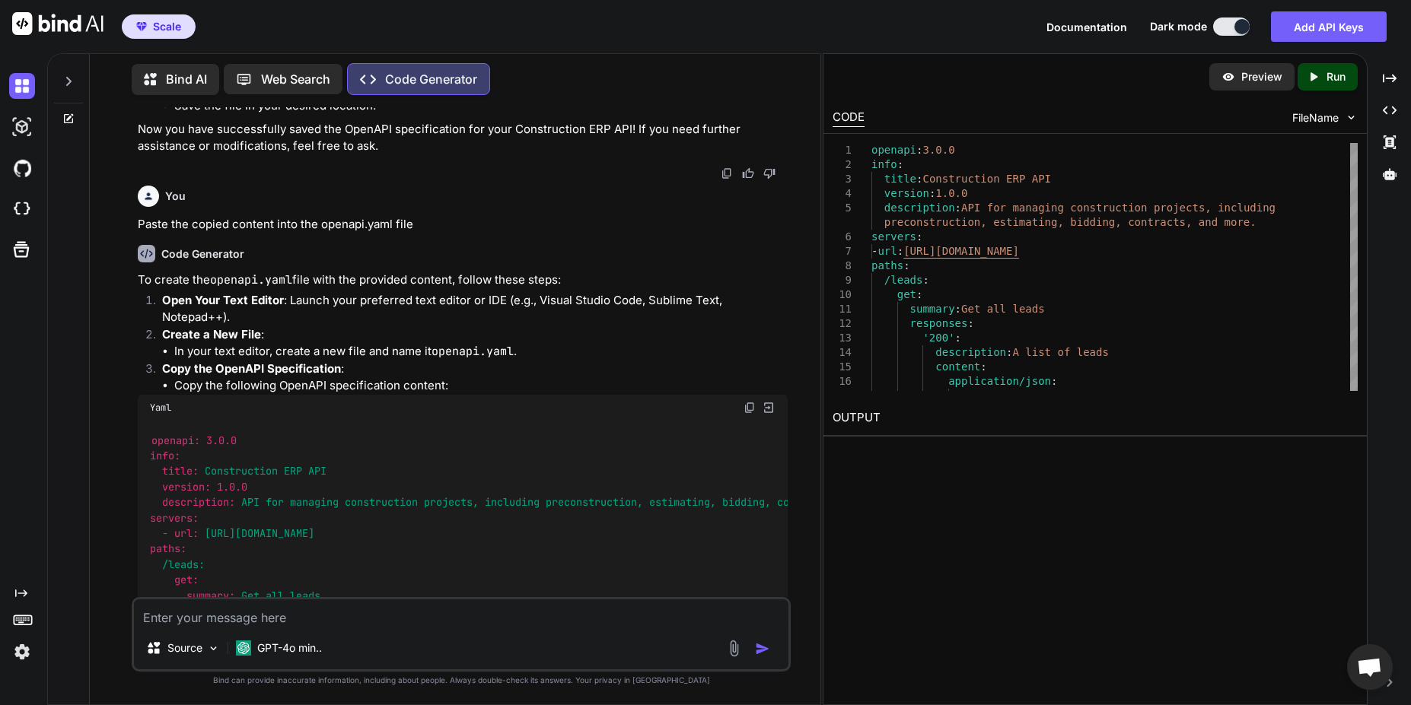
click at [751, 402] on img at bounding box center [750, 408] width 12 height 12
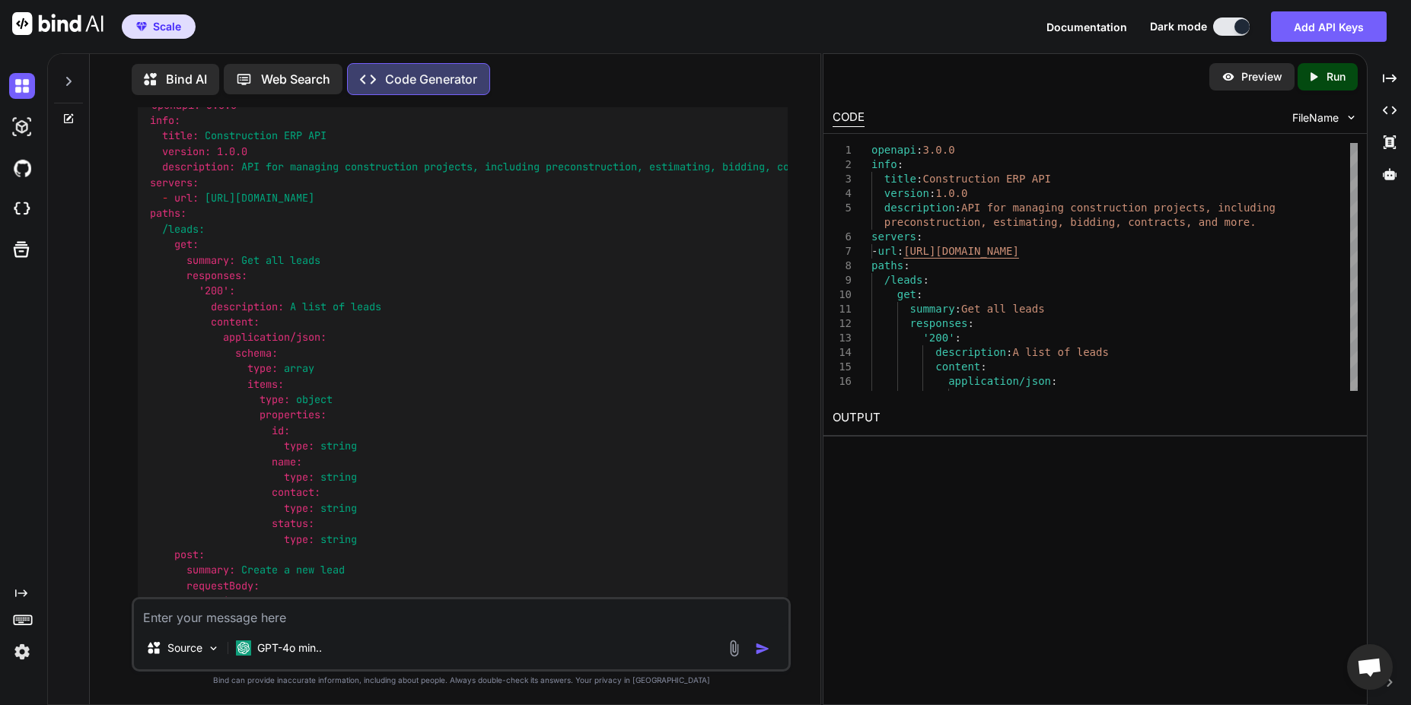
scroll to position [17104, 0]
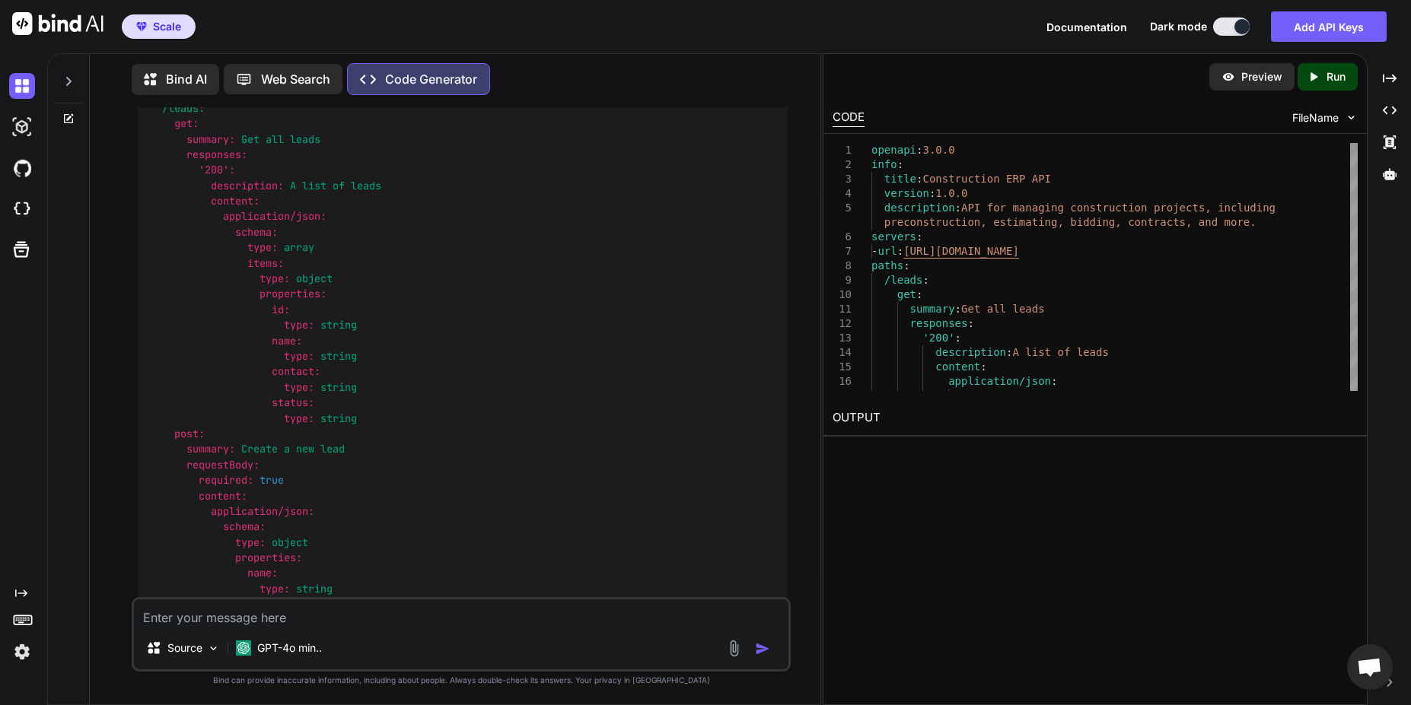
click at [323, 620] on textarea at bounding box center [461, 613] width 654 height 27
type textarea "D"
type textarea "done next step"
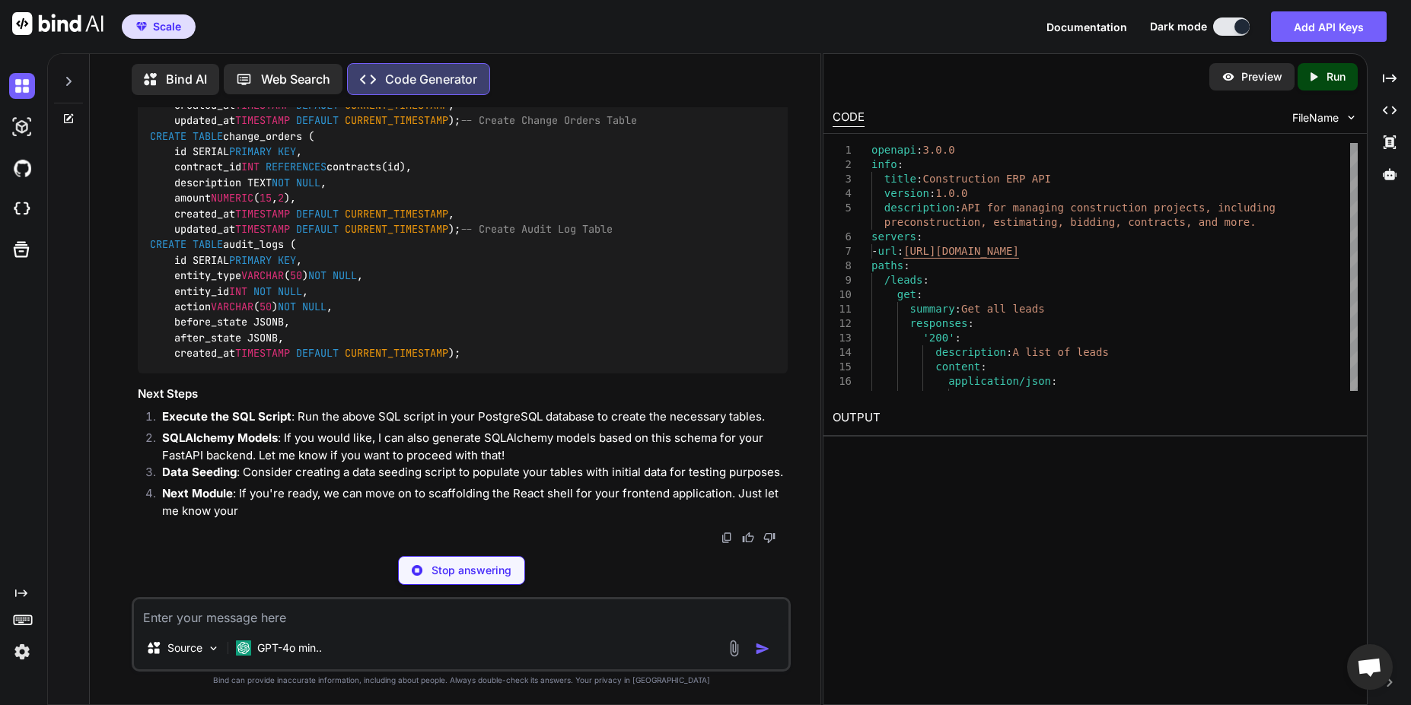
scroll to position [23016, 0]
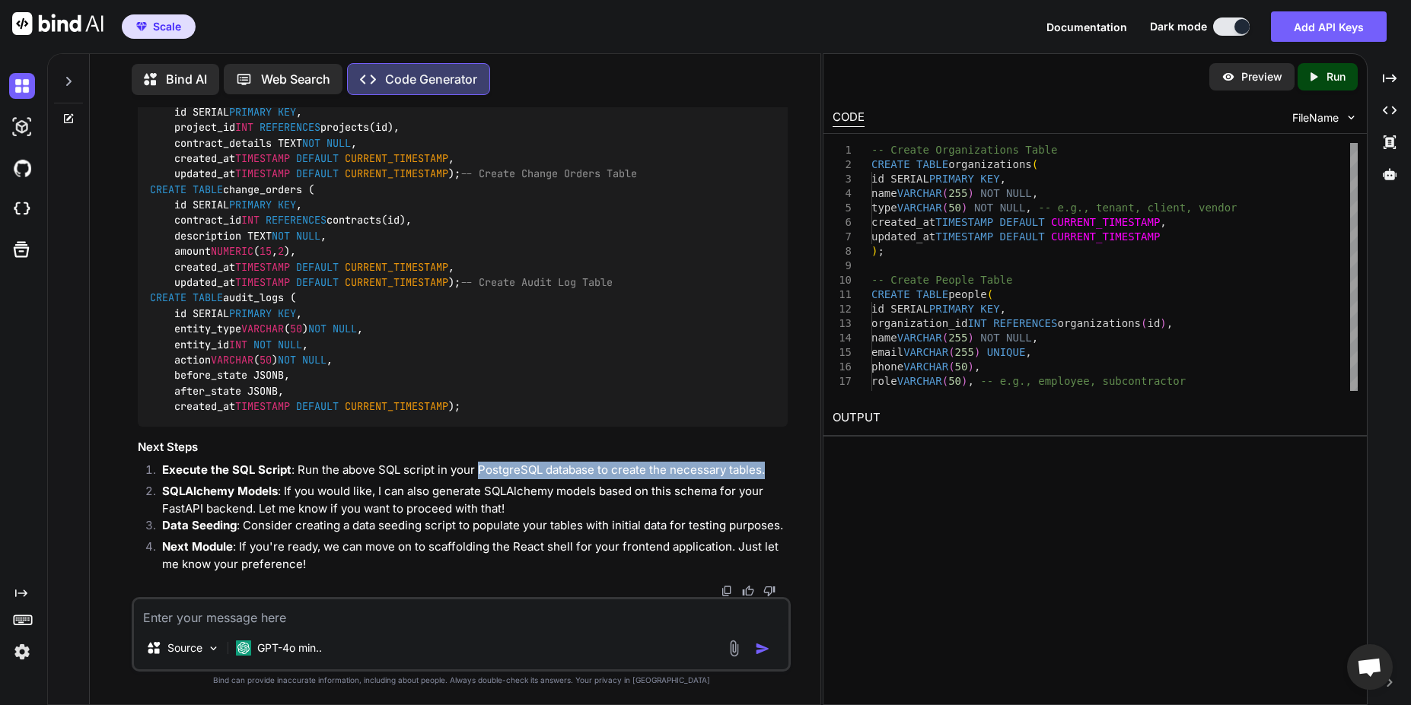
drag, startPoint x: 475, startPoint y: 470, endPoint x: 731, endPoint y: 479, distance: 256.6
click at [731, 479] on li "Execute the SQL Script : Run the above SQL script in your PostgreSQL database t…" at bounding box center [468, 472] width 637 height 21
click at [263, 489] on strong "SQLAlchemy Models" at bounding box center [220, 491] width 116 height 14
click at [263, 490] on strong "SQLAlchemy Models" at bounding box center [220, 491] width 116 height 14
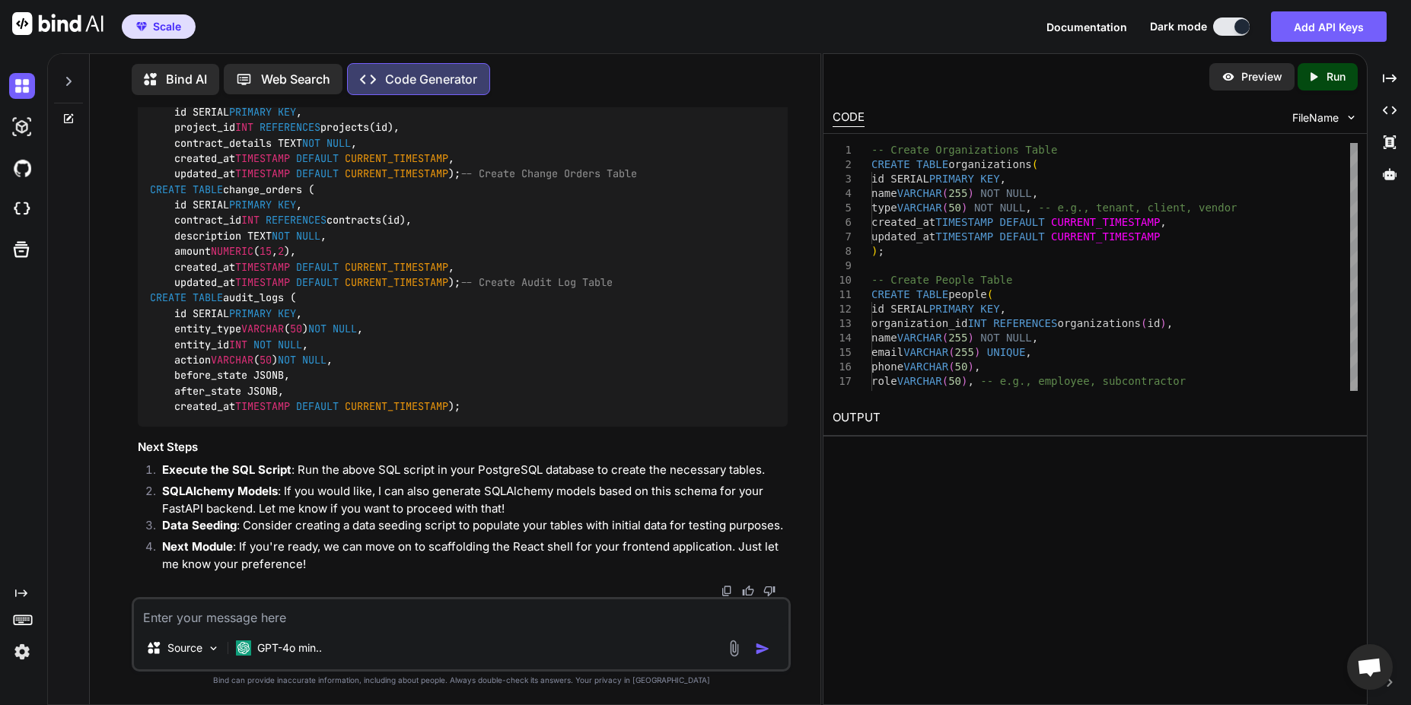
click at [269, 471] on strong "Execute the SQL Script" at bounding box center [226, 470] width 129 height 14
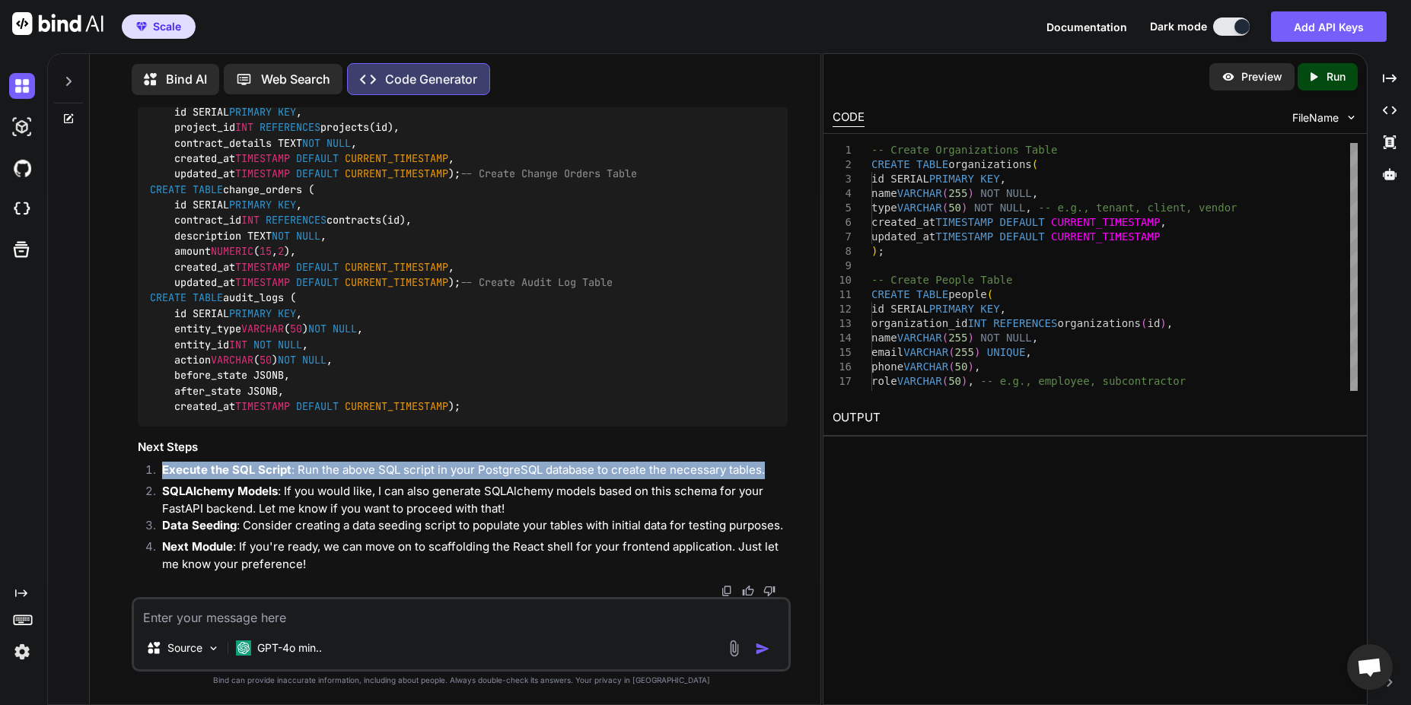
click at [269, 471] on strong "Execute the SQL Script" at bounding box center [226, 470] width 129 height 14
click at [443, 471] on p "Execute the SQL Script : Run the above SQL script in your PostgreSQL database t…" at bounding box center [474, 471] width 625 height 18
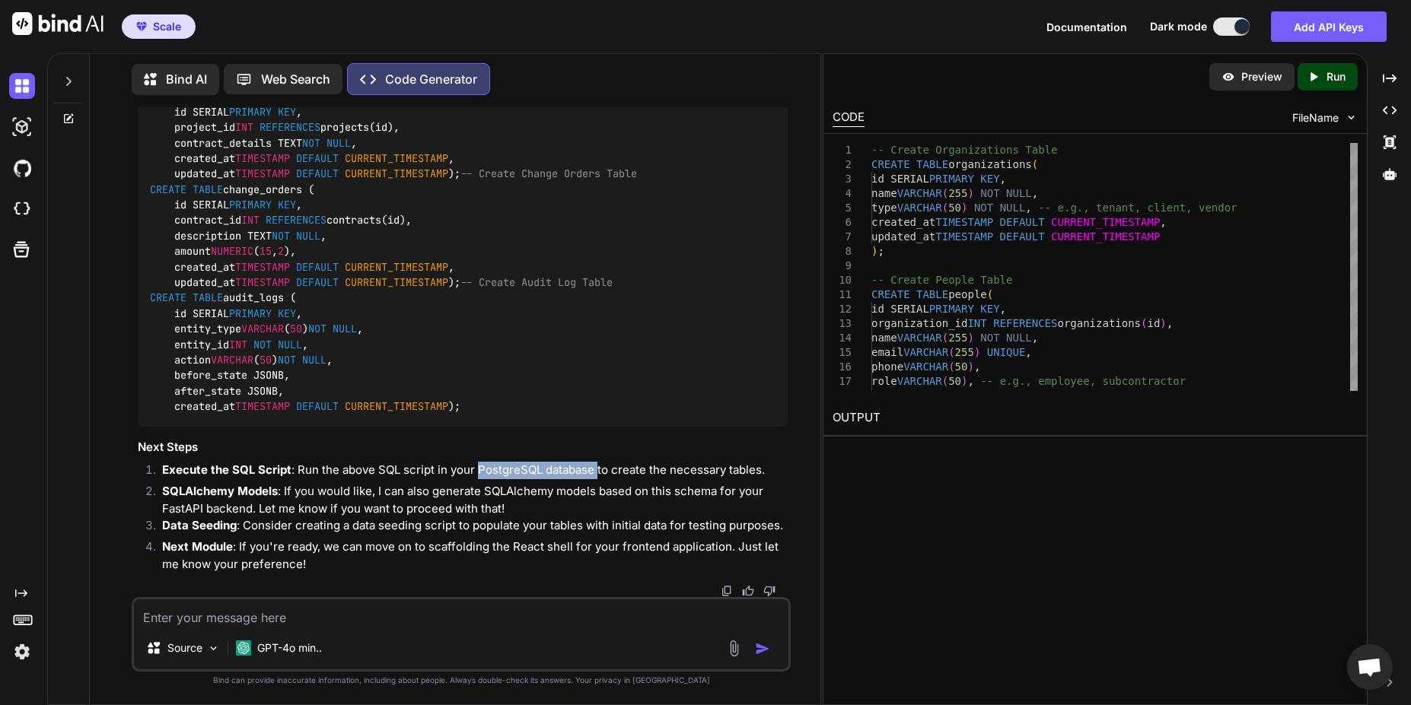
drag, startPoint x: 479, startPoint y: 471, endPoint x: 595, endPoint y: 473, distance: 115.7
click at [595, 473] on p "Execute the SQL Script : Run the above SQL script in your PostgreSQL database t…" at bounding box center [474, 471] width 625 height 18
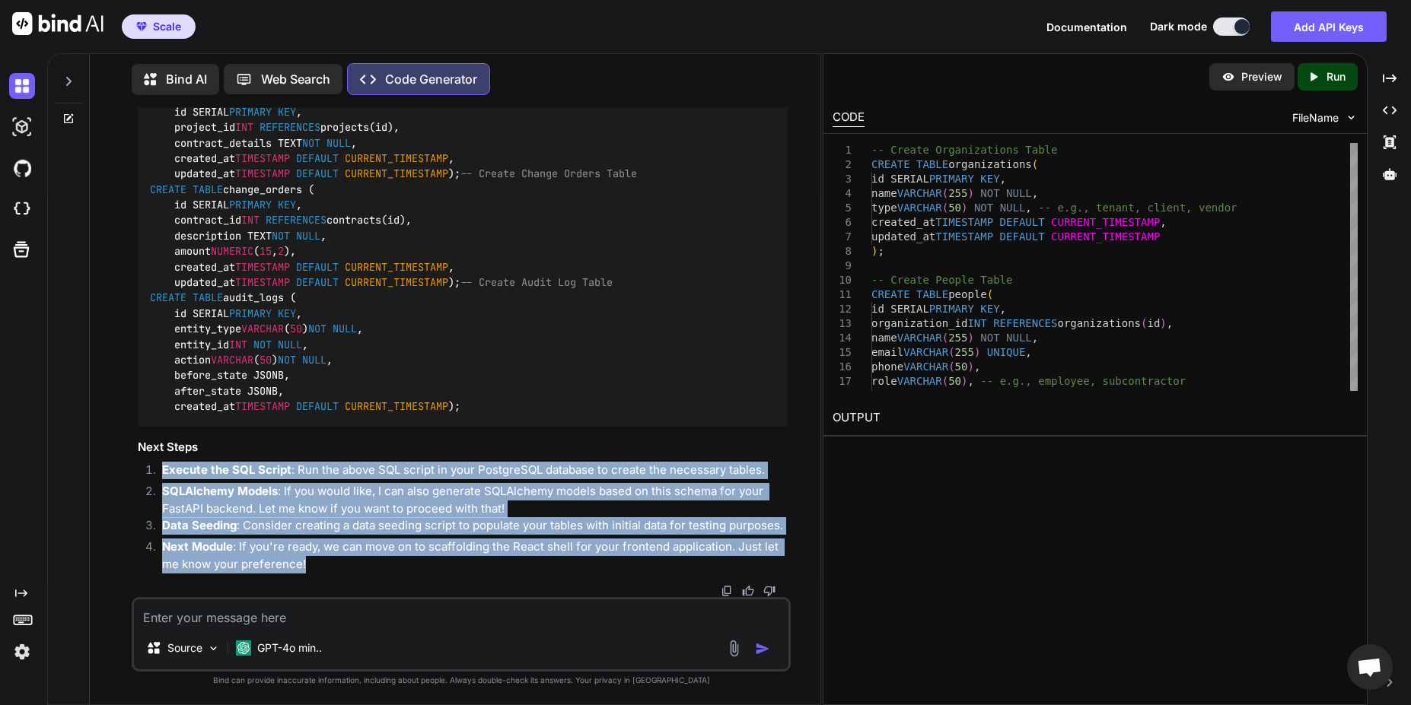
drag, startPoint x: 344, startPoint y: 569, endPoint x: 163, endPoint y: 475, distance: 204.2
click at [163, 475] on ol "Execute the SQL Script : Run the above SQL script in your PostgreSQL database t…" at bounding box center [462, 517] width 649 height 111
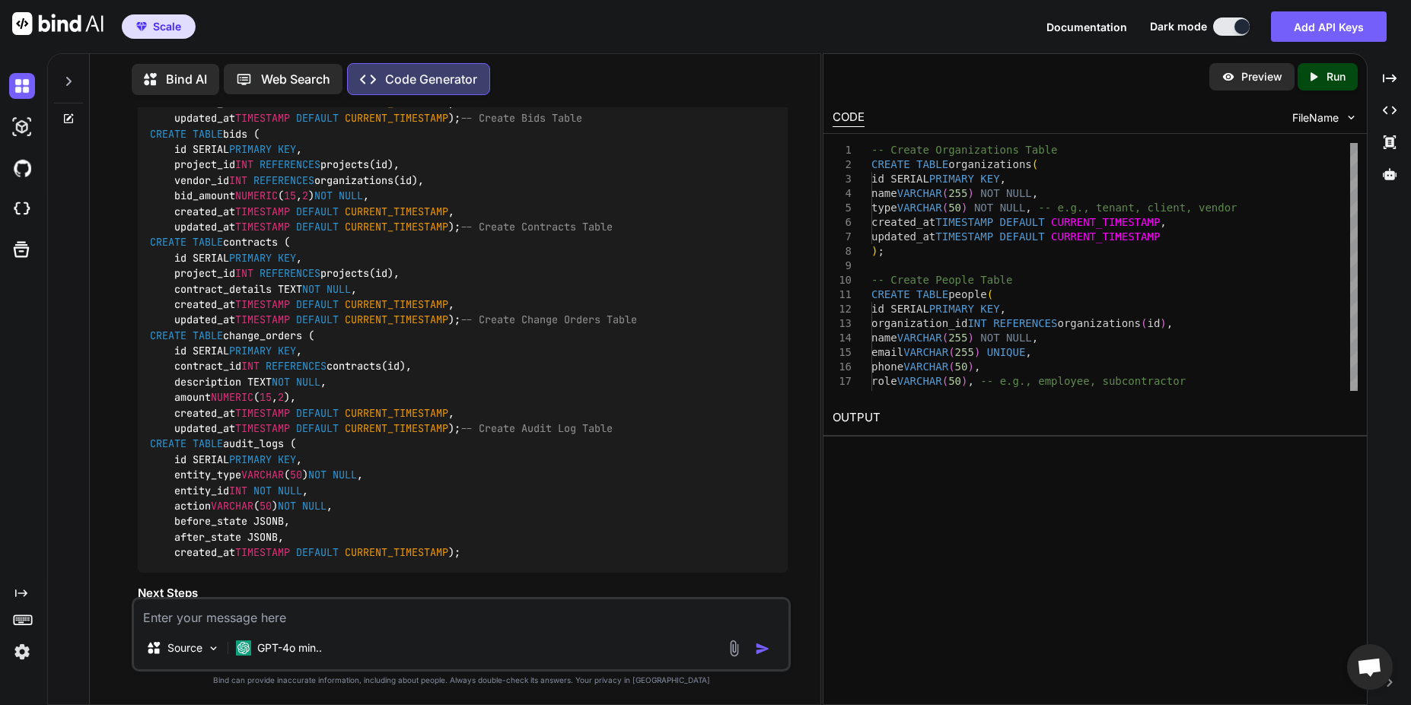
scroll to position [22742, 0]
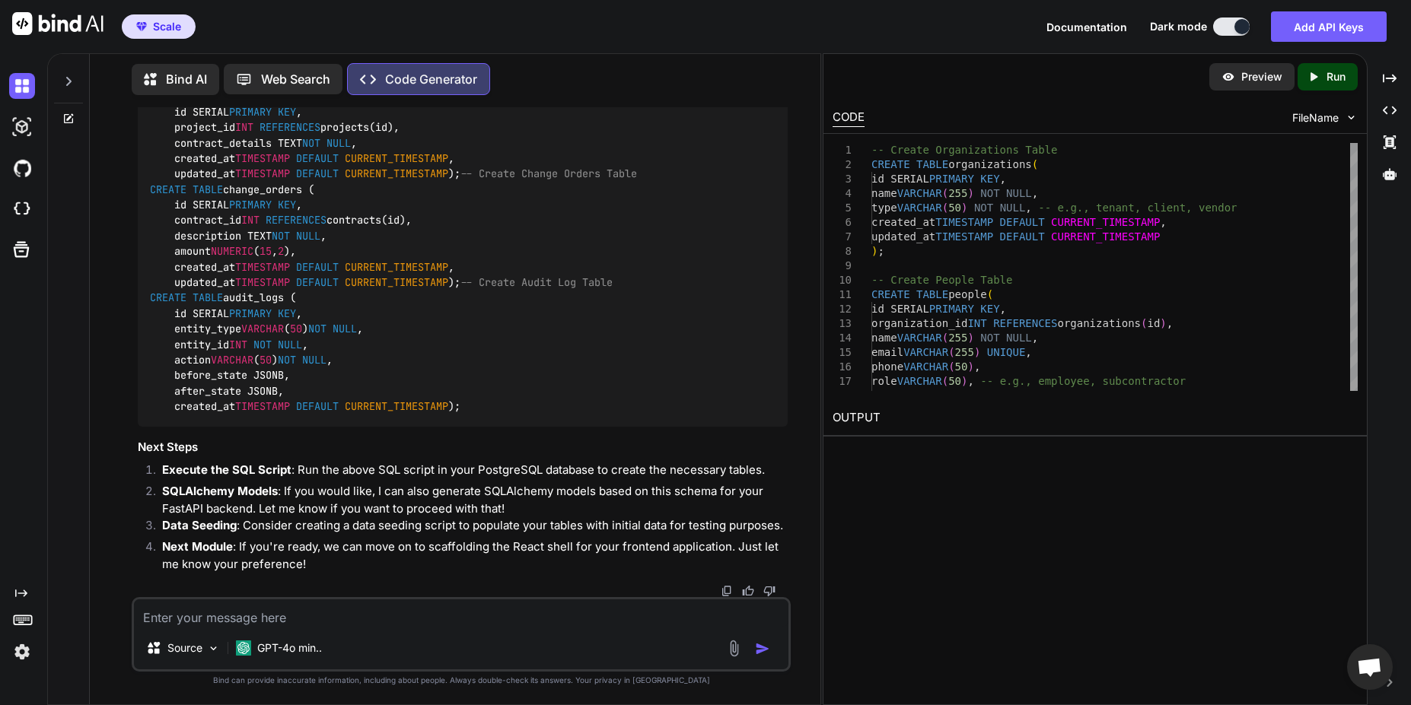
click at [234, 621] on textarea at bounding box center [461, 613] width 654 height 27
drag, startPoint x: 266, startPoint y: 614, endPoint x: 179, endPoint y: 619, distance: 86.9
click at [179, 621] on textarea "using superbase" at bounding box center [461, 613] width 654 height 27
paste textarea "https://supabase.com/"
type textarea "using https://supabase.com/ as db"
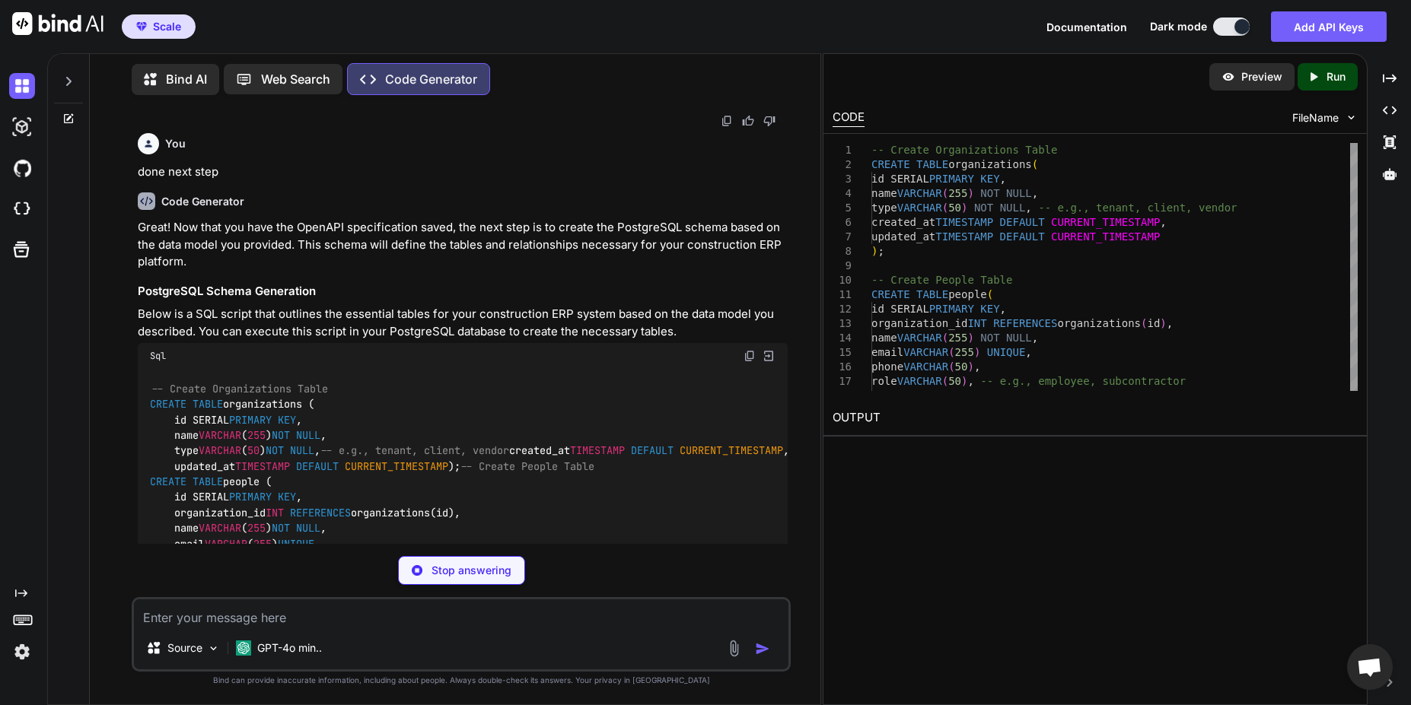
scroll to position [21716, 0]
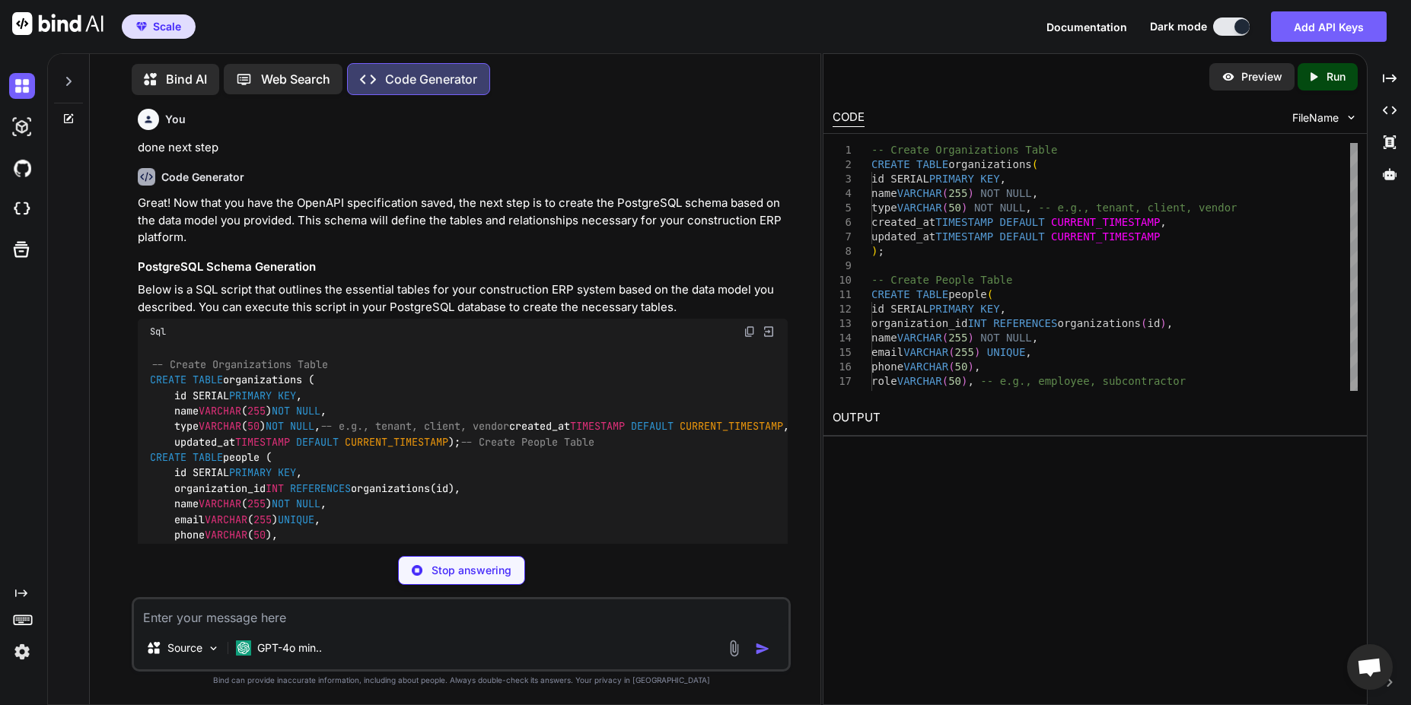
click at [748, 327] on img at bounding box center [750, 332] width 12 height 12
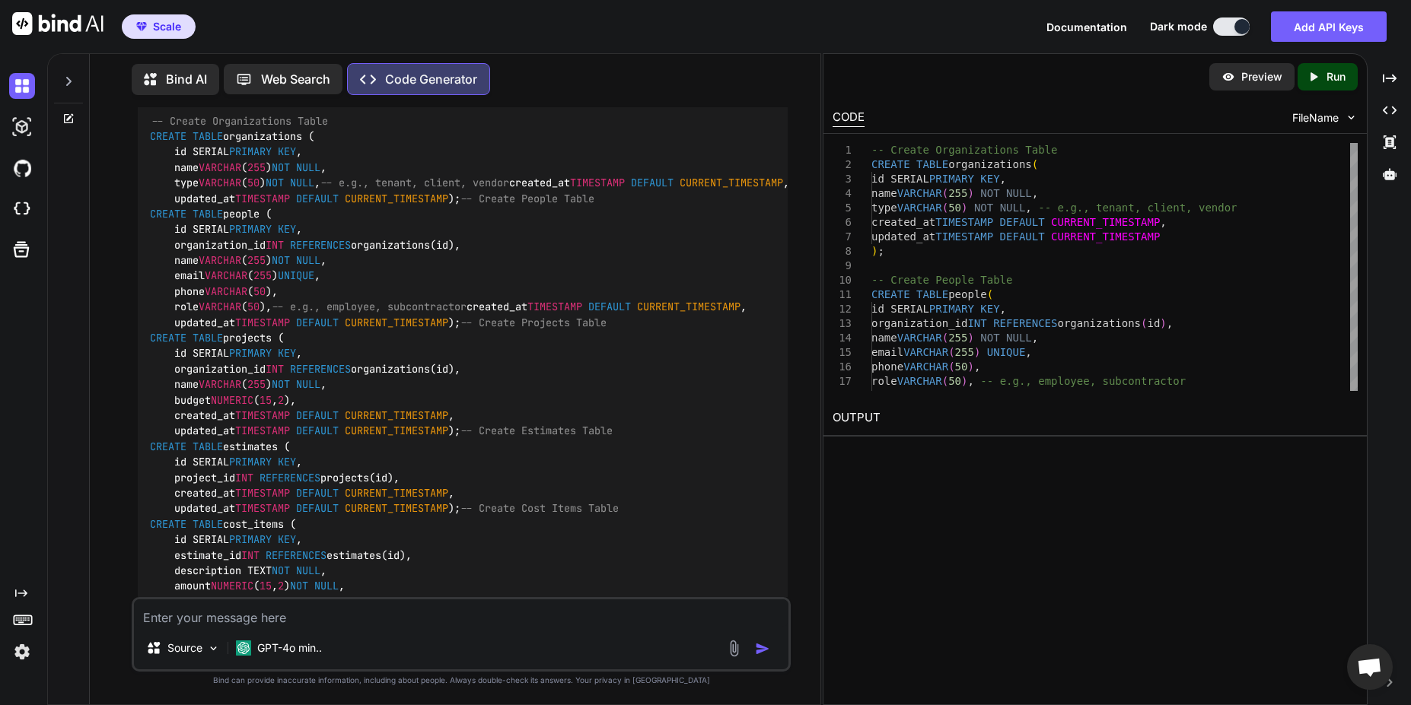
scroll to position [23426, 0]
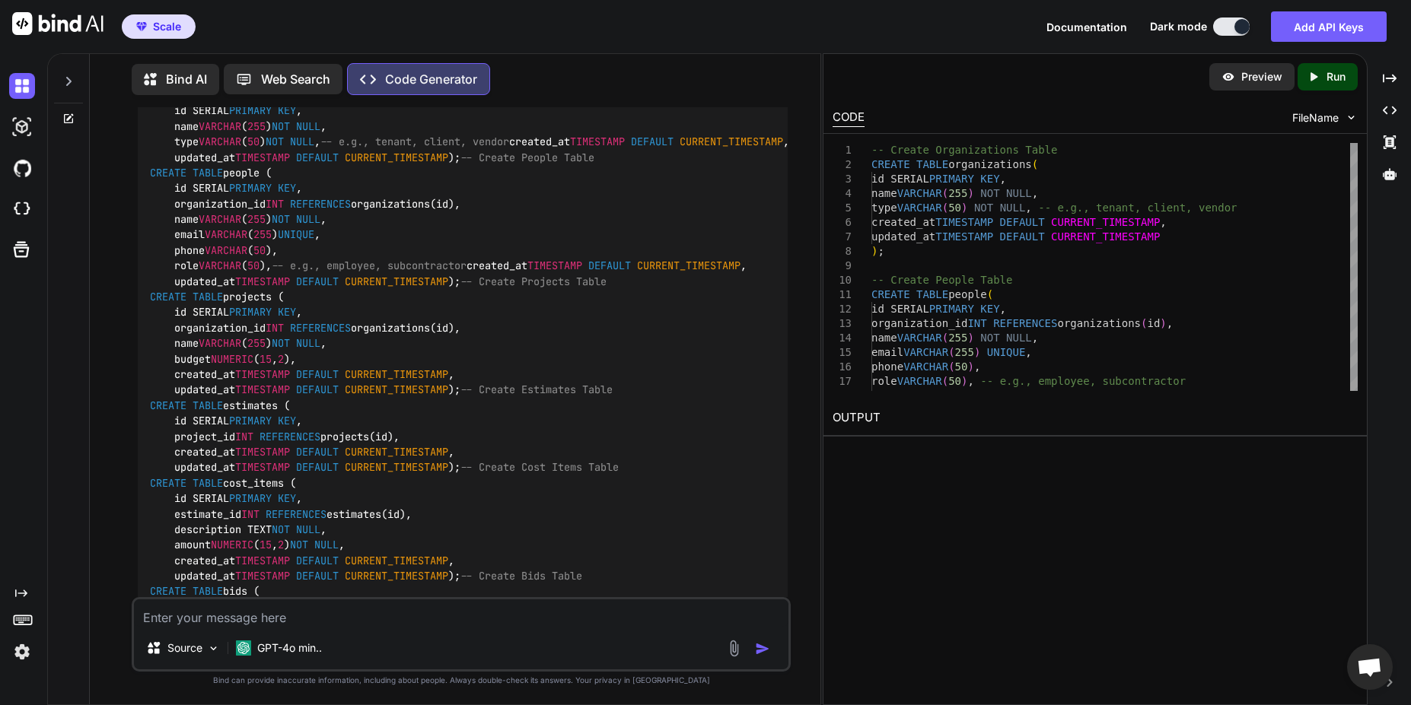
drag, startPoint x: 749, startPoint y: 442, endPoint x: 750, endPoint y: 457, distance: 14.5
click at [749, 53] on img at bounding box center [750, 47] width 12 height 12
click at [745, 53] on img at bounding box center [750, 47] width 12 height 12
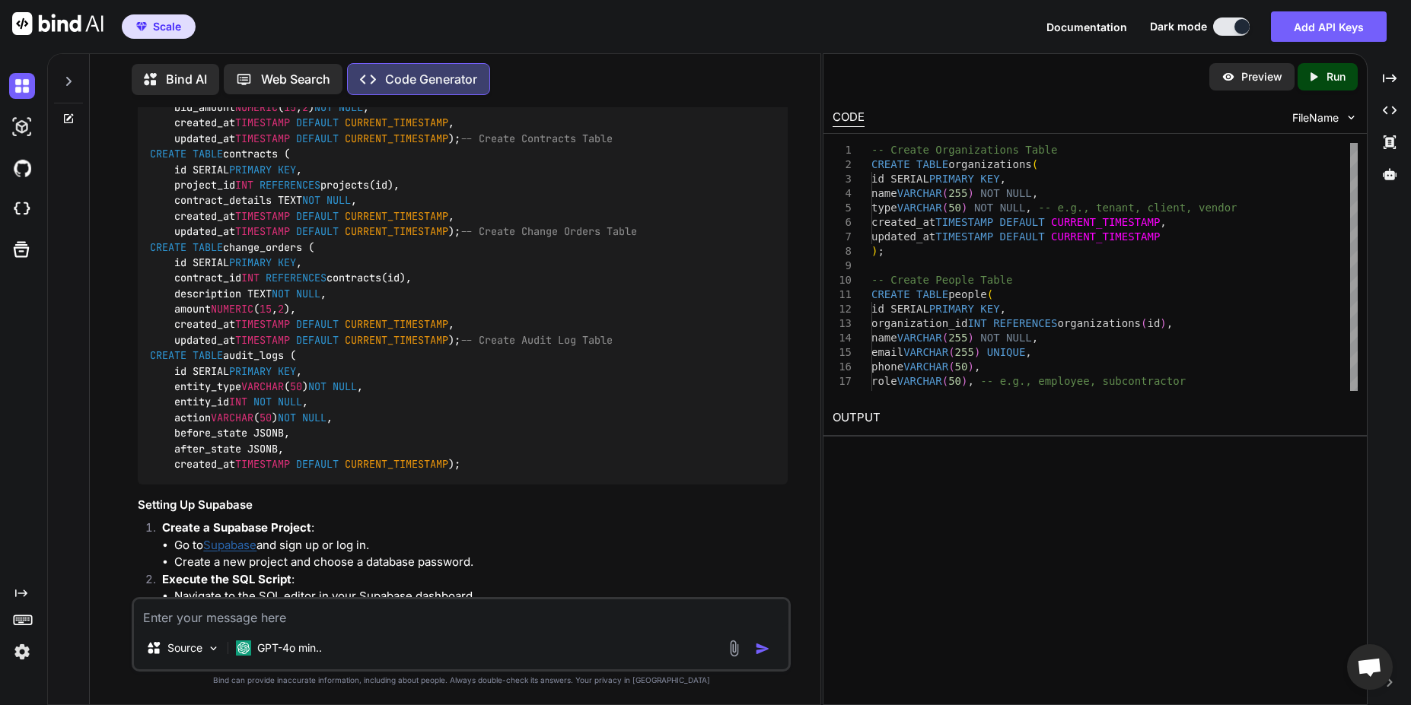
scroll to position [23974, 0]
click at [352, 628] on div "Source GPT-4o min.." at bounding box center [461, 634] width 658 height 75
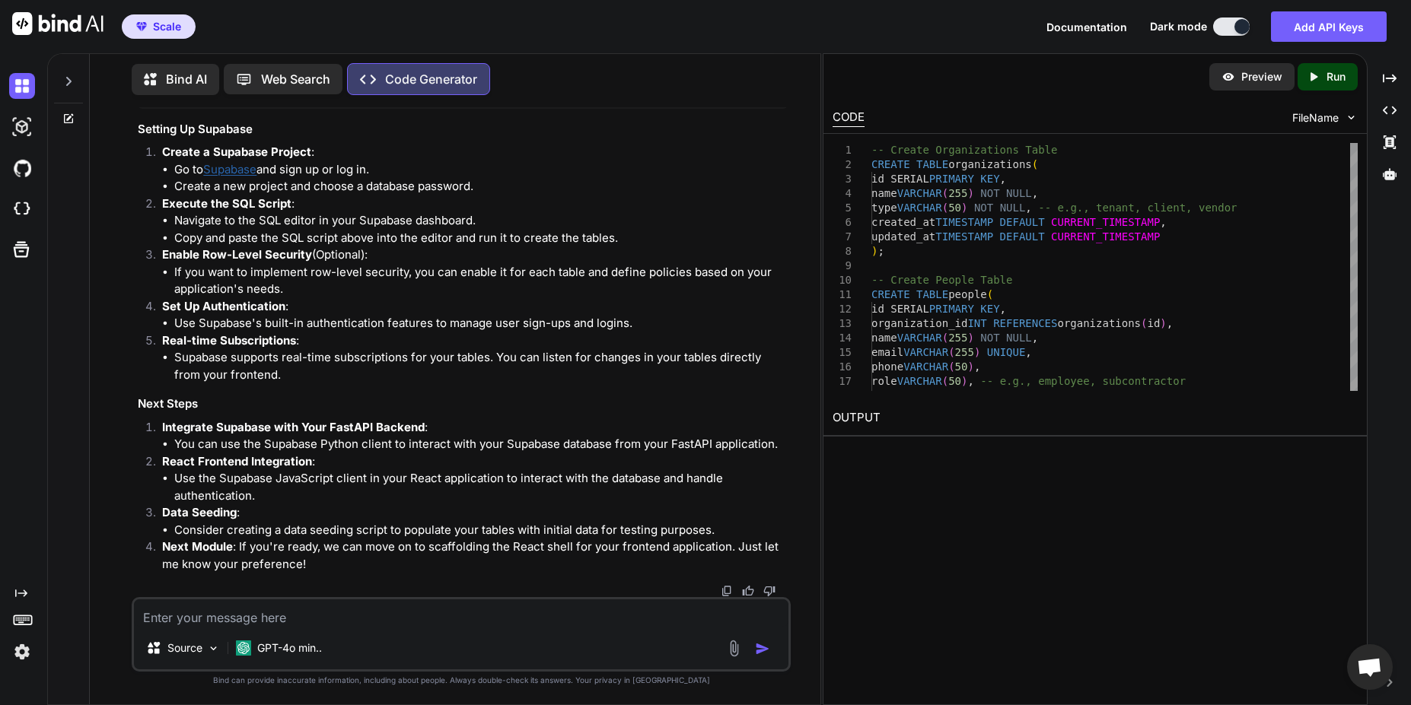
scroll to position [25161, 0]
click at [183, 426] on strong "Integrate Supabase with Your FastAPI Backend" at bounding box center [293, 427] width 263 height 14
copy li "Integrate Supabase with Your FastAPI Backend :"
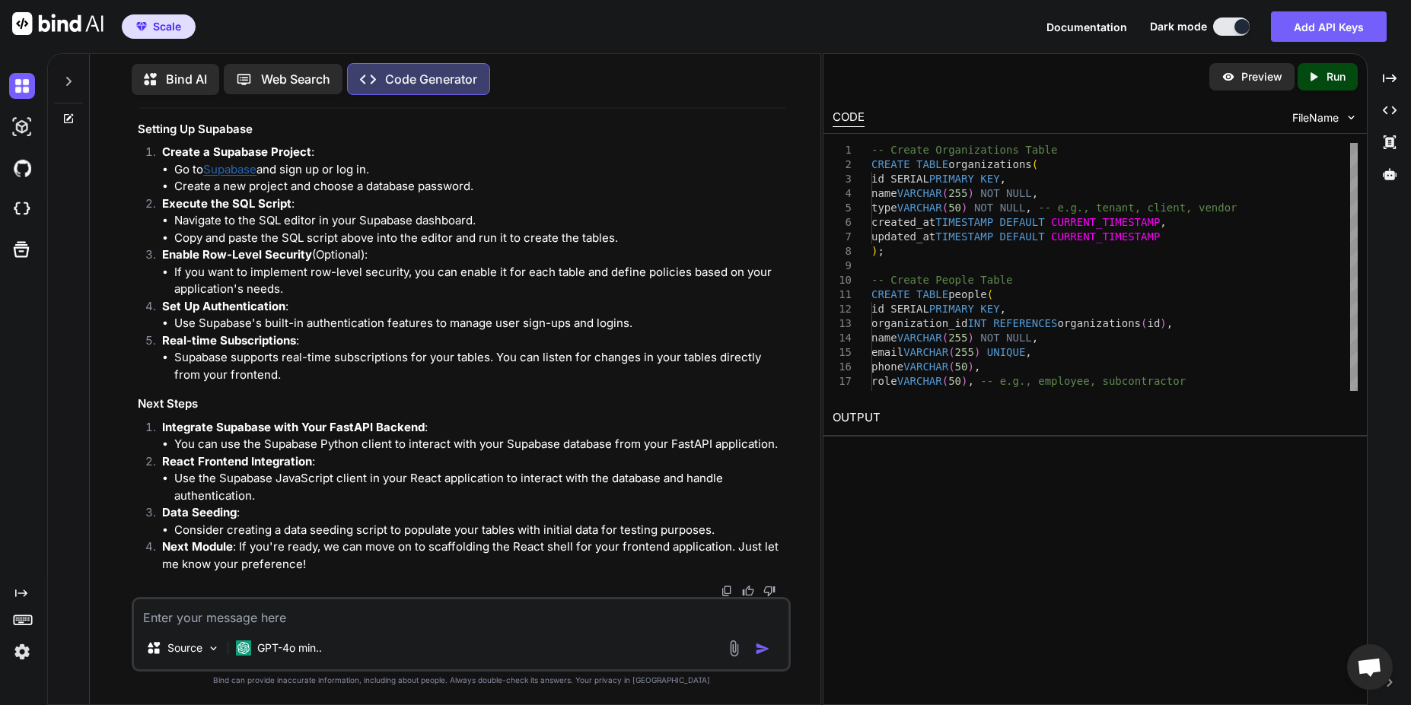
click at [228, 623] on textarea at bounding box center [461, 613] width 654 height 27
paste textarea "Integrate Supabase with Your FastAPI Backend:"
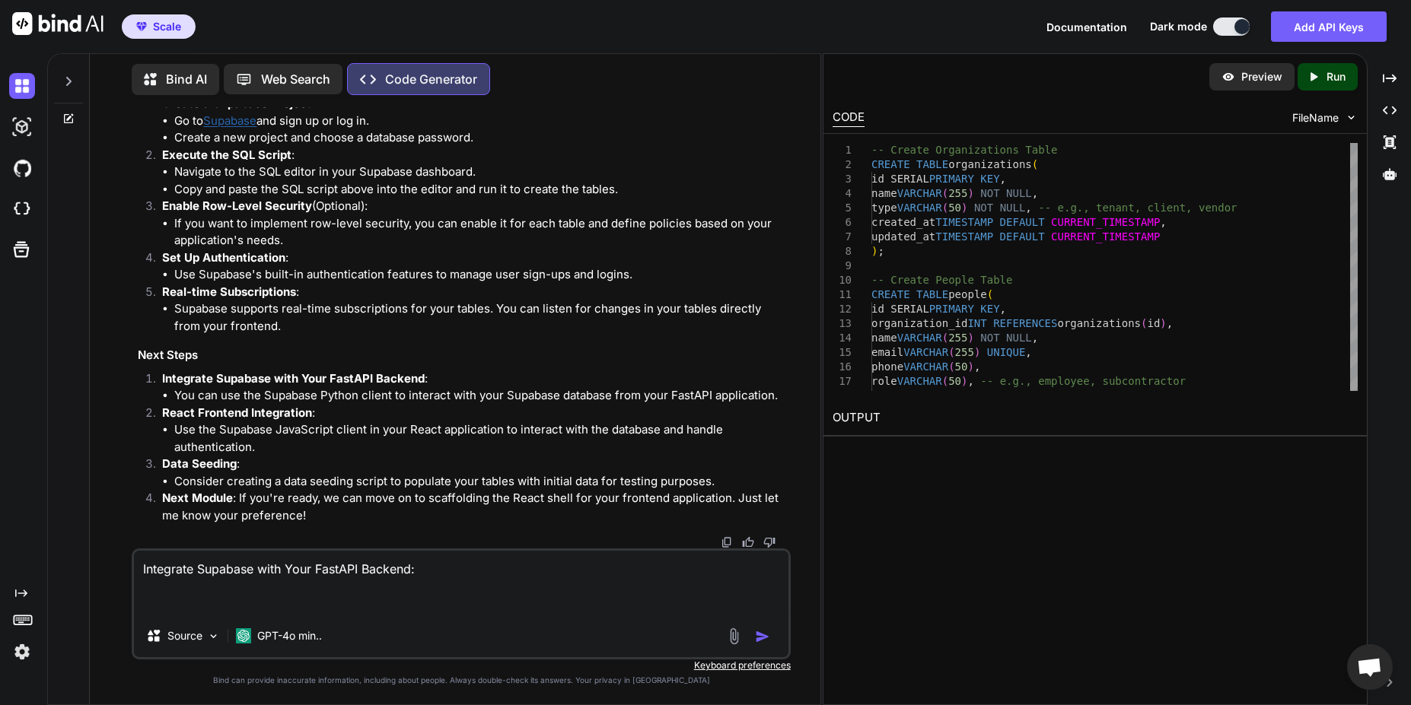
type textarea "Integrate Supabase with Your FastAPI Backend:"
click at [760, 635] on img "button" at bounding box center [762, 636] width 15 height 15
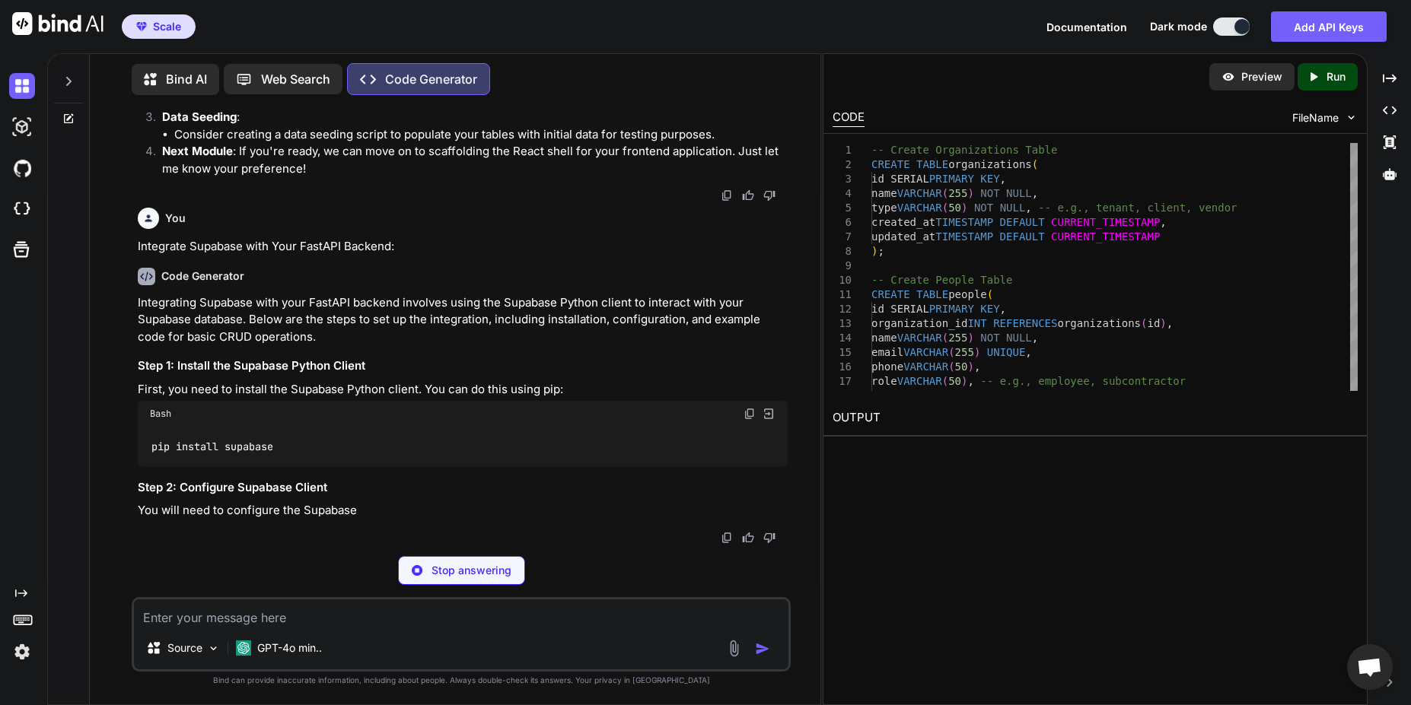
scroll to position [25505, 0]
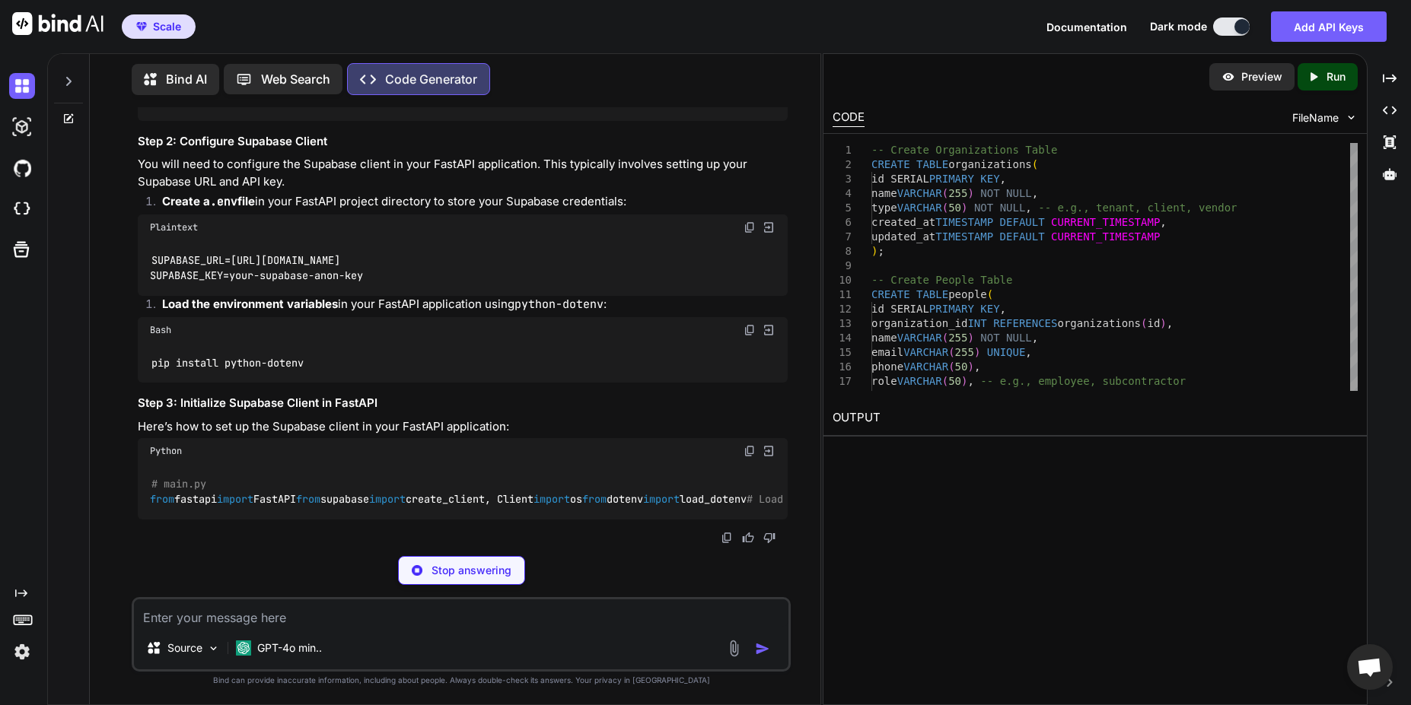
click at [237, 109] on code "pip install supabase" at bounding box center [212, 101] width 124 height 16
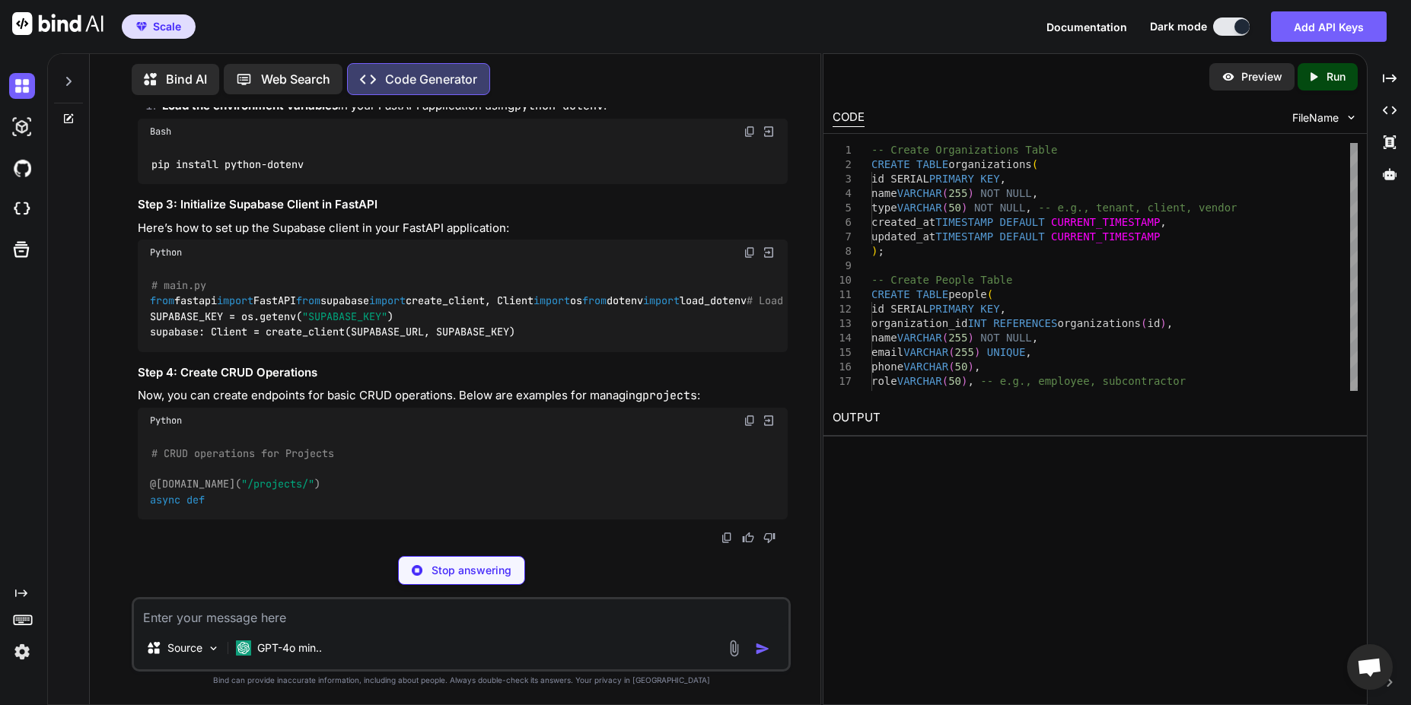
copy div "pip install supabase"
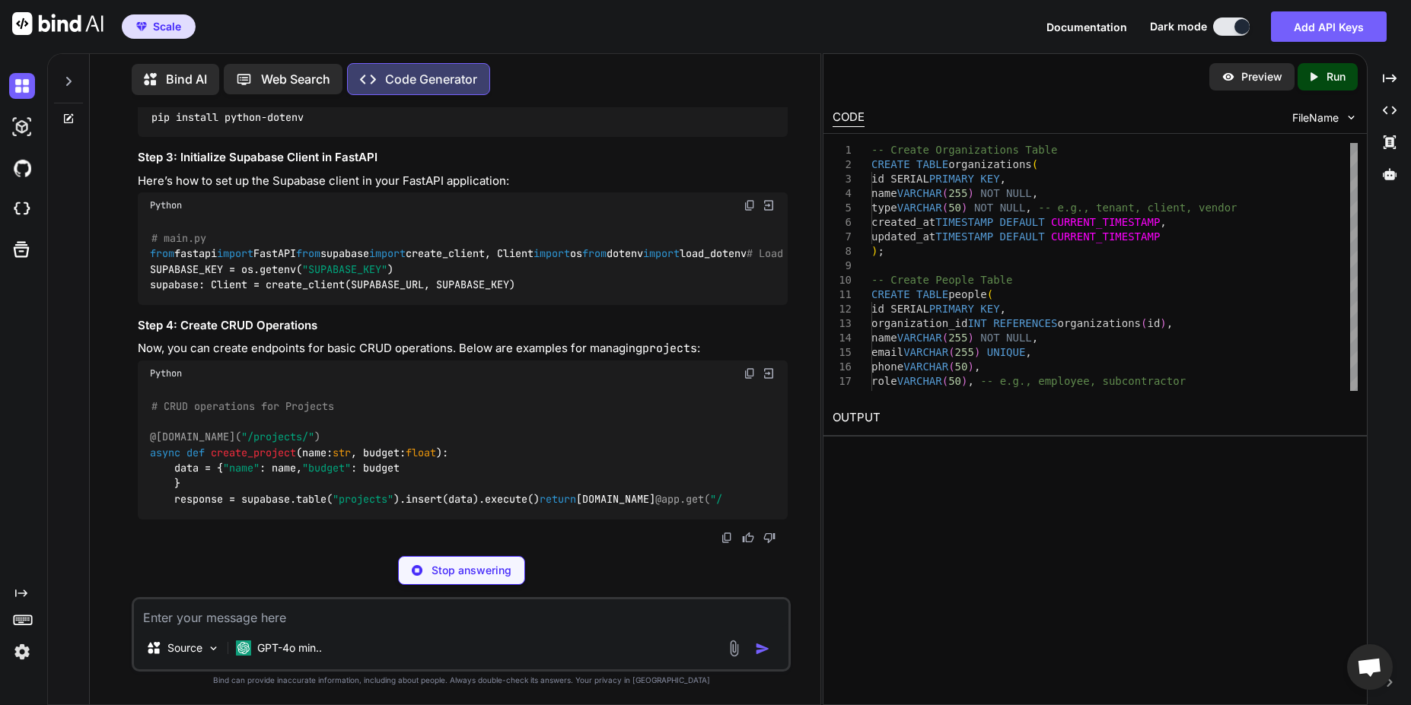
scroll to position [25687, 0]
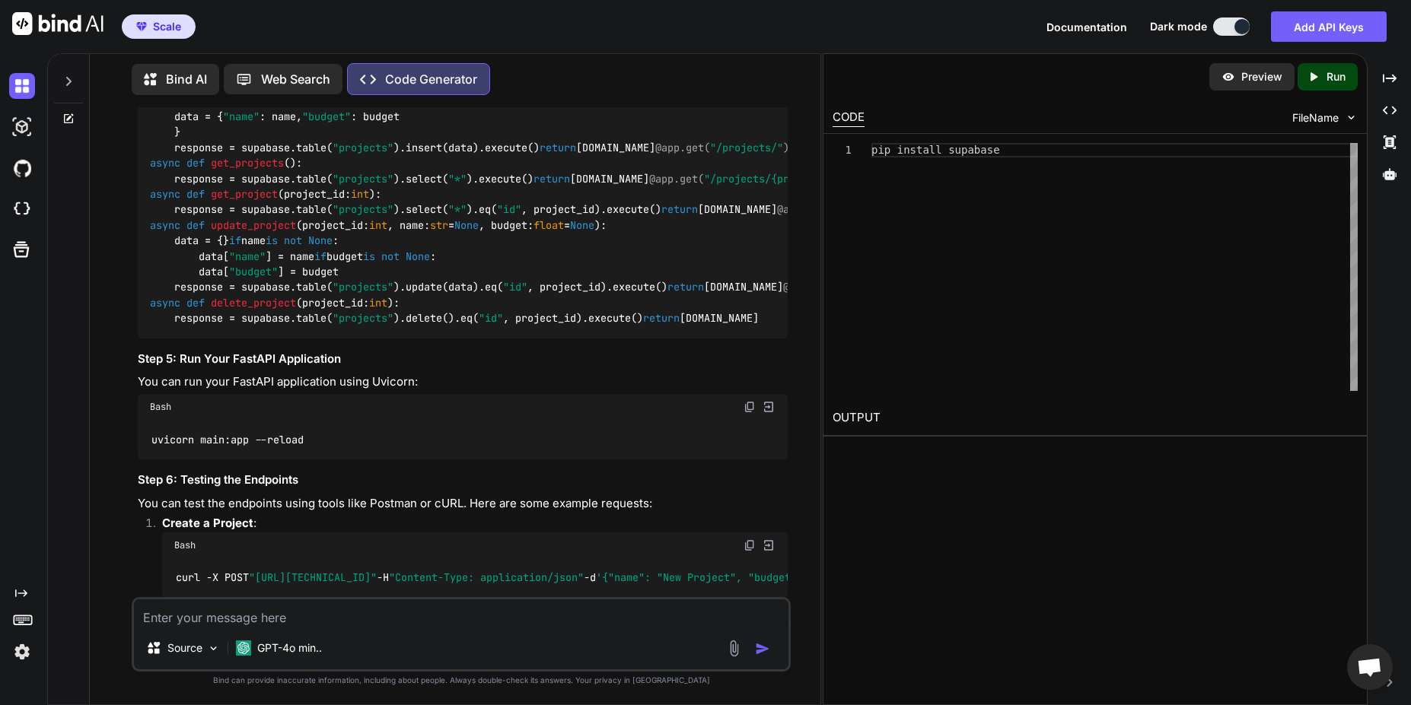
click at [283, 617] on textarea at bounding box center [461, 613] width 654 height 27
paste textarea "error: externally-managed-environment × This environment is externally managed …"
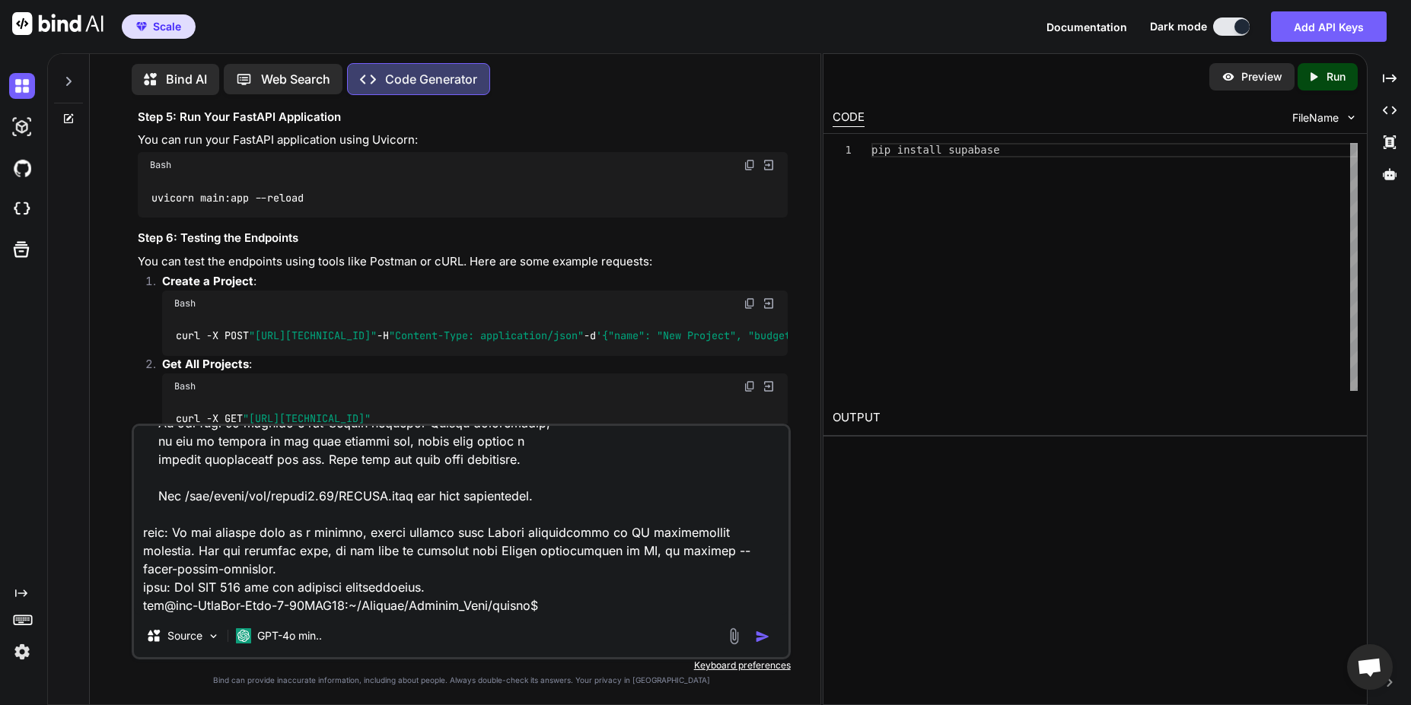
scroll to position [25961, 0]
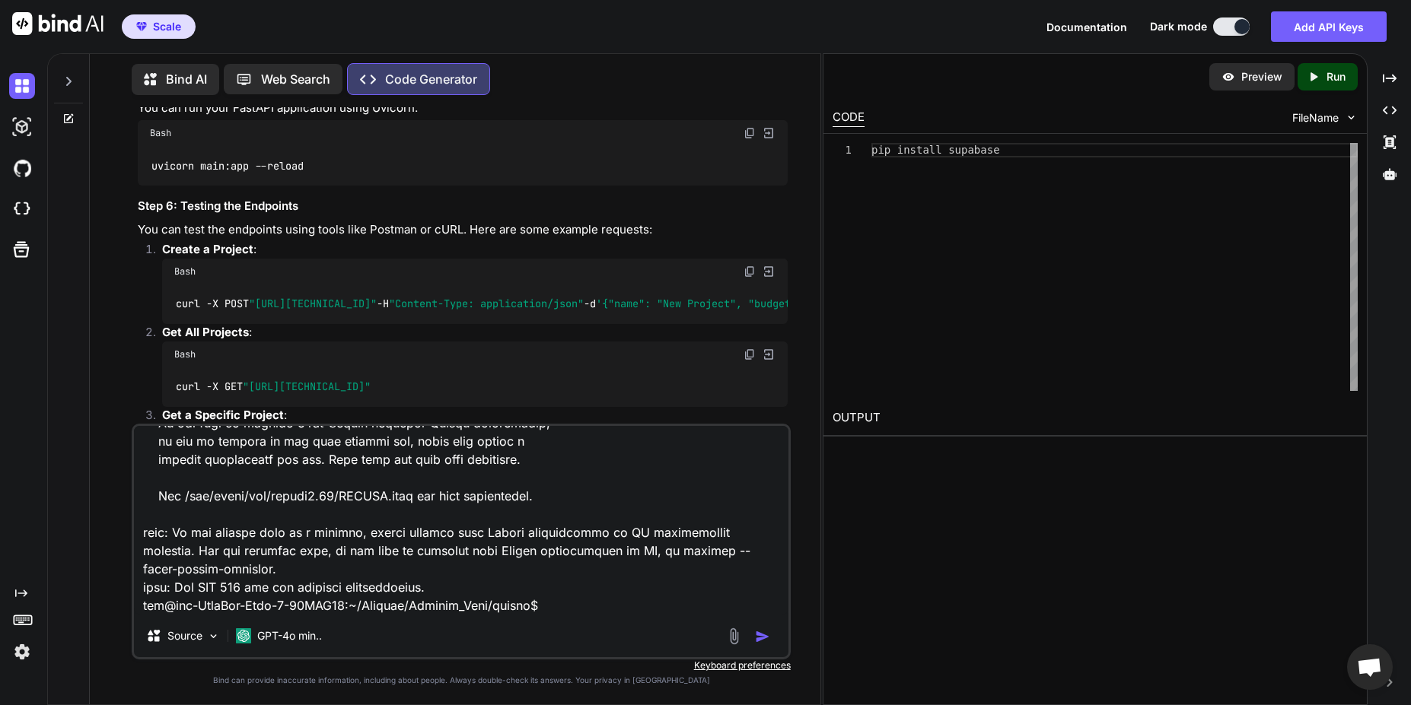
type textarea "error: externally-managed-environment × This environment is externally managed …"
drag, startPoint x: 389, startPoint y: 225, endPoint x: 149, endPoint y: 199, distance: 241.1
copy code "SUPABASE_URL=https://your-supabase-url.supabase.co SUPABASE_KEY=your-supabase-a…"
click at [765, 639] on img "button" at bounding box center [762, 636] width 15 height 15
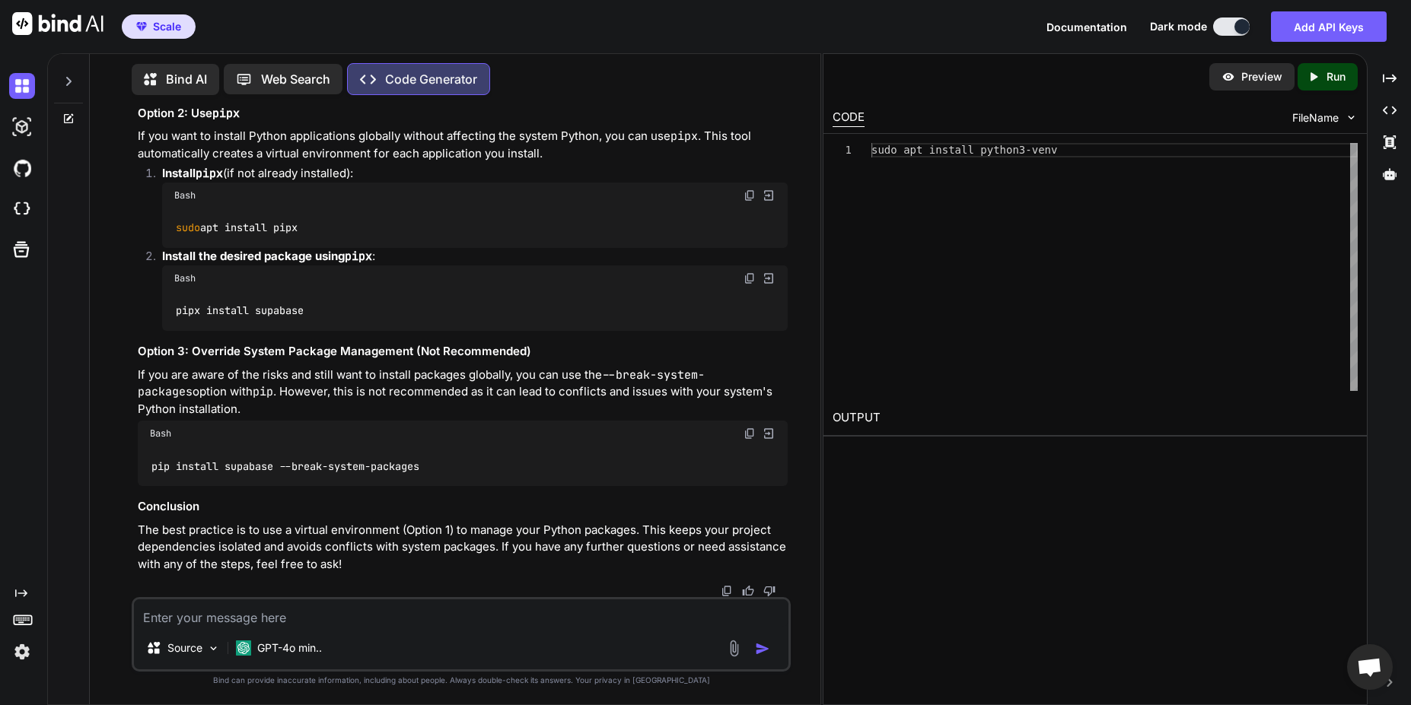
scroll to position [28195, 0]
click at [748, 24] on img at bounding box center [750, 18] width 12 height 12
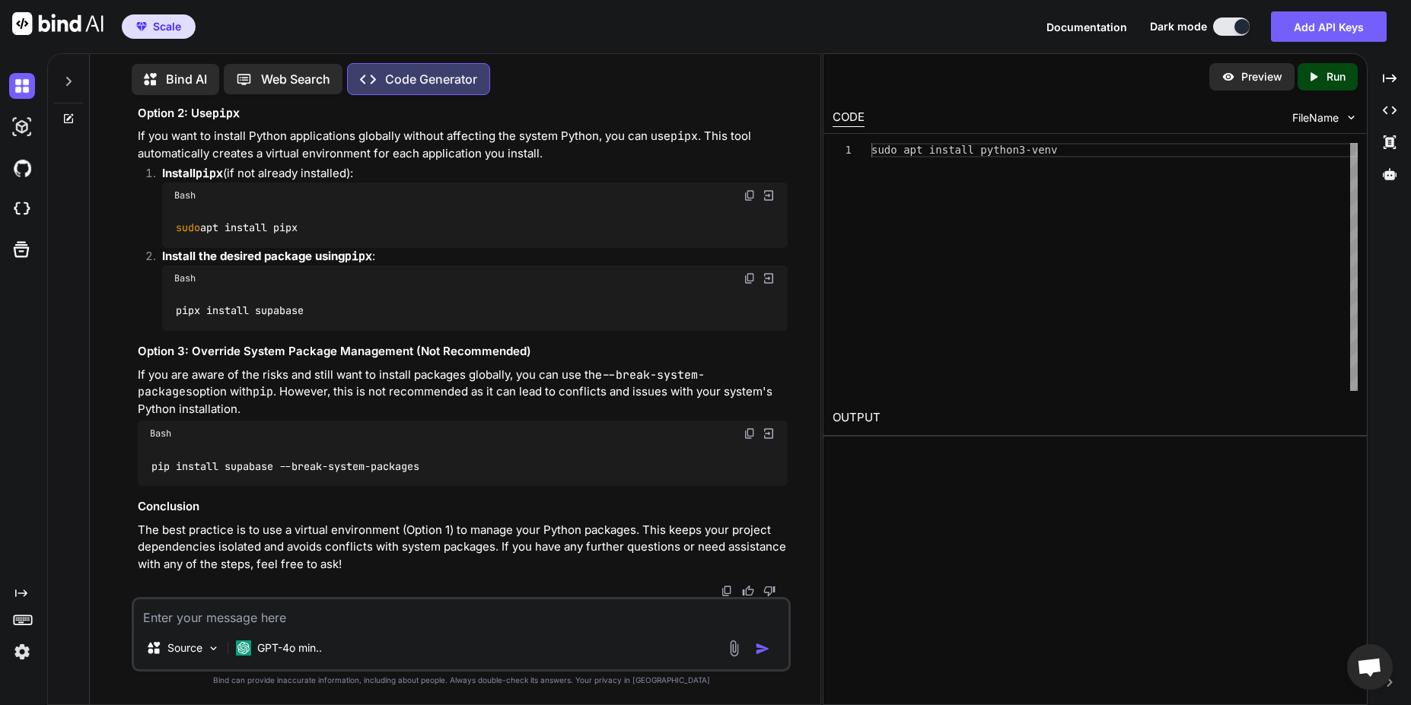
click at [352, 624] on textarea at bounding box center [461, 613] width 654 height 27
click at [301, 623] on textarea at bounding box center [461, 613] width 654 height 27
paste textarea "msn@msn-IdeaPad-Flex-5-15IIL05:~/Desktop/Desktop_Dump/whberp$ pip install supab…"
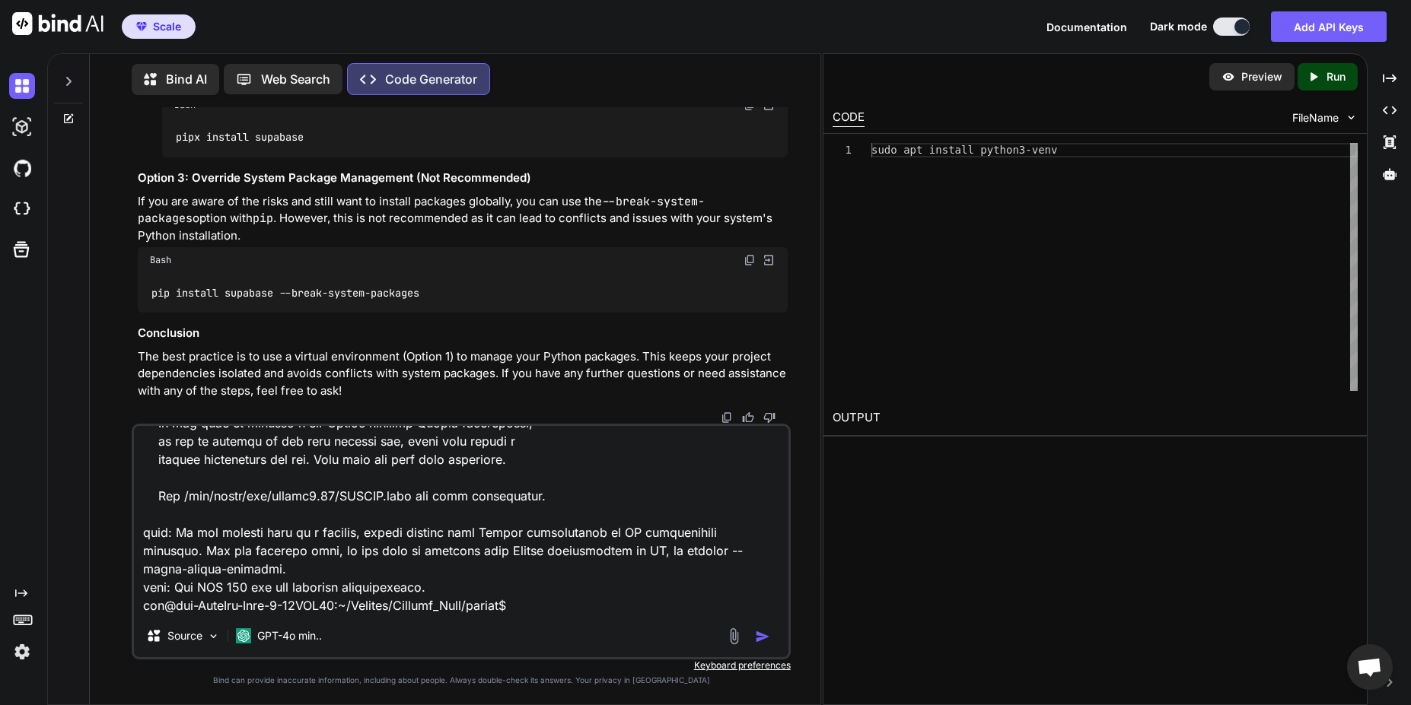
scroll to position [277, 0]
type textarea "msn@msn-IdeaPad-Flex-5-15IIL05:~/Desktop/Desktop_Dump/whberp$ pip install supab…"
click at [762, 635] on img "button" at bounding box center [762, 636] width 15 height 15
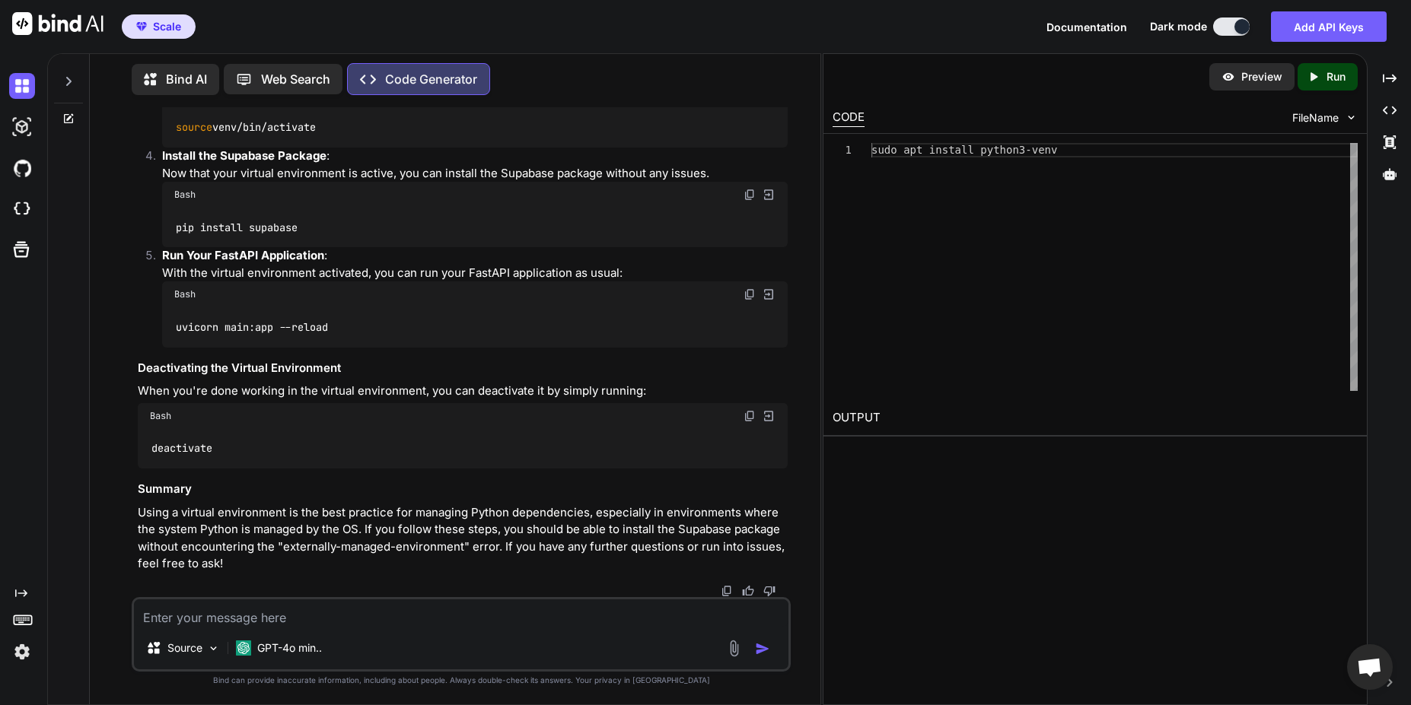
scroll to position [29784, 0]
click at [260, 331] on code "uvicorn main:app --reload" at bounding box center [251, 328] width 154 height 16
copy div "uvicorn main:app --reload"
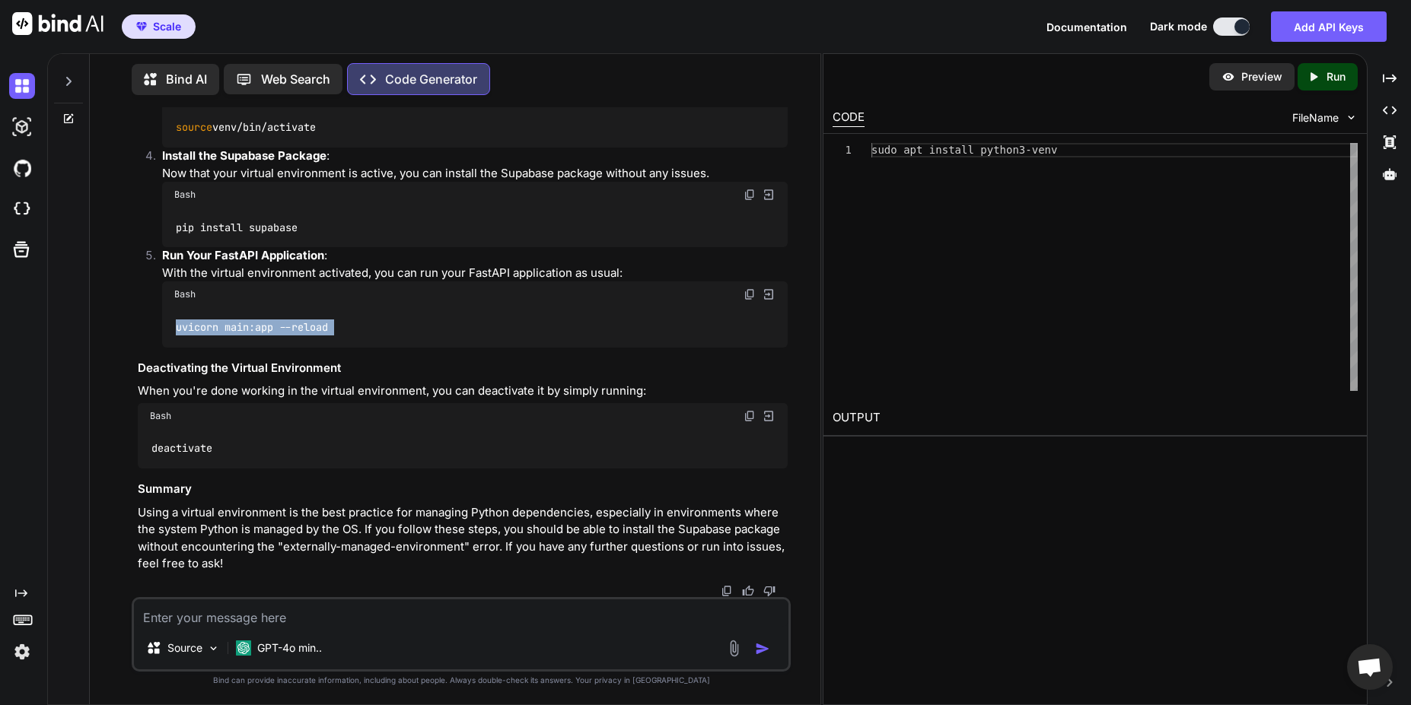
scroll to position [29327, 0]
click at [296, 18] on code "cd ~/Desktop/Desktop_Dump/whberp python3 -m venv venv" at bounding box center [268, 2] width 189 height 31
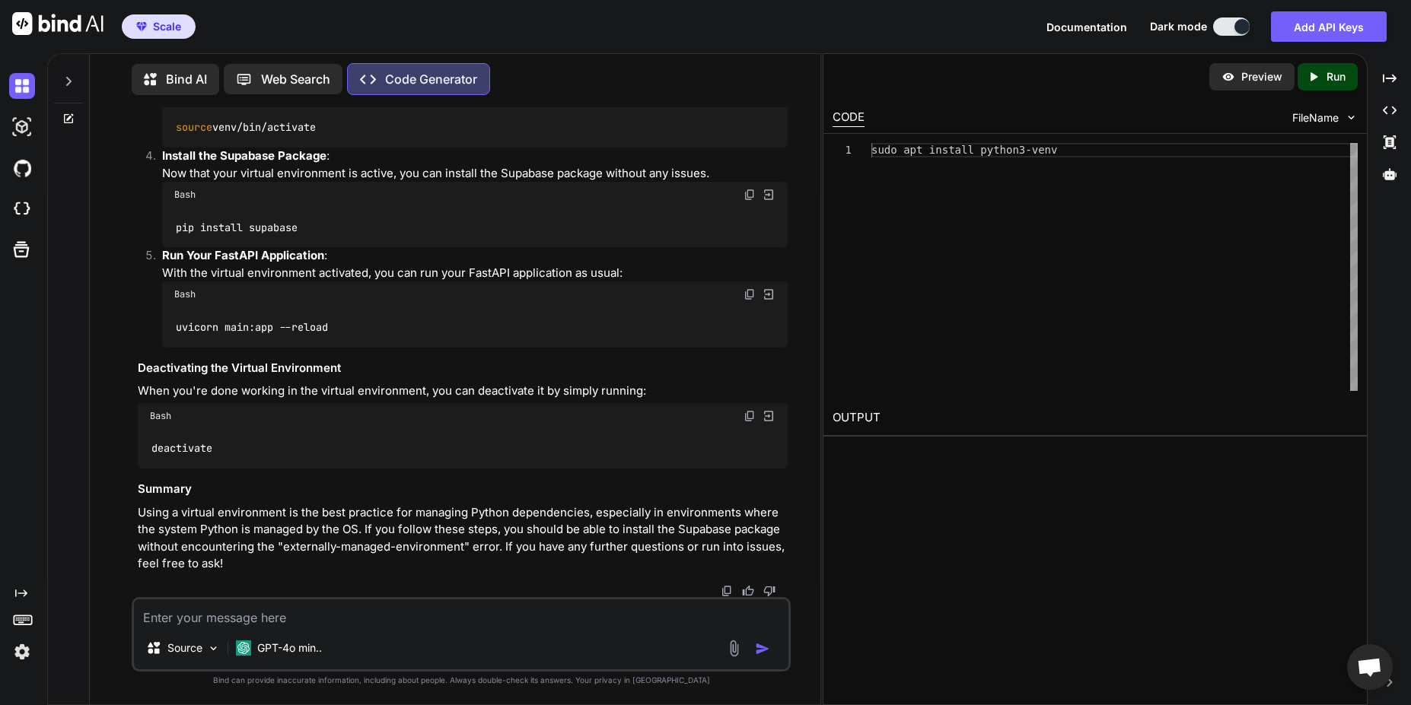
scroll to position [29419, 0]
click at [746, 101] on img at bounding box center [750, 95] width 12 height 12
drag, startPoint x: 748, startPoint y: 378, endPoint x: 743, endPoint y: 384, distance: 8.1
click at [748, 201] on img at bounding box center [750, 195] width 12 height 12
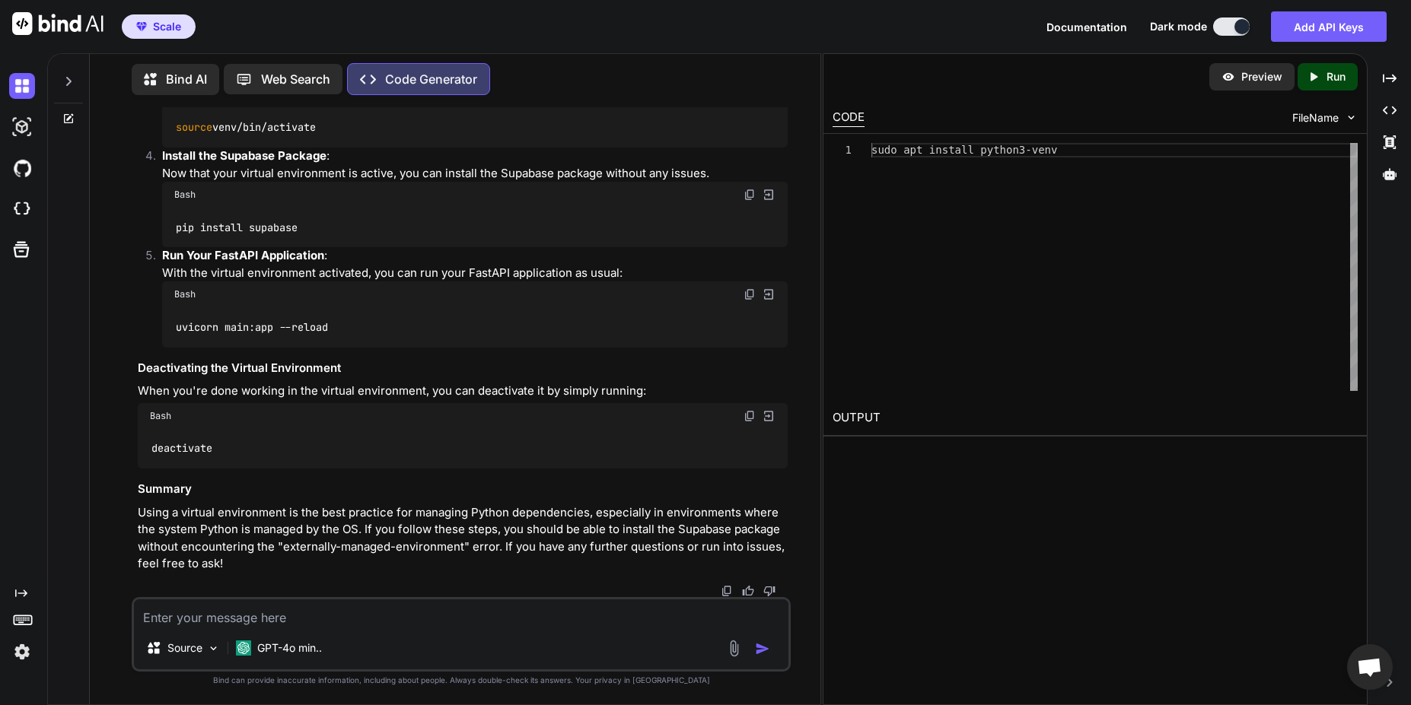
scroll to position [29784, 0]
click at [747, 300] on img at bounding box center [750, 294] width 12 height 12
click at [246, 610] on textarea at bounding box center [461, 613] width 654 height 27
paste textarea "(venv) msn@msn-IdeaPad-Flex-5-15IIL05:~/Desktop/Desktop_Dump/whberp$ uvicorn ma…"
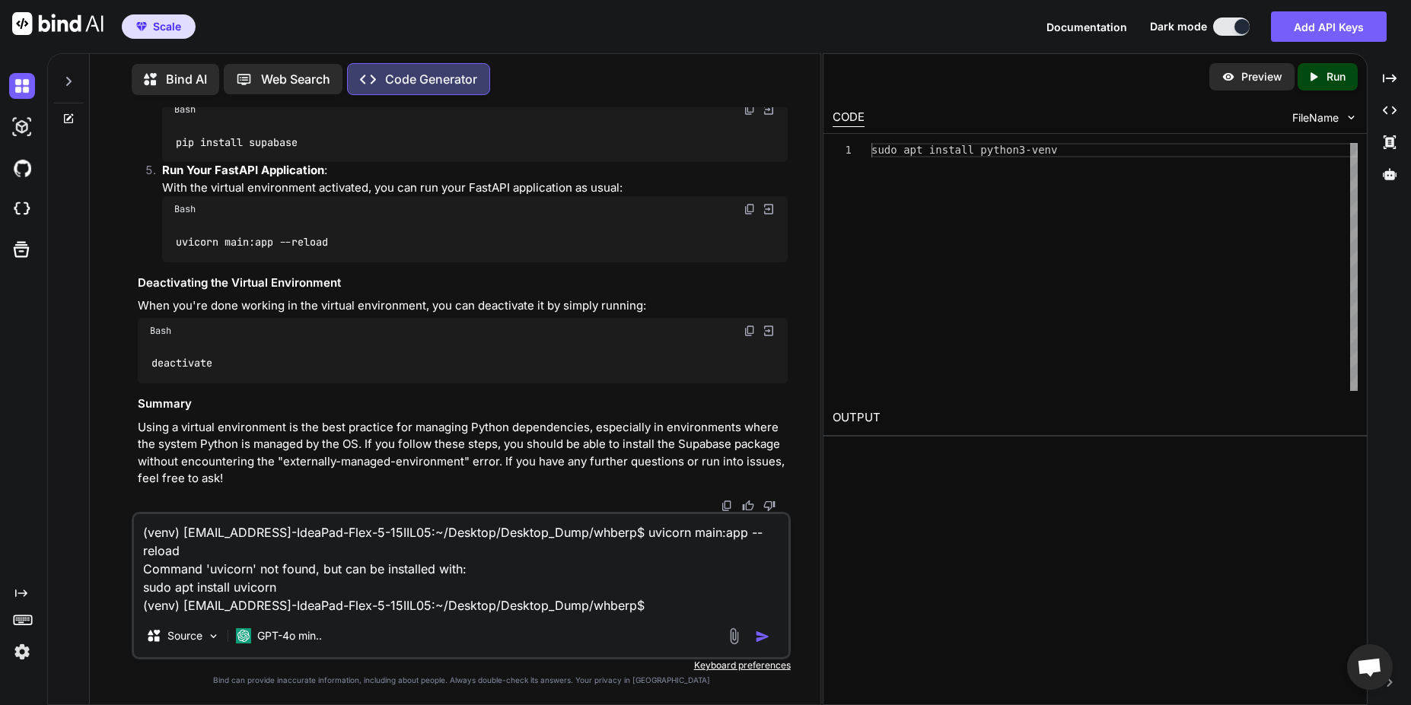
type textarea "(venv) msn@msn-IdeaPad-Flex-5-15IIL05:~/Desktop/Desktop_Dump/whberp$ uvicorn ma…"
click at [766, 642] on img "button" at bounding box center [762, 636] width 15 height 15
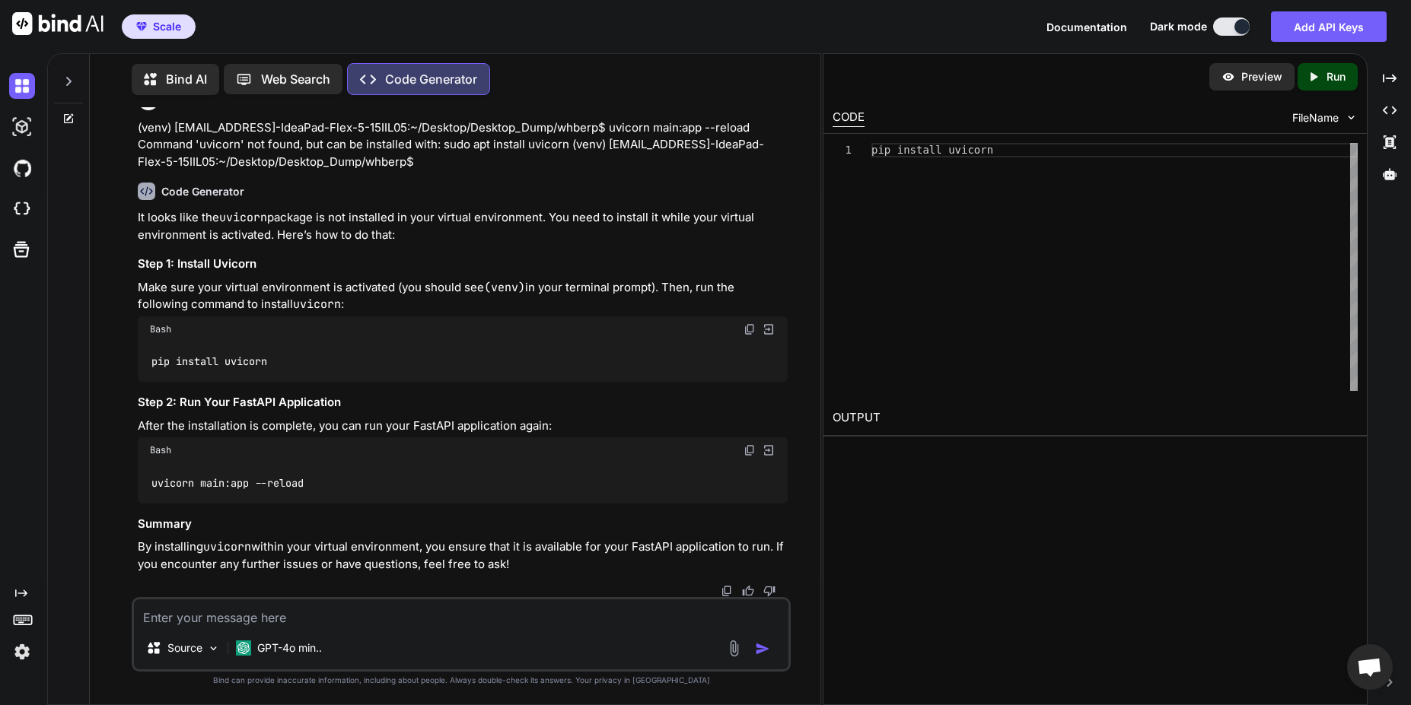
scroll to position [30299, 0]
click at [240, 361] on code "pip install uvicorn" at bounding box center [209, 362] width 118 height 16
copy div "pip install uvicorn"
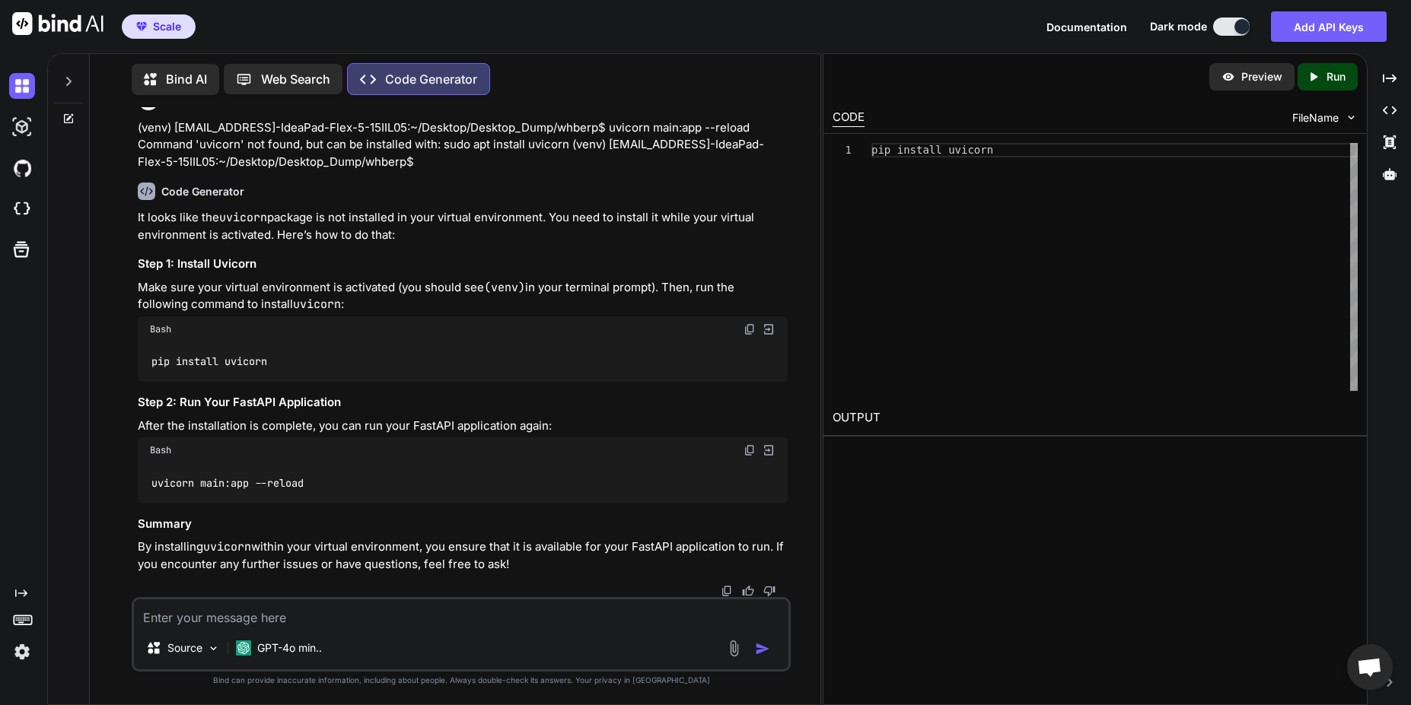
click at [268, 625] on textarea at bounding box center [461, 613] width 654 height 27
paste textarea "(venv) msn@msn-IdeaPad-Flex-5-15IIL05:~/Desktop/Desktop_Dump/whberp$ uvicorn ma…"
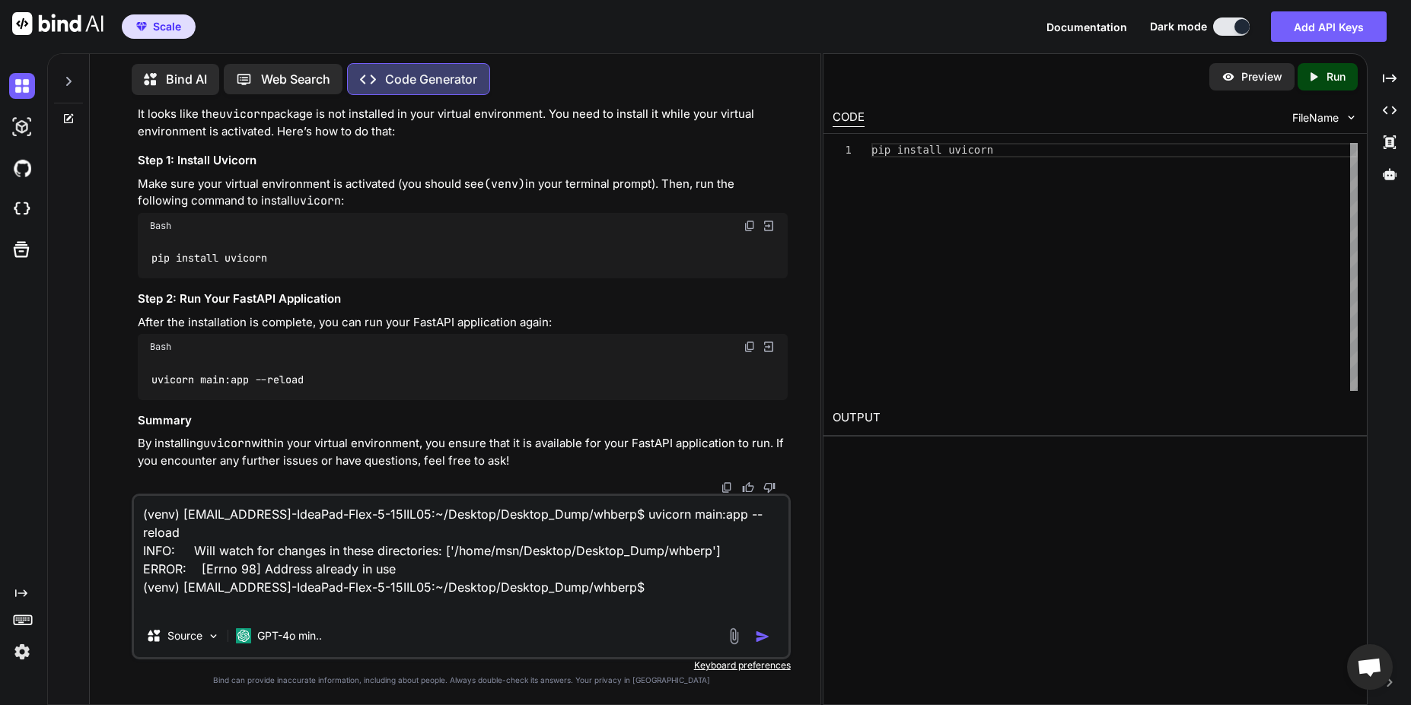
type textarea "(venv) msn@msn-IdeaPad-Flex-5-15IIL05:~/Desktop/Desktop_Dump/whberp$ uvicorn ma…"
click at [763, 638] on img "button" at bounding box center [762, 636] width 15 height 15
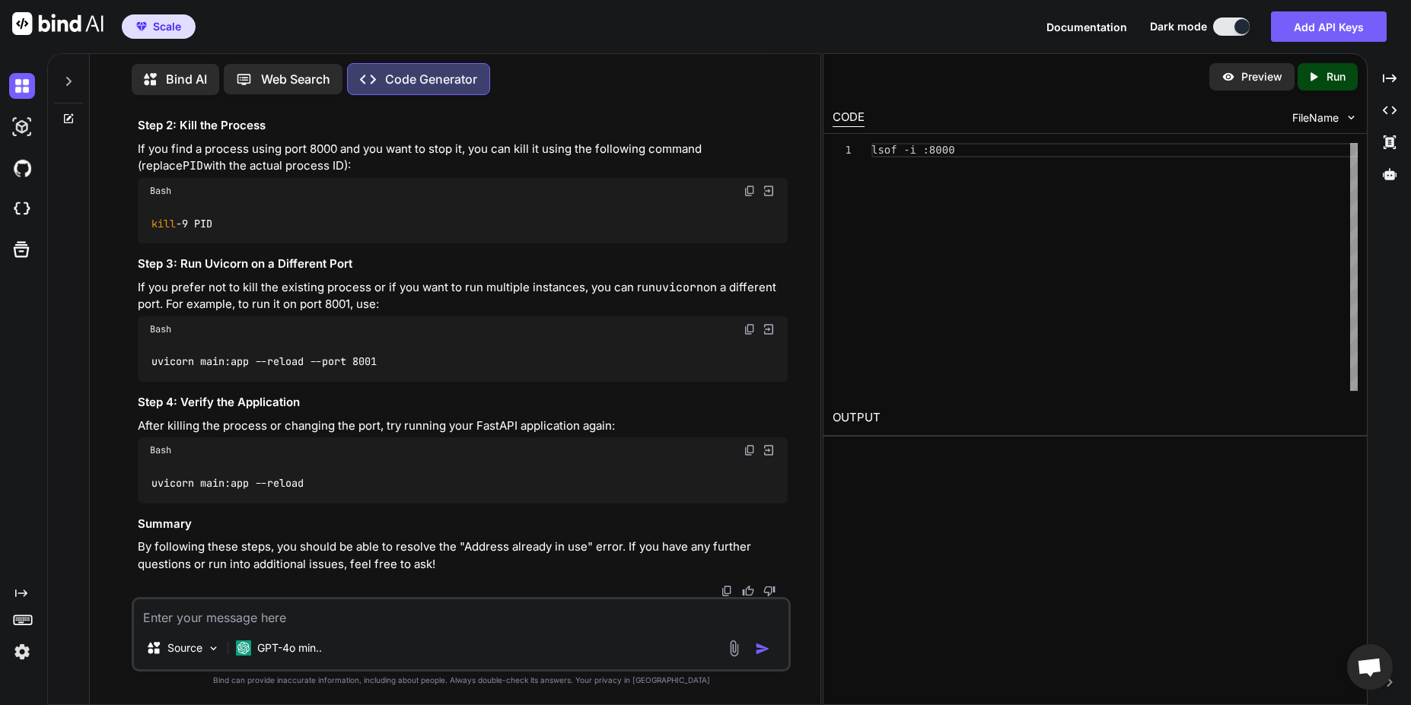
scroll to position [31096, 0]
click at [343, 623] on textarea at bounding box center [461, 613] width 654 height 27
type textarea "use differnt port"
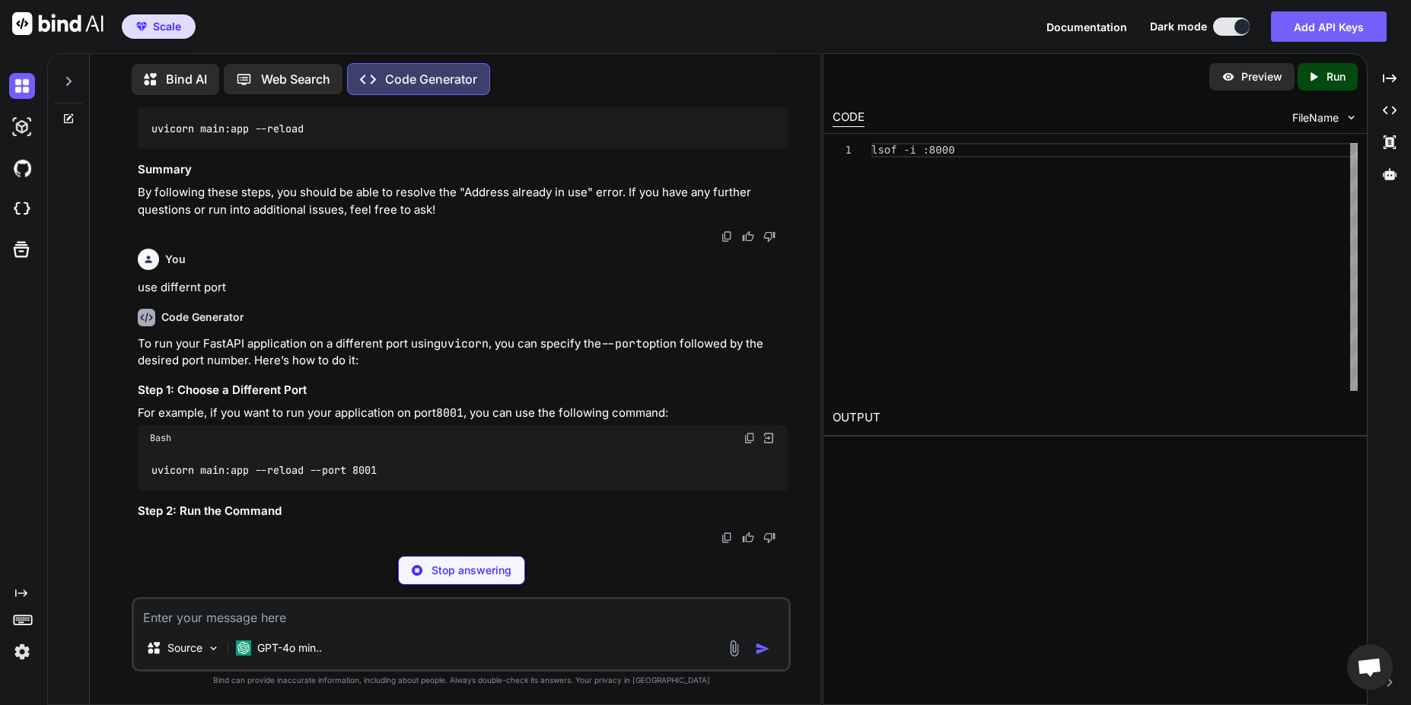
scroll to position [31422, 0]
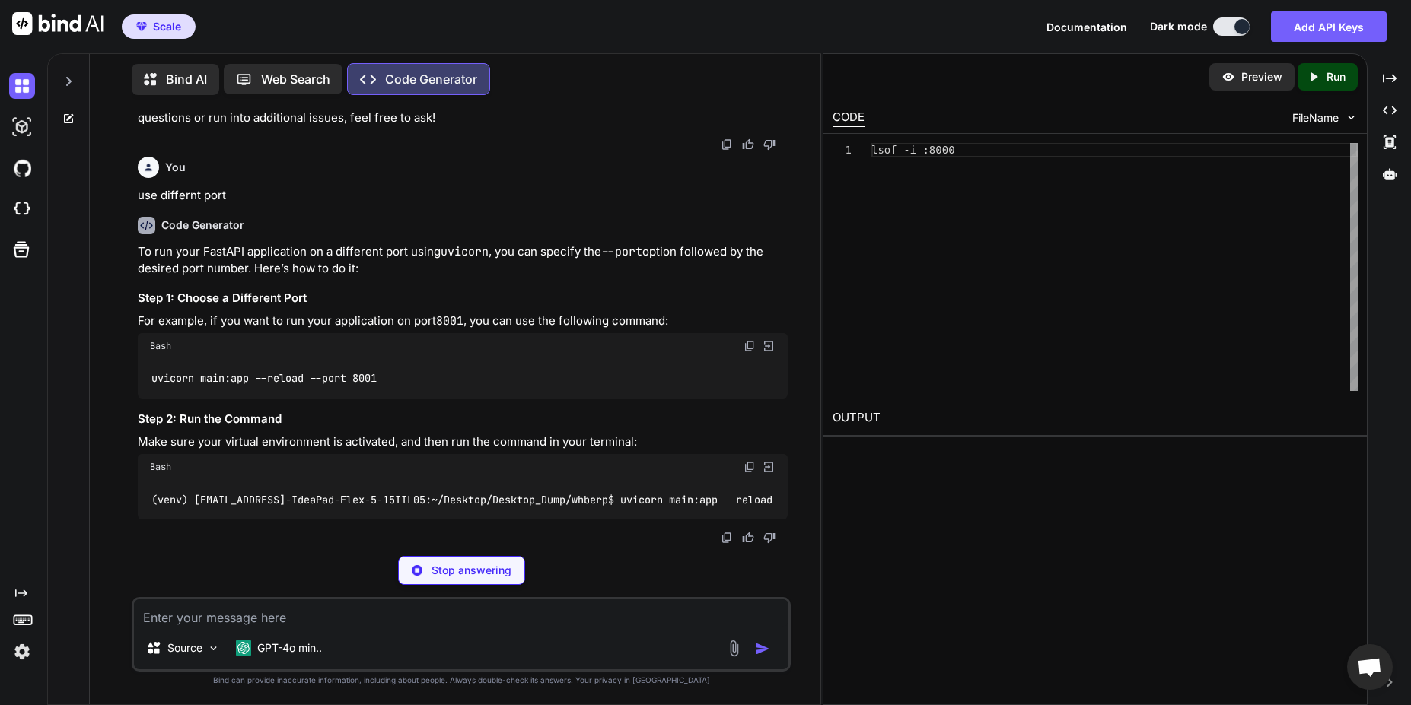
click at [320, 387] on code "uvicorn main:app --reload --port 8001" at bounding box center [264, 379] width 228 height 16
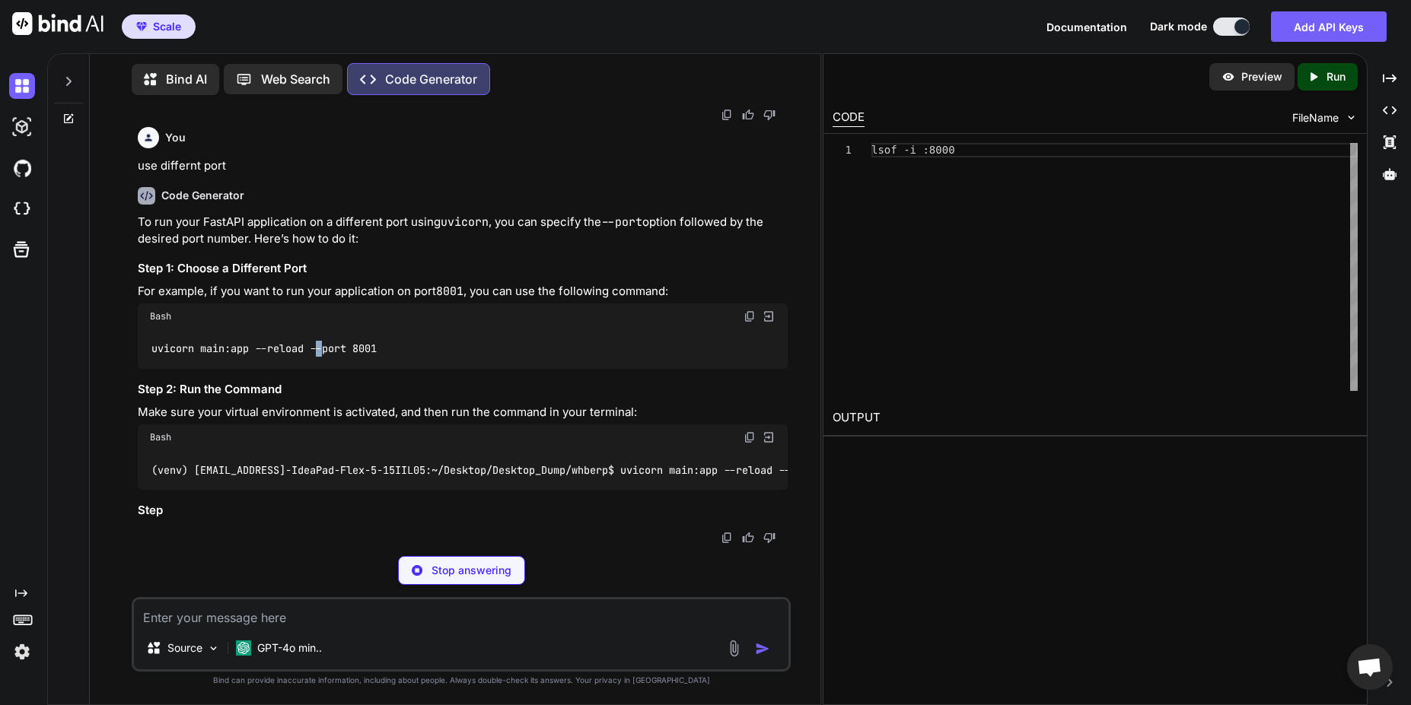
click at [320, 357] on code "uvicorn main:app --reload --port 8001" at bounding box center [264, 349] width 228 height 16
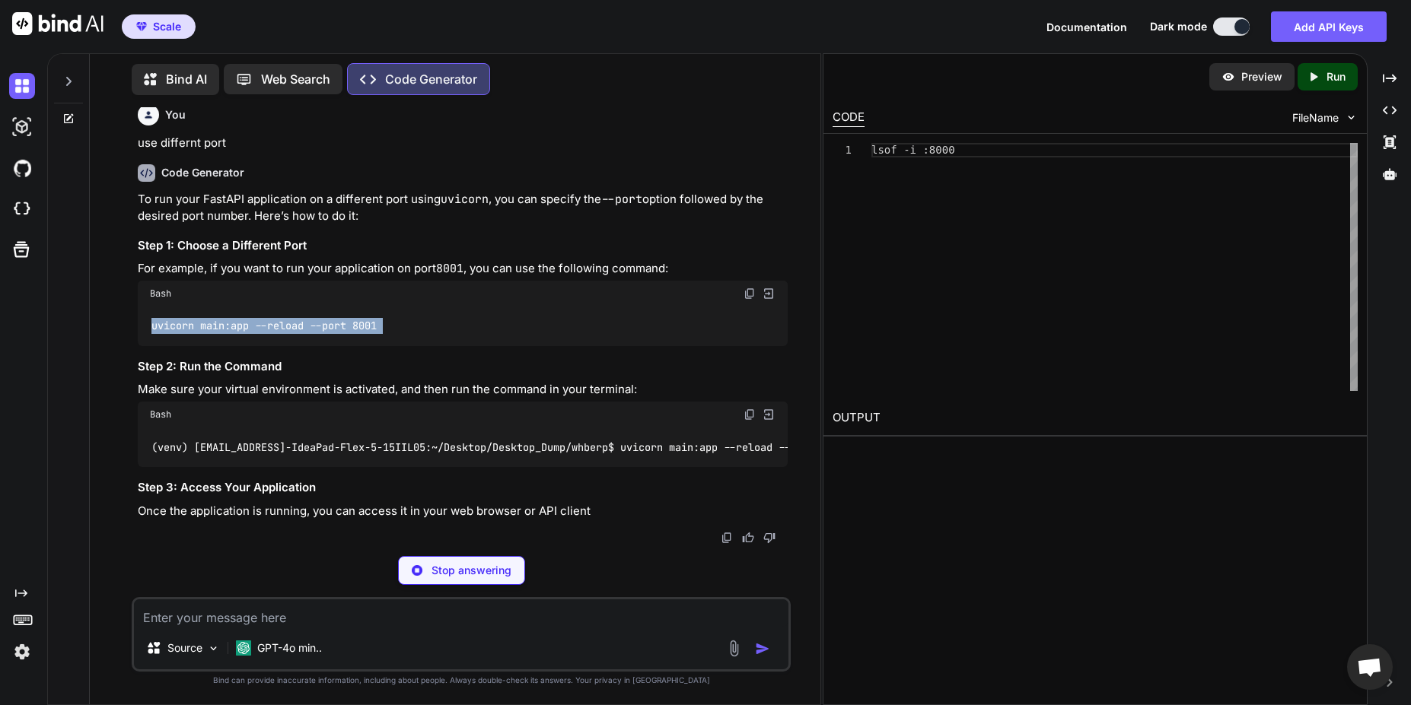
click at [320, 334] on code "uvicorn main:app --reload --port 8001" at bounding box center [264, 326] width 228 height 16
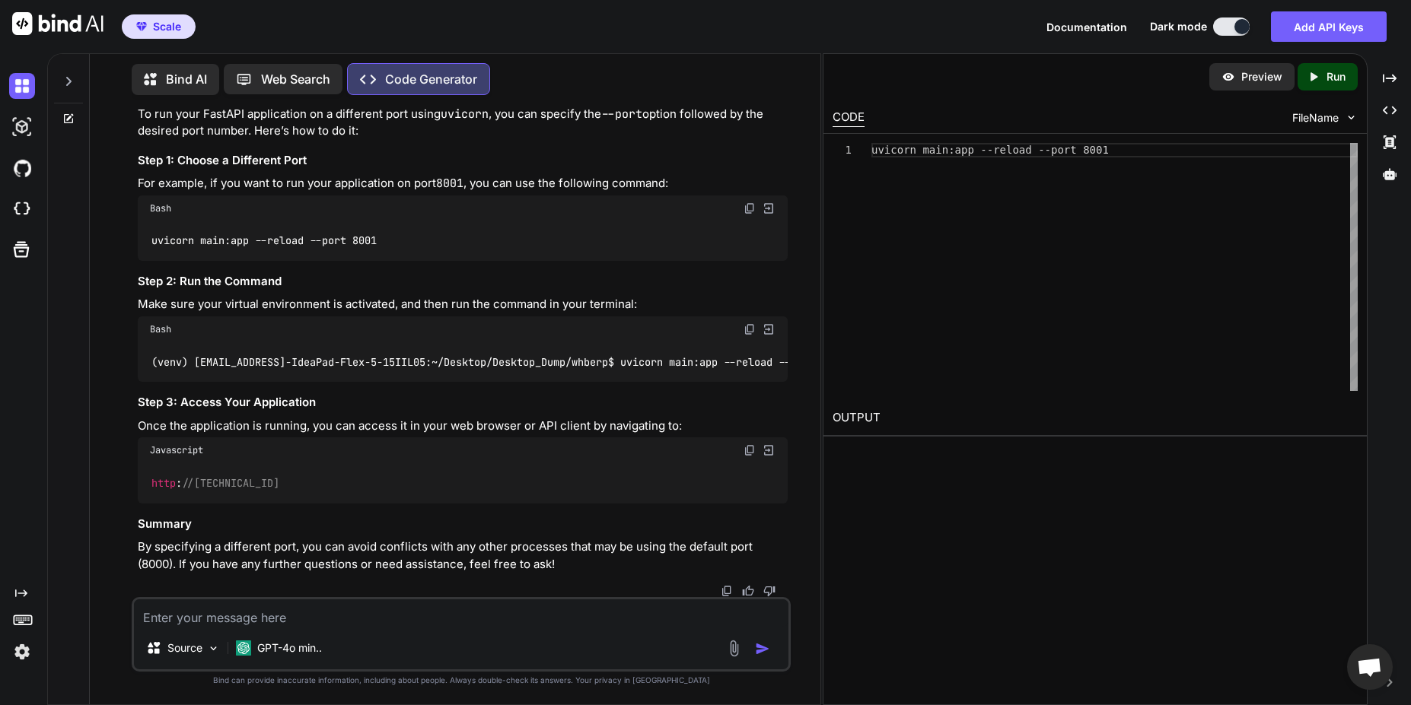
click at [288, 623] on textarea at bounding box center [461, 613] width 654 height 27
paste textarea "(venv) msn@msn-IdeaPad-Flex-5-15IIL05:~/Desktop/Desktop_Dump/whberp$ uvicorn ma…"
type textarea "(venv) msn@msn-IdeaPad-Flex-5-15IIL05:~/Desktop/Desktop_Dump/whberp$ uvicorn ma…"
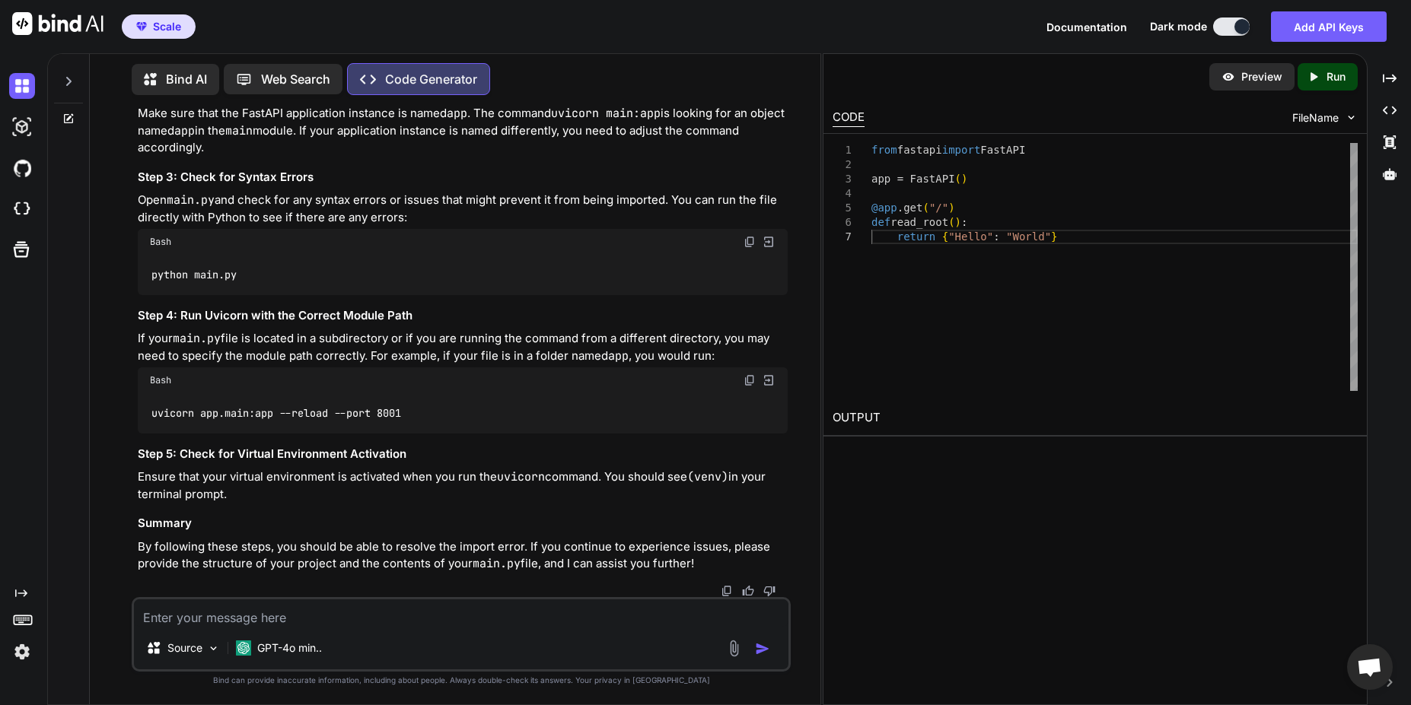
scroll to position [32547, 0]
drag, startPoint x: 259, startPoint y: 368, endPoint x: 153, endPoint y: 371, distance: 105.9
click at [153, 295] on div "python main.py" at bounding box center [462, 275] width 649 height 40
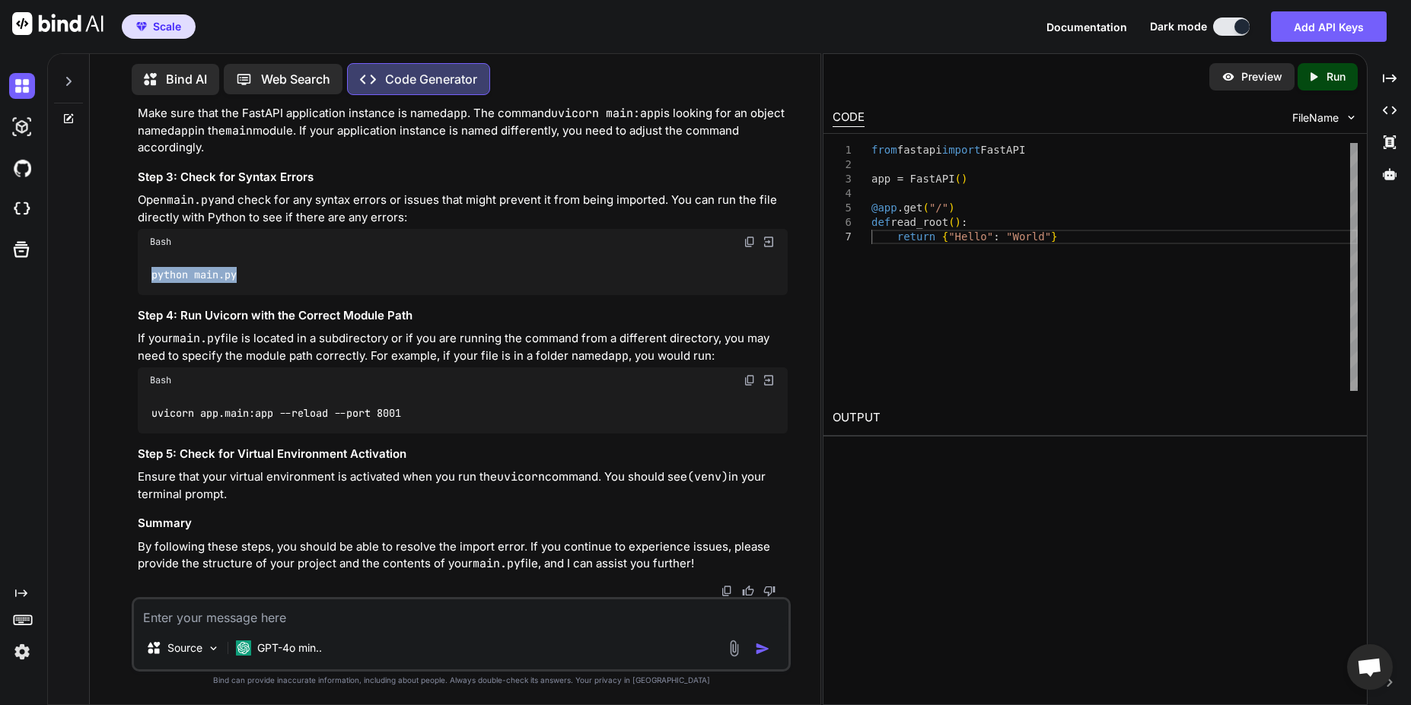
scroll to position [32638, 0]
click at [275, 621] on textarea at bounding box center [461, 613] width 654 height 27
drag, startPoint x: 259, startPoint y: 361, endPoint x: 156, endPoint y: 367, distance: 102.9
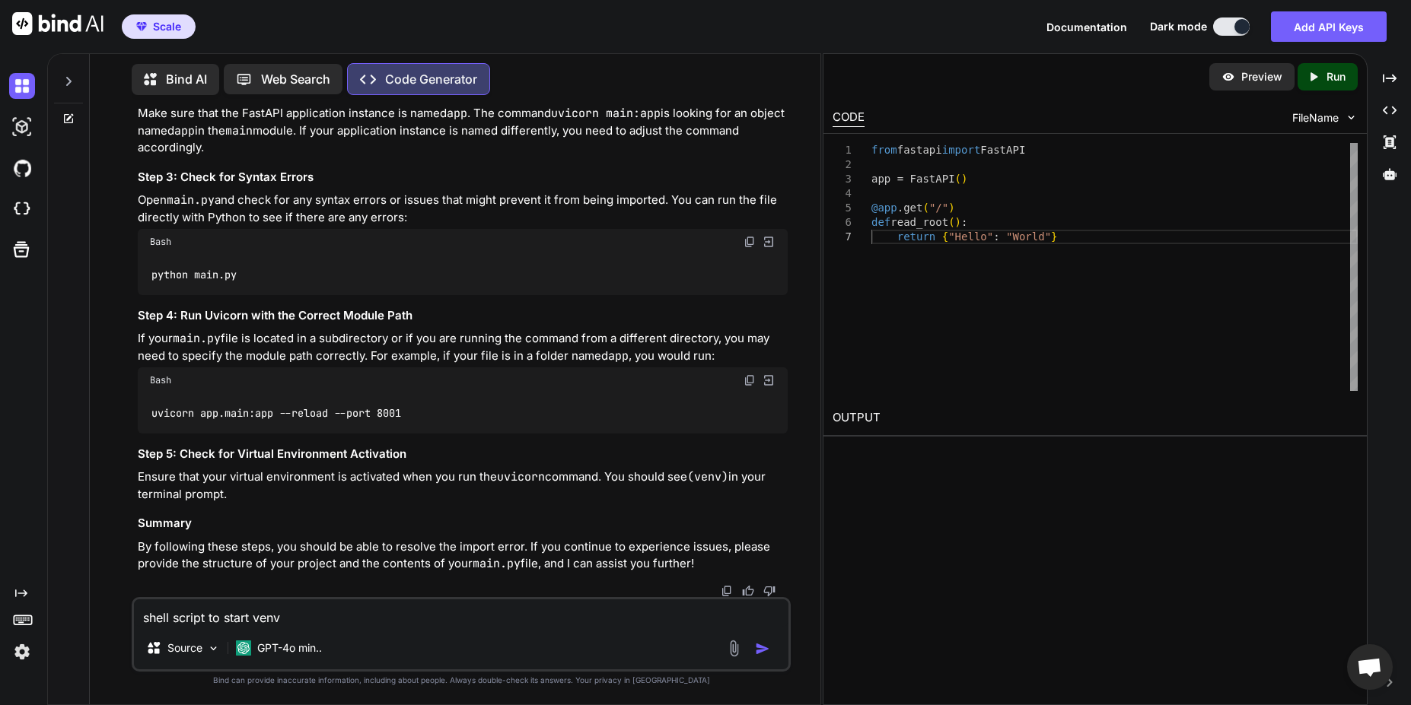
click at [330, 623] on textarea "shell script to start venv" at bounding box center [461, 613] width 654 height 27
paste textarea "This site can’t be reached 127.0.0.1 refused to connect. Try: Checking the conn…"
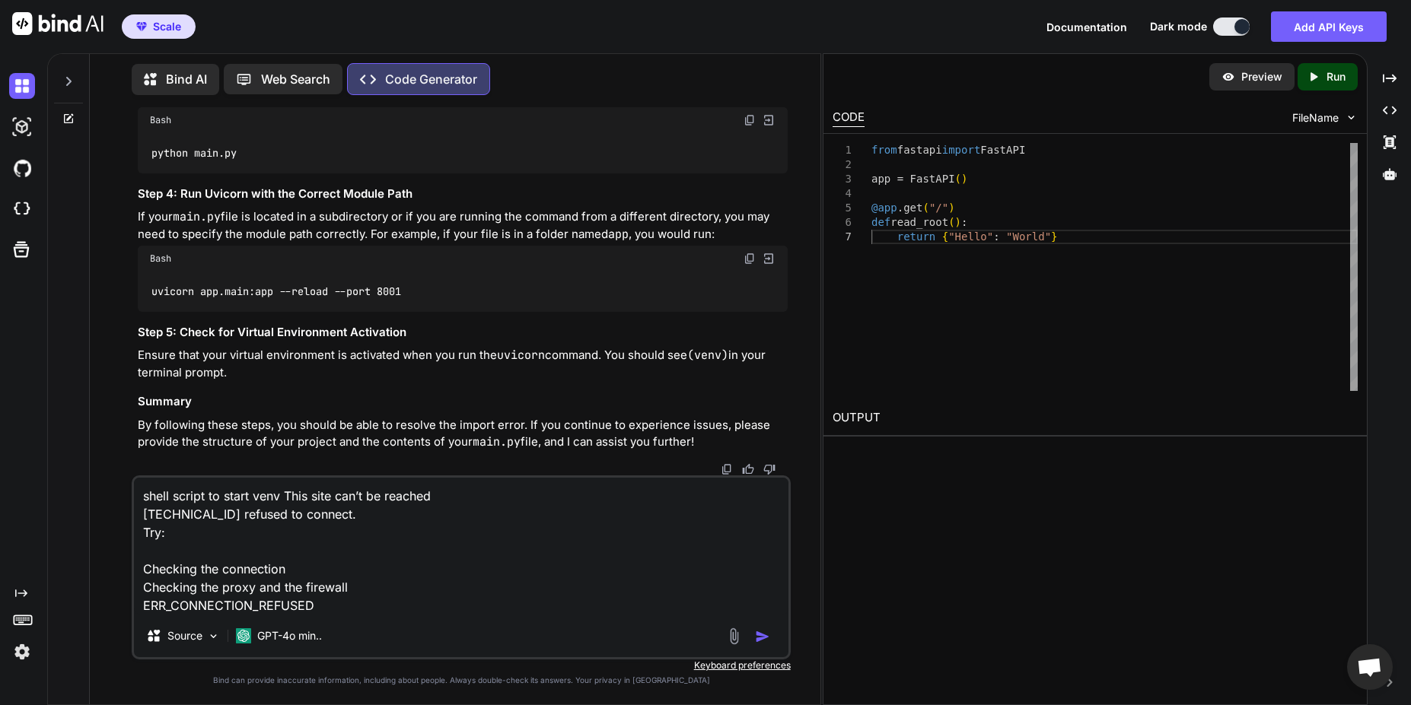
type textarea "shell script to start venv This site can’t be reached 127.0.0.1 refused to conn…"
click at [765, 636] on img "button" at bounding box center [762, 636] width 15 height 15
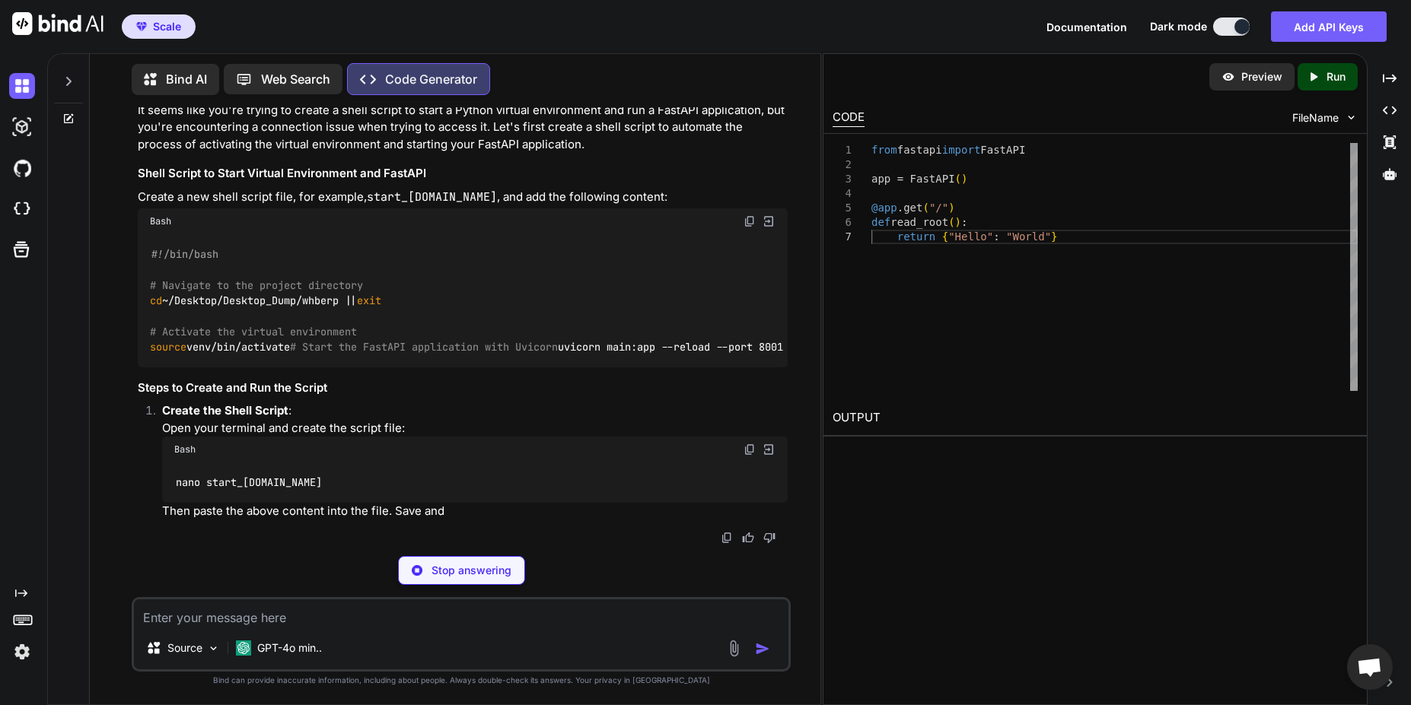
scroll to position [33115, 0]
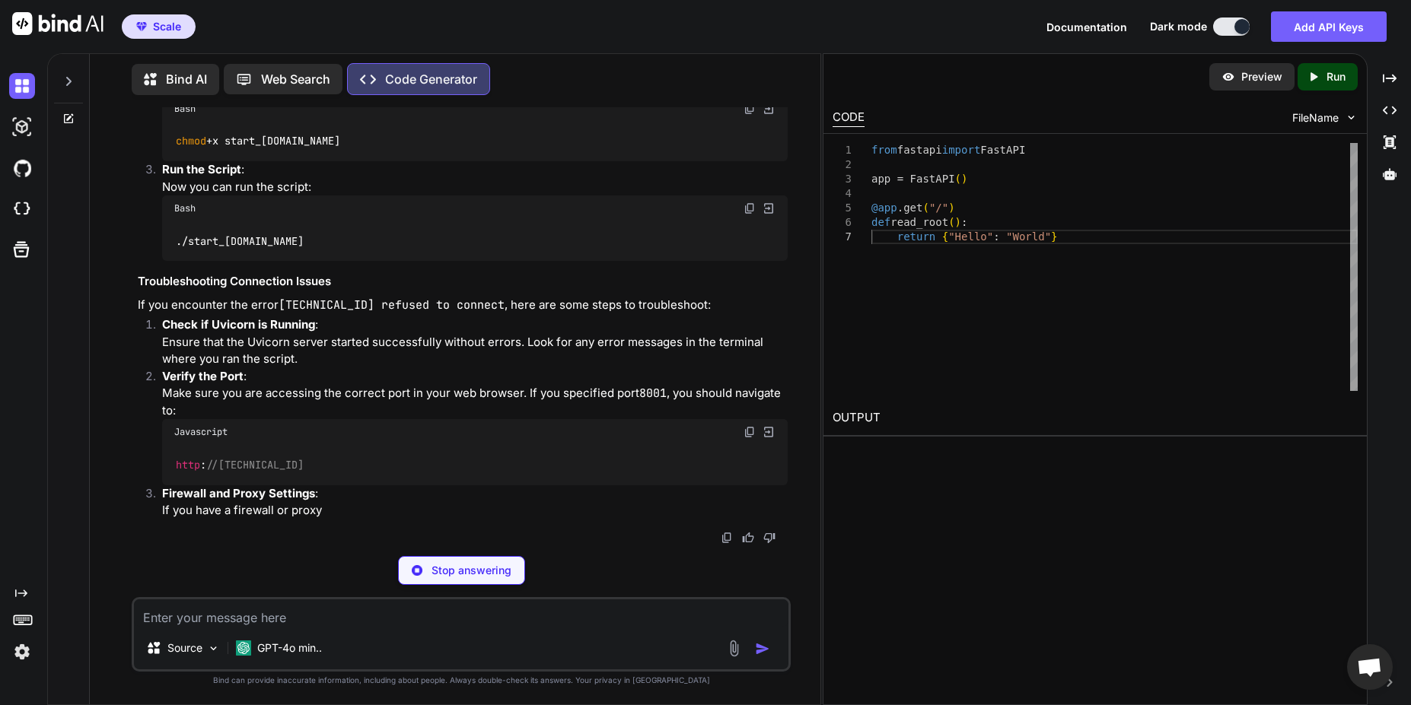
drag, startPoint x: 370, startPoint y: 326, endPoint x: 449, endPoint y: 328, distance: 79.2
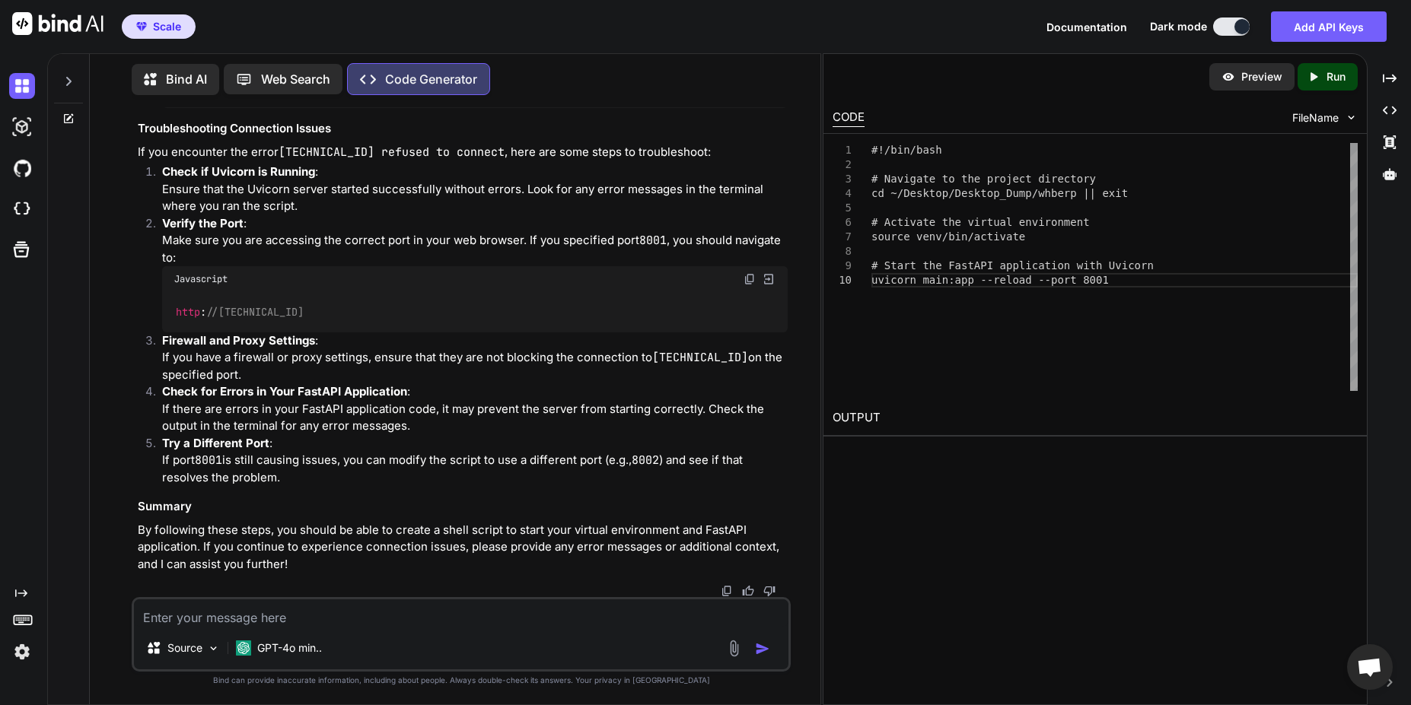
scroll to position [33206, 0]
drag, startPoint x: 418, startPoint y: 435, endPoint x: 145, endPoint y: 267, distance: 320.4
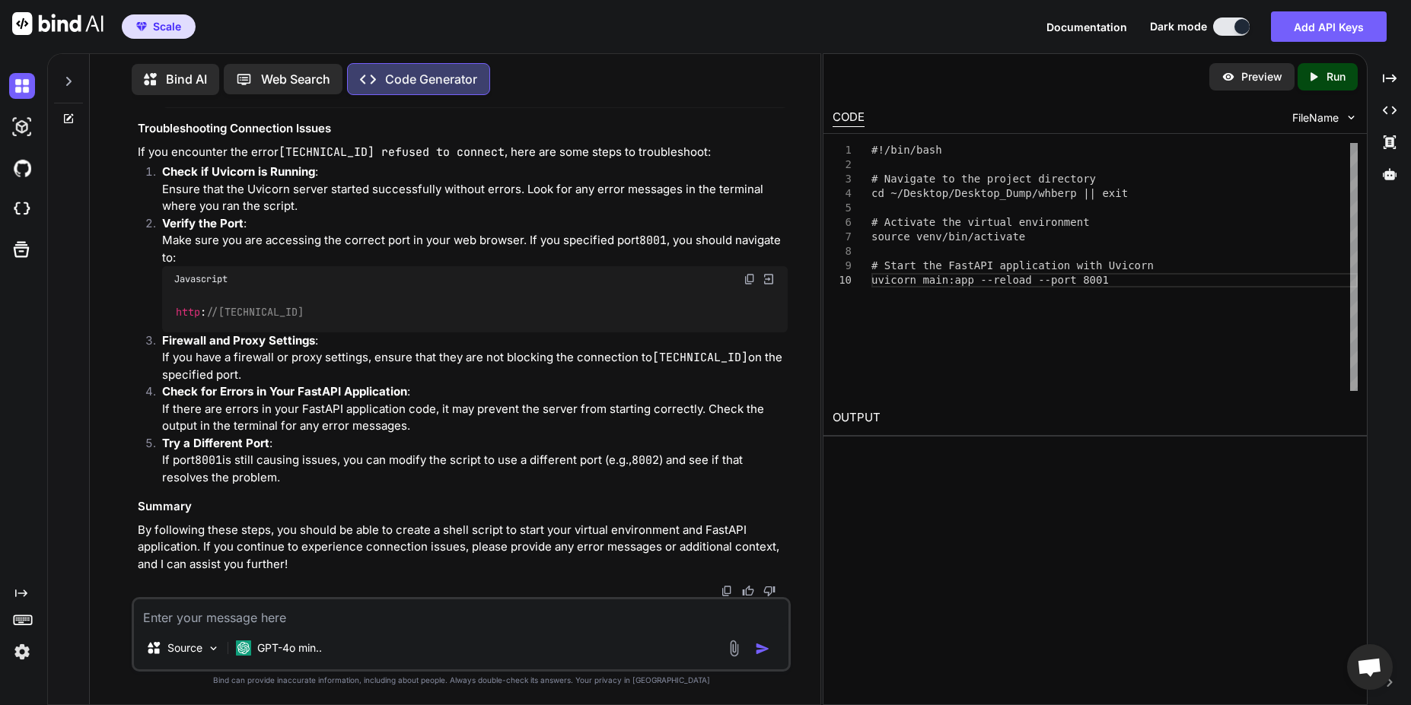
click at [275, 619] on textarea at bounding box center [461, 613] width 654 height 27
paste textarea "INFO: Will watch for changes in these directories: ['/home/msn/Desktop/Desktop_…"
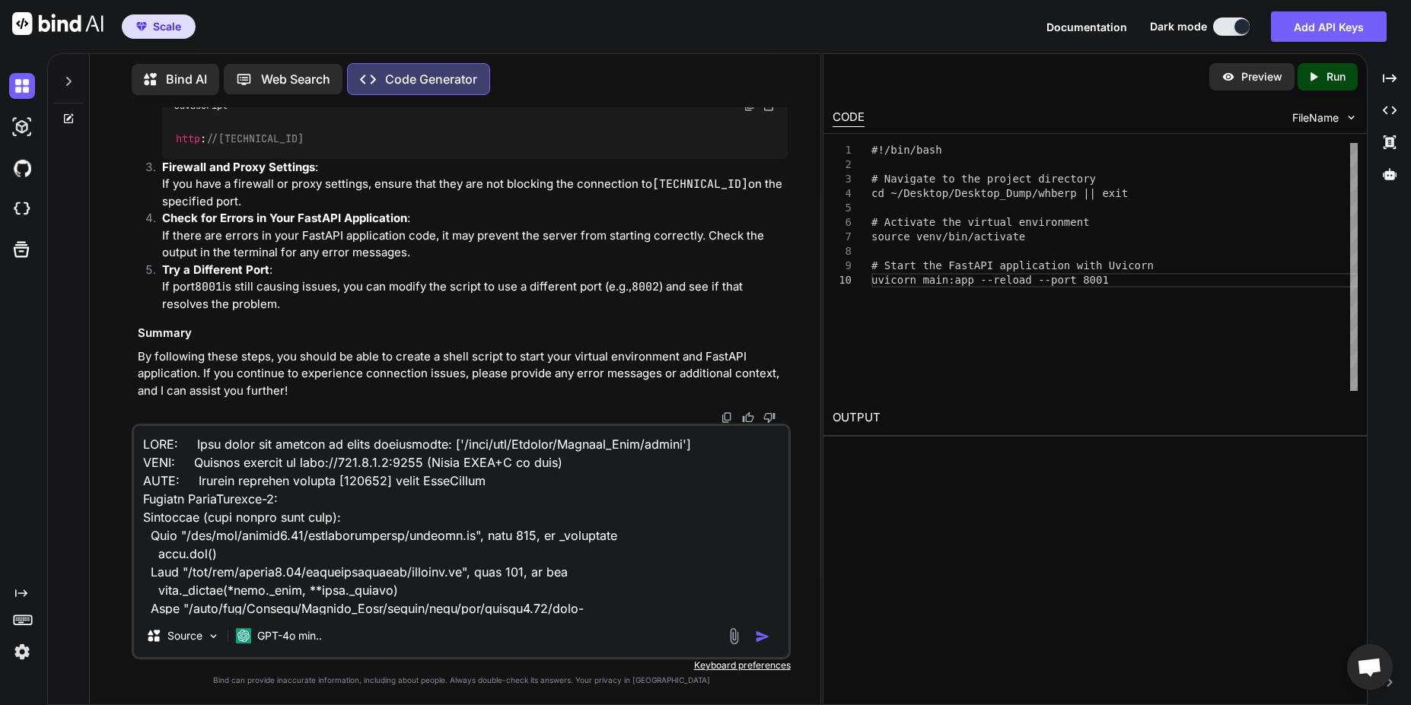
scroll to position [823, 0]
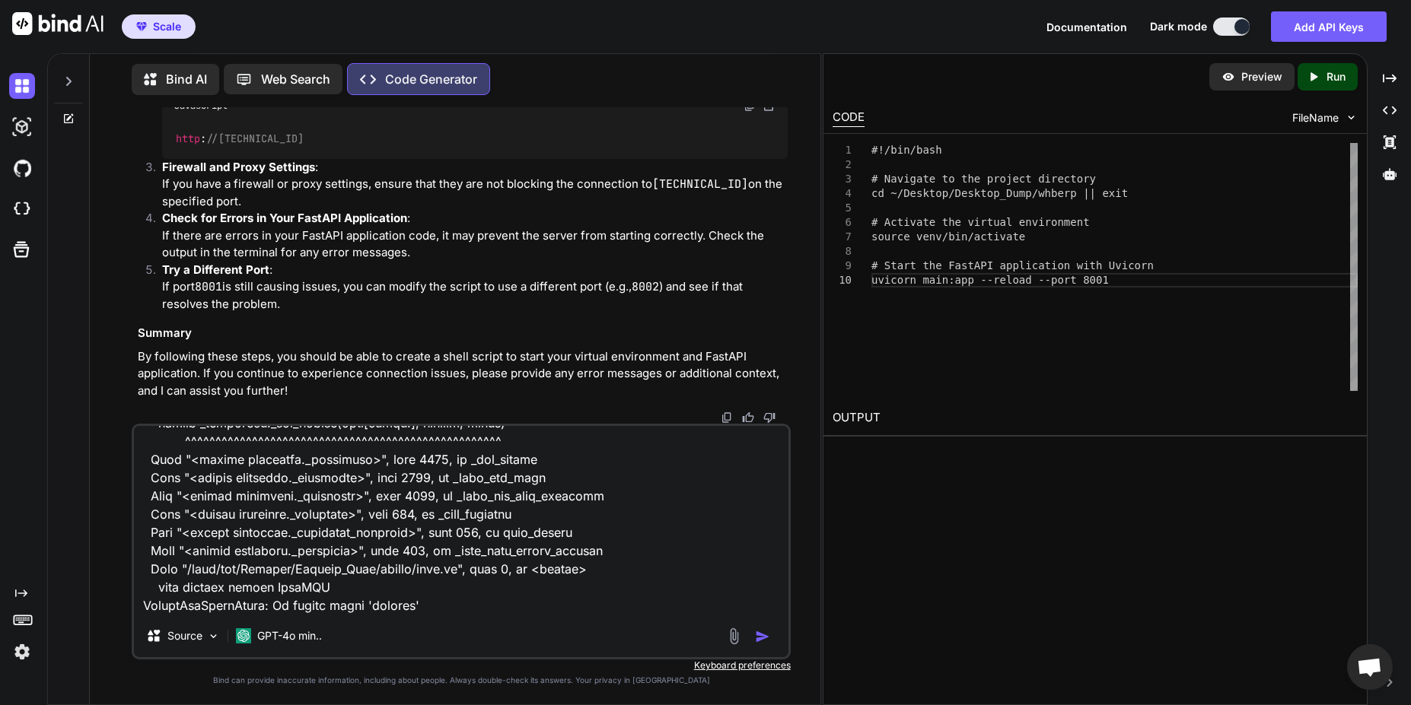
type textarea "INFO: Will watch for changes in these directories: ['/home/msn/Desktop/Desktop_…"
click at [769, 641] on img "button" at bounding box center [762, 636] width 15 height 15
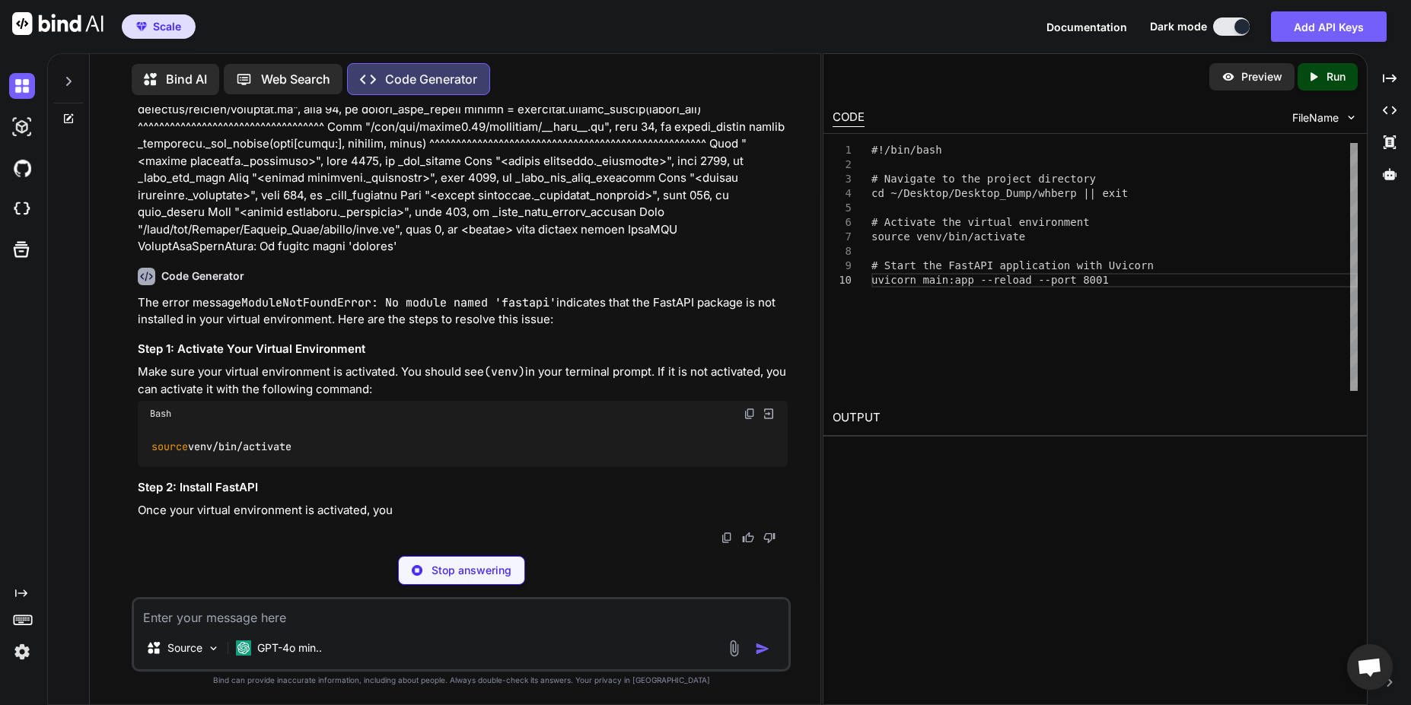
scroll to position [34736, 0]
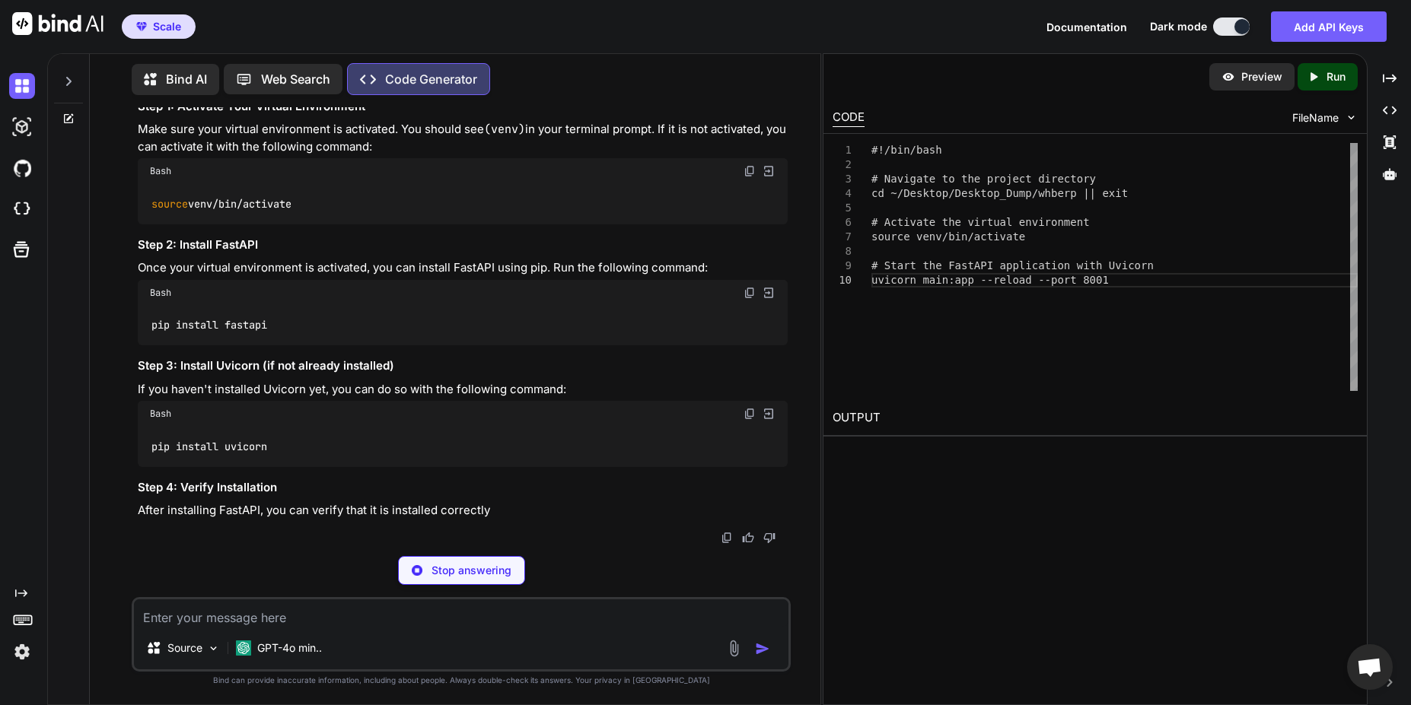
click at [273, 212] on code "source venv/bin/activate" at bounding box center [221, 204] width 142 height 16
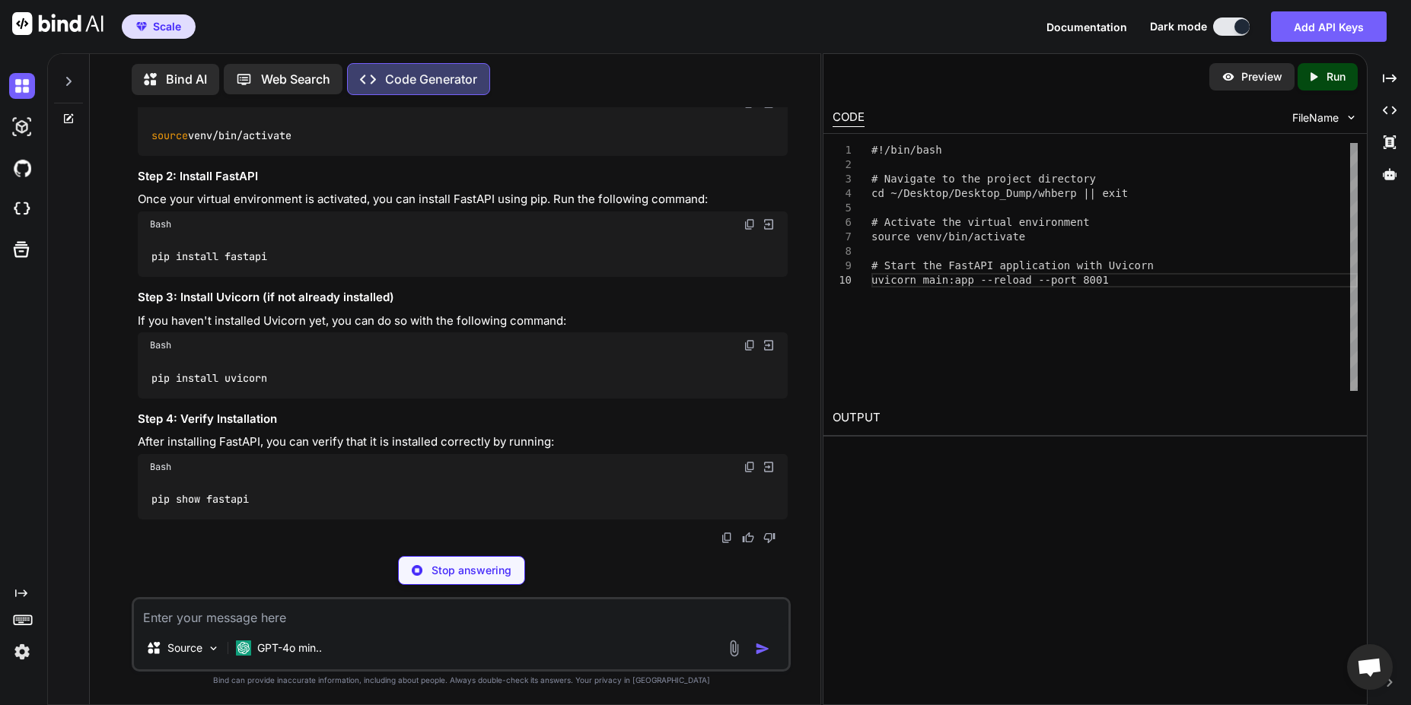
click at [273, 144] on code "source venv/bin/activate" at bounding box center [221, 136] width 142 height 16
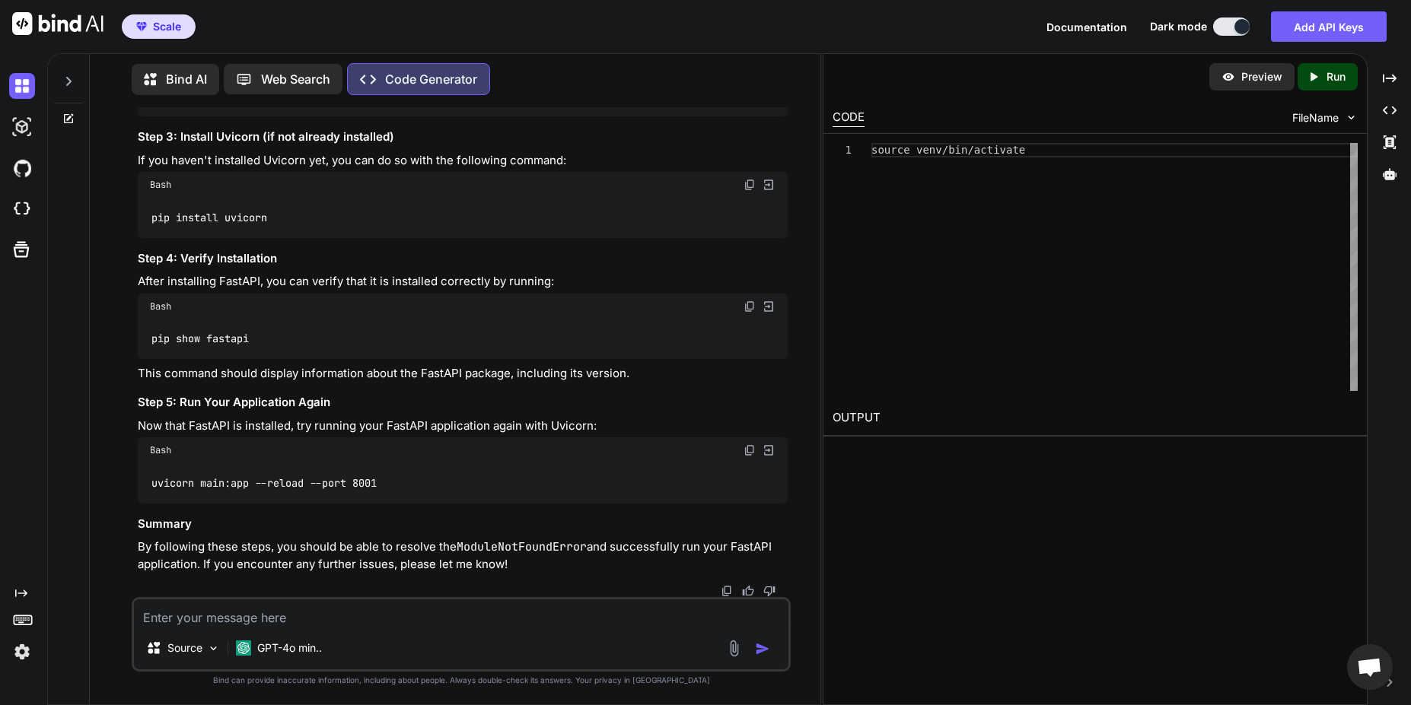
scroll to position [35010, 0]
click at [228, 104] on code "pip install fastapi" at bounding box center [209, 96] width 118 height 16
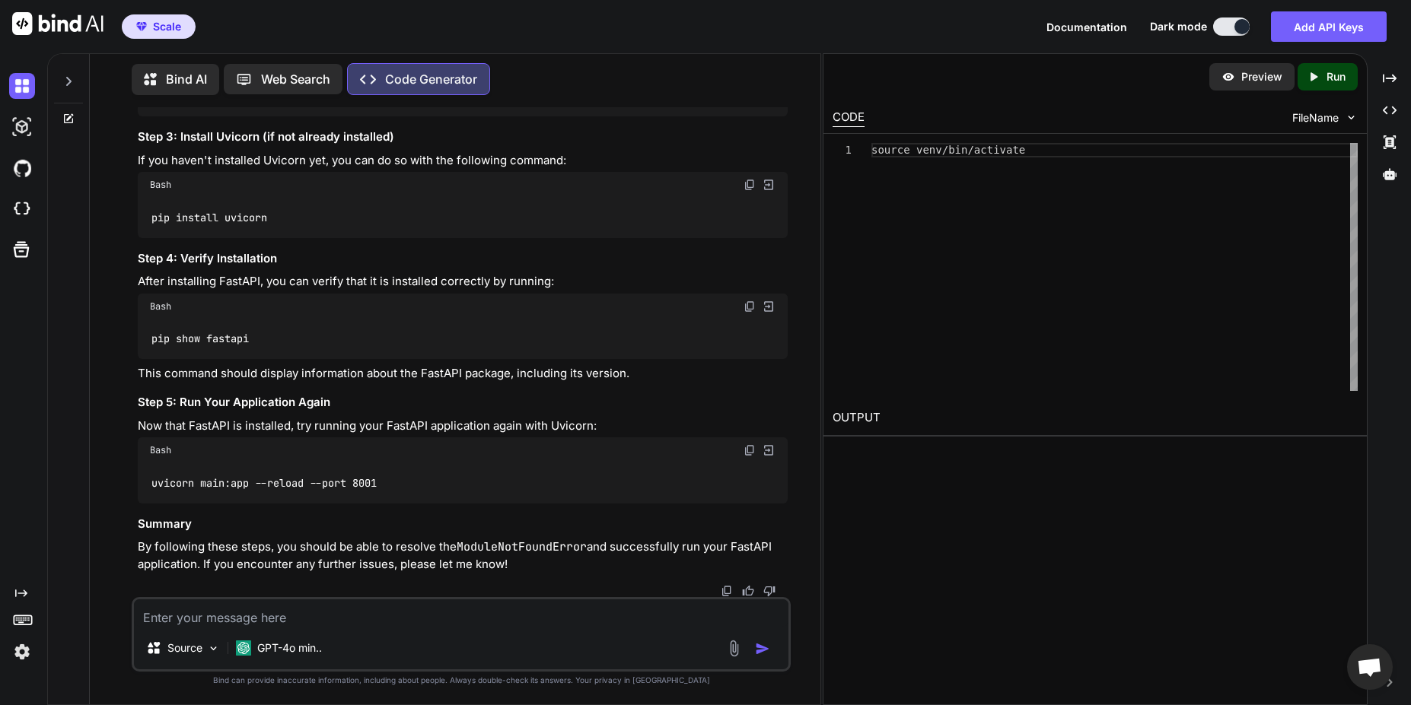
click at [231, 226] on code "pip install uvicorn" at bounding box center [209, 218] width 118 height 16
click at [223, 336] on code "pip show fastapi" at bounding box center [200, 339] width 100 height 16
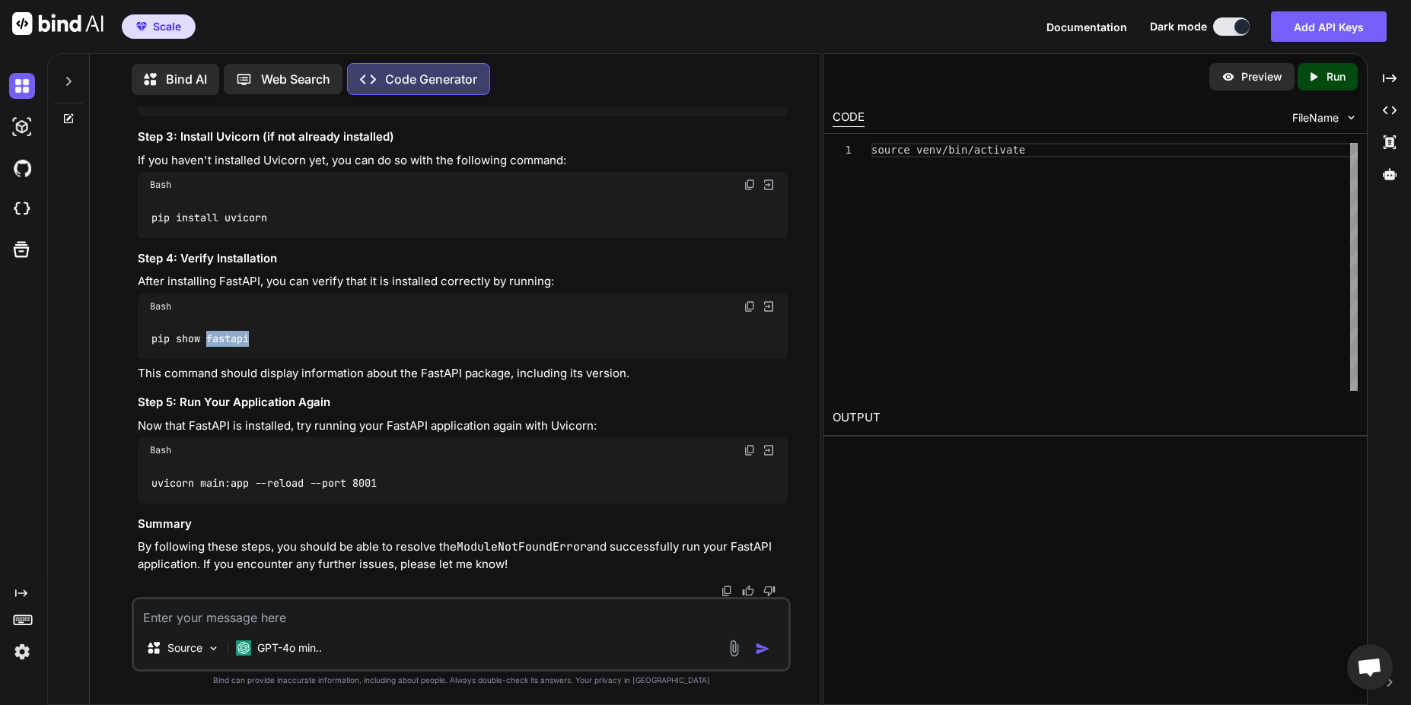
click at [223, 336] on code "pip show fastapi" at bounding box center [200, 339] width 100 height 16
click at [222, 336] on code "pip show fastapi" at bounding box center [200, 339] width 100 height 16
click at [279, 623] on textarea at bounding box center [461, 613] width 654 height 27
paste textarea "Name: fastapi Version: 0.116.1 Summary: FastAPI framework, high performance, ea…"
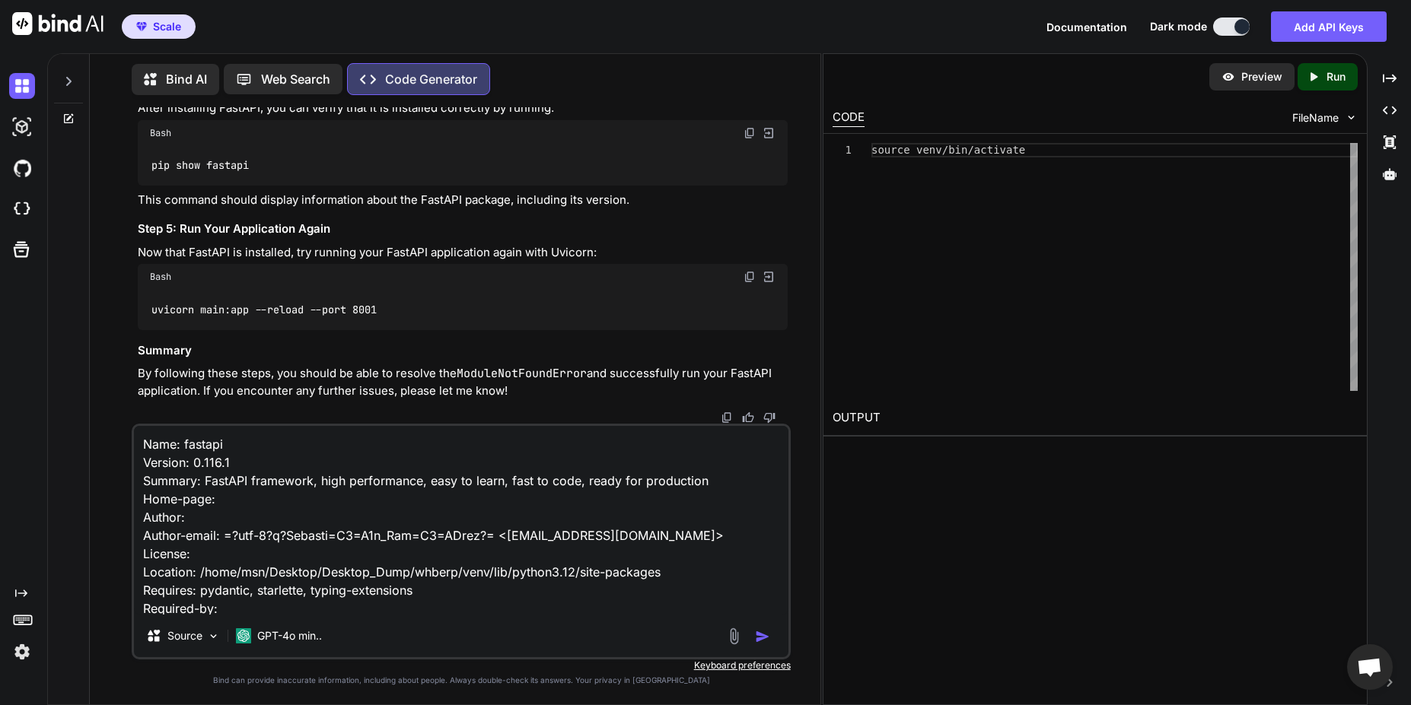
scroll to position [56, 0]
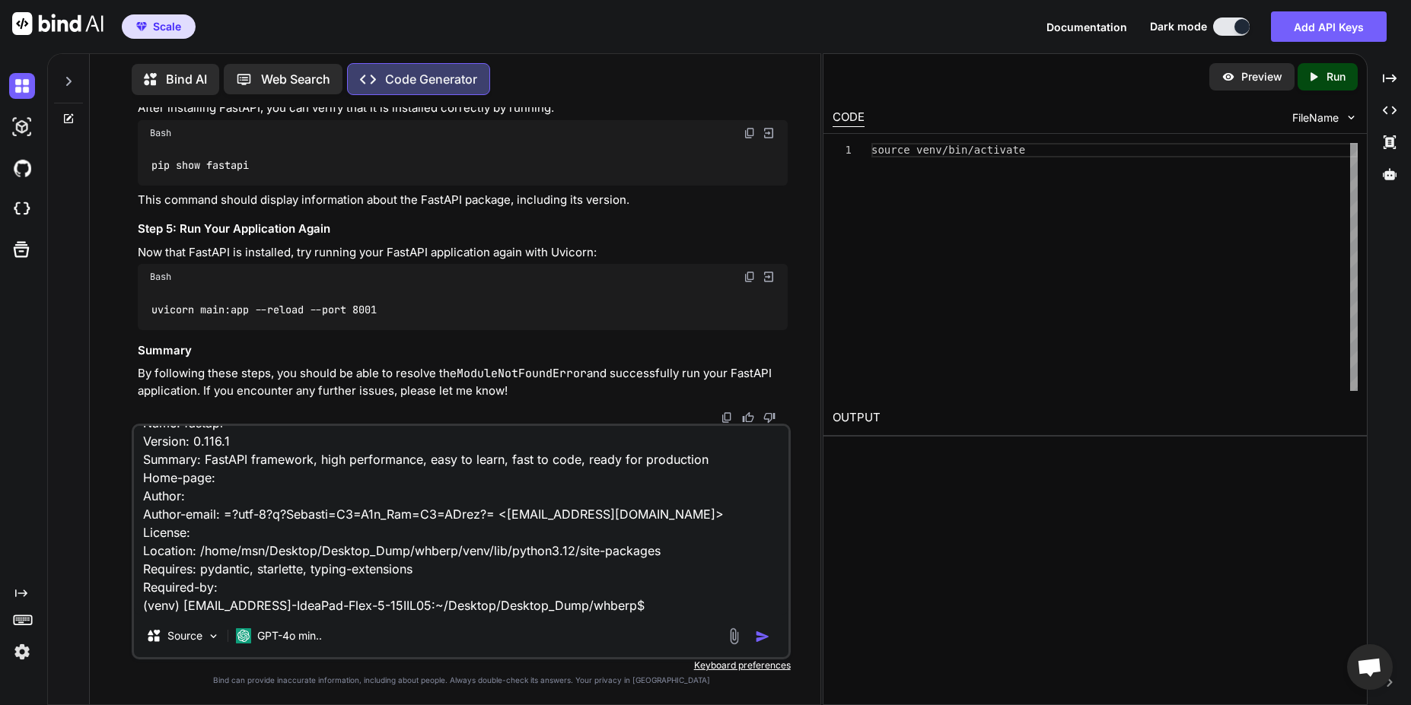
click at [670, 575] on textarea "Name: fastapi Version: 0.116.1 Summary: FastAPI framework, high performance, ea…" at bounding box center [461, 520] width 654 height 189
click at [674, 615] on div "Name: fastapi Version: 0.116.1 Summary: FastAPI framework, high performance, ea…" at bounding box center [461, 542] width 658 height 236
click at [675, 616] on div "Name: fastapi Version: 0.116.1 Summary: FastAPI framework, high performance, ea…" at bounding box center [461, 542] width 658 height 236
click at [606, 568] on textarea "Name: fastapi Version: 0.116.1 Summary: FastAPI framework, high performance, ea…" at bounding box center [461, 520] width 654 height 189
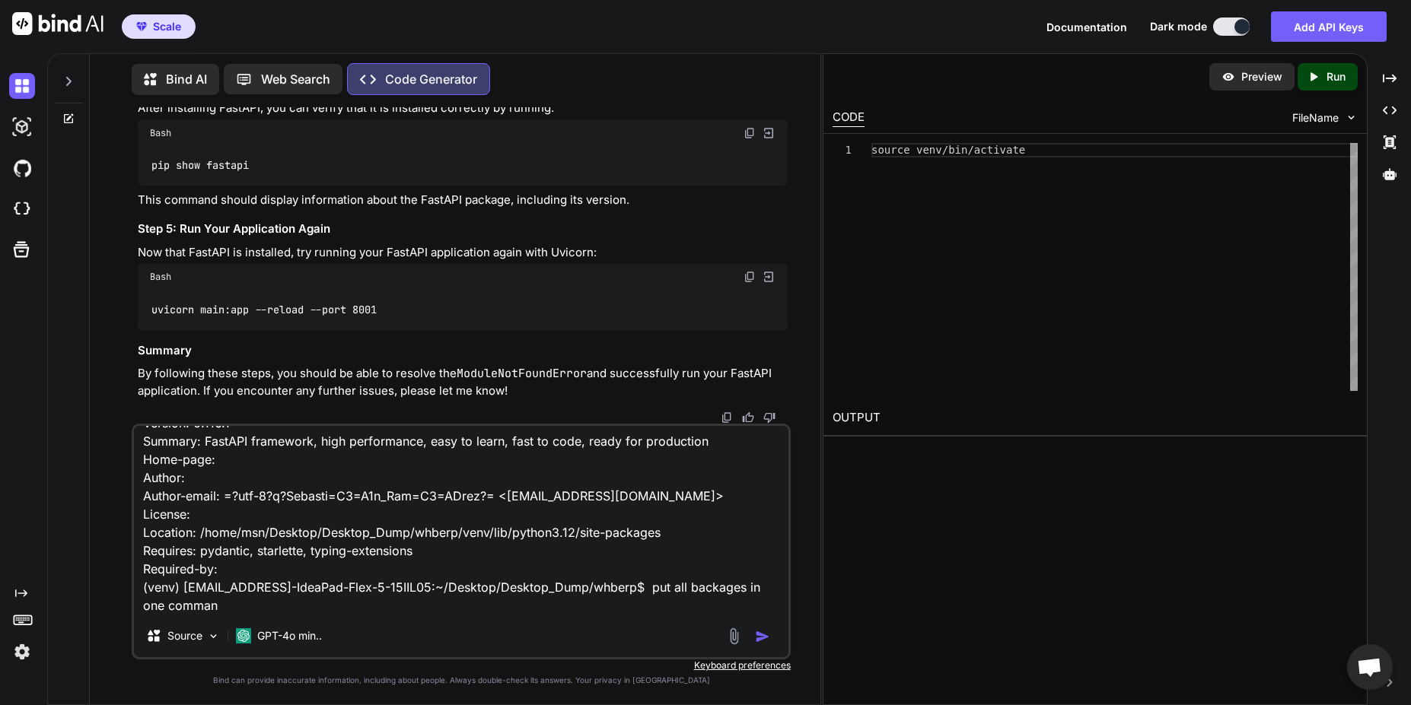
type textarea "Name: fastapi Version: 0.116.1 Summary: FastAPI framework, high performance, ea…"
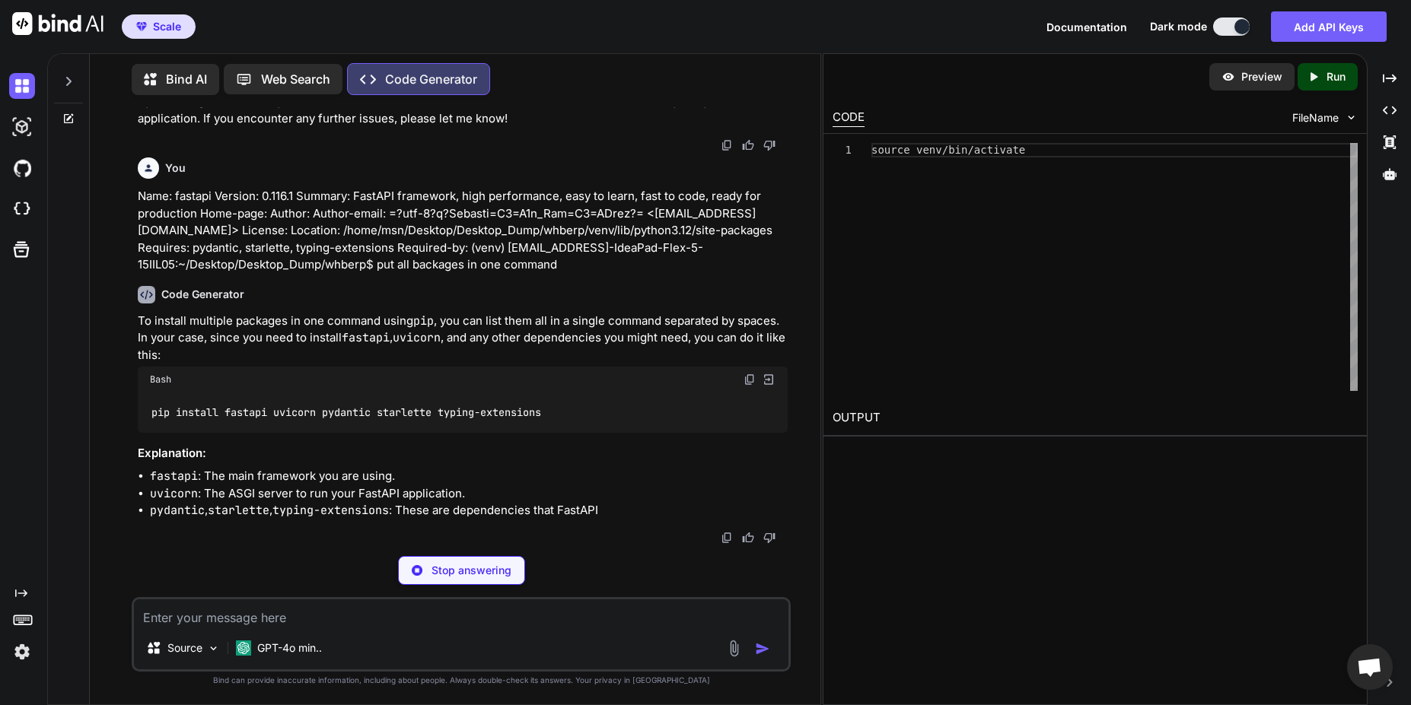
scroll to position [35677, 0]
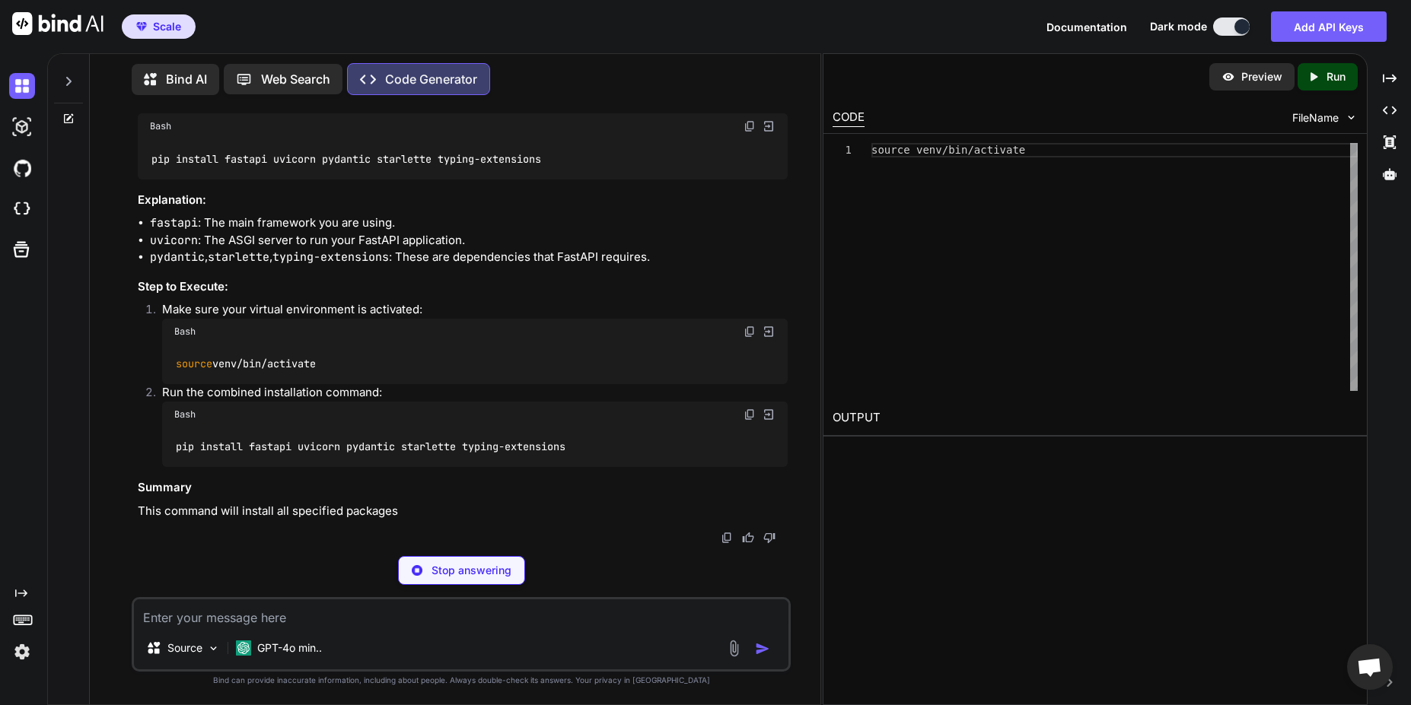
click at [532, 167] on code "pip install fastapi uvicorn pydantic starlette typing-extensions" at bounding box center [346, 159] width 392 height 16
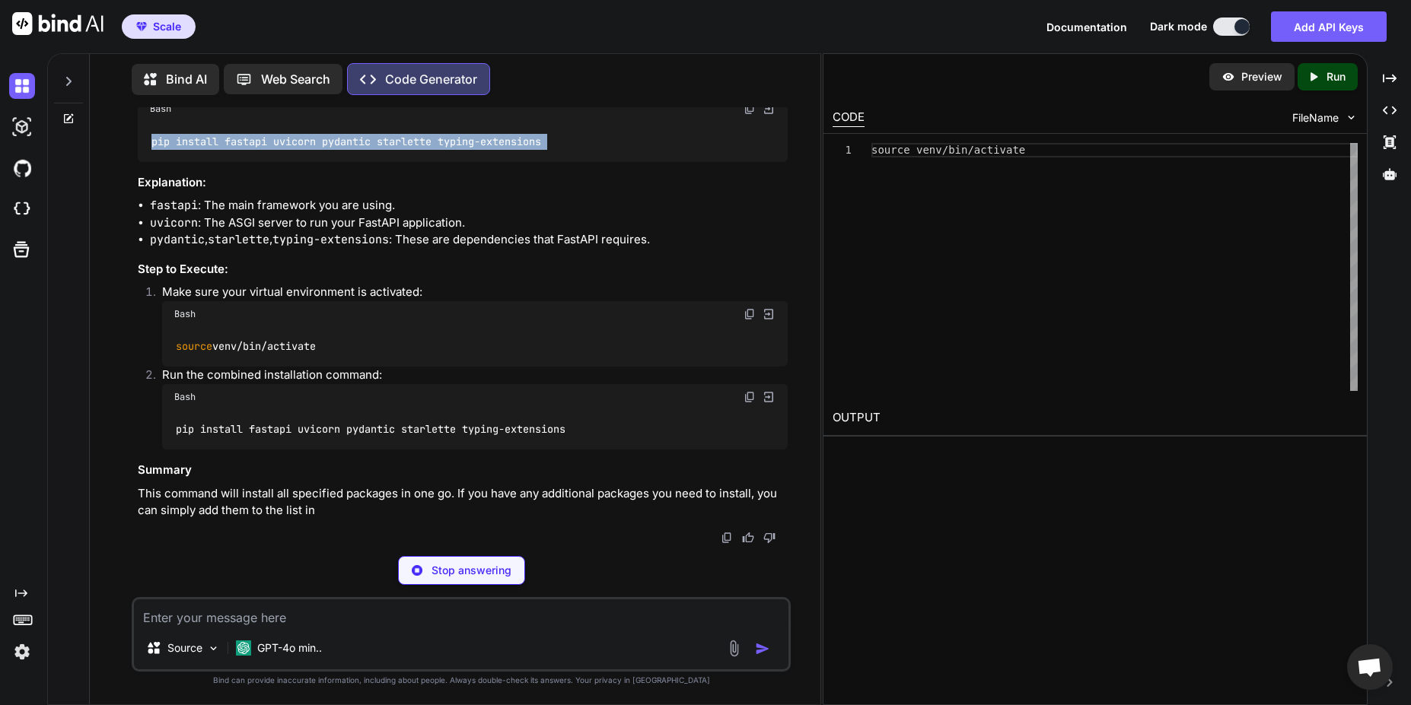
click at [532, 150] on code "pip install fastapi uvicorn pydantic starlette typing-extensions" at bounding box center [346, 142] width 392 height 16
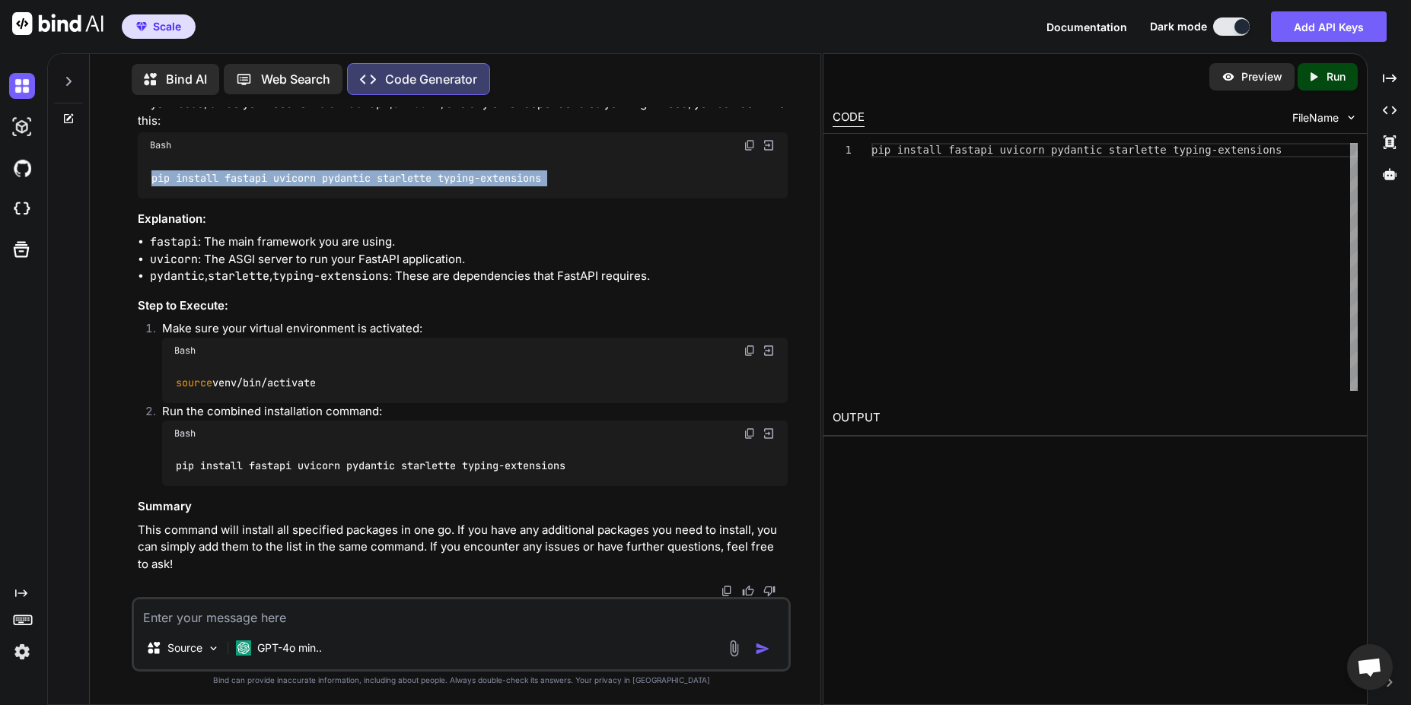
drag, startPoint x: 532, startPoint y: 410, endPoint x: 755, endPoint y: 380, distance: 225.1
click at [758, 198] on div "Bash pip install fastapi uvicorn pydantic starlette typing-extensions" at bounding box center [462, 164] width 649 height 65
click at [753, 151] on img at bounding box center [750, 145] width 12 height 12
click at [289, 391] on code "source venv/bin/activate" at bounding box center [245, 383] width 142 height 16
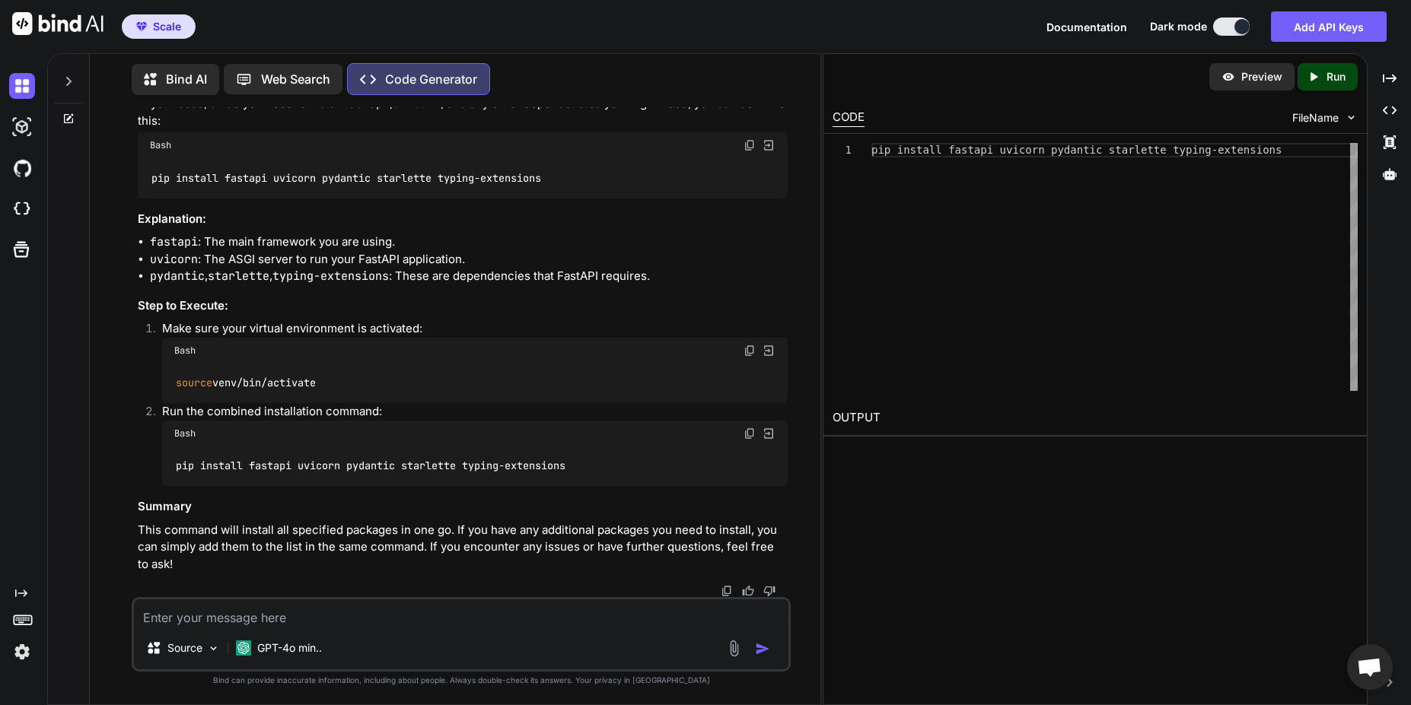
click at [289, 391] on code "source venv/bin/activate" at bounding box center [245, 383] width 142 height 16
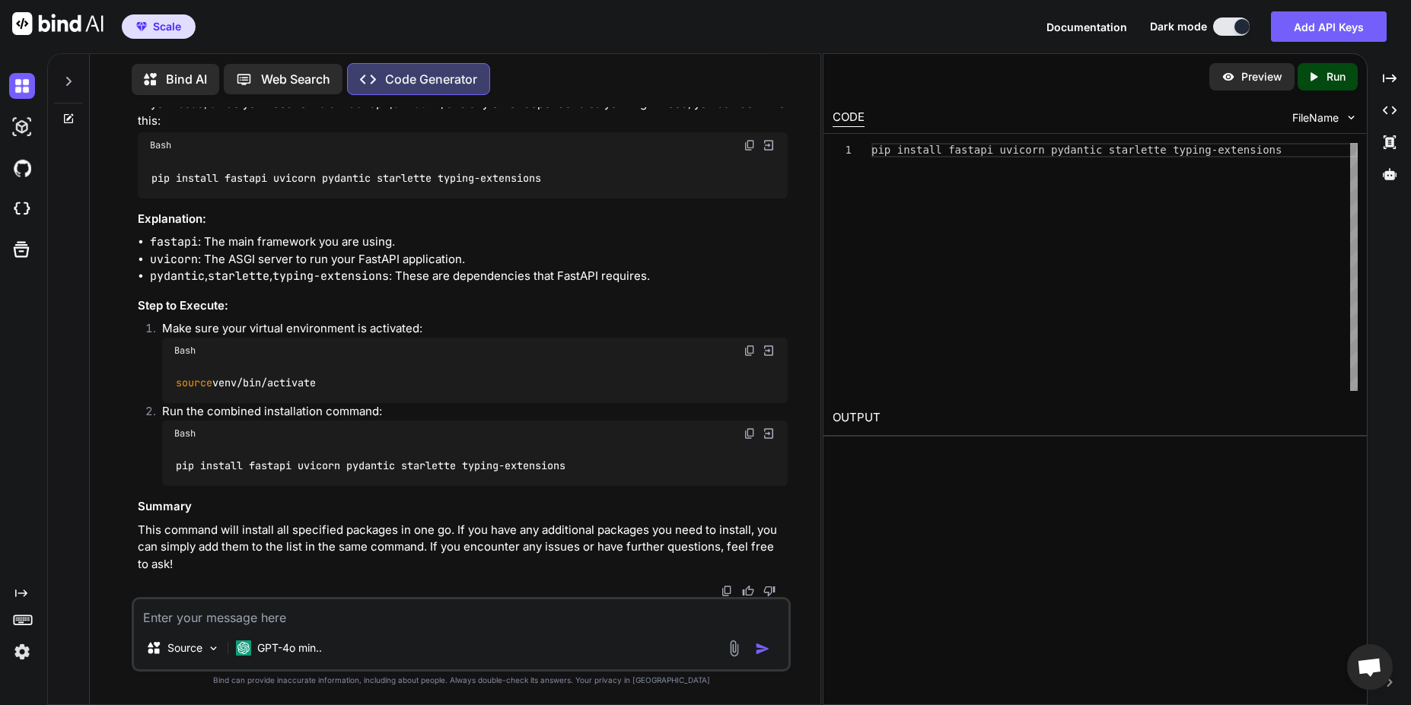
click at [226, 625] on textarea at bounding box center [461, 613] width 654 height 27
paste textarea "{"Hello":"World"}"
type textarea "{"Hello":"World"}"
click at [765, 648] on img "button" at bounding box center [762, 649] width 15 height 15
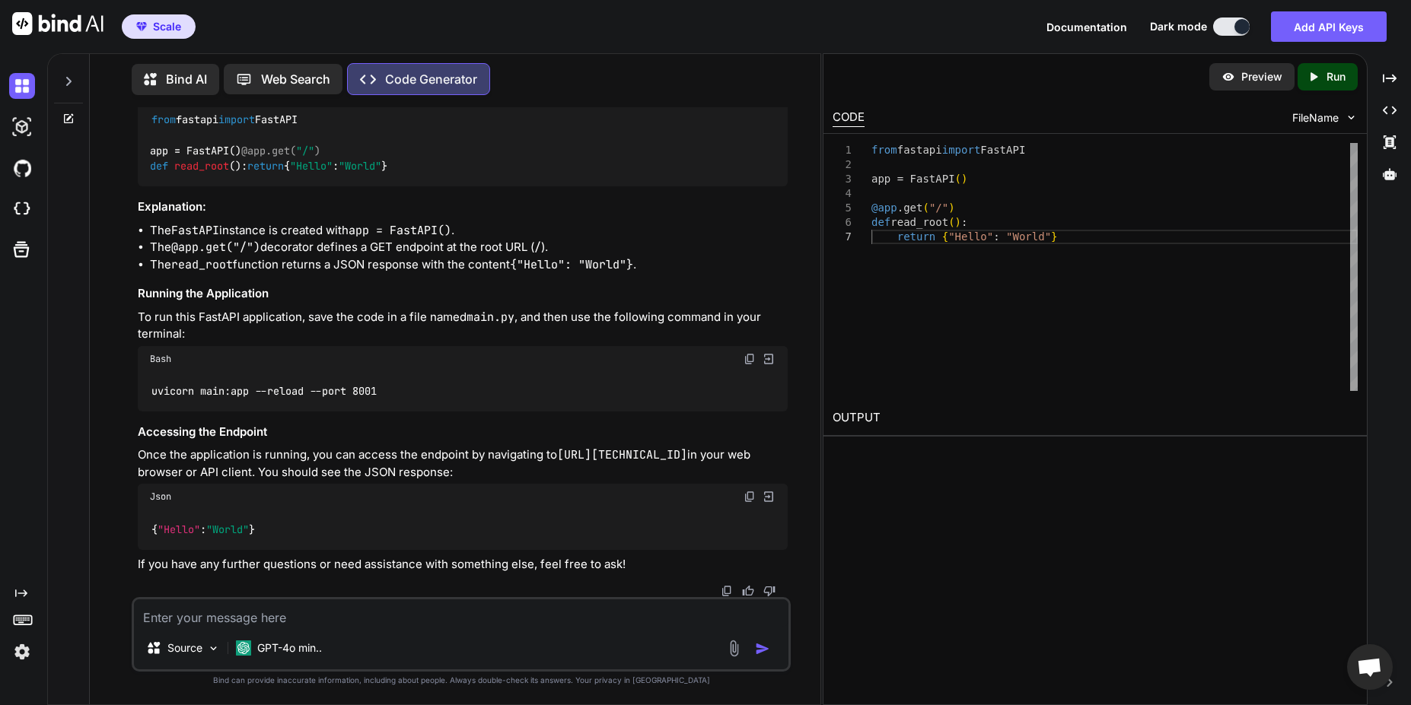
scroll to position [36611, 0]
click at [390, 617] on textarea at bounding box center [461, 613] width 654 height 27
type textarea "what about the erp"
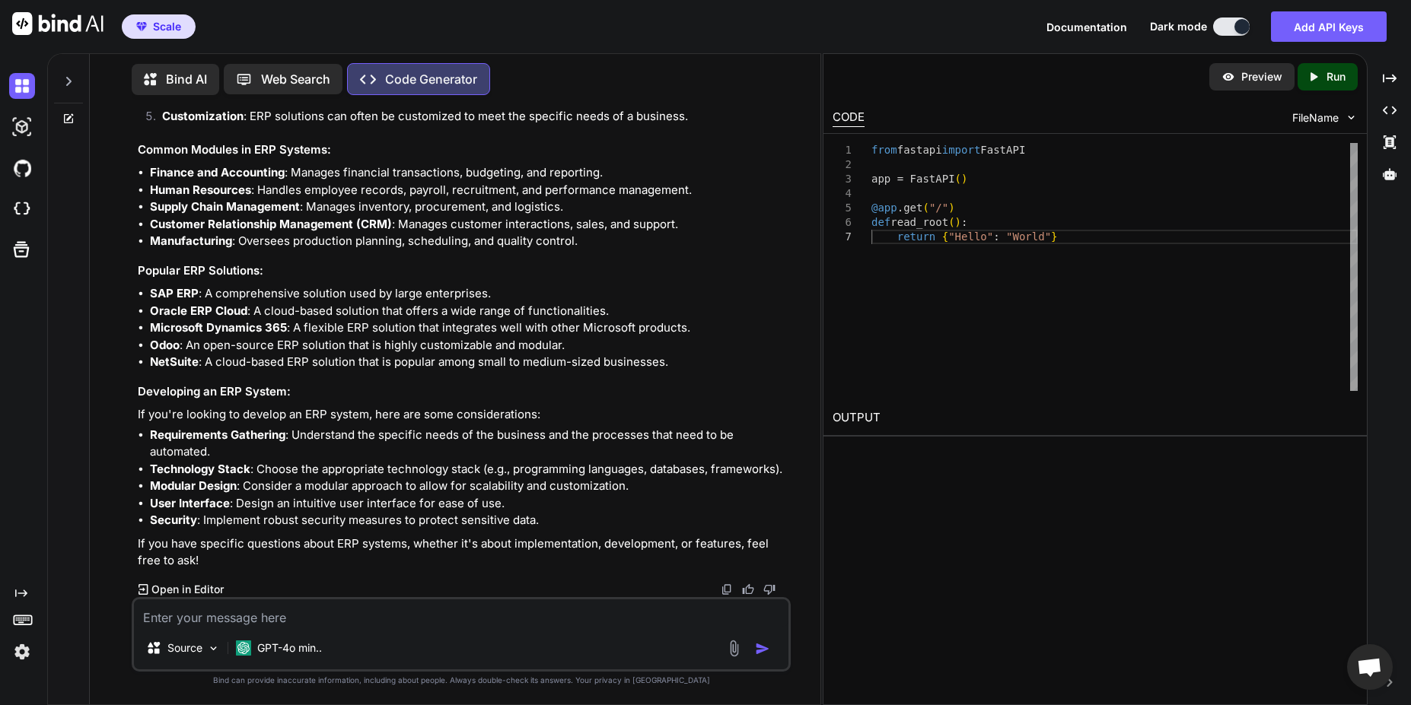
scroll to position [37391, 0]
click at [198, 591] on p "Open in Editor" at bounding box center [187, 589] width 72 height 15
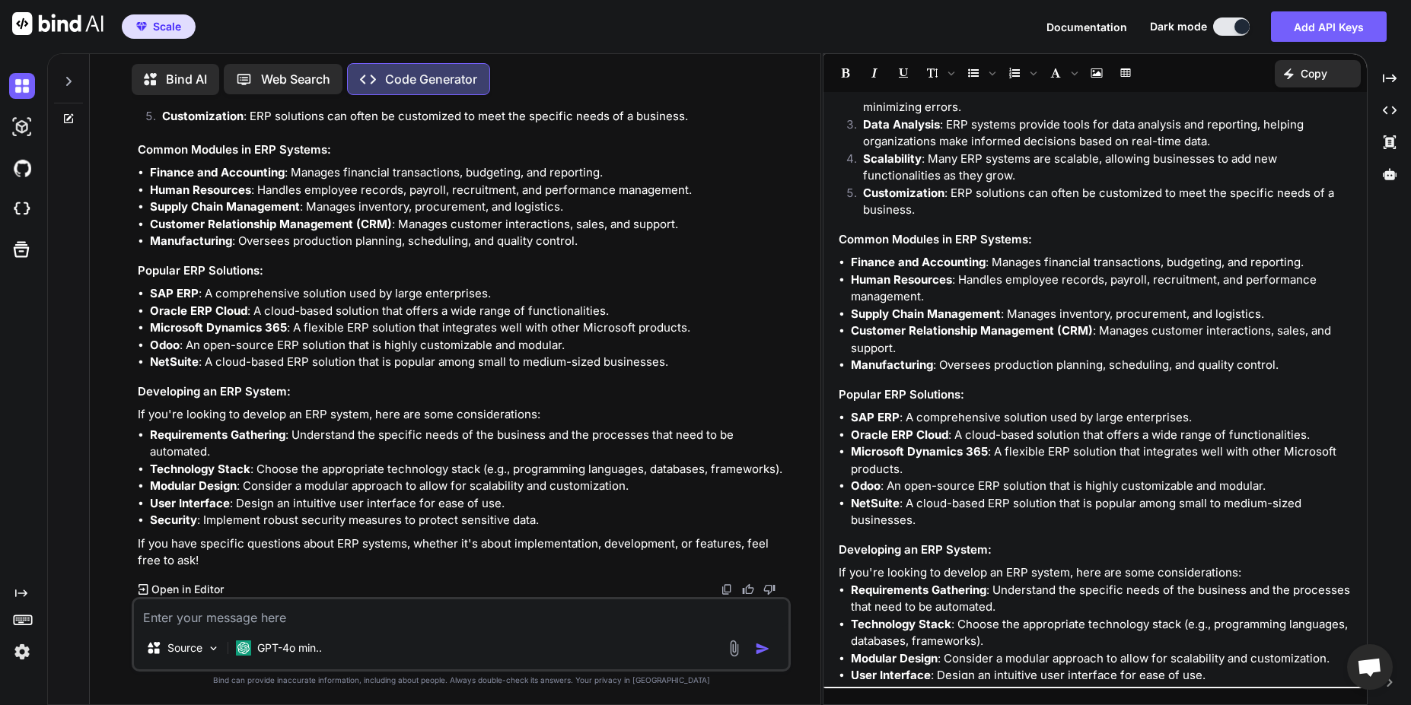
scroll to position [225, 0]
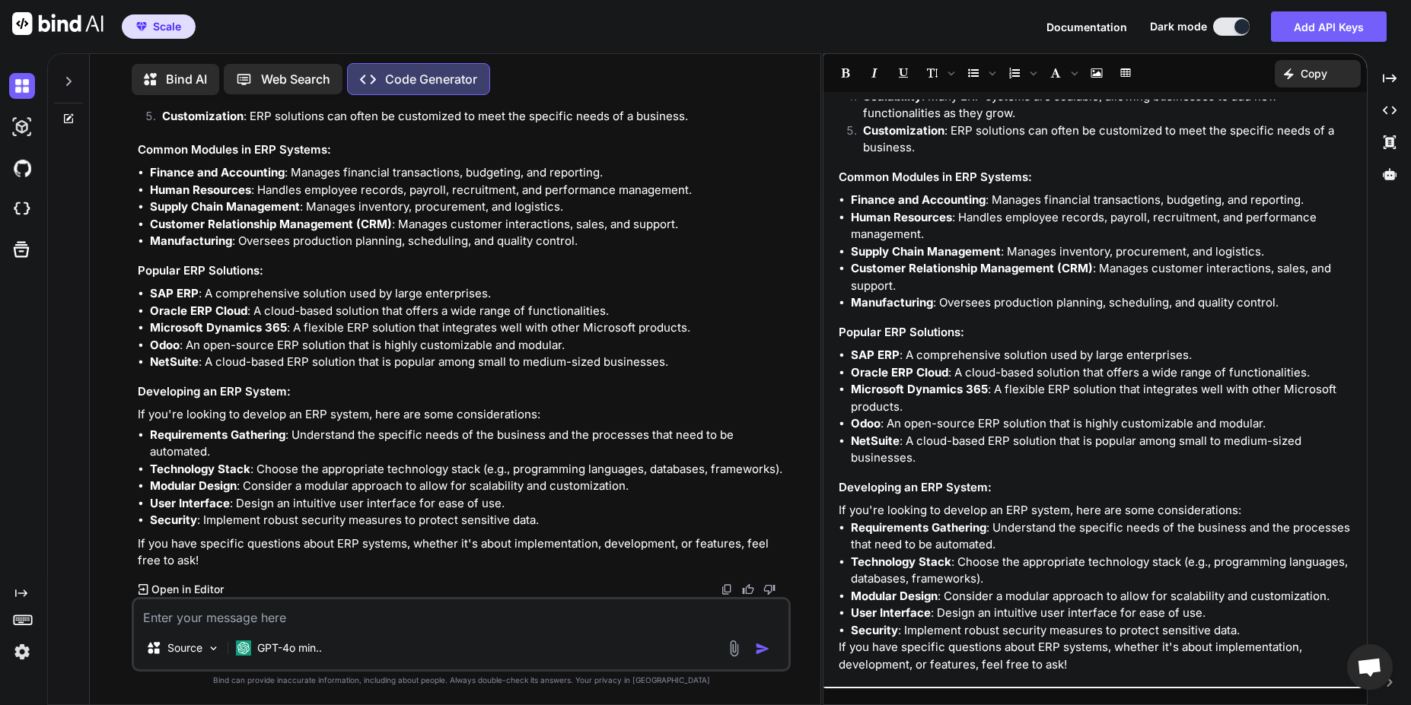
click at [387, 607] on textarea at bounding box center [461, 613] width 654 height 27
paste textarea "penapi: 3.0.0 info: title: Construction ERP API version: 1.0.0 description: API…"
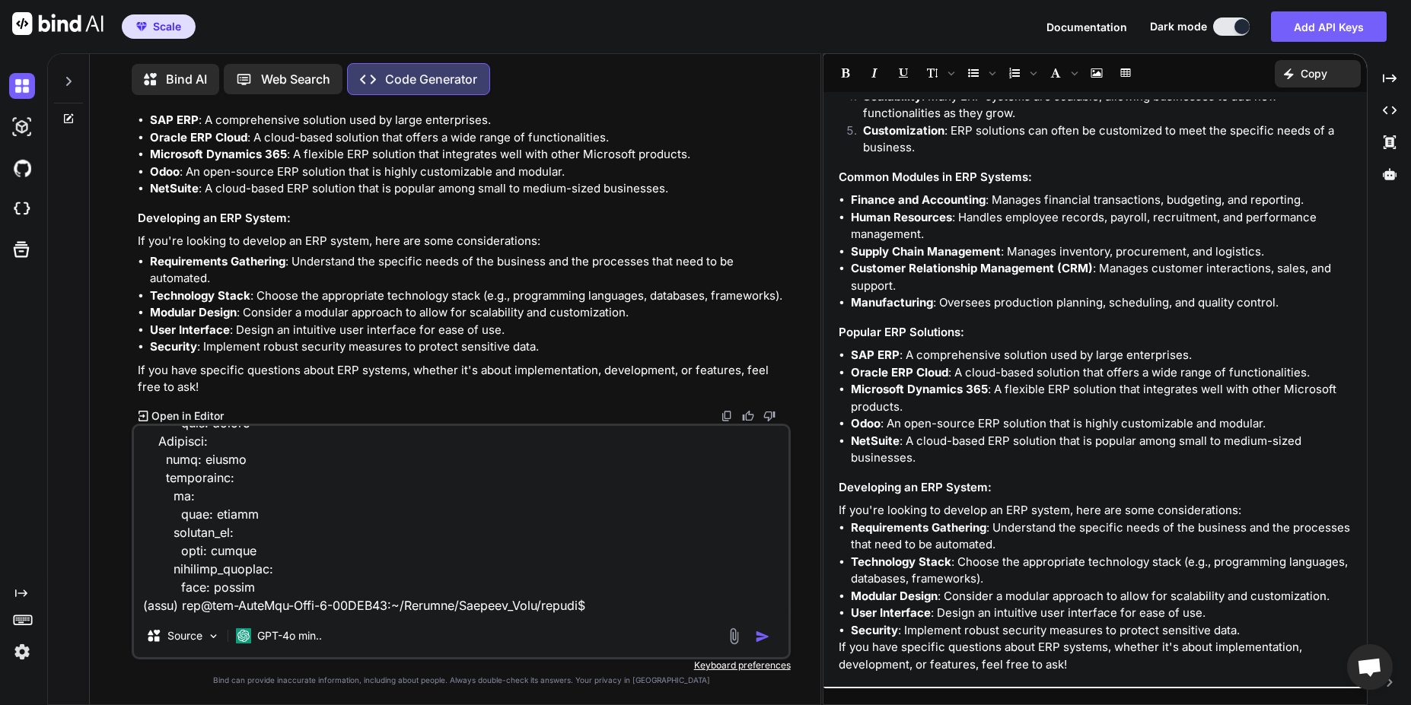
click at [641, 575] on textarea at bounding box center [461, 520] width 654 height 189
paste textarea "Construction ERP blueprint (FastAPI + React) Below is a complete, production-gr…"
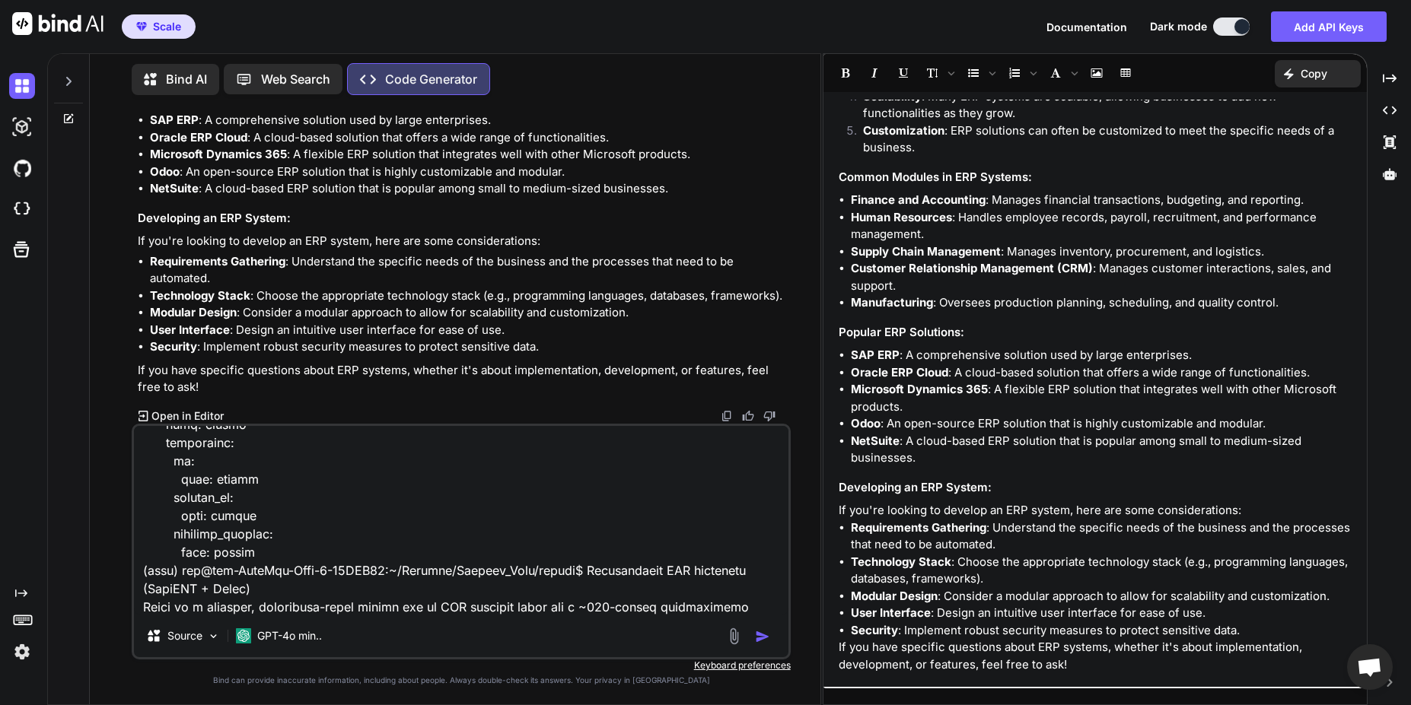
scroll to position [9919, 0]
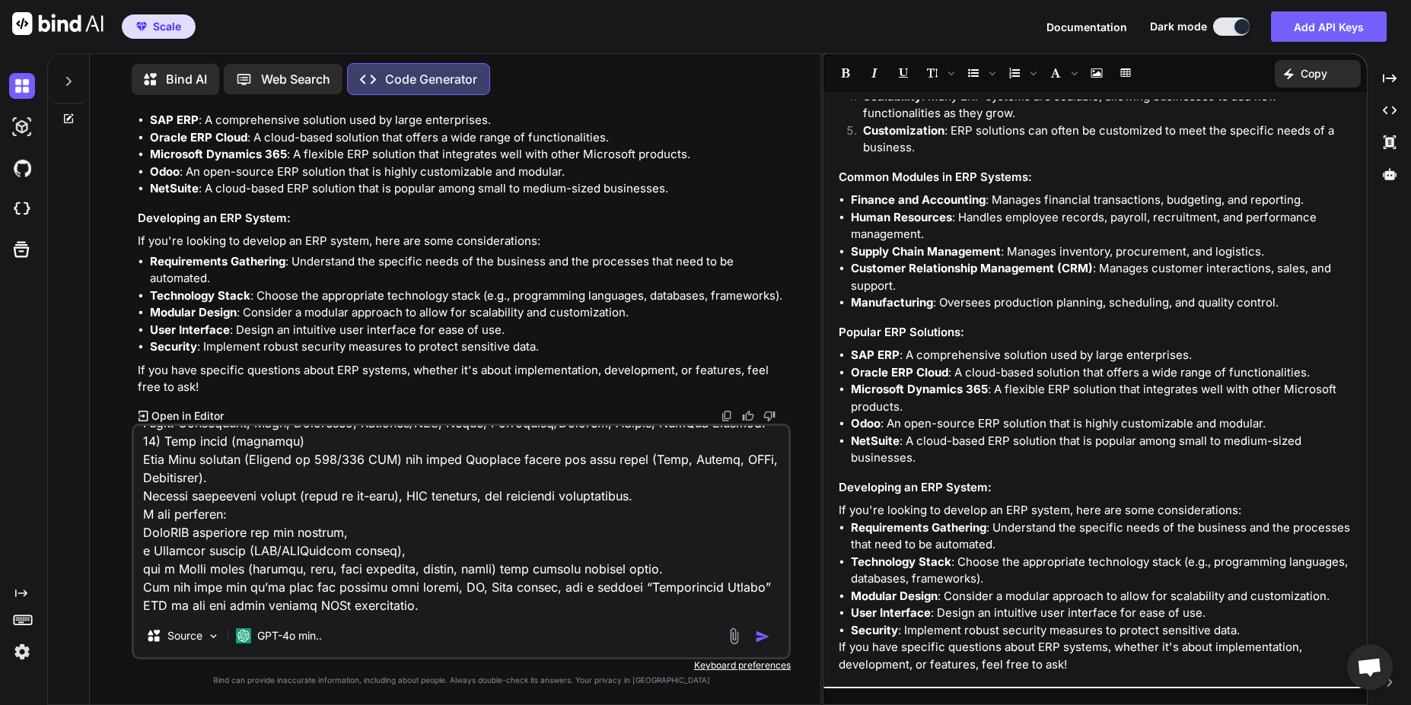
type textarea "penapi: 3.0.0 info: title: Construction ERP API version: 1.0.0 description: API…"
click at [756, 632] on img "button" at bounding box center [762, 636] width 15 height 15
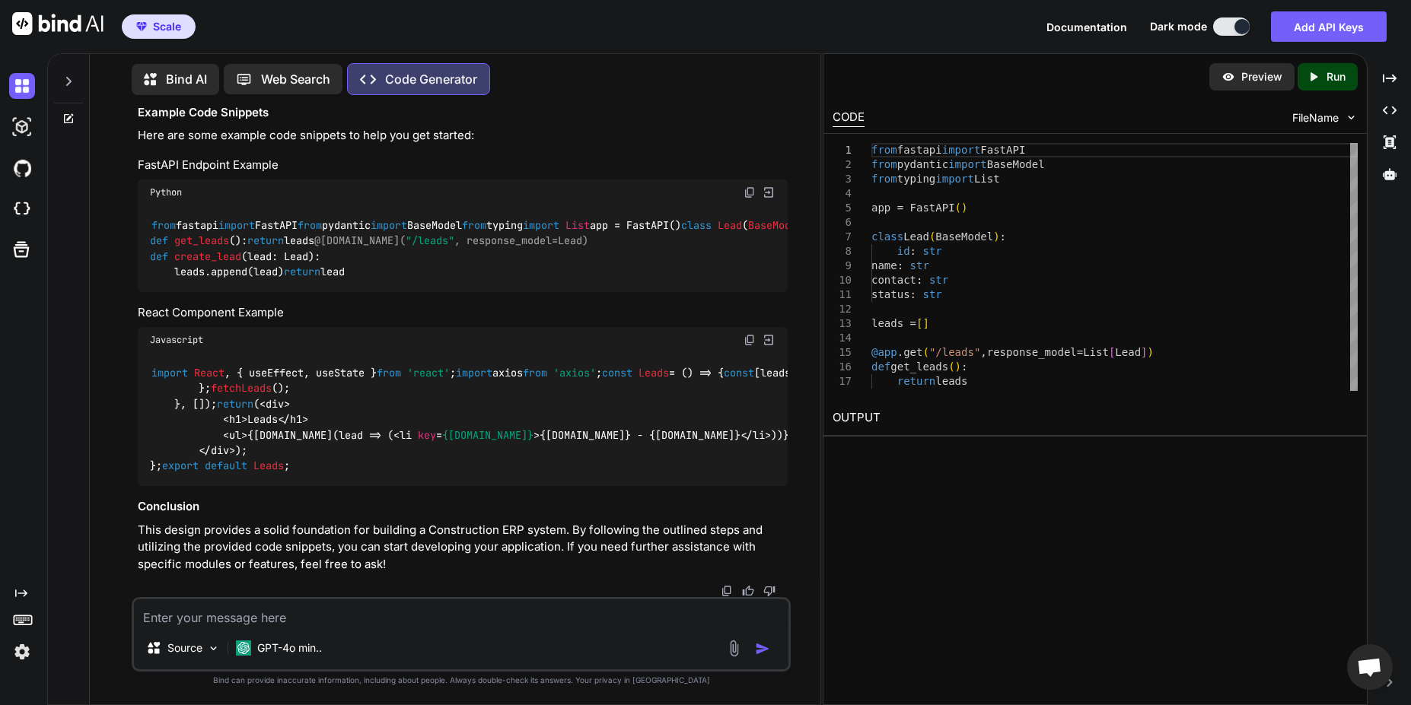
scroll to position [41806, 0]
click at [1333, 78] on p "Run" at bounding box center [1335, 76] width 19 height 15
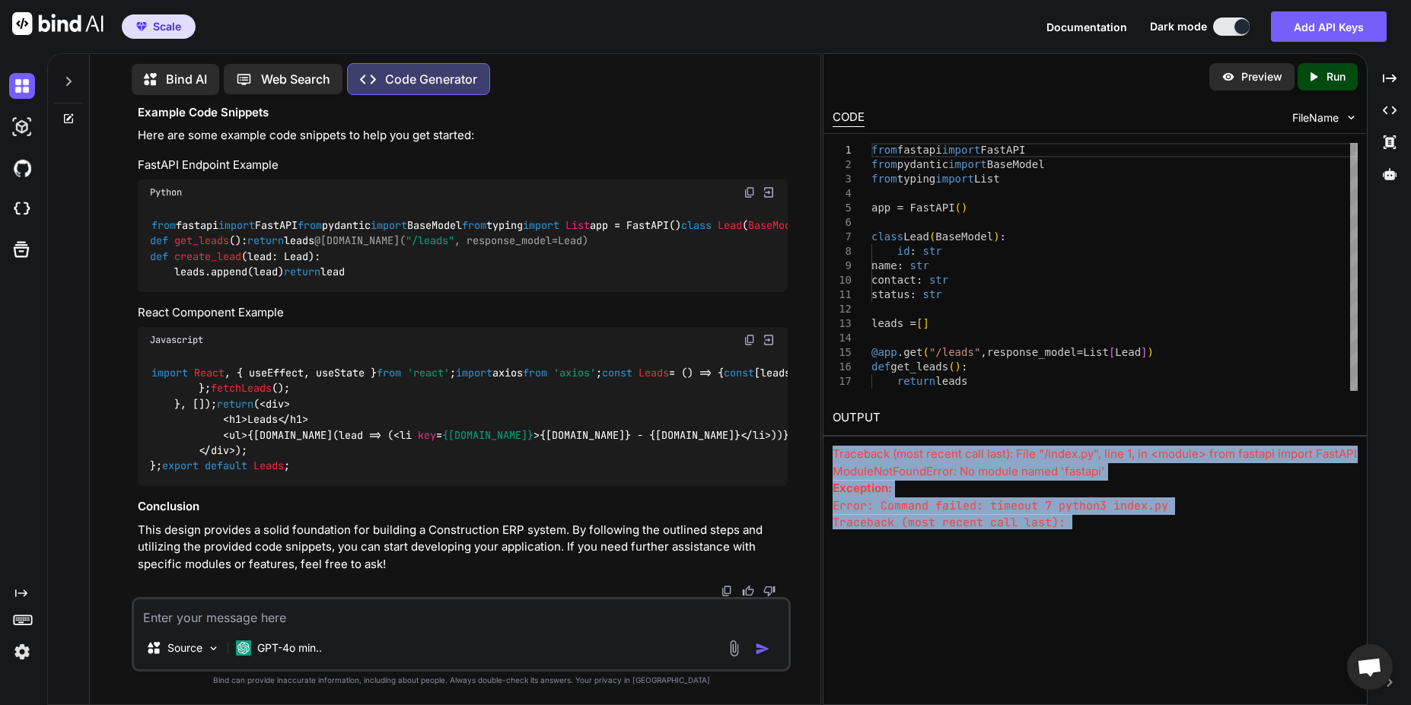
drag, startPoint x: 1114, startPoint y: 538, endPoint x: 841, endPoint y: 443, distance: 289.3
click at [841, 443] on div "Preview Created with Pixso. Run CODE FileName 5 6 7 8 9 10 11 12 13 14 15 16 17…" at bounding box center [1096, 379] width 546 height 652
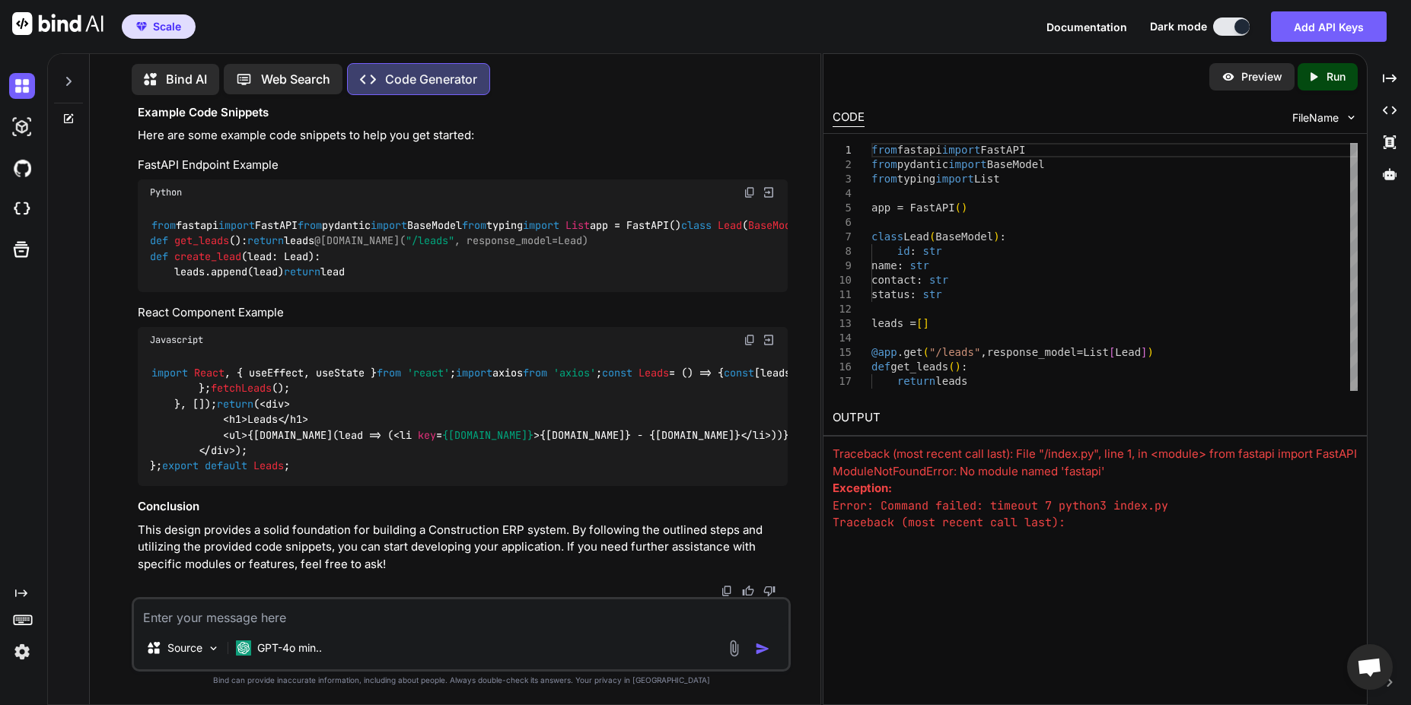
click at [1333, 130] on div "CODE FileName" at bounding box center [1095, 116] width 544 height 33
click at [1336, 119] on span "FileName" at bounding box center [1315, 117] width 46 height 15
click at [298, 614] on textarea at bounding box center [461, 613] width 654 height 27
type textarea "what path for files ?"
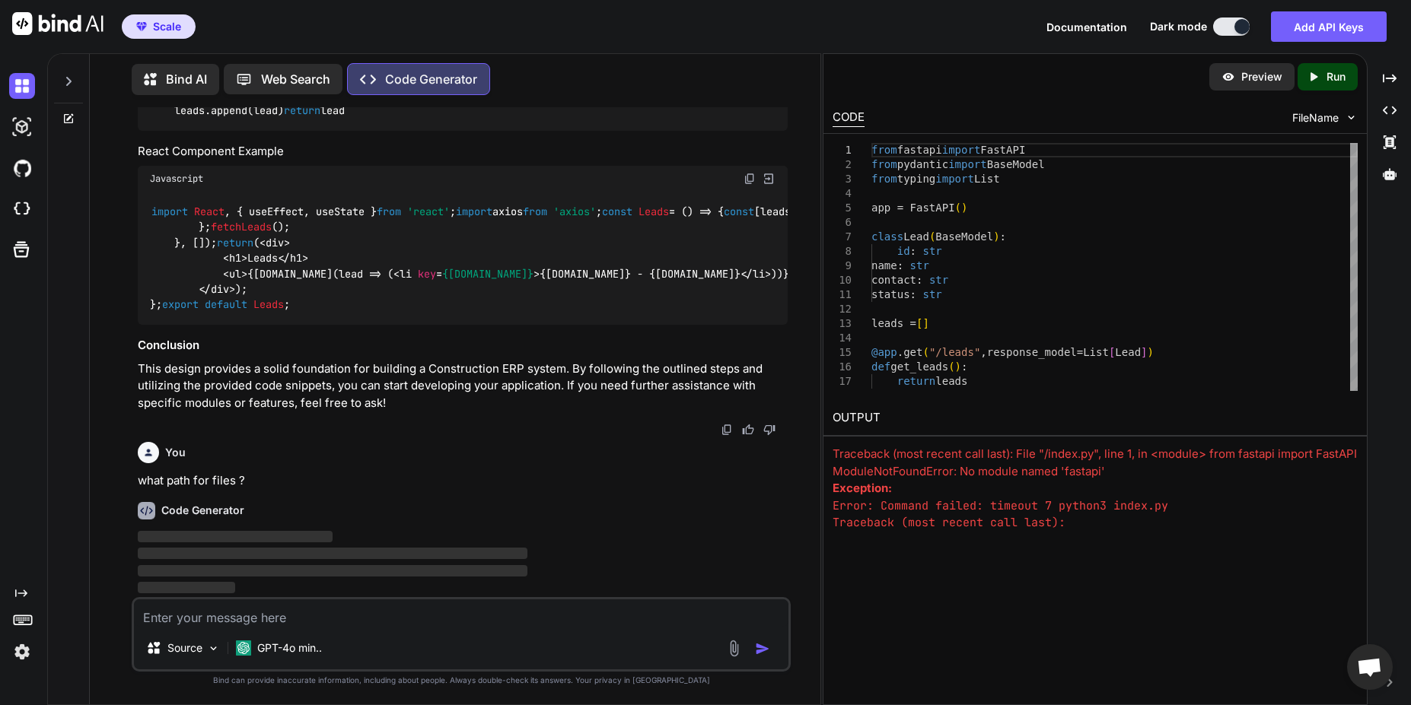
scroll to position [42423, 0]
click at [298, 614] on textarea at bounding box center [461, 613] width 654 height 27
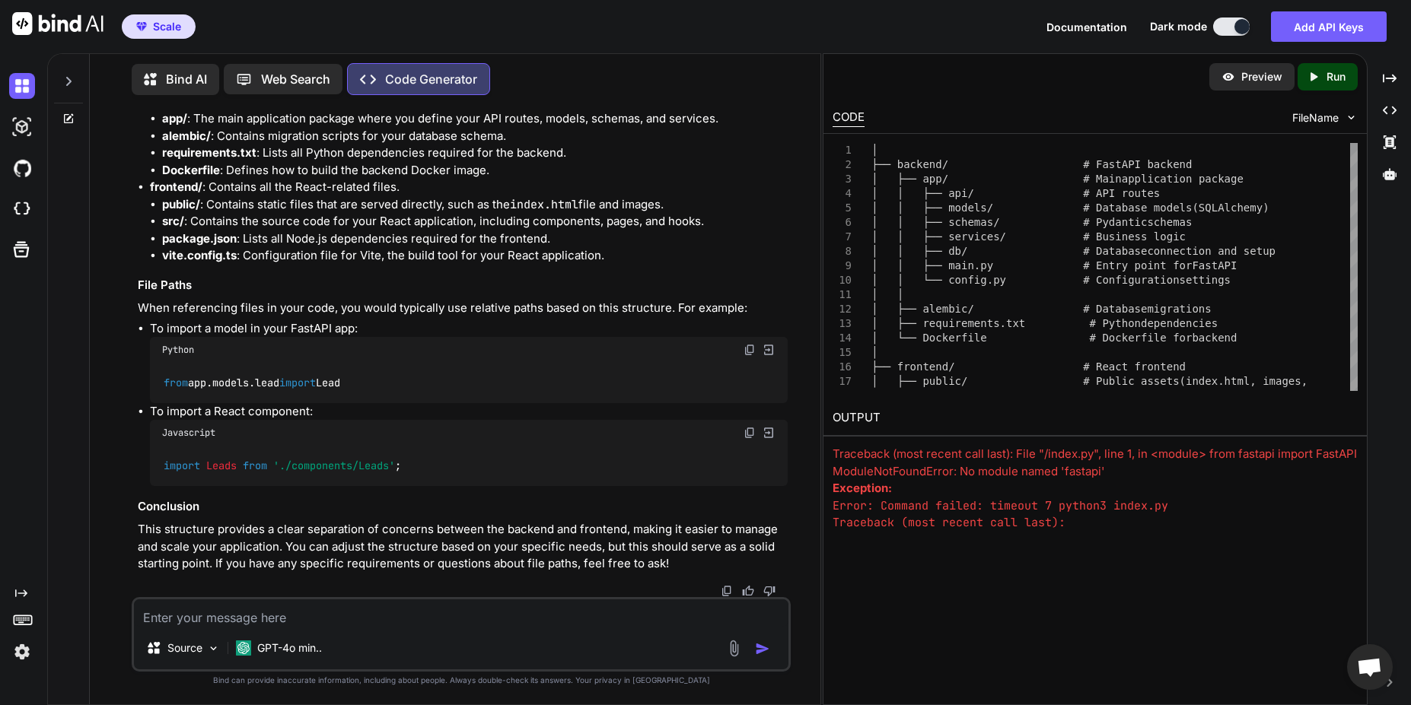
scroll to position [42780, 0]
click at [406, 628] on div "Source GPT-4o min.." at bounding box center [461, 634] width 658 height 75
click at [406, 622] on textarea at bounding box center [461, 613] width 654 height 27
type textarea "add all info to README.md"
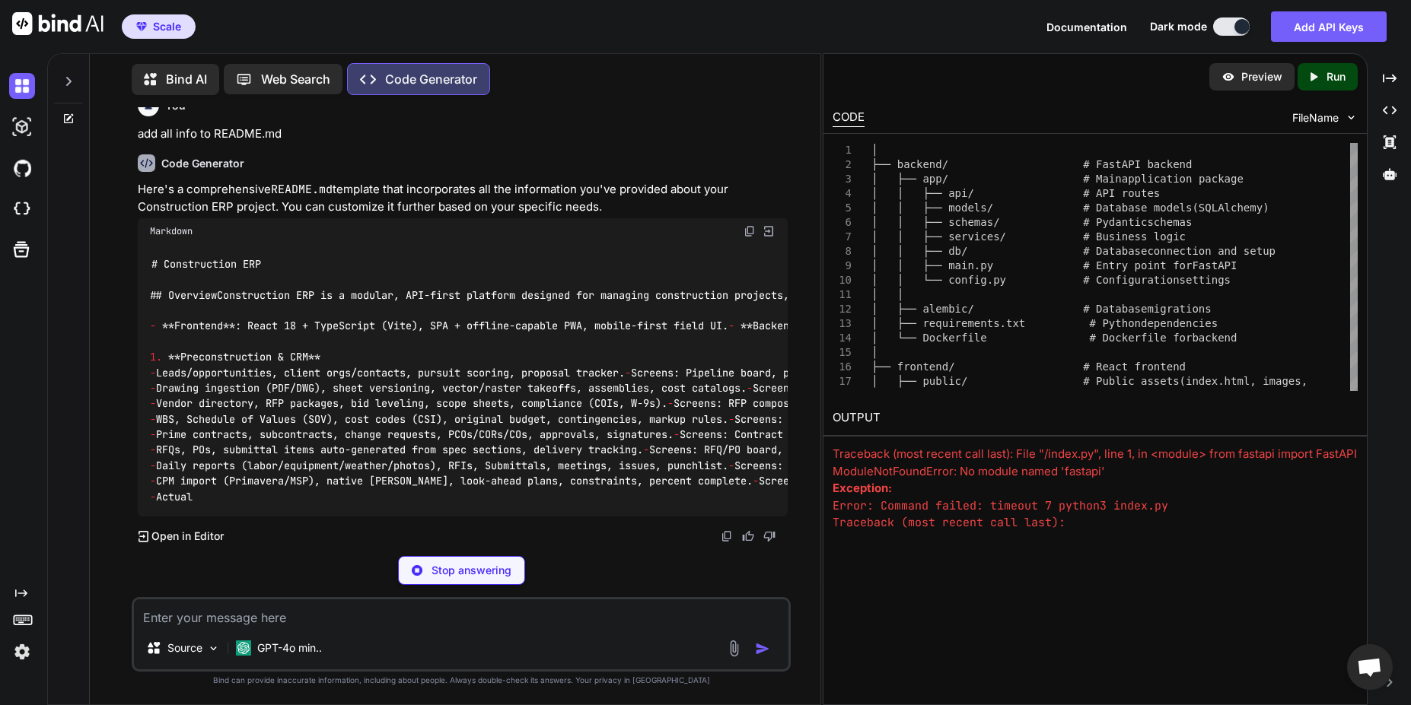
scroll to position [44612, 0]
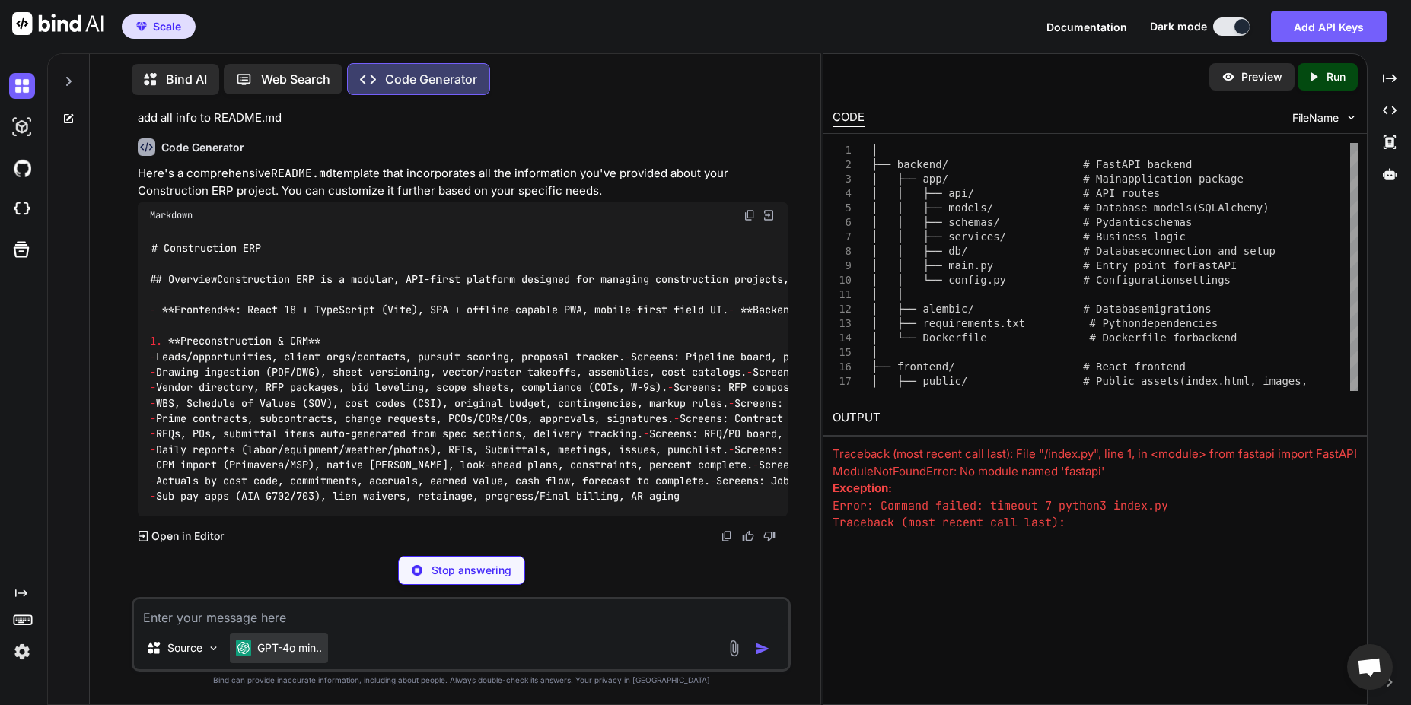
click at [326, 651] on div "GPT-4o min.." at bounding box center [279, 648] width 98 height 30
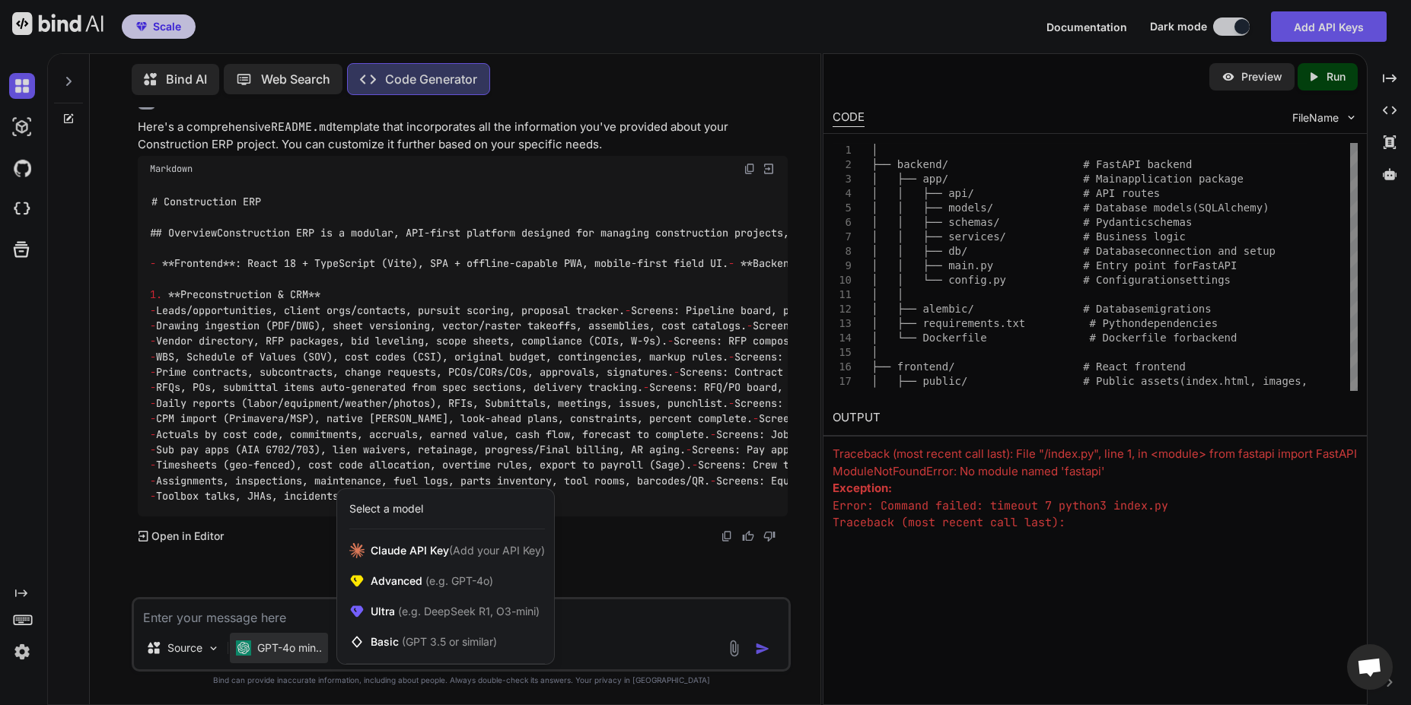
click at [587, 649] on div at bounding box center [705, 352] width 1411 height 705
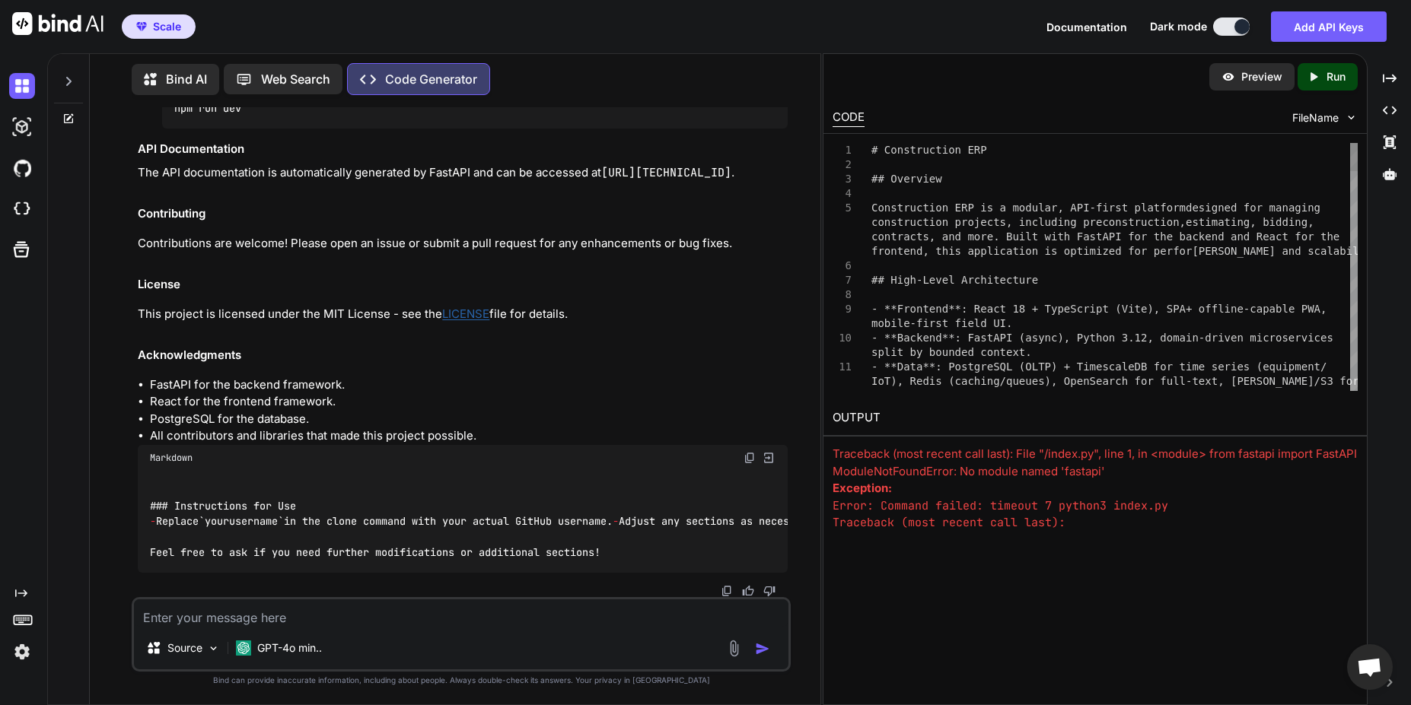
scroll to position [47153, 0]
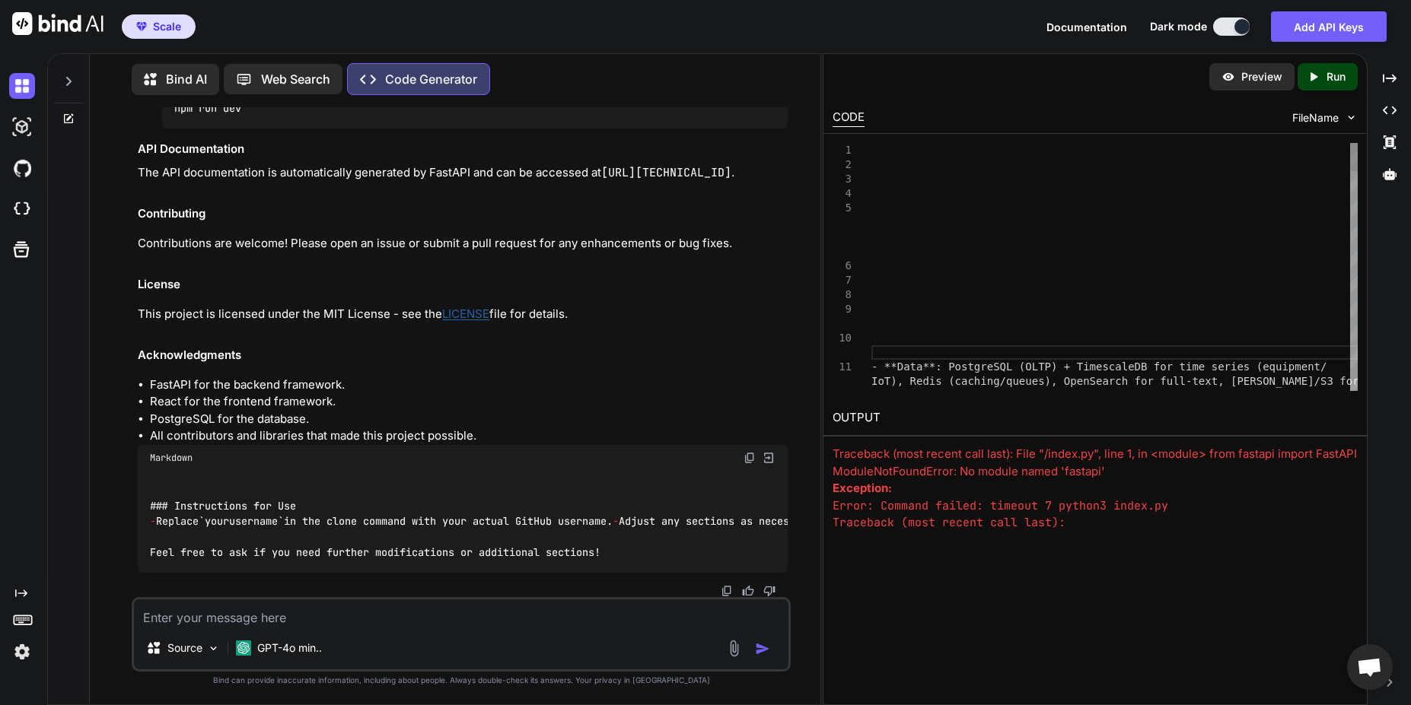
scroll to position [0, 0]
drag, startPoint x: 939, startPoint y: 186, endPoint x: 945, endPoint y: 387, distance: 201.0
click at [942, 421] on div "Preview Created with Pixso. Run CODE FileName 5 6 3 4 1 2 7 8 9 10 11 - **Data*…" at bounding box center [1095, 292] width 544 height 476
drag, startPoint x: 945, startPoint y: 373, endPoint x: 973, endPoint y: 168, distance: 206.5
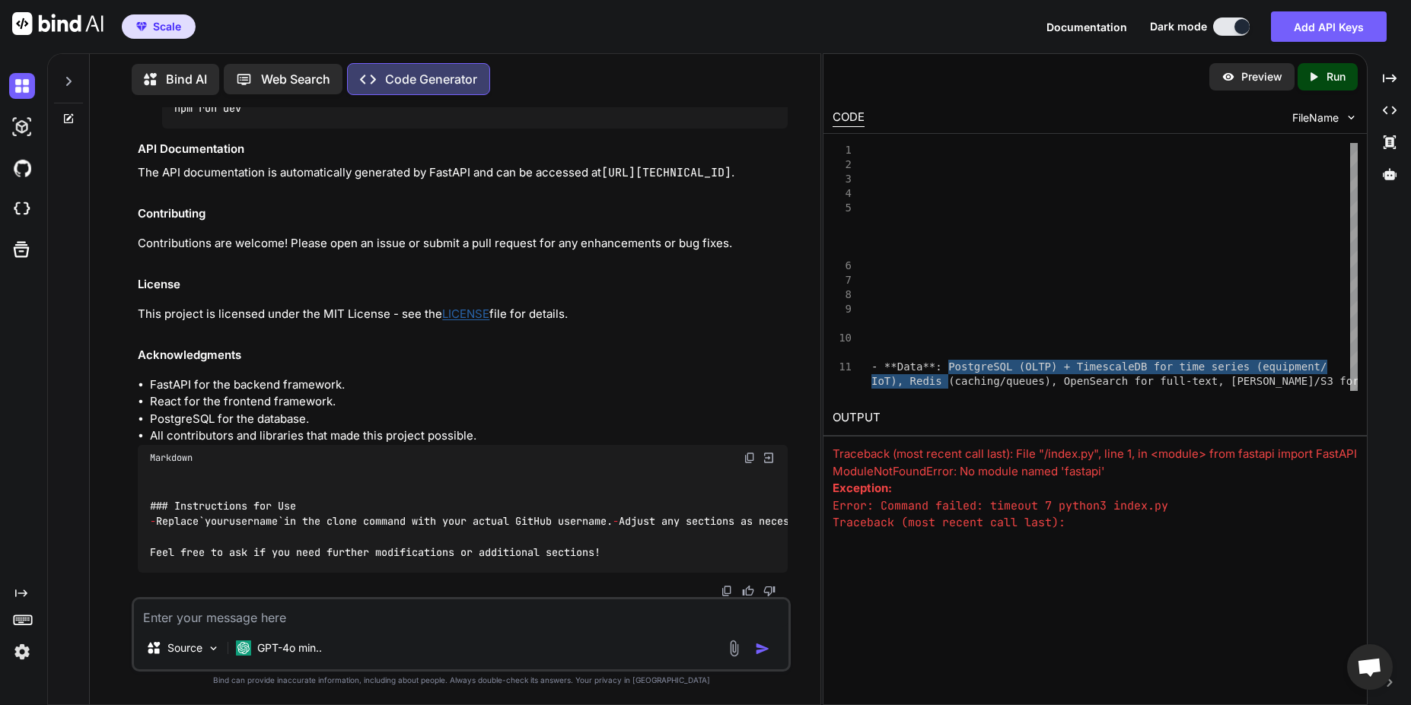
scroll to position [44778, 0]
click at [359, 621] on textarea at bounding box center [461, 613] width 654 height 27
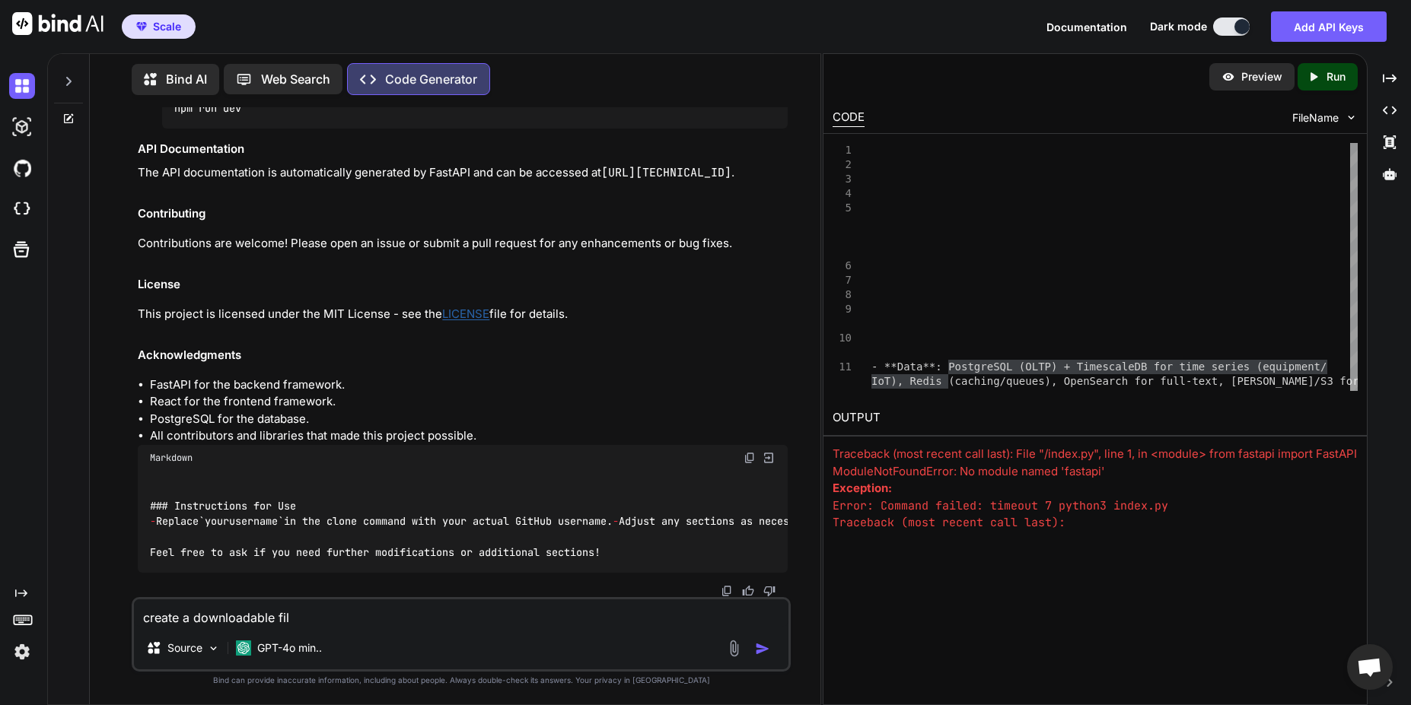
type textarea "create a downloadable file"
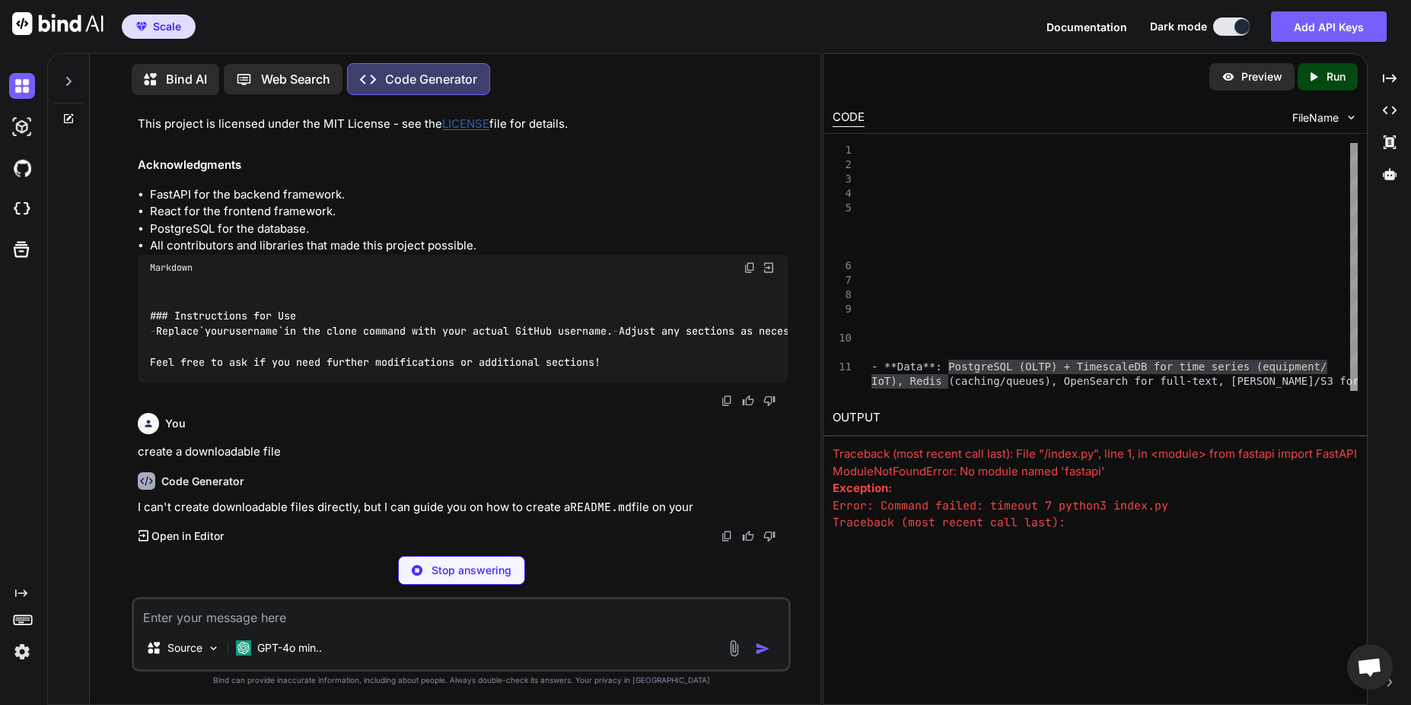
scroll to position [47313, 0]
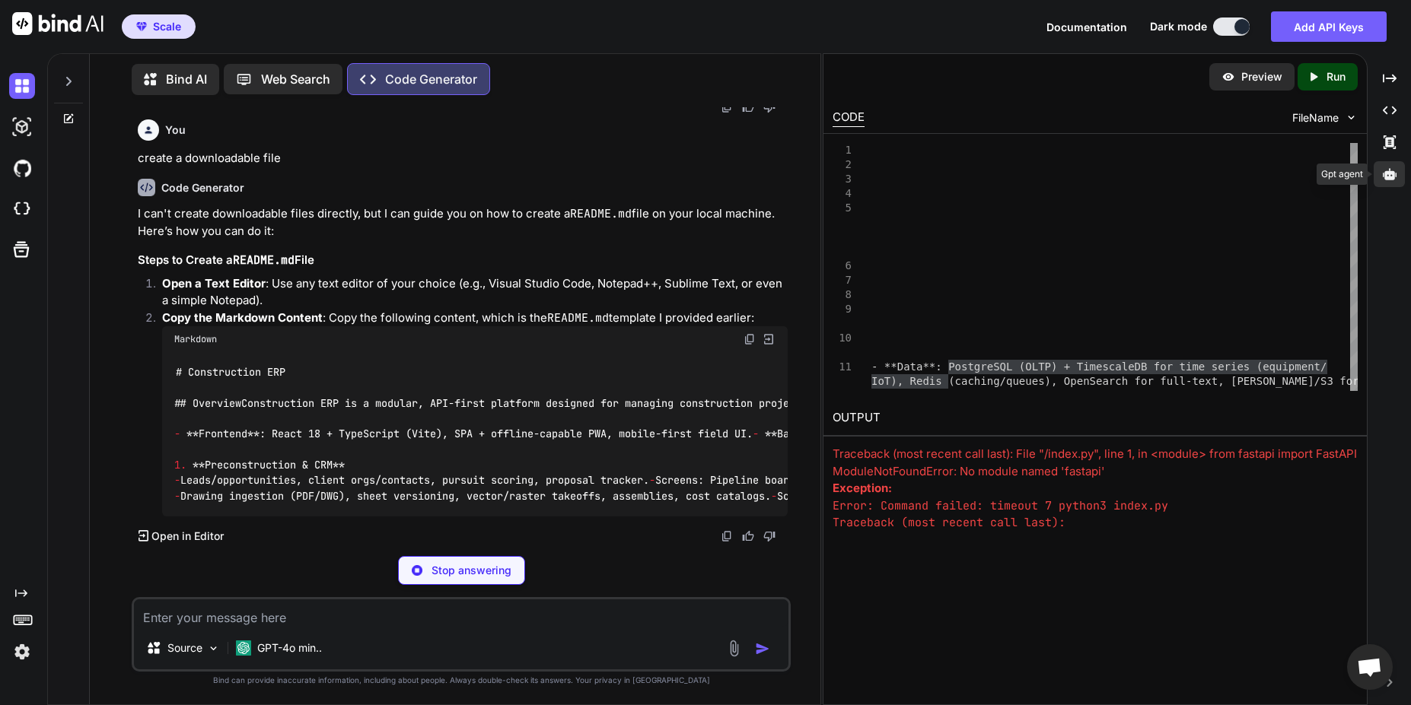
click at [1393, 184] on div at bounding box center [1389, 174] width 31 height 26
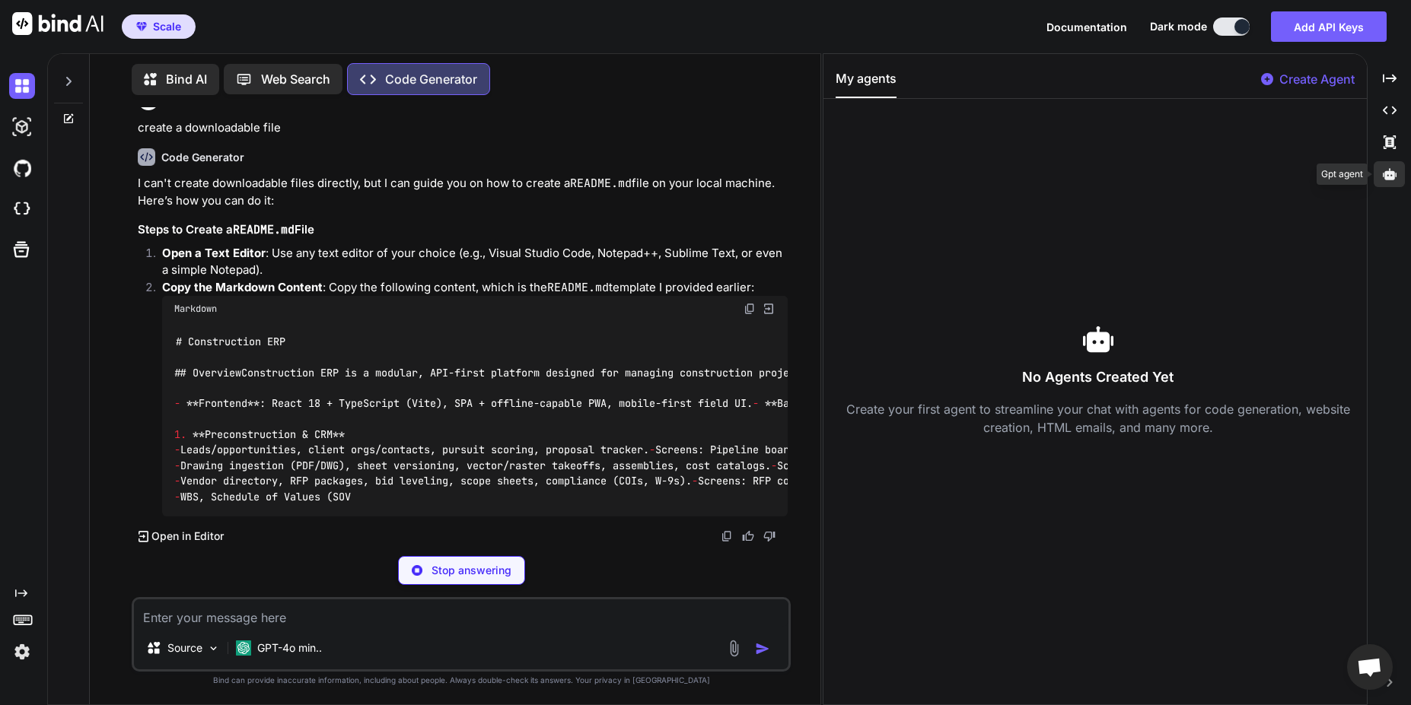
click at [1393, 184] on div at bounding box center [1389, 174] width 31 height 26
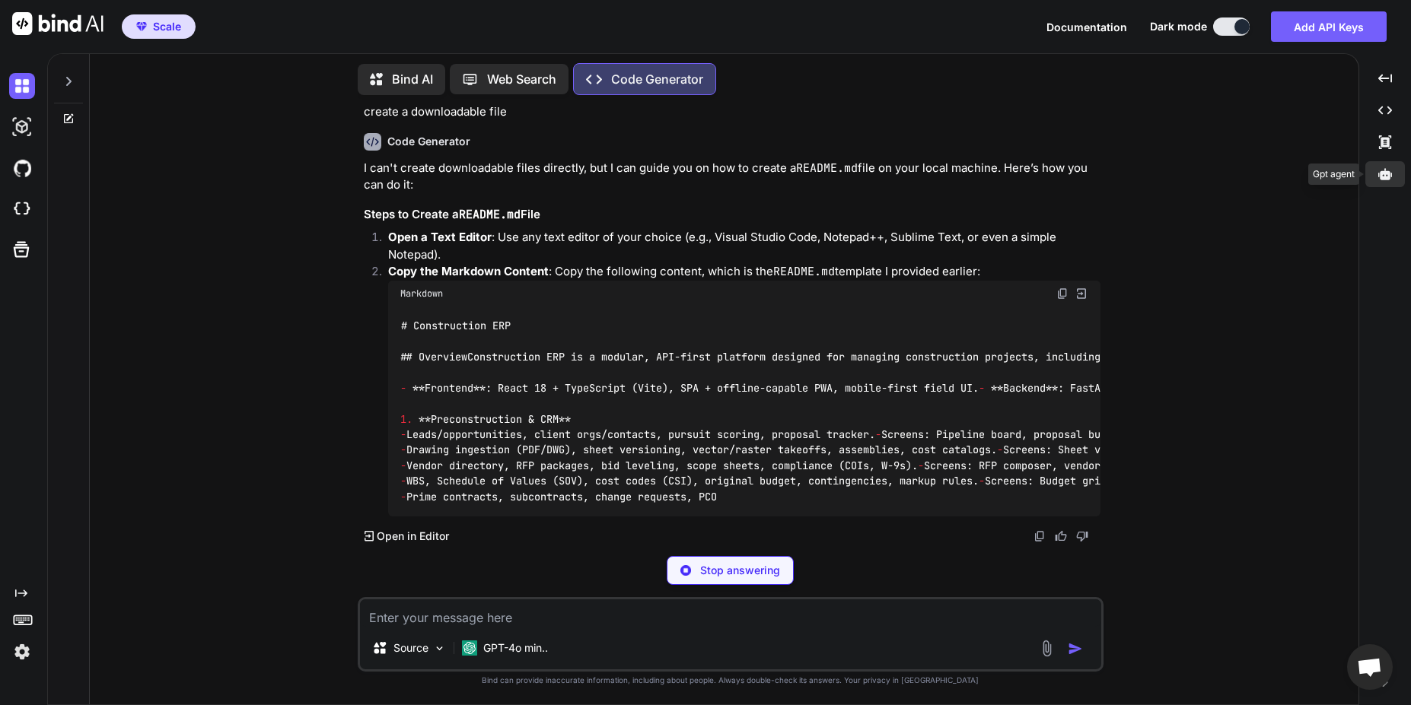
click at [1393, 184] on div at bounding box center [1385, 174] width 40 height 26
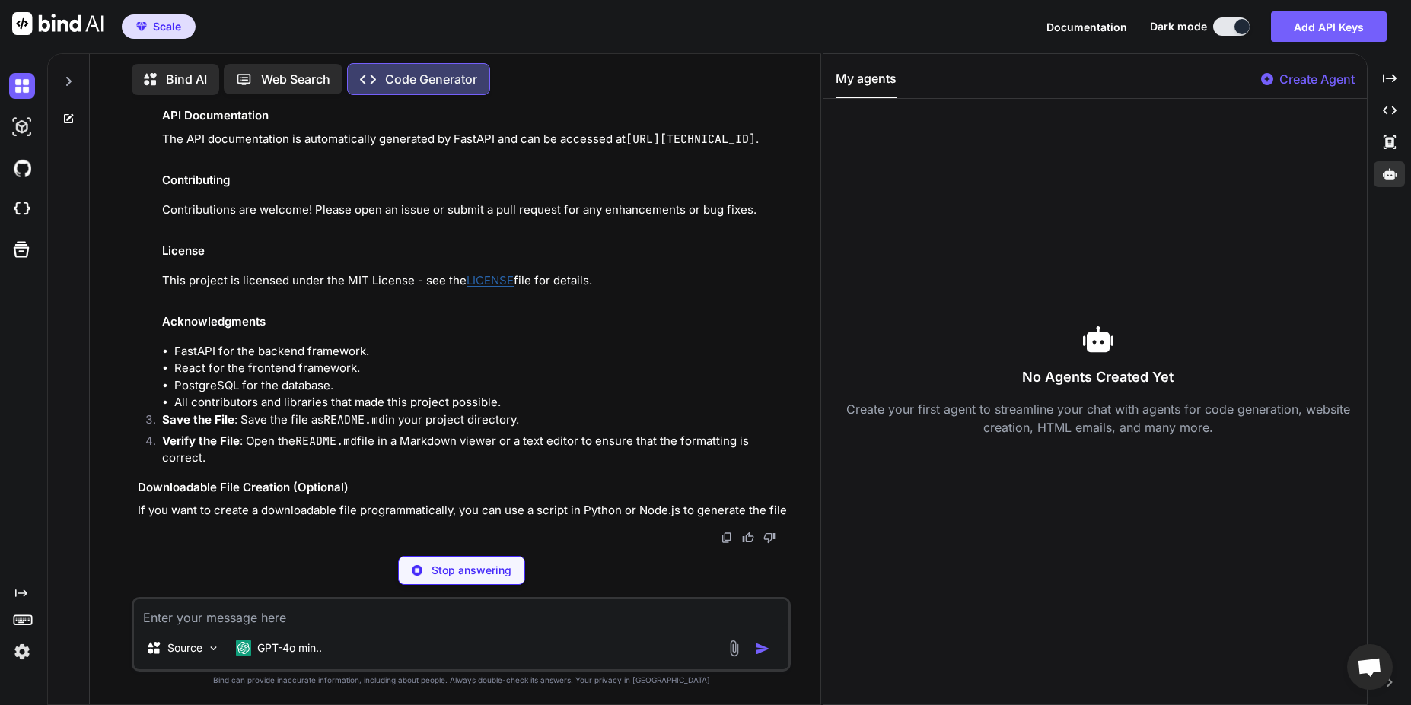
scroll to position [50885, 0]
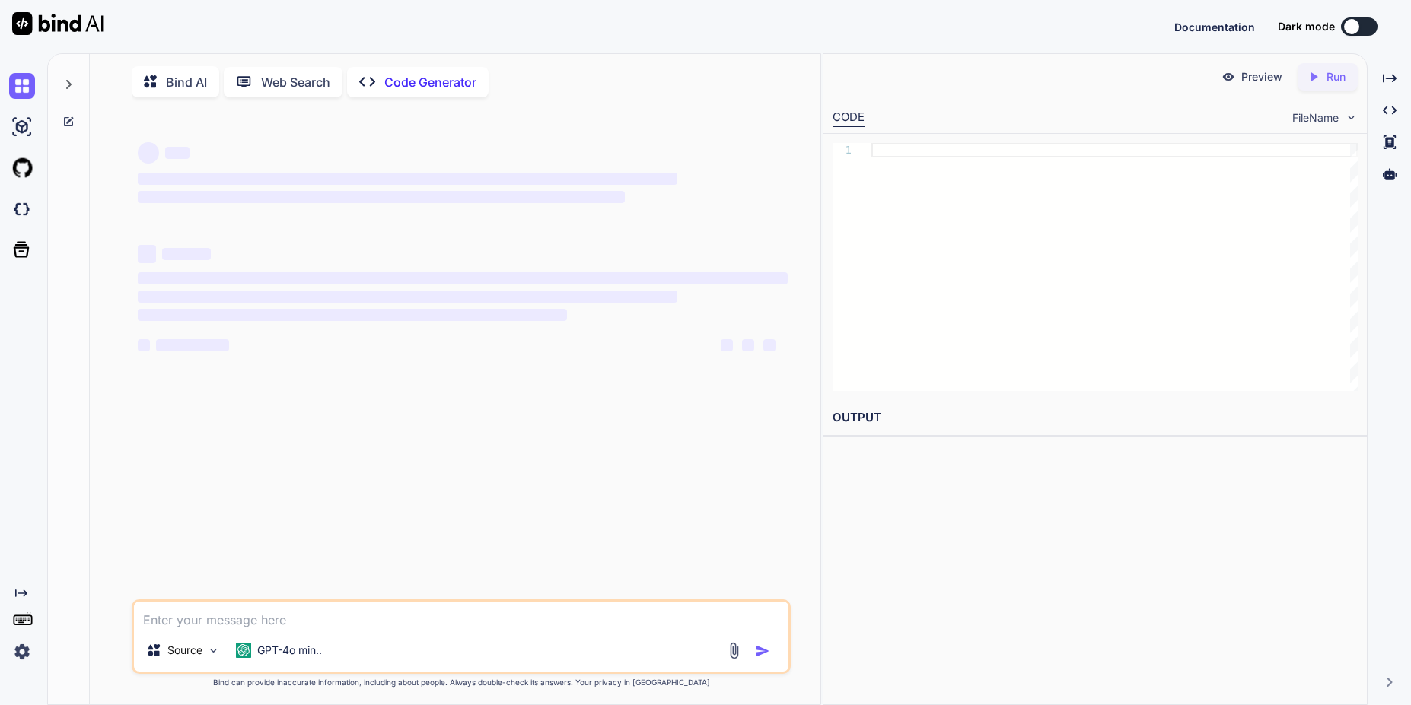
type textarea "x"
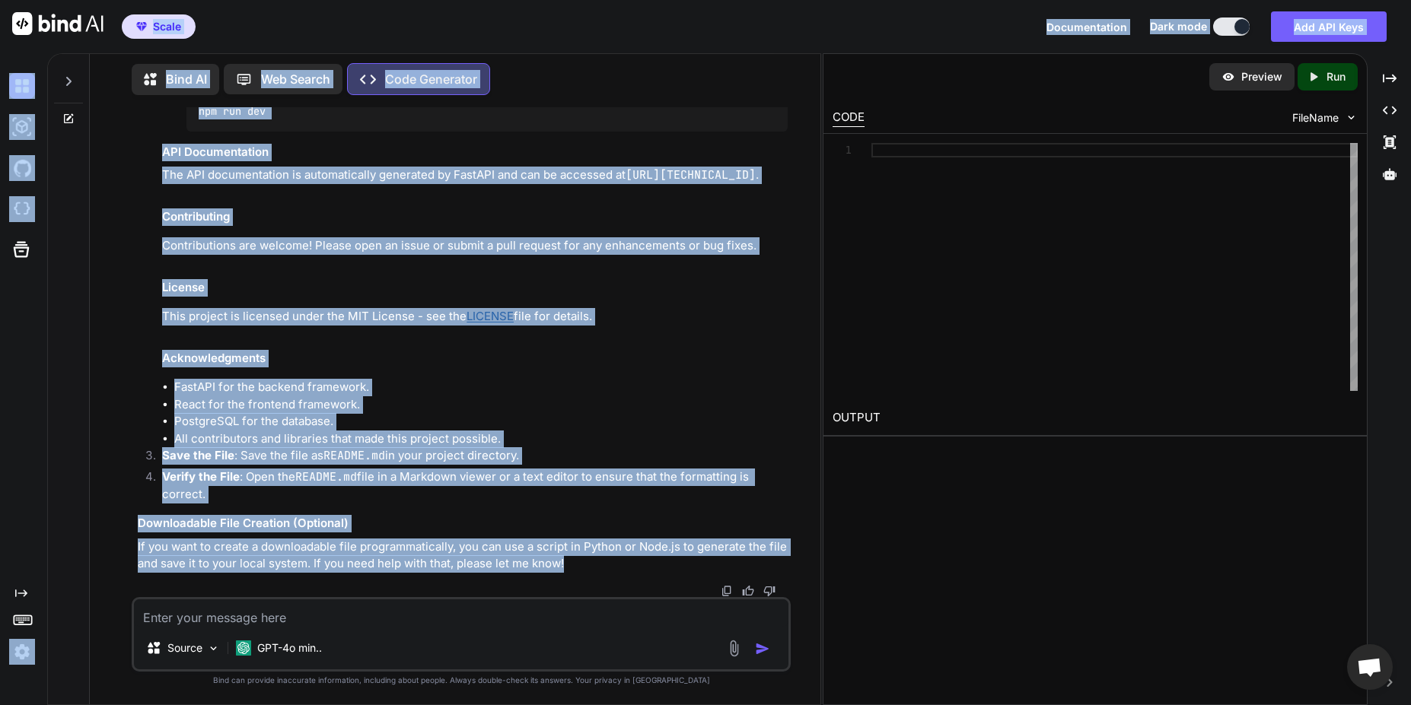
scroll to position [7750, 0]
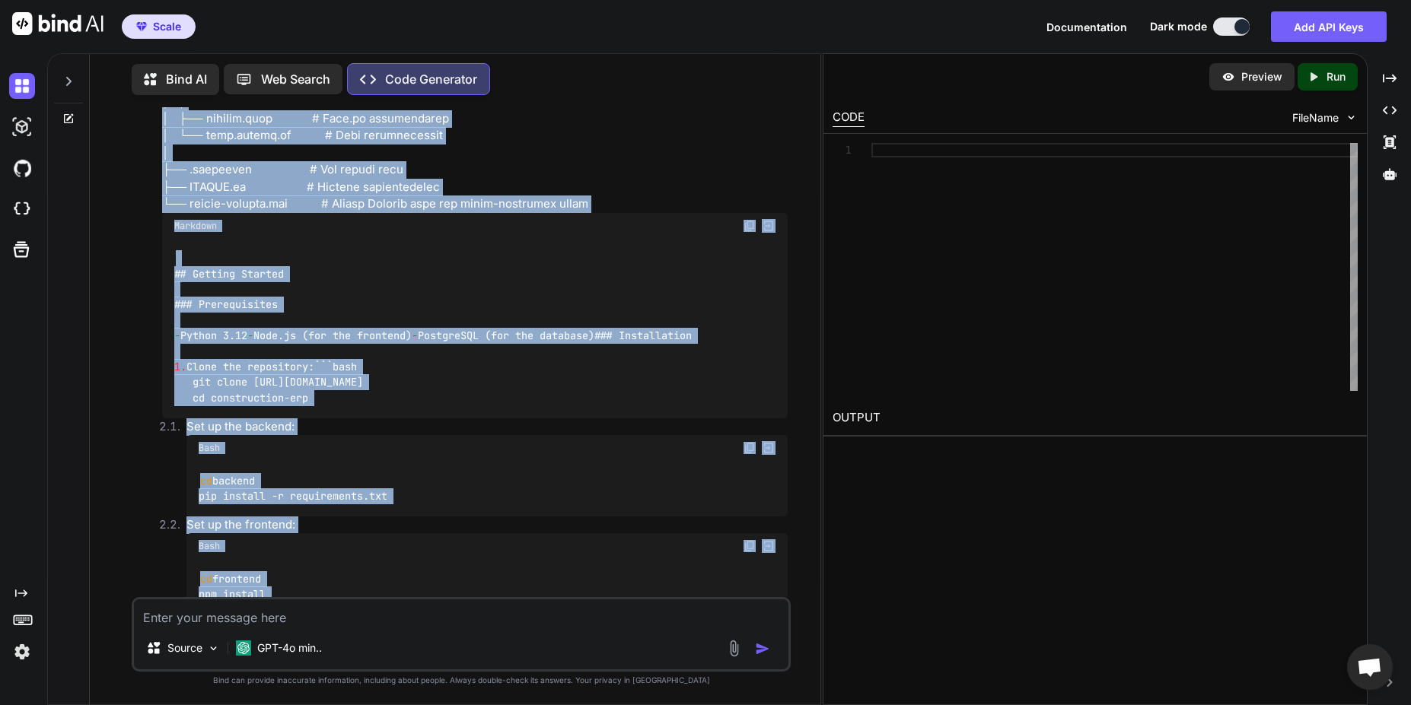
drag, startPoint x: 595, startPoint y: 572, endPoint x: 174, endPoint y: 221, distance: 548.4
click at [174, 221] on div "I can't create downloadable files directly, but I can guide you on how to creat…" at bounding box center [462, 156] width 649 height 2194
copy div "# Loremipsumdo SIT ## Ametcons Adipiscingel SED do e tempori, UTL-etdol magnaal…"
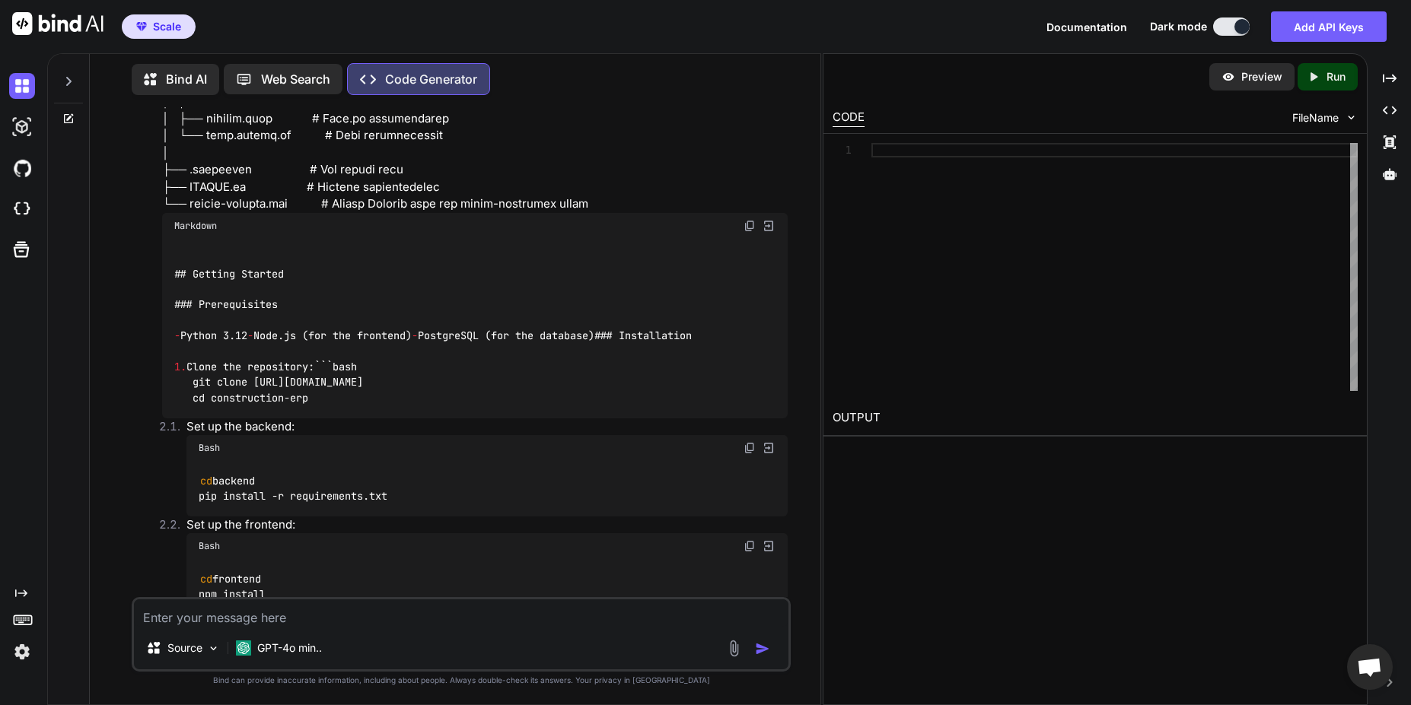
click at [259, 616] on textarea at bounding box center [461, 613] width 654 height 27
type textarea "i though you could build comlete apps"
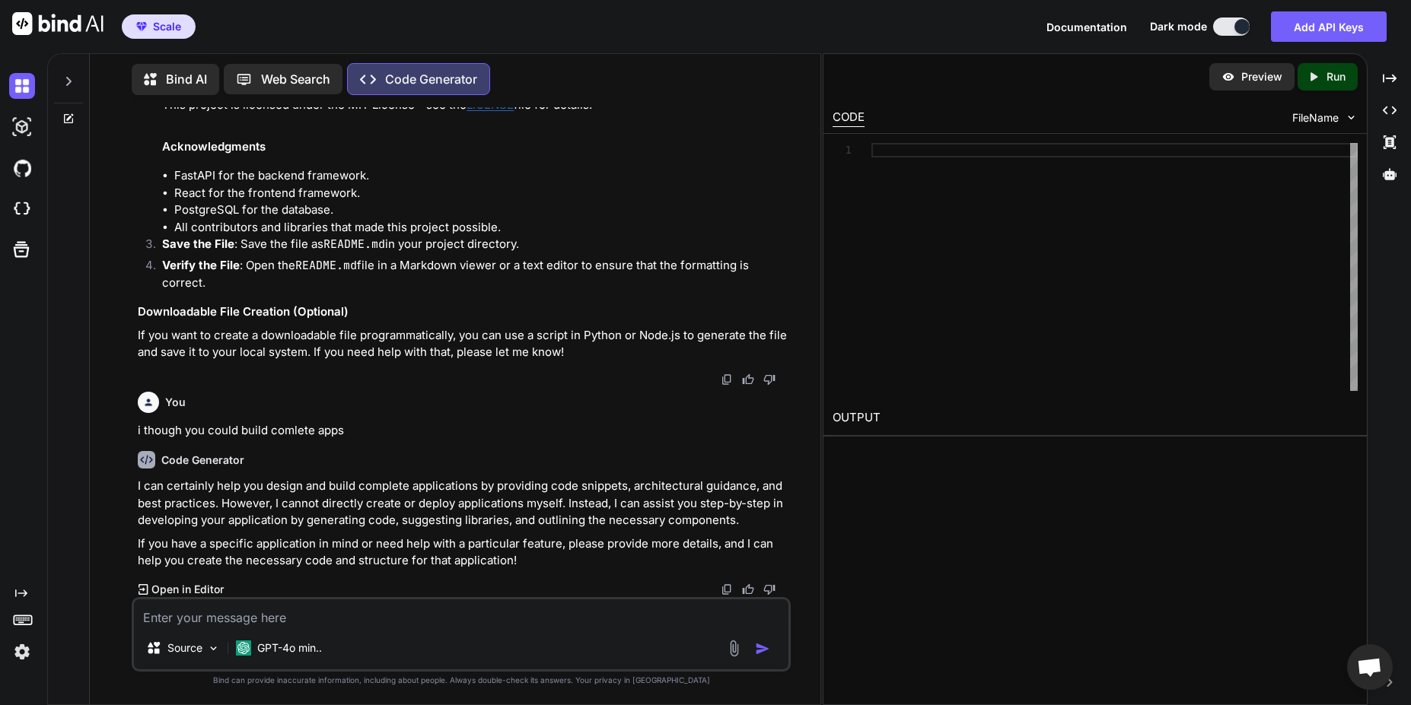
scroll to position [11017, 0]
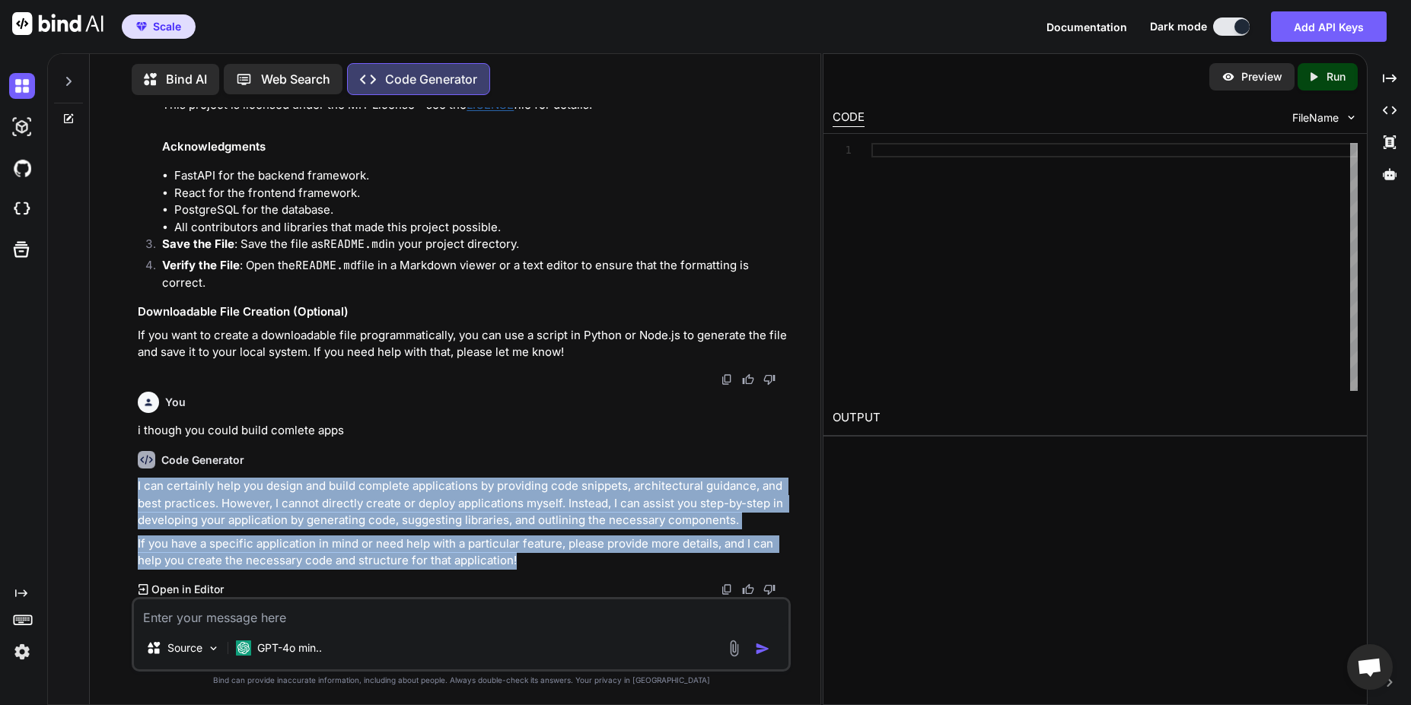
drag, startPoint x: 527, startPoint y: 568, endPoint x: 135, endPoint y: 482, distance: 401.4
click at [135, 482] on div "You {"Hello":"World"} Code Generator It looks like you've provided a JSON respo…" at bounding box center [462, 352] width 655 height 490
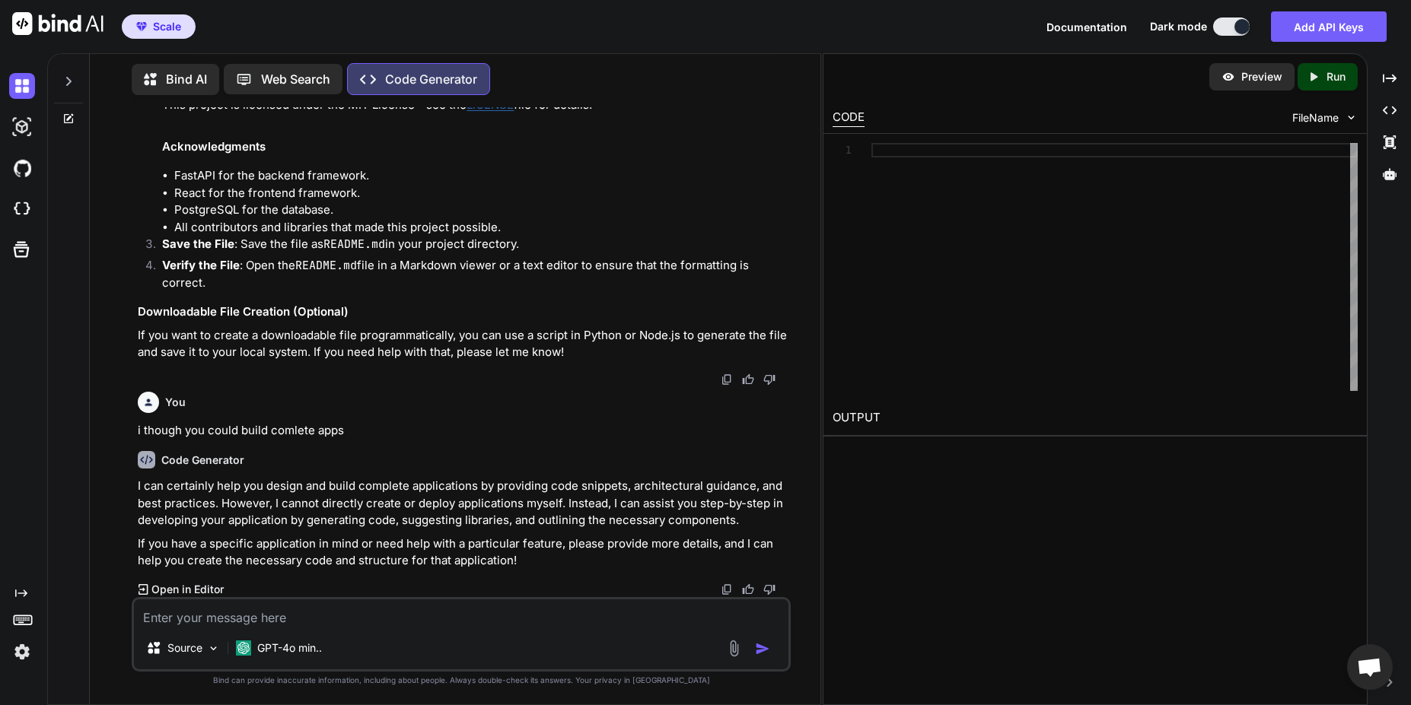
click at [301, 611] on textarea at bounding box center [461, 613] width 654 height 27
type textarea "what app im i building what next"
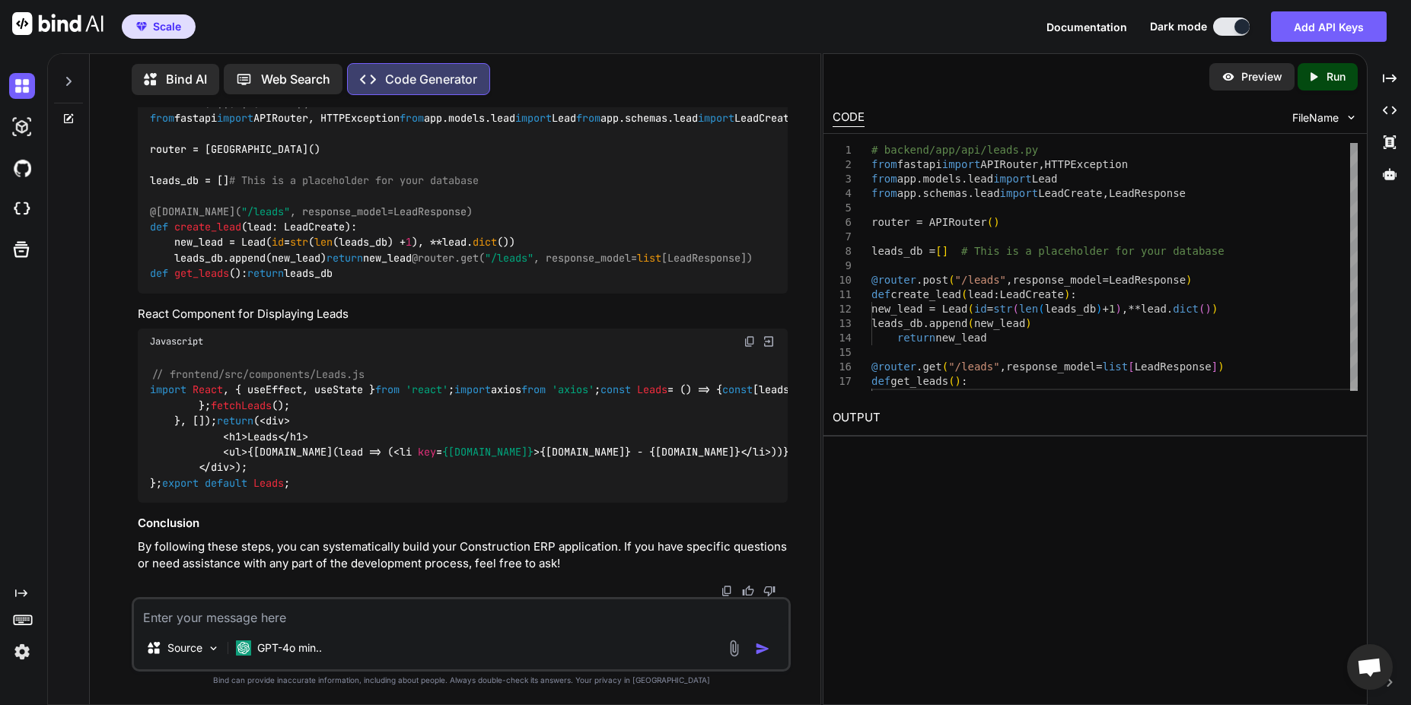
scroll to position [12964, 0]
click at [307, 615] on textarea at bounding box center [461, 613] width 654 height 27
type textarea "m"
type textarea "add to memory alway give me the path and file name"
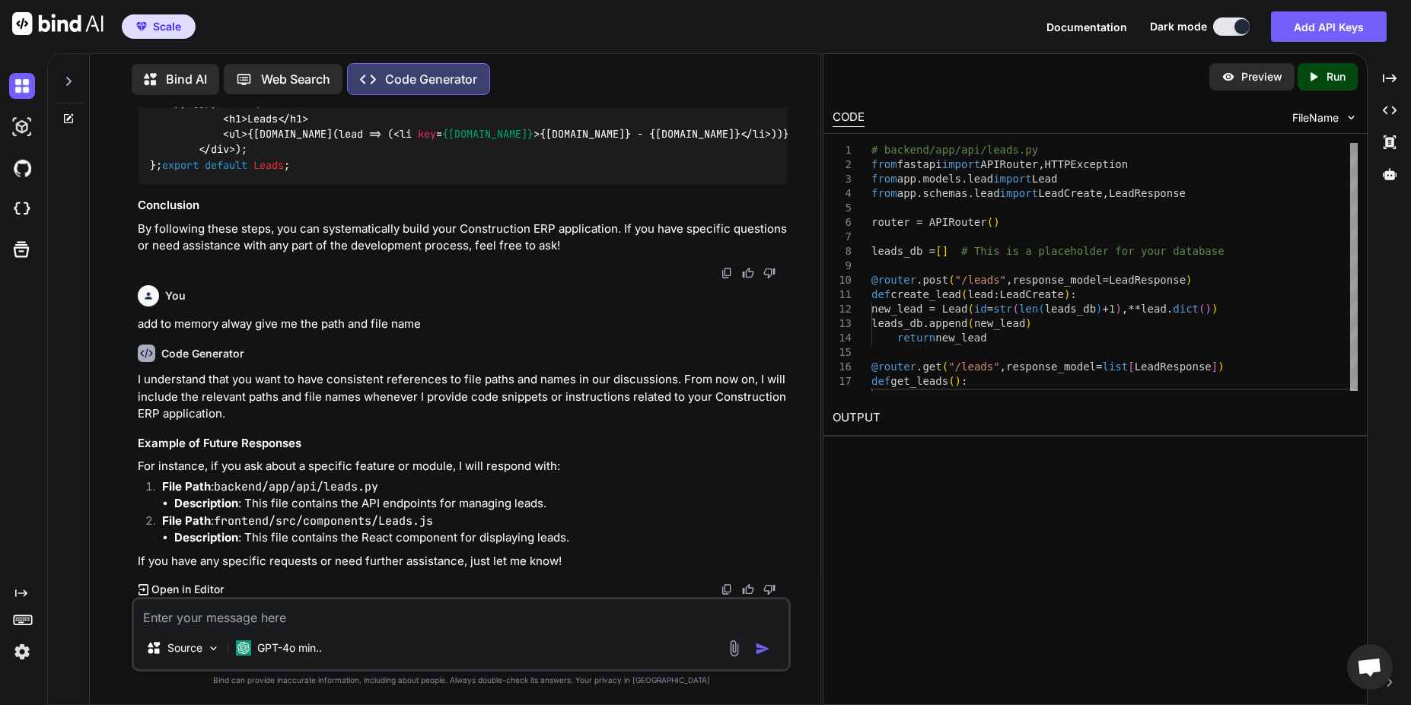
scroll to position [13282, 0]
drag, startPoint x: 219, startPoint y: 486, endPoint x: 392, endPoint y: 491, distance: 172.8
click at [392, 491] on p "File Path : backend/app/api/leads.py" at bounding box center [474, 488] width 625 height 18
copy code "backend/app/api/leads.py"
click at [282, 618] on textarea at bounding box center [461, 613] width 654 height 27
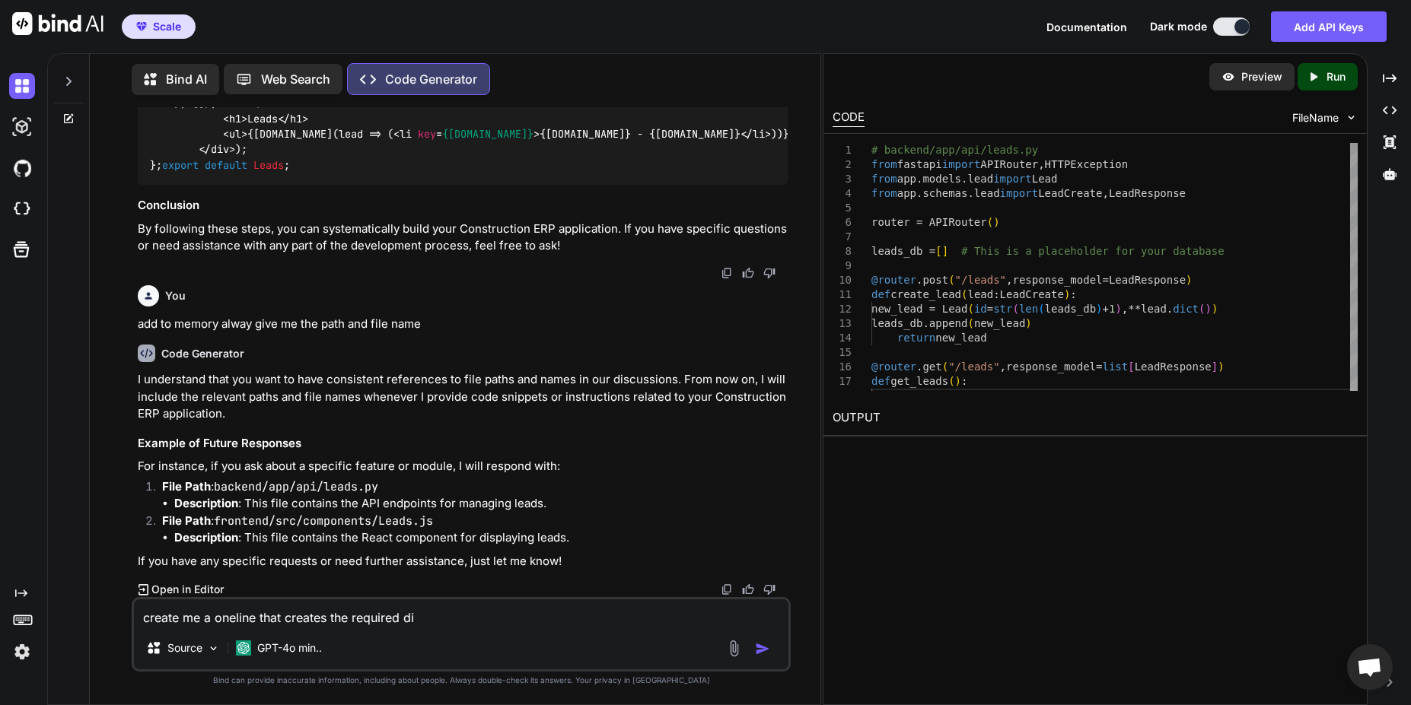
type textarea "create me a oneline that creates the required dir"
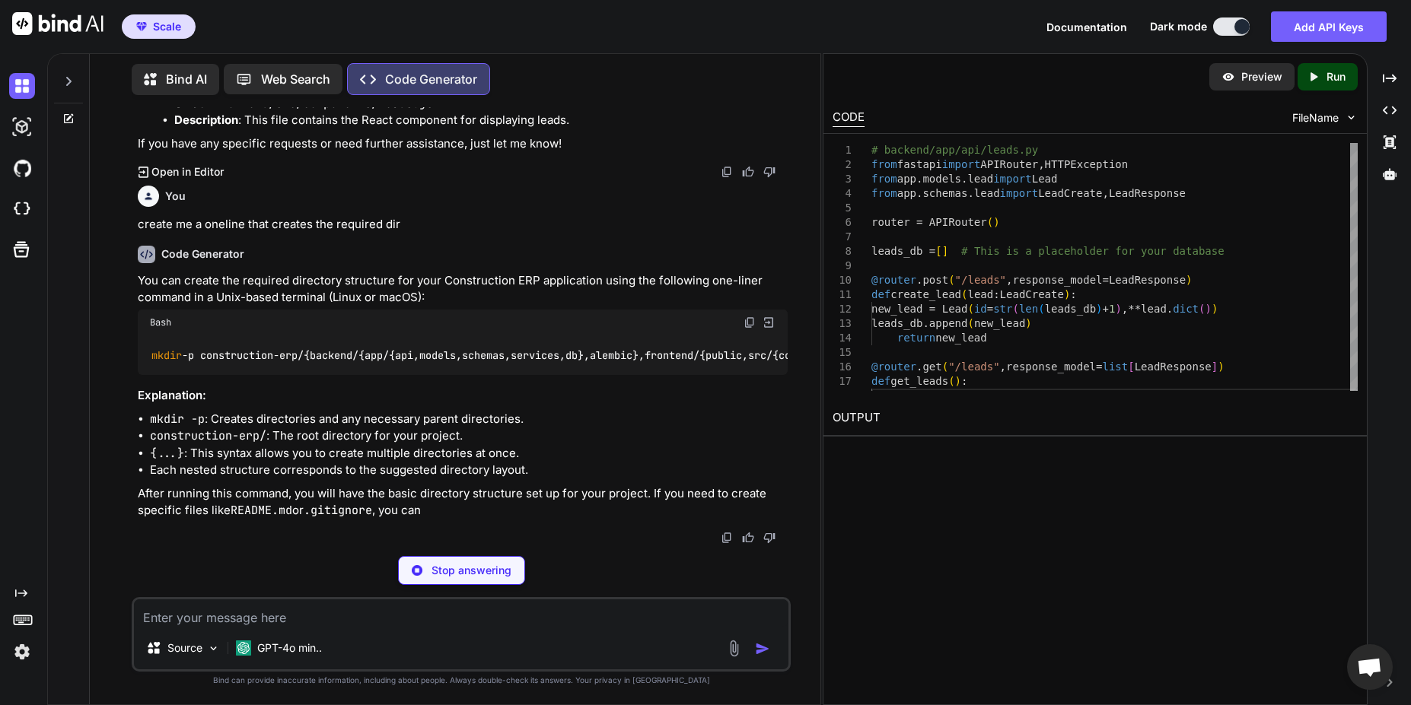
scroll to position [13626, 0]
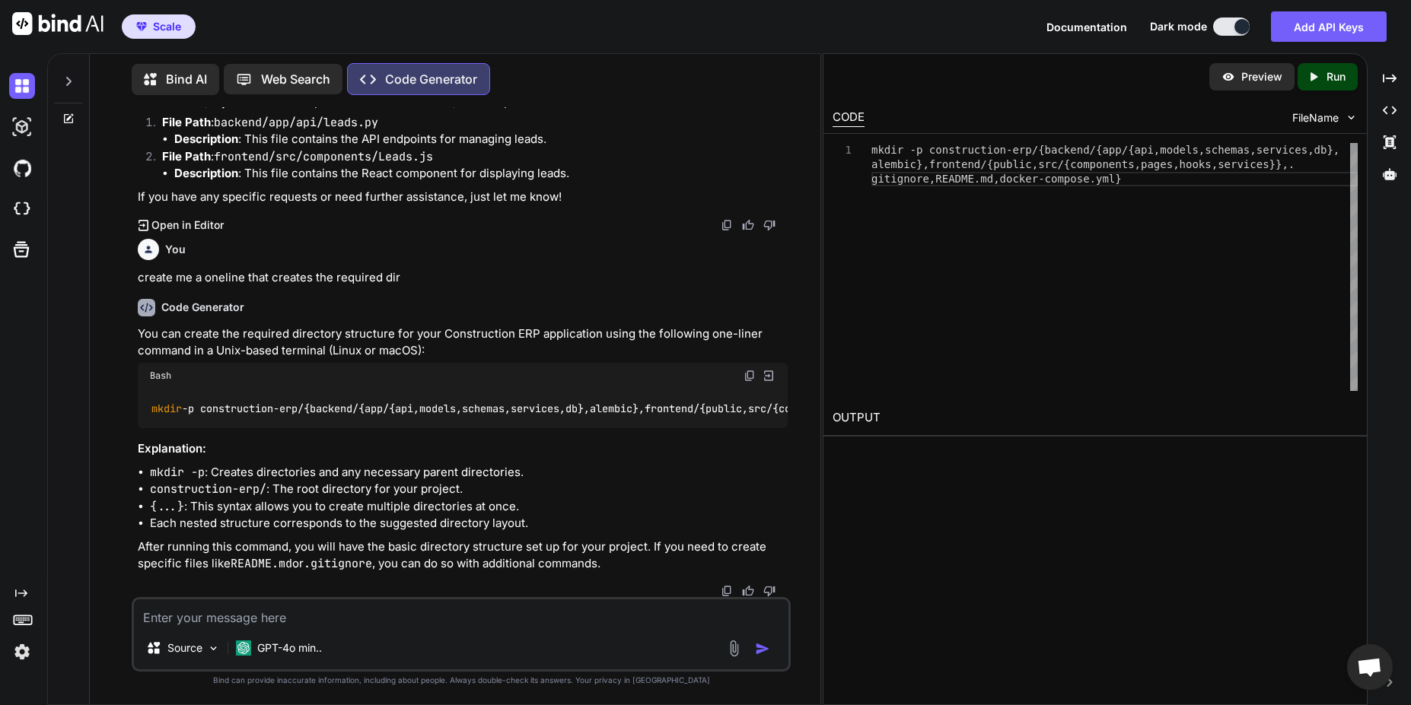
click at [338, 417] on code "mkdir -p construction-erp/{backend/{app/{api,models,schemas,services,db},alembi…" at bounding box center [690, 409] width 1080 height 16
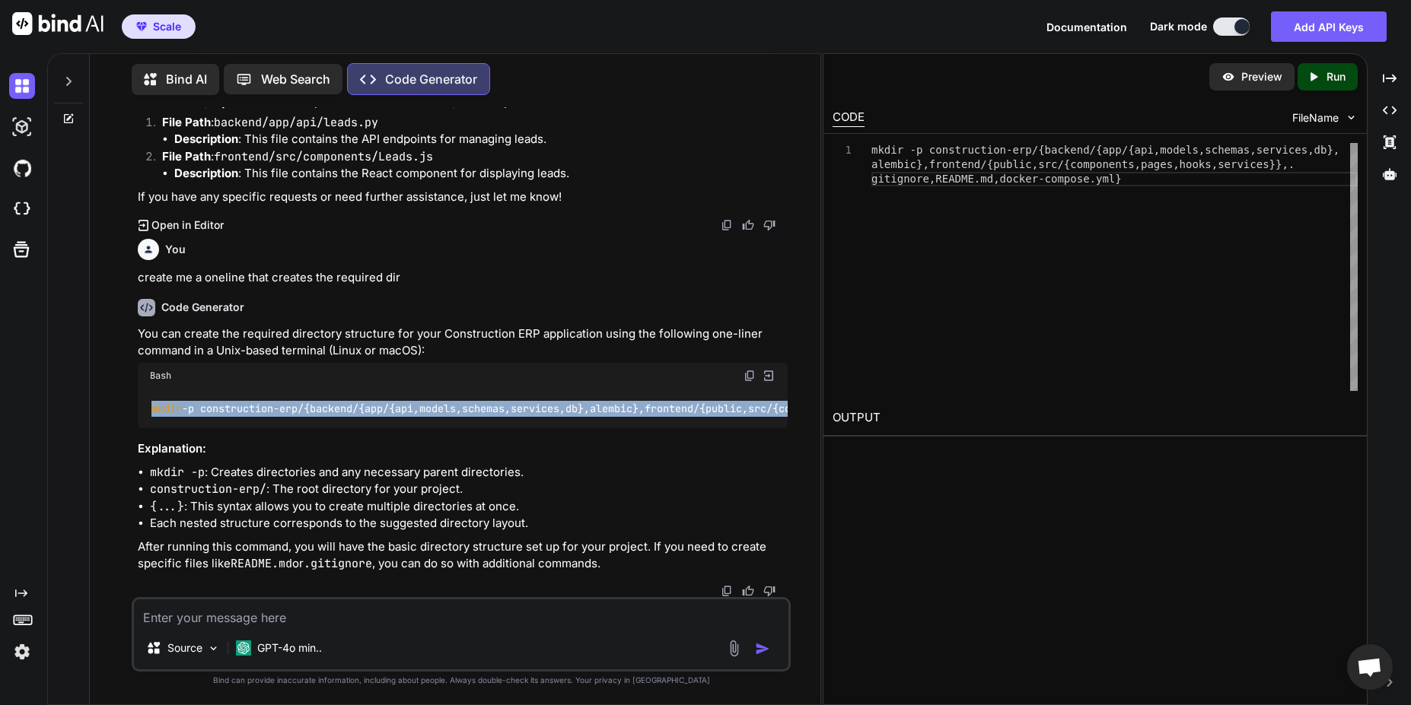
click at [338, 417] on code "mkdir -p construction-erp/{backend/{app/{api,models,schemas,services,db},alembi…" at bounding box center [690, 409] width 1080 height 16
click at [750, 382] on img at bounding box center [750, 376] width 12 height 12
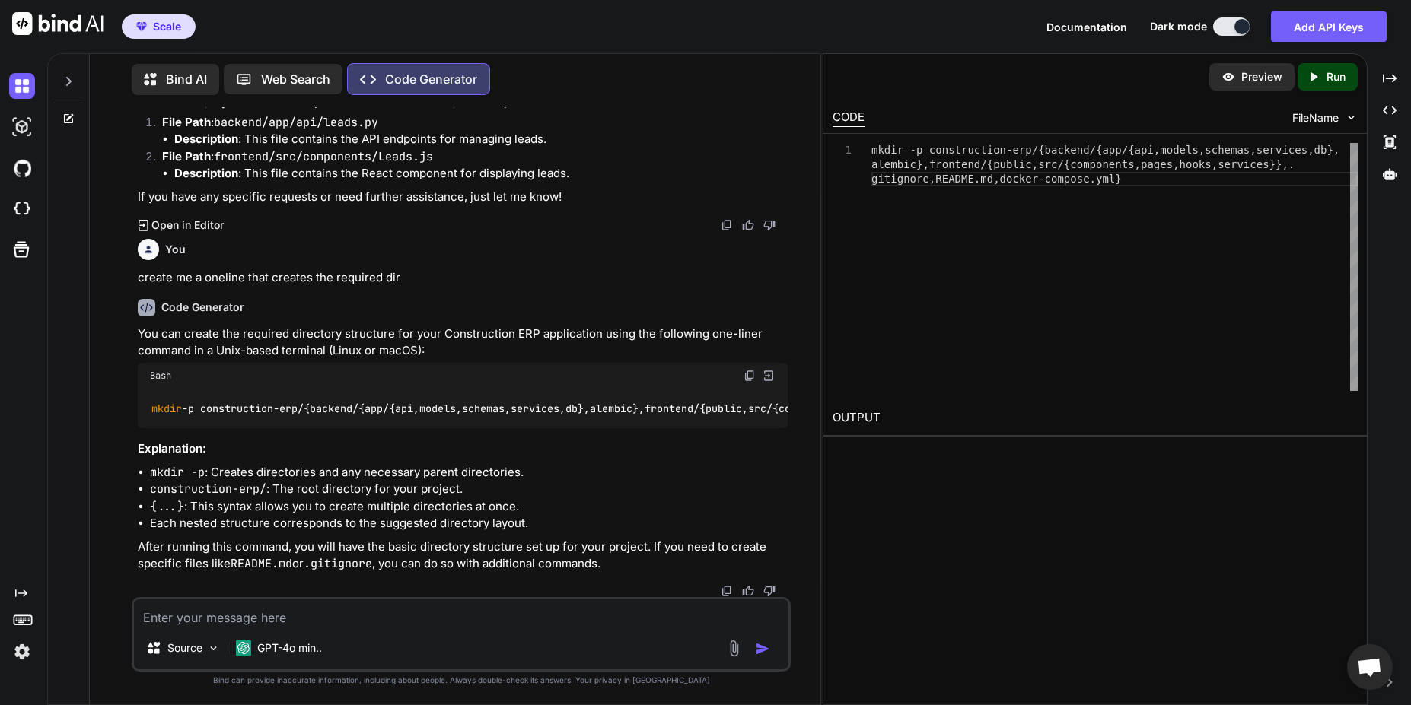
click at [260, 616] on textarea at bounding box center [461, 613] width 654 height 27
paste textarea "drwxrwxr-x 5 msn msn 4096 [DATE] 15:08 venv -rwxrwxr-x 1 msn msn 235 [DATE] 15:…"
type textarea "drwxrwxr-x 5 msn msn 4096 [DATE] 15:08 venv -rwxrwxr-x 1 msn msn 235 [DATE] 15:…"
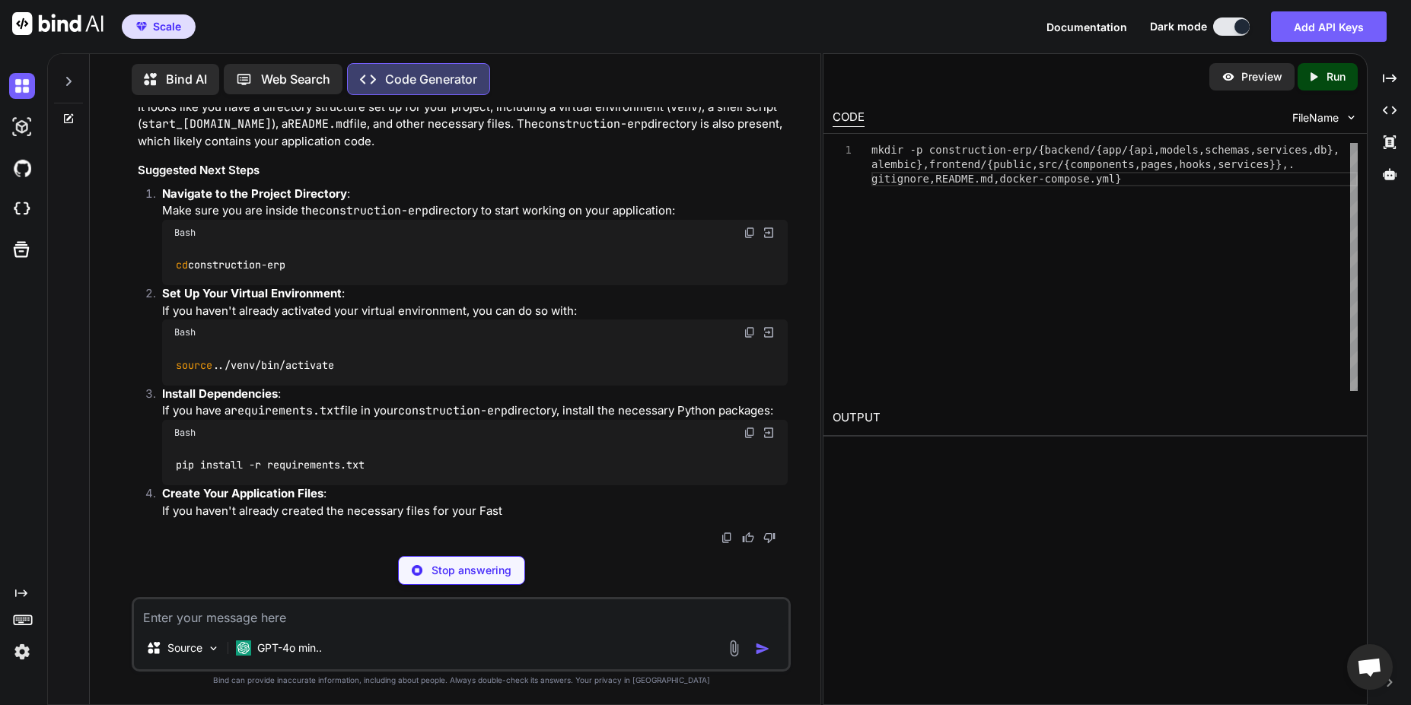
scroll to position [13331, 0]
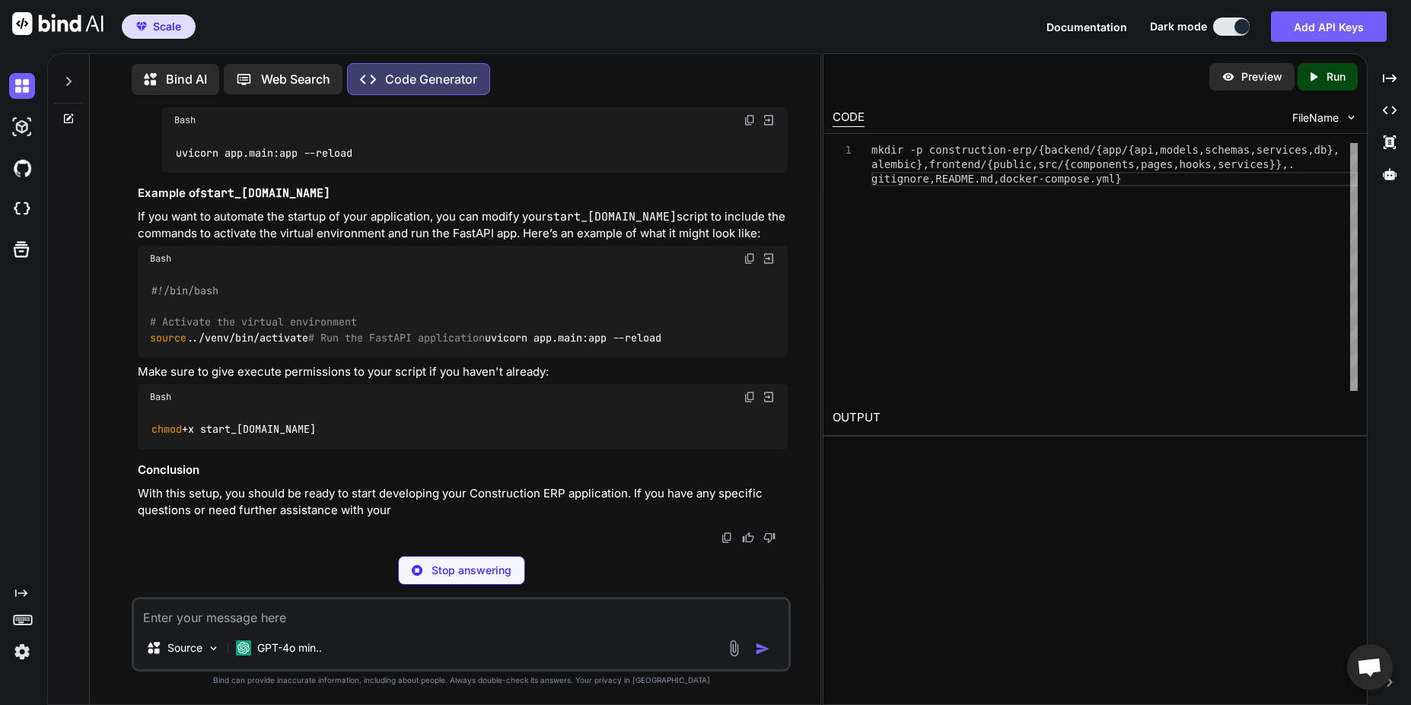
drag, startPoint x: 217, startPoint y: 438, endPoint x: 398, endPoint y: 435, distance: 181.1
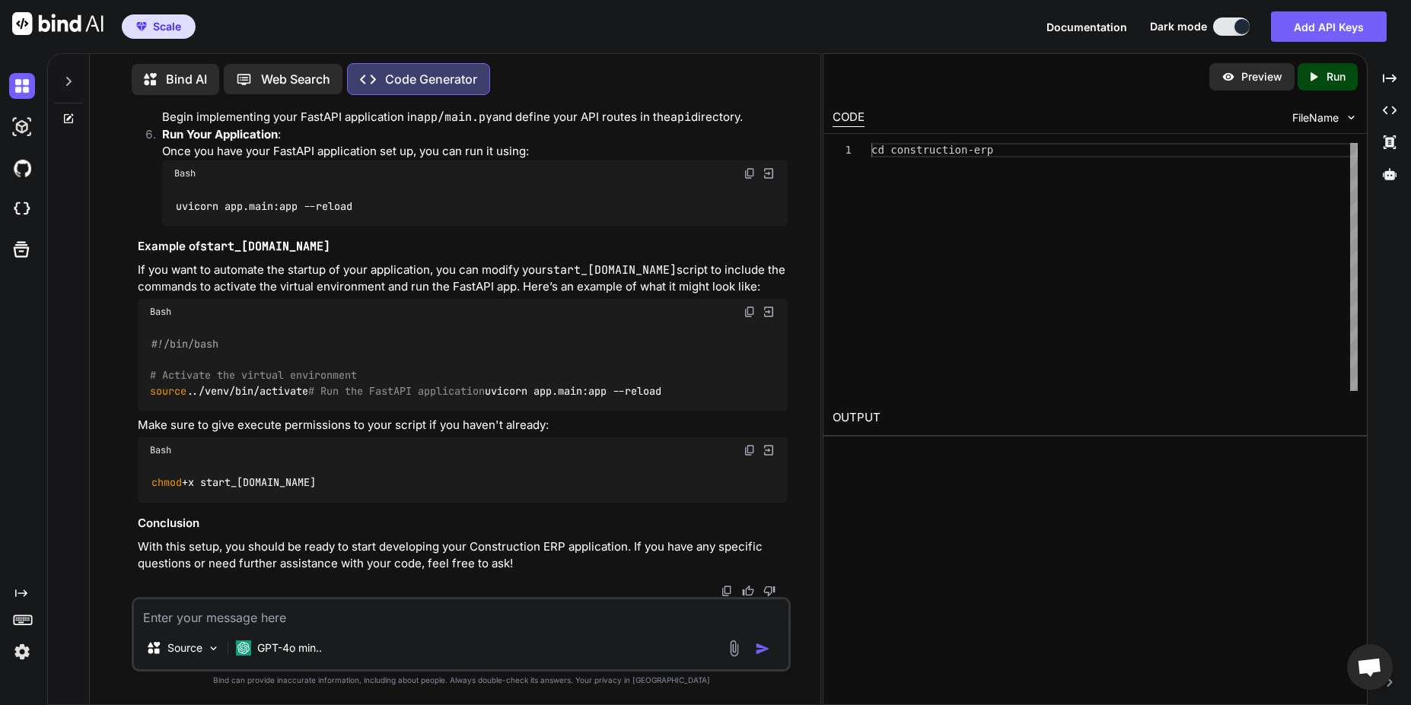
copy code "backend/app/api/leads.py"
drag, startPoint x: 752, startPoint y: 213, endPoint x: 743, endPoint y: 225, distance: 14.6
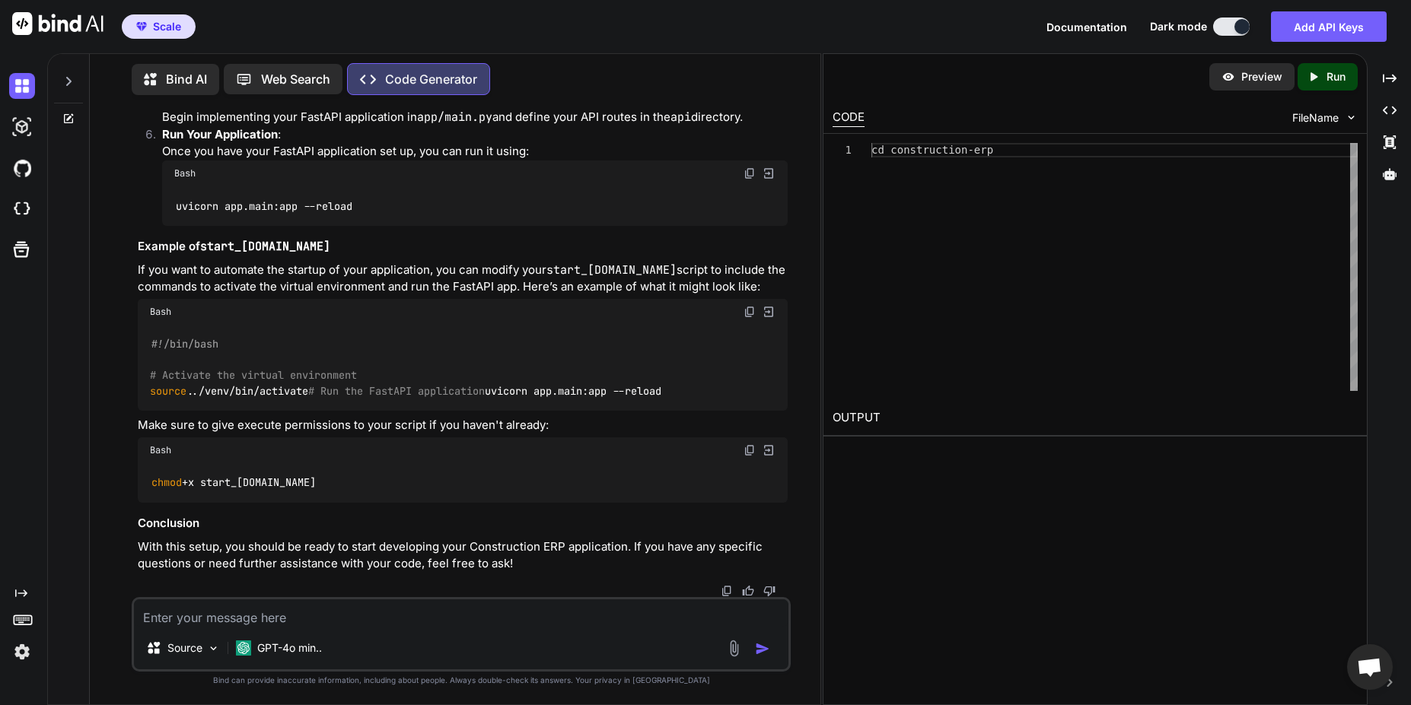
copy code "// frontend/src/components/Leads.js"
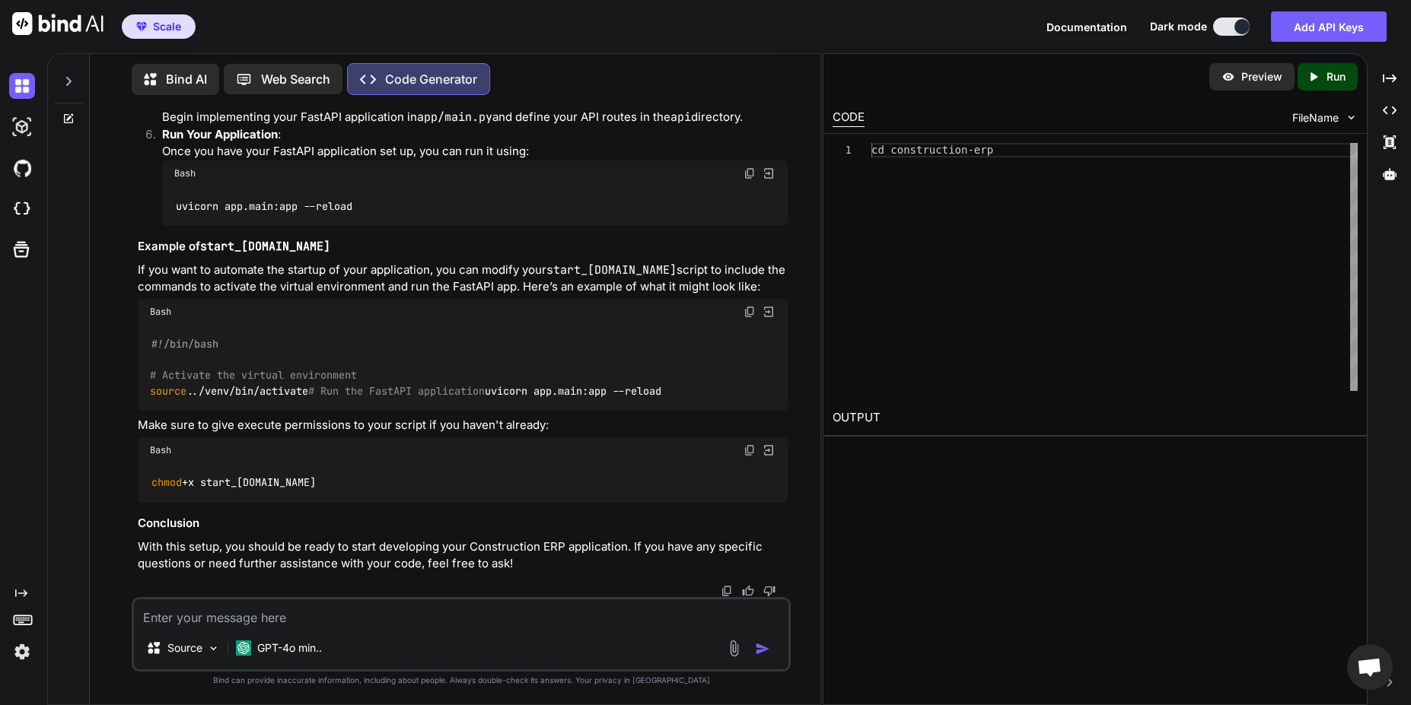
scroll to position [14882, 0]
click at [278, 390] on code "#!/bin/bash # Activate the virtual environment source ../venv/bin/activate # Ru…" at bounding box center [406, 367] width 512 height 62
click at [278, 391] on code "#!/bin/bash # Activate the virtual environment source ../venv/bin/activate # Ru…" at bounding box center [406, 367] width 512 height 62
click at [270, 613] on textarea at bounding box center [461, 613] width 654 height 27
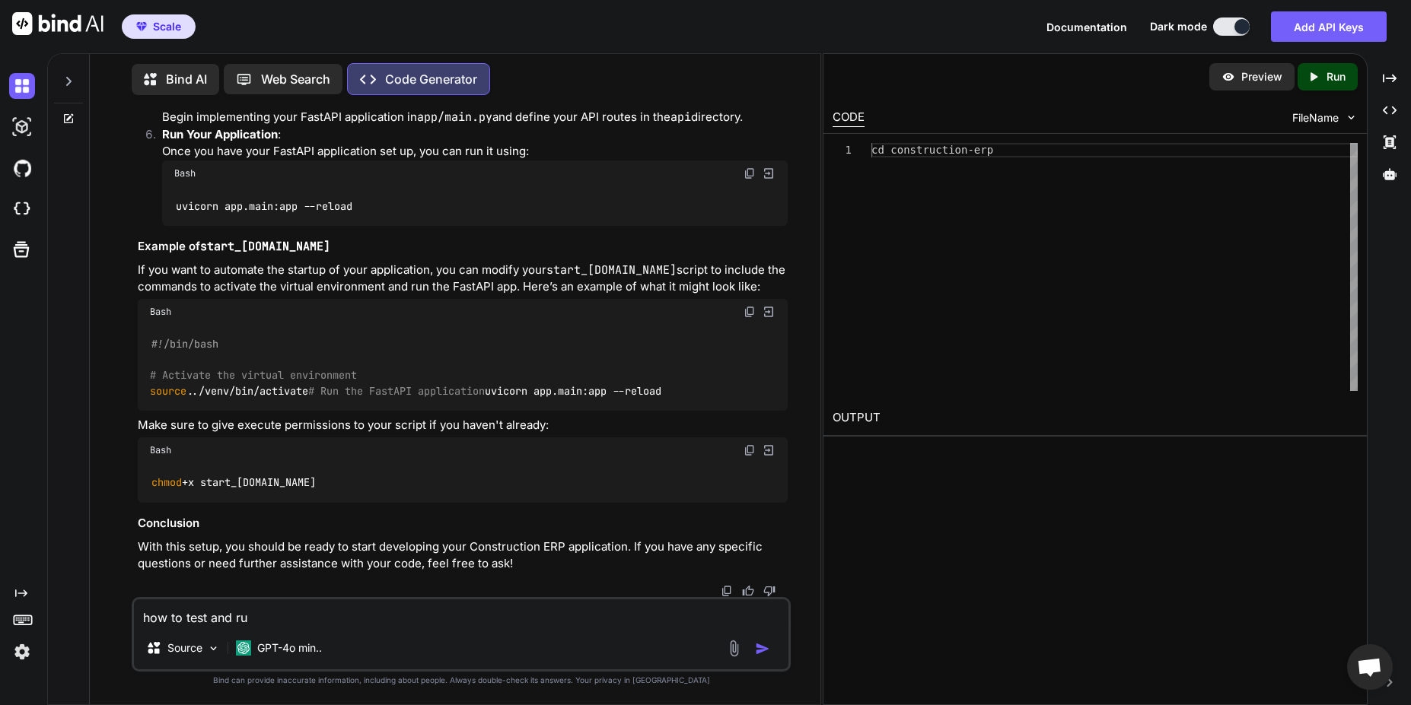
type textarea "how to test and run"
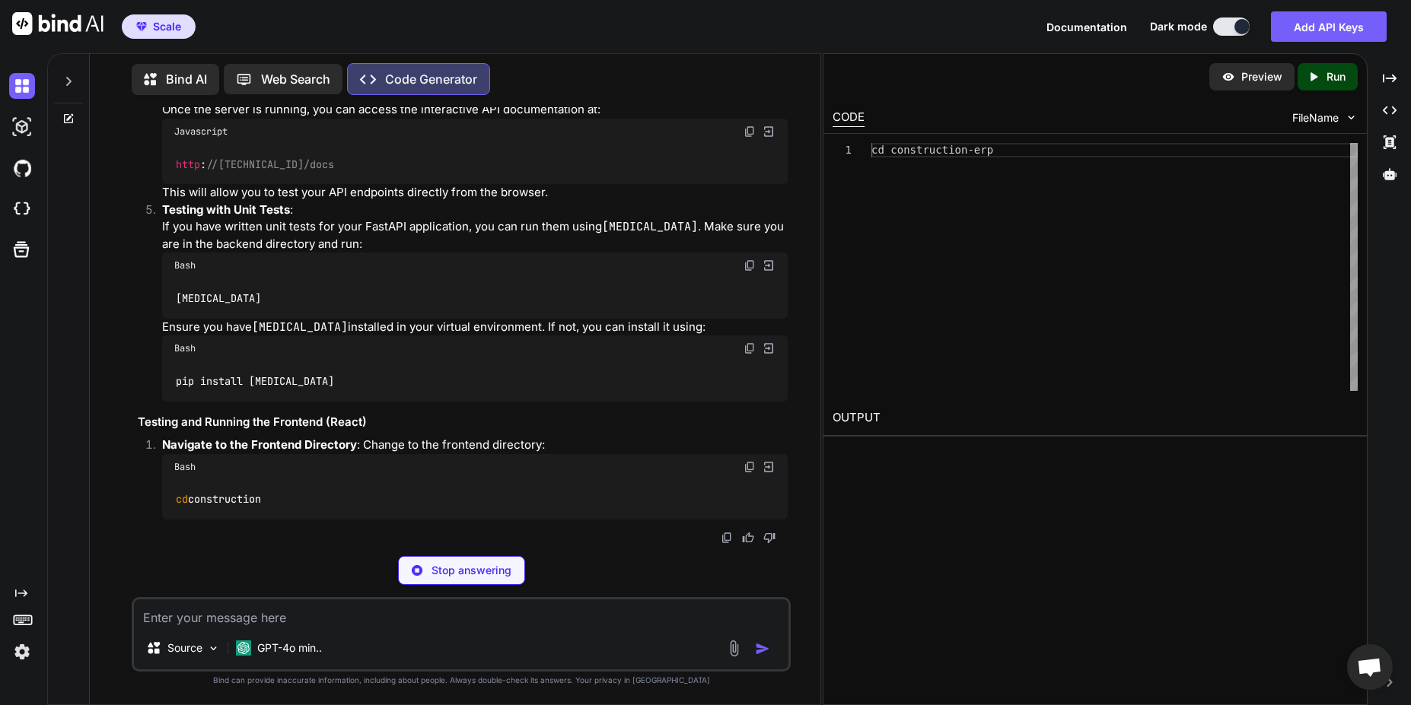
scroll to position [15593, 0]
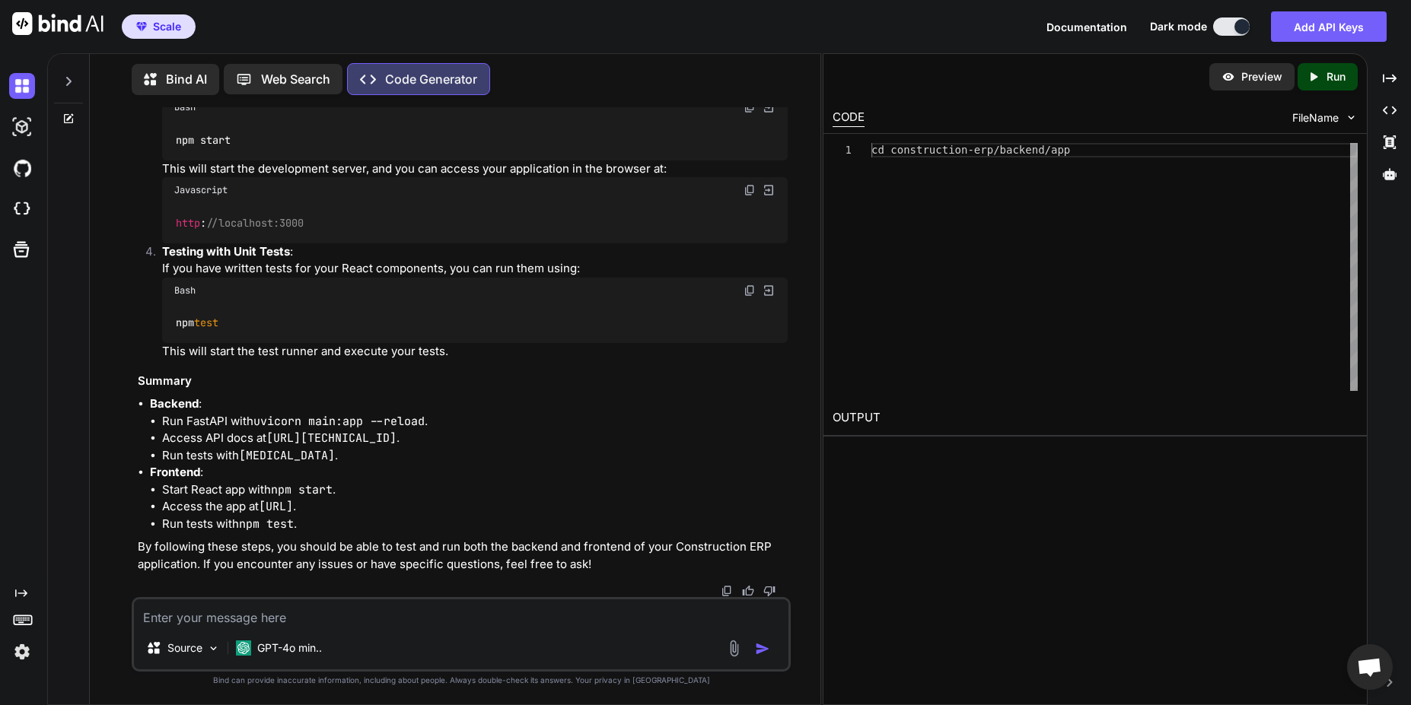
scroll to position [15502, 0]
copy ol "cd construction-erp/backend/app"
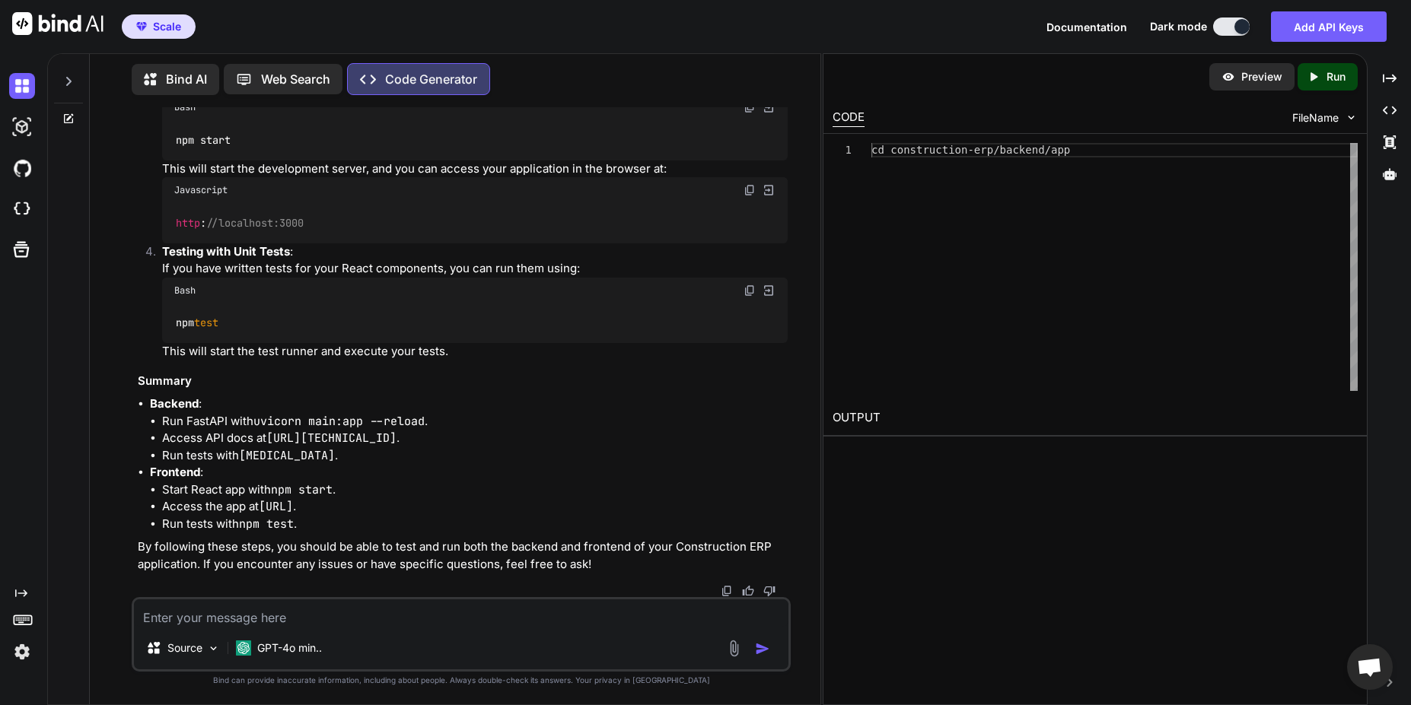
drag, startPoint x: 277, startPoint y: 323, endPoint x: 750, endPoint y: 290, distance: 473.7
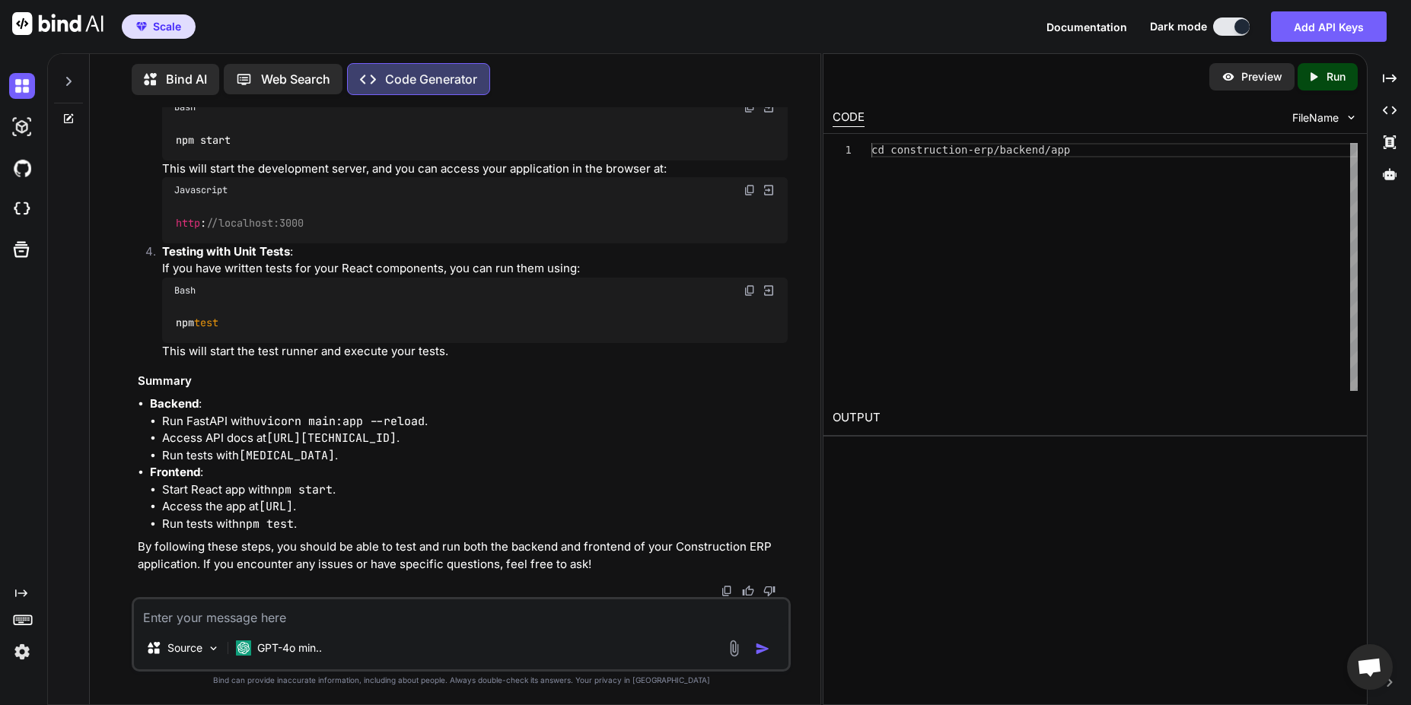
copy li "uvicorn main:app --reload"
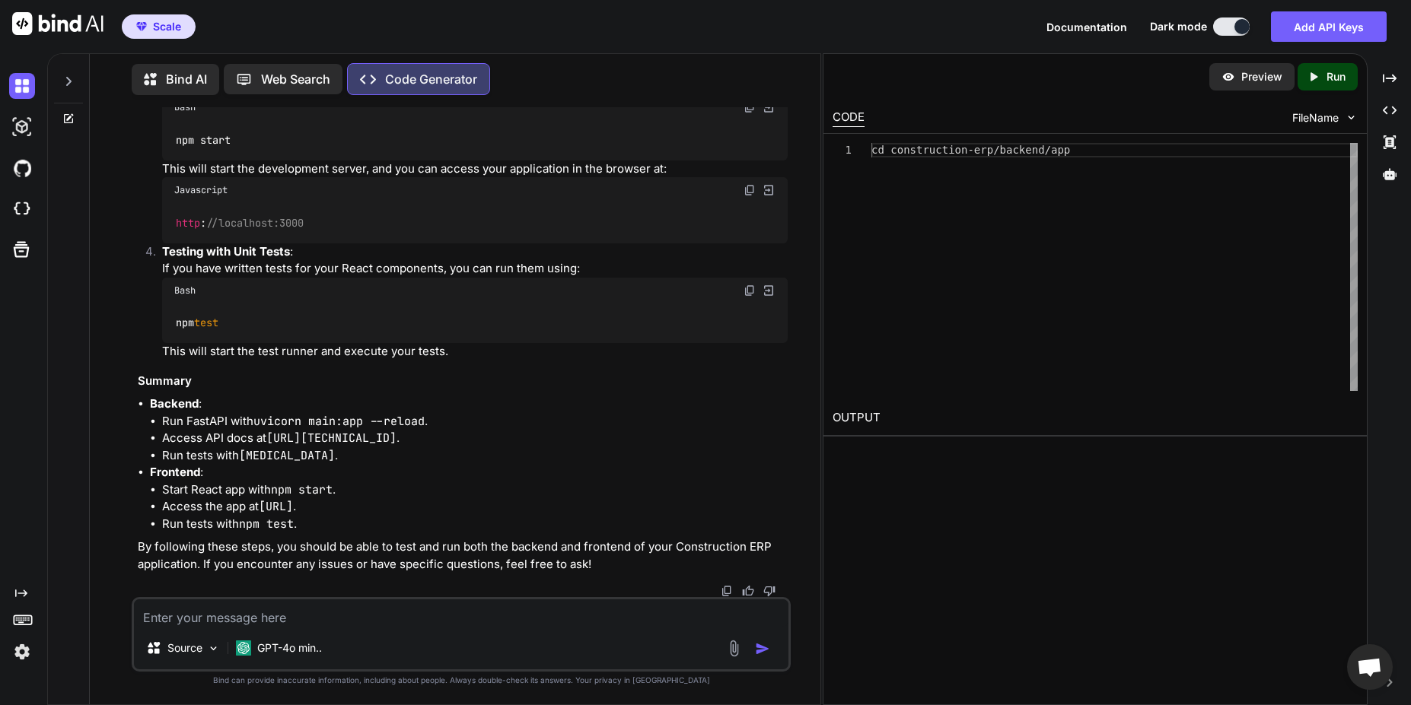
scroll to position [15684, 0]
copy li "http : //[TECHNICAL_ID]/docs"
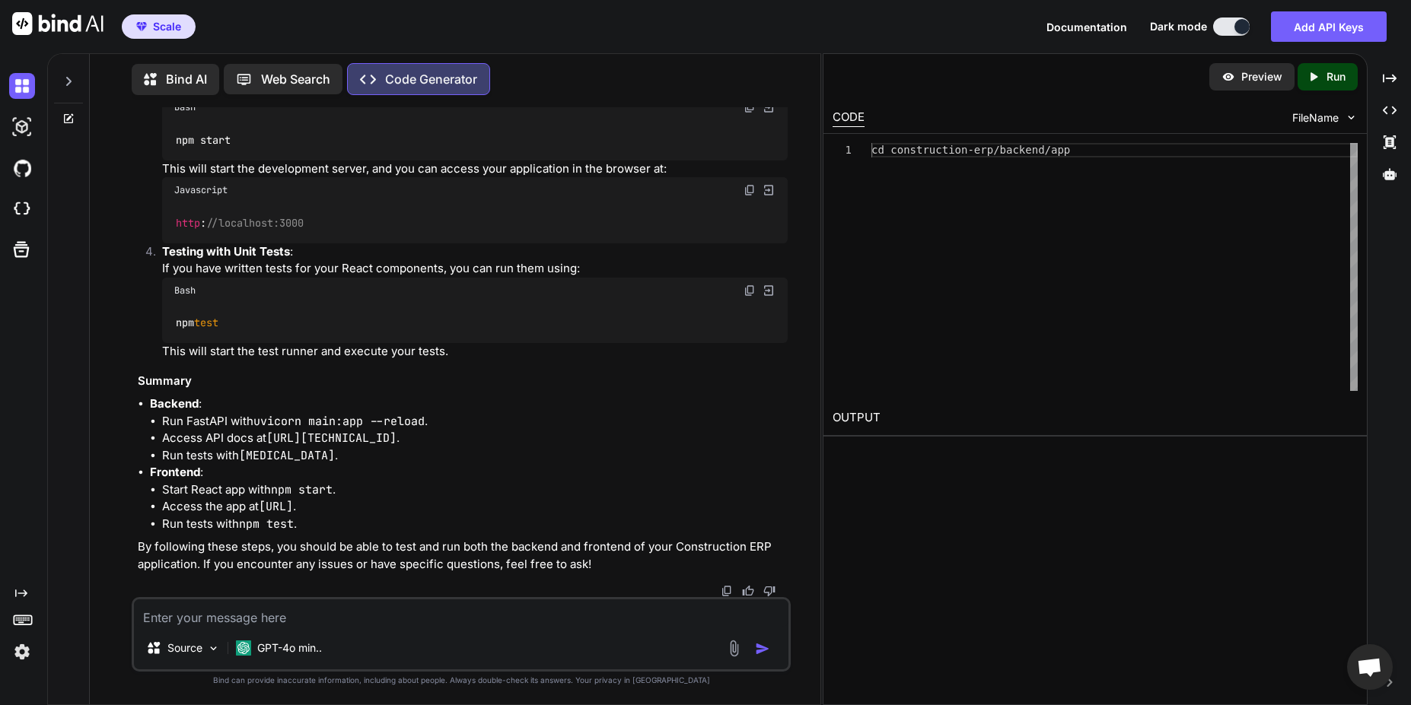
scroll to position [15776, 0]
copy li "[MEDICAL_DATA]"
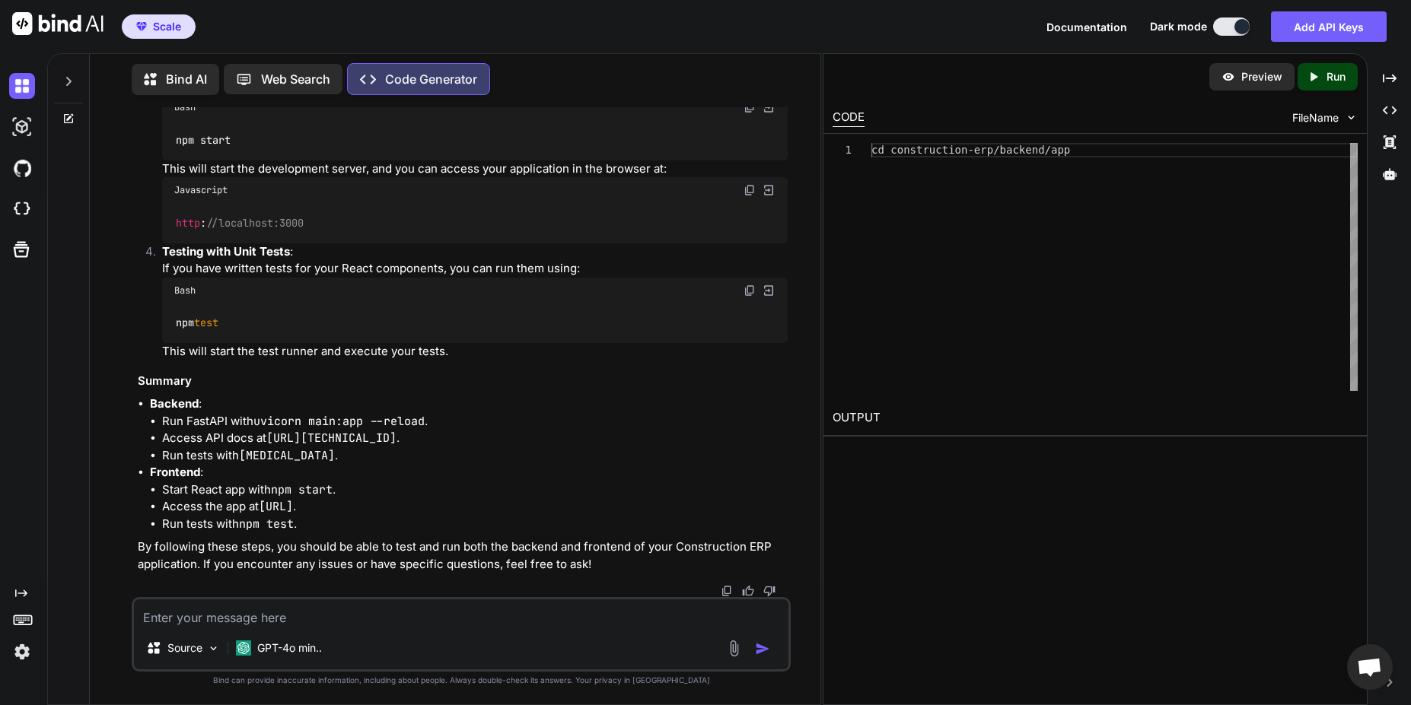
click at [269, 617] on textarea at bounding box center [461, 613] width 654 height 27
paste textarea "drwxrwxr-x 7 msn msn 4096 [DATE] 15:36 construction-erp (venv) [EMAIL_ADDRESS]-…"
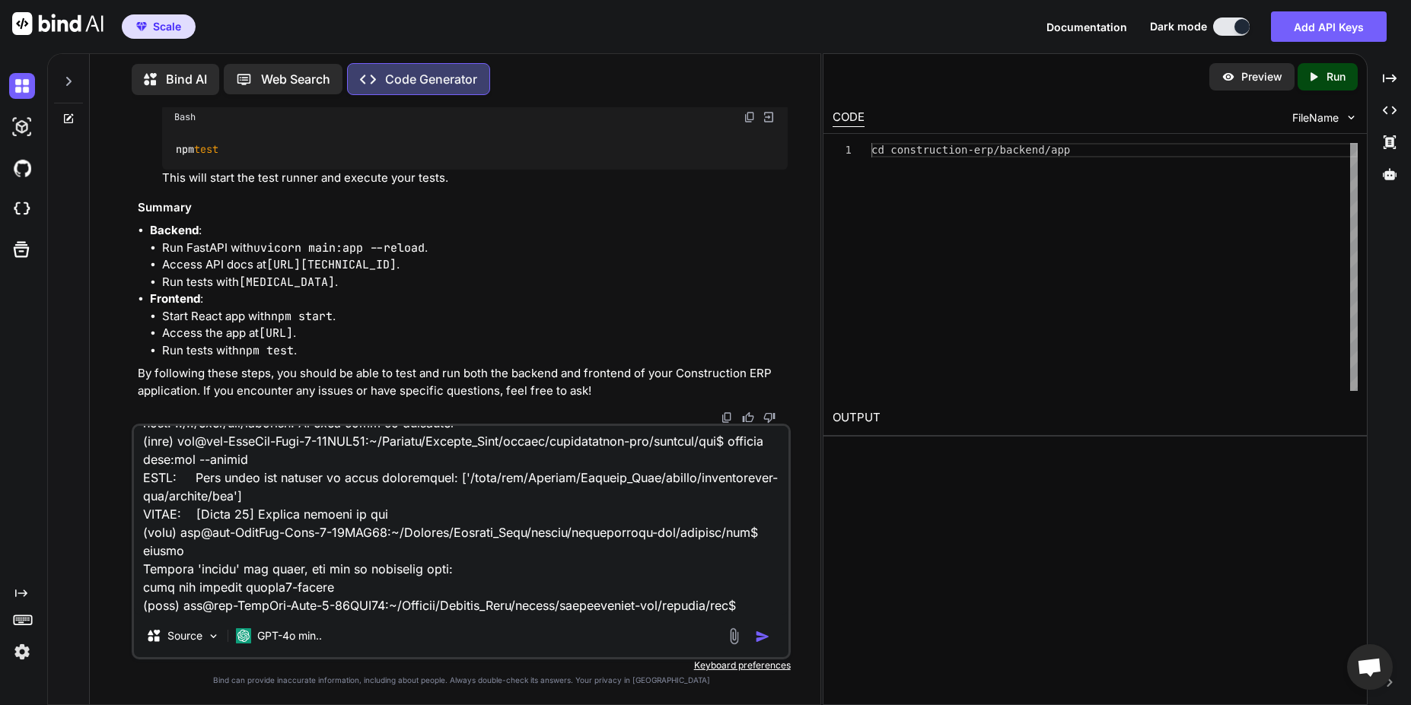
scroll to position [16050, 0]
copy div "pip install [MEDICAL_DATA]"
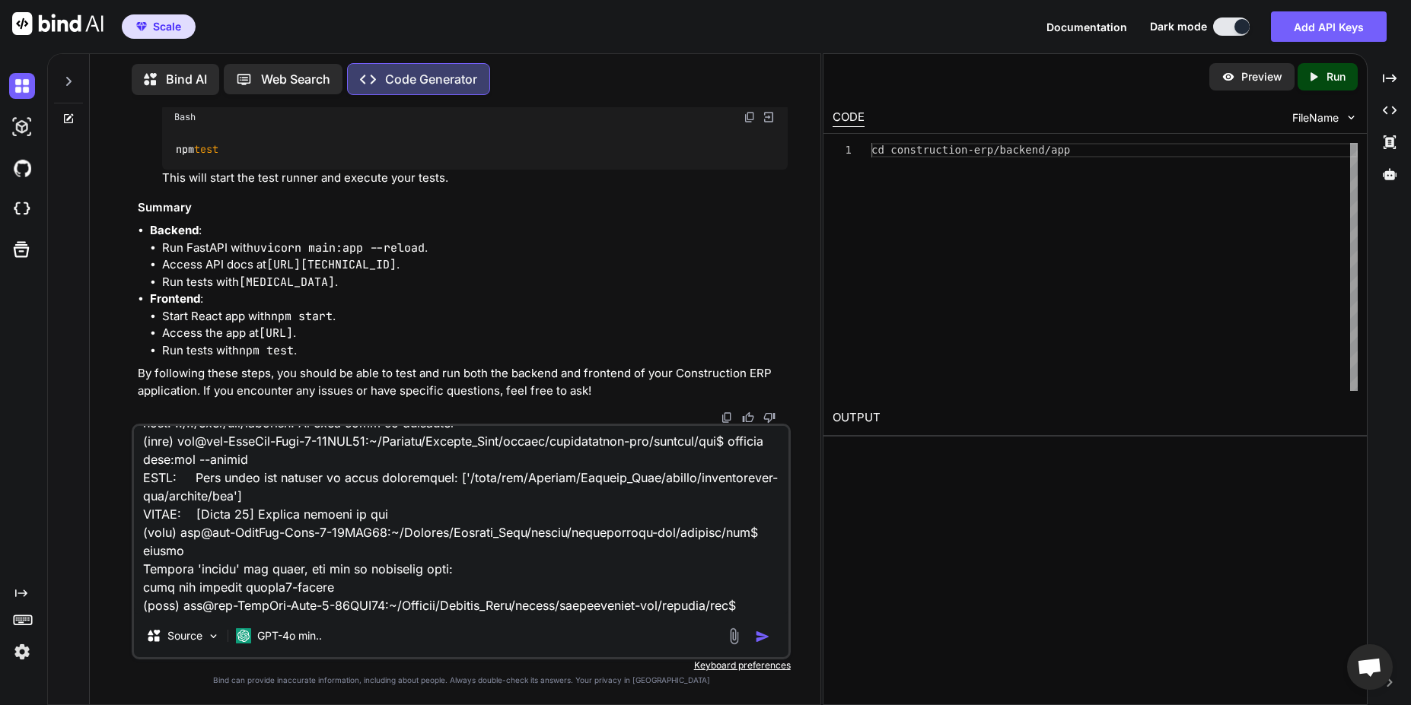
click at [282, 606] on textarea at bounding box center [461, 520] width 654 height 189
paste textarea "===============================================================================…"
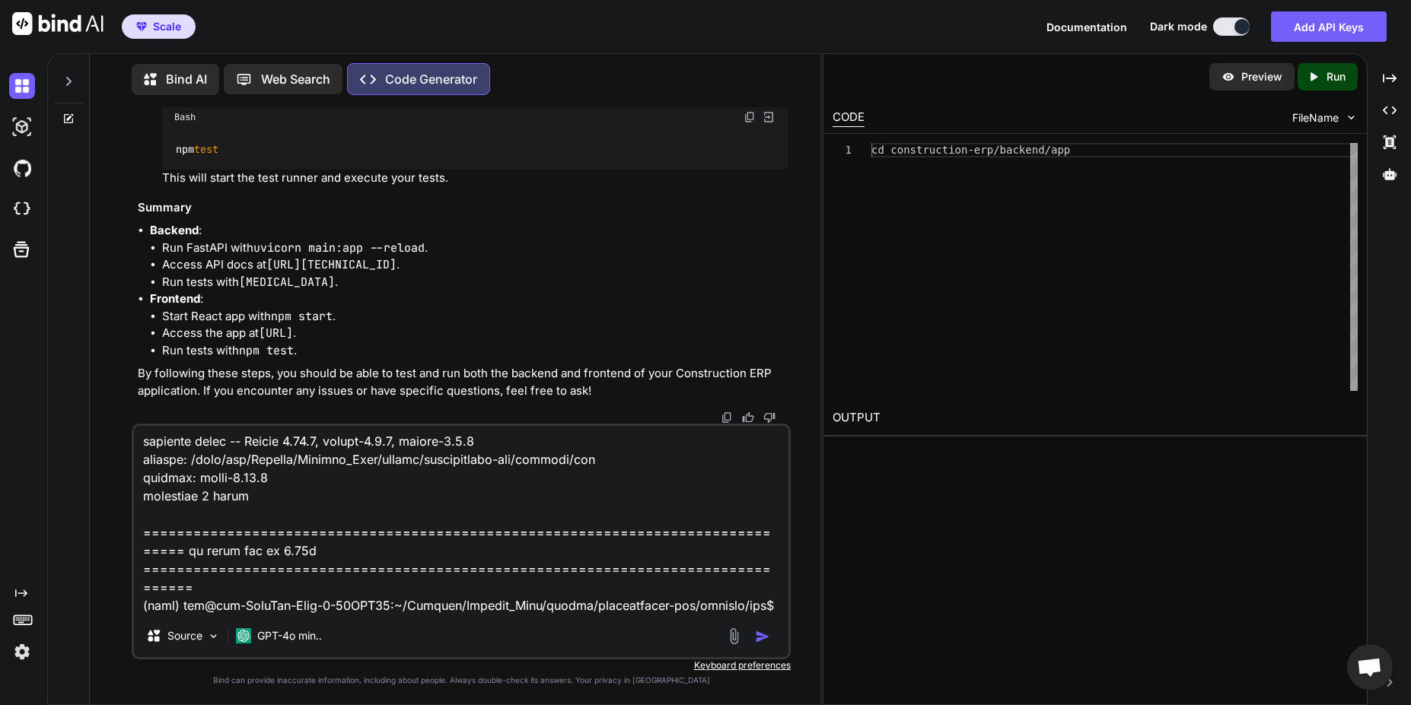
scroll to position [16141, 0]
copy ol "cd construction-erp/frontend"
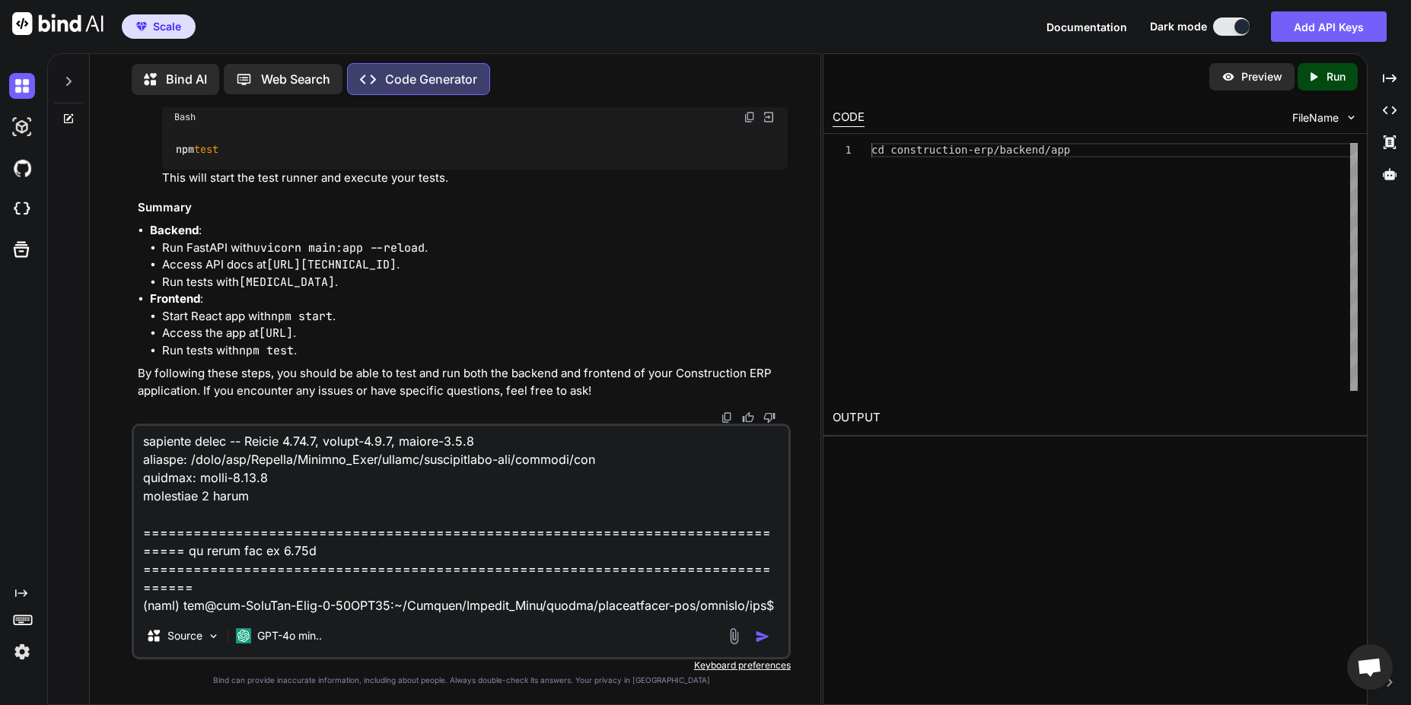
click at [366, 592] on textarea at bounding box center [461, 520] width 654 height 189
paste textarea "public src (venv) [EMAIL_ADDRESS]-IdeaPad-Flex-5-15IIL05:~/Desktop/Desktop_Dump…"
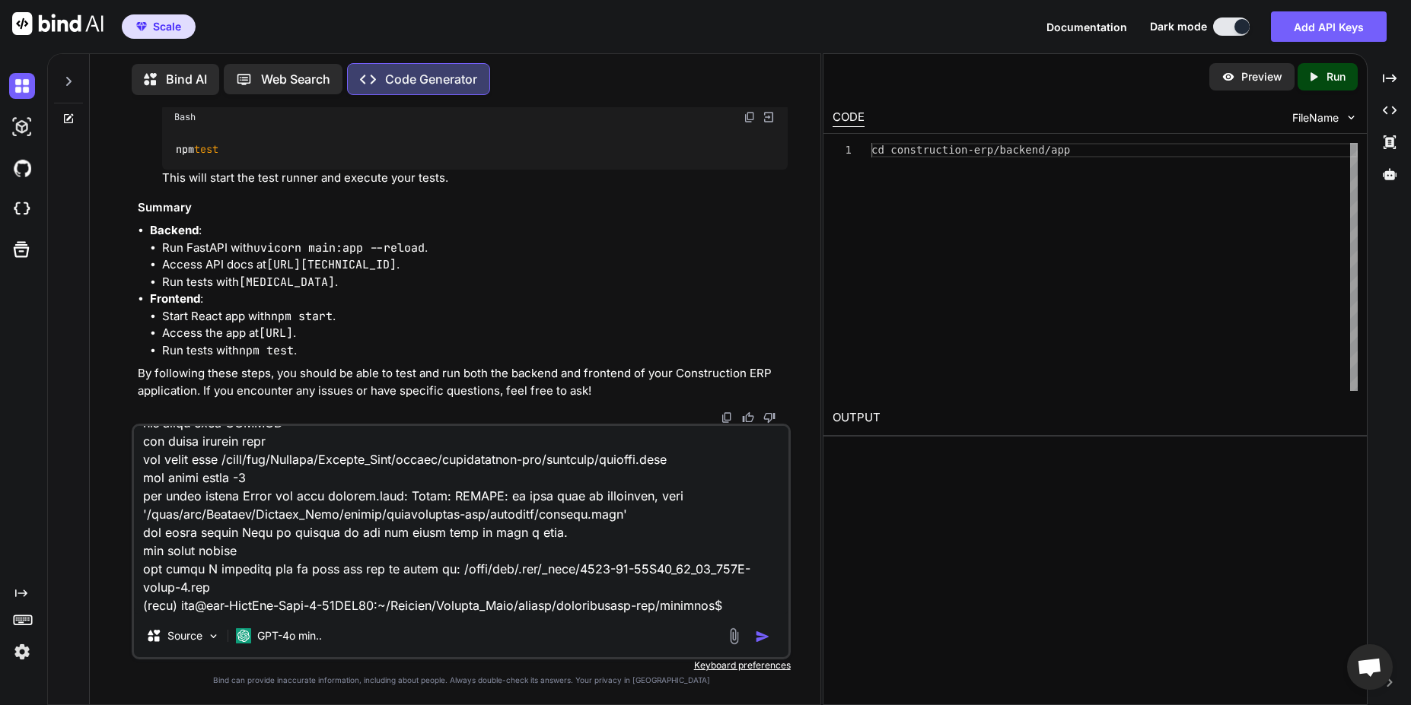
scroll to position [16324, 0]
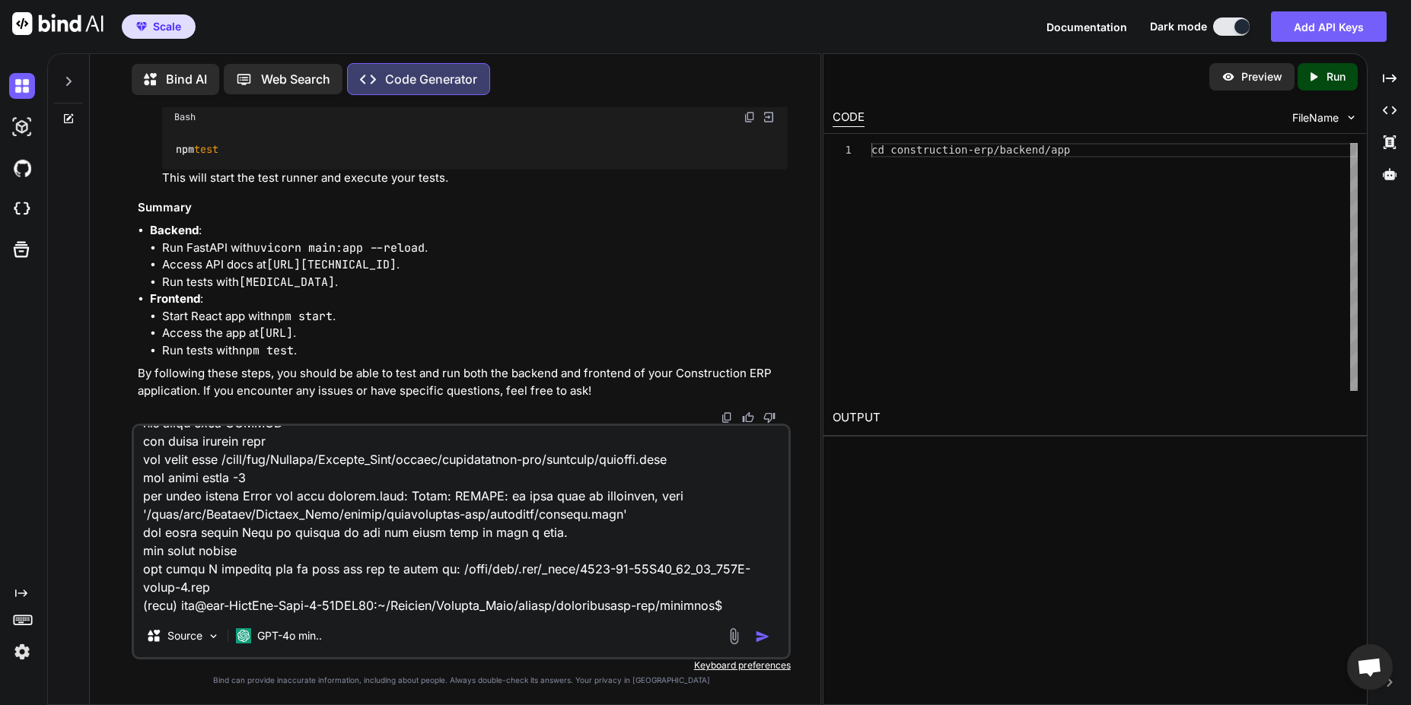
click at [762, 643] on img "button" at bounding box center [762, 636] width 15 height 15
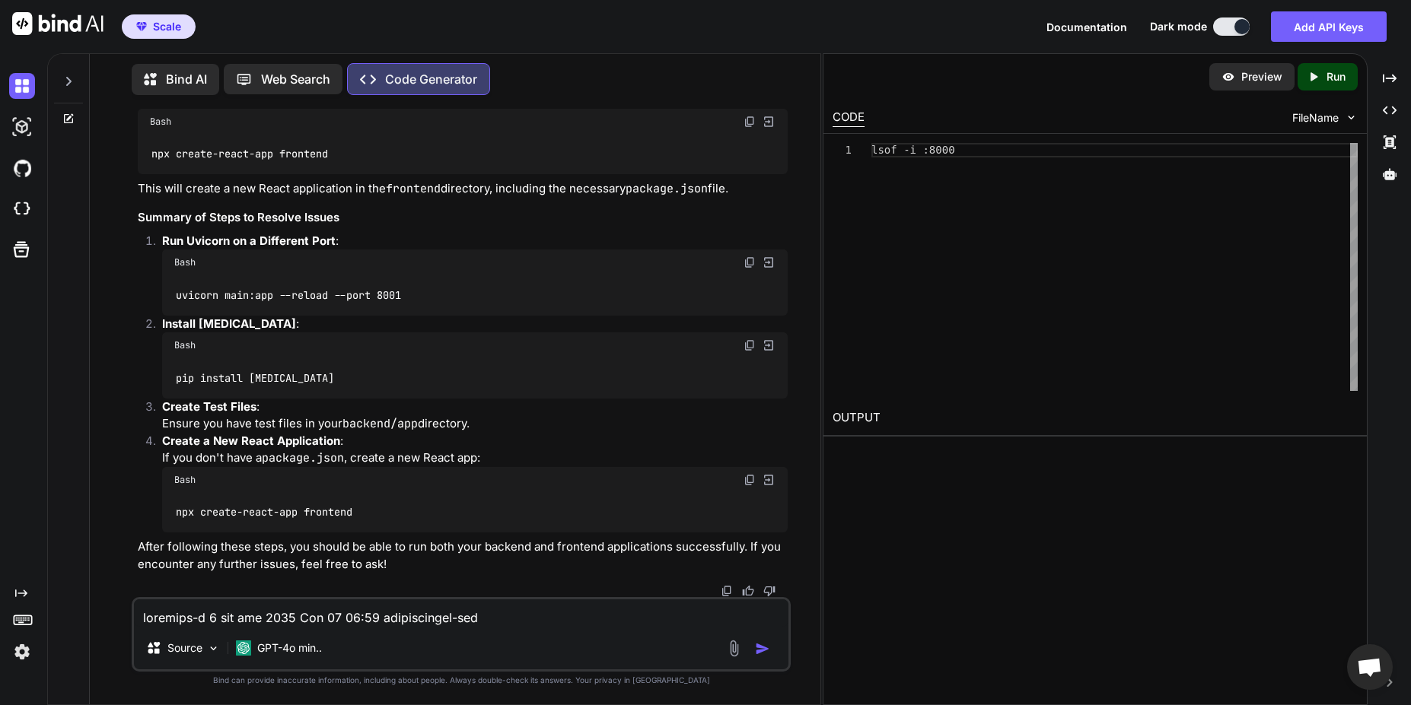
scroll to position [18448, 0]
click at [240, 515] on code "npx create-react-app frontend" at bounding box center [263, 513] width 179 height 16
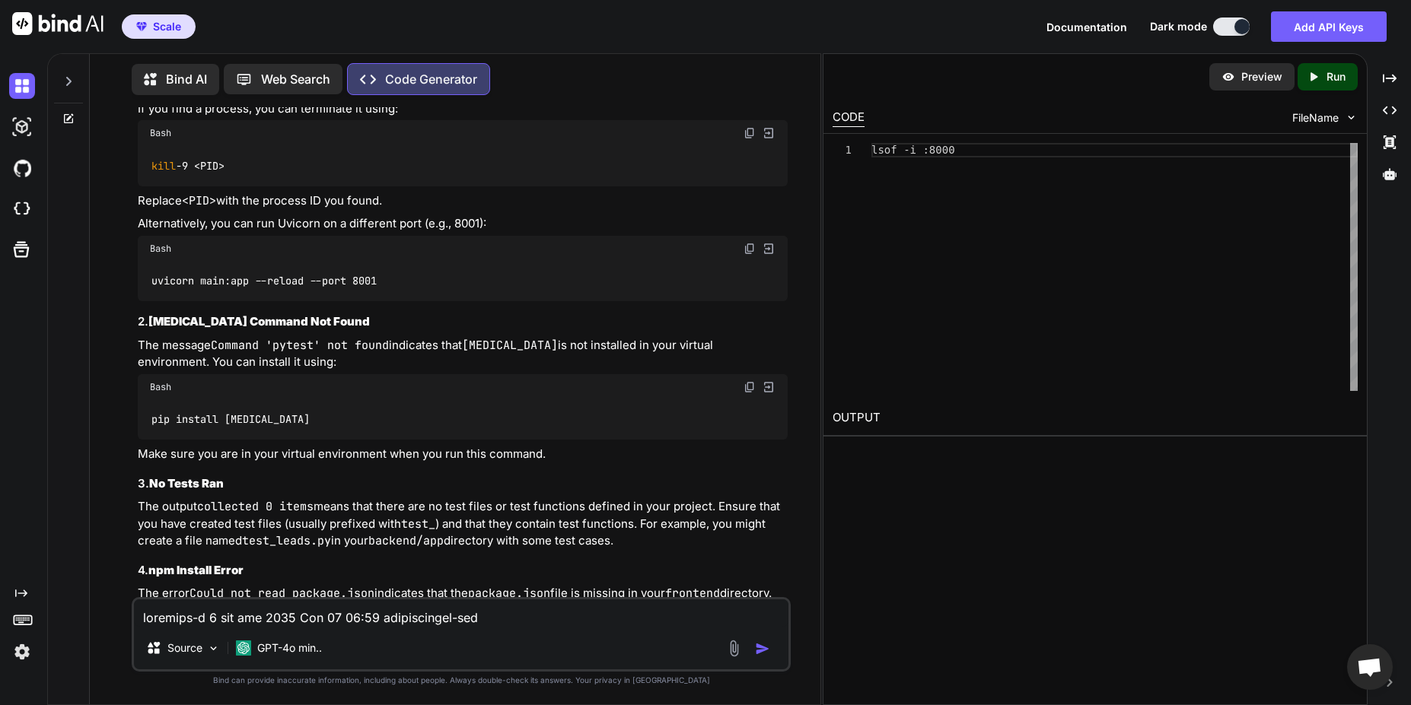
scroll to position [15069, 0]
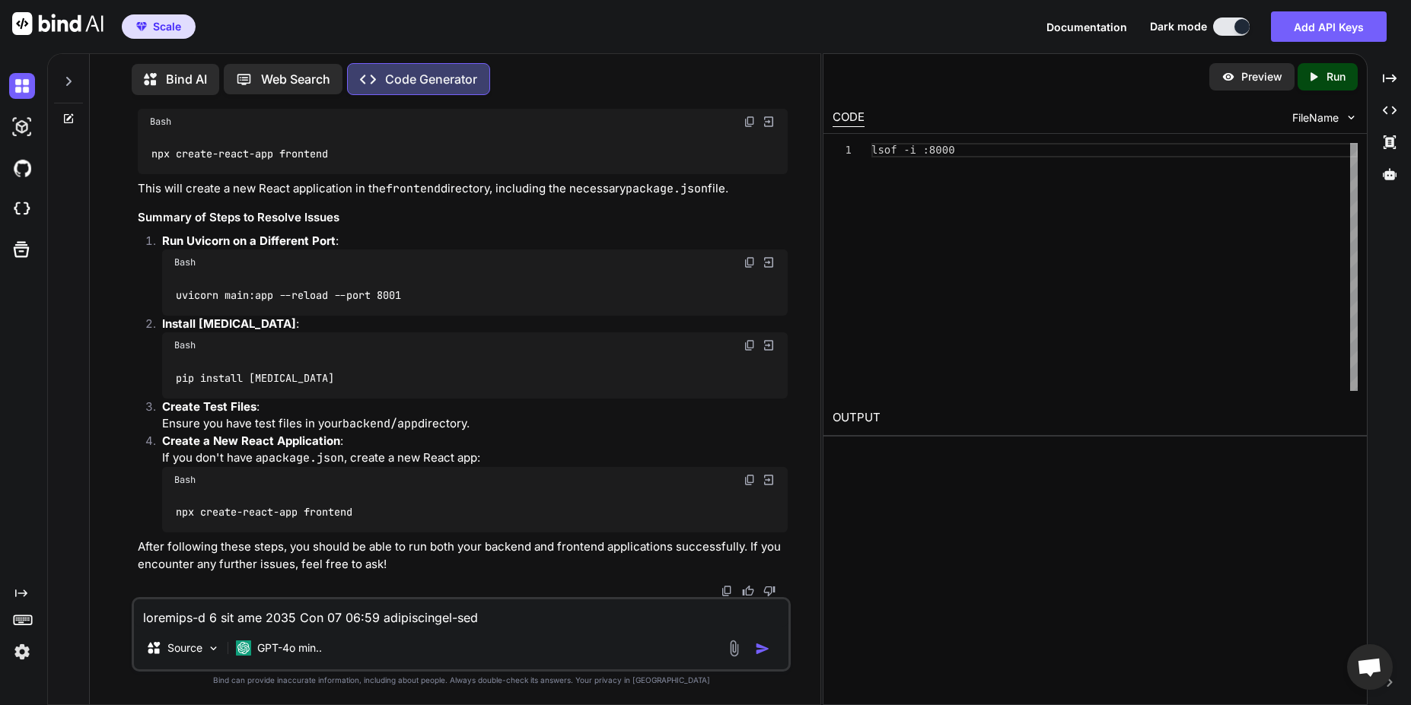
scroll to position [16256, 0]
click at [305, 613] on textarea at bounding box center [461, 613] width 654 height 27
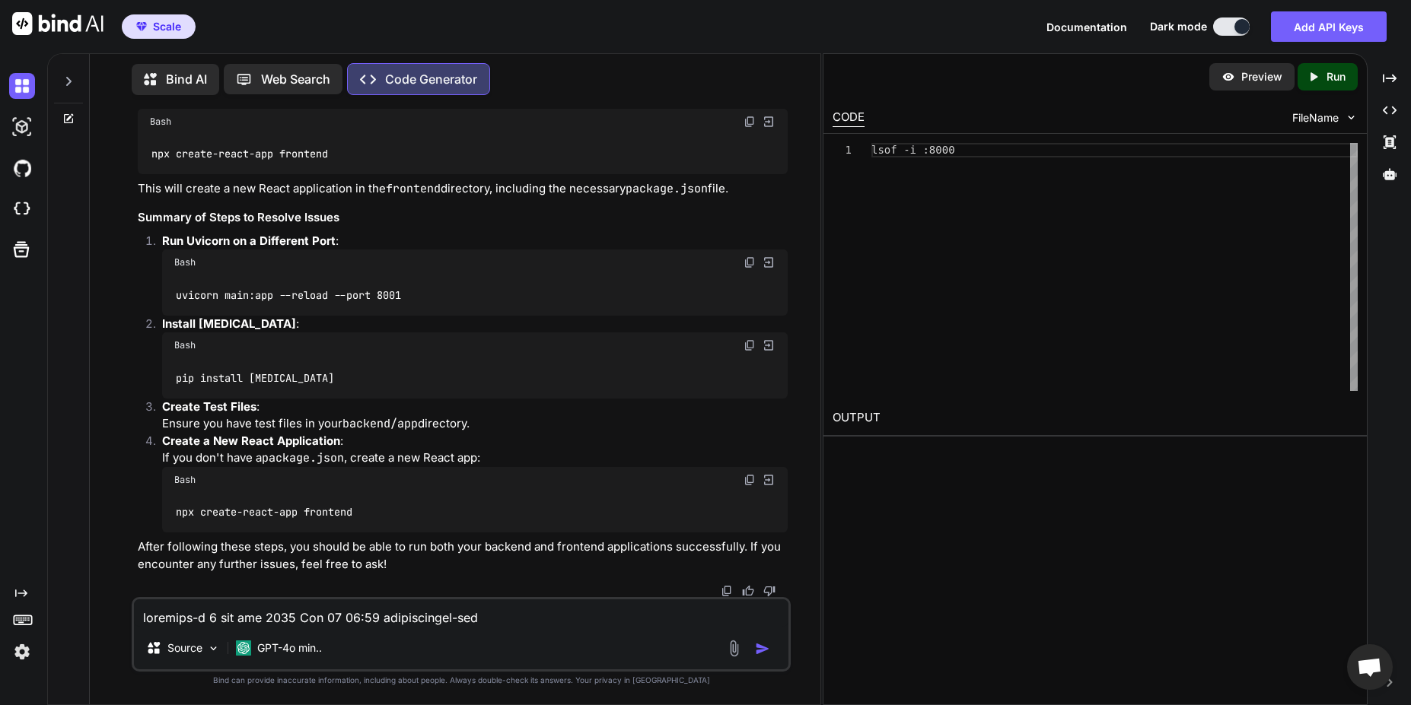
paste textarea "venv) [EMAIL_ADDRESS]-IdeaPad-Flex-5-15IIL05:~/Desktop/Desktop_Dump/whberp/cons…"
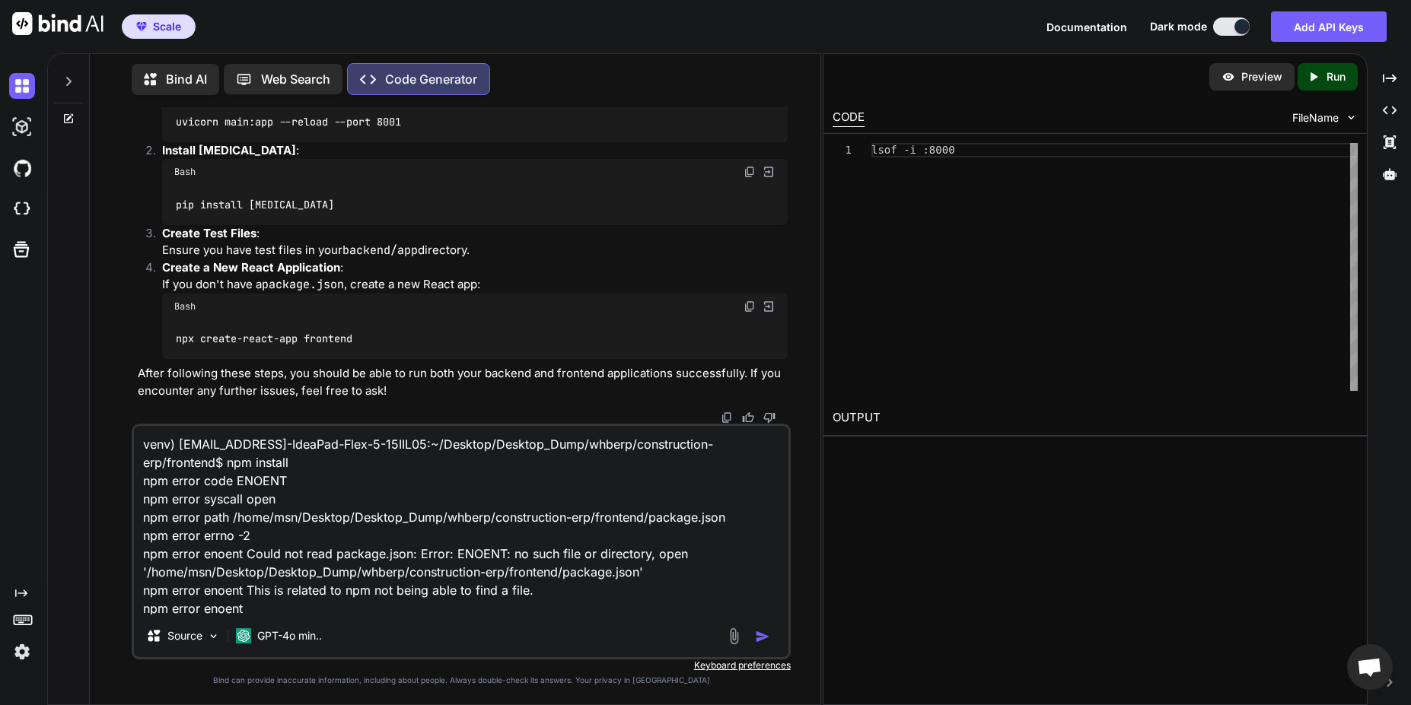
scroll to position [93, 0]
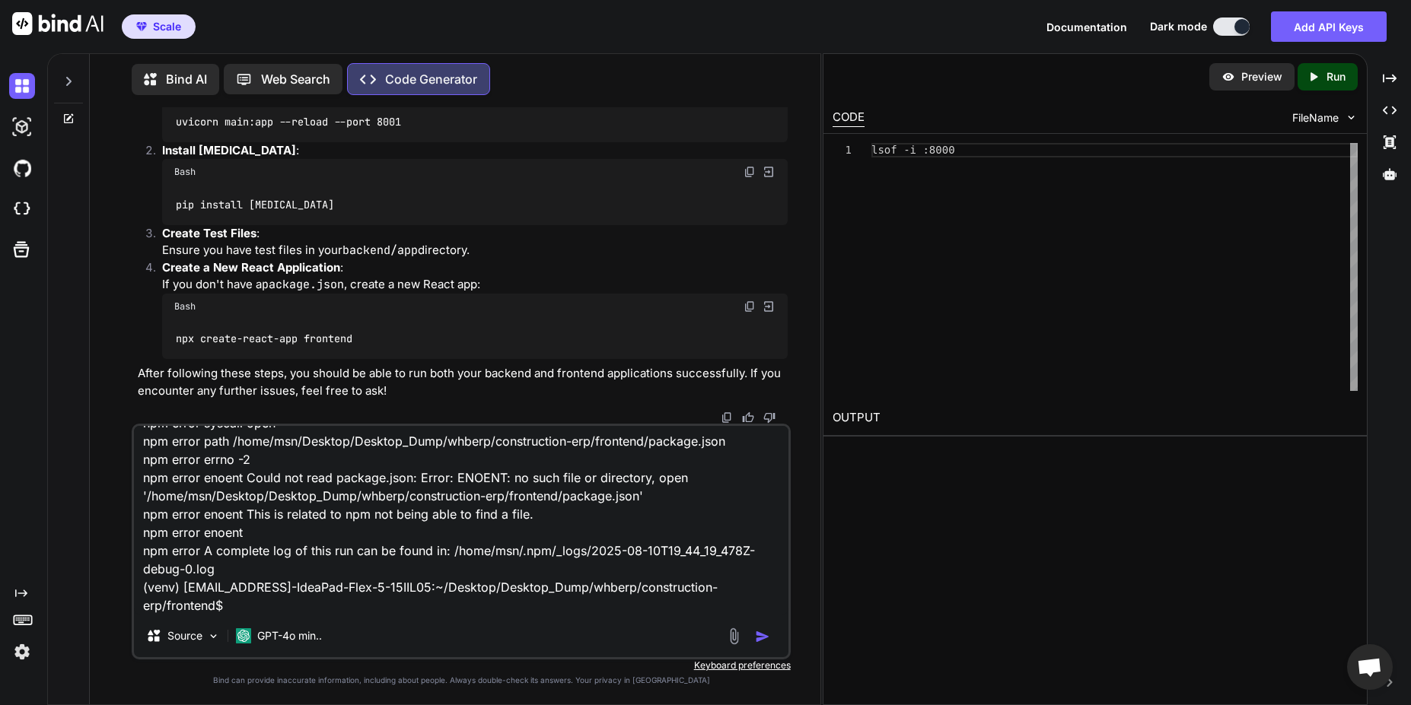
type textarea "venv) [EMAIL_ADDRESS]-IdeaPad-Flex-5-15IIL05:~/Desktop/Desktop_Dump/whberp/cons…"
click at [763, 637] on img "button" at bounding box center [762, 636] width 15 height 15
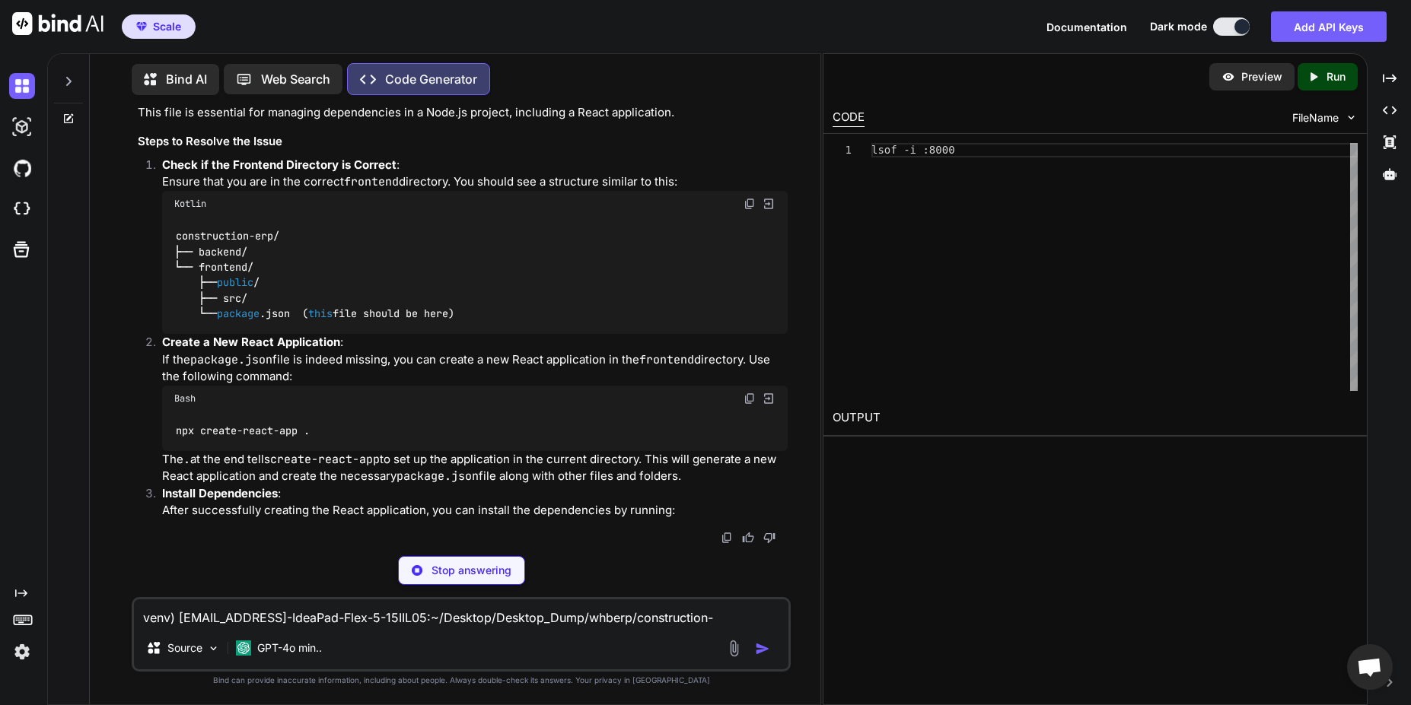
scroll to position [19139, 0]
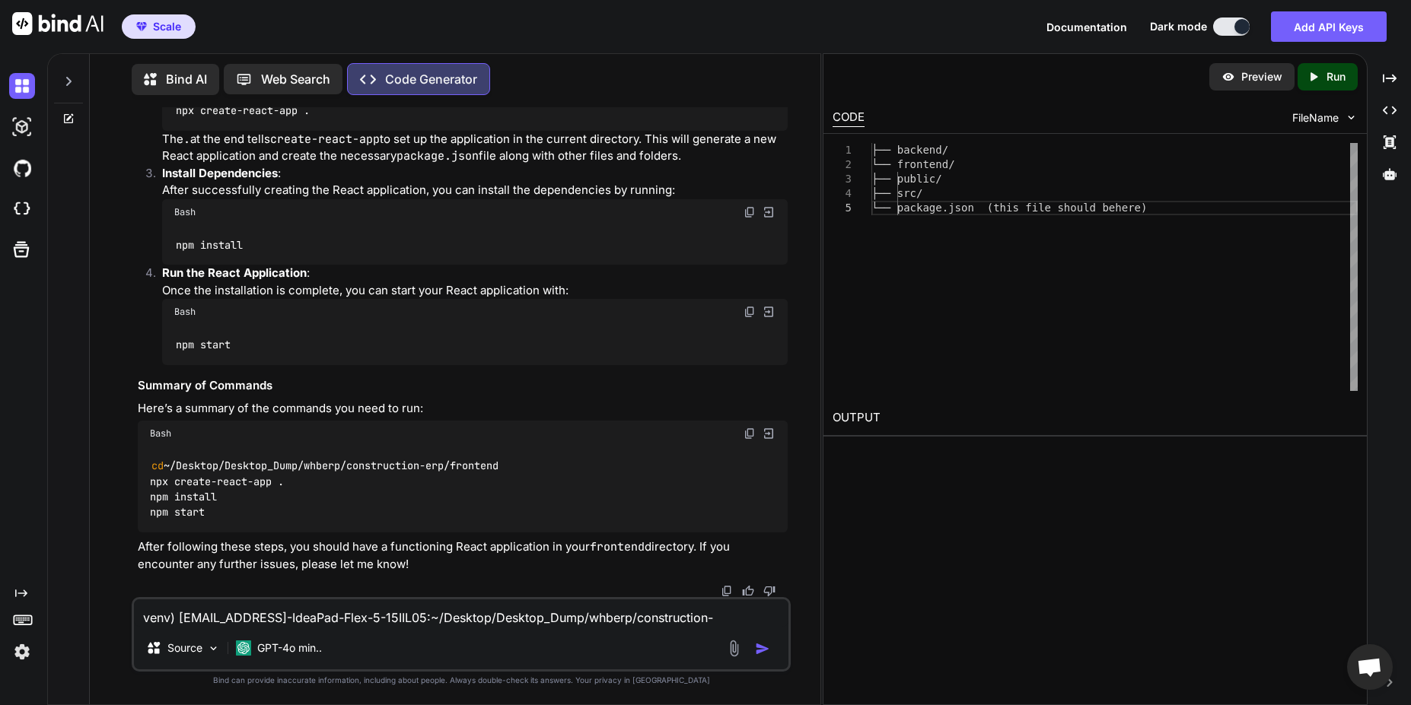
drag, startPoint x: 225, startPoint y: 346, endPoint x: 299, endPoint y: 351, distance: 74.0
drag, startPoint x: 304, startPoint y: 346, endPoint x: 219, endPoint y: 346, distance: 84.5
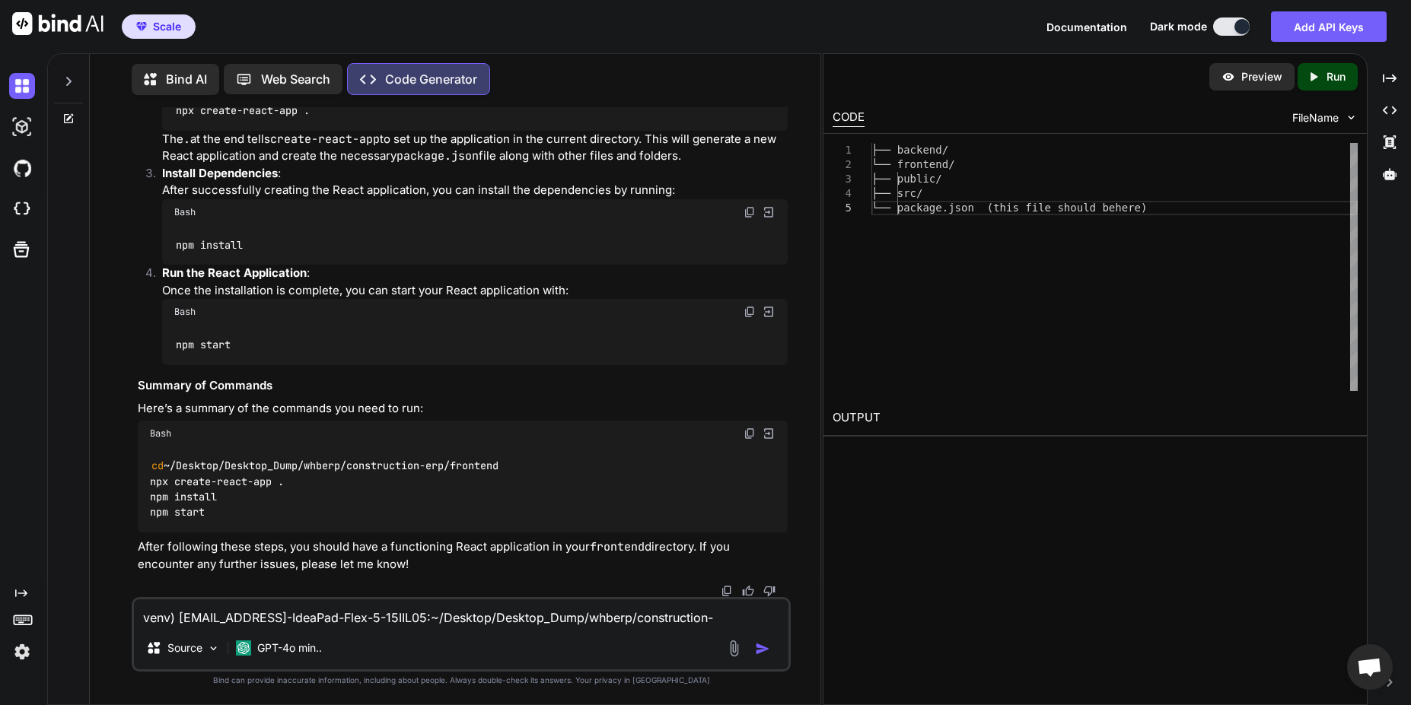
click at [290, 618] on textarea "venv) [EMAIL_ADDRESS]-IdeaPad-Flex-5-15IIL05:~/Desktop/Desktop_Dump/whberp/cons…" at bounding box center [461, 613] width 654 height 27
type textarea "what are the contents of that file"
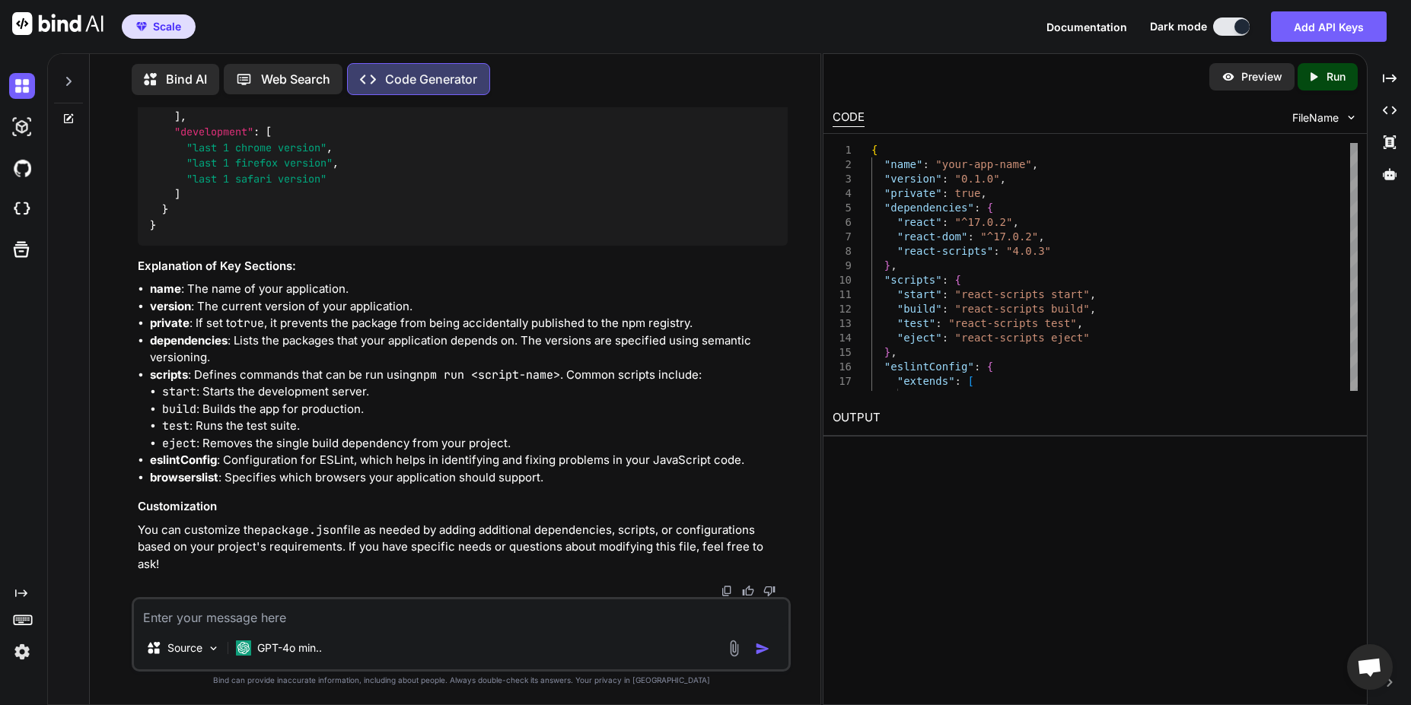
scroll to position [19911, 0]
click at [337, 623] on textarea at bounding box center [461, 613] width 654 height 27
click at [290, 620] on textarea at bounding box center [461, 613] width 654 height 27
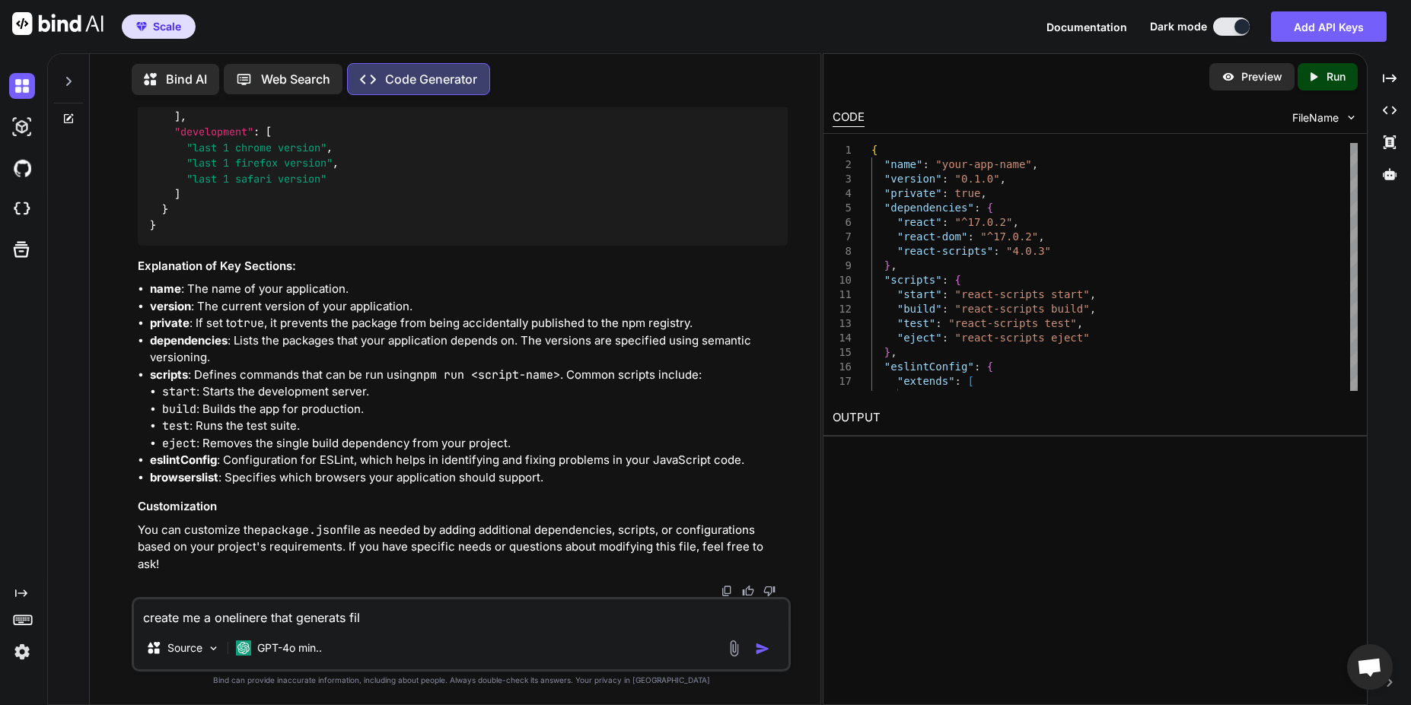
type textarea "create me a onelinere that generats file"
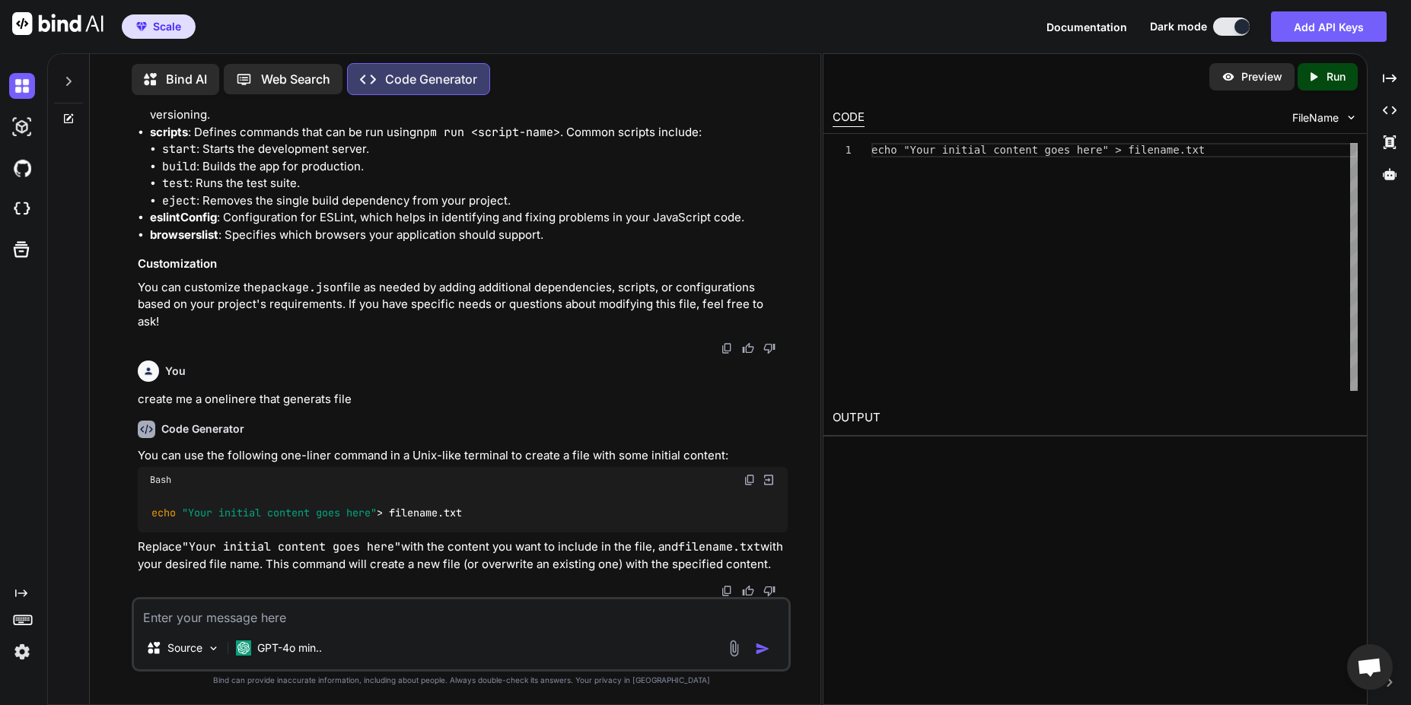
scroll to position [20811, 0]
click at [311, 614] on textarea at bounding box center [461, 613] width 654 height 27
click at [314, 613] on textarea at bounding box center [461, 613] width 654 height 27
type textarea "the required json file"
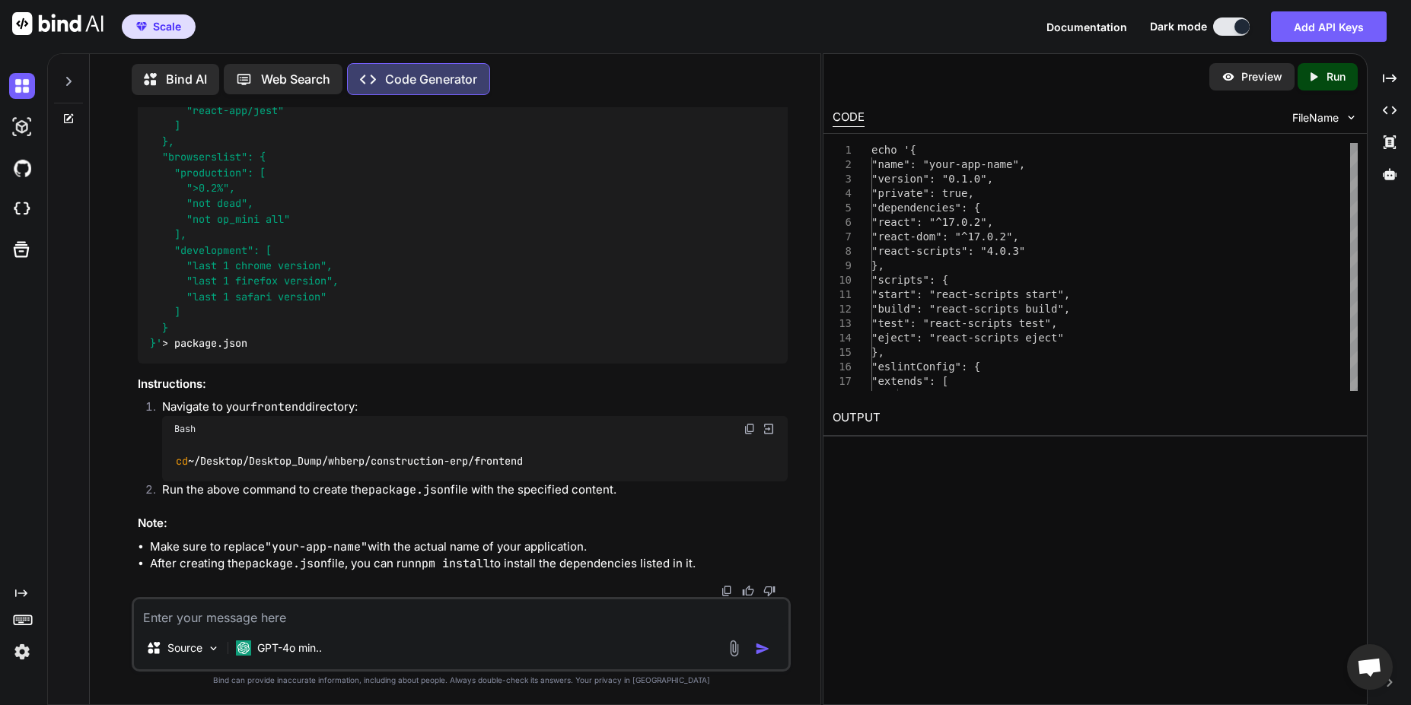
scroll to position [21660, 0]
drag, startPoint x: 269, startPoint y: 435, endPoint x: 180, endPoint y: 215, distance: 237.6
click at [180, 215] on div "echo '{ "name": "your-app-name", "version": "0.1.0", "private": true, "dependen…" at bounding box center [462, 87] width 649 height 552
drag, startPoint x: 750, startPoint y: 347, endPoint x: 741, endPoint y: 358, distance: 14.0
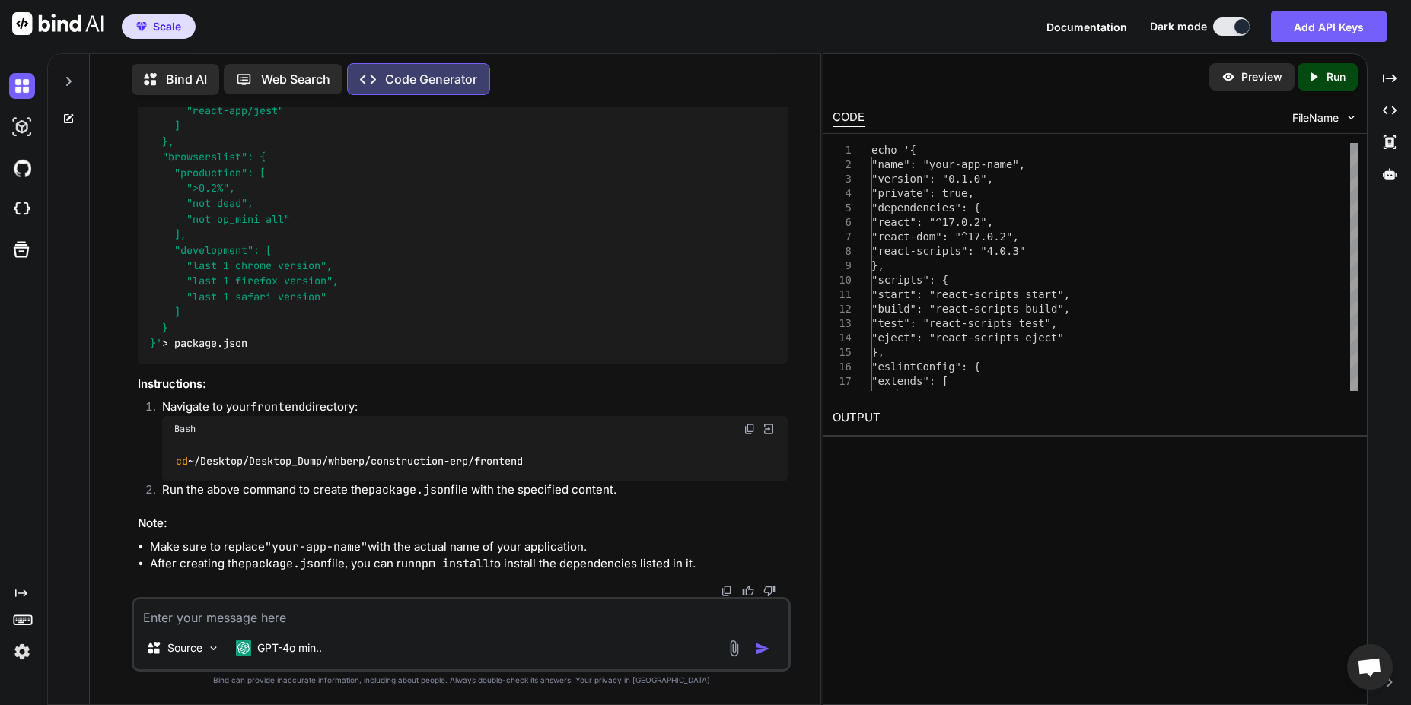
click at [339, 460] on code "cd ~/Desktop/Desktop_Dump/whberp/construction-erp/frontend" at bounding box center [348, 462] width 349 height 16
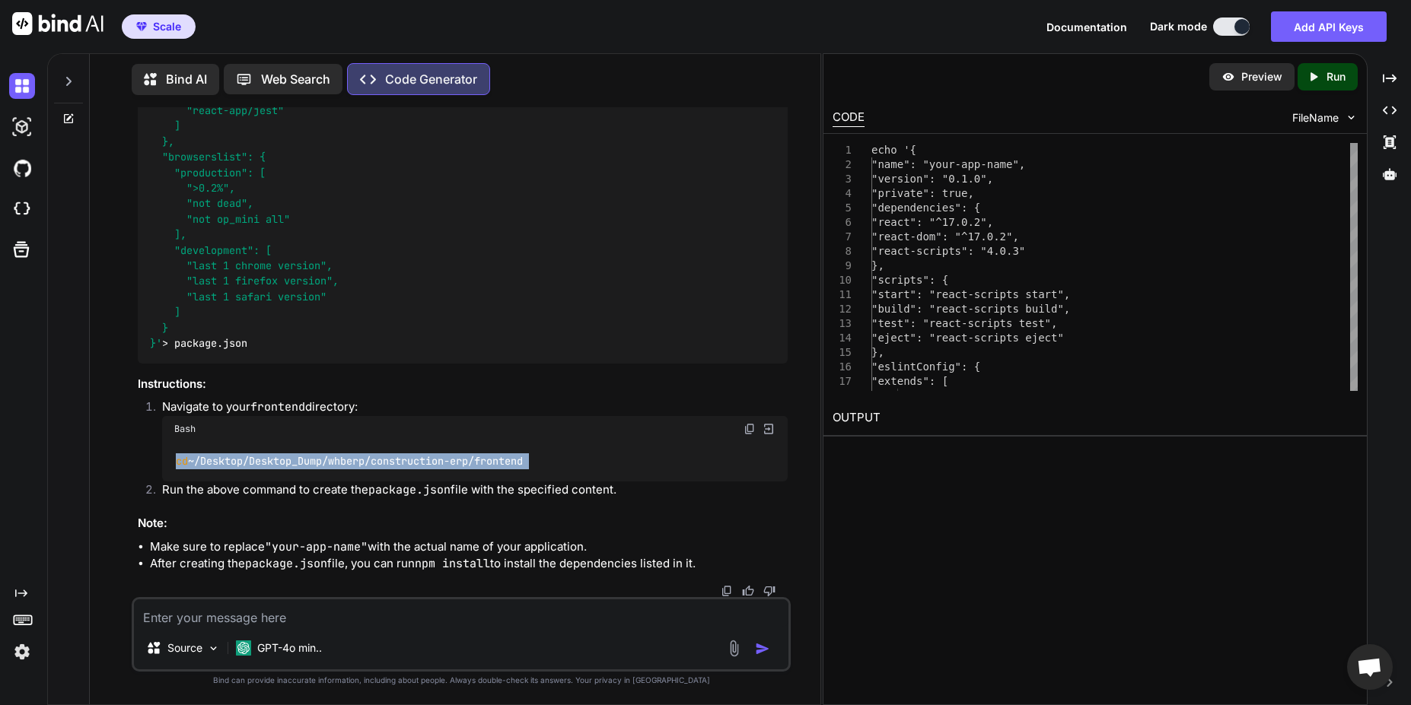
click at [339, 460] on code "cd ~/Desktop/Desktop_Dump/whberp/construction-erp/frontend" at bounding box center [348, 462] width 349 height 16
drag, startPoint x: 309, startPoint y: 624, endPoint x: 314, endPoint y: 616, distance: 9.5
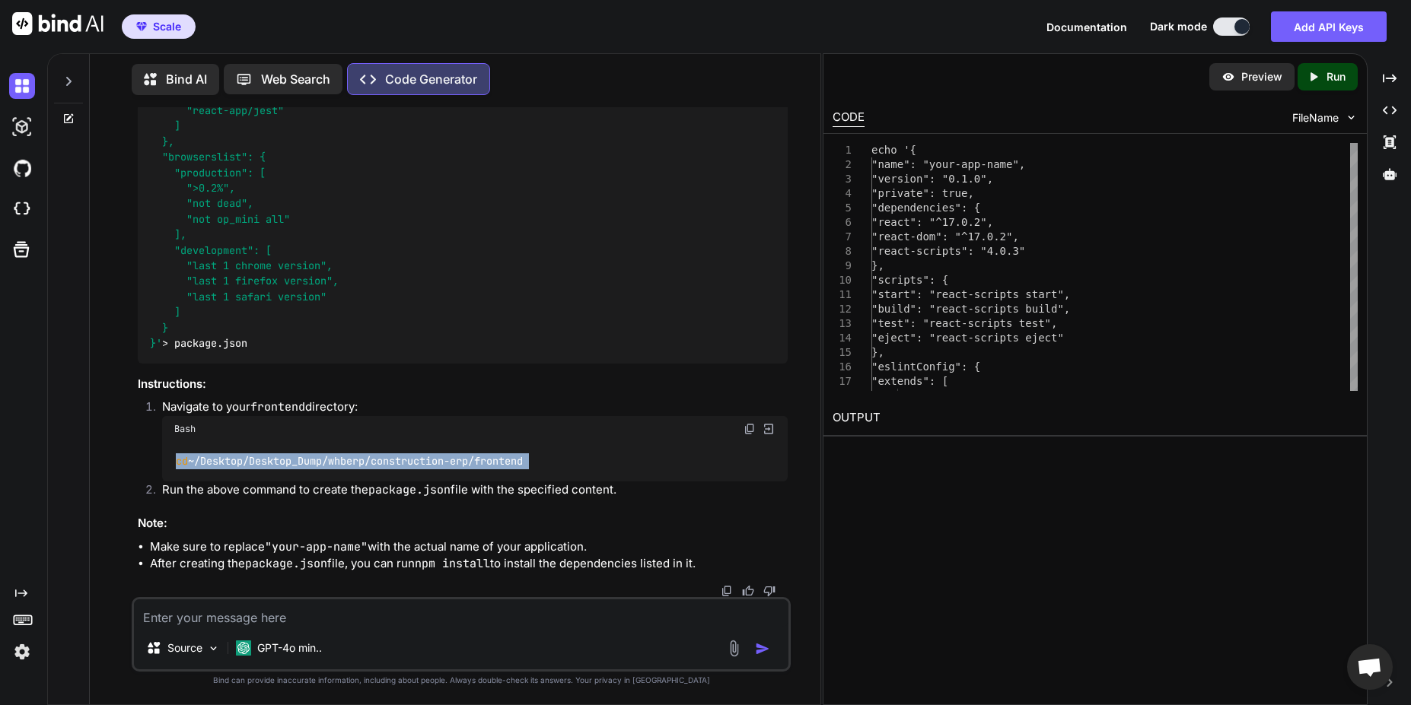
click at [309, 623] on textarea at bounding box center [461, 613] width 654 height 27
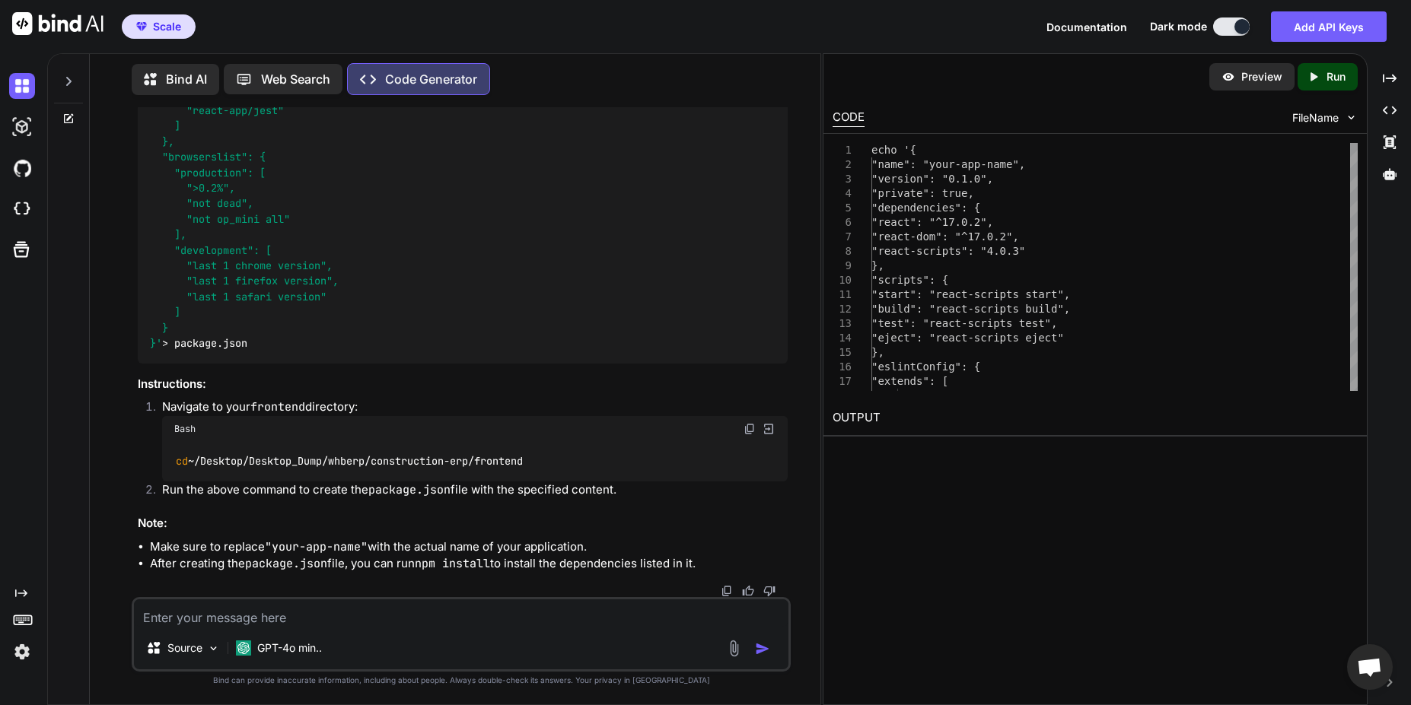
scroll to position [19742, 0]
drag, startPoint x: 278, startPoint y: 234, endPoint x: 144, endPoint y: 232, distance: 134.0
drag, startPoint x: 217, startPoint y: 246, endPoint x: 152, endPoint y: 240, distance: 65.0
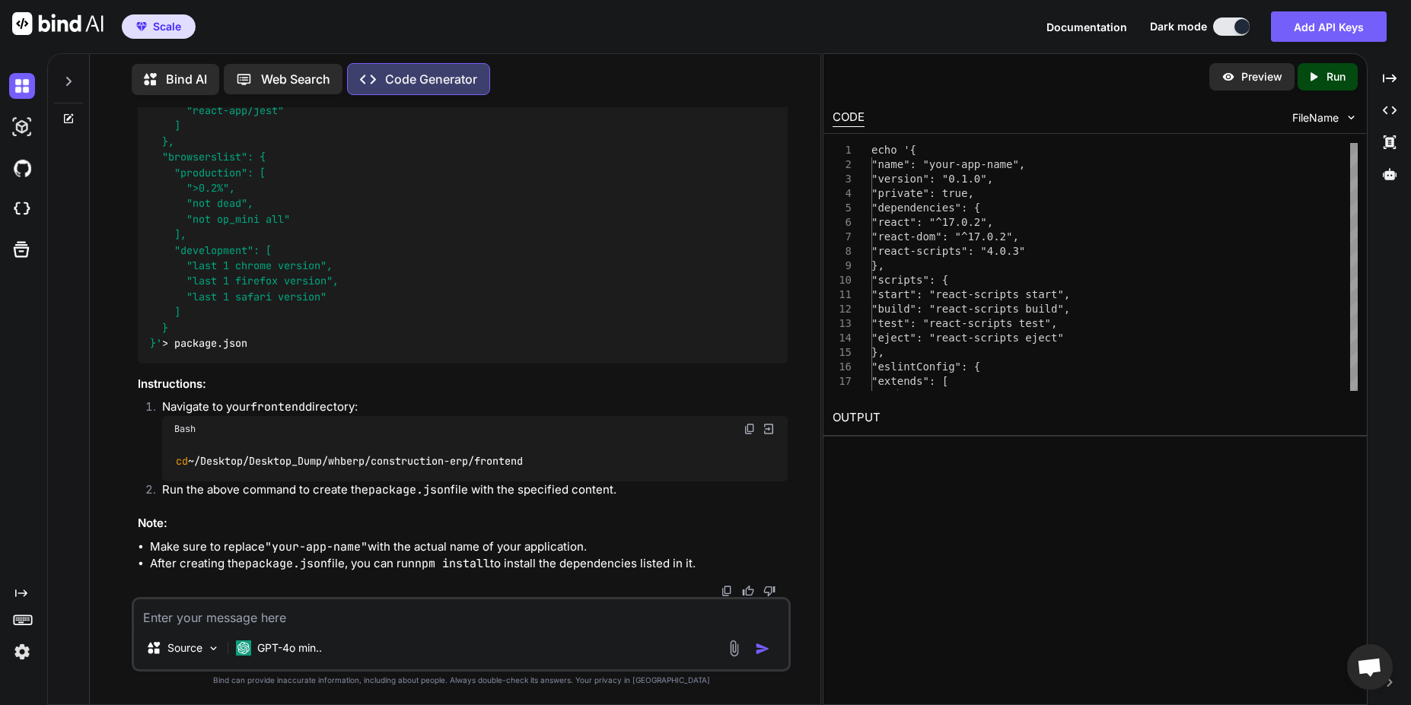
click at [288, 617] on textarea at bounding box center [461, 613] width 654 height 27
paste textarea "(venv) [EMAIL_ADDRESS]-IdeaPad-Flex-5-15IIL05:~/Desktop/Desktop_Dump/whberp/con…"
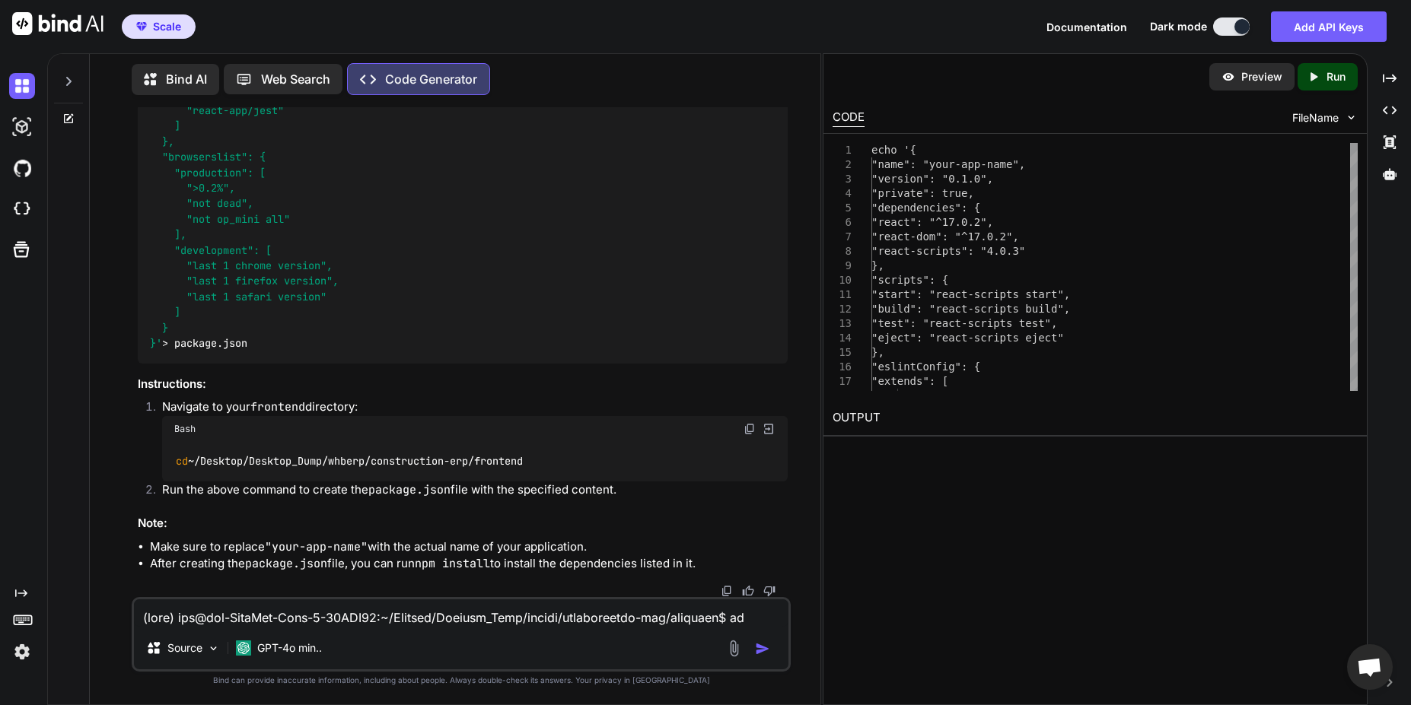
scroll to position [769, 0]
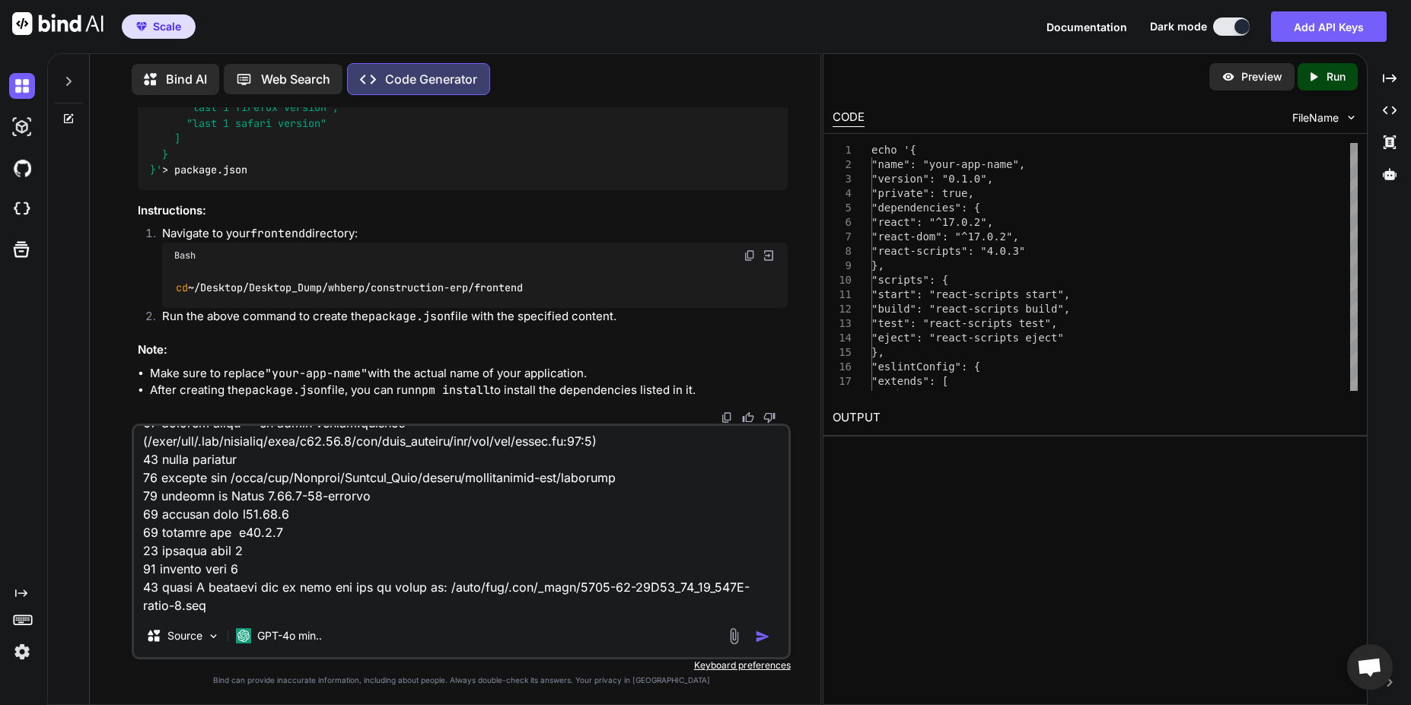
type textarea "(venv) [EMAIL_ADDRESS]-IdeaPad-Flex-5-15IIL05:~/Desktop/Desktop_Dump/whberp/con…"
click at [769, 641] on img "button" at bounding box center [762, 636] width 15 height 15
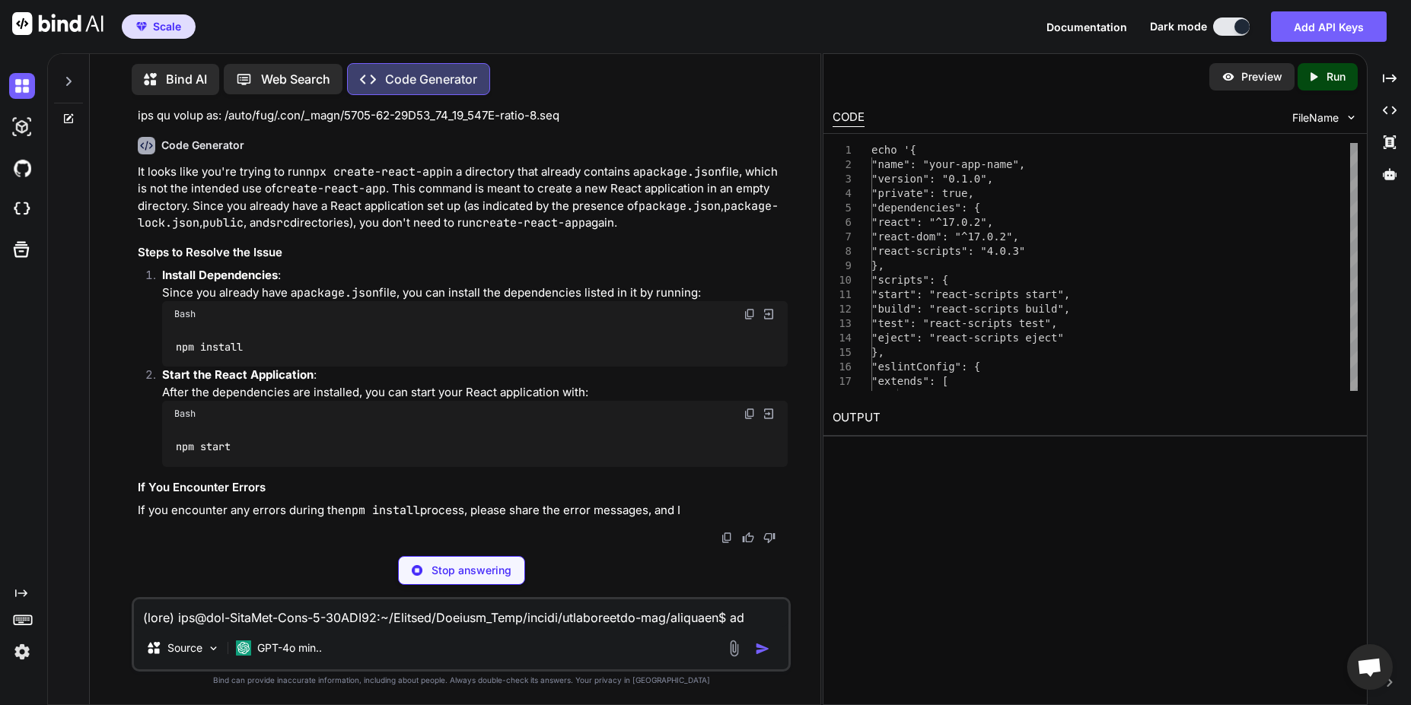
scroll to position [22723, 0]
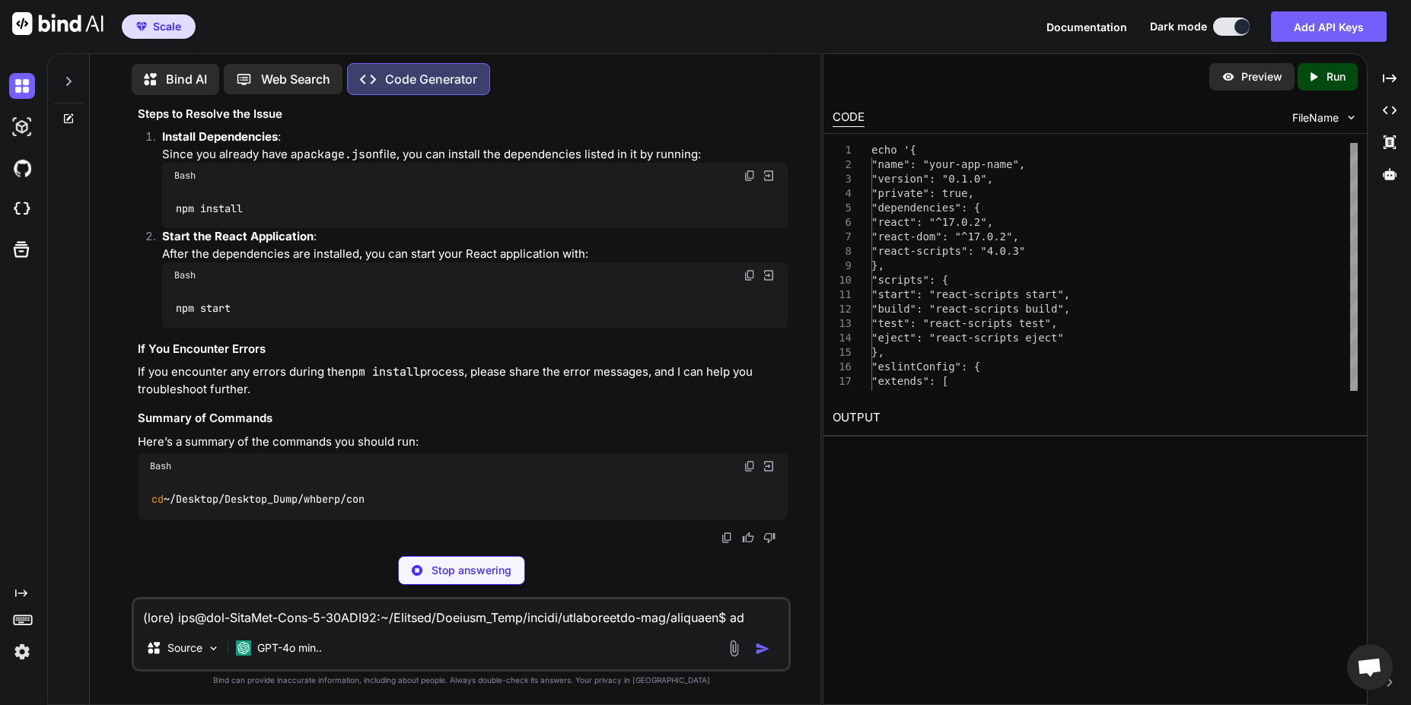
click at [193, 217] on code "npm install" at bounding box center [208, 209] width 69 height 16
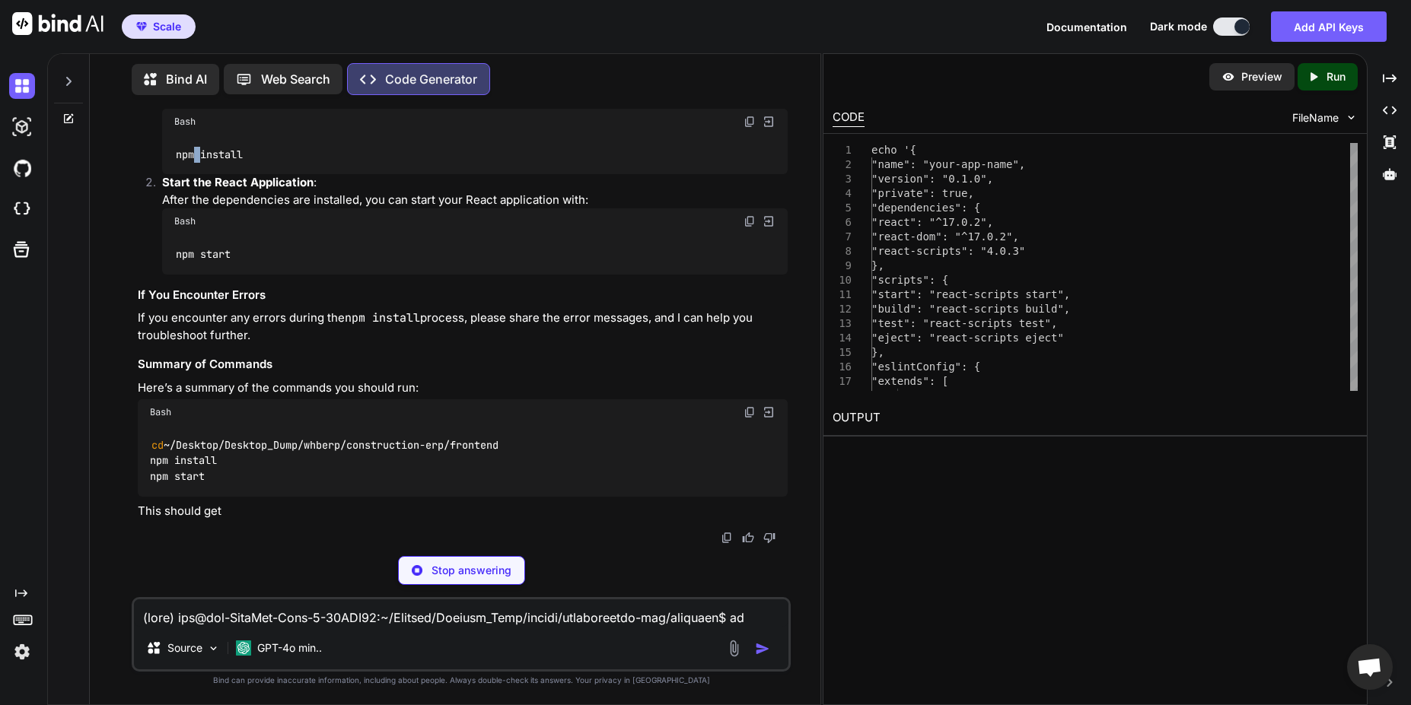
click at [193, 163] on code "npm install" at bounding box center [208, 155] width 69 height 16
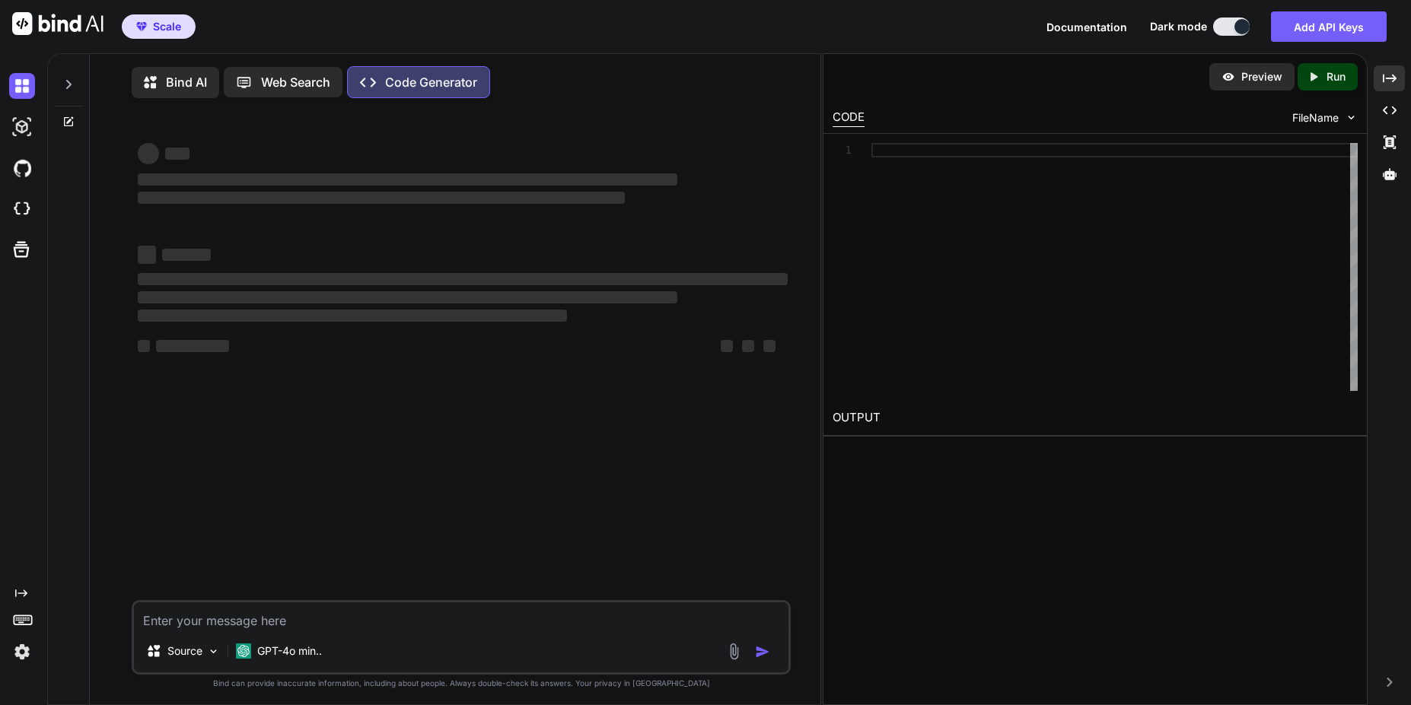
click at [910, 59] on div "Preview Created with Pixso. Run" at bounding box center [1095, 77] width 544 height 46
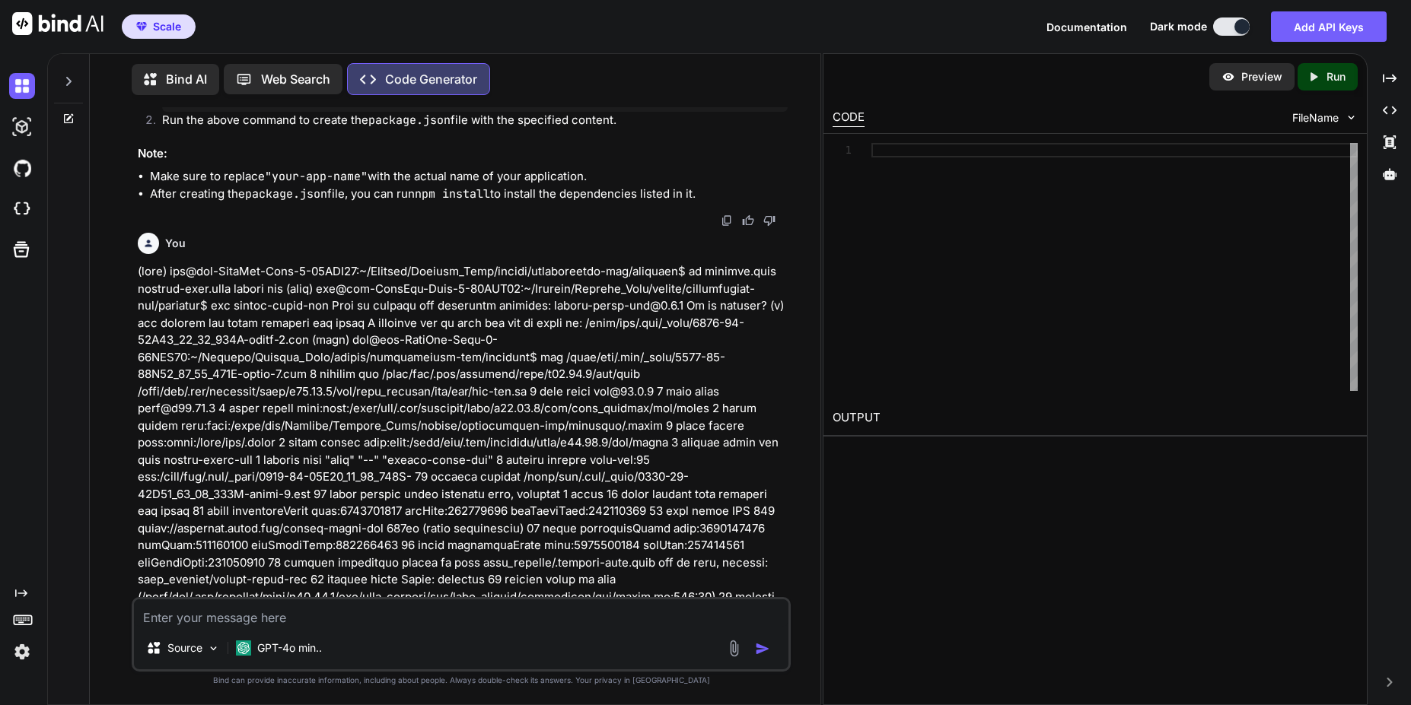
scroll to position [3304, 0]
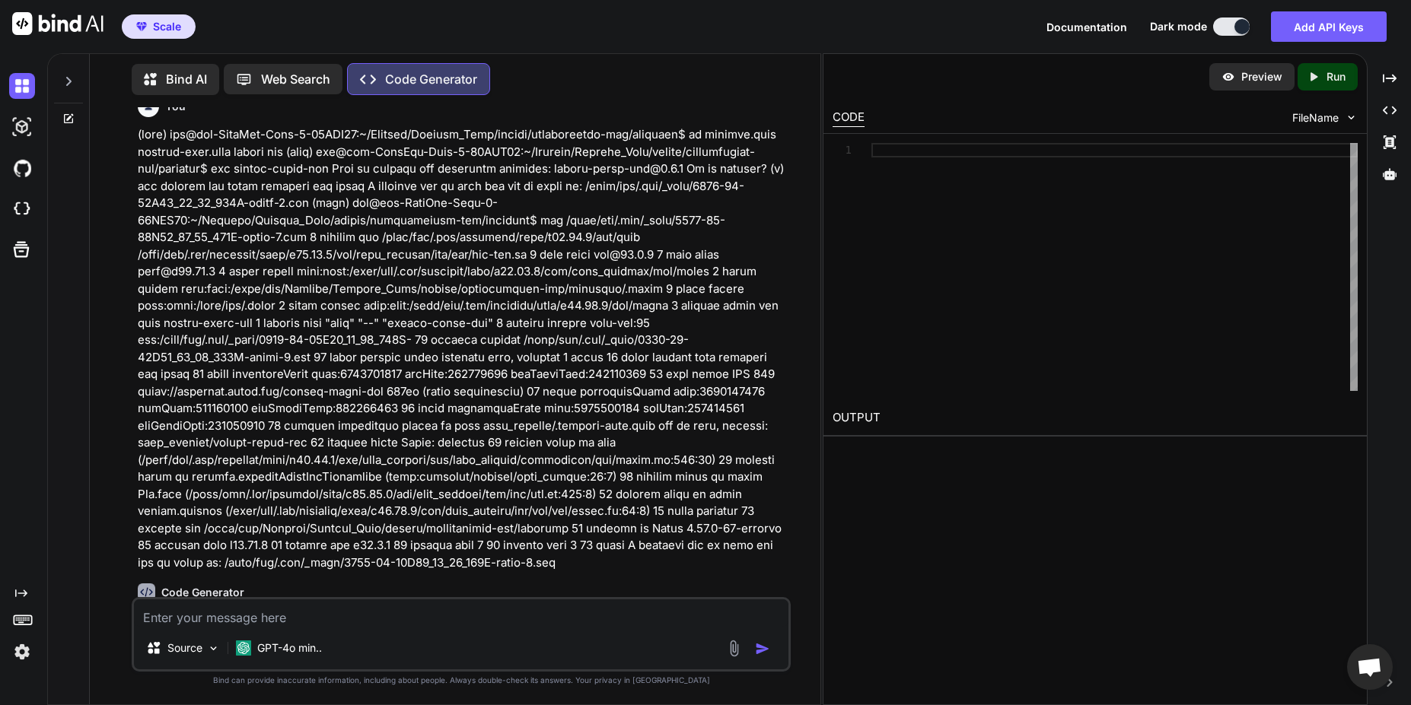
click at [20, 655] on img at bounding box center [22, 652] width 26 height 26
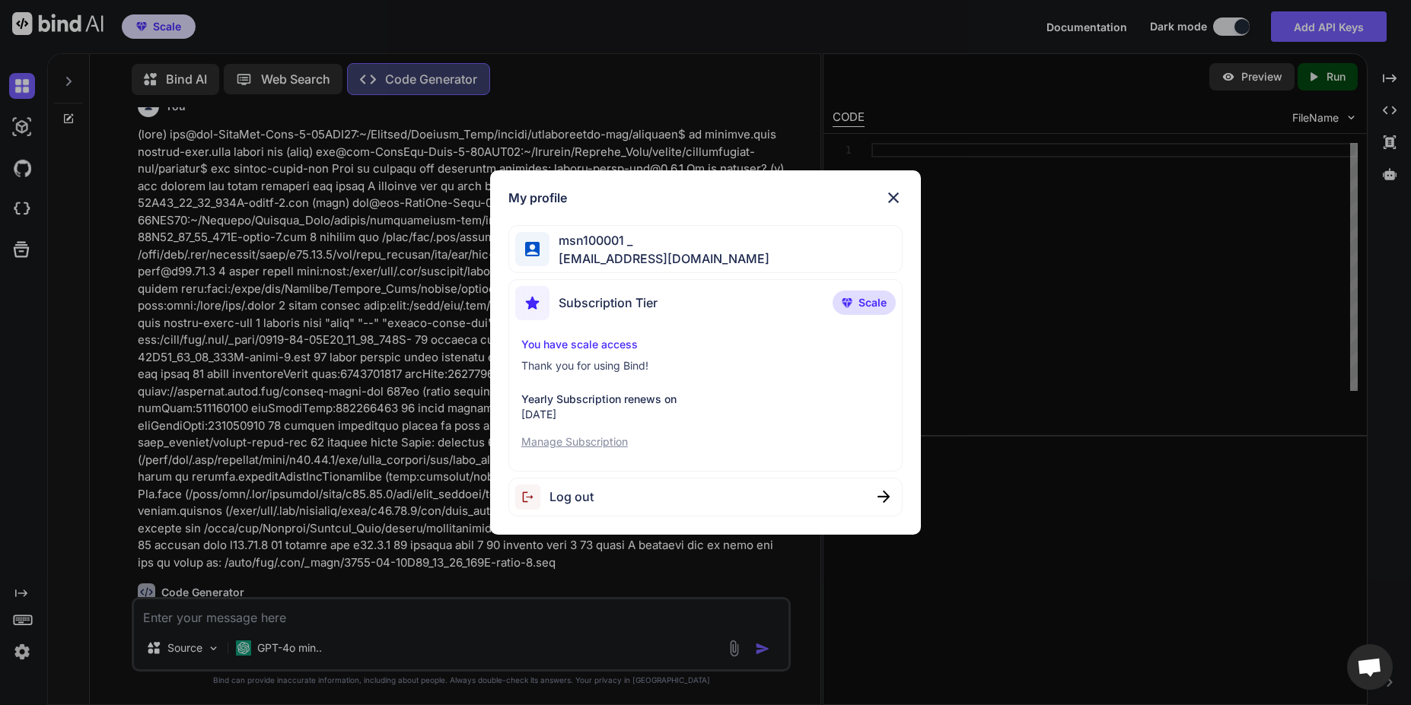
click at [603, 446] on p "Manage Subscription" at bounding box center [705, 442] width 368 height 15
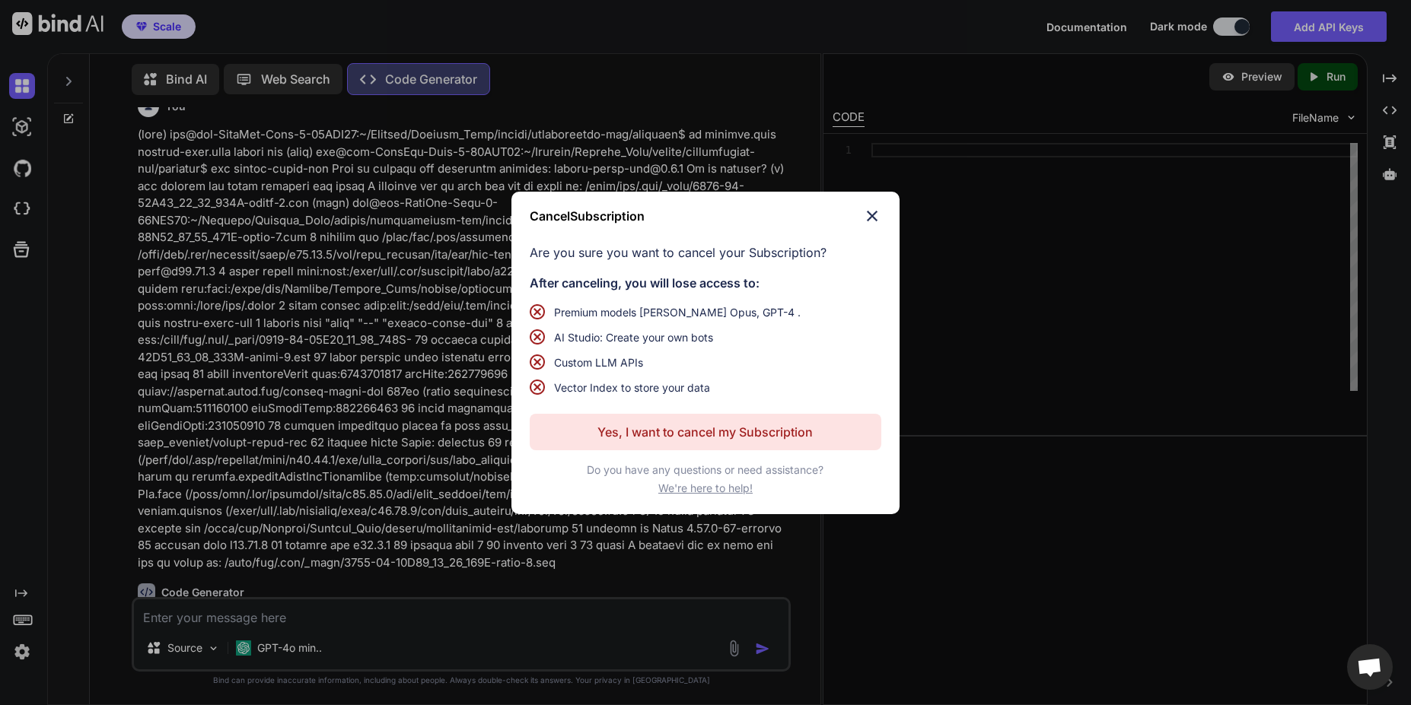
click at [701, 490] on span "We're here to help!" at bounding box center [705, 488] width 94 height 15
click at [740, 439] on p "Yes, I want to cancel my Subscription" at bounding box center [704, 432] width 215 height 18
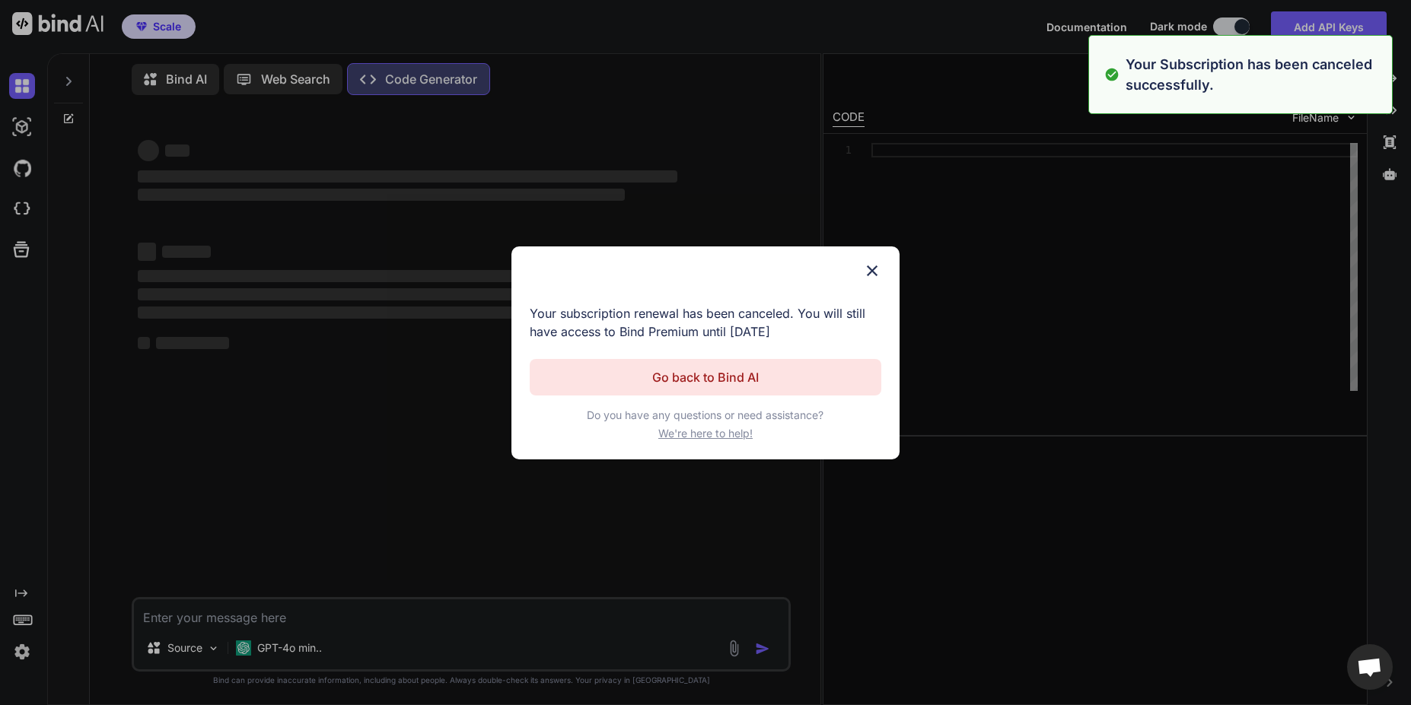
scroll to position [0, 0]
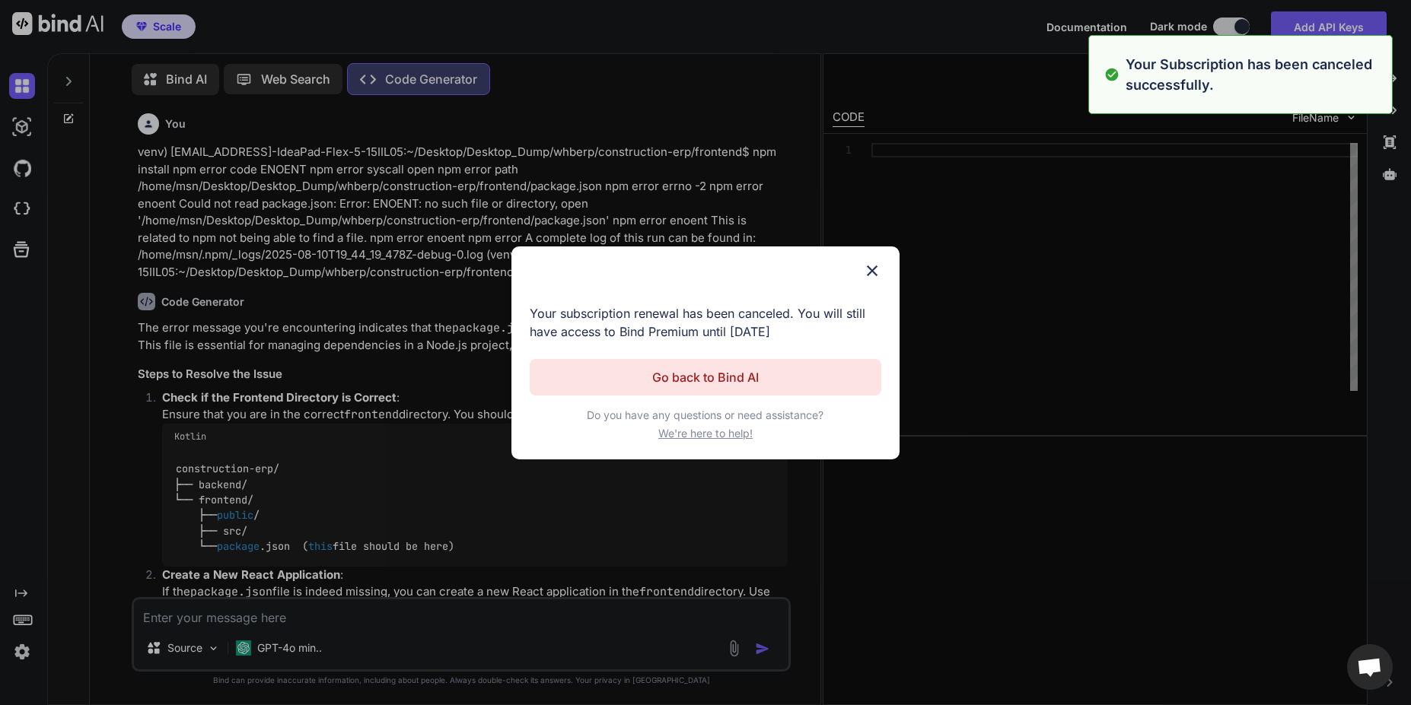
type textarea "x"
